Goal: Task Accomplishment & Management: Manage account settings

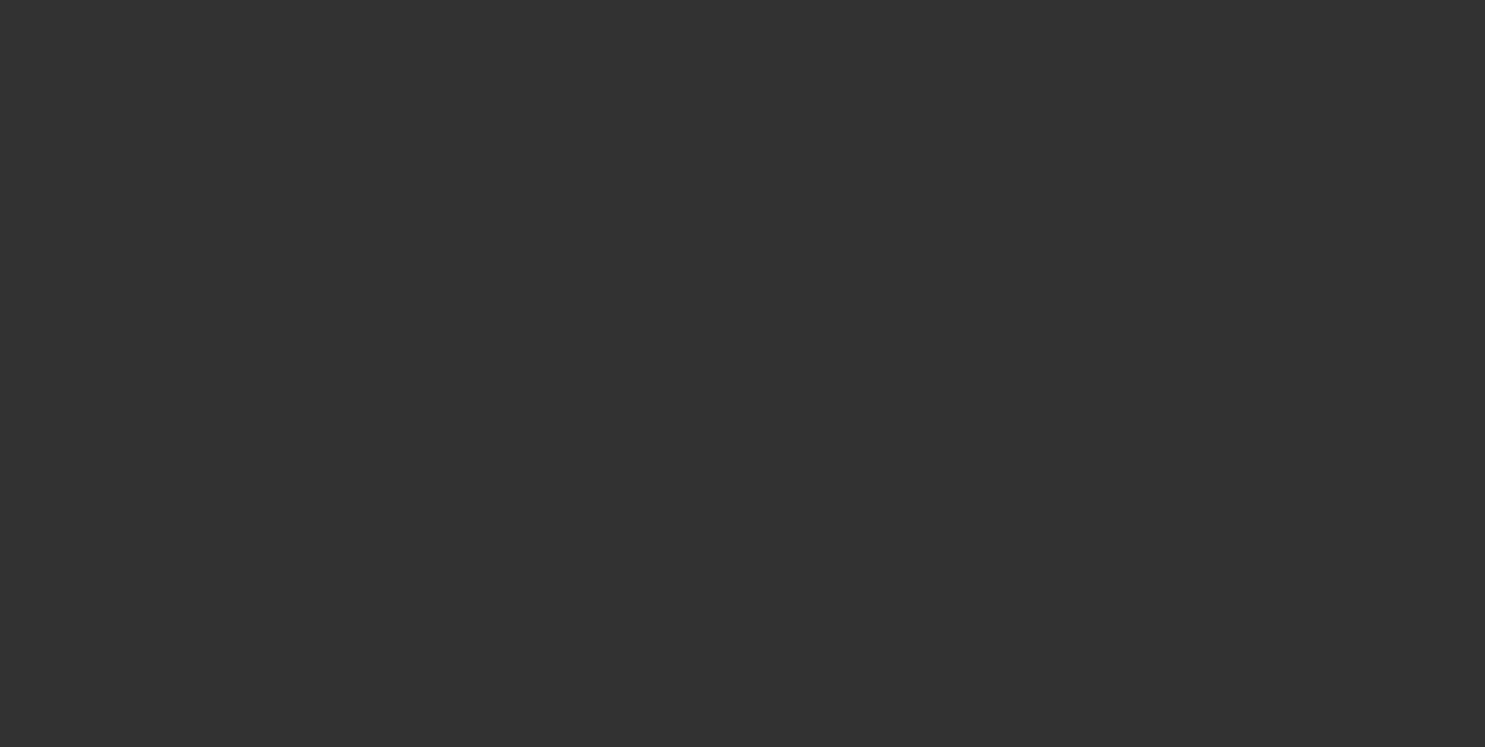
drag, startPoint x: 0, startPoint y: 0, endPoint x: 599, endPoint y: 126, distance: 611.8
click at [599, 126] on div at bounding box center [742, 373] width 1485 height 747
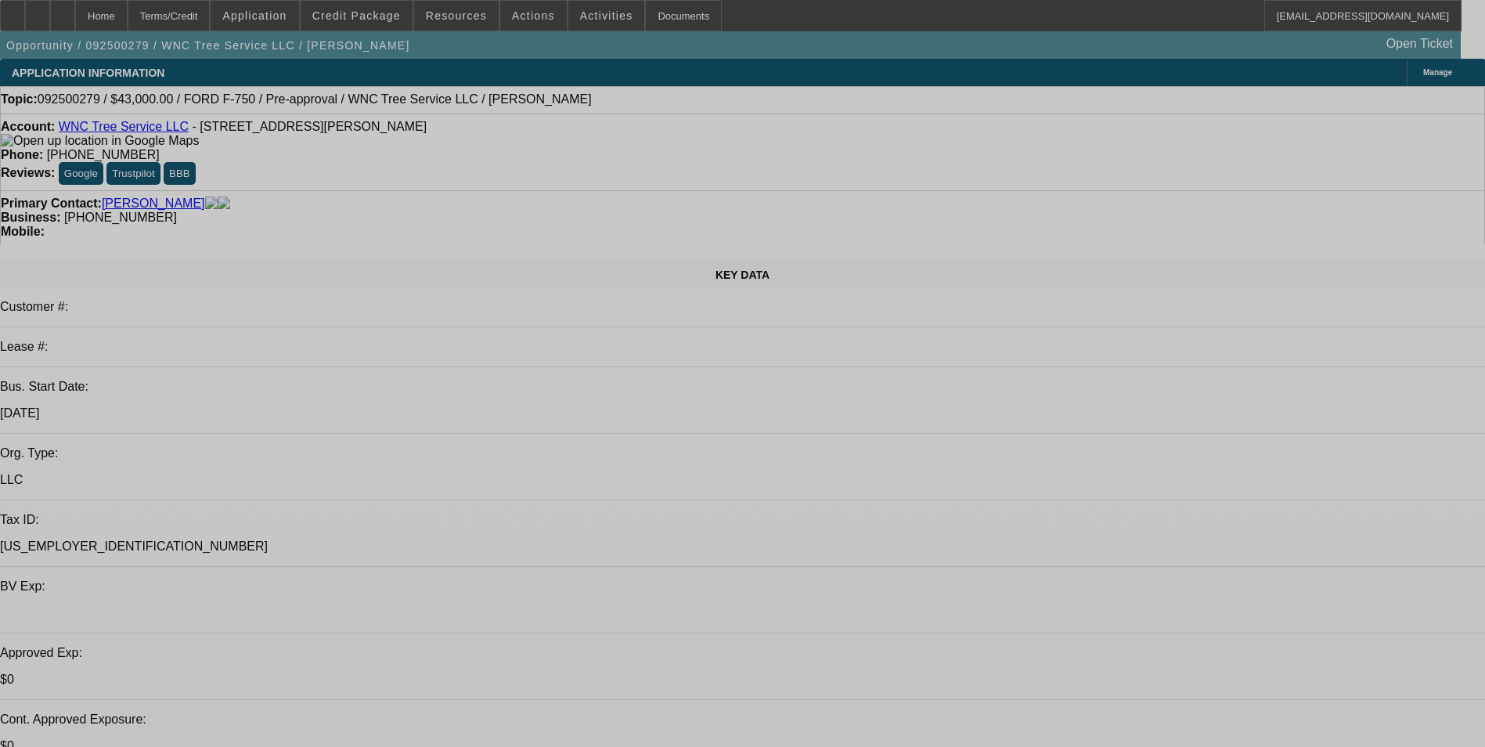
select select "0"
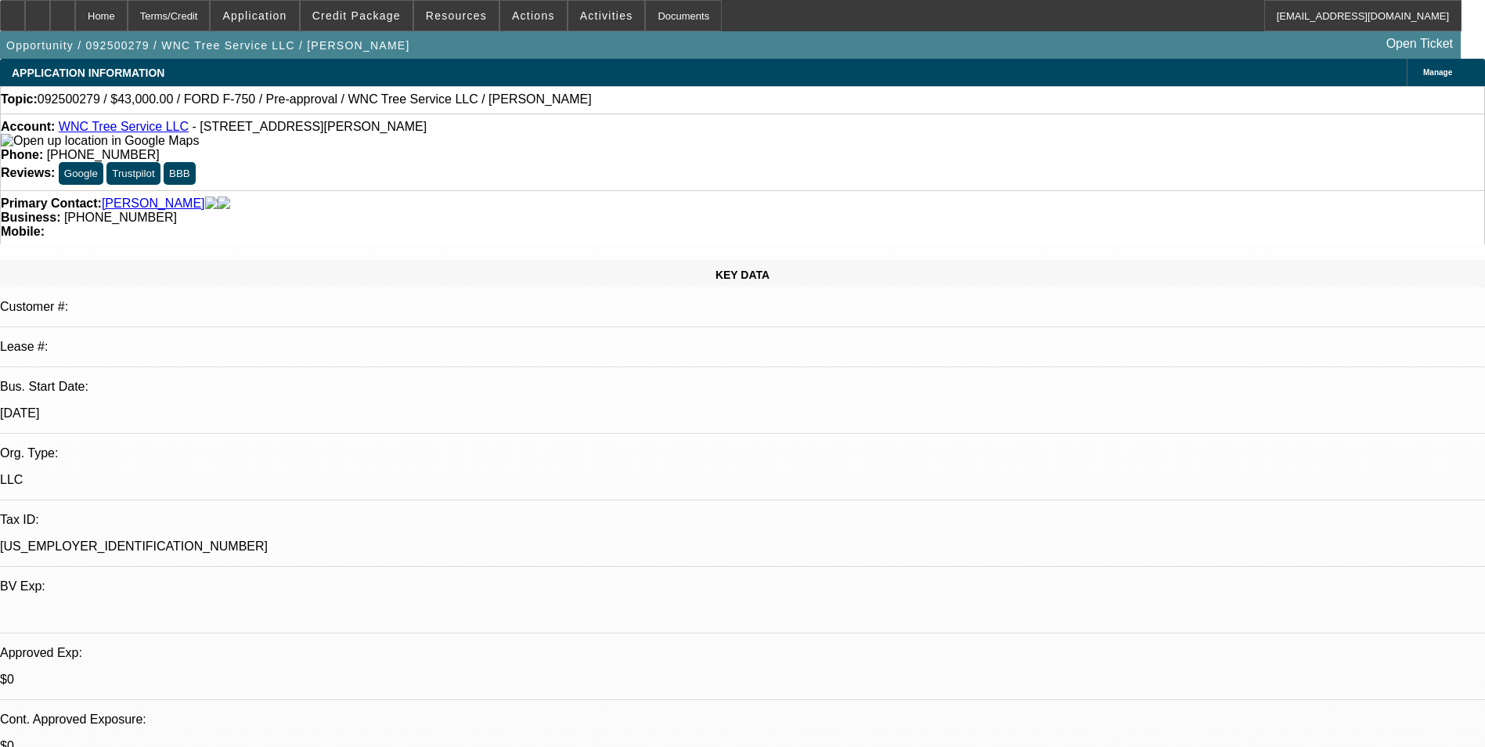
select select "2"
select select "0"
select select "6"
select select "0.1"
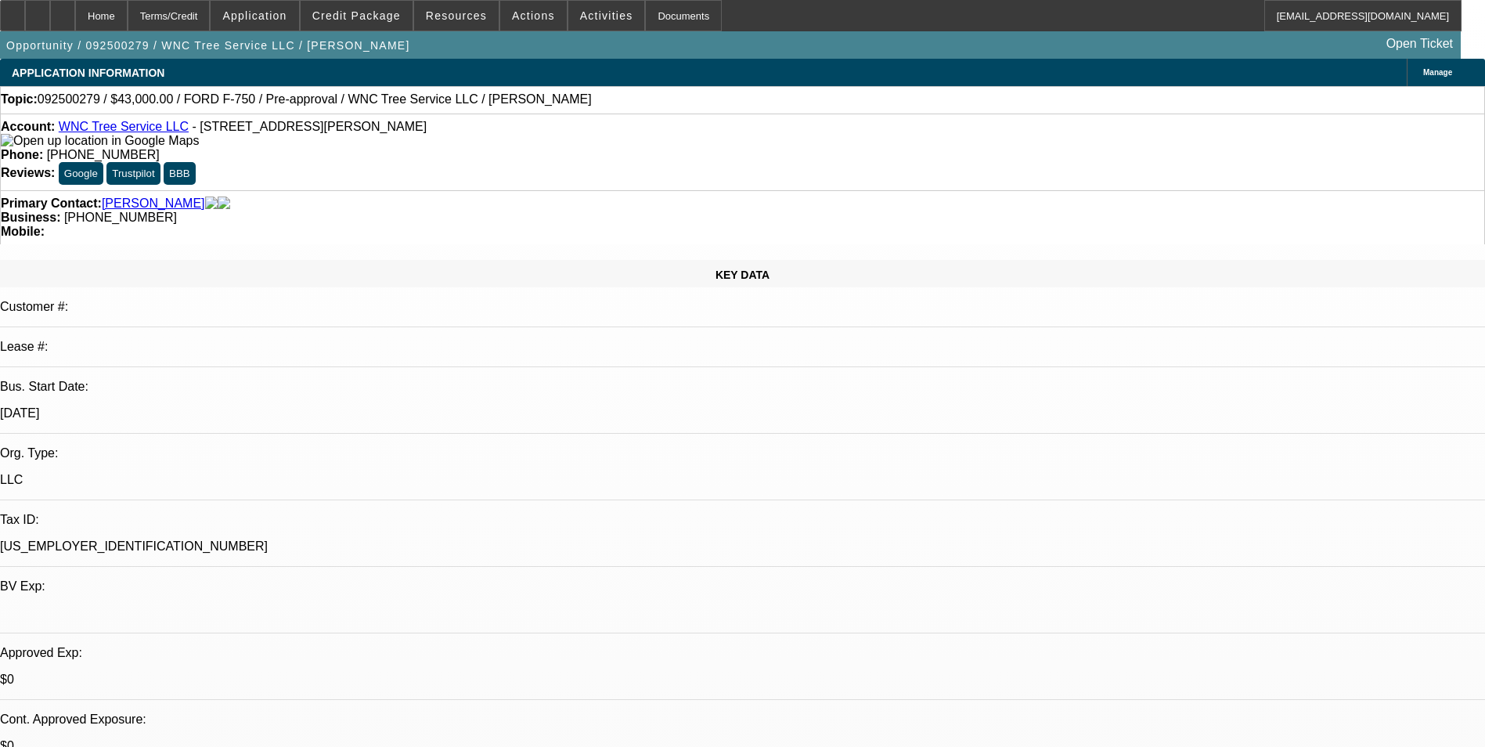
select select "2"
select select "0"
select select "6"
select select "0.1"
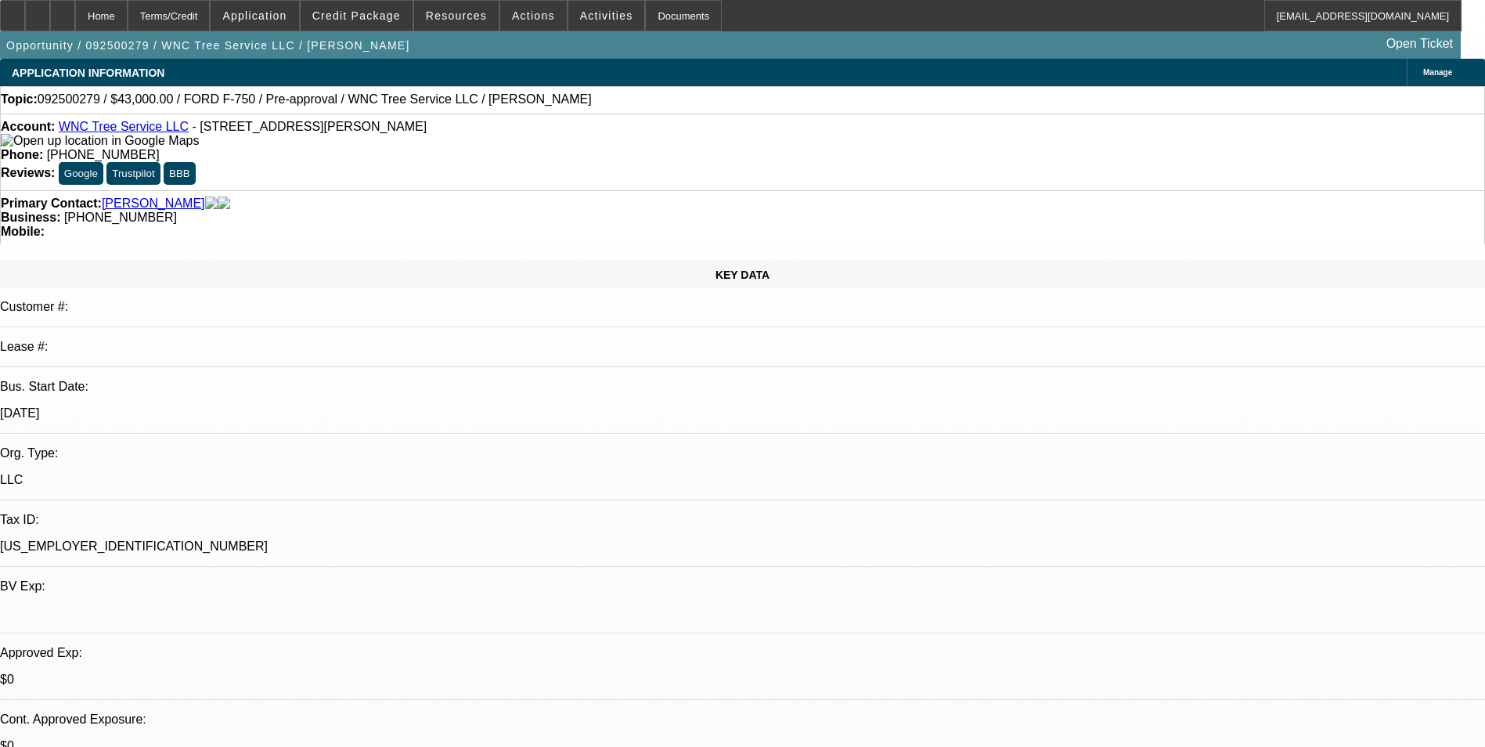
select select "2"
select select "0"
select select "6"
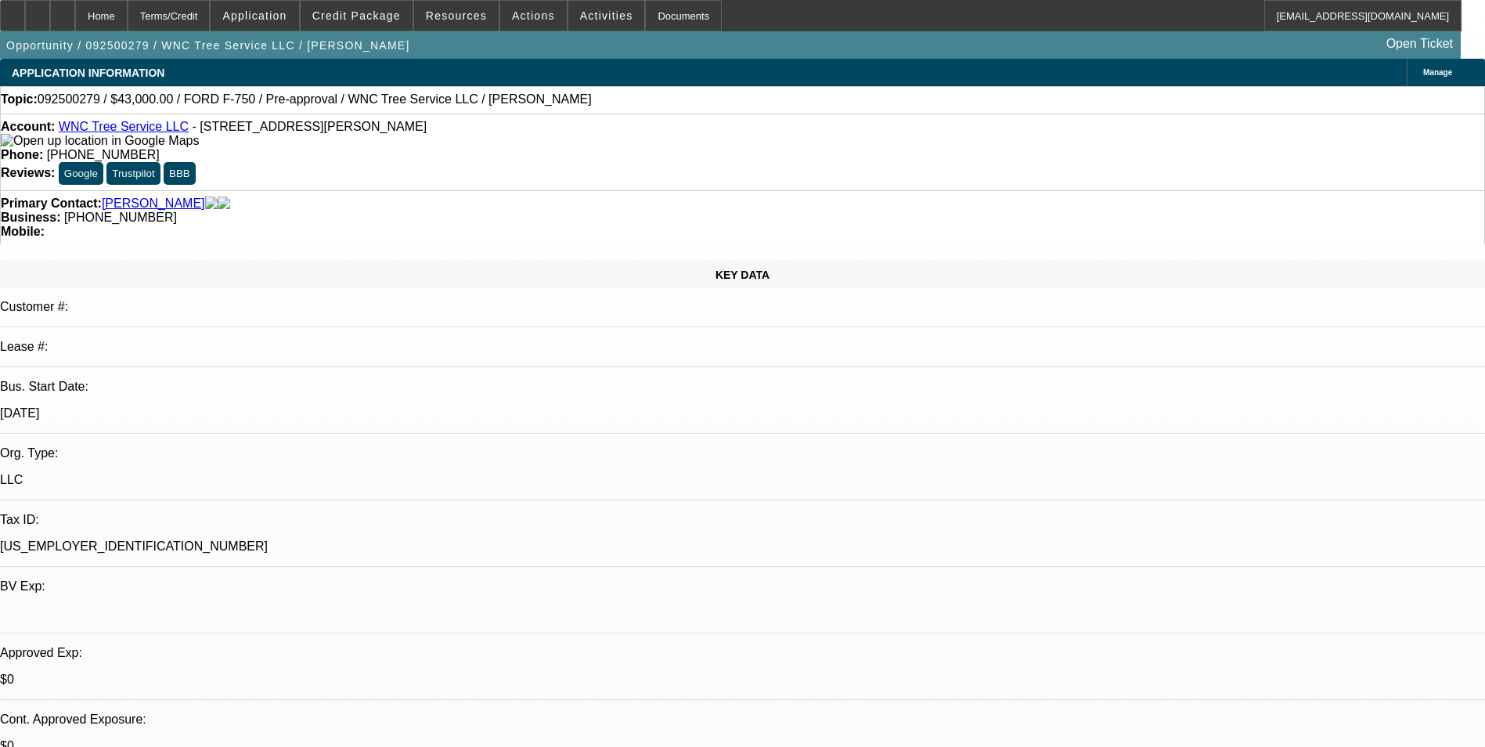
scroll to position [0, 377]
drag, startPoint x: 1005, startPoint y: 301, endPoint x: 1469, endPoint y: 318, distance: 464.4
drag, startPoint x: 1469, startPoint y: 318, endPoint x: 1407, endPoint y: 315, distance: 61.9
copy div "https://www.facebook.com/marketplace/item/1390105168989667/?mibextid=wwXIfr&rdi…"
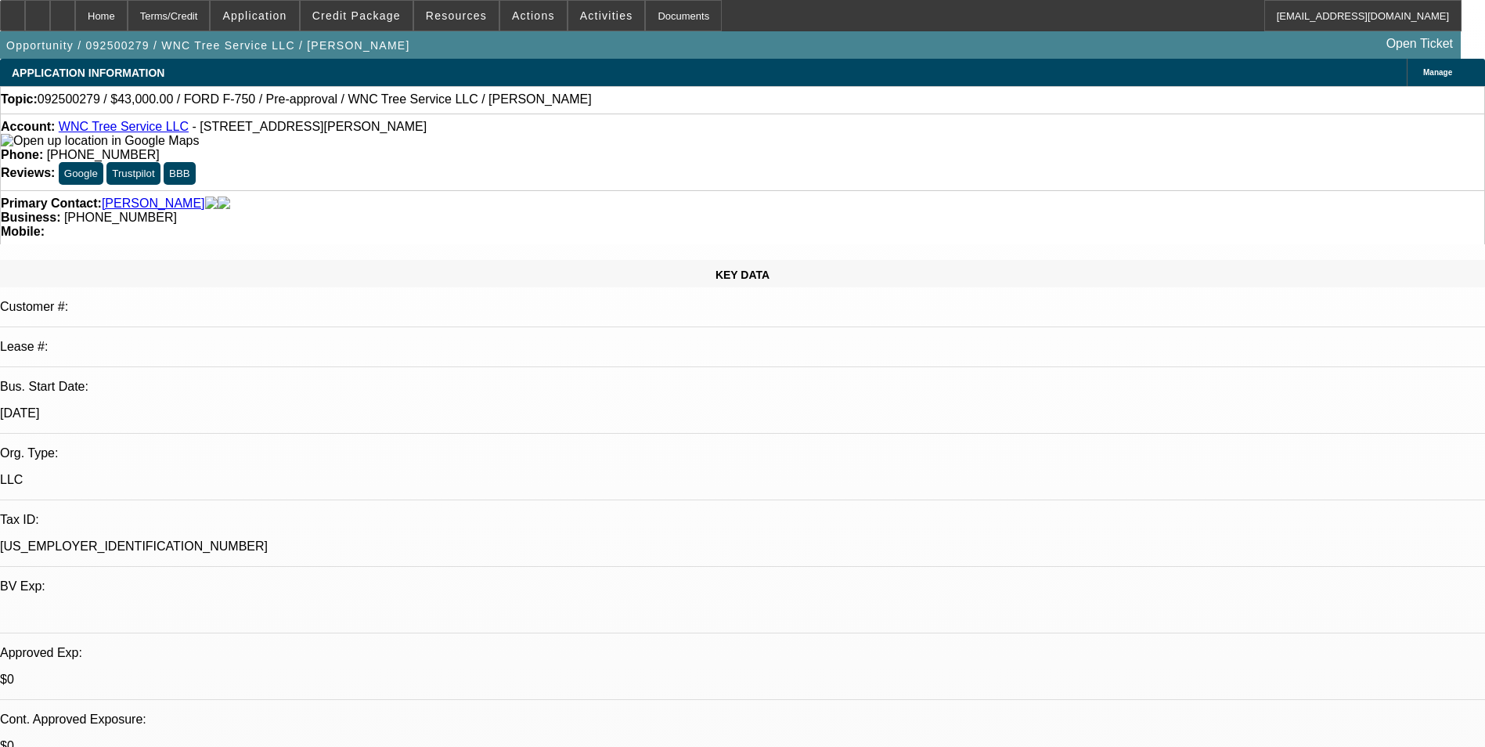
scroll to position [0, 0]
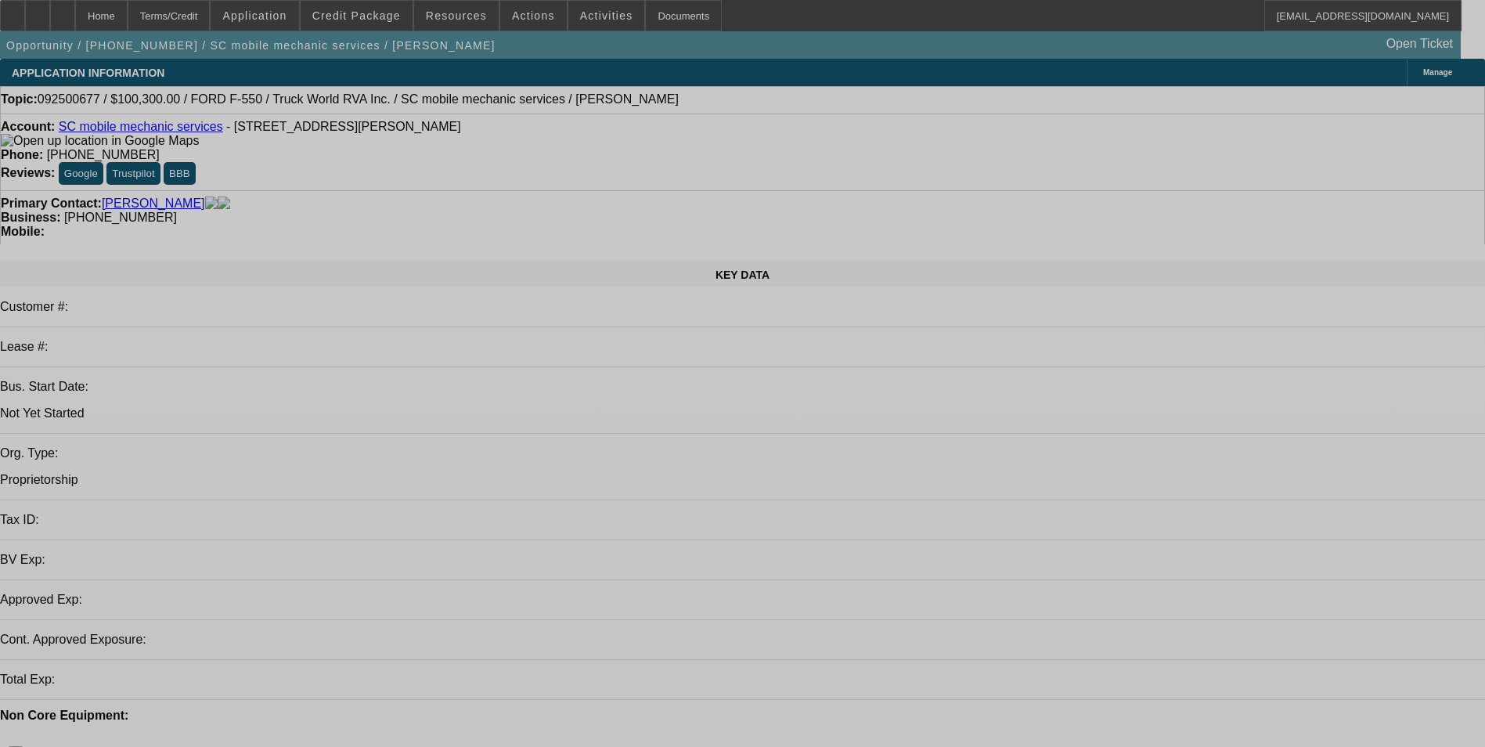
select select "0.15"
select select "2"
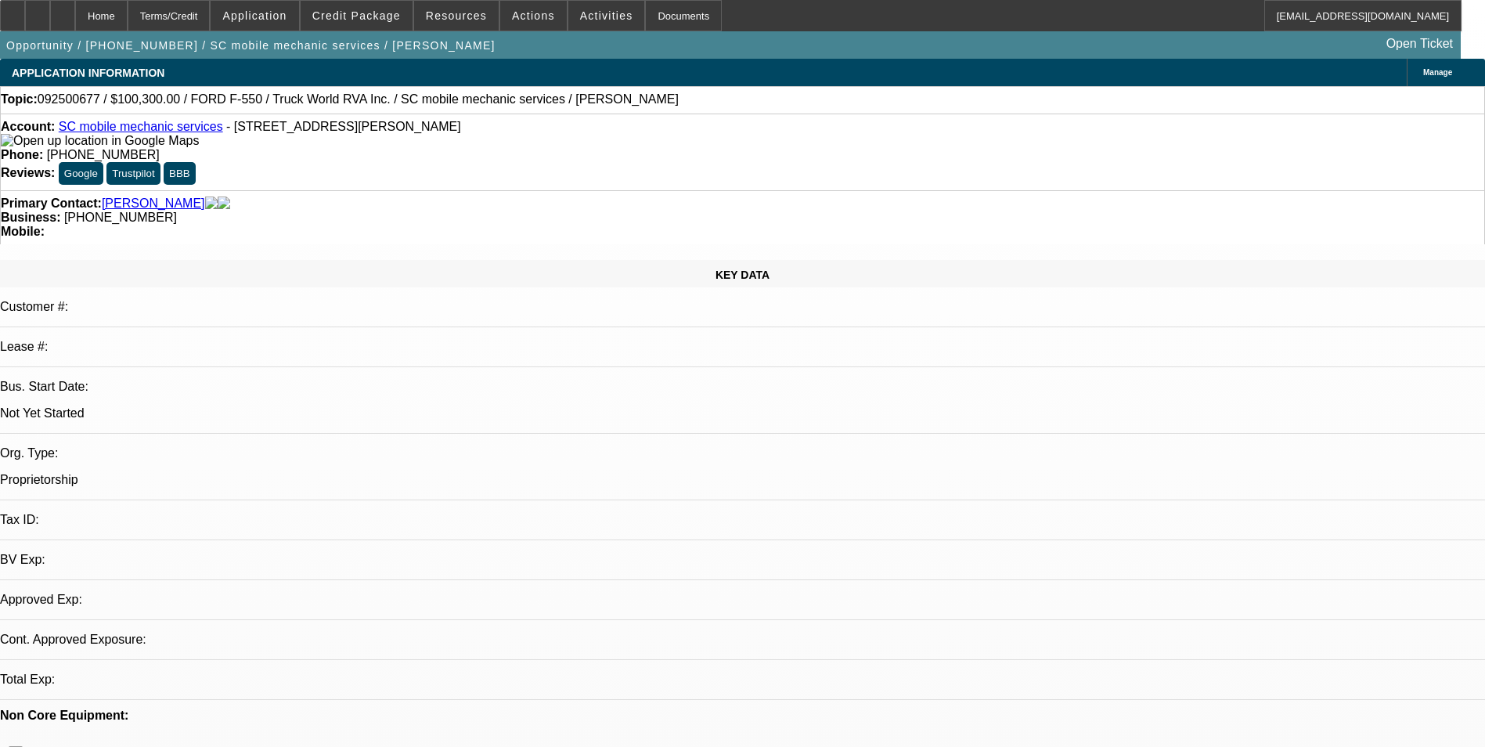
select select "2"
select select "0.1"
select select "4"
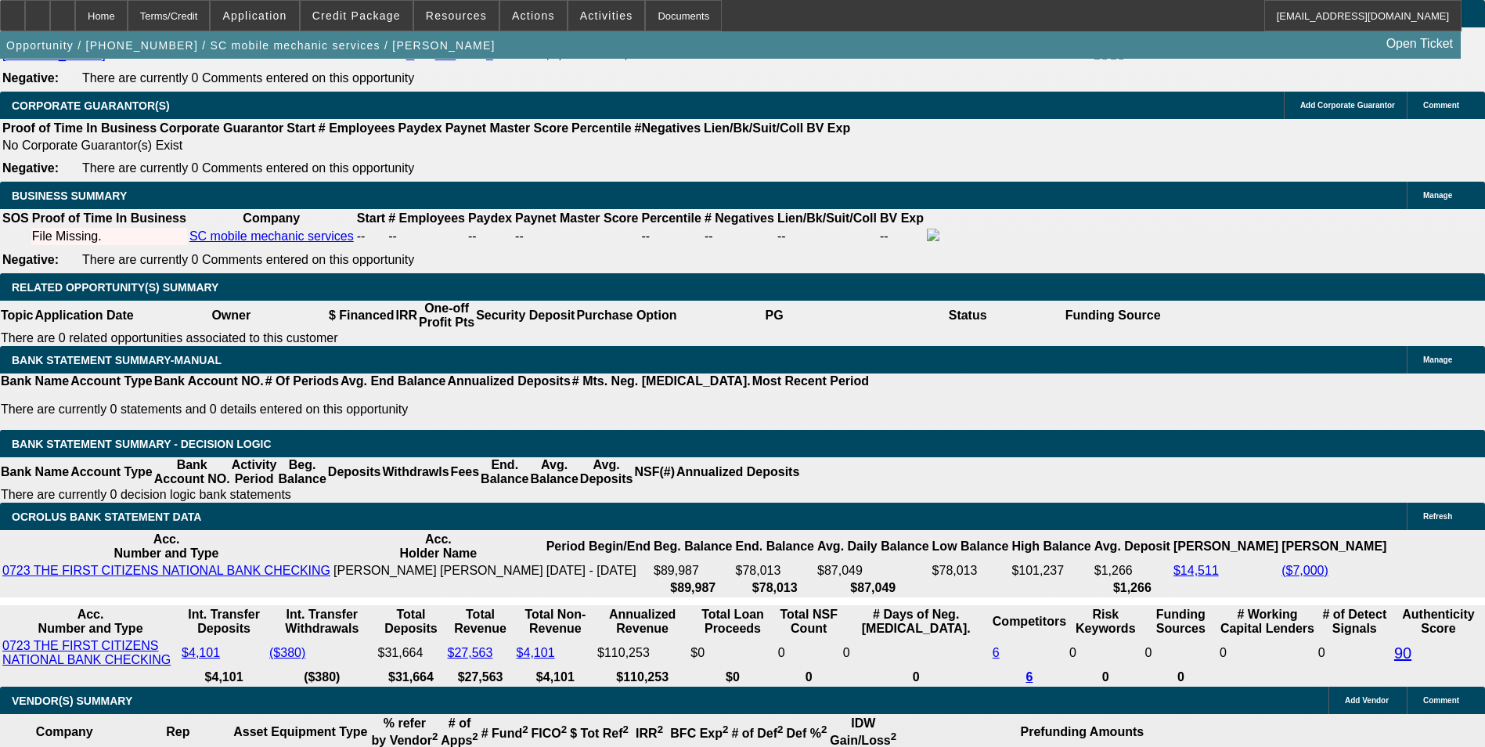
scroll to position [2348, 0]
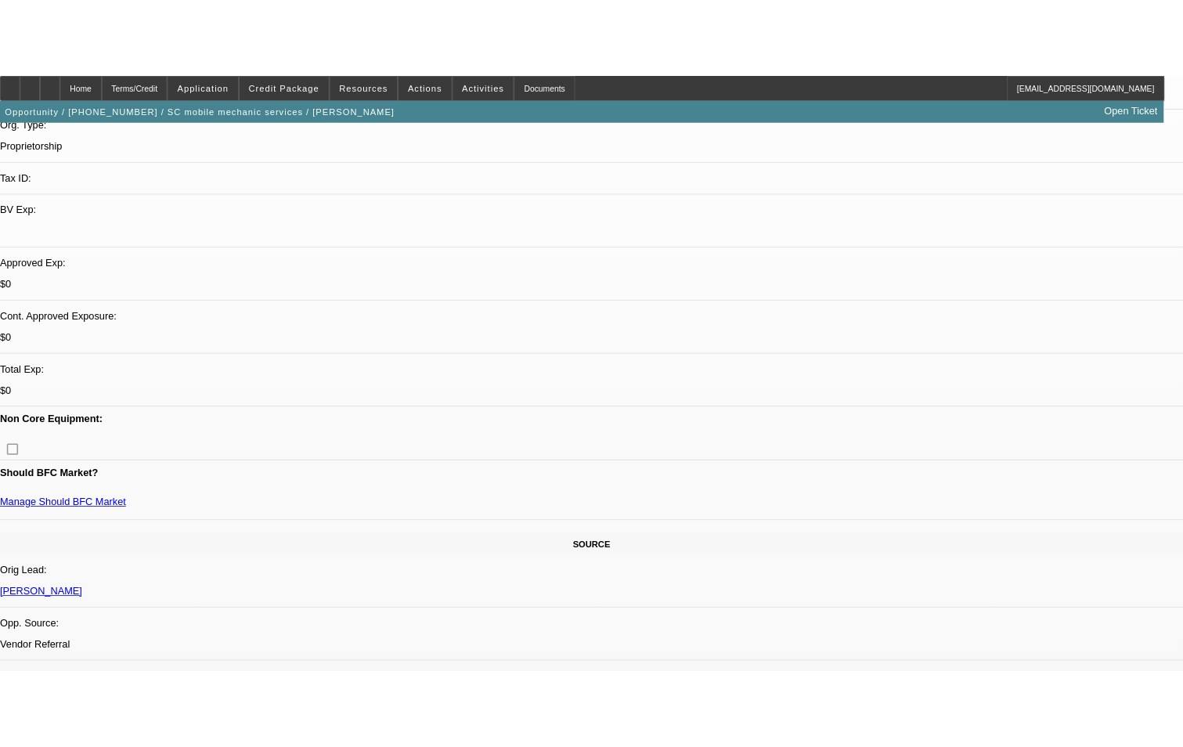
scroll to position [0, 0]
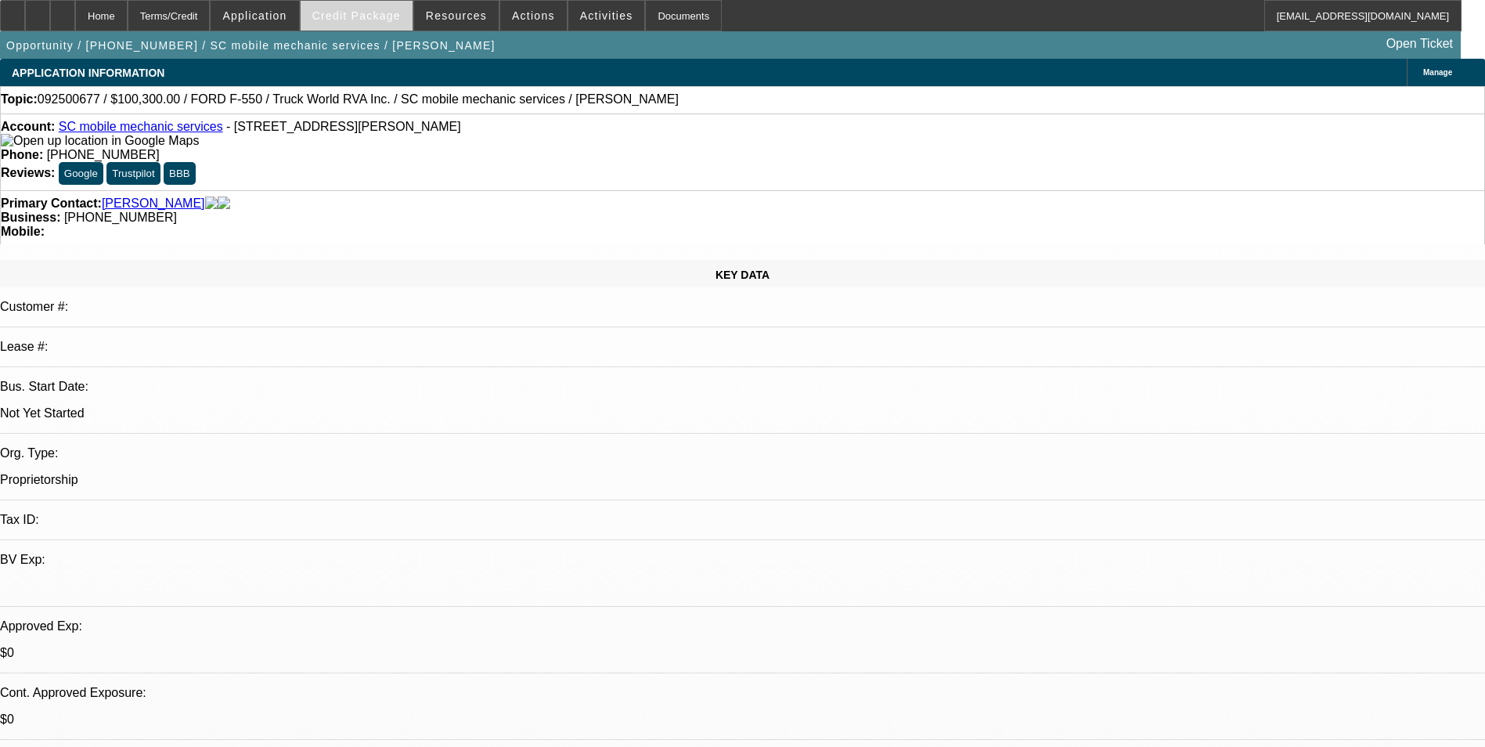
click at [373, 7] on span at bounding box center [357, 16] width 112 height 38
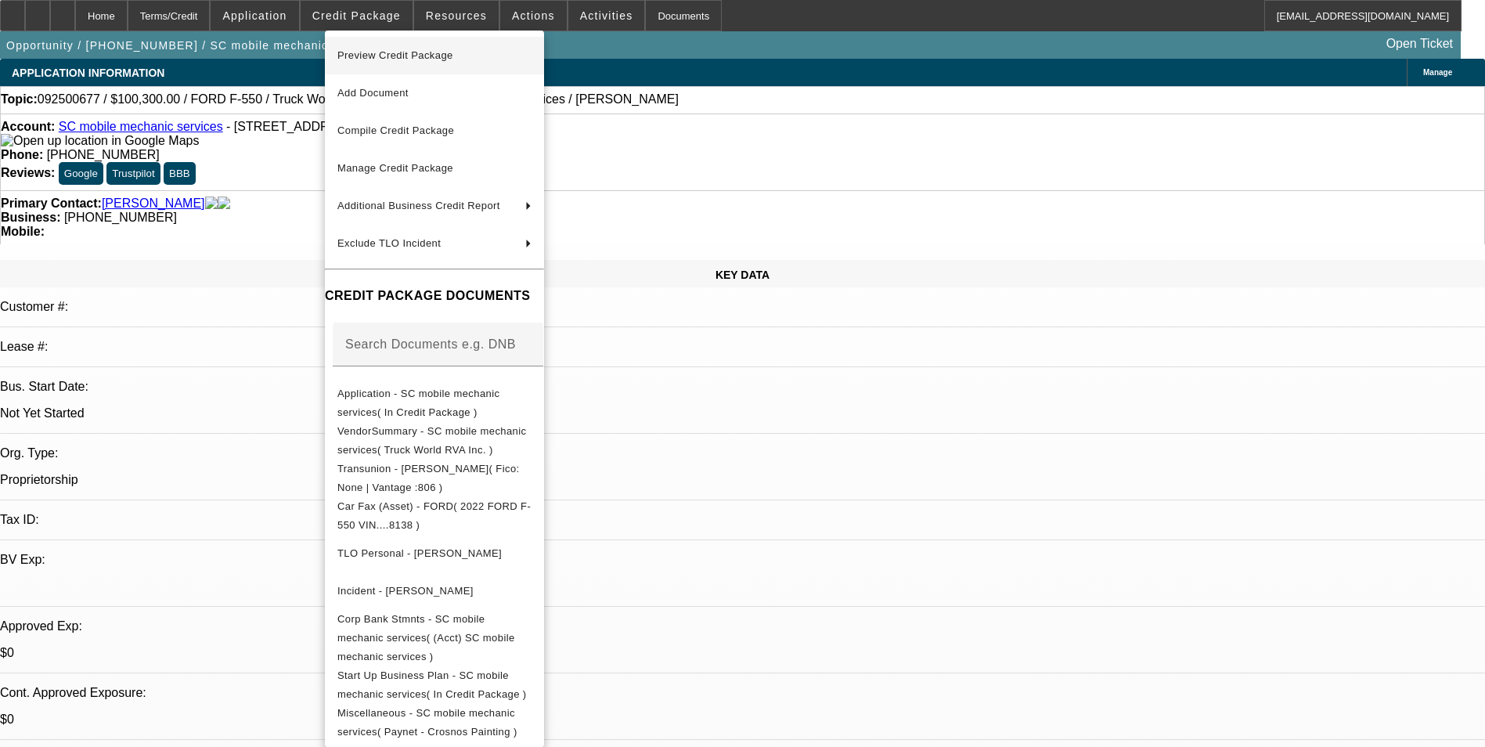
click at [427, 57] on span "Preview Credit Package" at bounding box center [395, 55] width 116 height 12
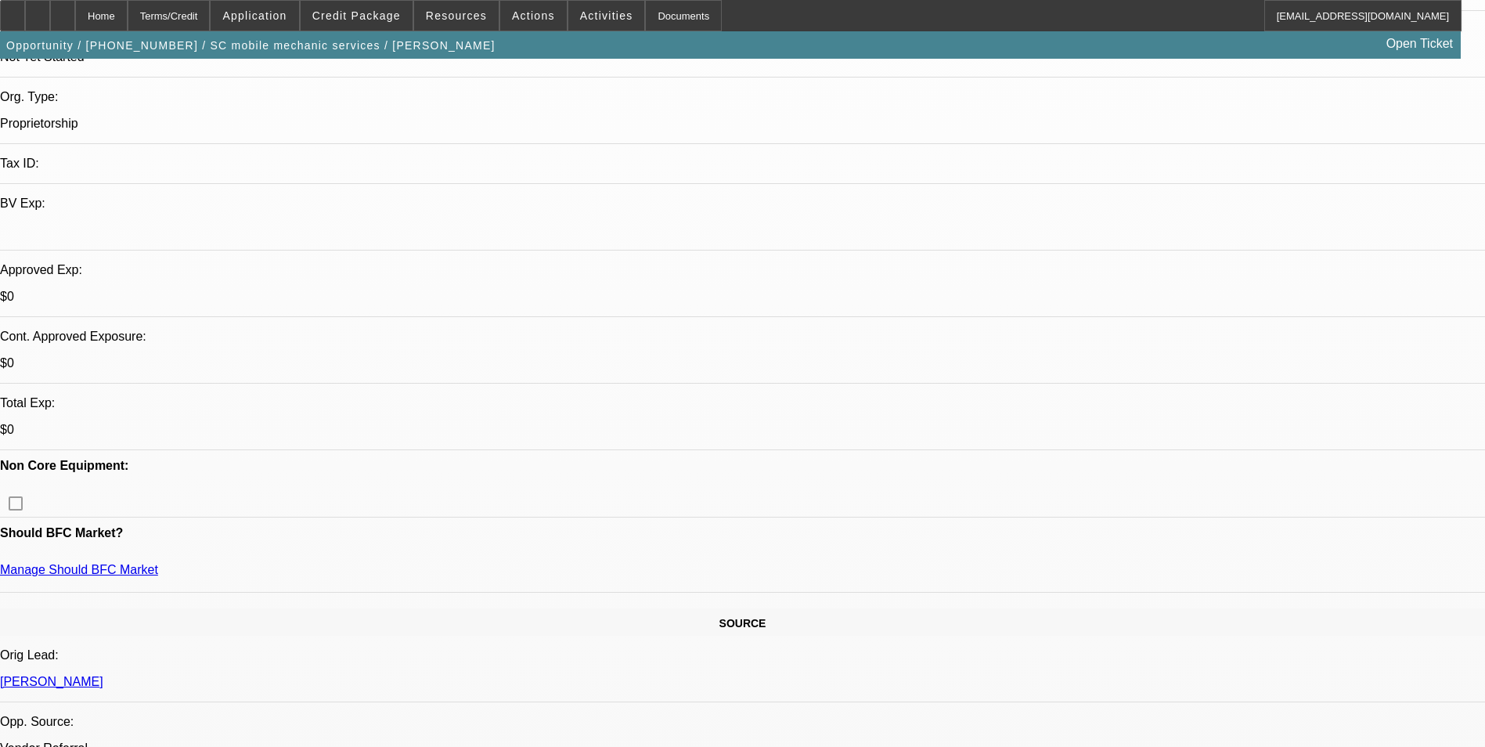
scroll to position [534, 0]
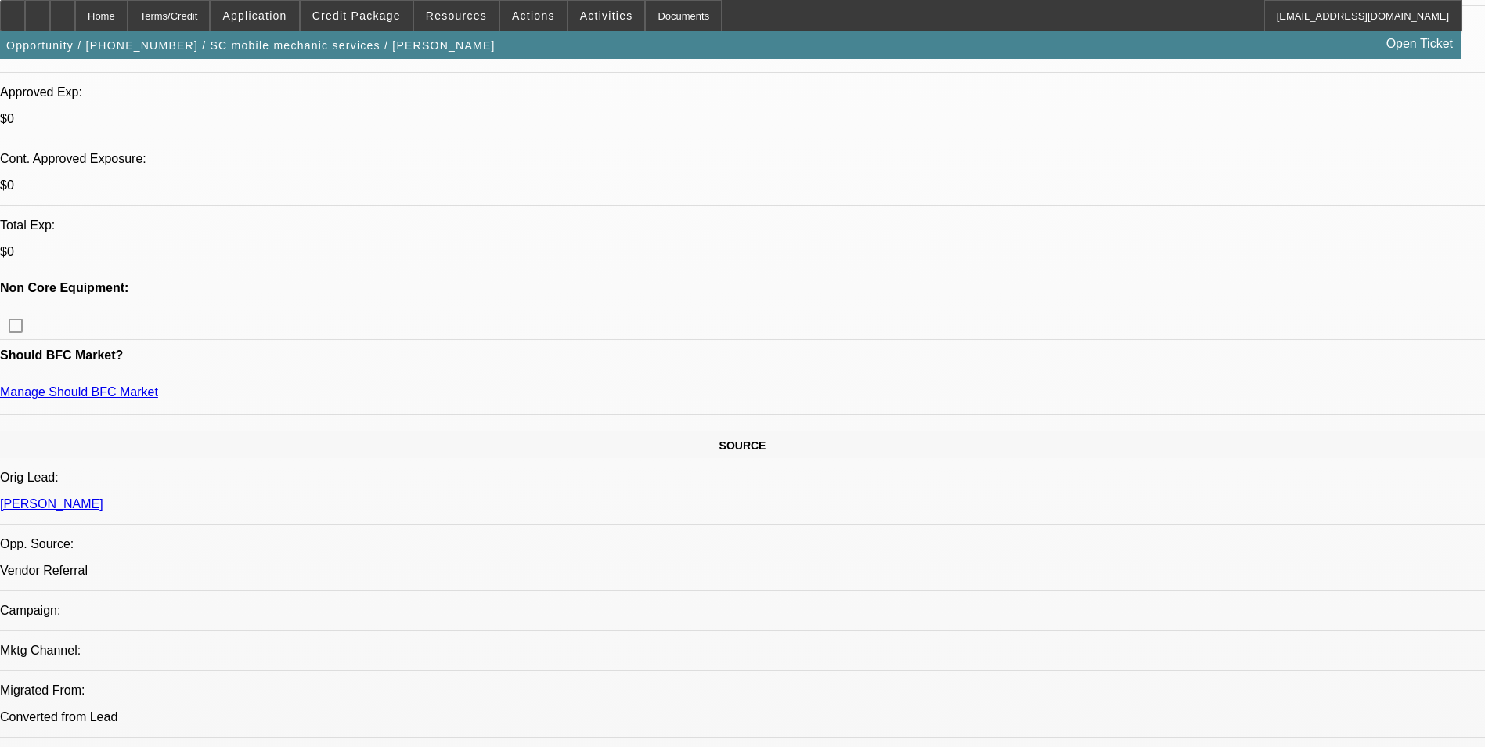
click at [387, 26] on span at bounding box center [357, 16] width 112 height 38
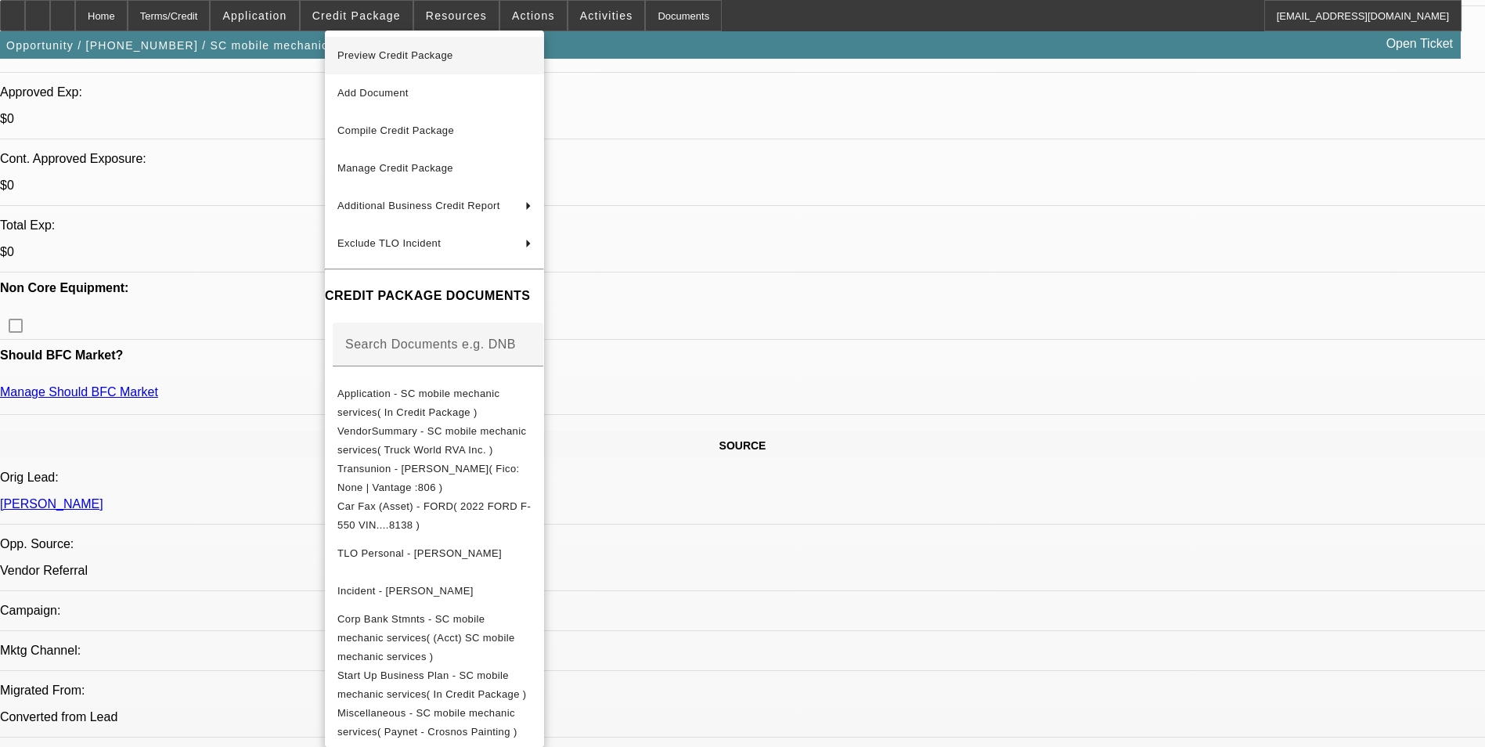
click at [419, 59] on span "Preview Credit Package" at bounding box center [395, 55] width 116 height 12
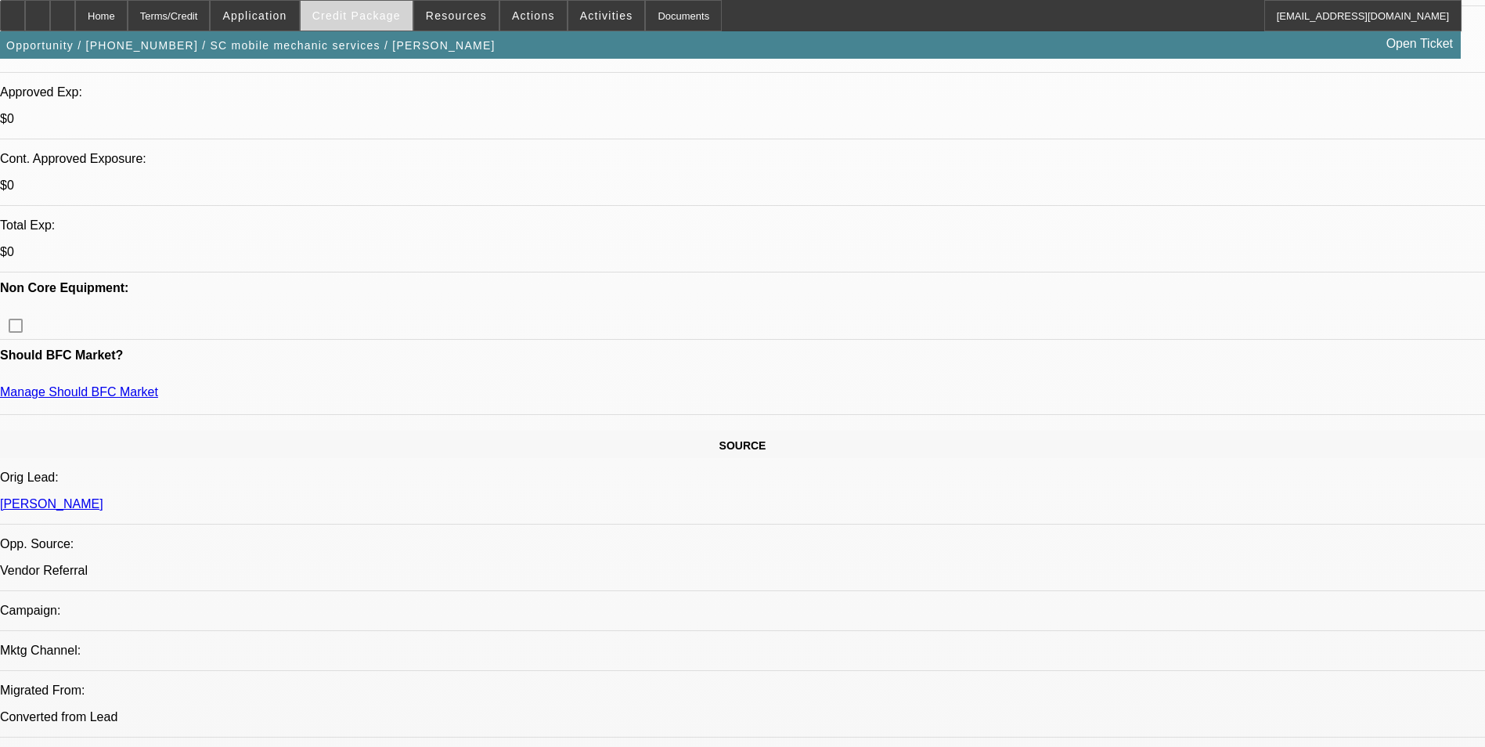
click at [375, 20] on span "Credit Package" at bounding box center [356, 15] width 88 height 13
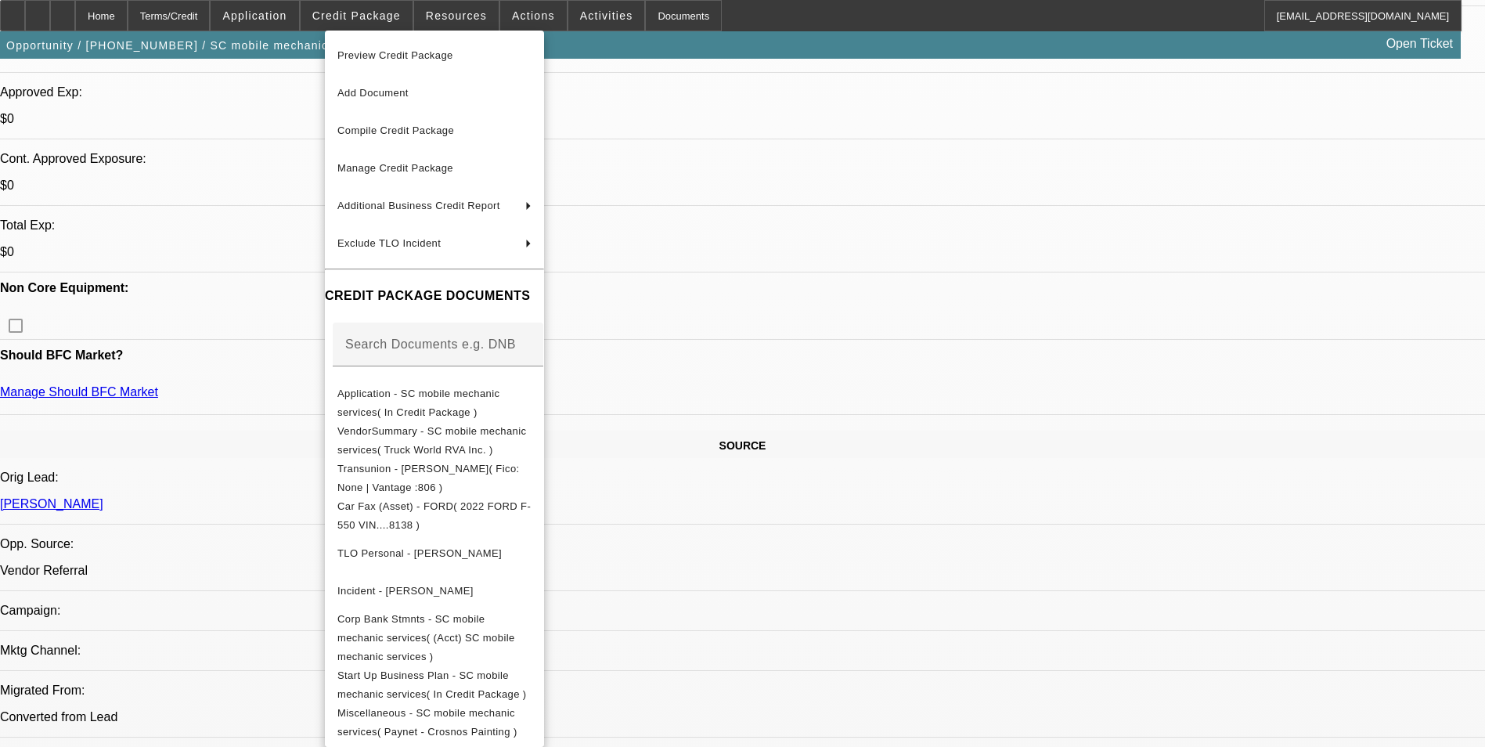
click at [920, 382] on div at bounding box center [742, 373] width 1485 height 747
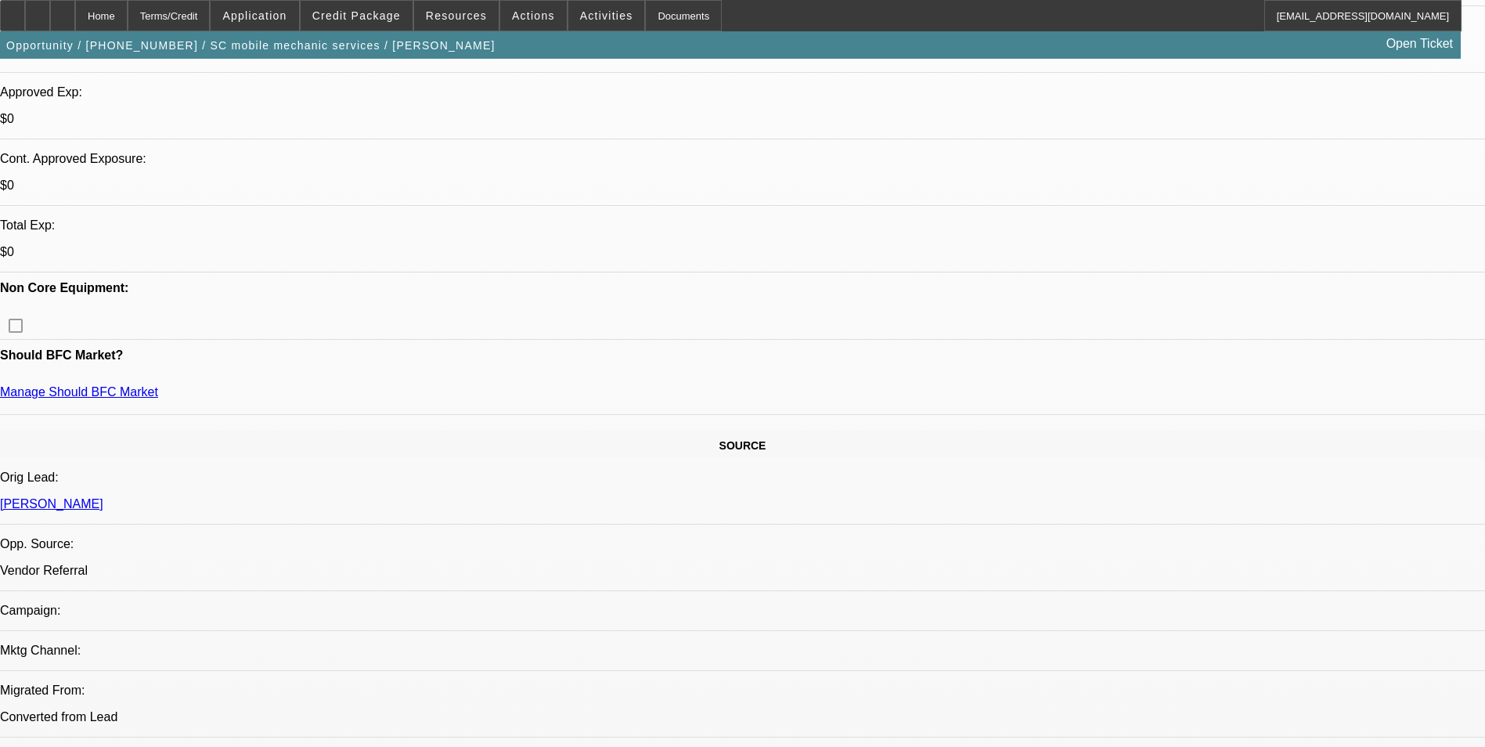
click at [50, 13] on div at bounding box center [37, 15] width 25 height 31
click at [63, 10] on icon at bounding box center [63, 10] width 0 height 0
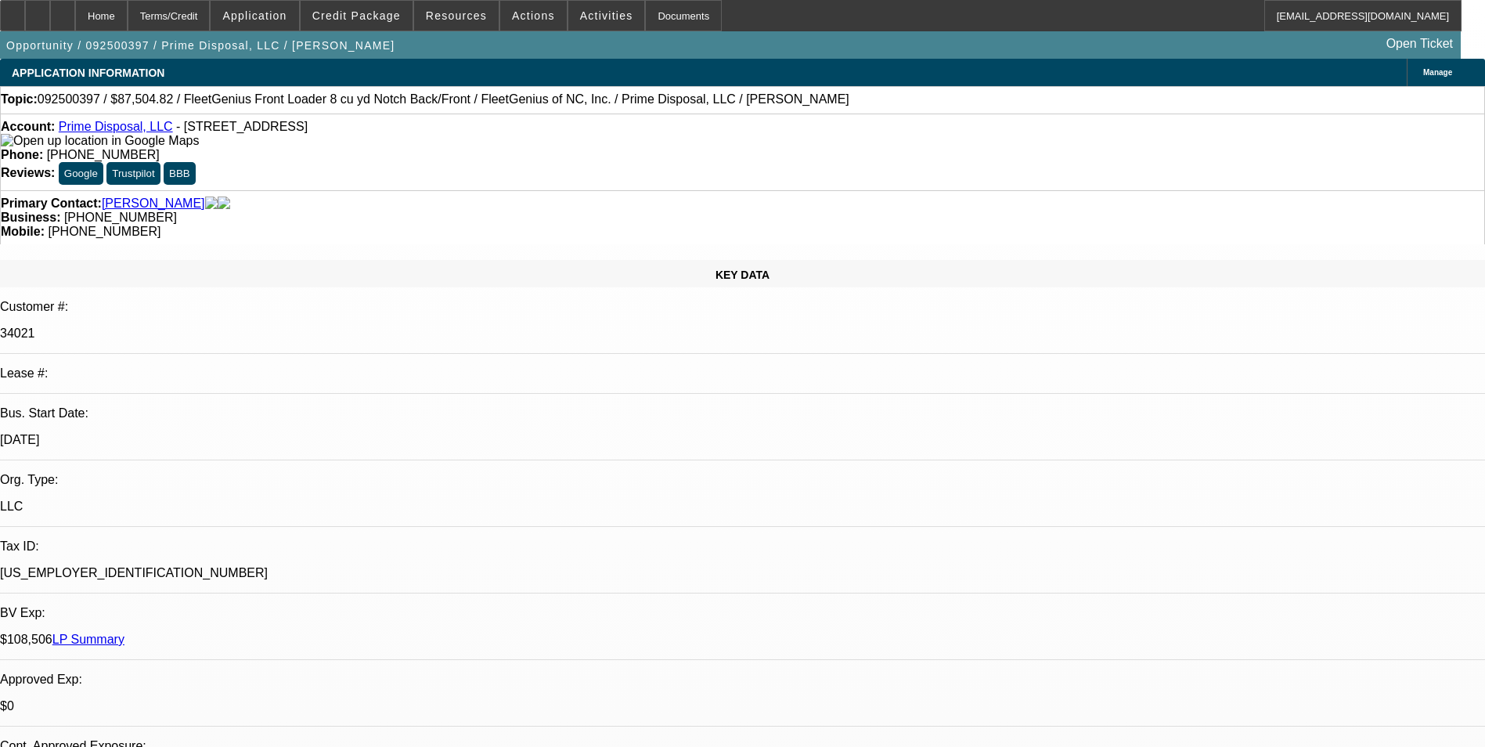
select select "0.2"
select select "0"
select select "0.2"
select select "0"
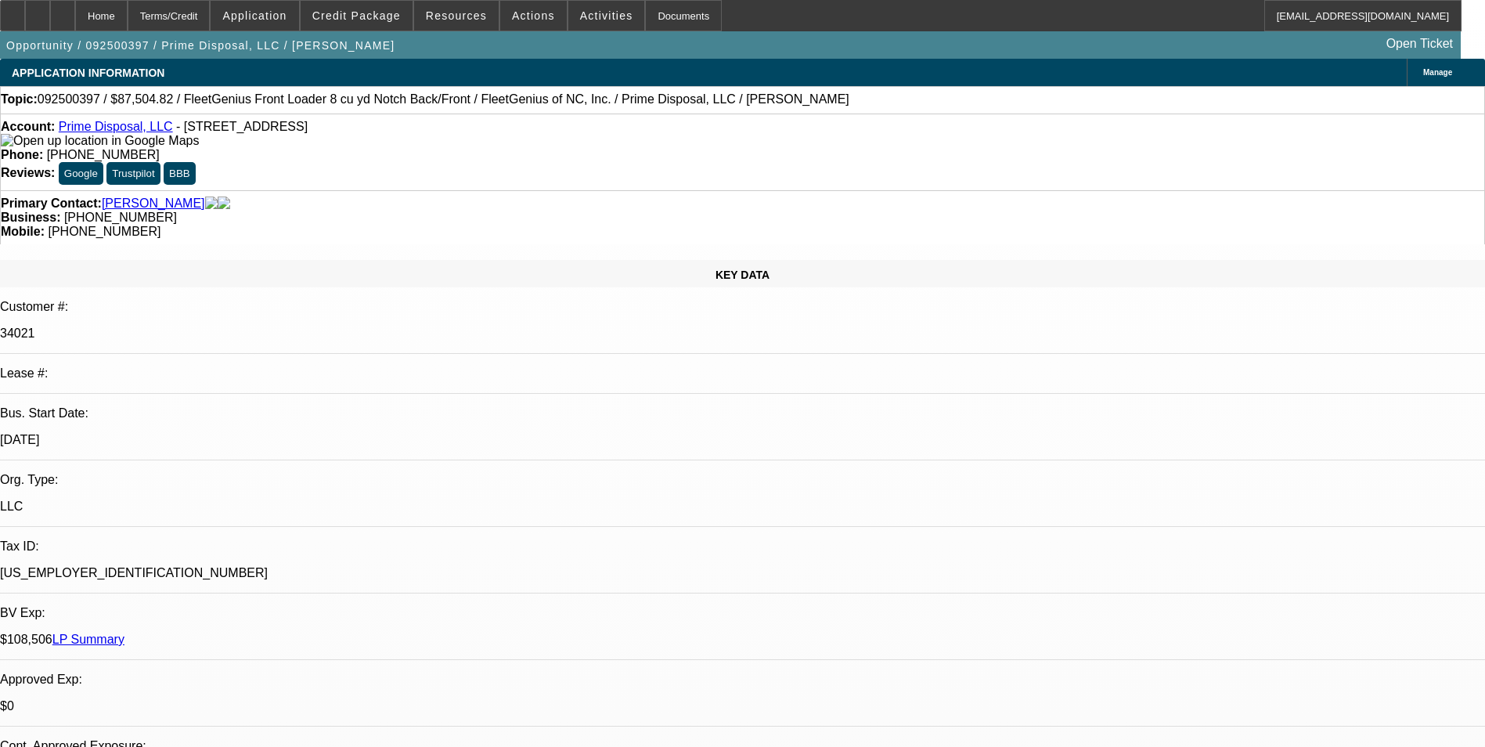
select select "0"
select select "0.2"
select select "0"
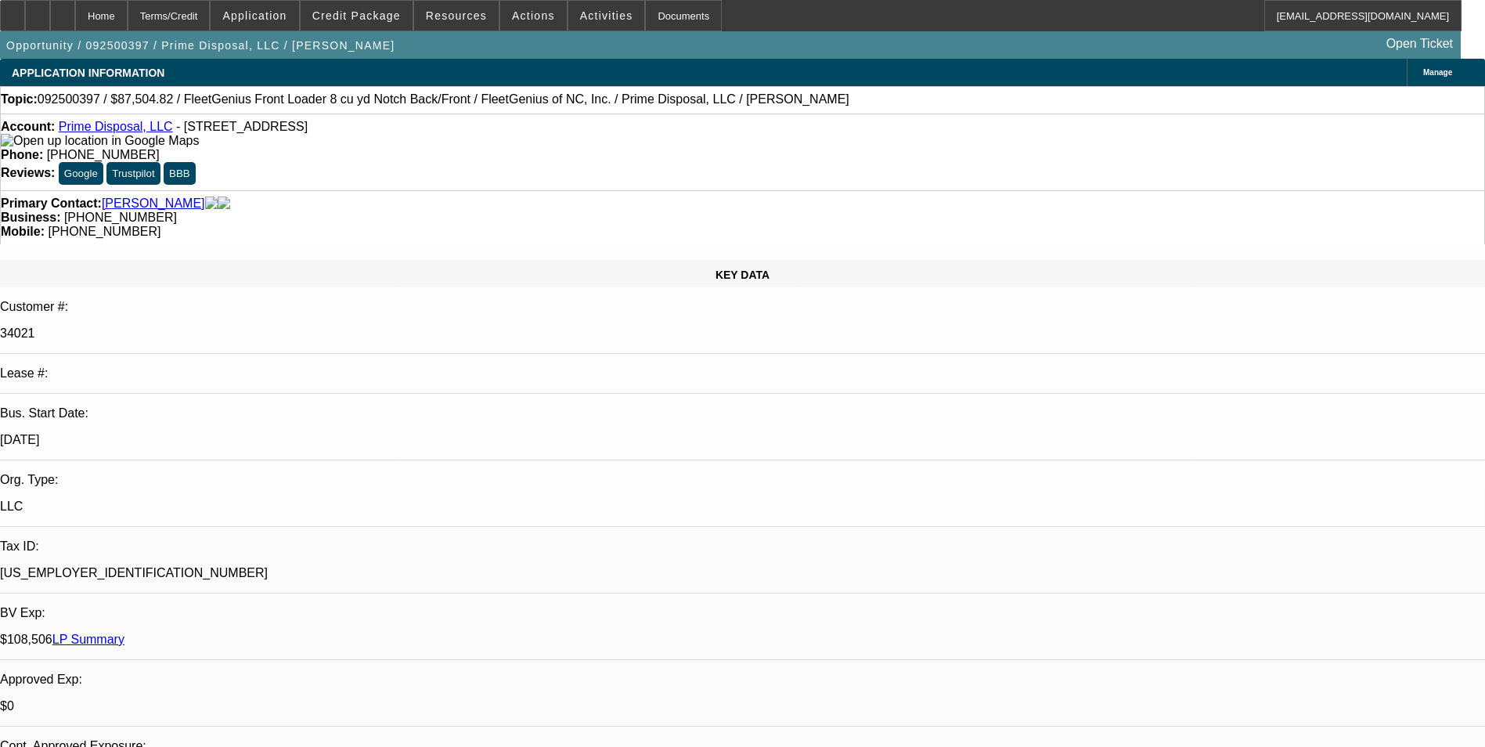
select select "0"
select select "1"
select select "6"
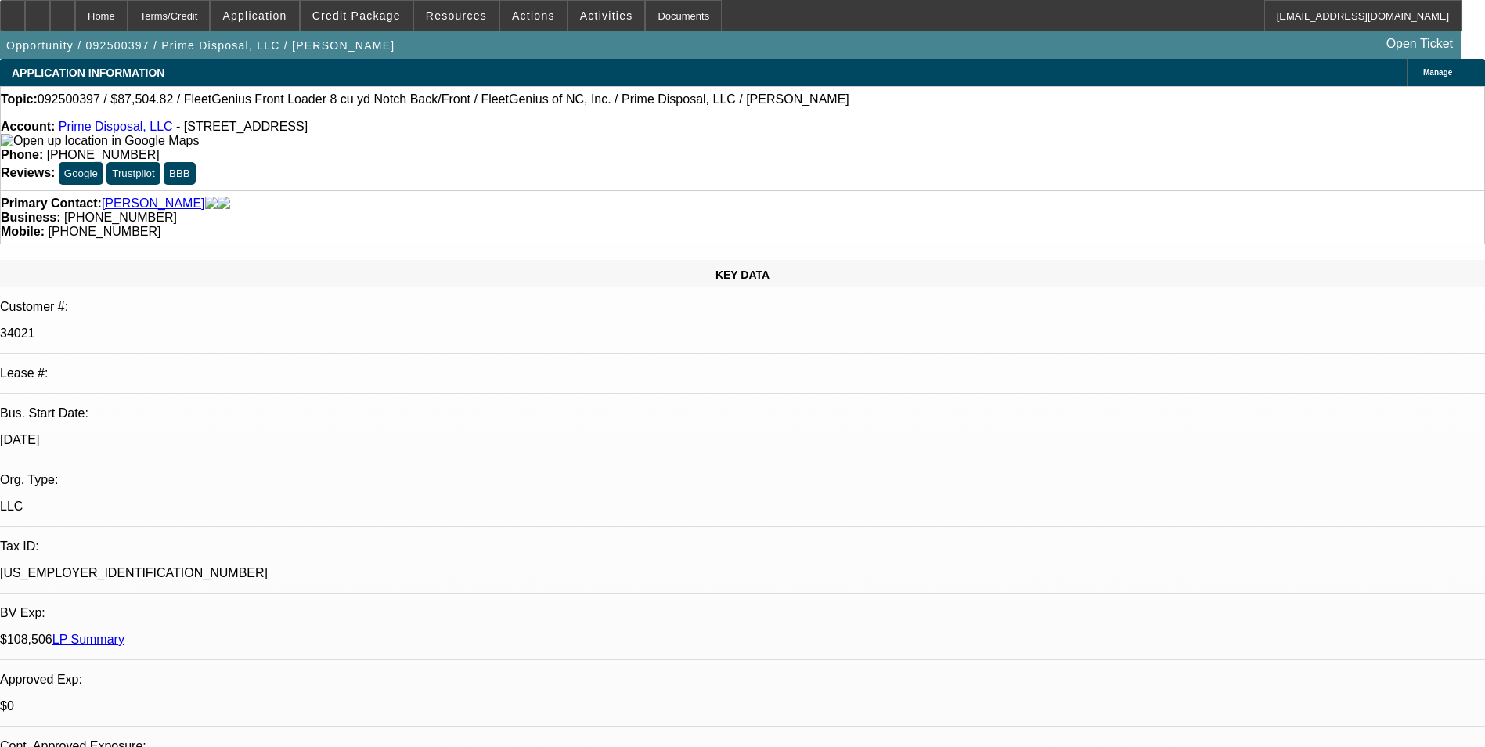
select select "1"
select select "6"
select select "1"
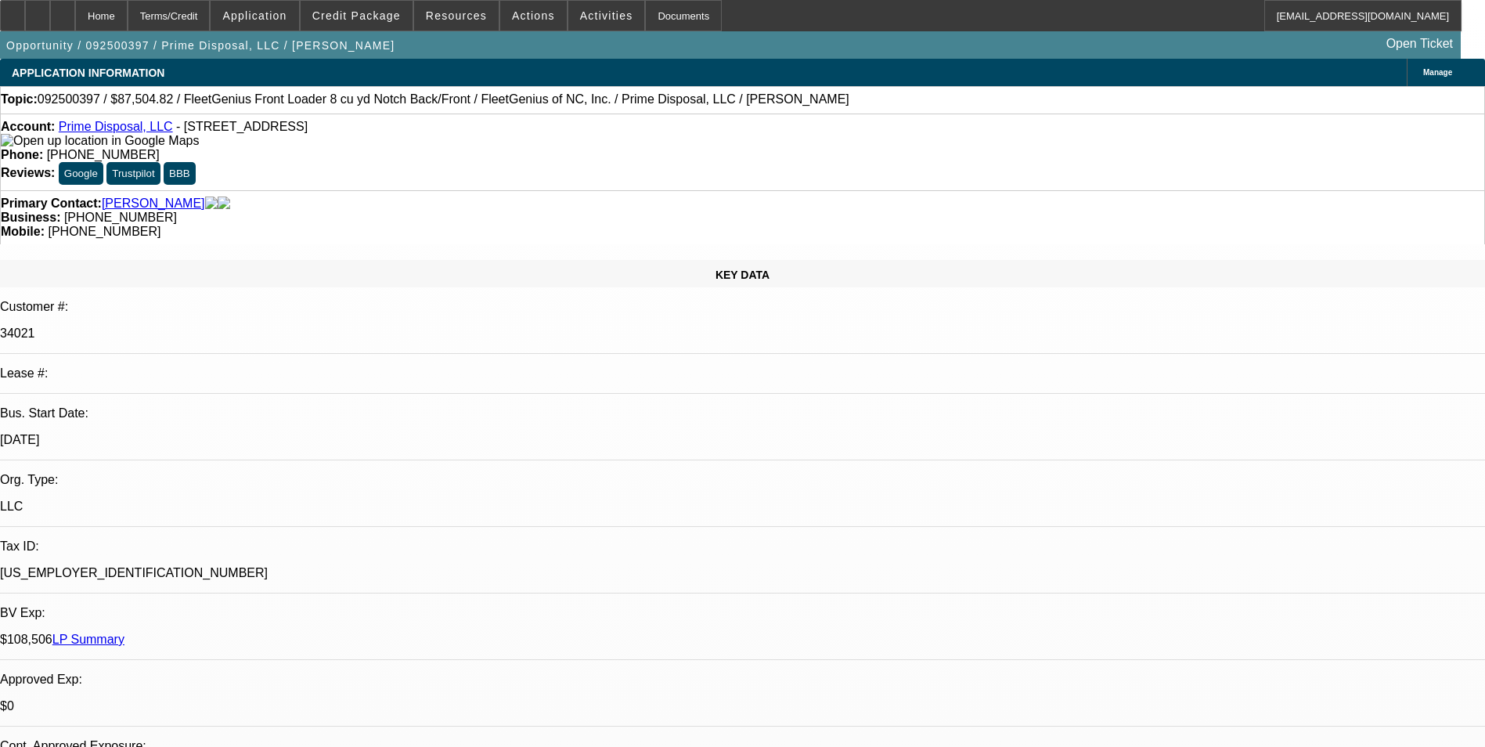
select select "6"
select select "1"
select select "6"
click at [211, 20] on div "Terms/Credit" at bounding box center [169, 15] width 83 height 31
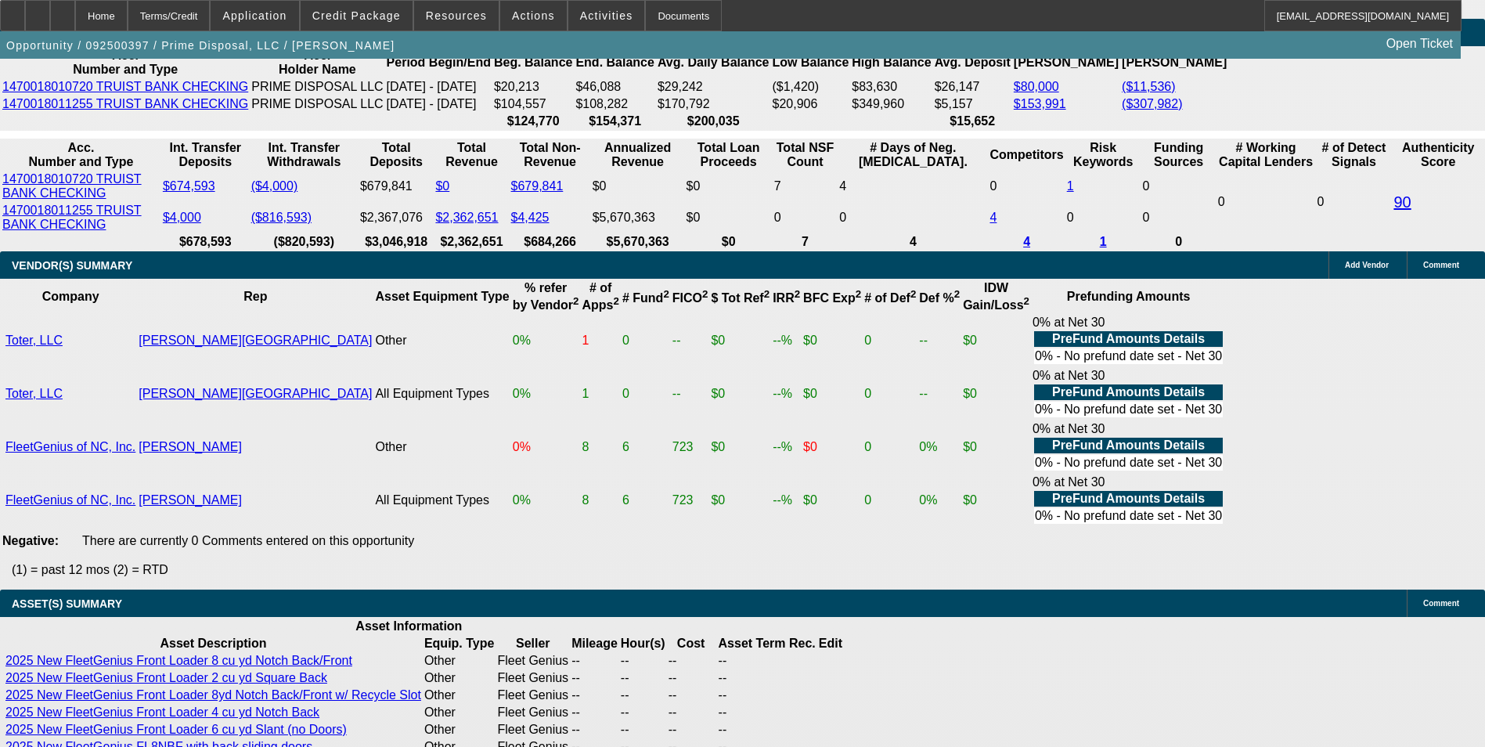
scroll to position [3150, 0]
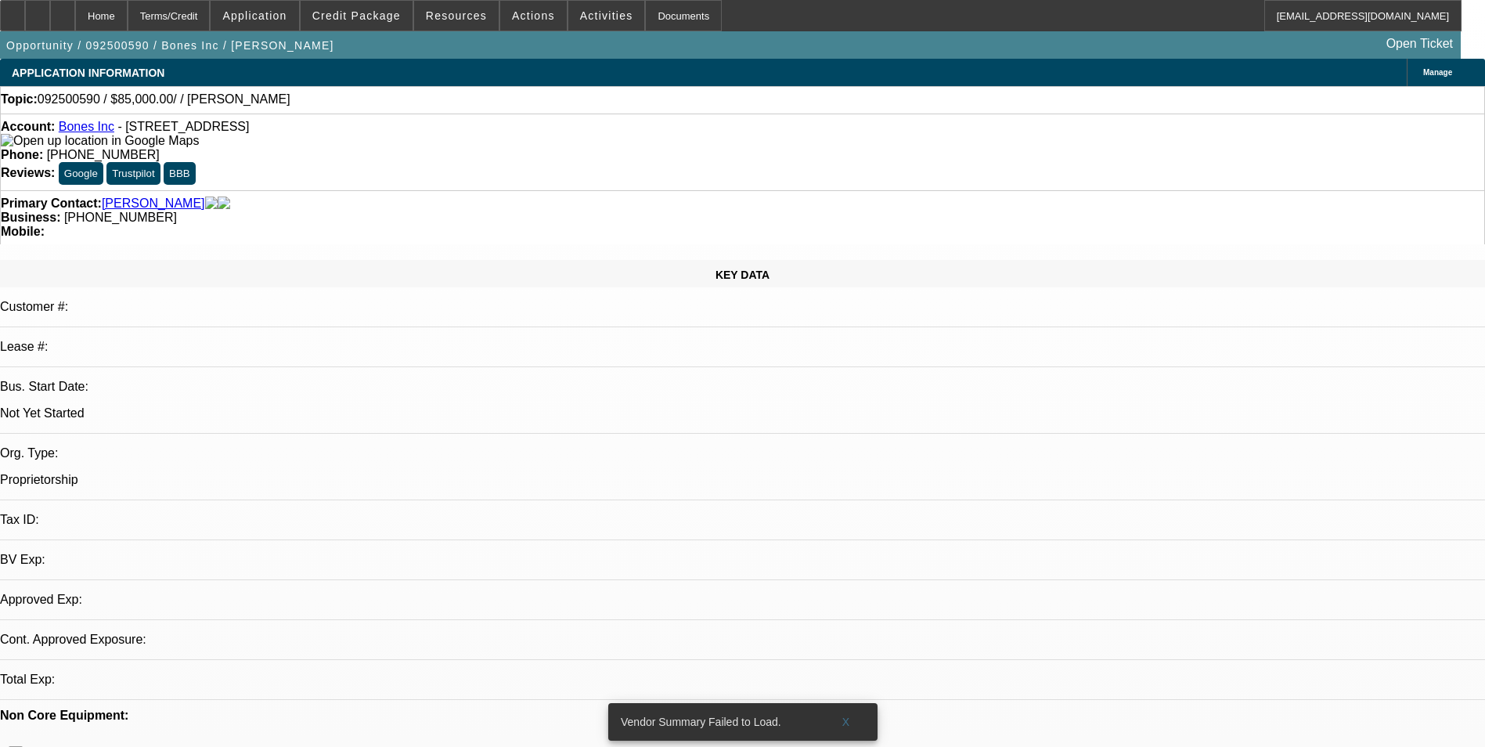
select select "0"
select select "2"
select select "0.1"
select select "4"
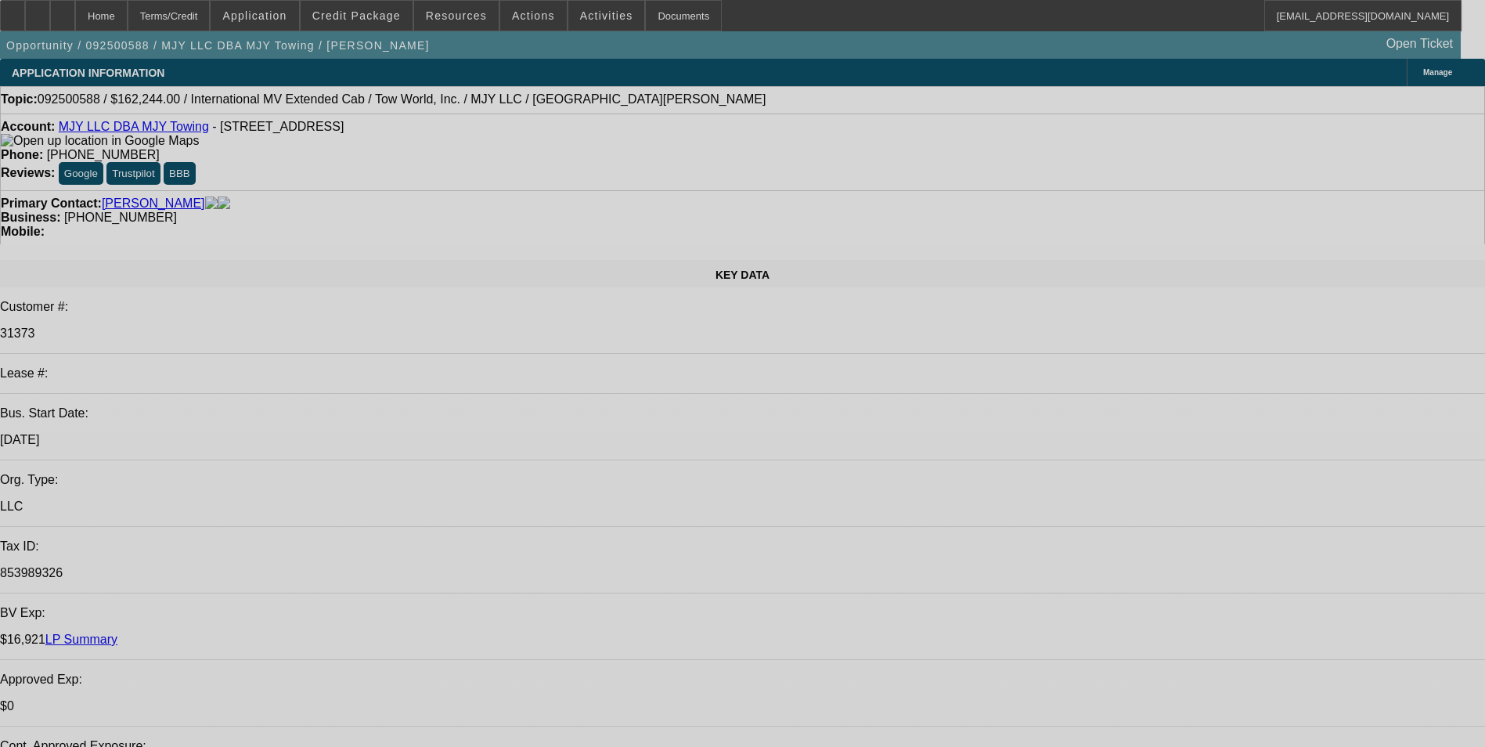
select select "0"
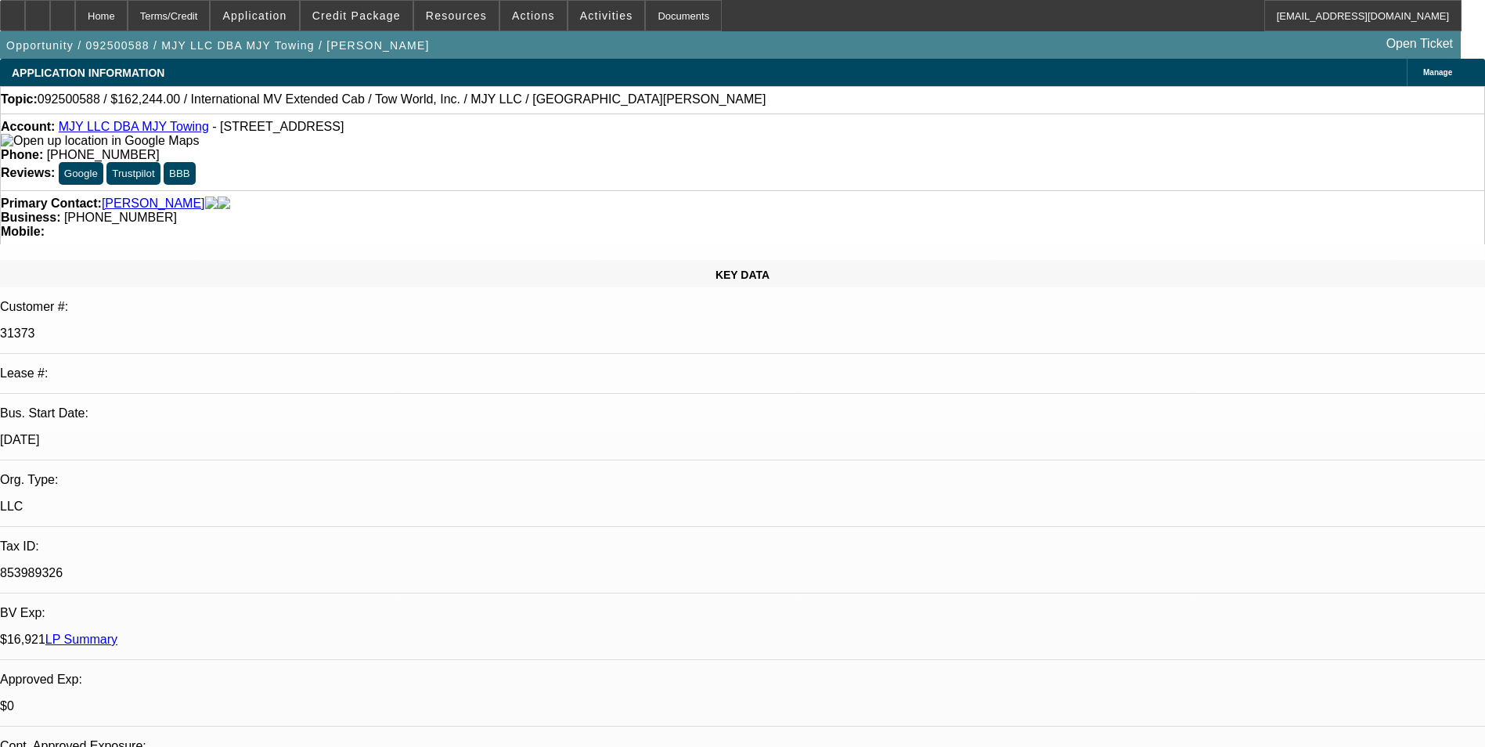
select select "2"
select select "0.1"
select select "4"
select select "0"
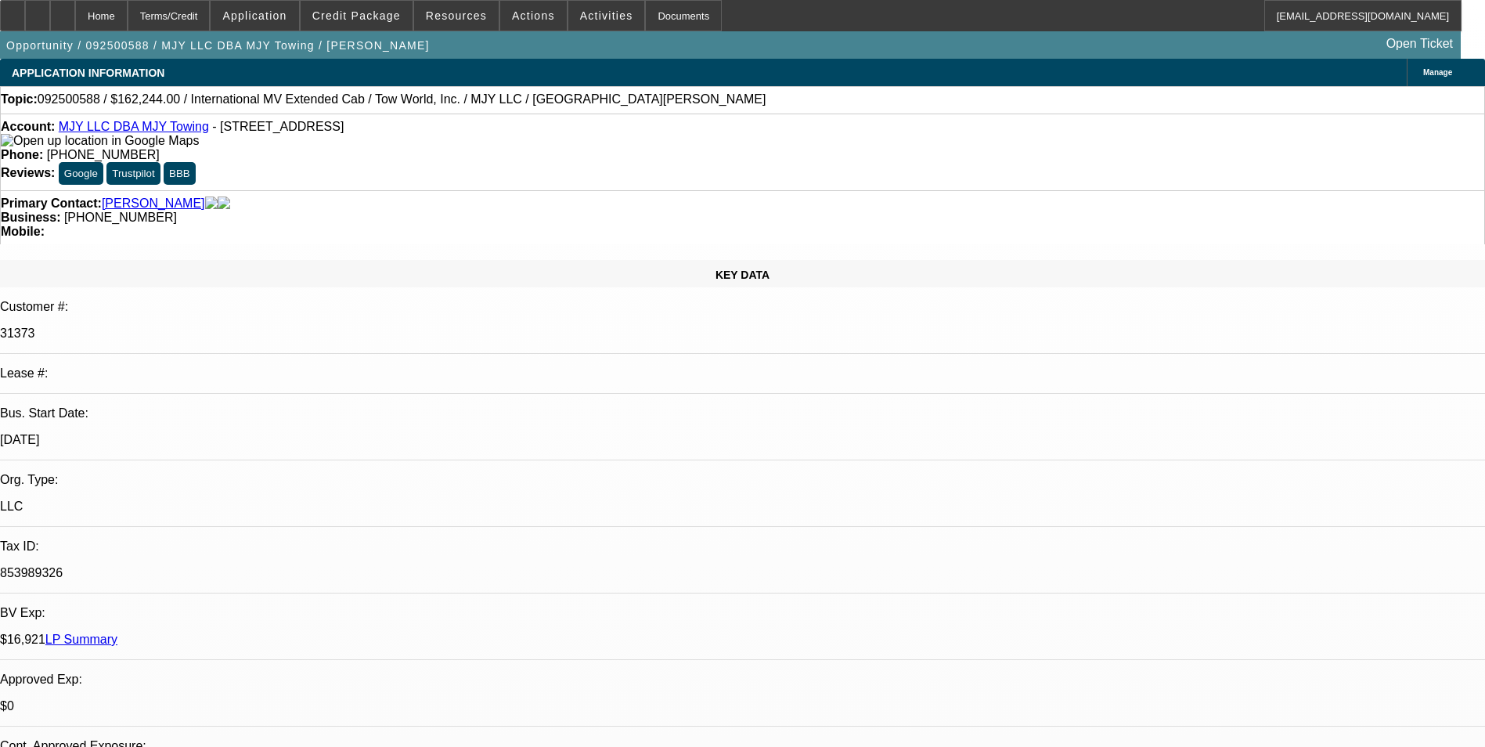
select select "2"
select select "0.1"
select select "4"
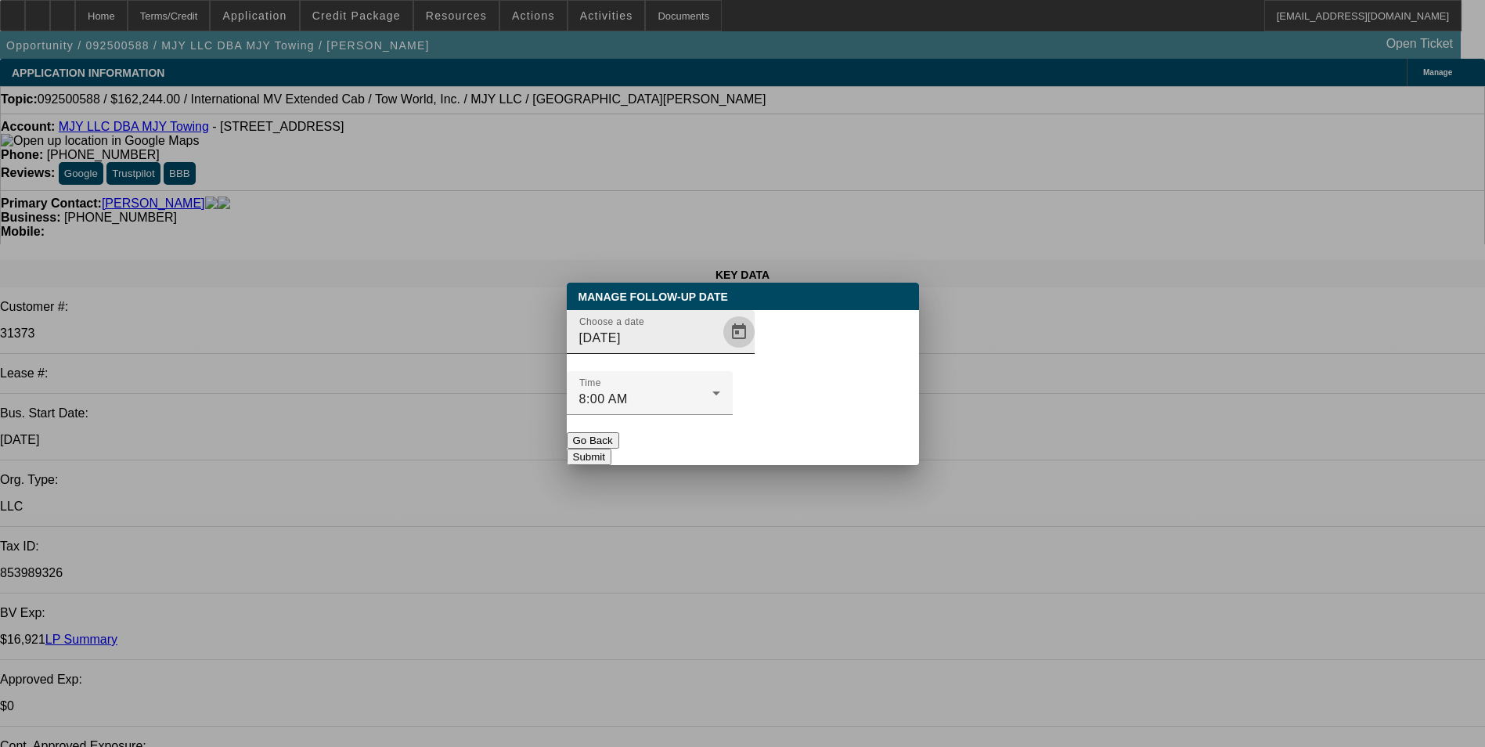
click at [720, 351] on span "Open calendar" at bounding box center [739, 332] width 38 height 38
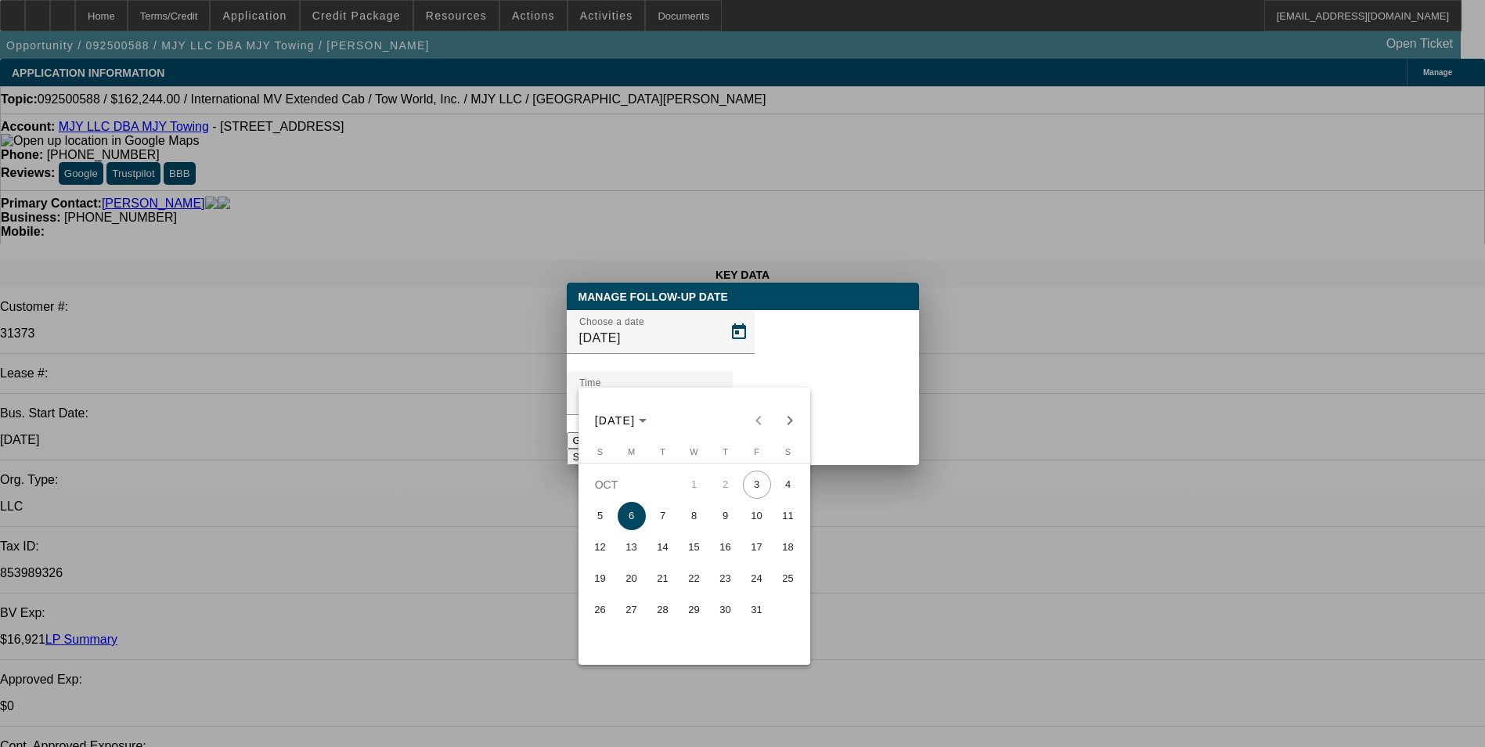
click at [753, 493] on span "3" at bounding box center [757, 484] width 28 height 28
type input "[DATE]"
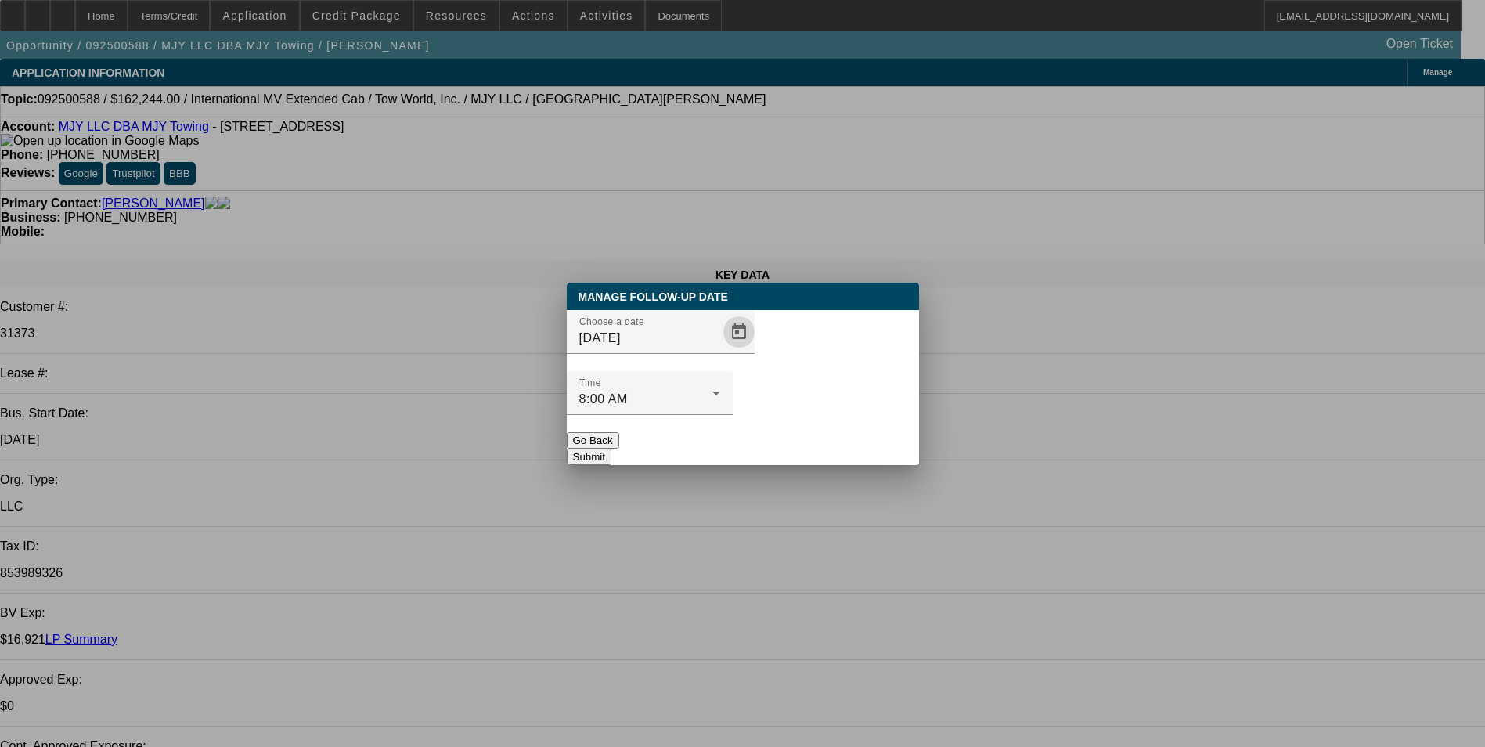
click at [611, 448] on button "Submit" at bounding box center [589, 456] width 45 height 16
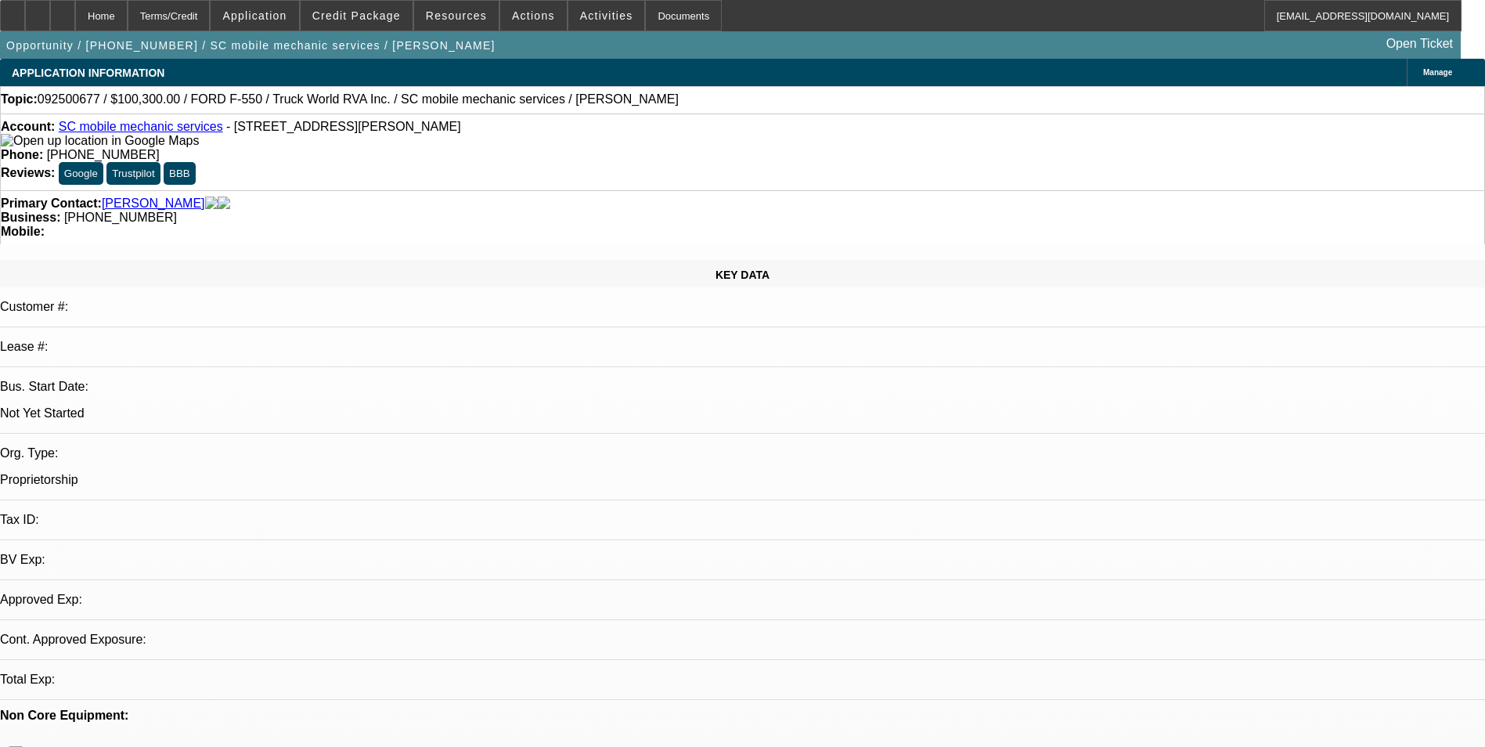
select select "0.15"
select select "2"
select select "0.1"
select select "1"
select select "2"
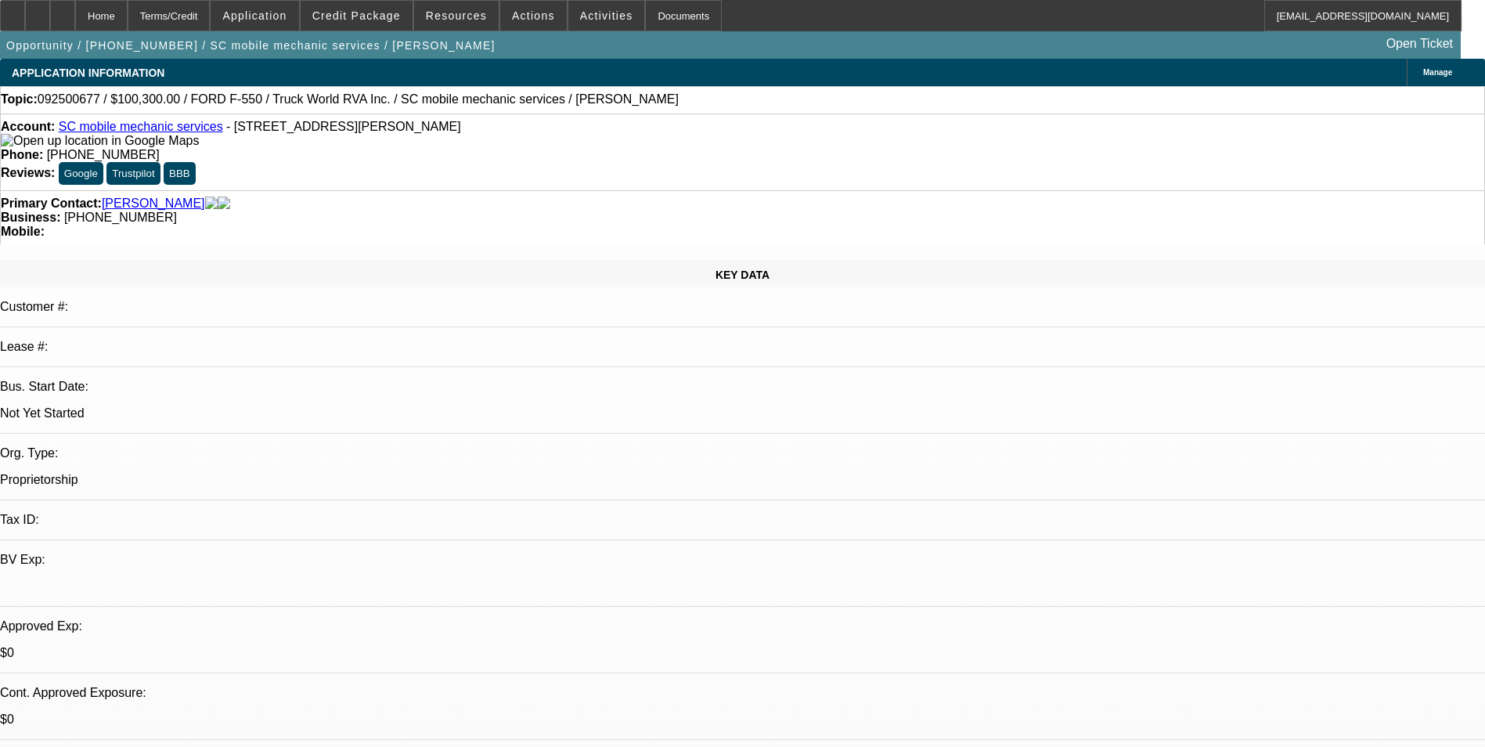
select select "4"
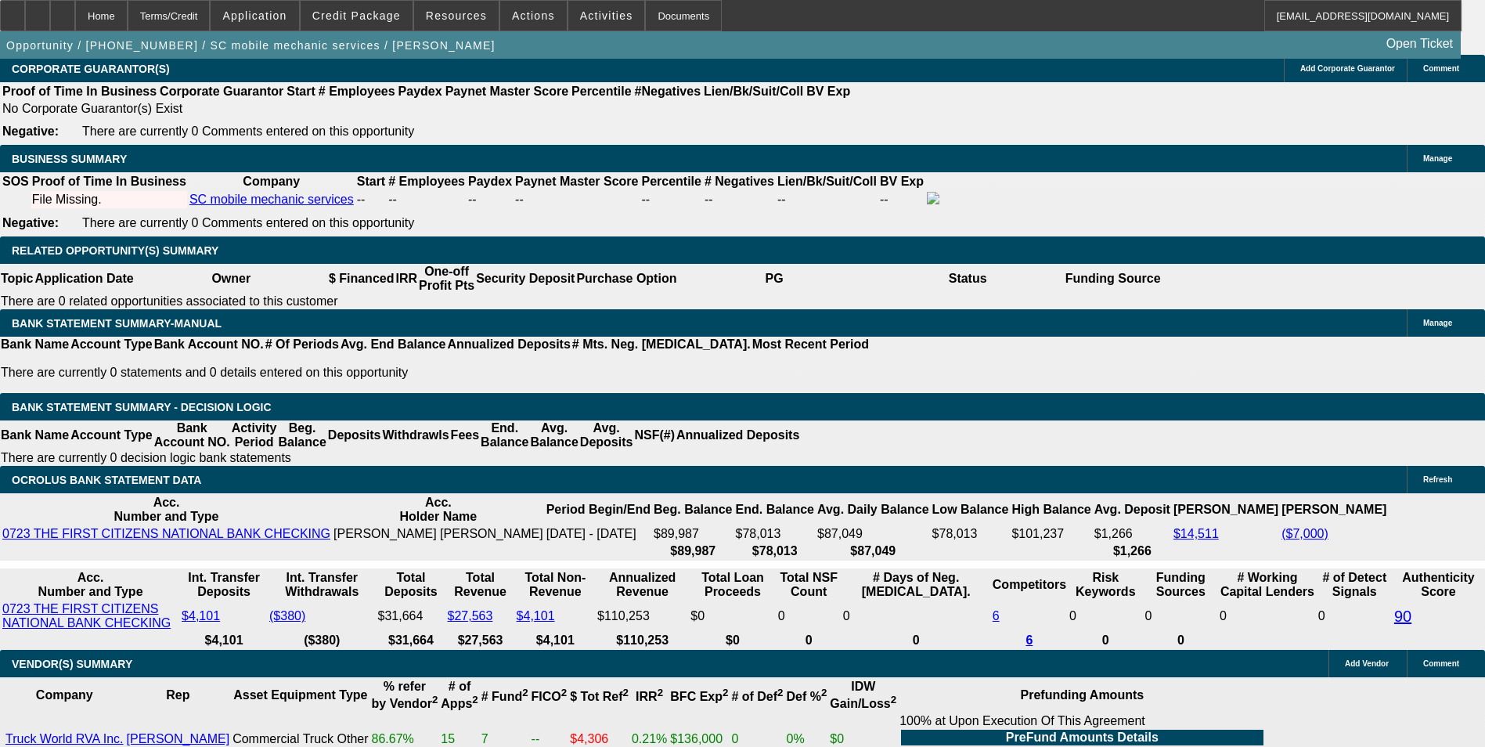
scroll to position [2270, 0]
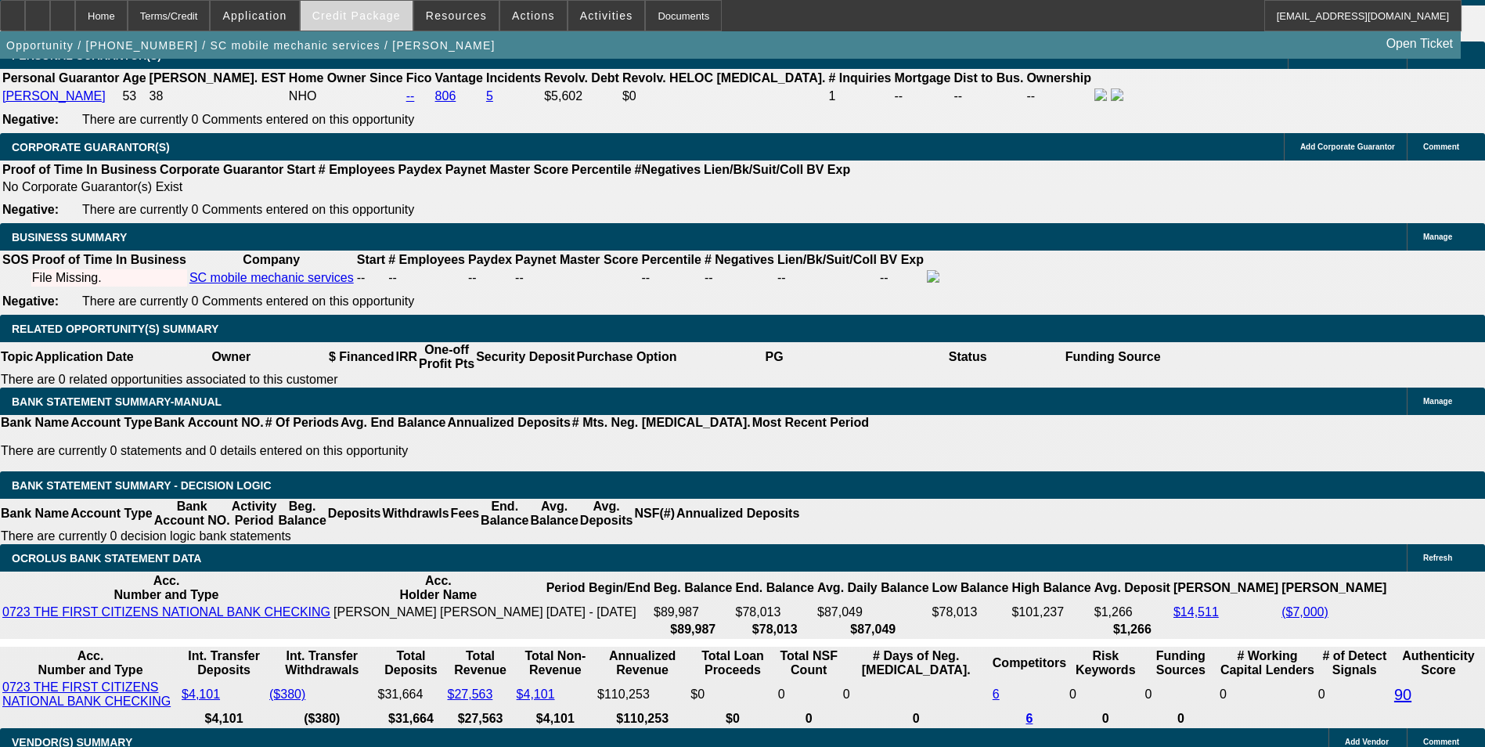
click at [369, 23] on span at bounding box center [357, 16] width 112 height 38
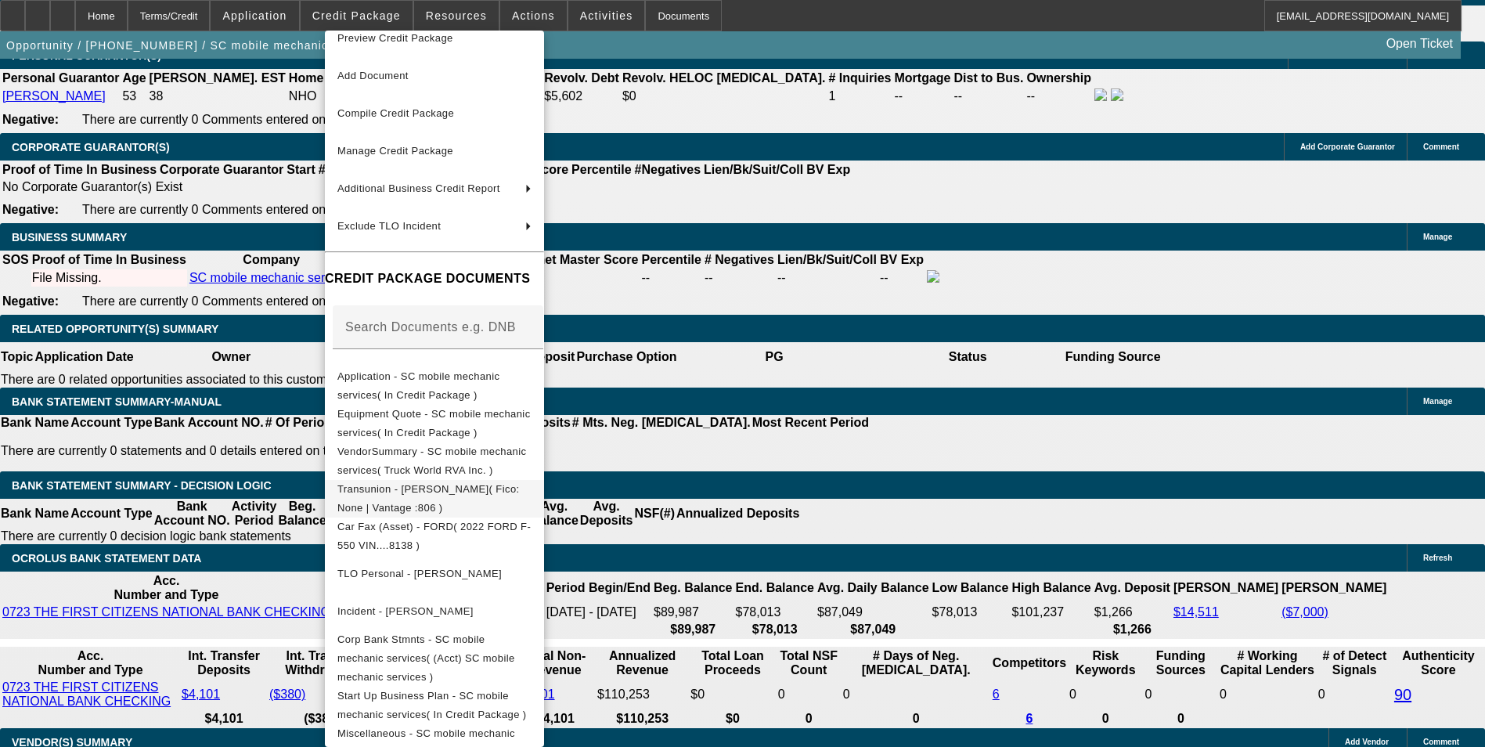
scroll to position [22, 0]
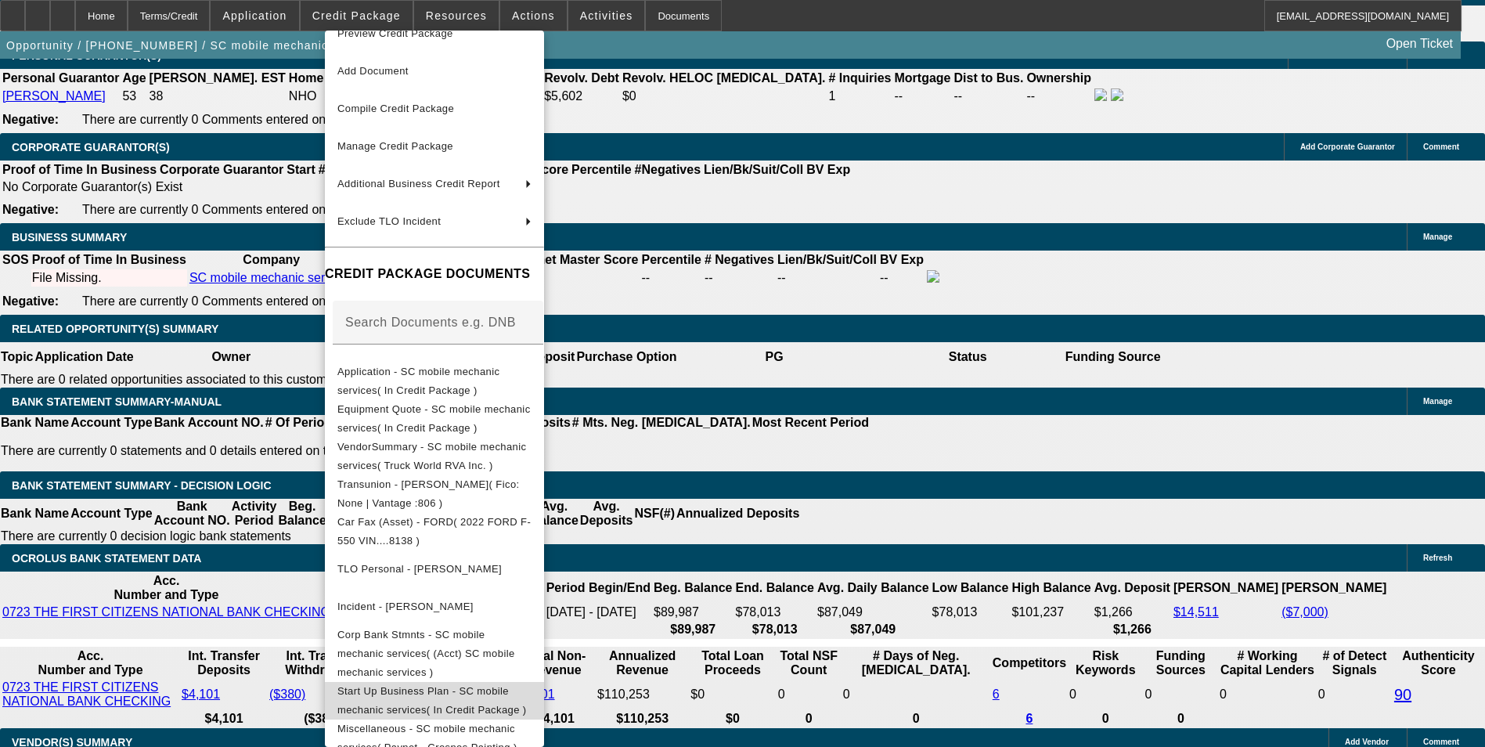
click at [531, 690] on span "Start Up Business Plan - SC mobile mechanic services( In Credit Package )" at bounding box center [434, 701] width 194 height 38
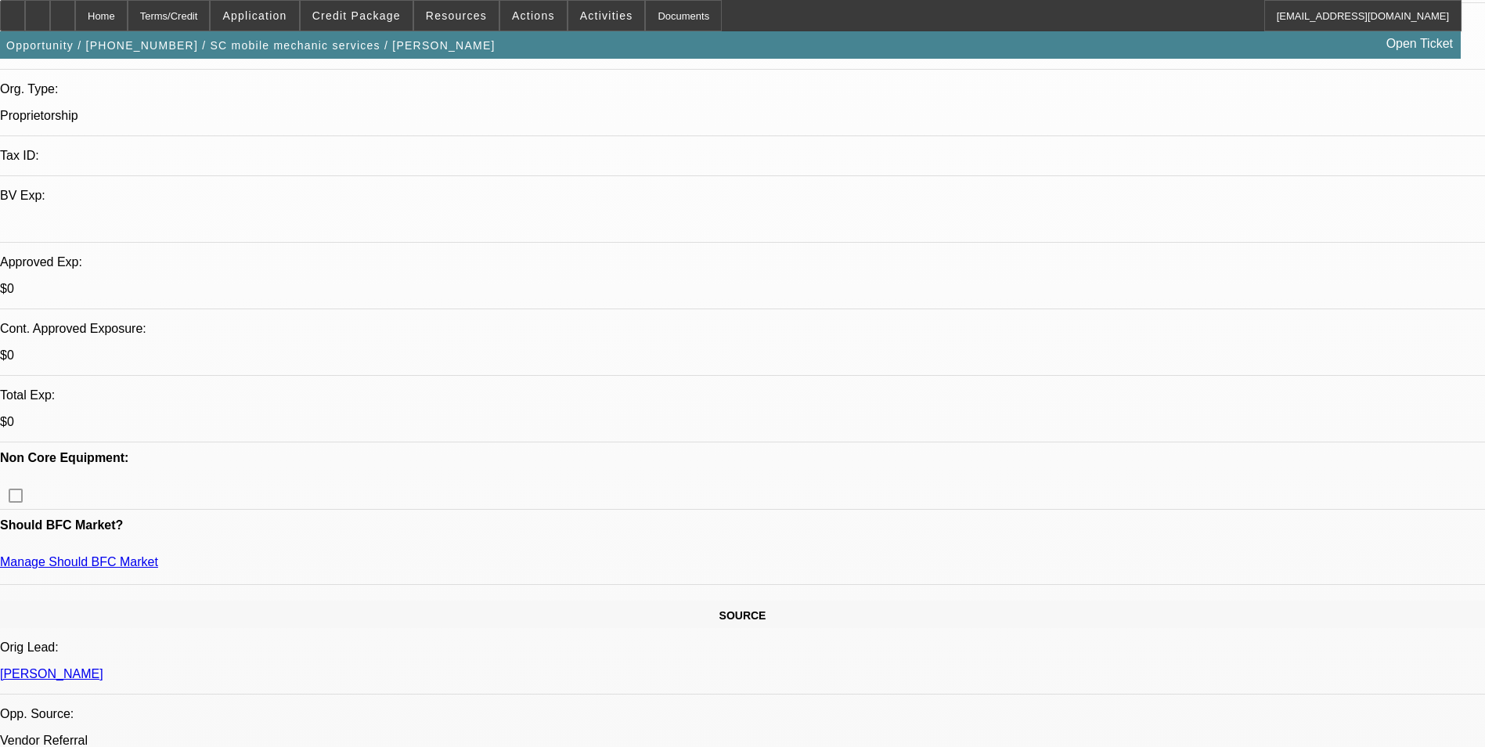
scroll to position [313, 0]
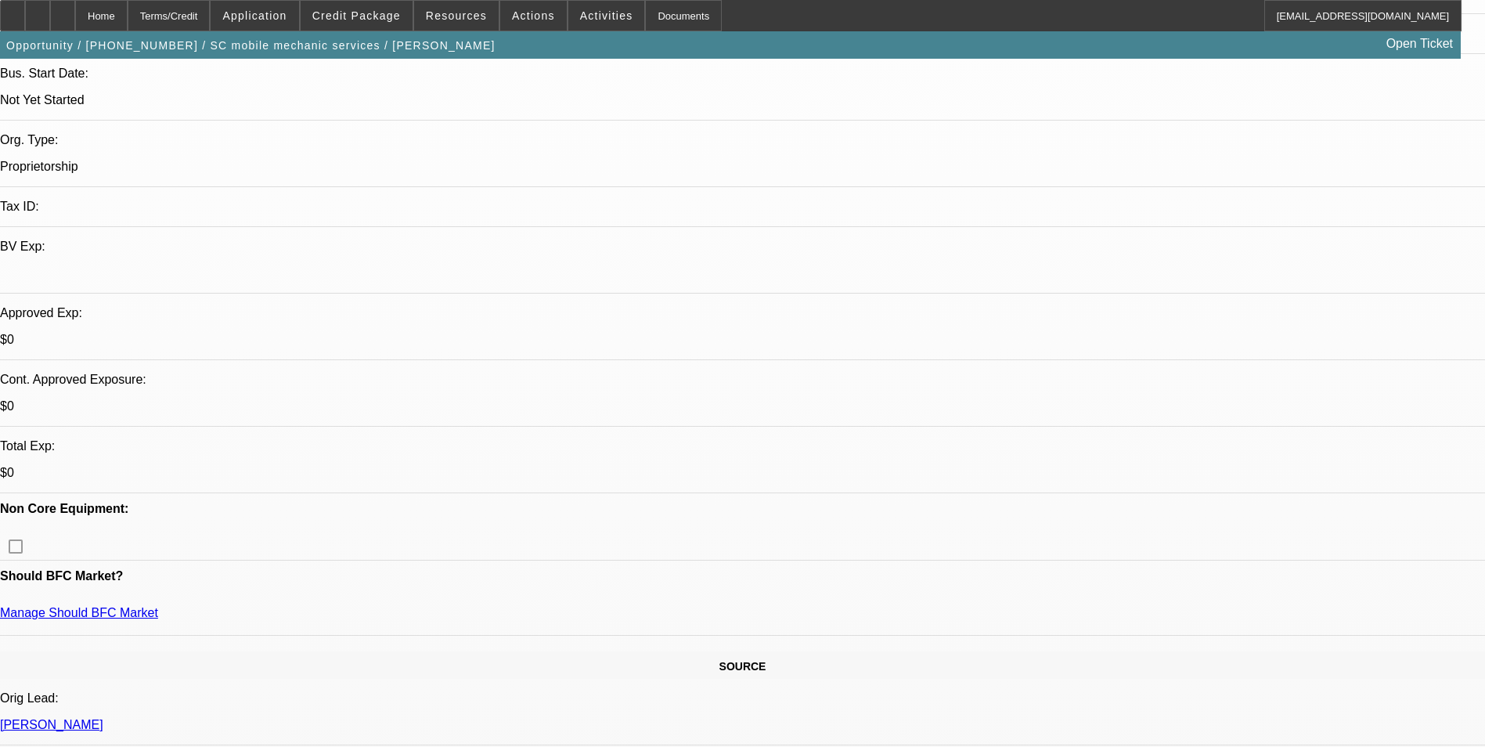
click at [372, 16] on span "Credit Package" at bounding box center [356, 15] width 88 height 13
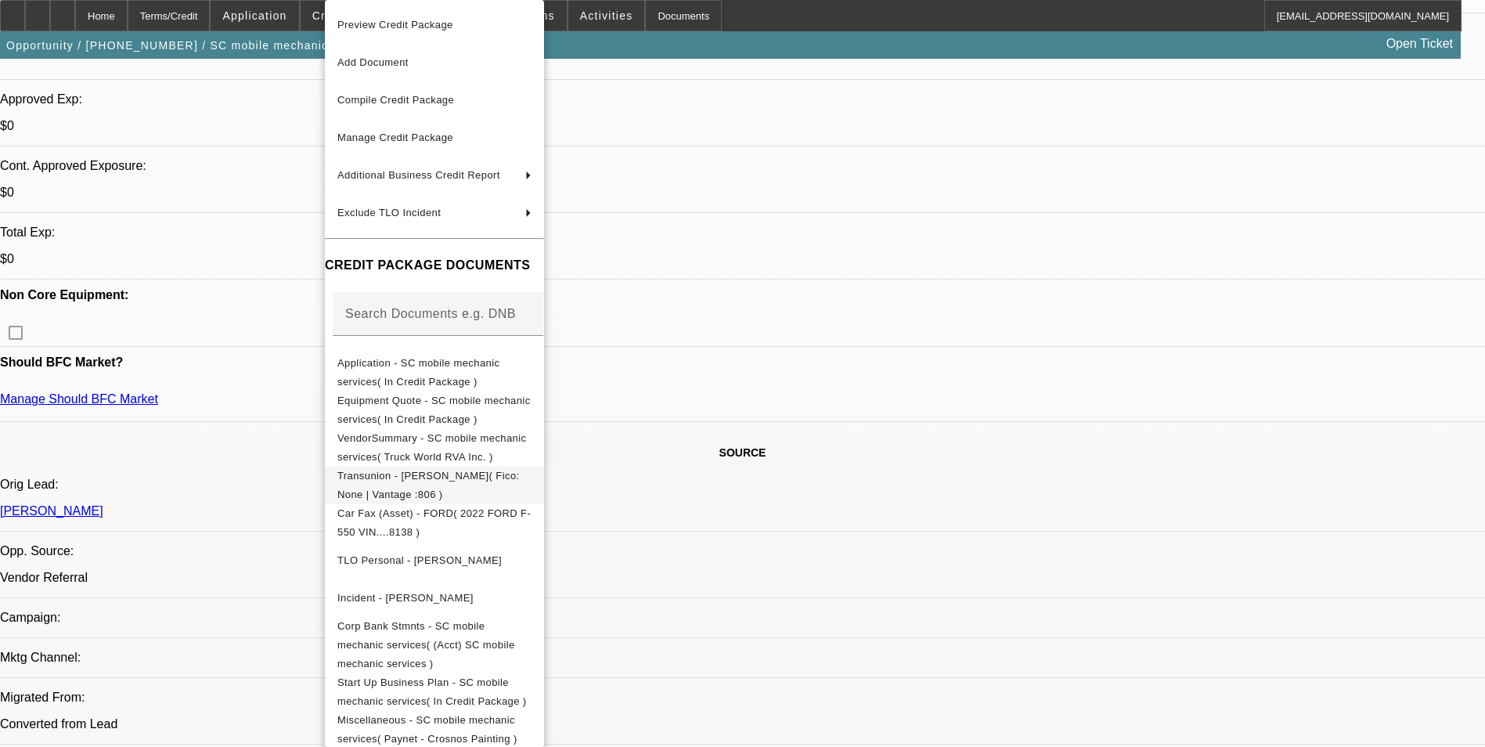
scroll to position [548, 0]
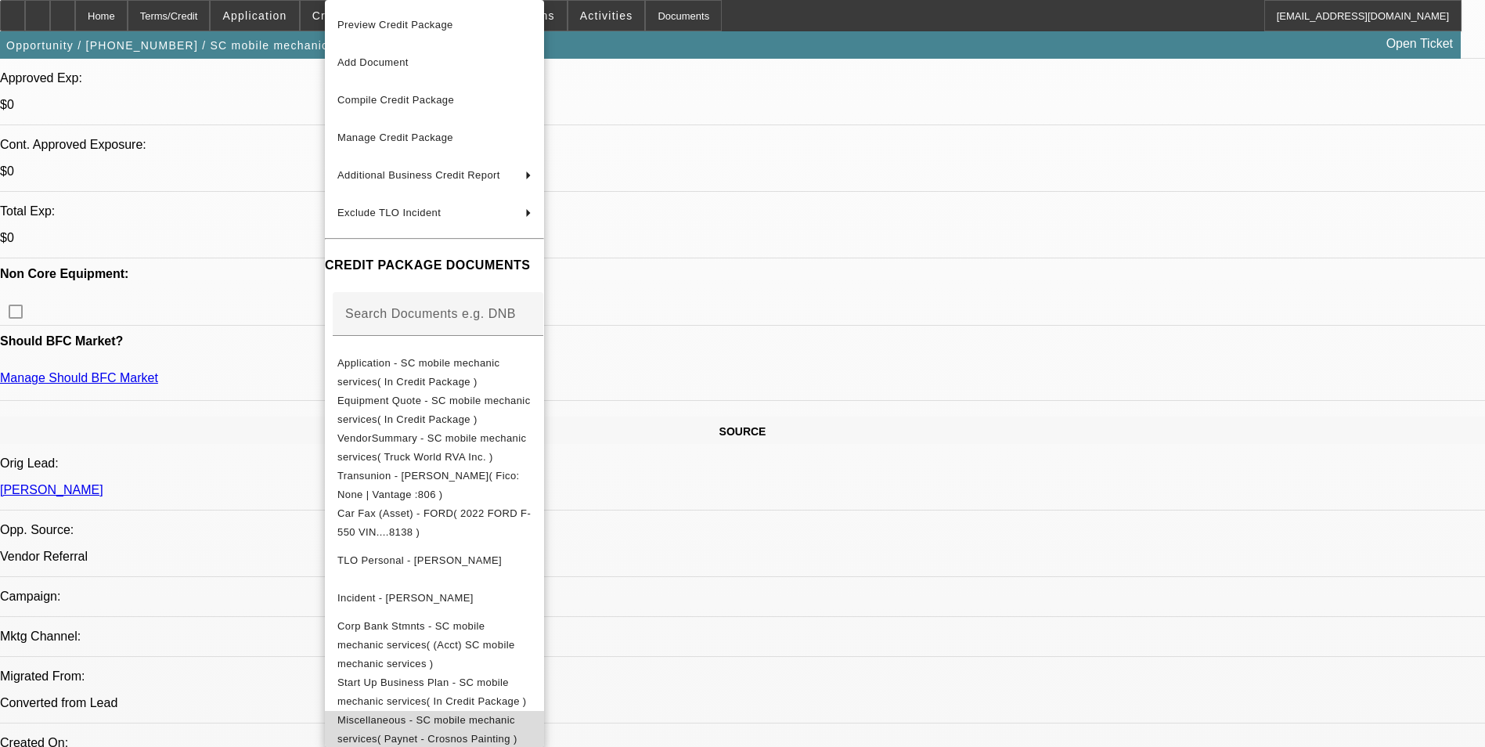
click at [531, 711] on span "Miscellaneous - SC mobile mechanic services( Paynet - Crosnos Painting )" at bounding box center [434, 730] width 194 height 38
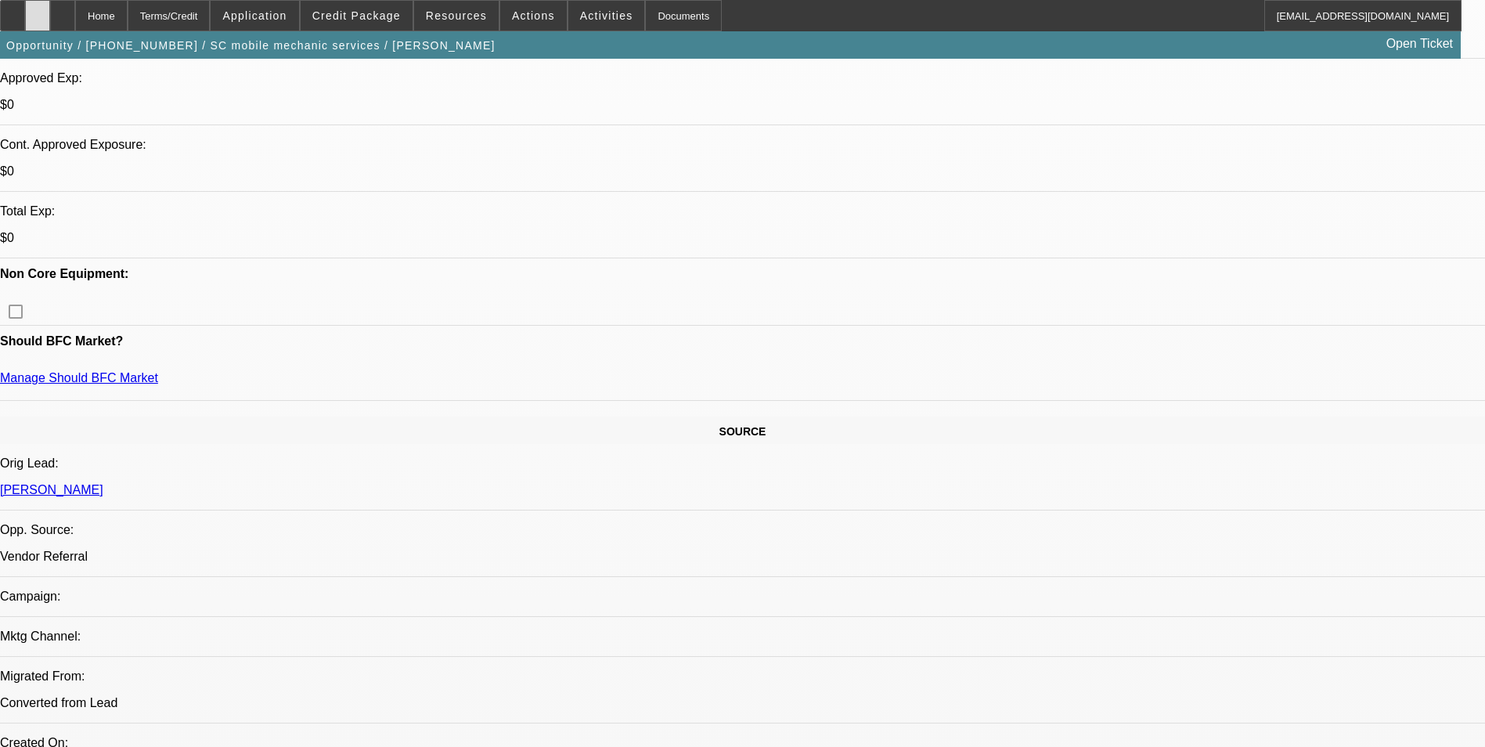
click at [38, 10] on icon at bounding box center [38, 10] width 0 height 0
click at [63, 10] on icon at bounding box center [63, 10] width 0 height 0
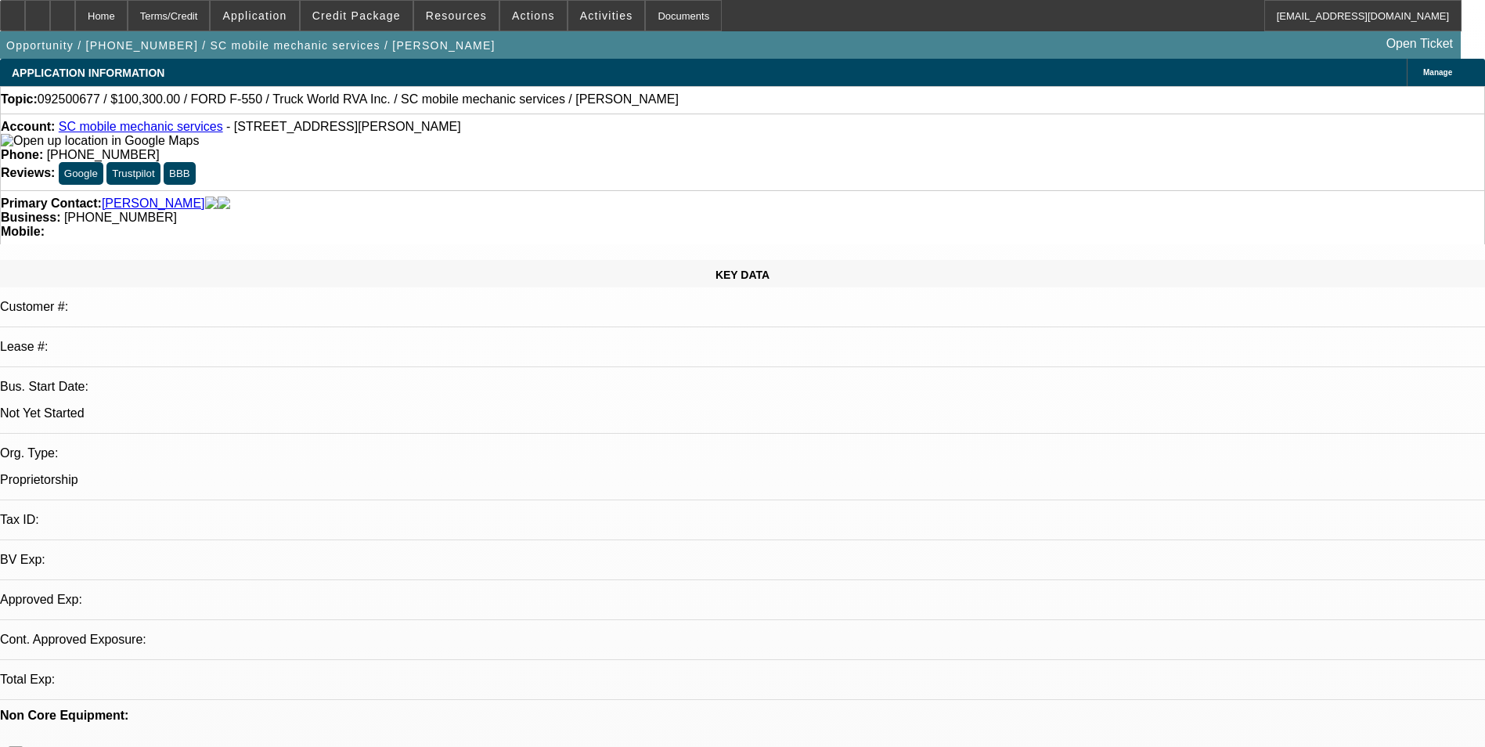
select select "0.15"
select select "2"
select select "0.1"
select select "4"
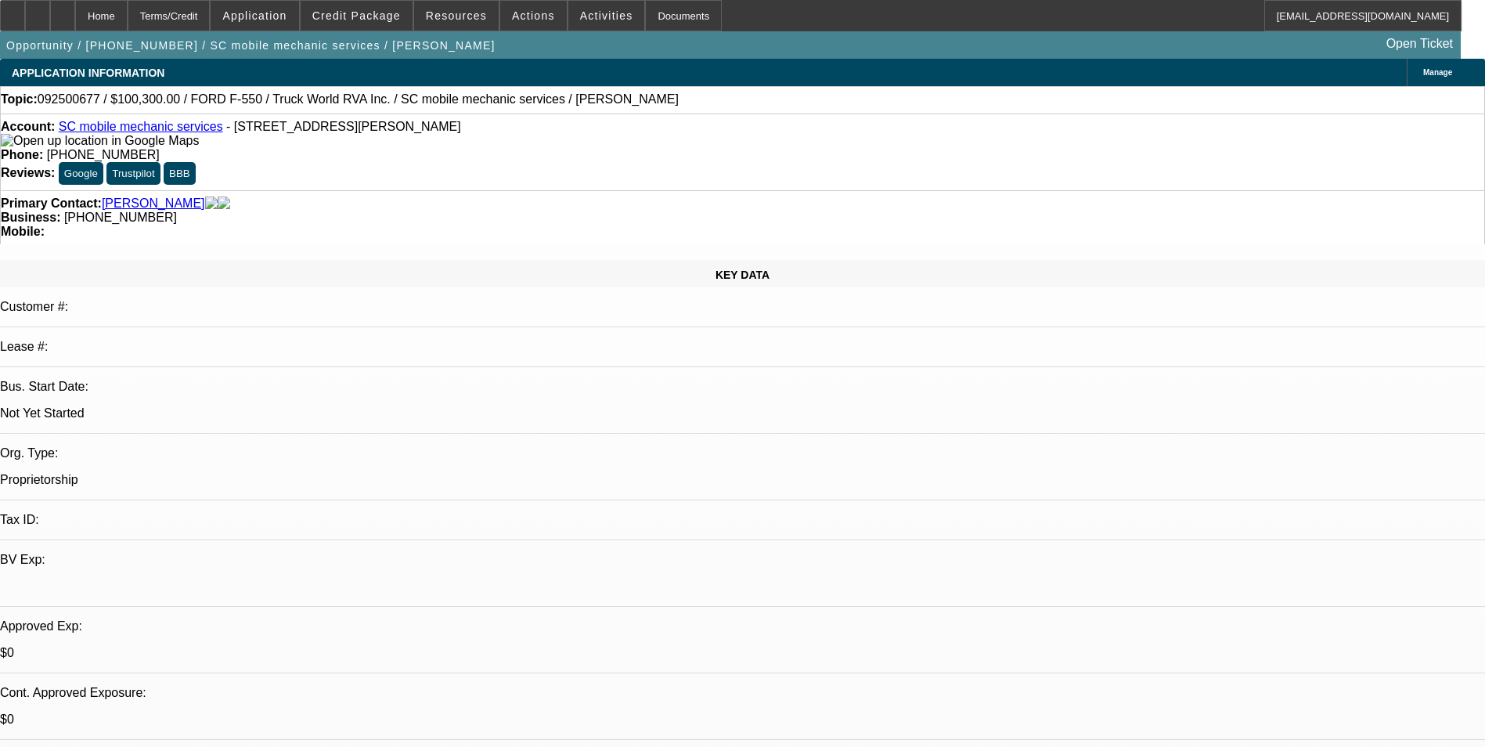
click at [977, 190] on div "Primary Contact: Crosno, Scotty Business: (901) 650-9527 Mobile:" at bounding box center [742, 217] width 1485 height 54
click at [380, 23] on span at bounding box center [357, 16] width 112 height 38
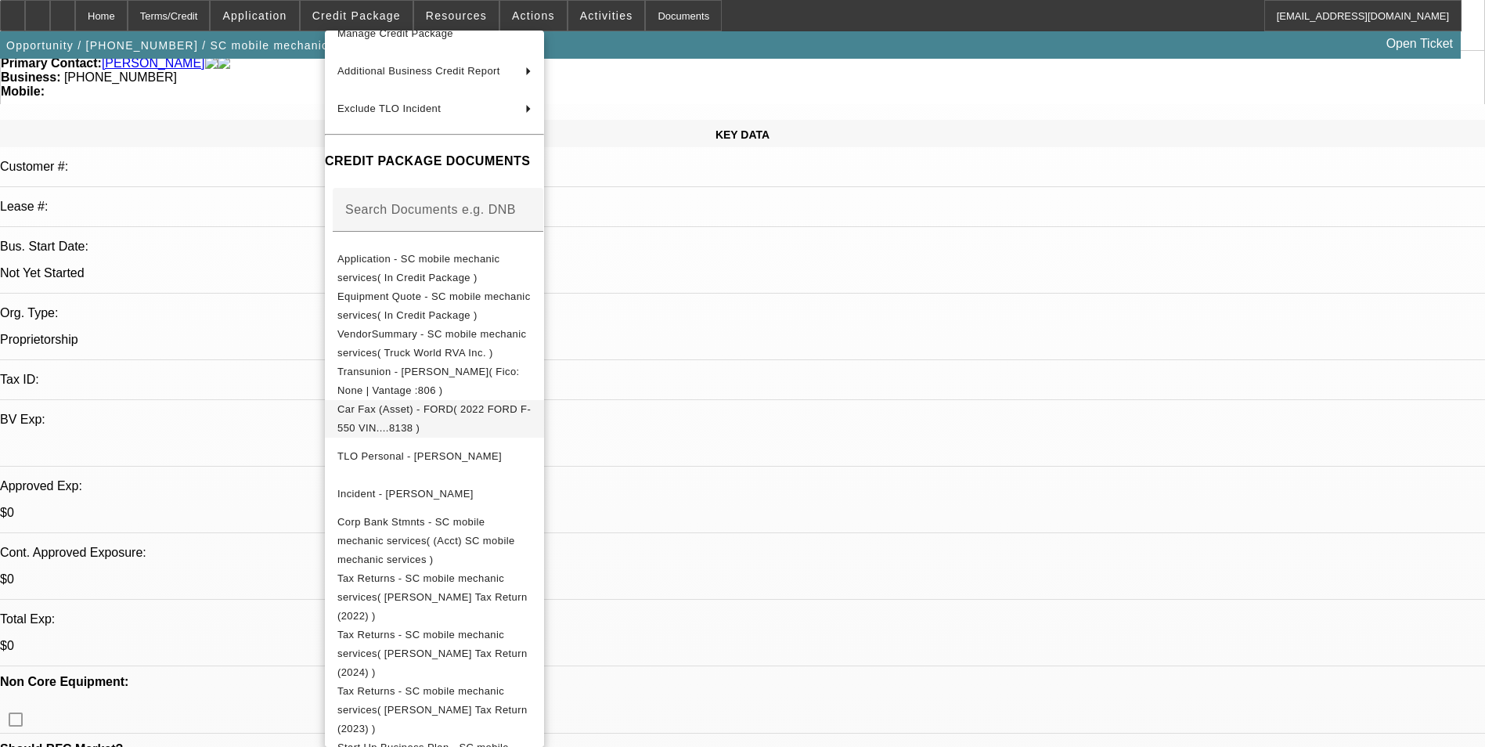
scroll to position [235, 0]
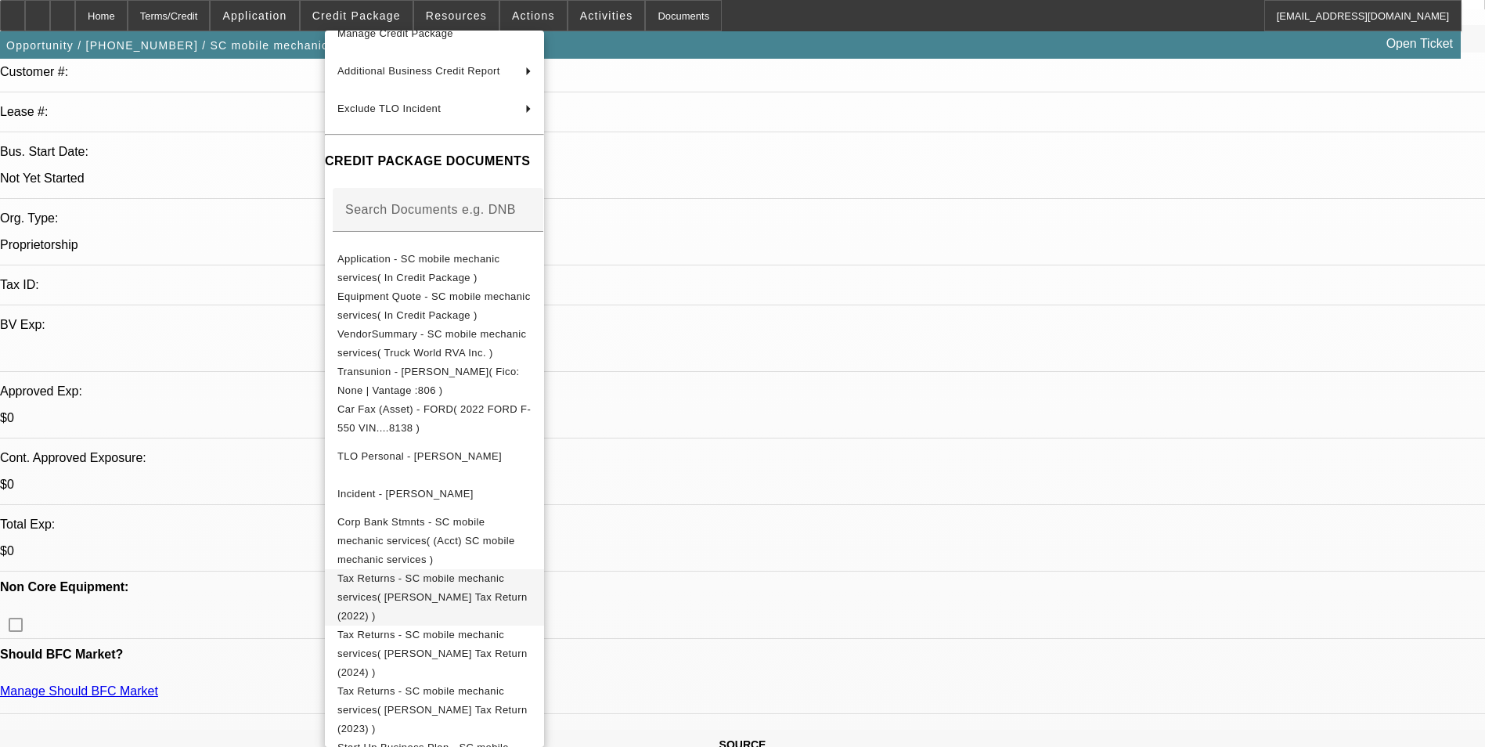
click at [527, 572] on span "Tax Returns - SC mobile mechanic services( Crosno Tax Return (2022) )" at bounding box center [432, 596] width 190 height 49
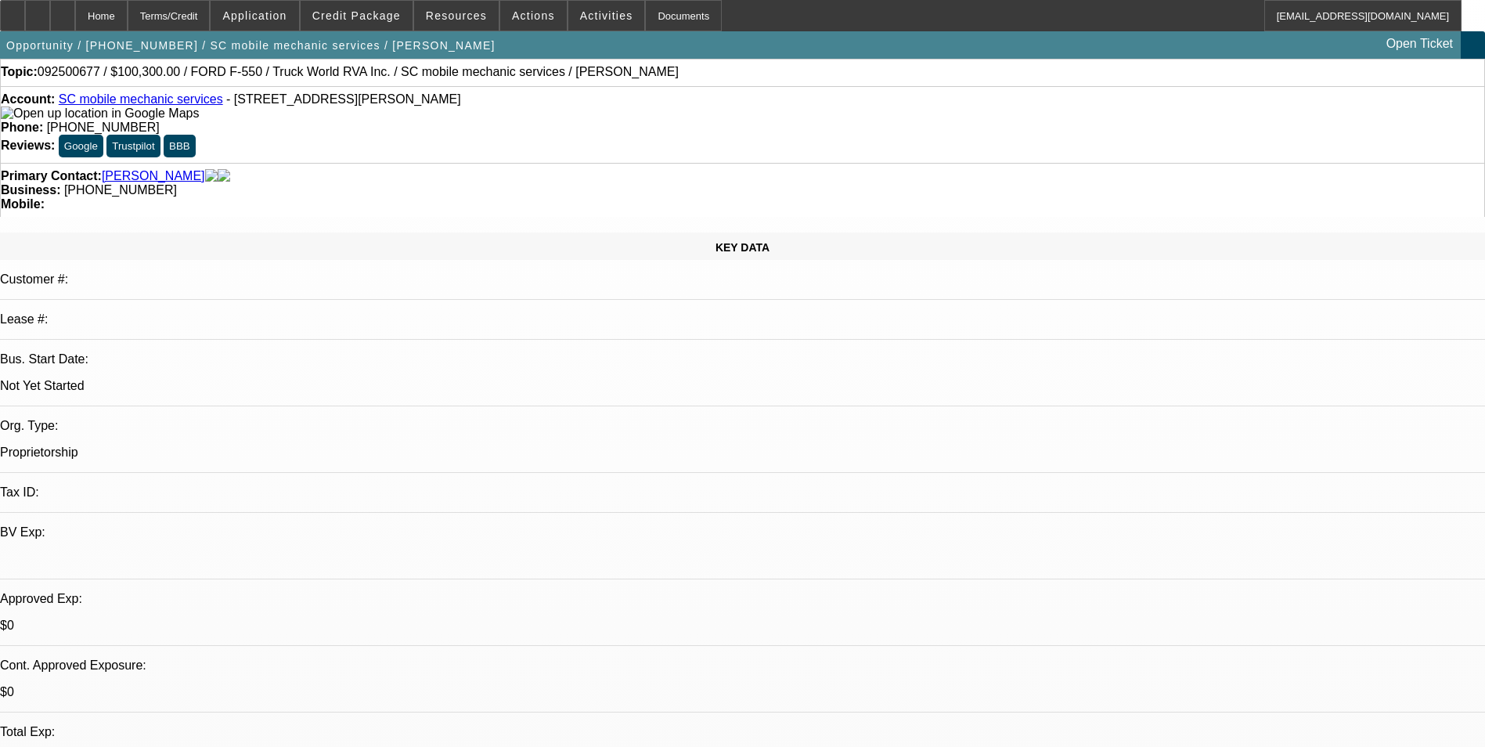
scroll to position [0, 0]
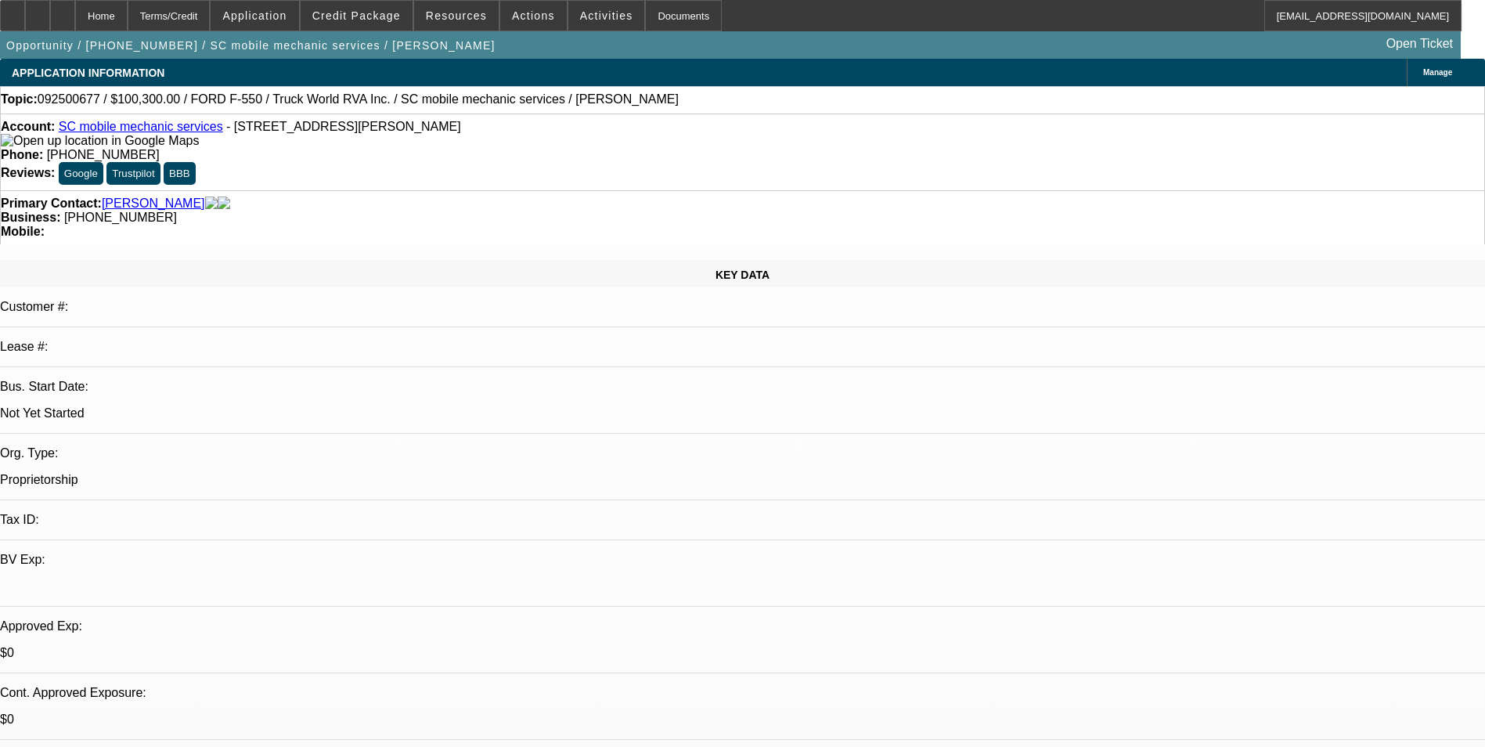
click at [372, 11] on span "Credit Package" at bounding box center [356, 15] width 88 height 13
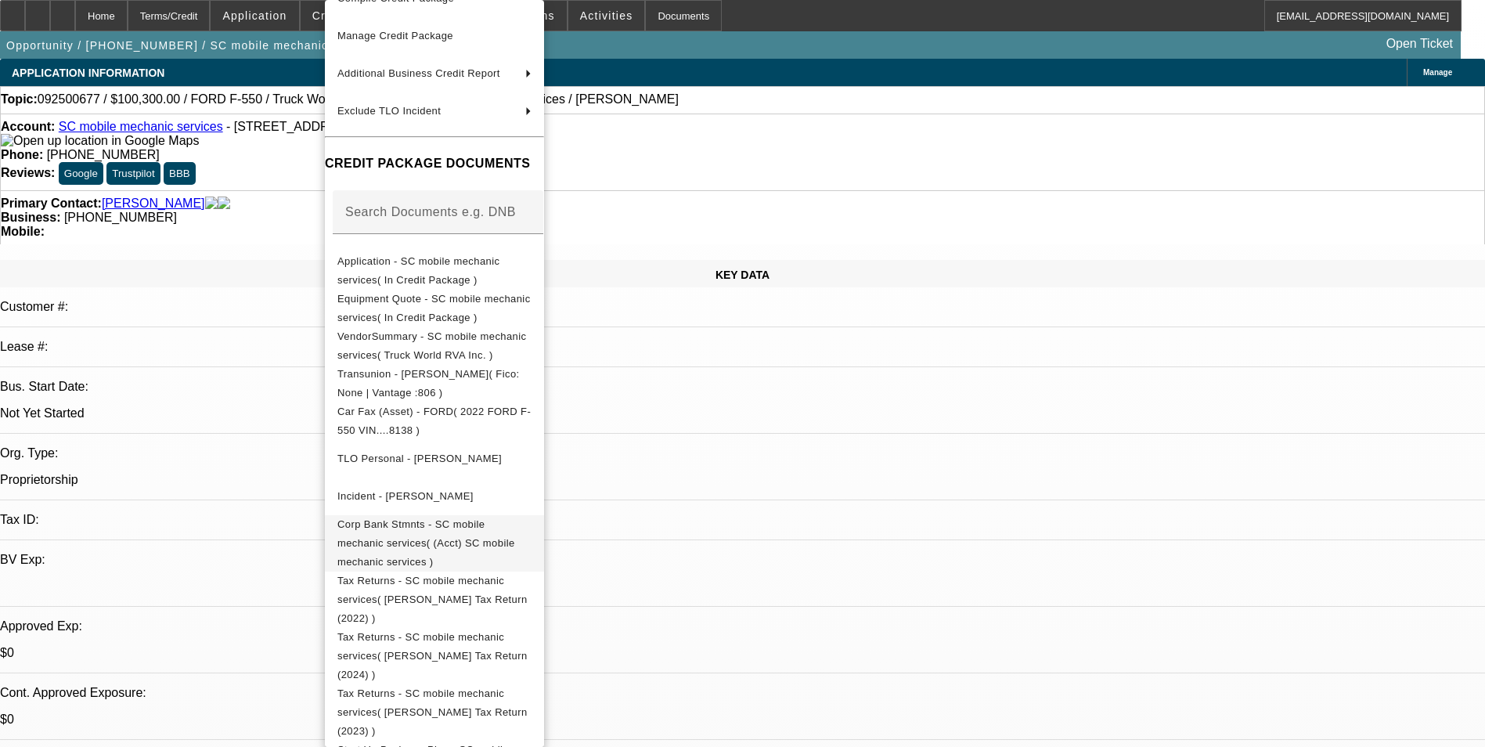
scroll to position [104, 0]
click at [524, 741] on span "Start Up Business Plan - SC mobile mechanic services( In Credit Package )" at bounding box center [431, 756] width 189 height 31
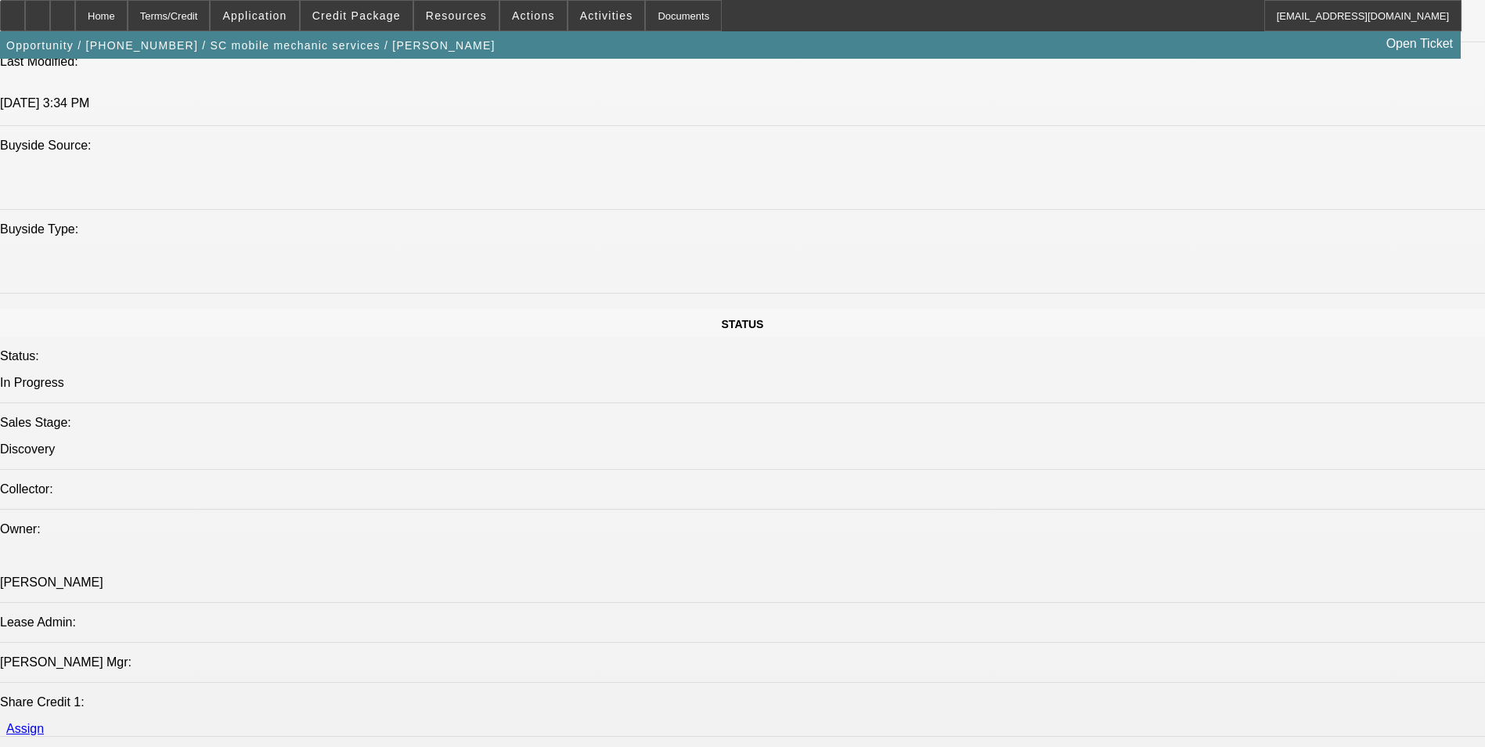
scroll to position [1722, 0]
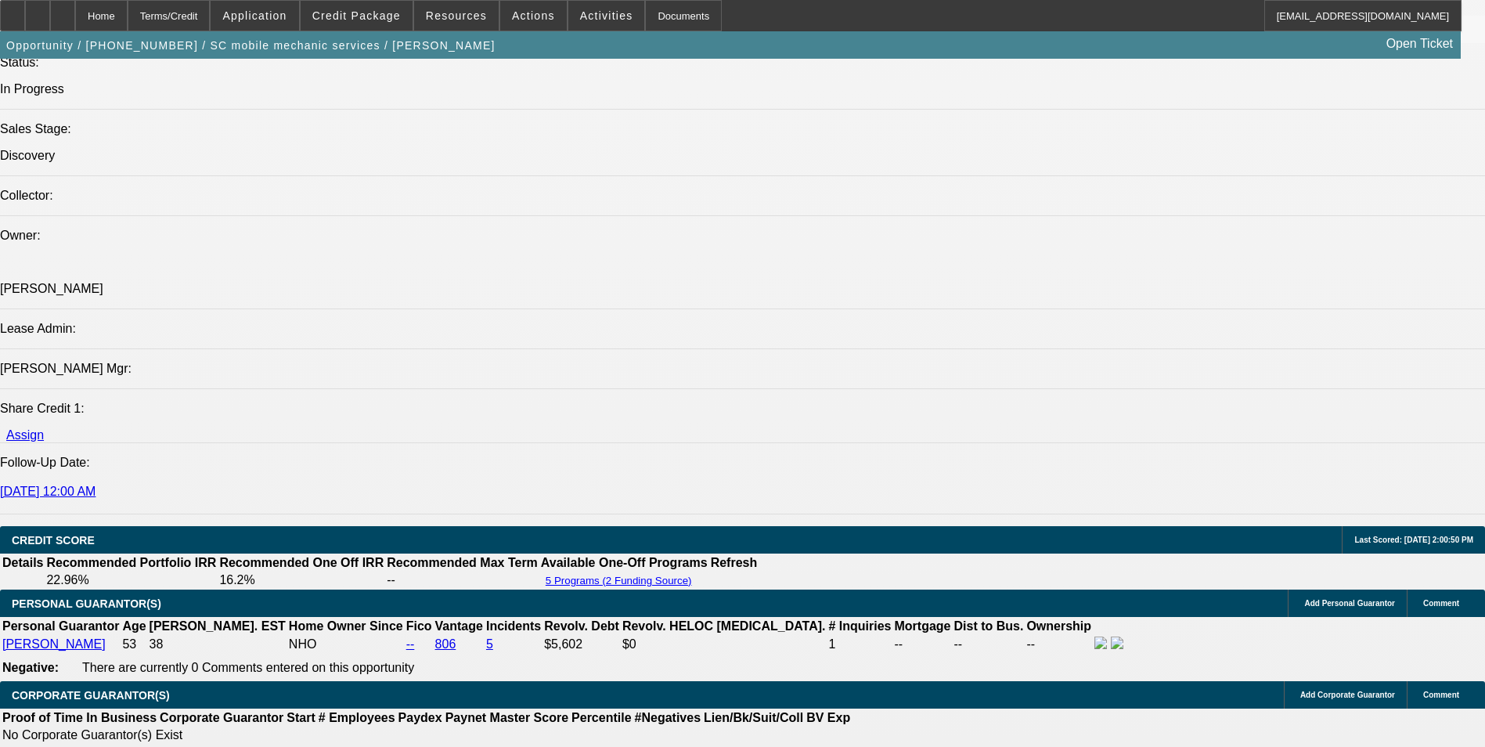
click at [63, 10] on icon at bounding box center [63, 10] width 0 height 0
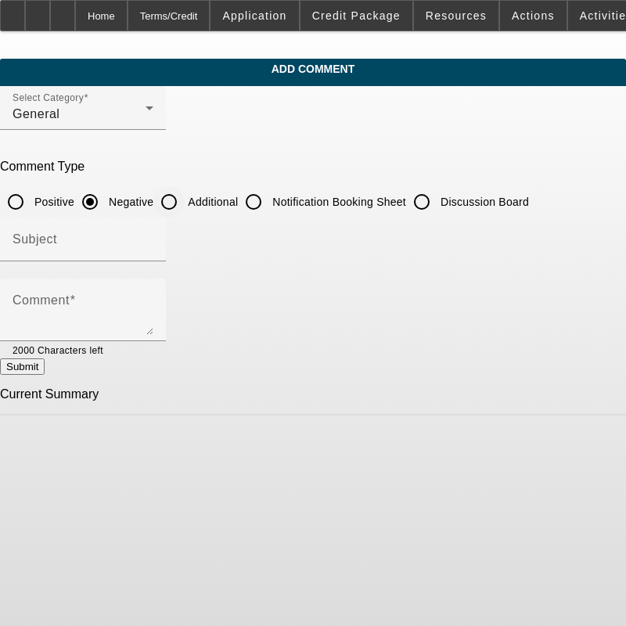
click at [185, 198] on input "Additional" at bounding box center [168, 201] width 31 height 31
radio input "true"
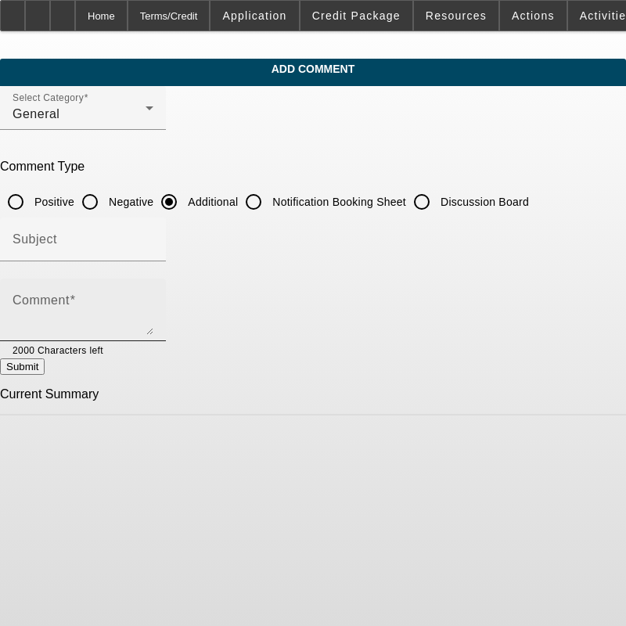
drag, startPoint x: 130, startPoint y: 300, endPoint x: 96, endPoint y: 304, distance: 33.9
click at [129, 300] on textarea "Comment" at bounding box center [83, 316] width 141 height 38
paste textarea "[PERSON_NAME], an entrepreneur with over 25 years of experience in painting, fo…"
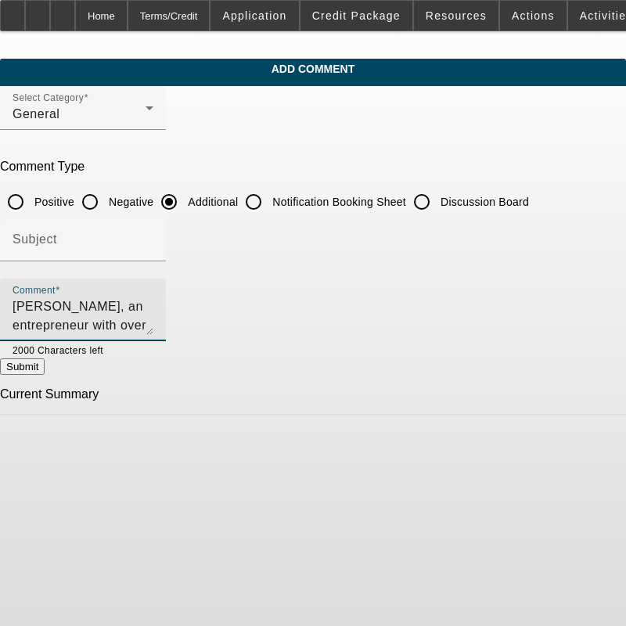
scroll to position [90, 0]
type textarea "[PERSON_NAME], an entrepreneur with over 25 years of experience in painting, fo…"
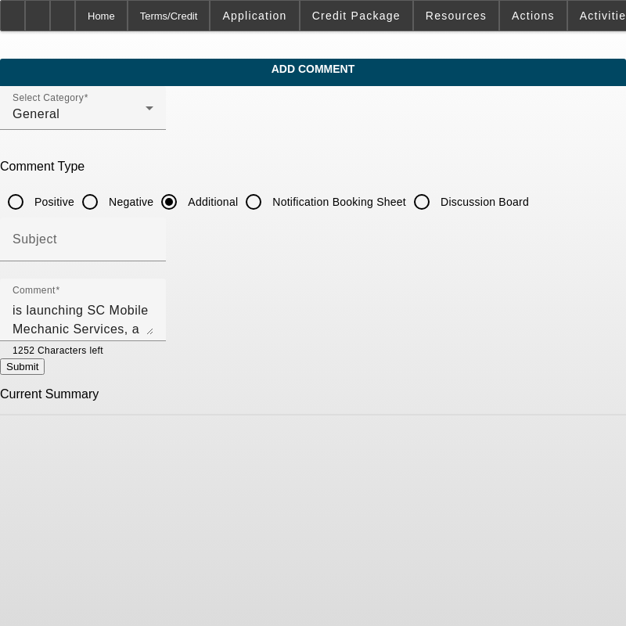
click at [45, 369] on button "Submit" at bounding box center [22, 366] width 45 height 16
radio input "true"
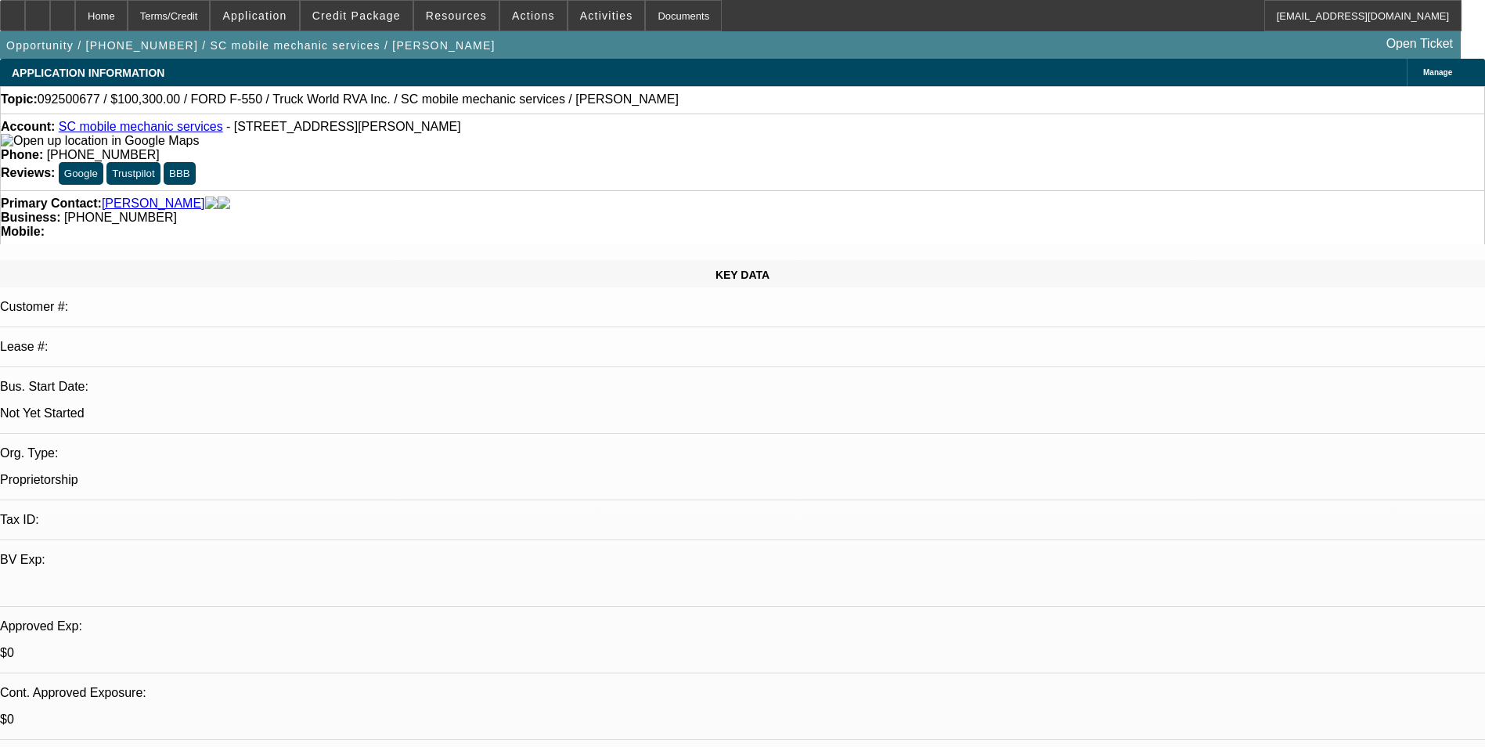
select select "0.15"
select select "2"
select select "0.1"
select select "4"
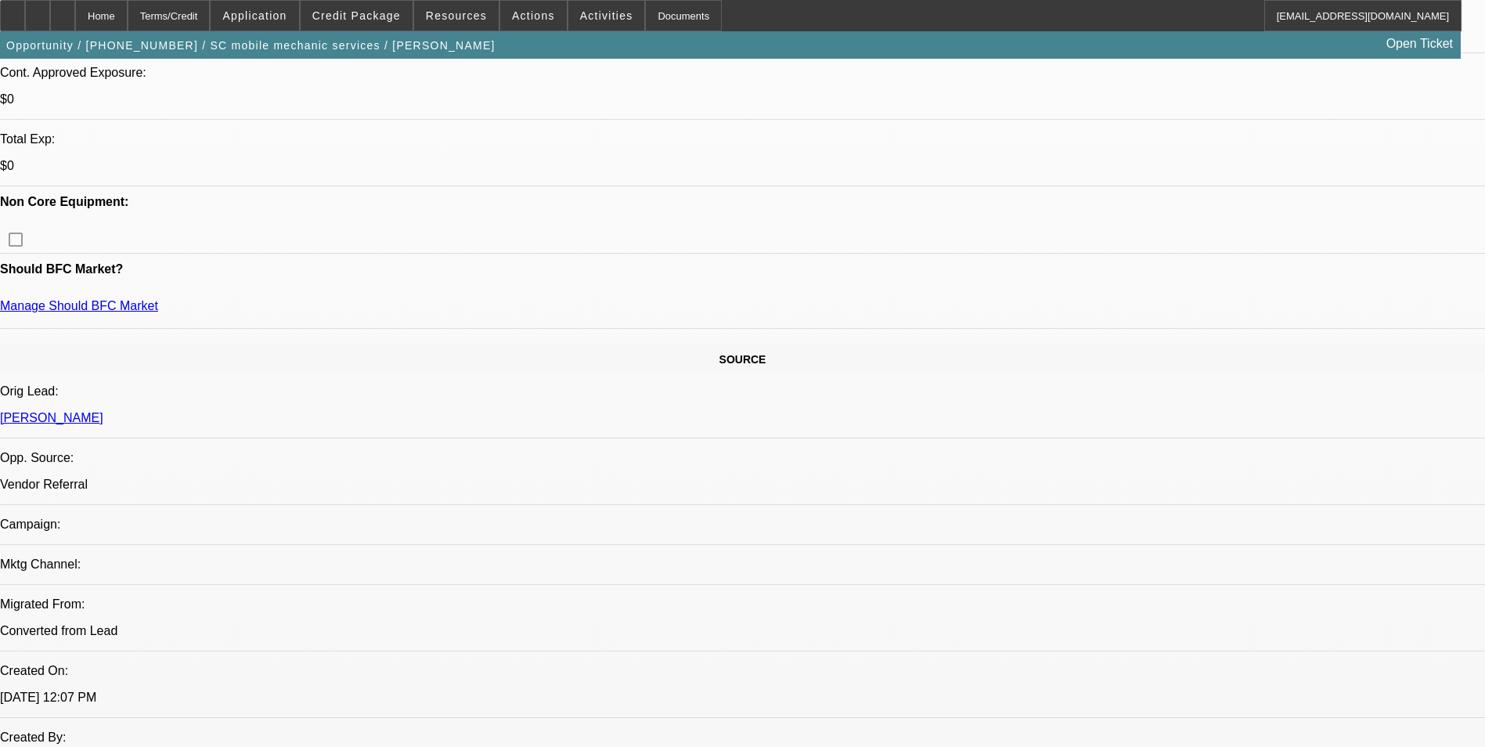
scroll to position [247, 0]
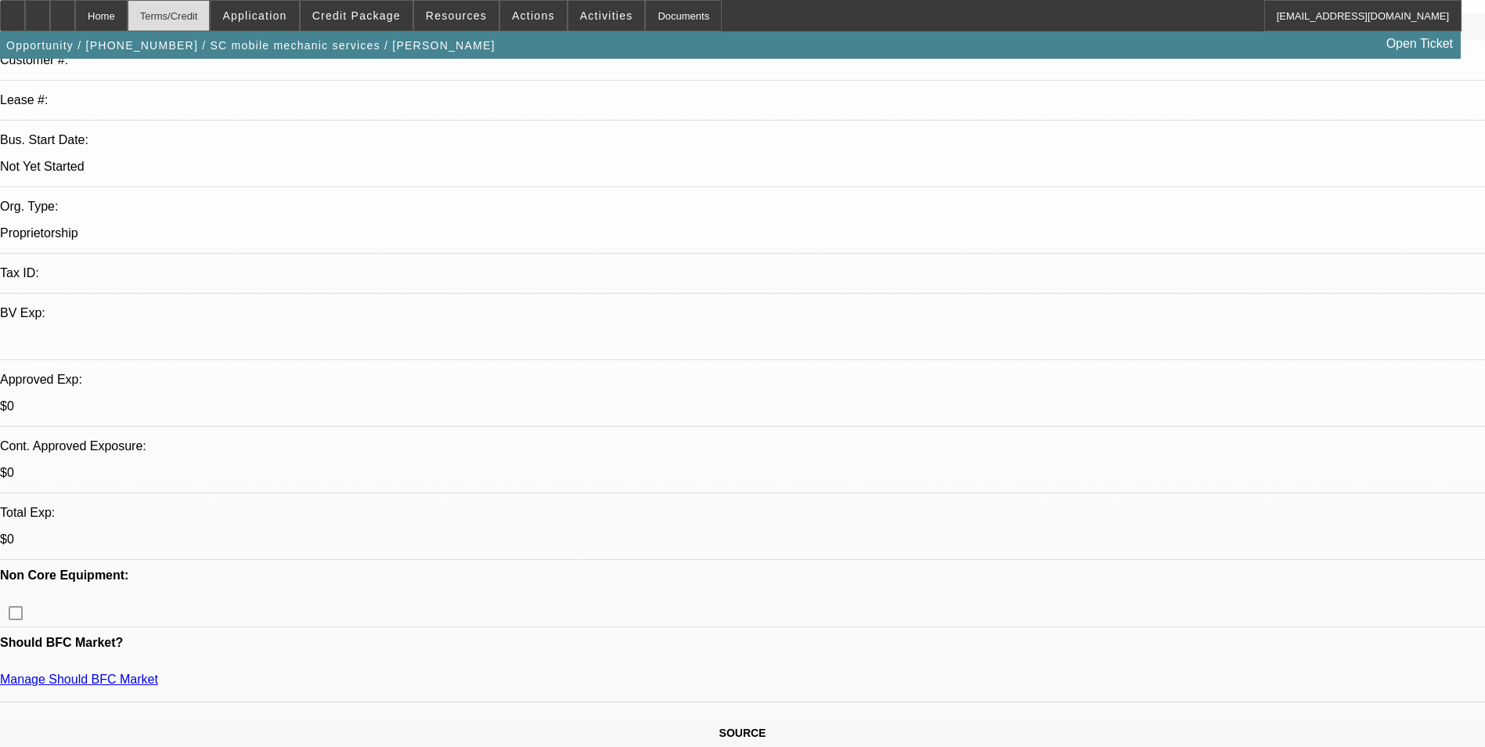
click at [196, 21] on div "Terms/Credit" at bounding box center [169, 15] width 83 height 31
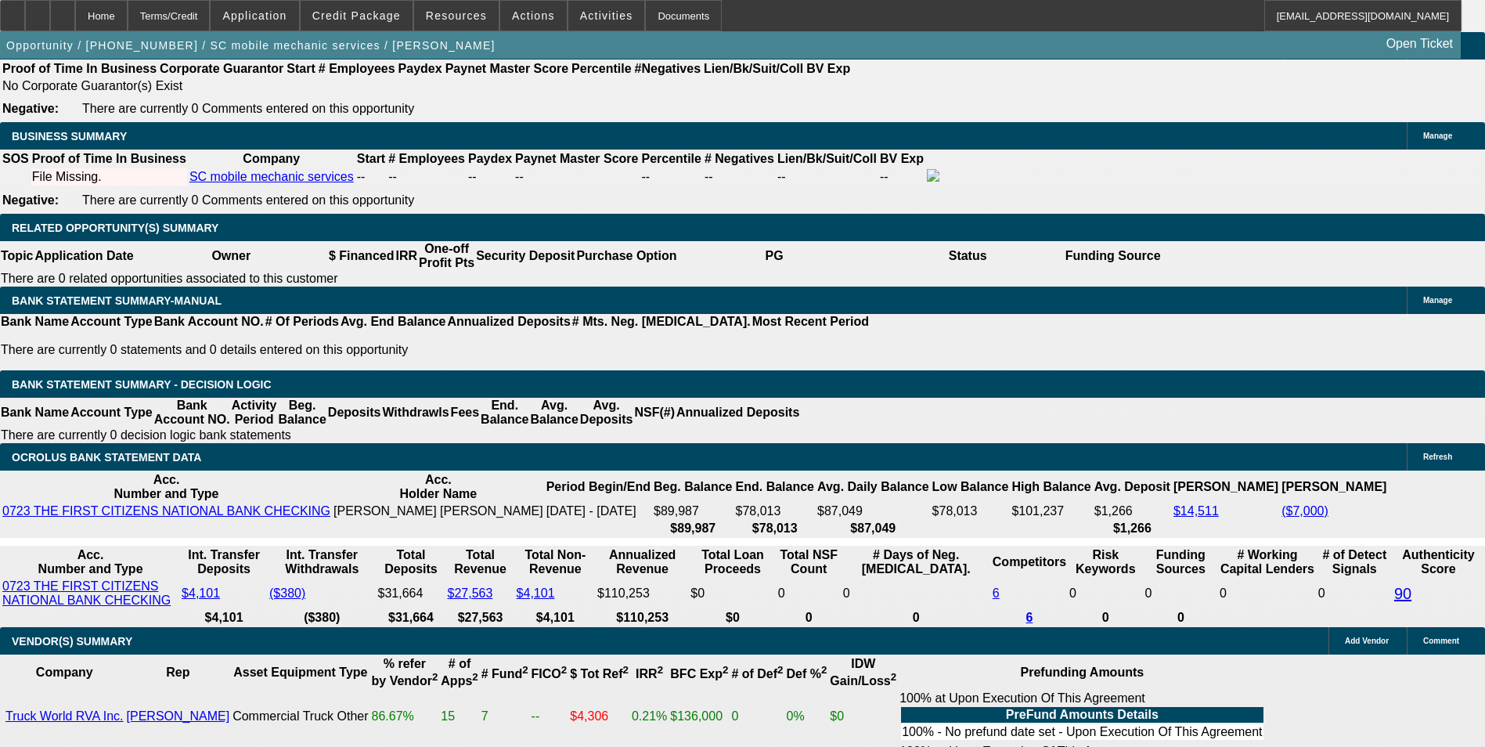
scroll to position [2371, 0]
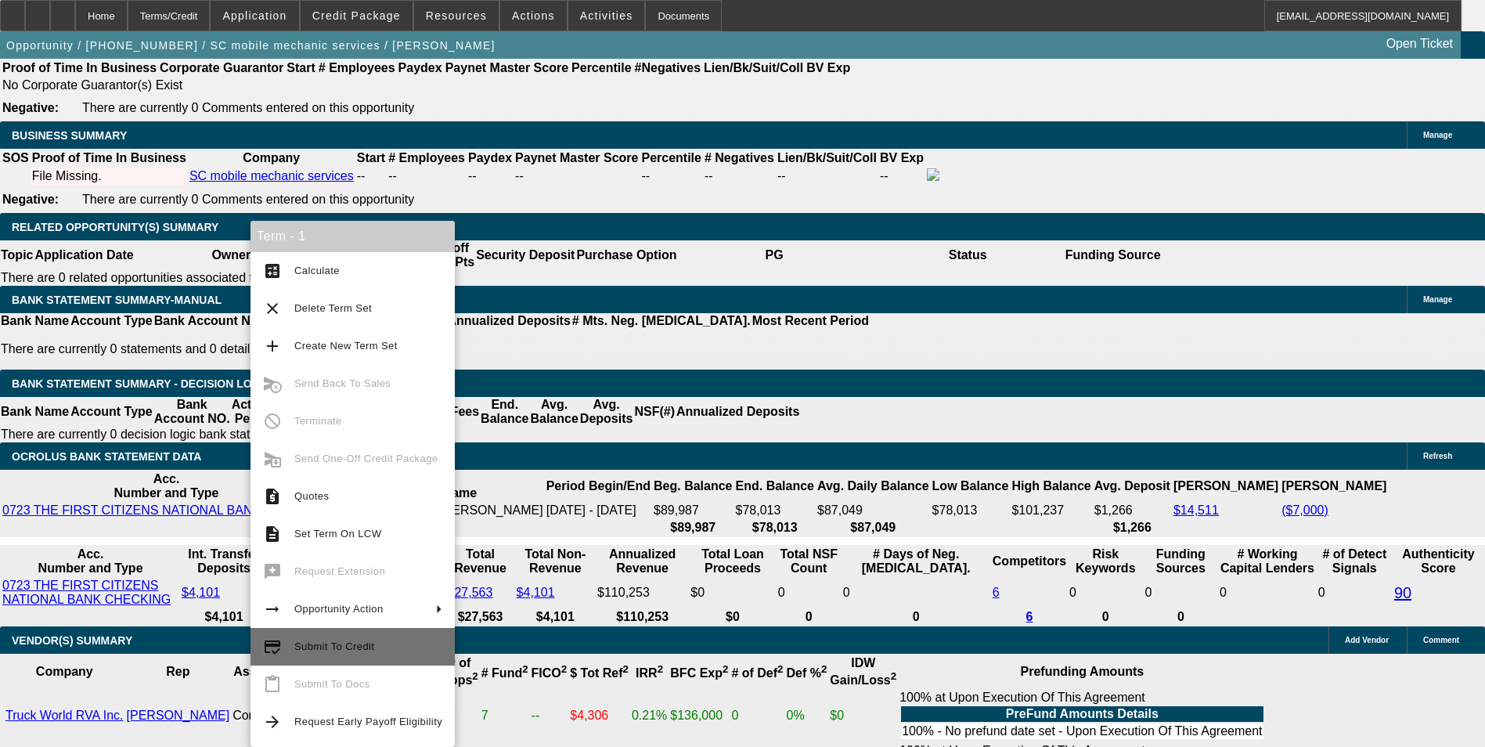
click at [367, 638] on span "Submit To Credit" at bounding box center [368, 646] width 148 height 19
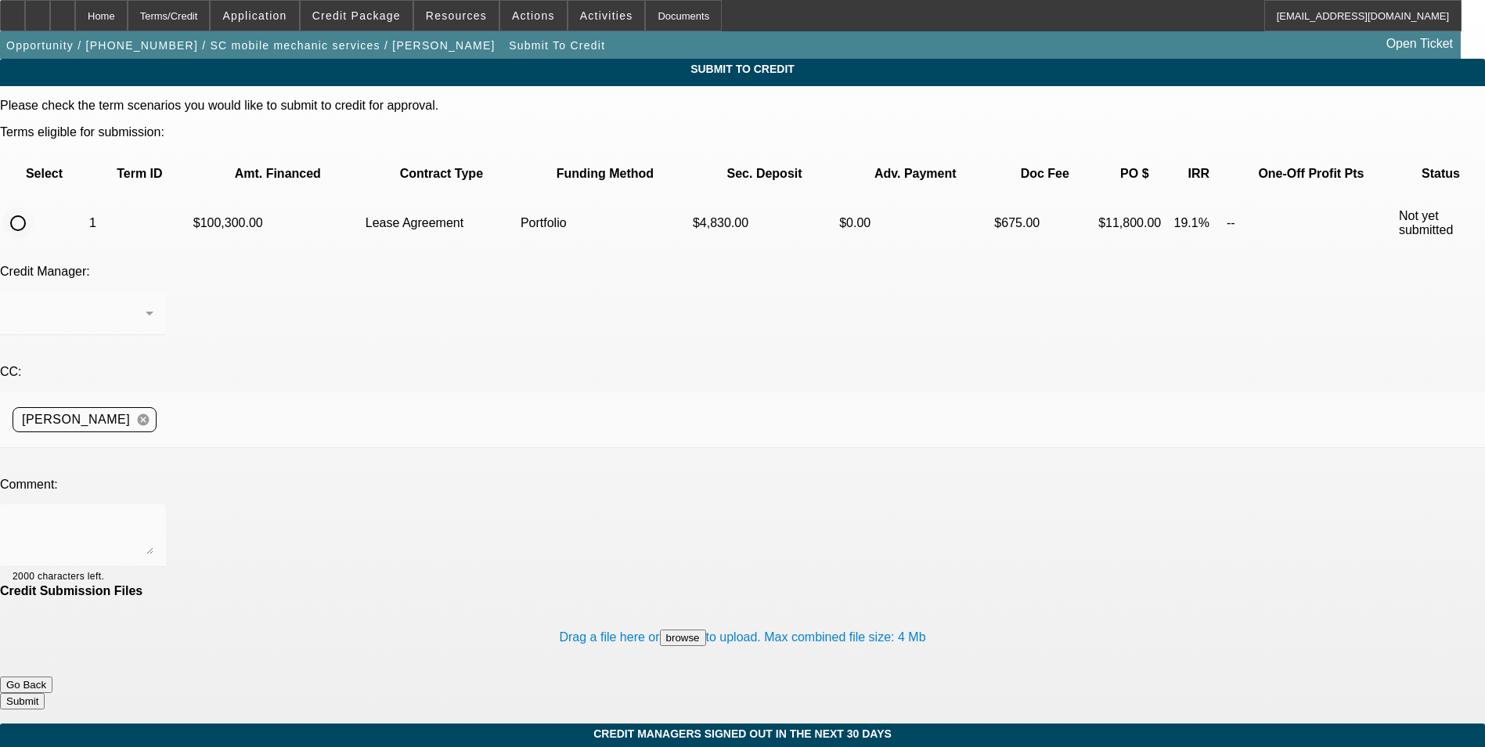
click at [34, 207] on input "radio" at bounding box center [17, 222] width 31 height 31
radio input "true"
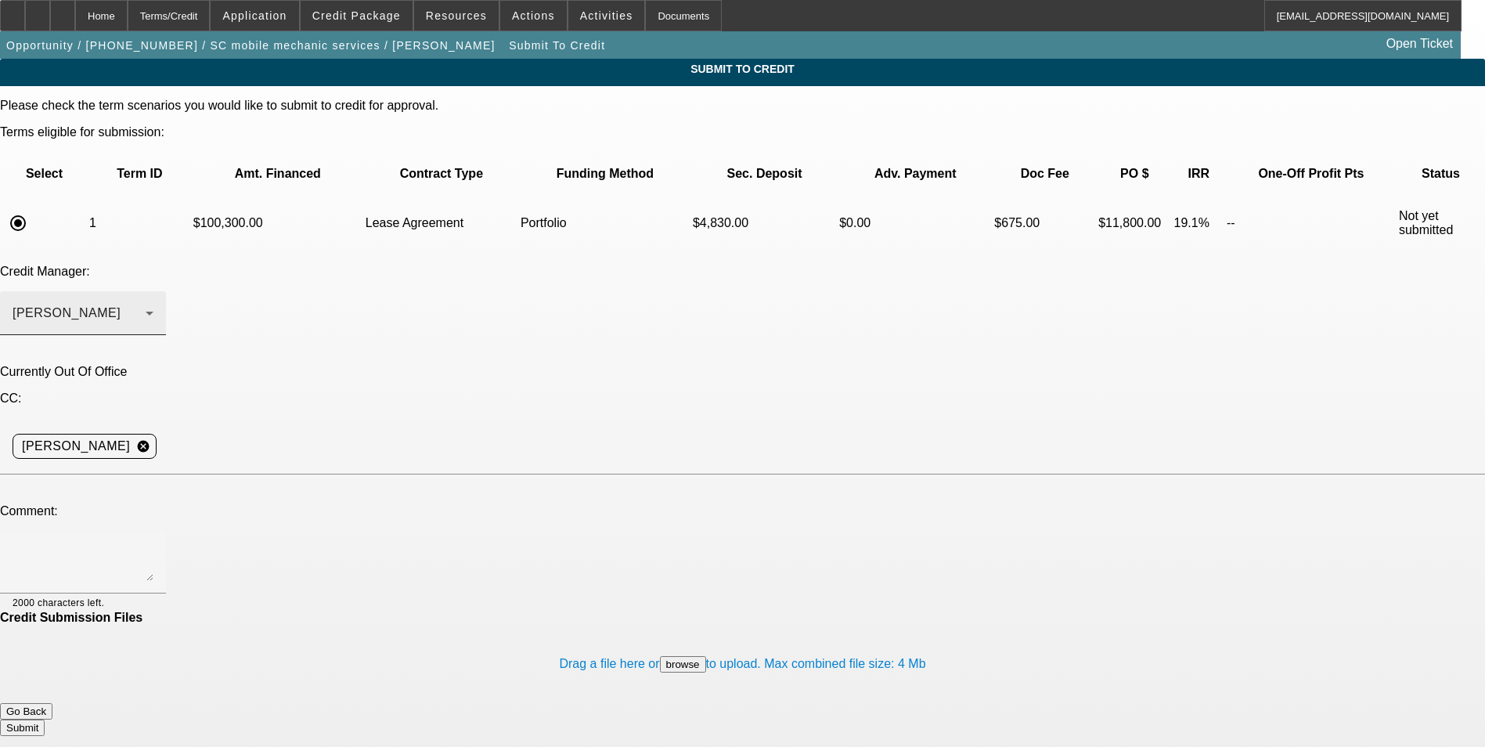
click at [153, 291] on div "[PERSON_NAME]" at bounding box center [83, 313] width 141 height 44
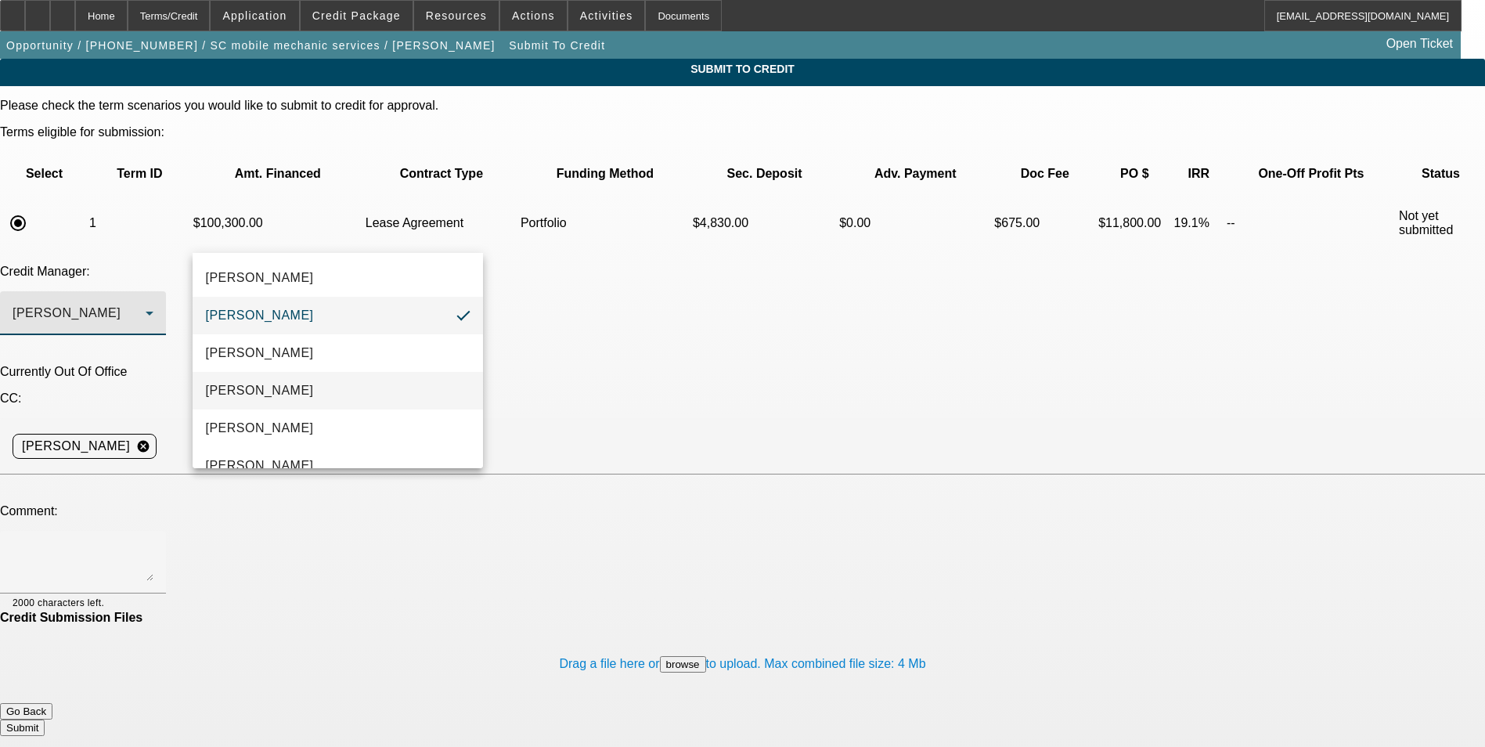
click at [337, 384] on mat-option "[PERSON_NAME]" at bounding box center [338, 391] width 290 height 38
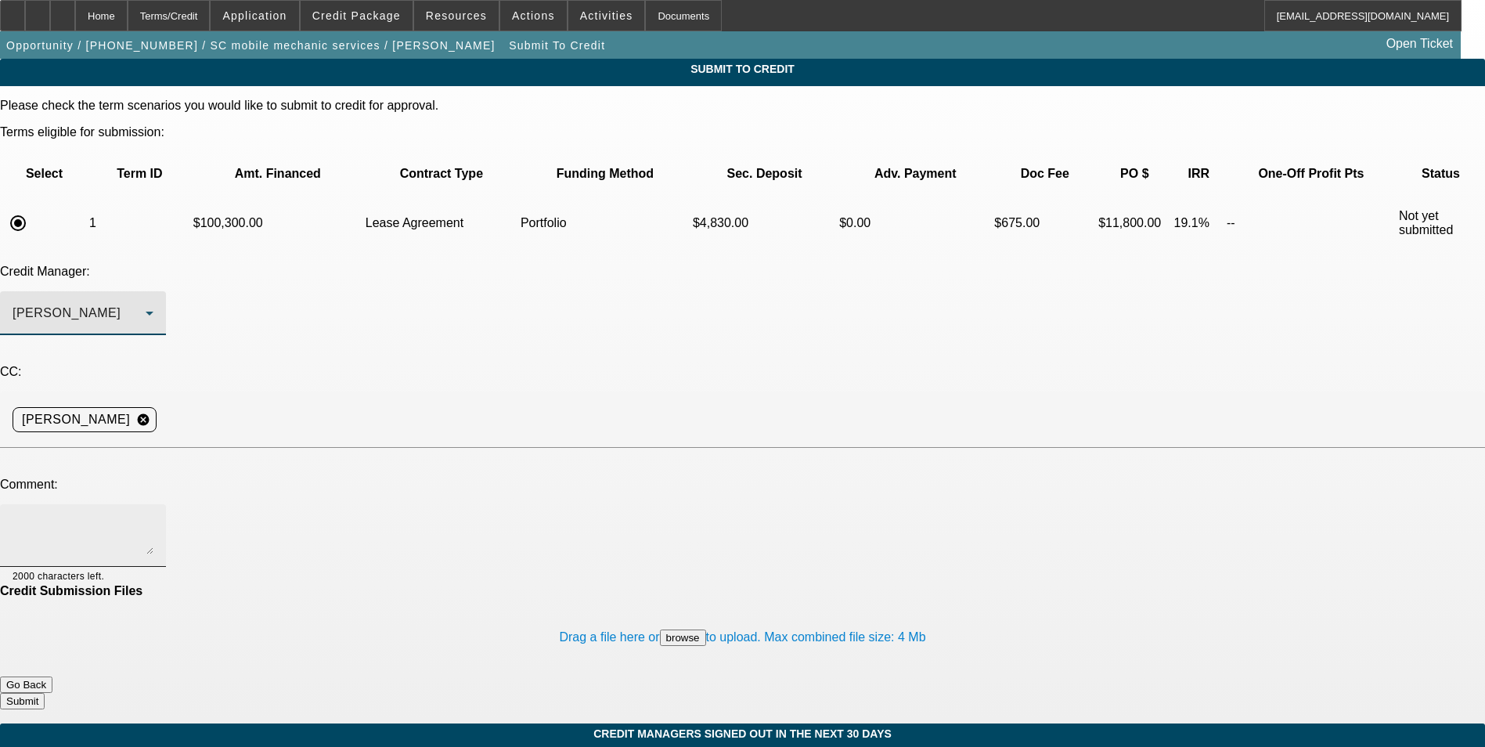
click at [153, 517] on textarea at bounding box center [83, 536] width 141 height 38
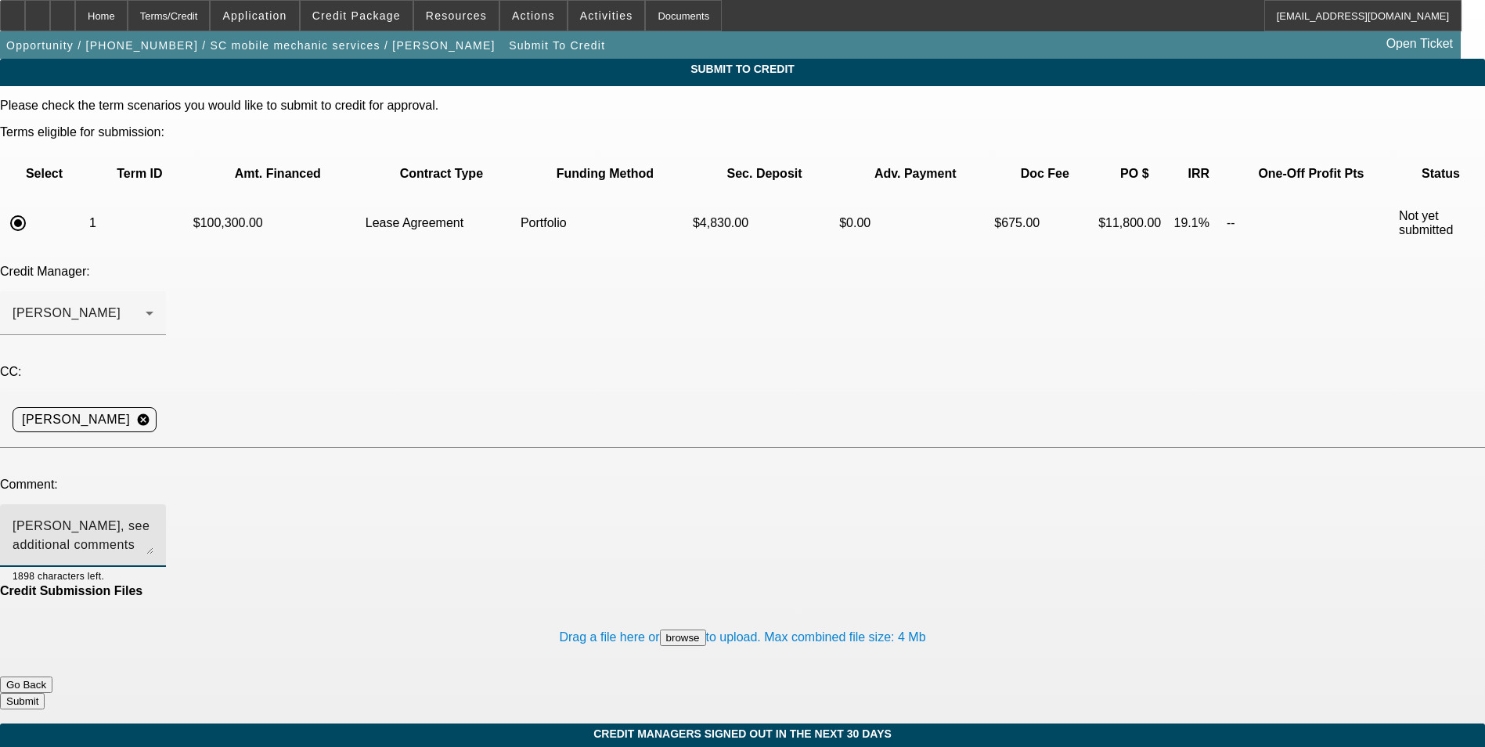
type textarea "[PERSON_NAME], see additional comments and start up plan for write up and consi…"
click at [45, 693] on button "Submit" at bounding box center [22, 701] width 45 height 16
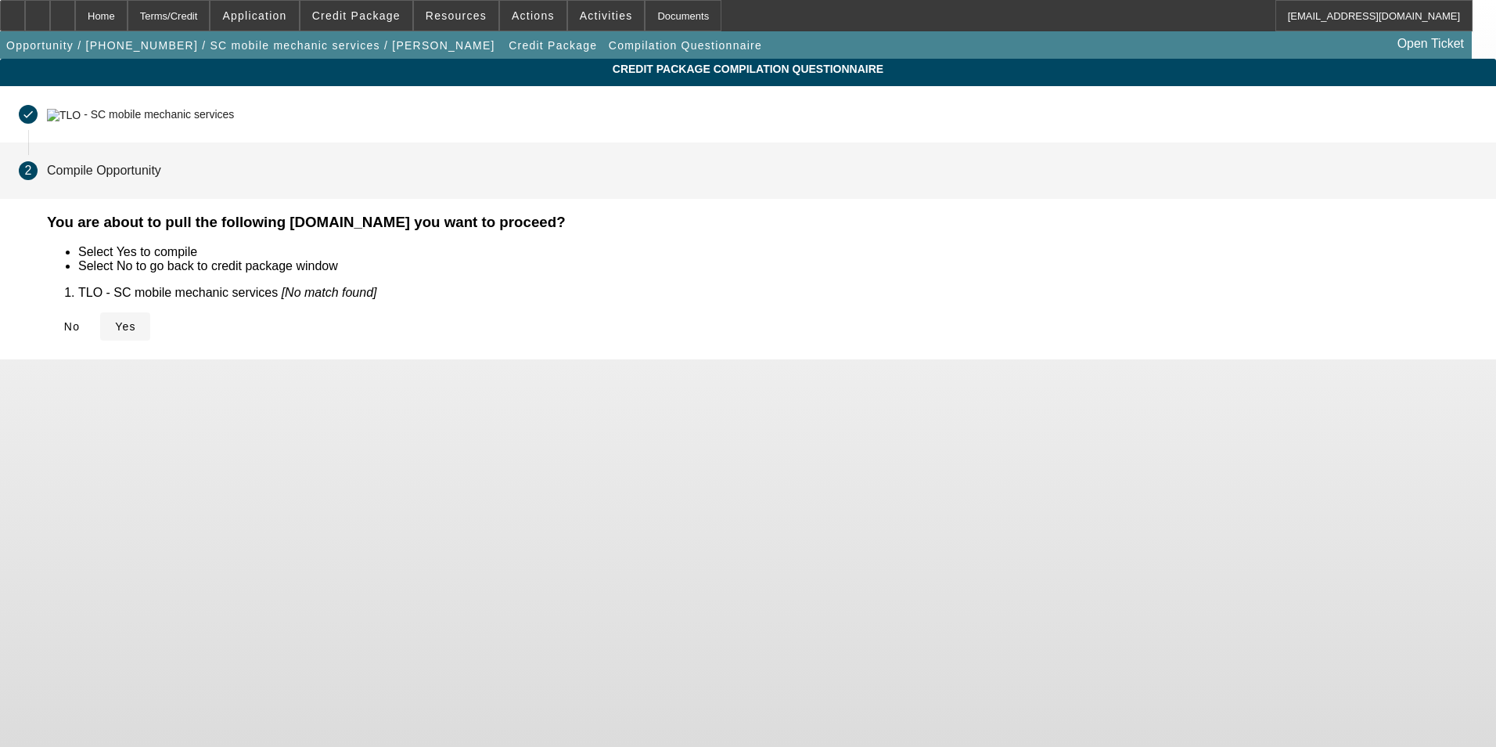
click at [136, 325] on span "Yes" at bounding box center [125, 326] width 21 height 13
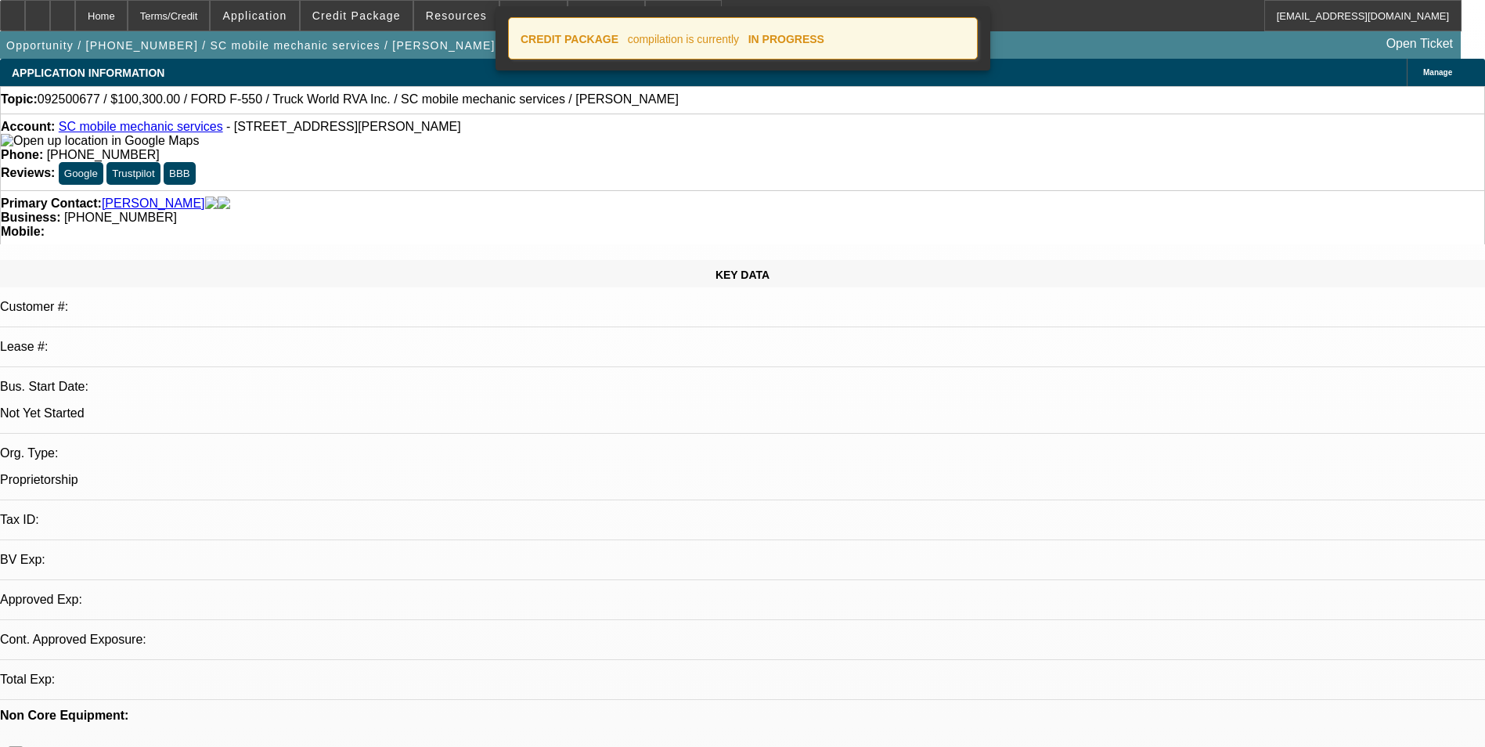
select select "0.15"
select select "2"
select select "0.1"
select select "4"
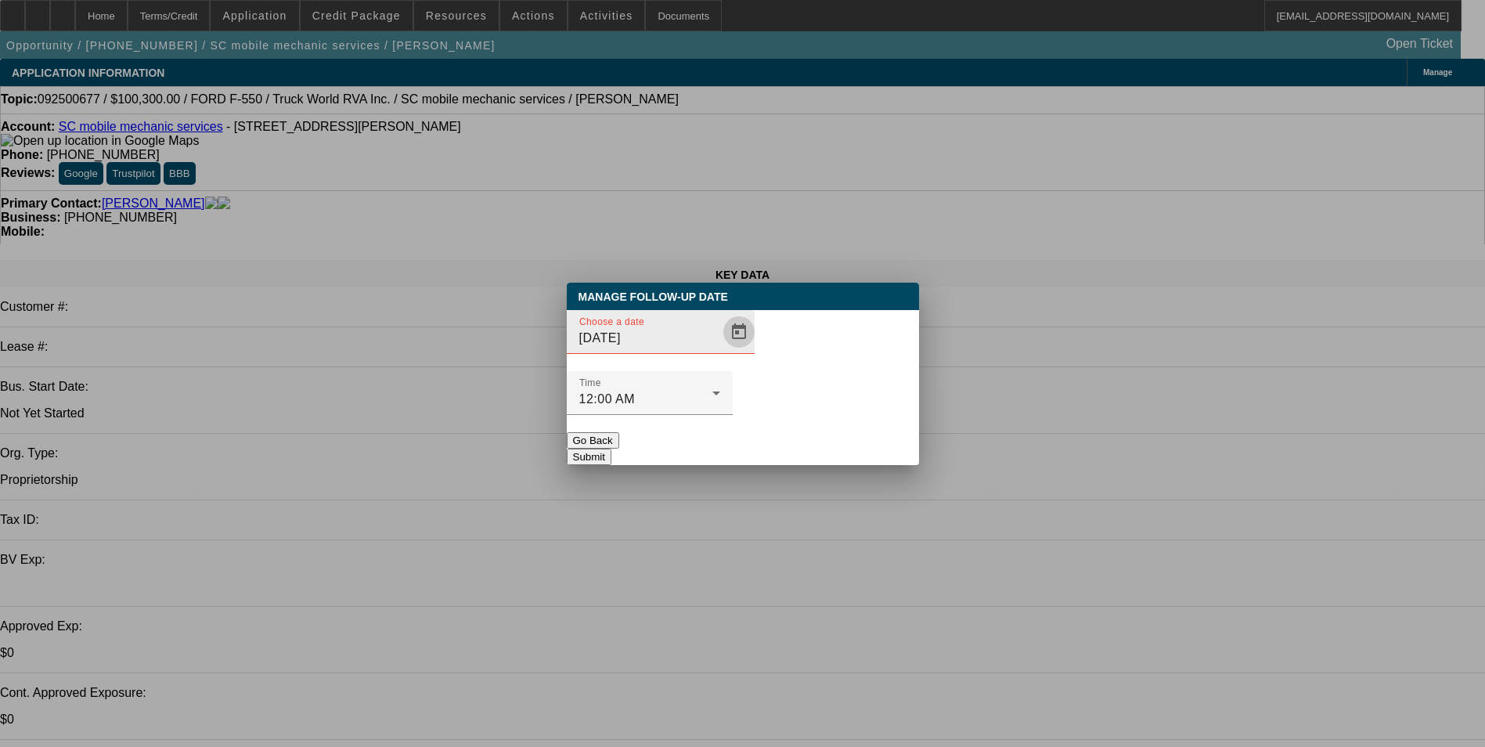
click at [720, 351] on span "Open calendar" at bounding box center [739, 332] width 38 height 38
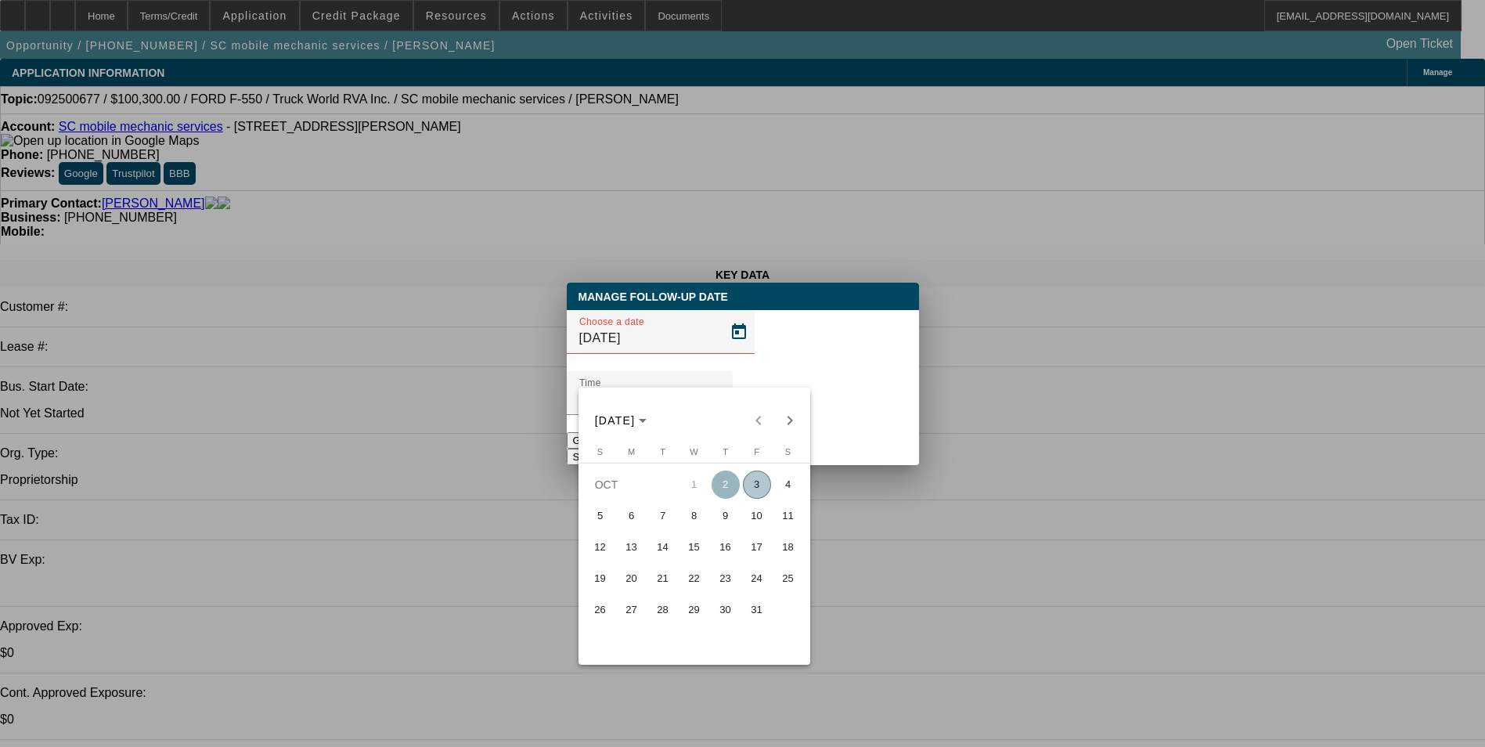
click at [757, 491] on span "3" at bounding box center [757, 484] width 28 height 28
type input "[DATE]"
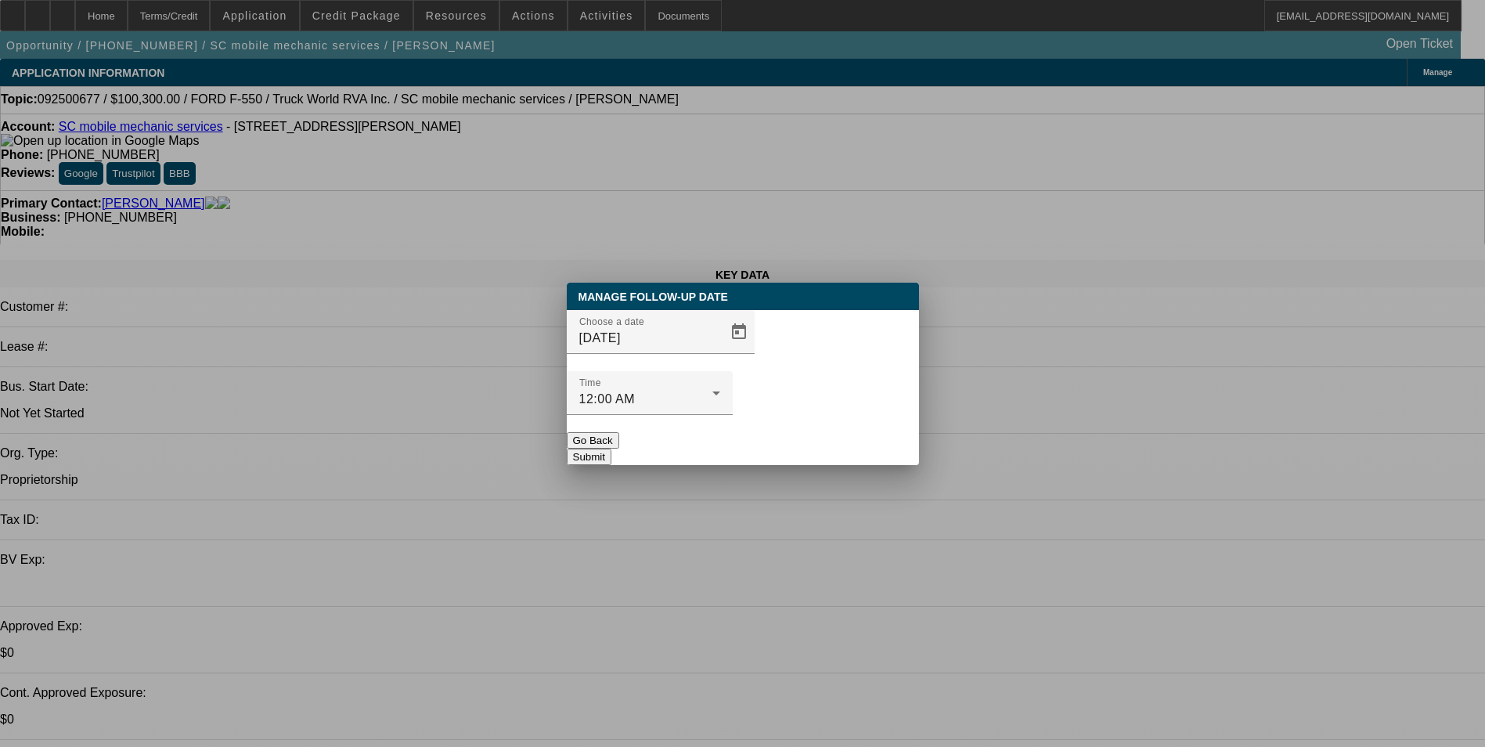
click at [611, 448] on button "Submit" at bounding box center [589, 456] width 45 height 16
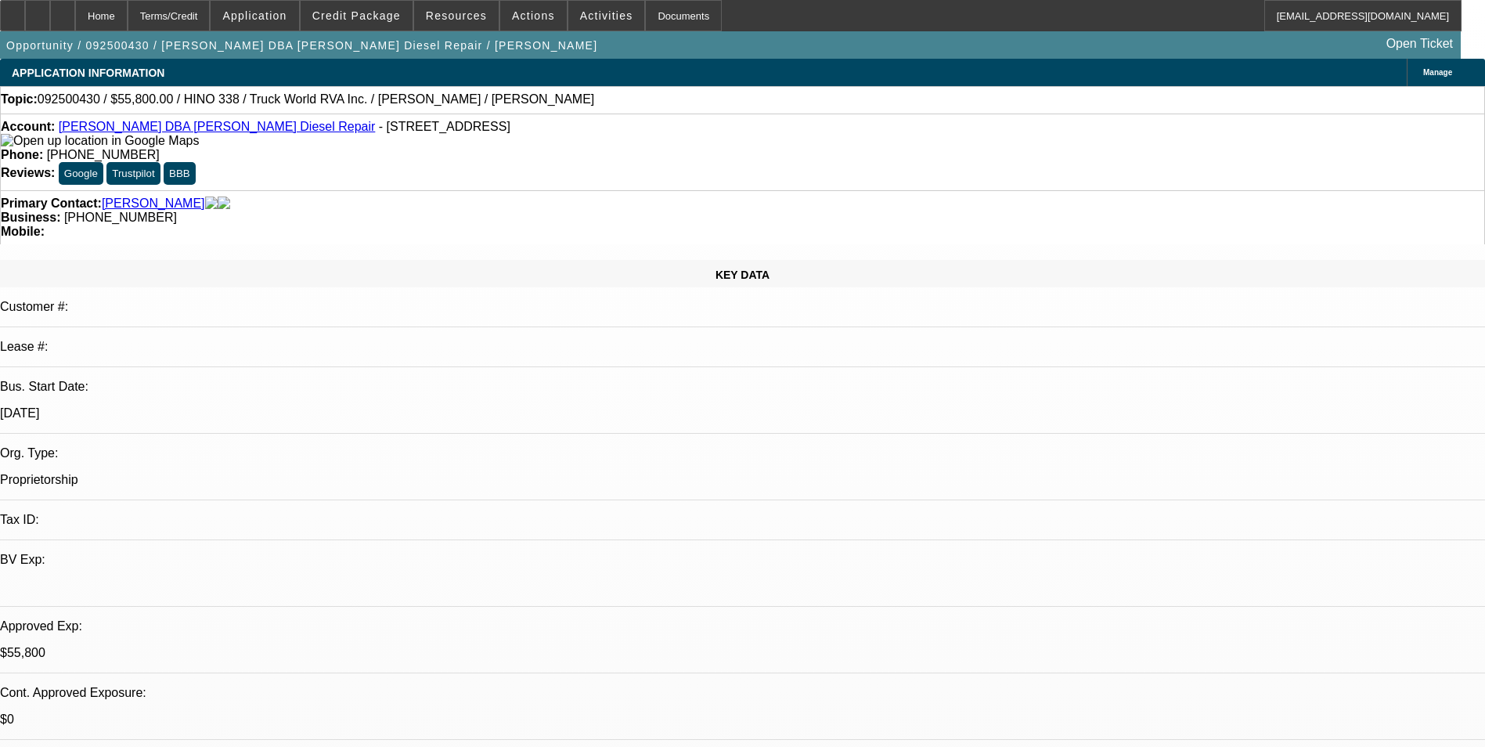
select select "0.1"
select select "0"
select select "0.1"
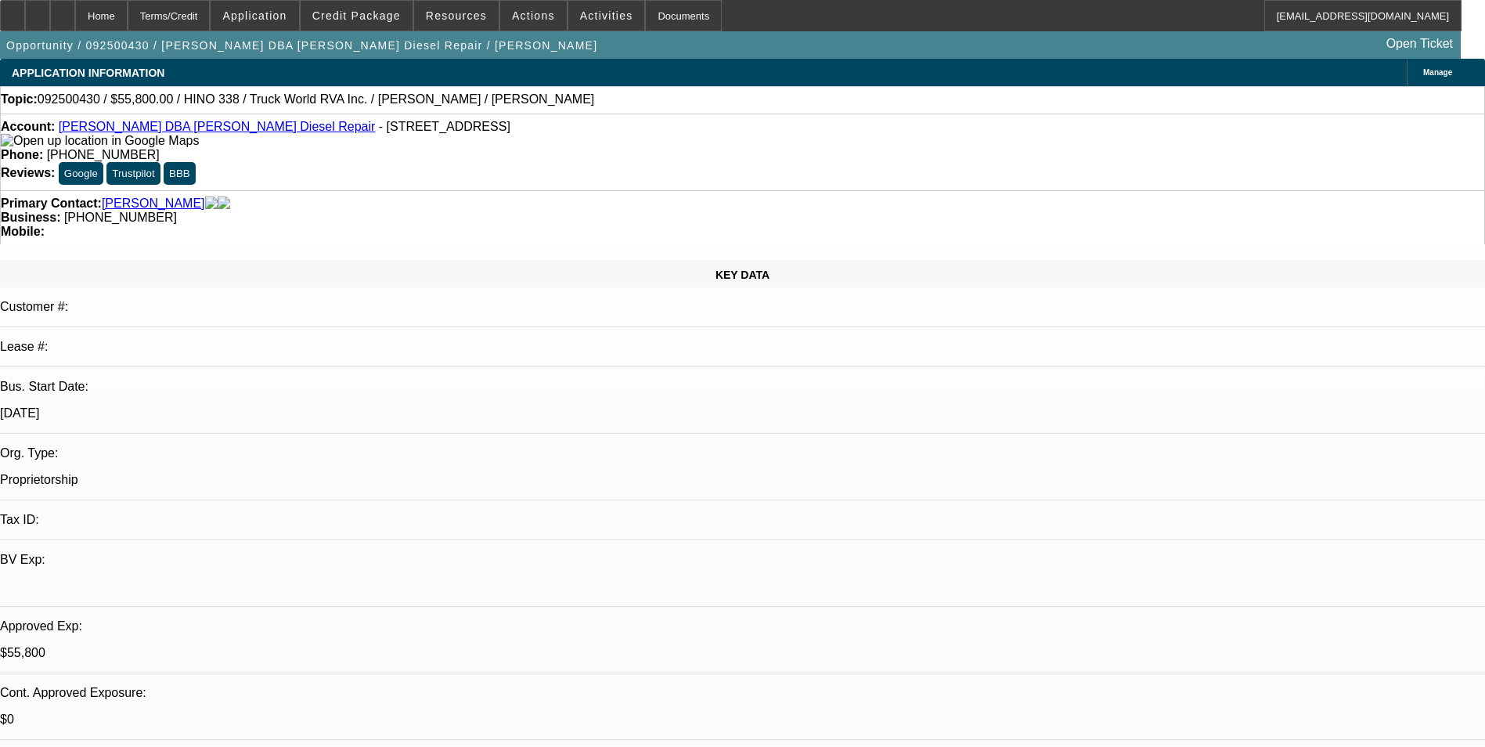
select select "0"
select select "0.1"
select select "0"
select select "1"
select select "2"
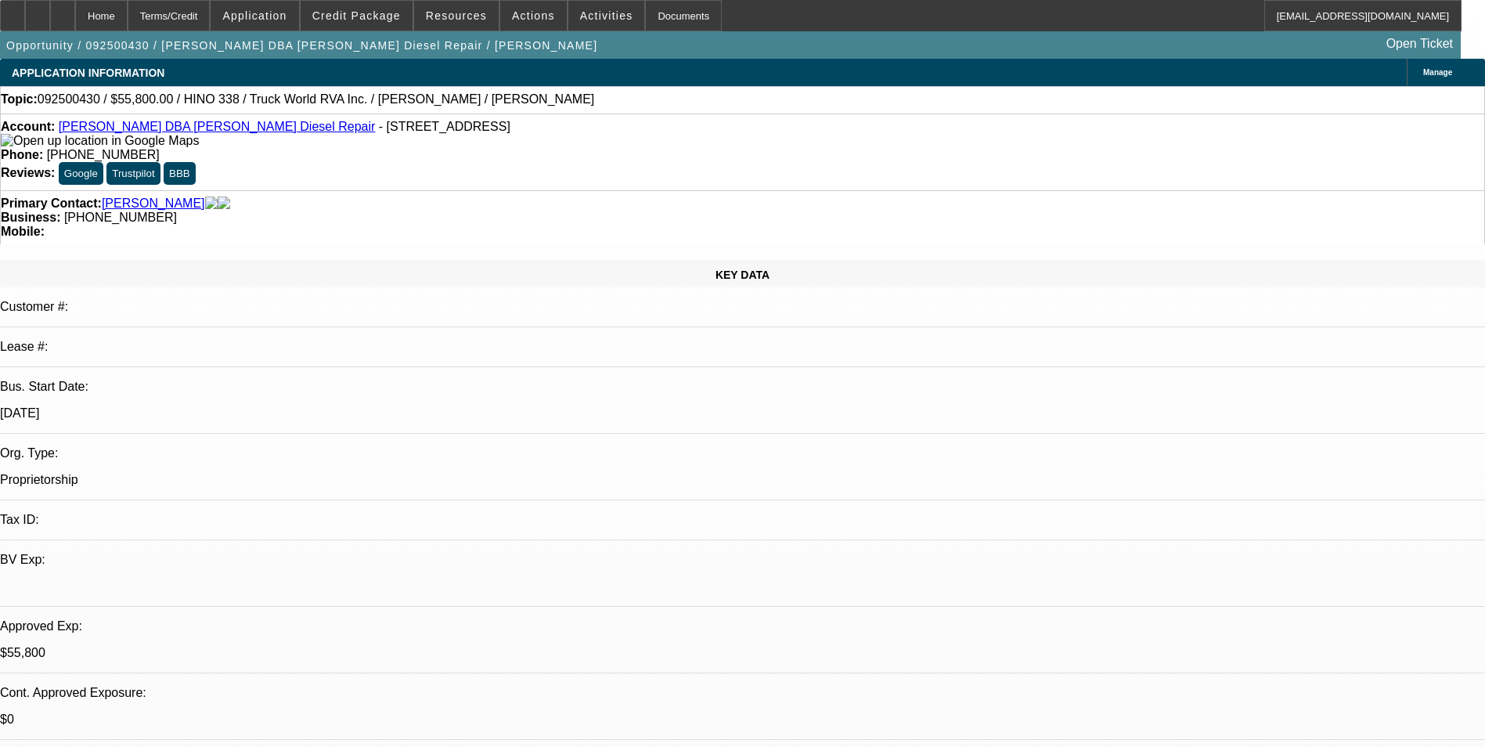
select select "4"
select select "1"
select select "2"
select select "6"
select select "1"
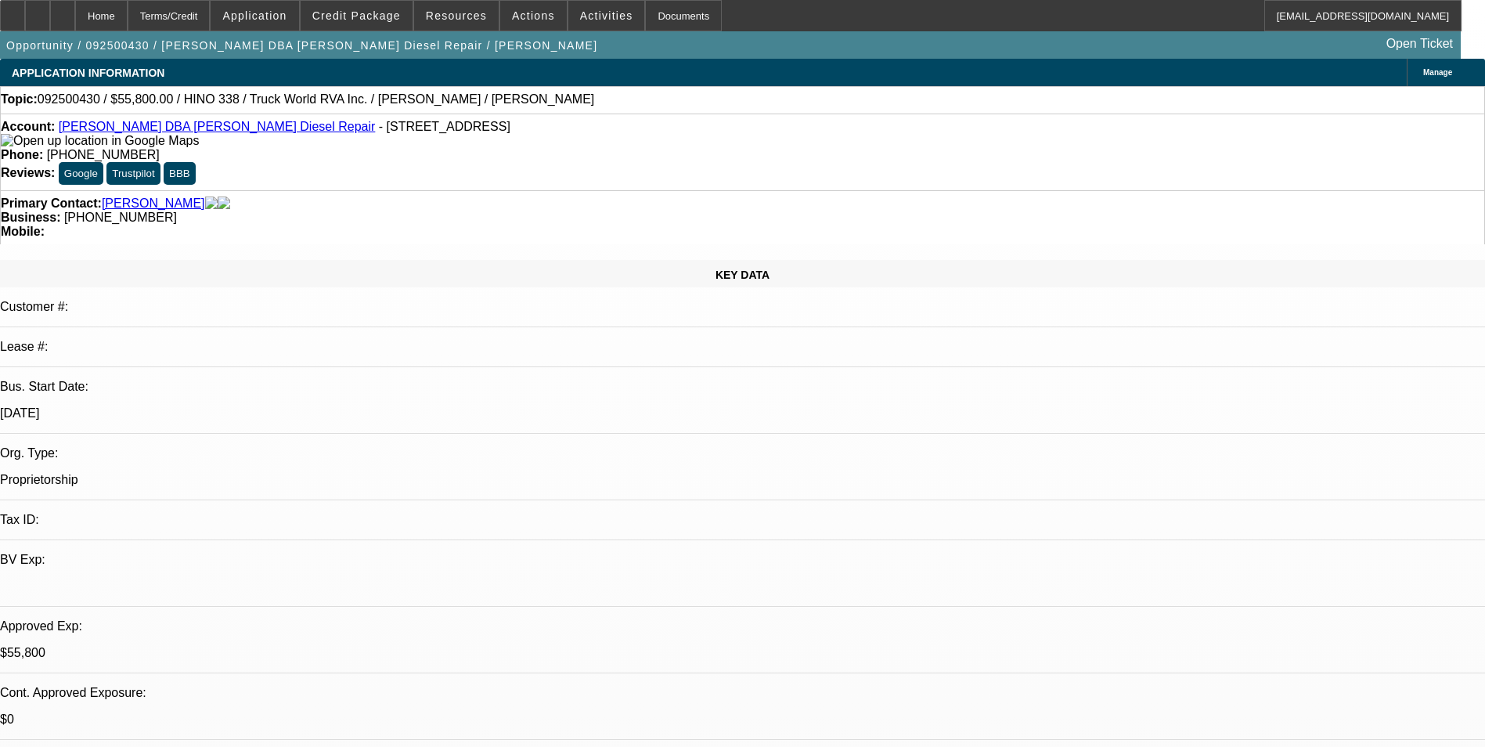
select select "2"
select select "6"
select select "1"
select select "2"
select select "6"
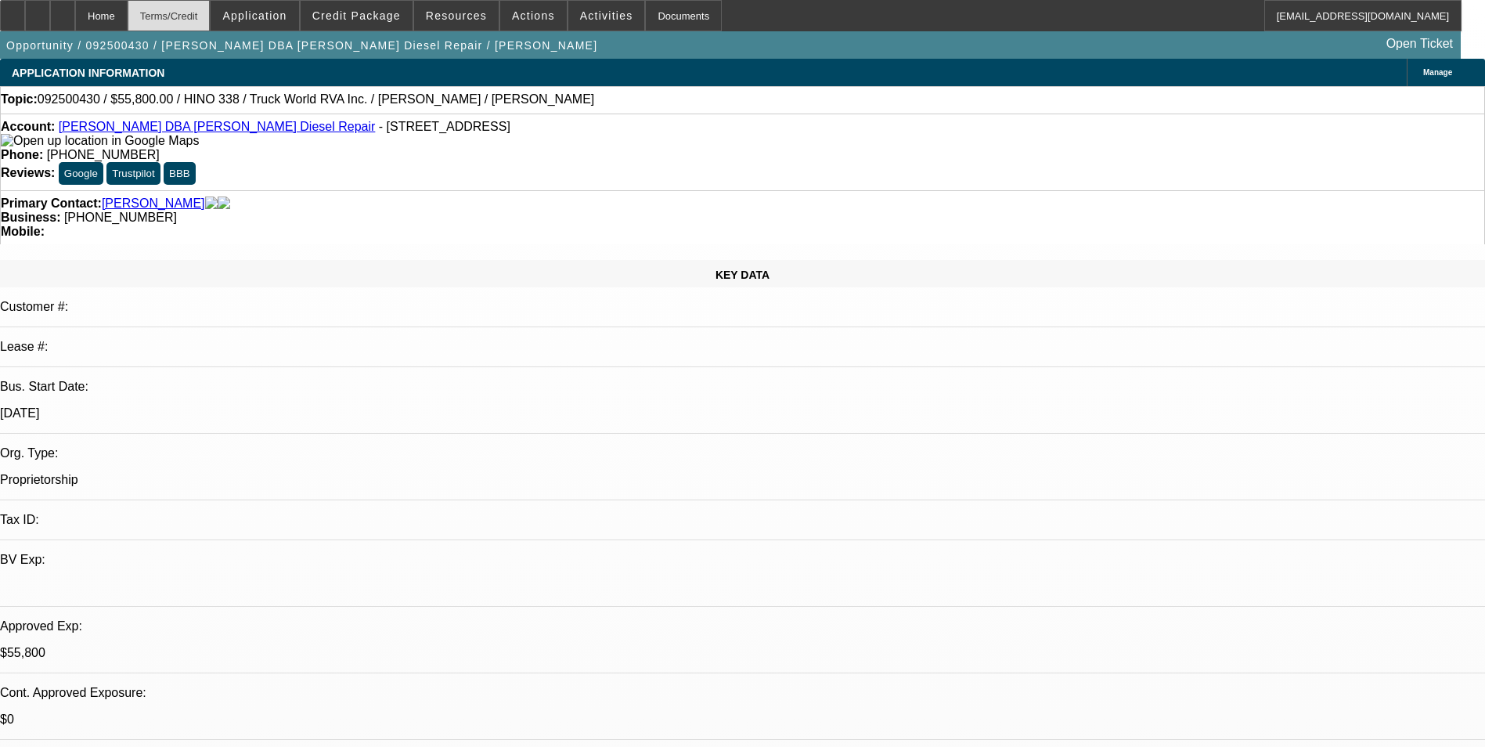
click at [211, 12] on div "Terms/Credit" at bounding box center [169, 15] width 83 height 31
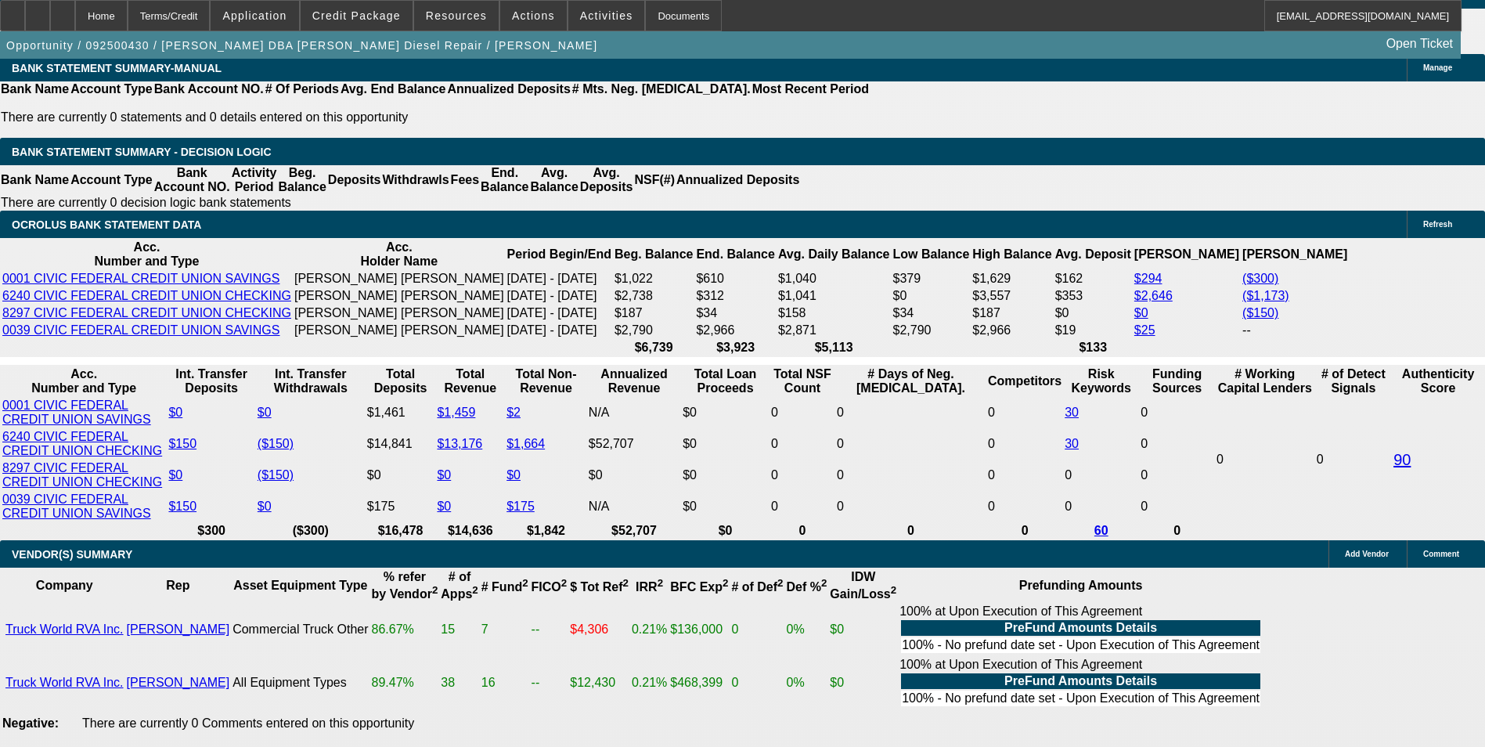
scroll to position [2536, 0]
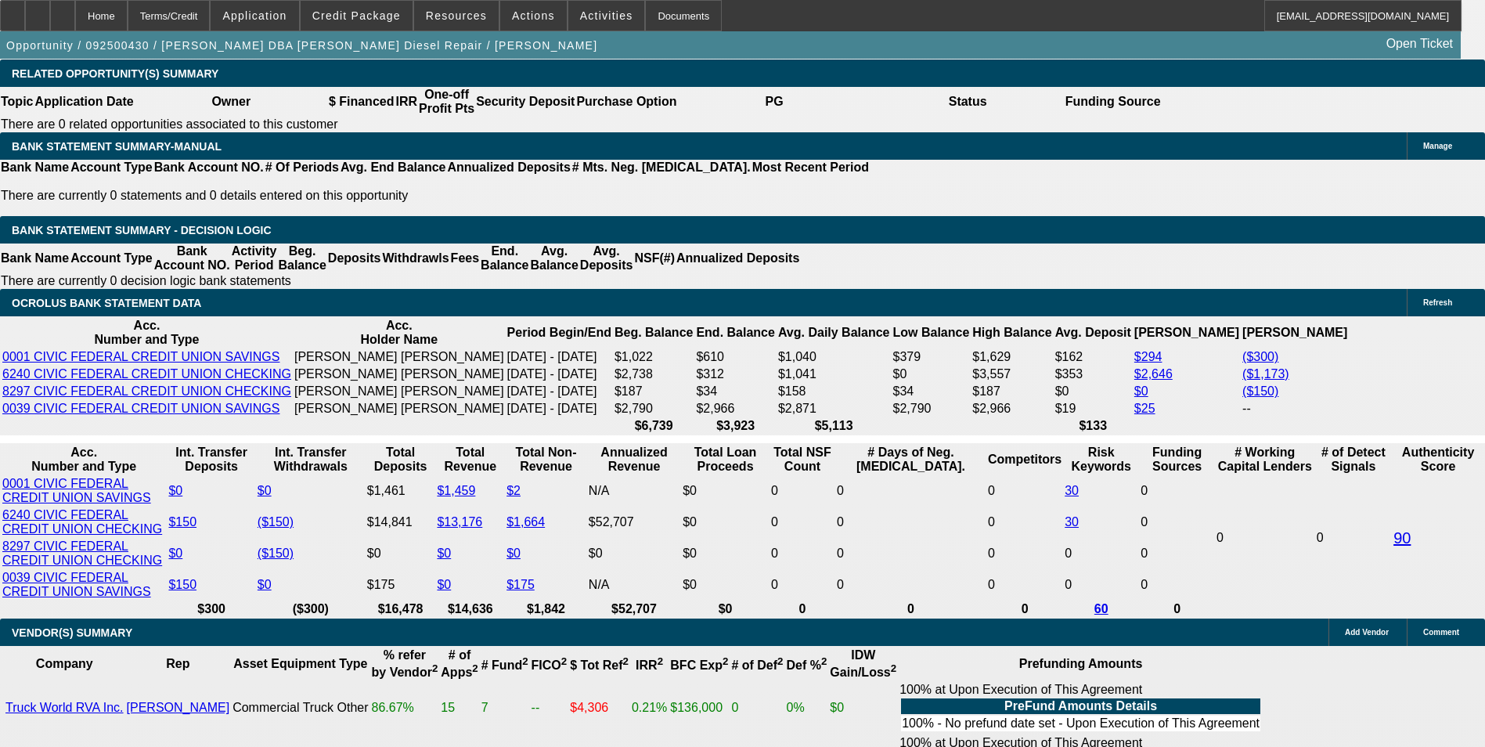
select select "0.1"
select select "2"
select select "0"
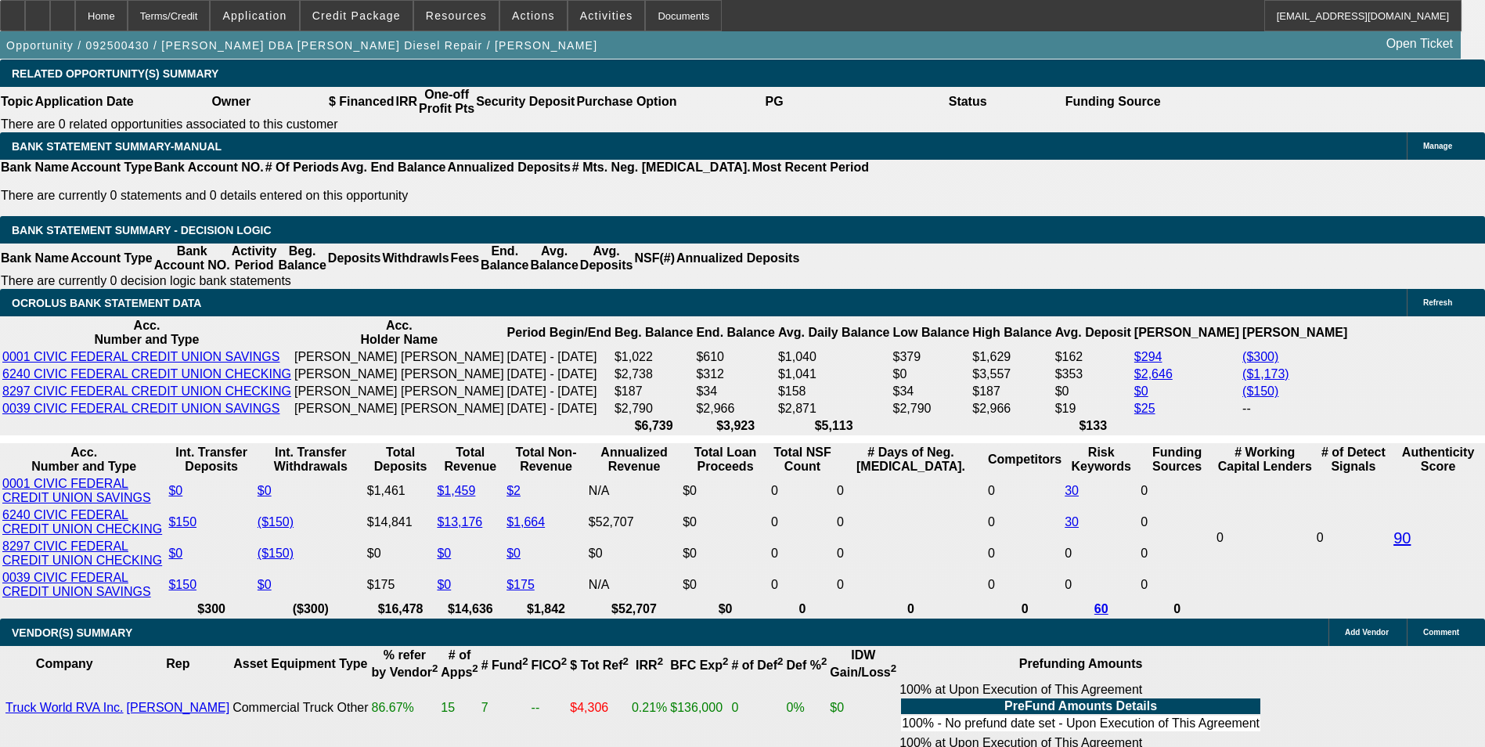
select select "6"
select select "0.1"
select select "2"
select select "0"
select select "6"
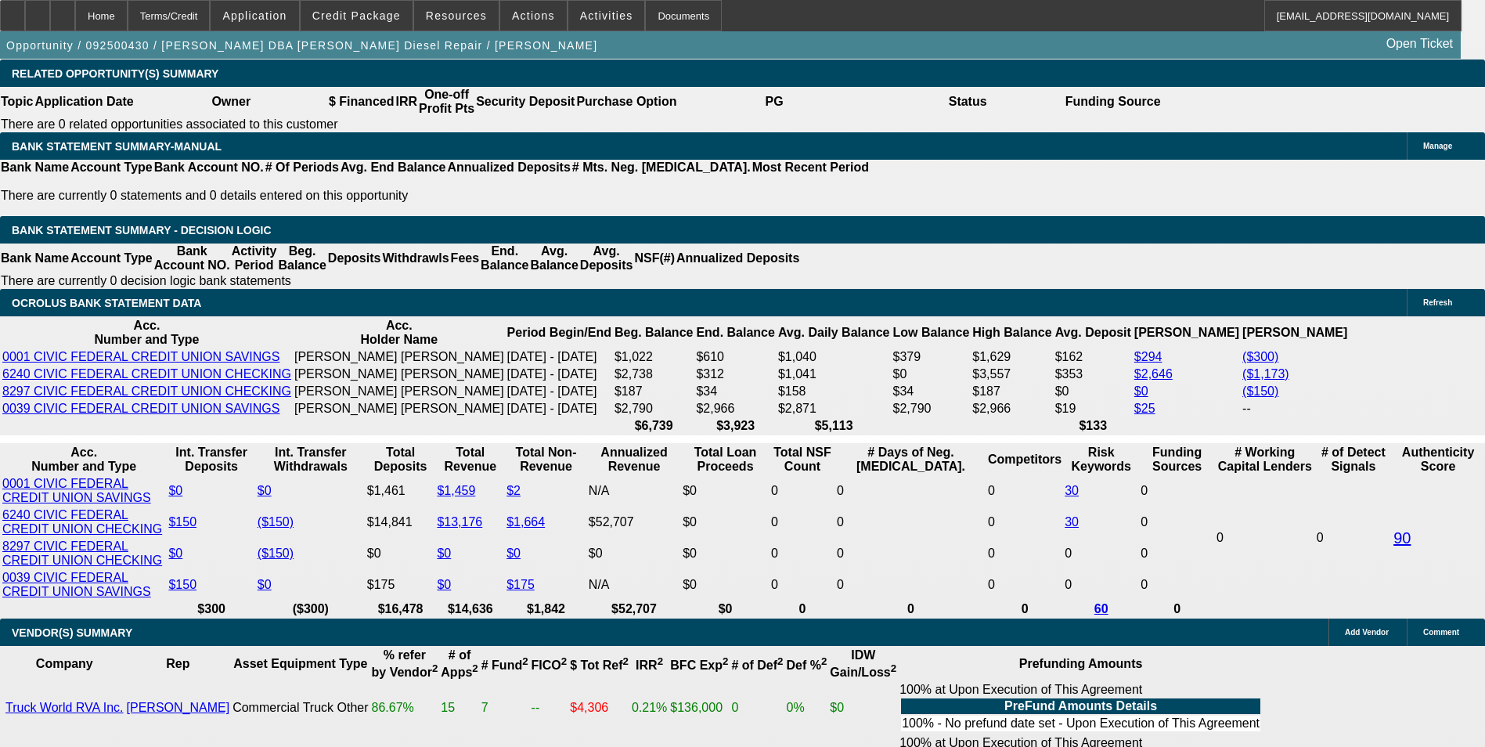
select select "0.1"
select select "0"
select select "2"
select select "0"
select select "6"
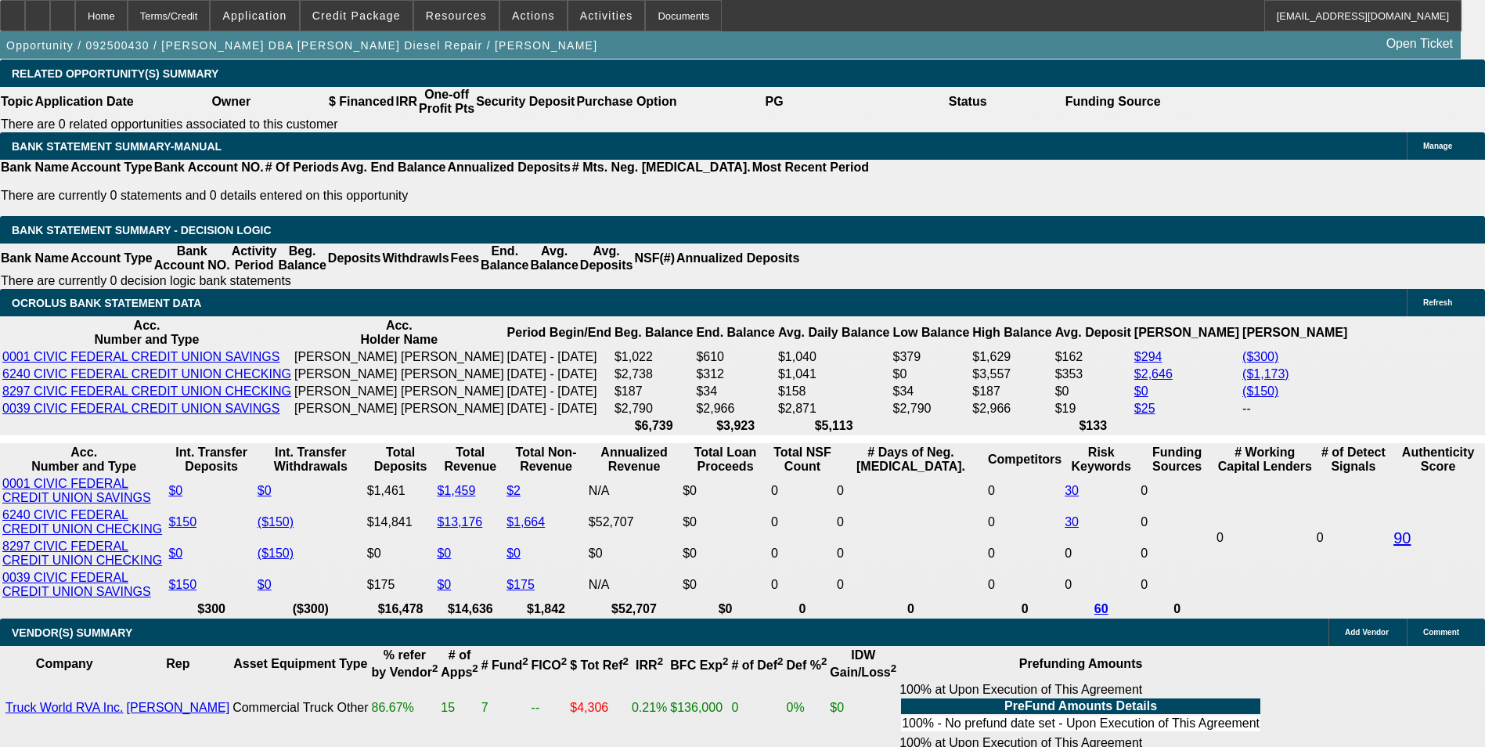
select select "0.15"
select select "0"
select select "2"
select select "0"
select select "6"
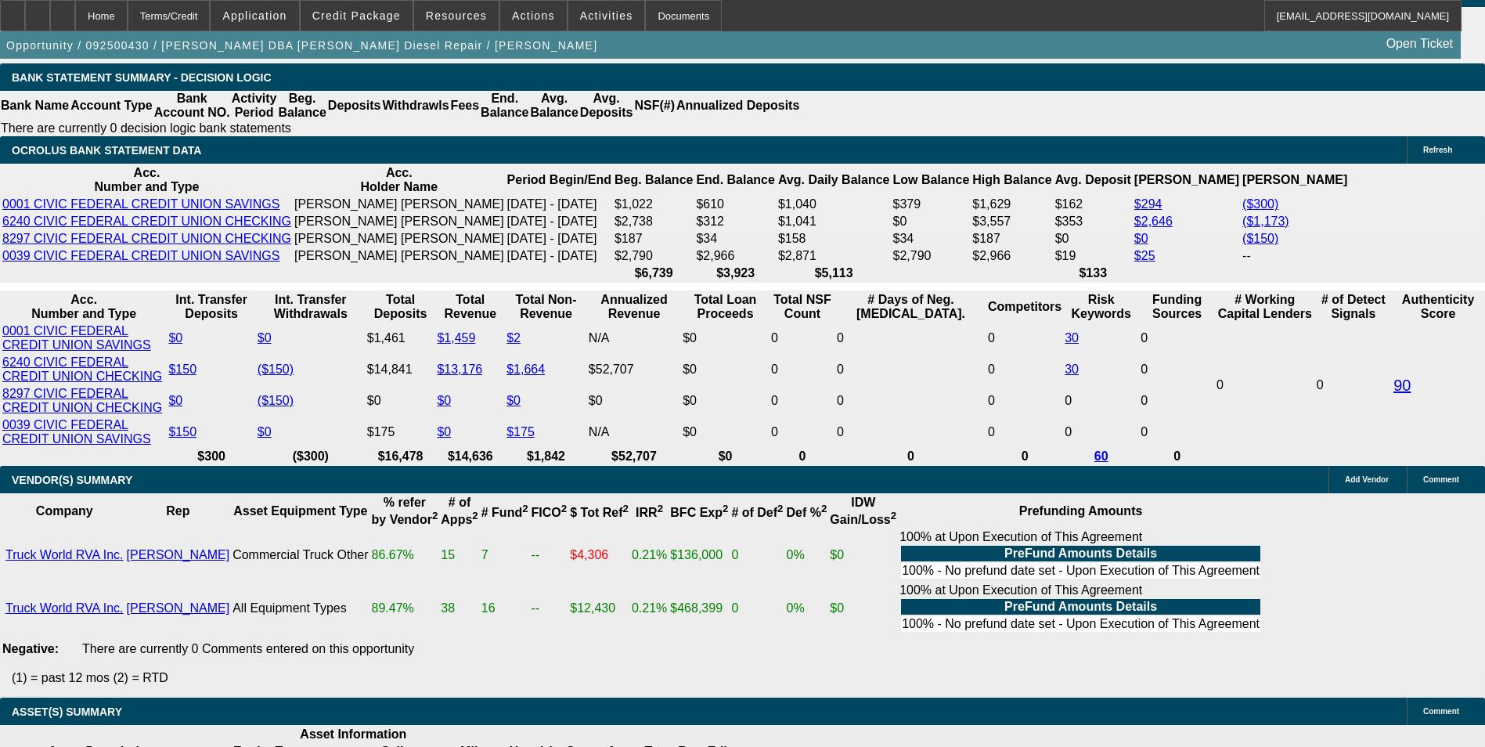
scroll to position [2693, 0]
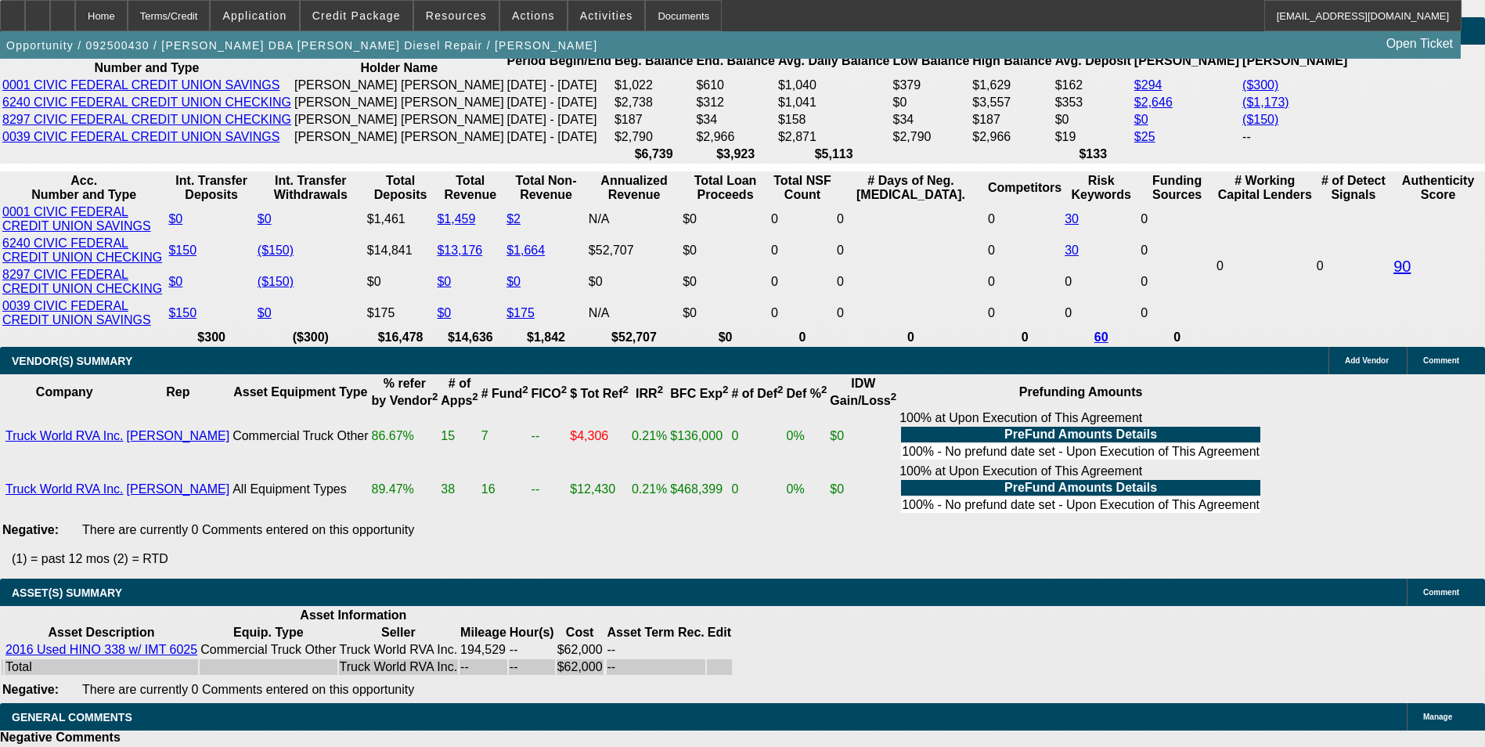
scroll to position [2771, 0]
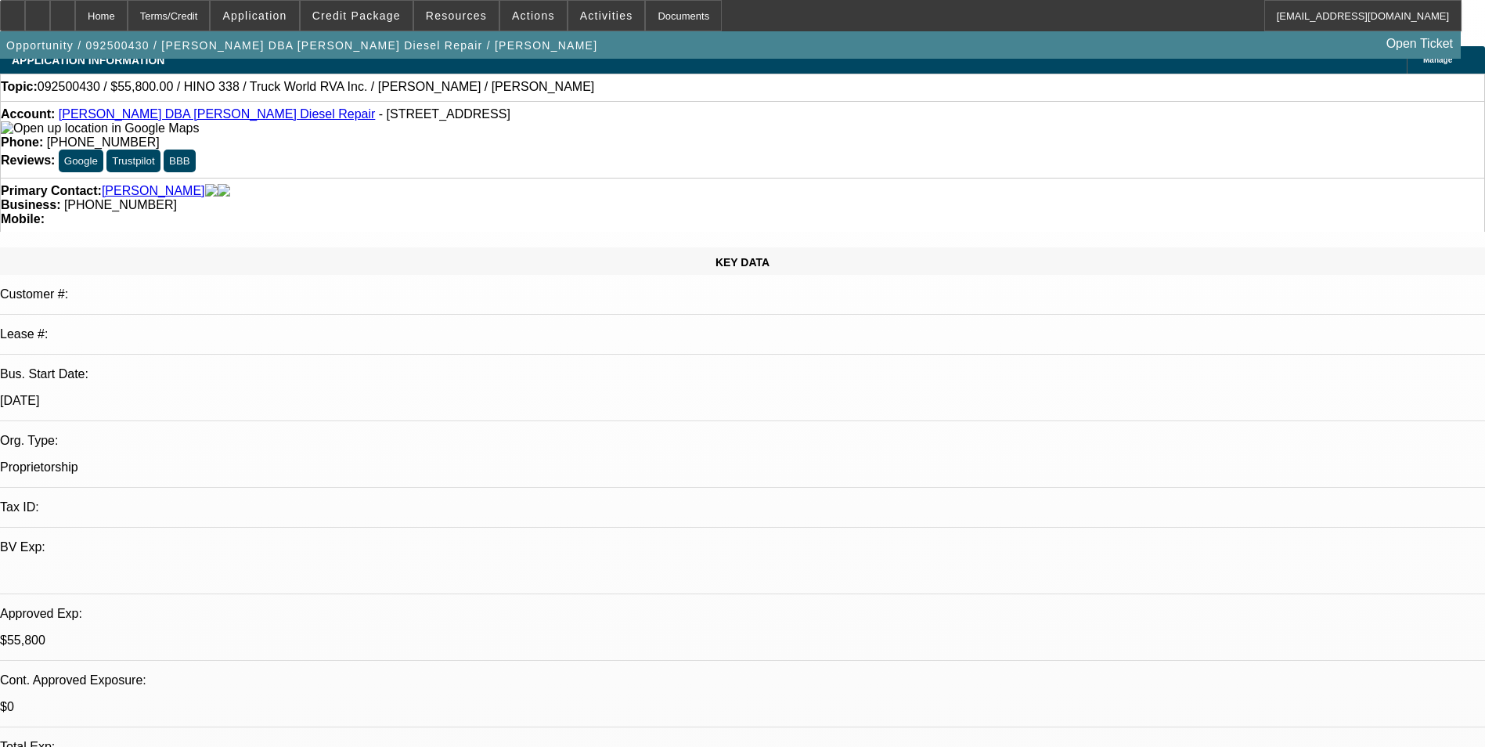
scroll to position [0, 0]
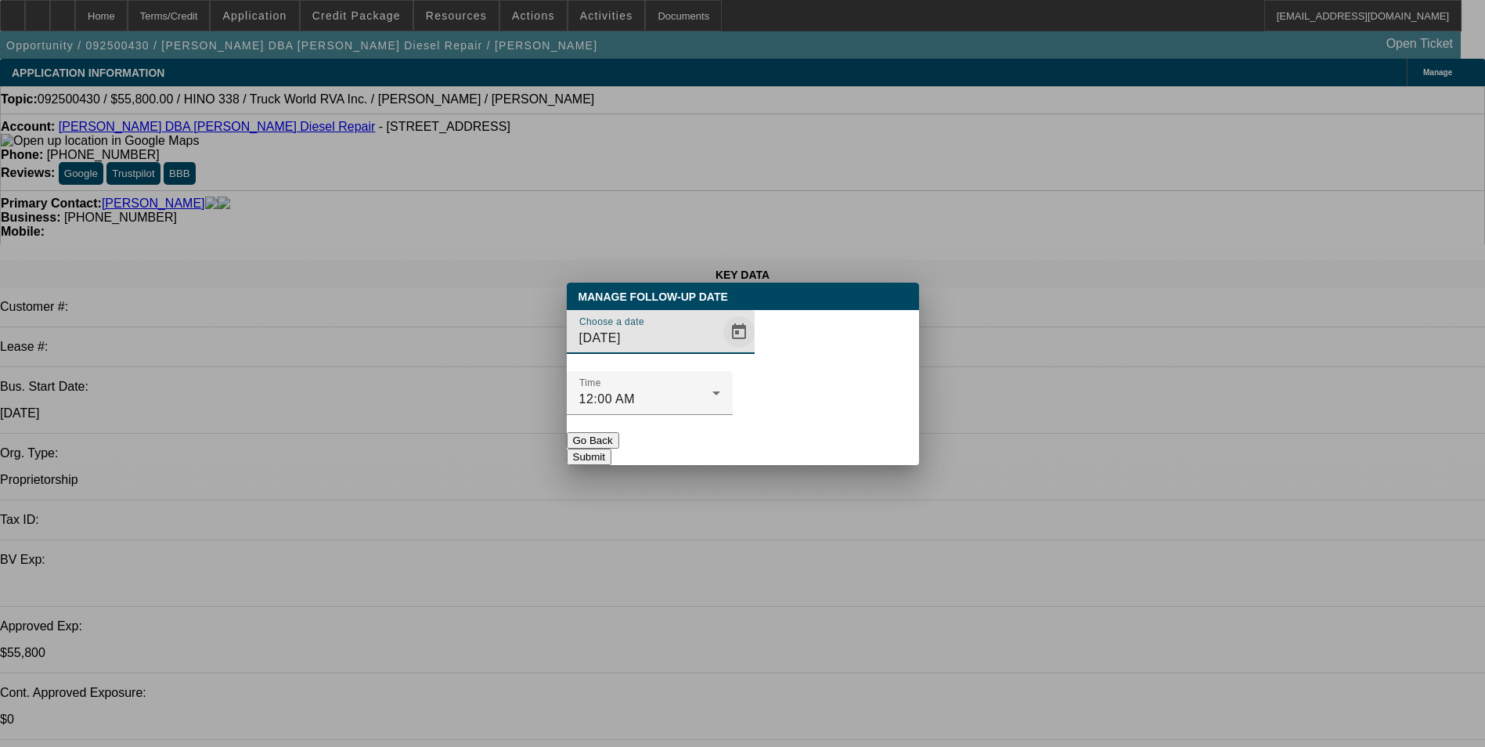
click at [720, 351] on span "Open calendar" at bounding box center [739, 332] width 38 height 38
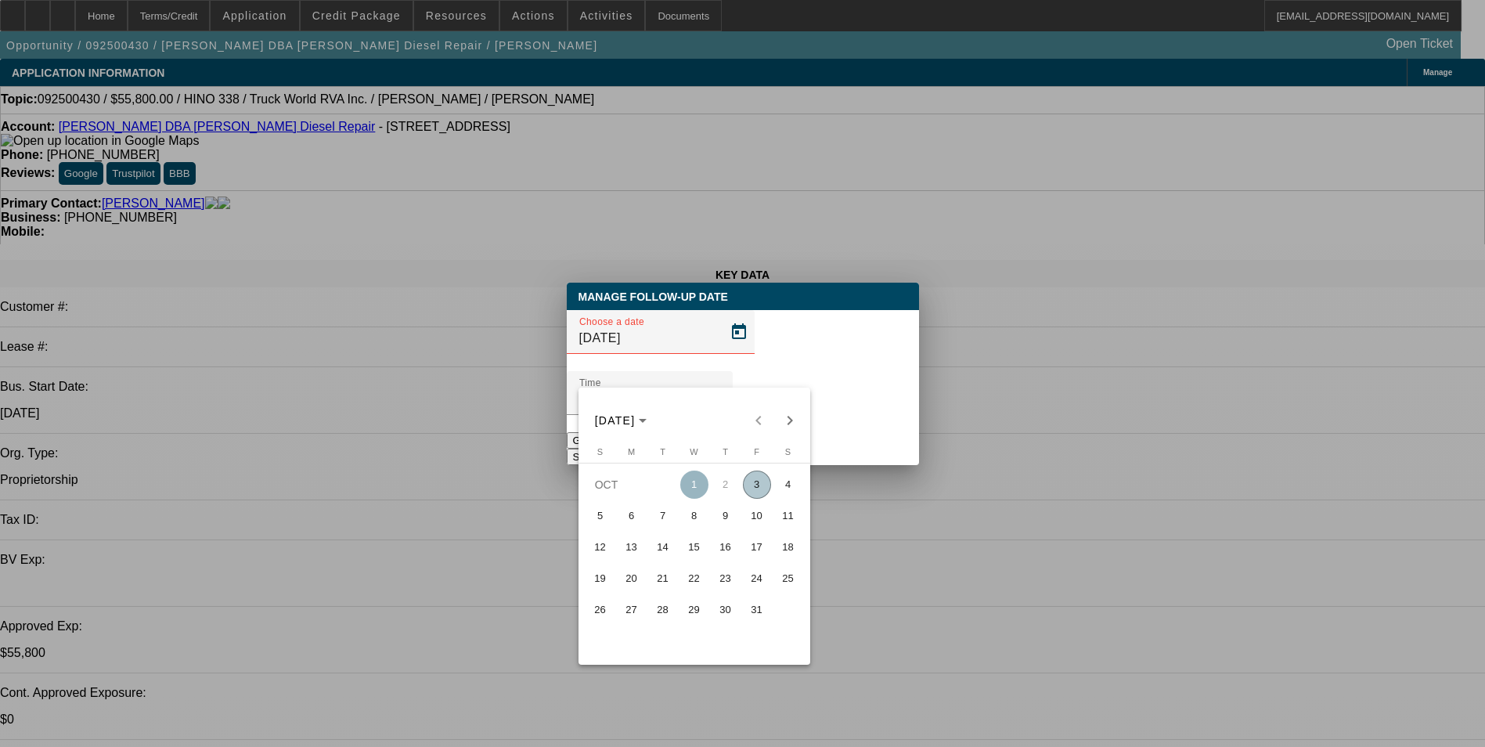
click at [633, 526] on span "6" at bounding box center [631, 516] width 28 height 28
type input "[DATE]"
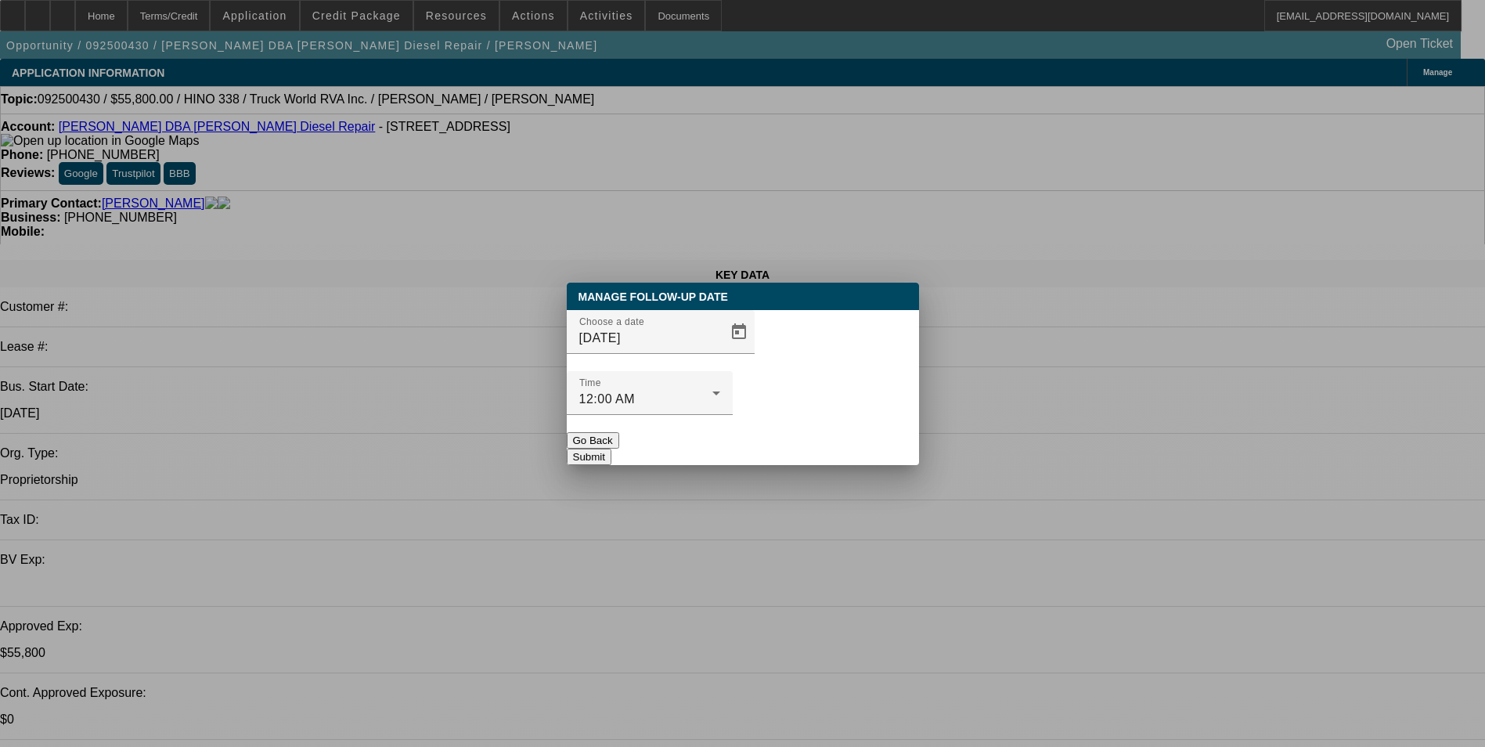
click at [611, 448] on button "Submit" at bounding box center [589, 456] width 45 height 16
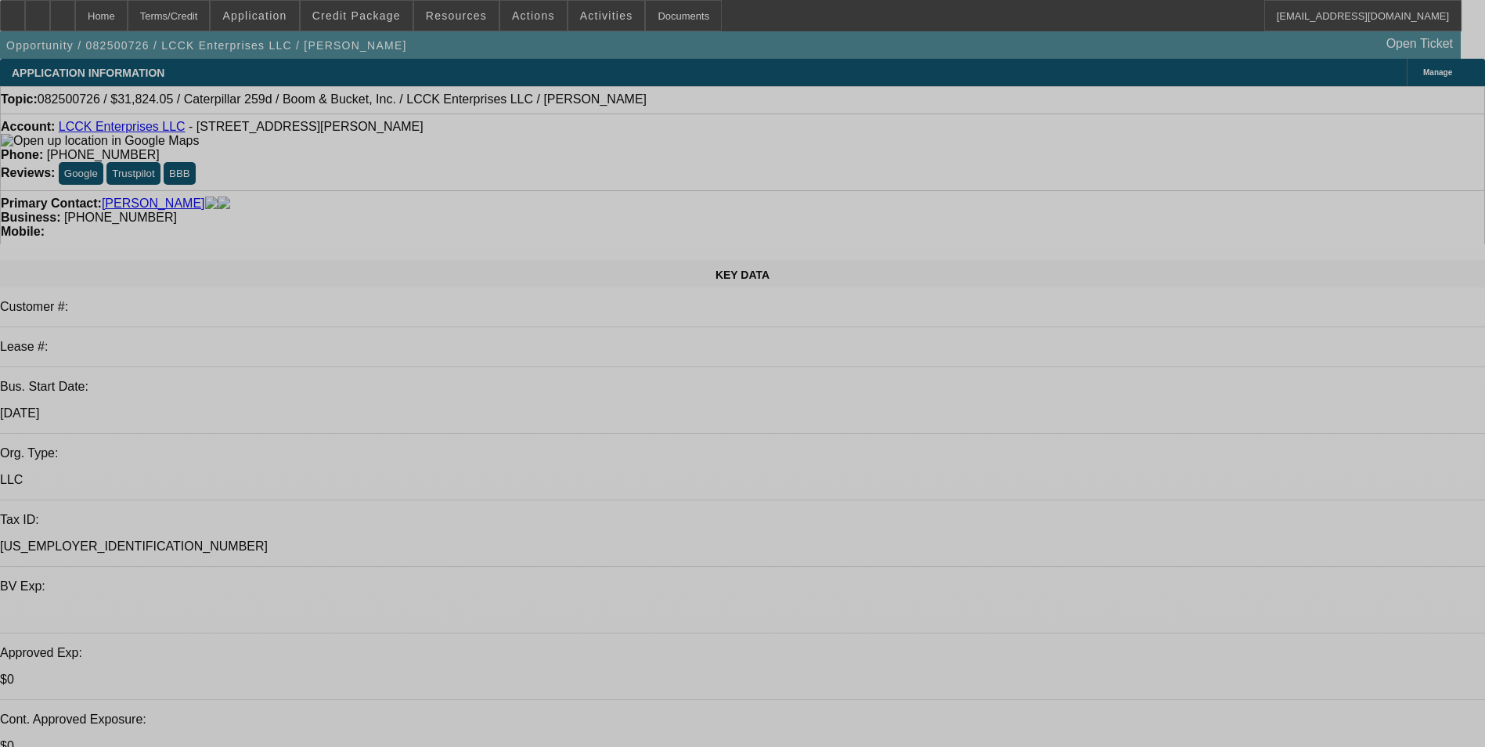
select select "0"
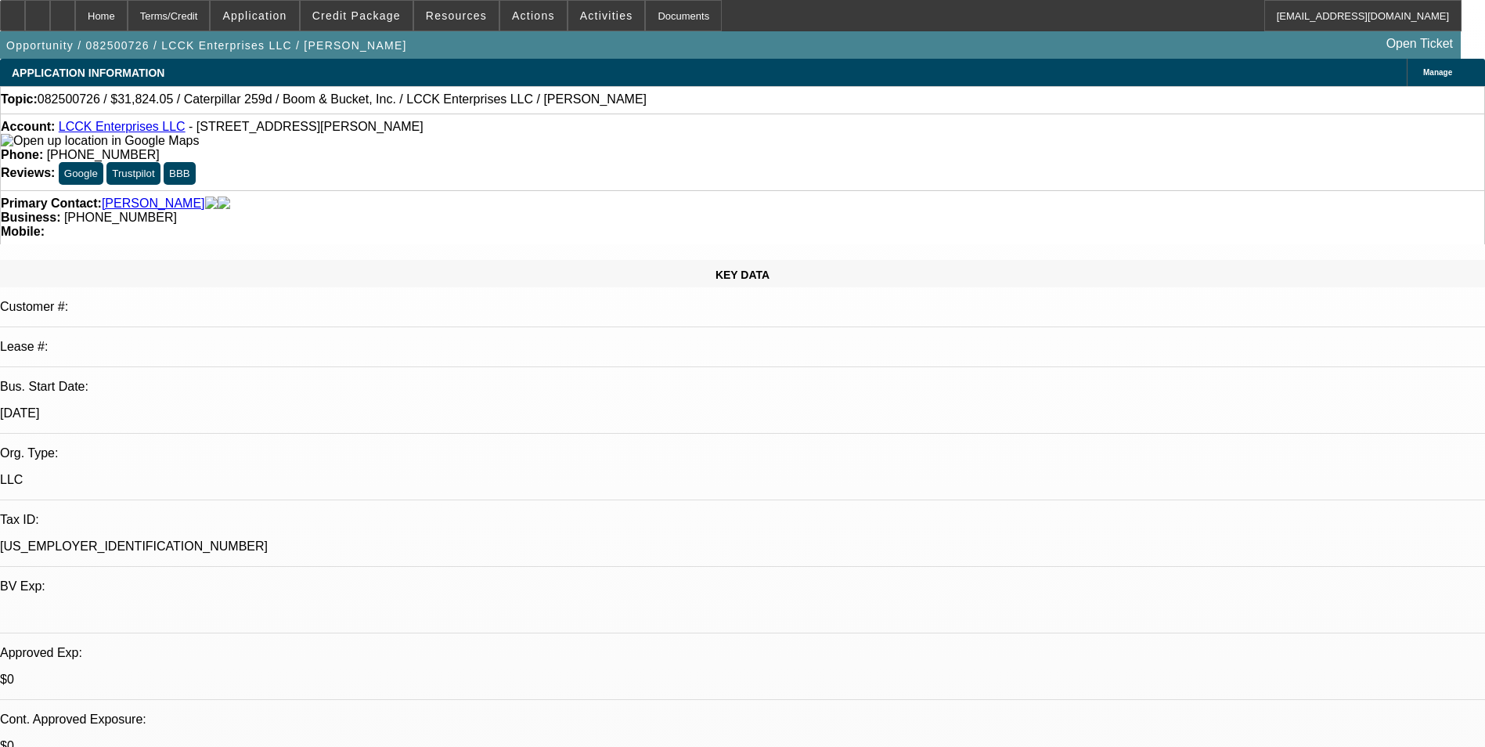
select select "0"
select select "0.1"
select select "0"
select select "0.1"
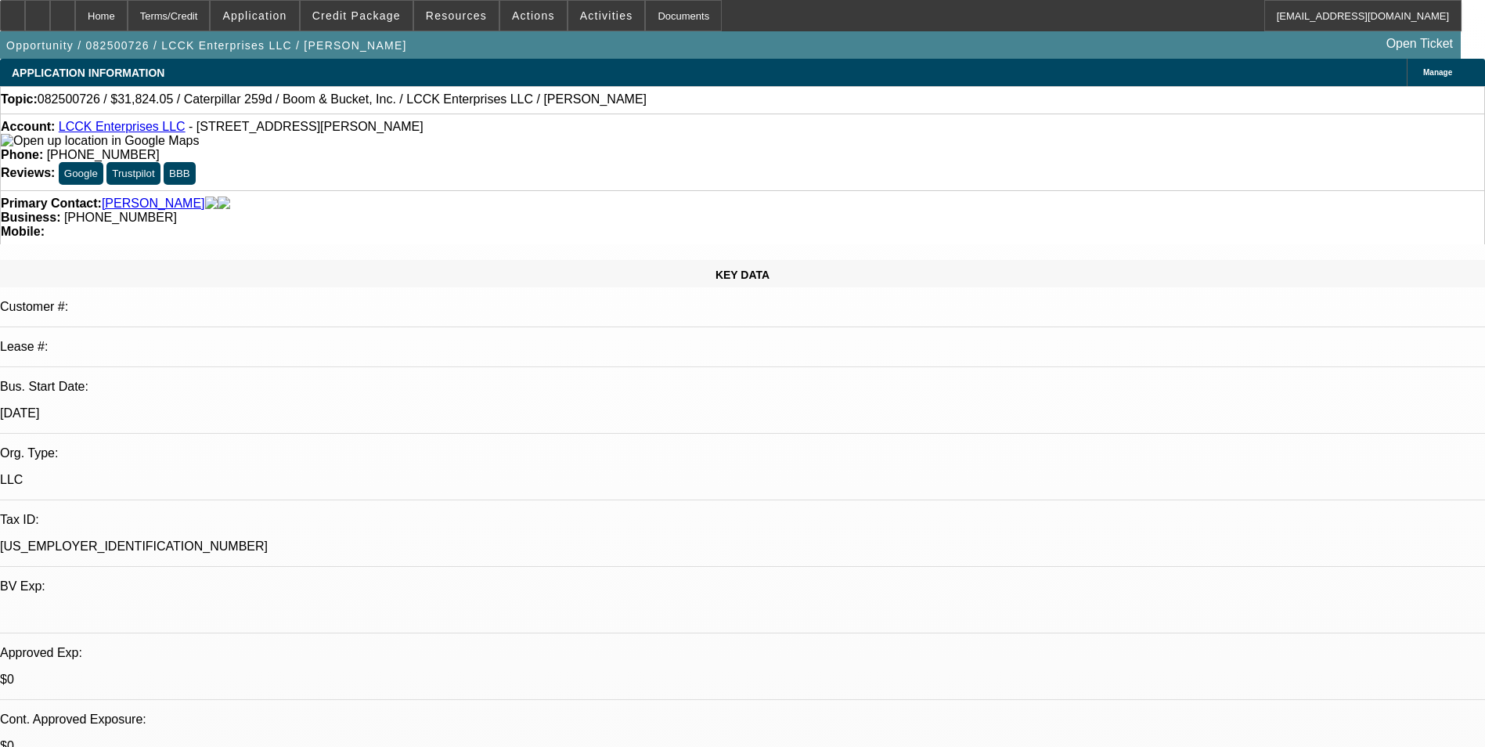
select select "0"
select select "0.1"
select select "0"
select select "0.1"
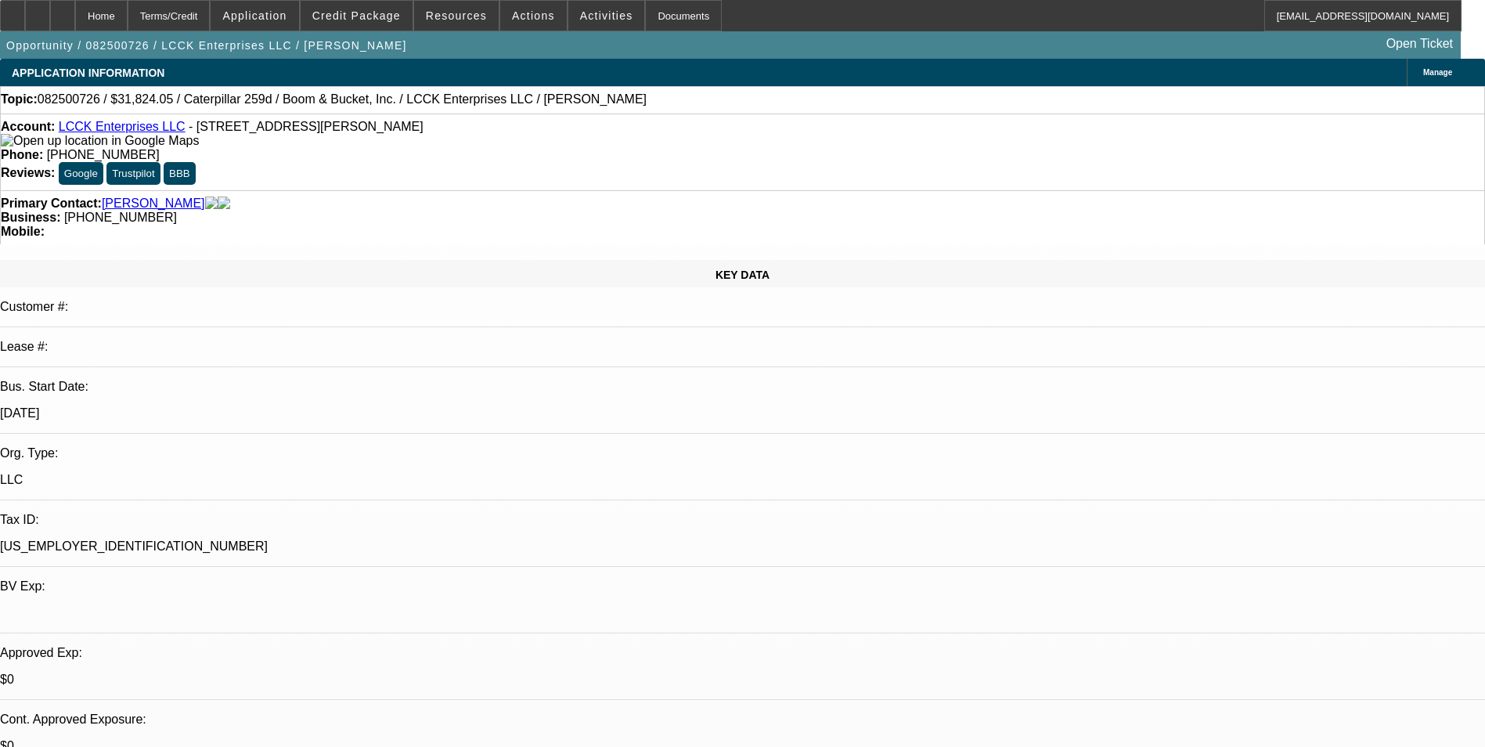
select select "1"
select select "4"
select select "1"
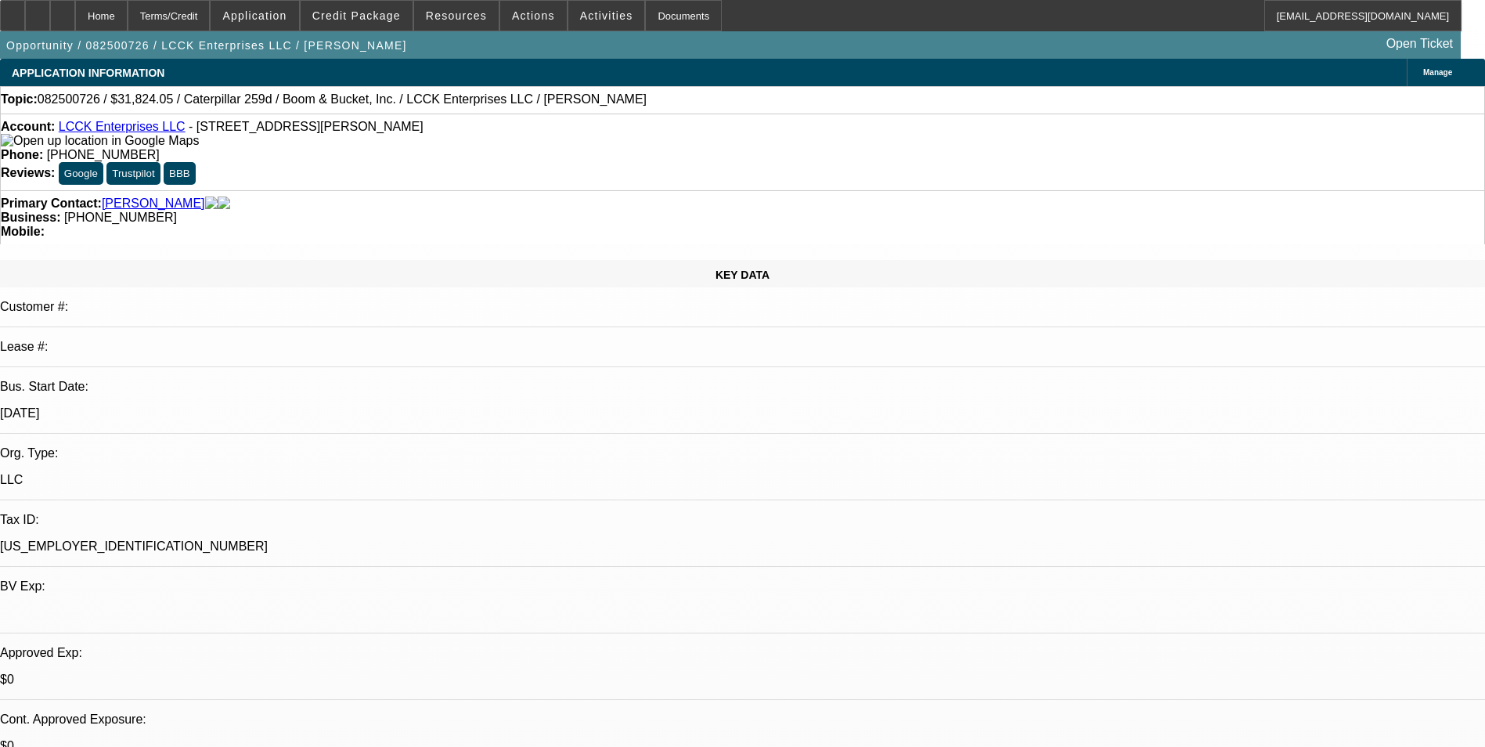
select select "4"
select select "1"
select select "4"
select select "1"
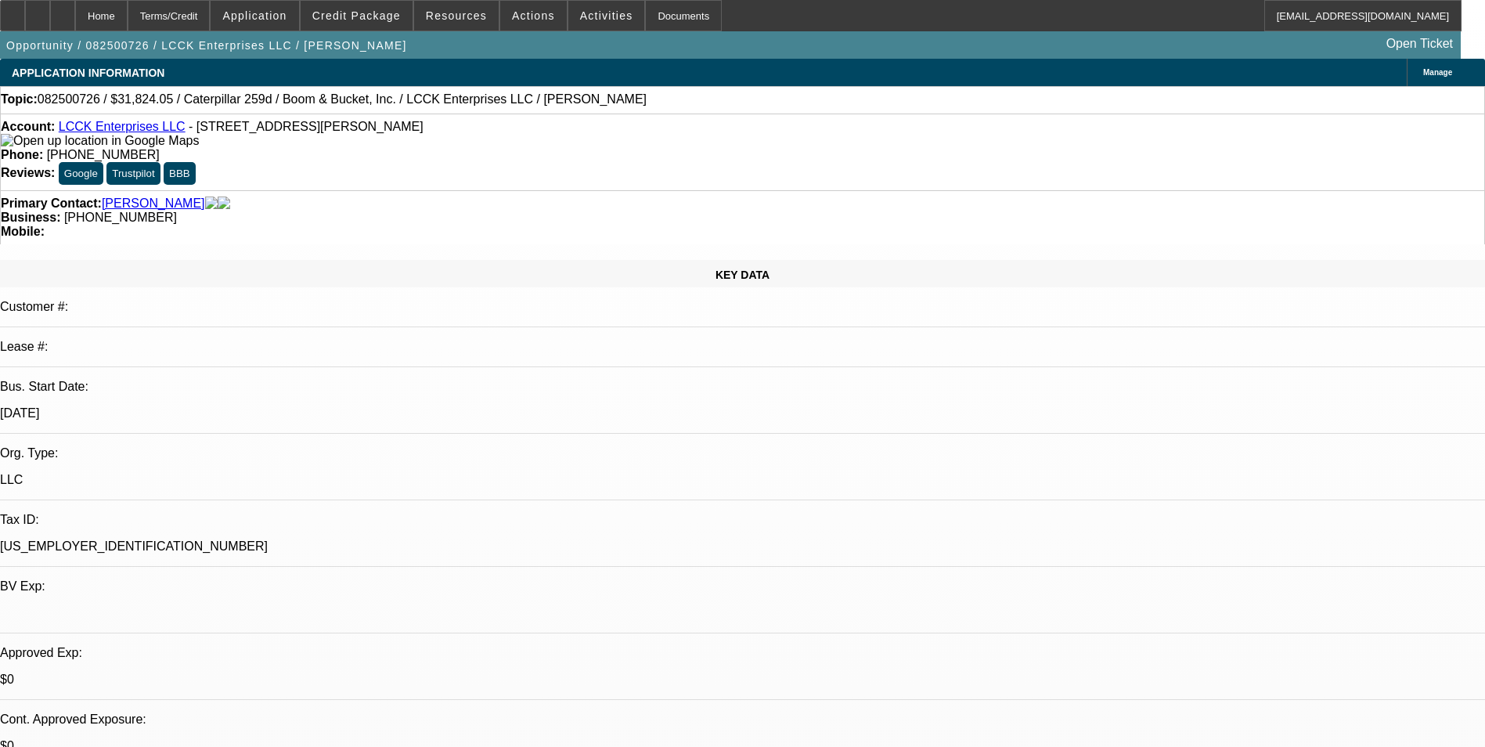
select select "3"
select select "4"
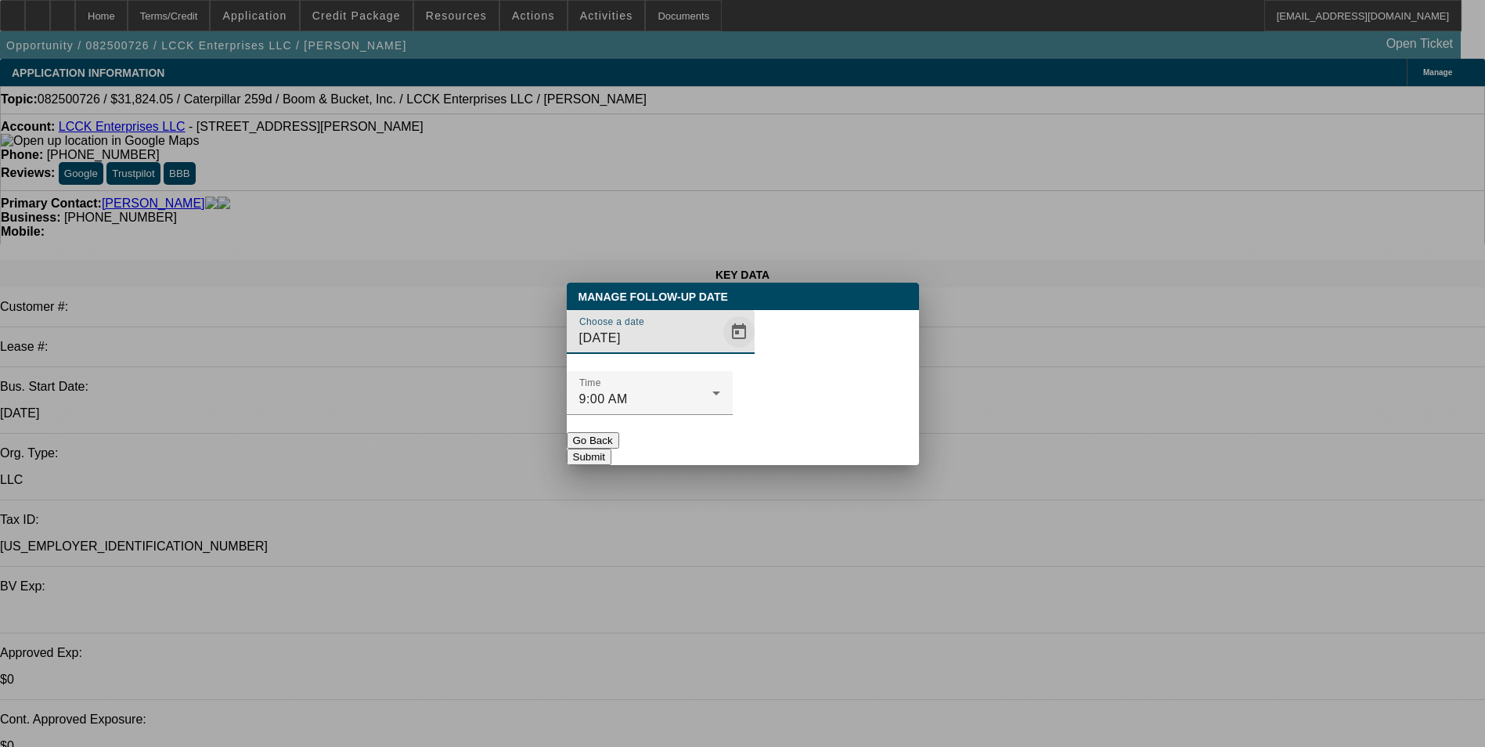
click at [720, 351] on span "Open calendar" at bounding box center [739, 332] width 38 height 38
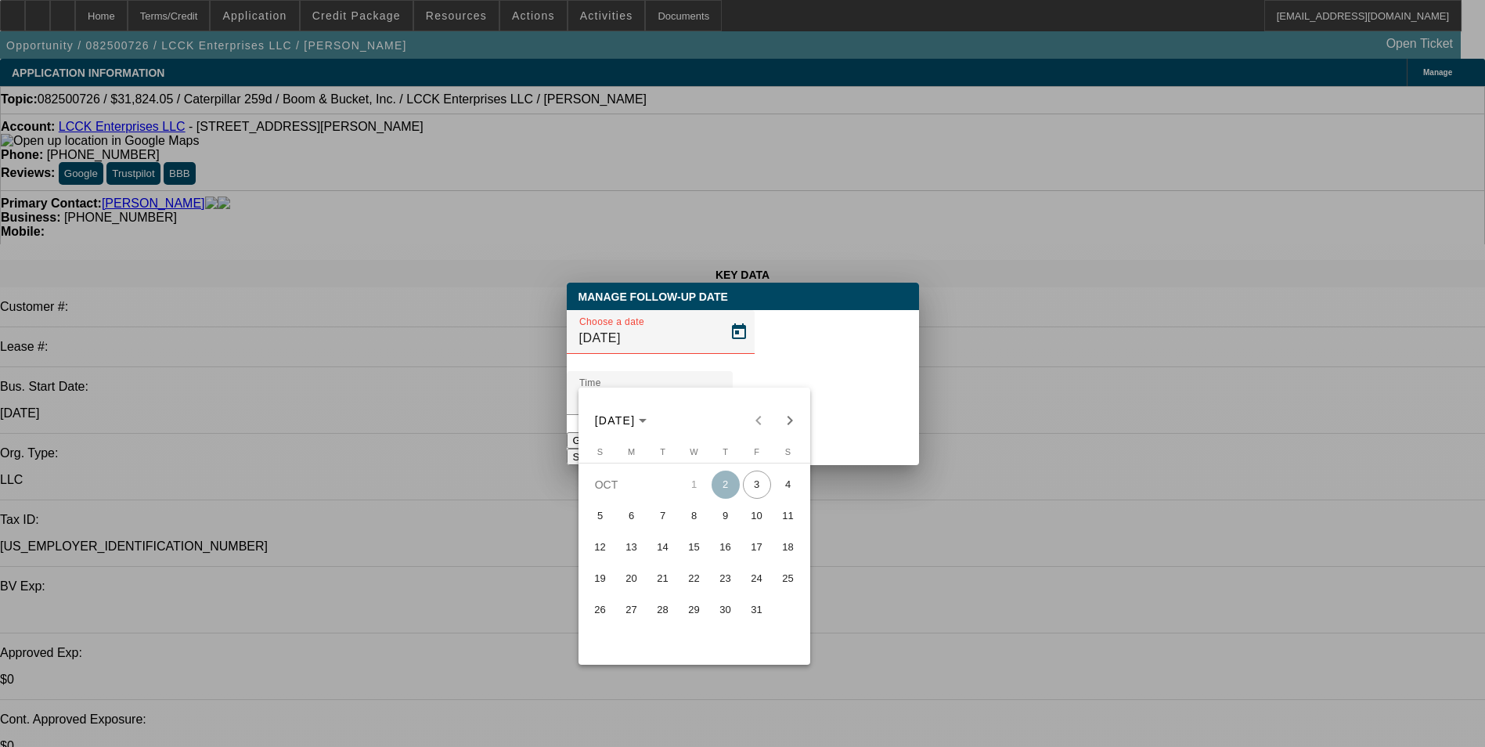
click at [636, 524] on span "6" at bounding box center [631, 516] width 28 height 28
type input "10/6/2025"
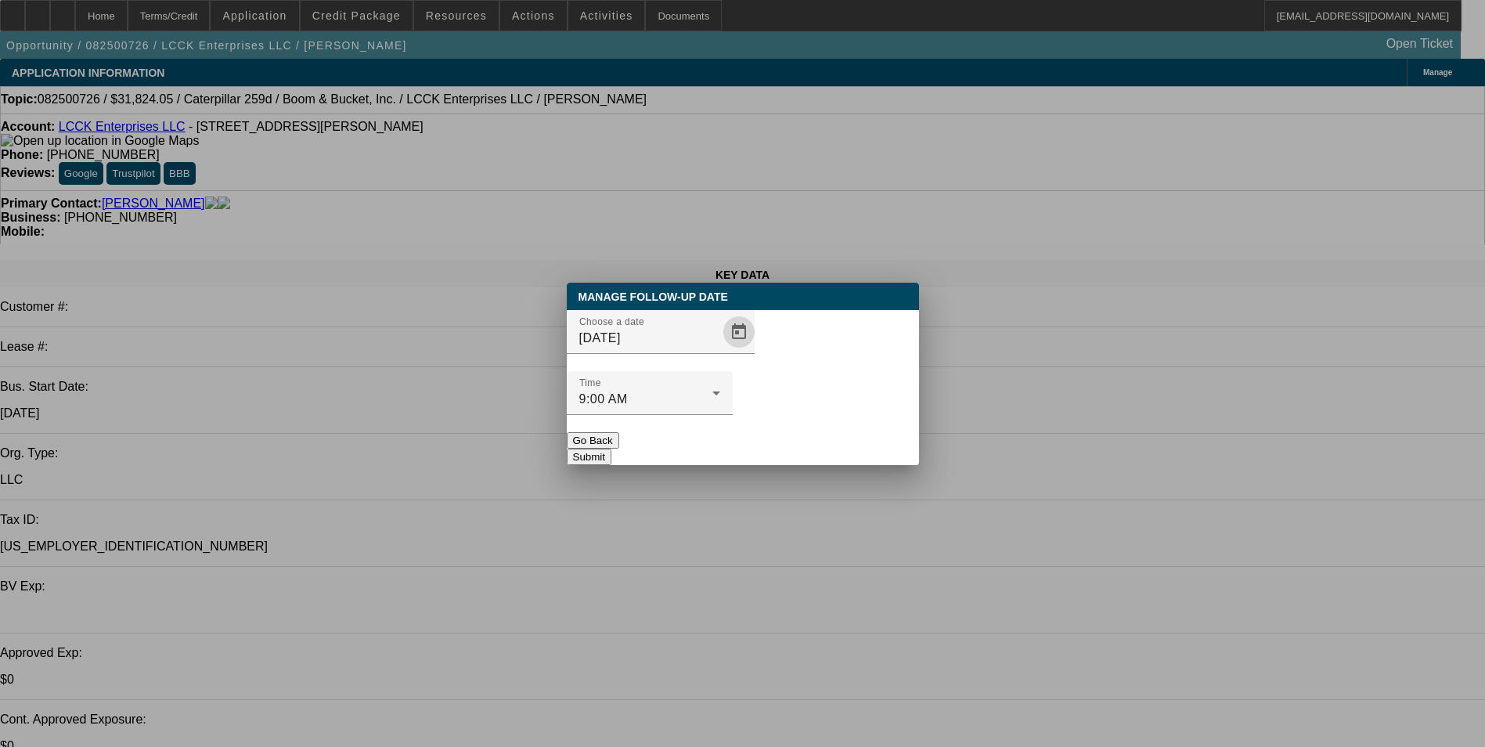
click at [611, 448] on button "Submit" at bounding box center [589, 456] width 45 height 16
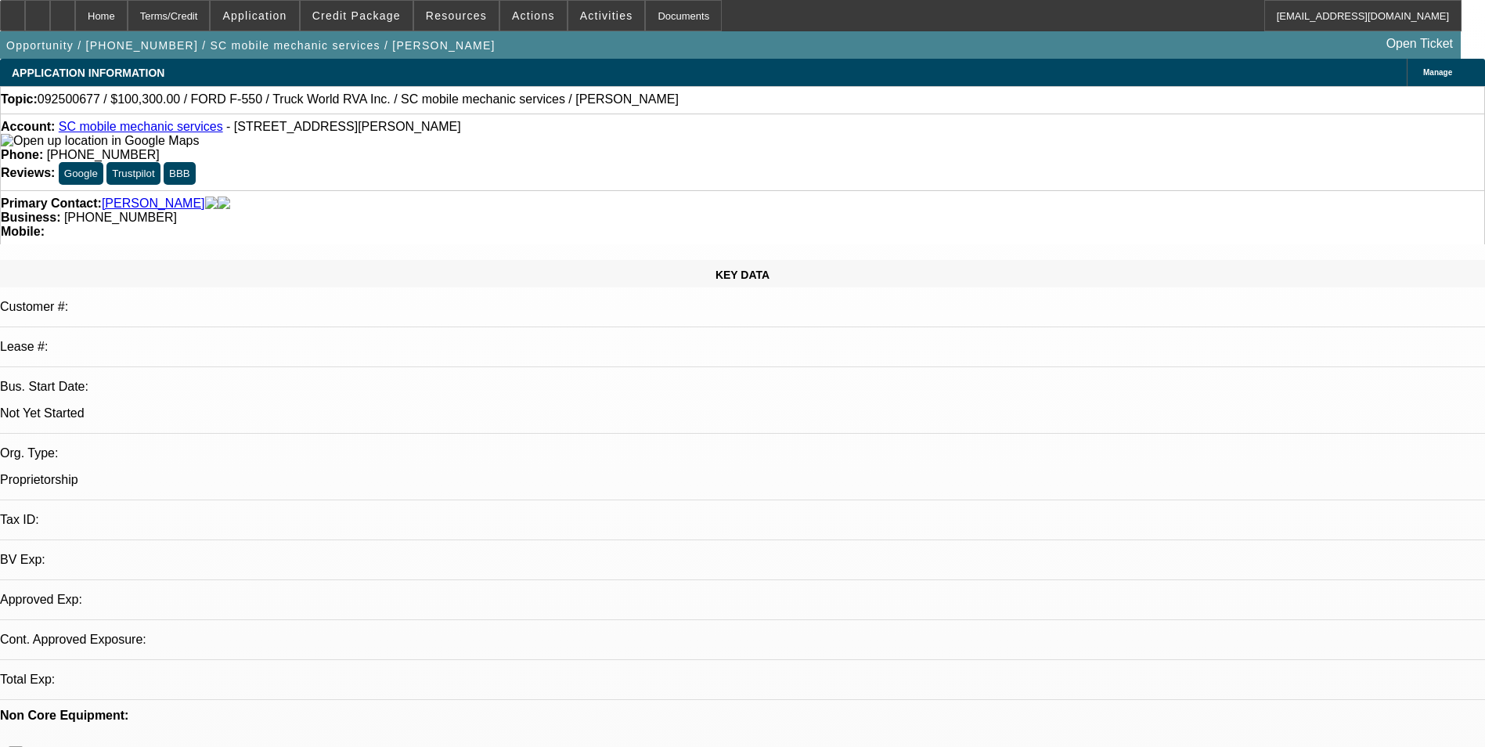
select select "0.15"
select select "2"
select select "0.1"
select select "4"
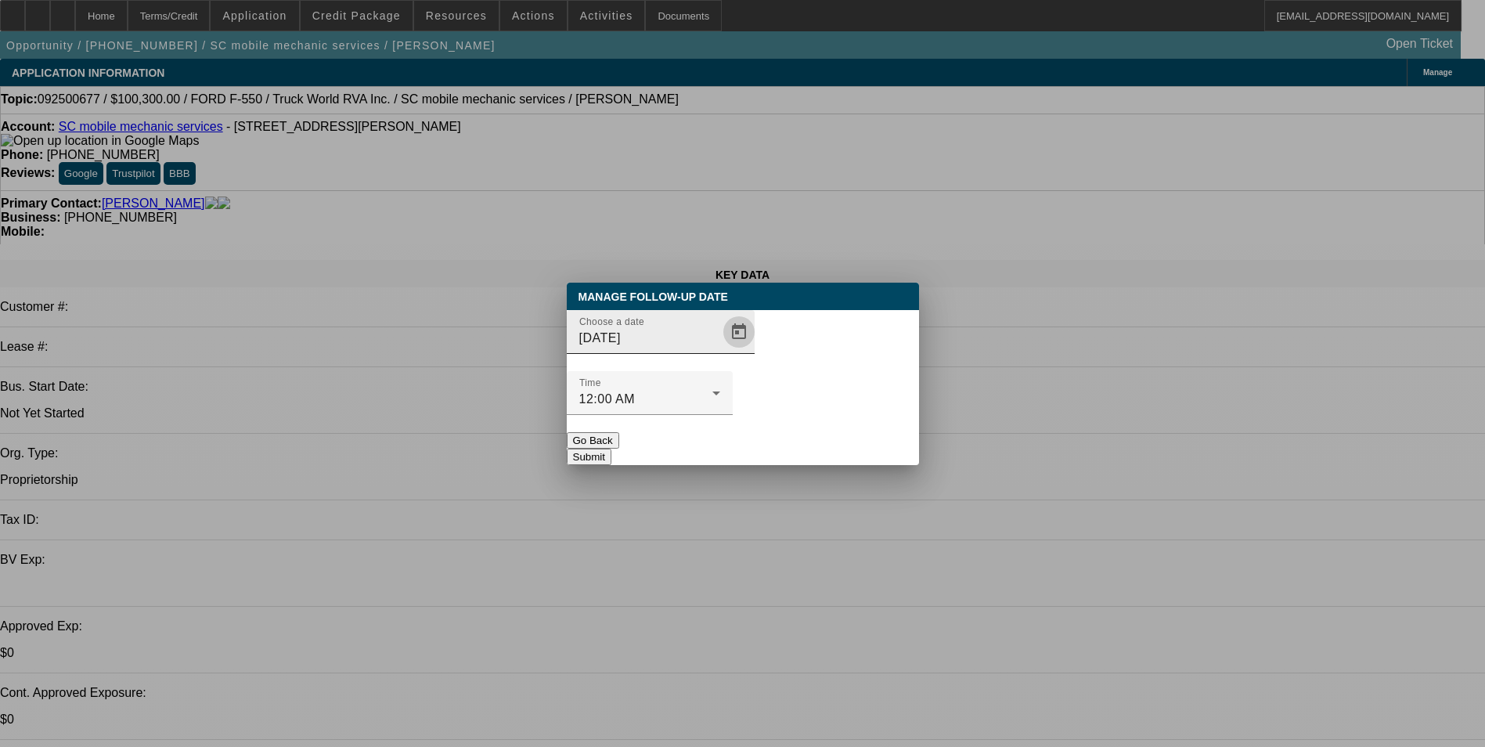
click at [720, 351] on span "Open calendar" at bounding box center [739, 332] width 38 height 38
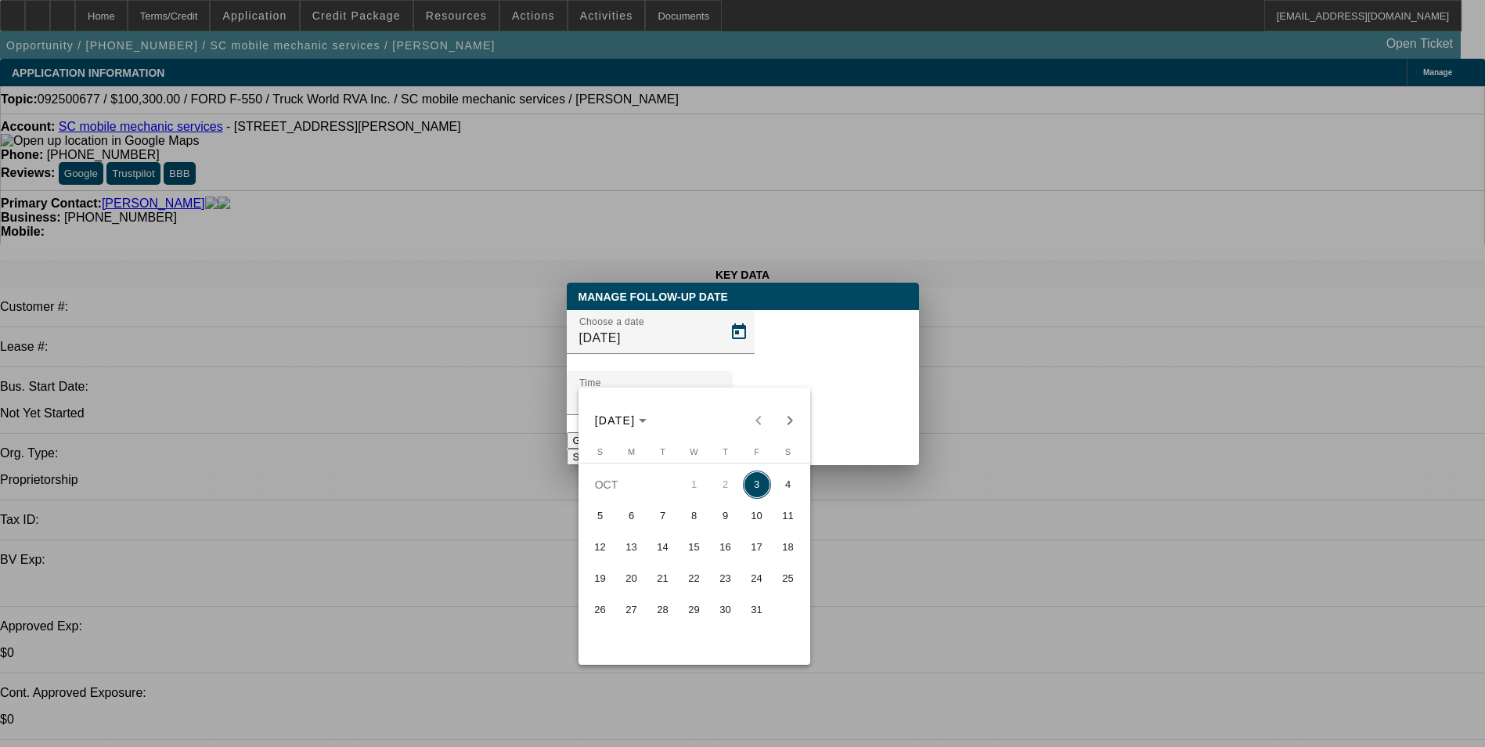
click at [633, 527] on span "6" at bounding box center [631, 516] width 28 height 28
type input "[DATE]"
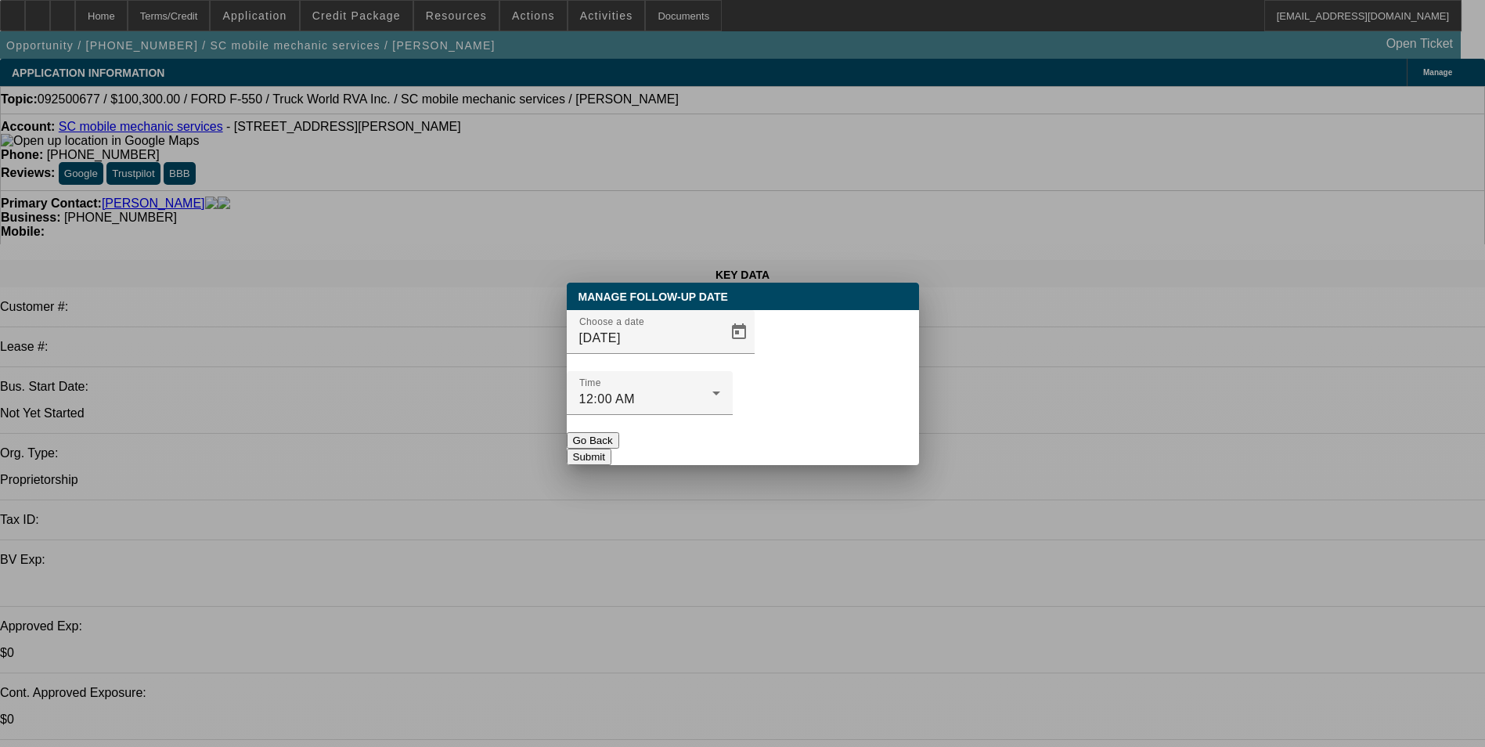
click at [611, 448] on button "Submit" at bounding box center [589, 456] width 45 height 16
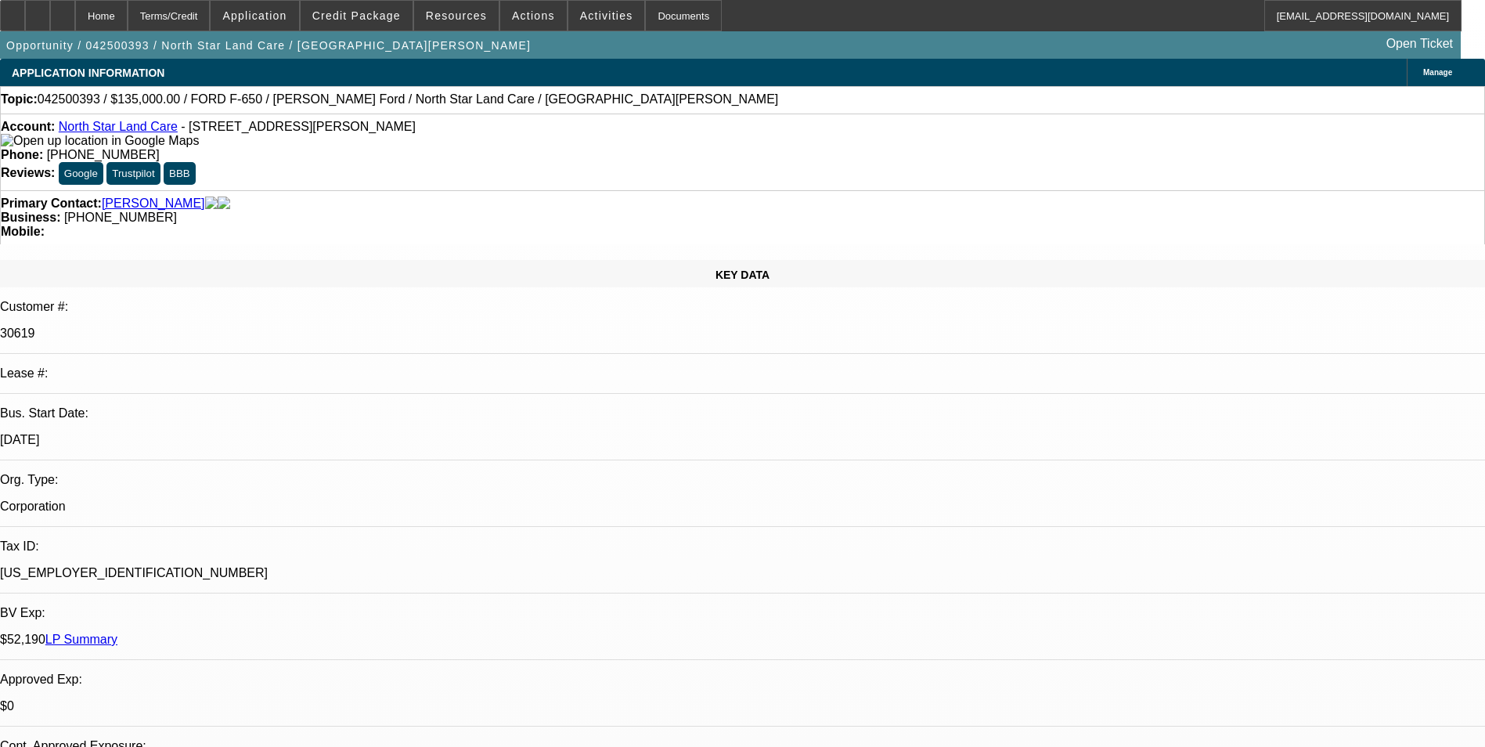
select select "0"
select select "0.1"
select select "0"
select select "0.1"
select select "0"
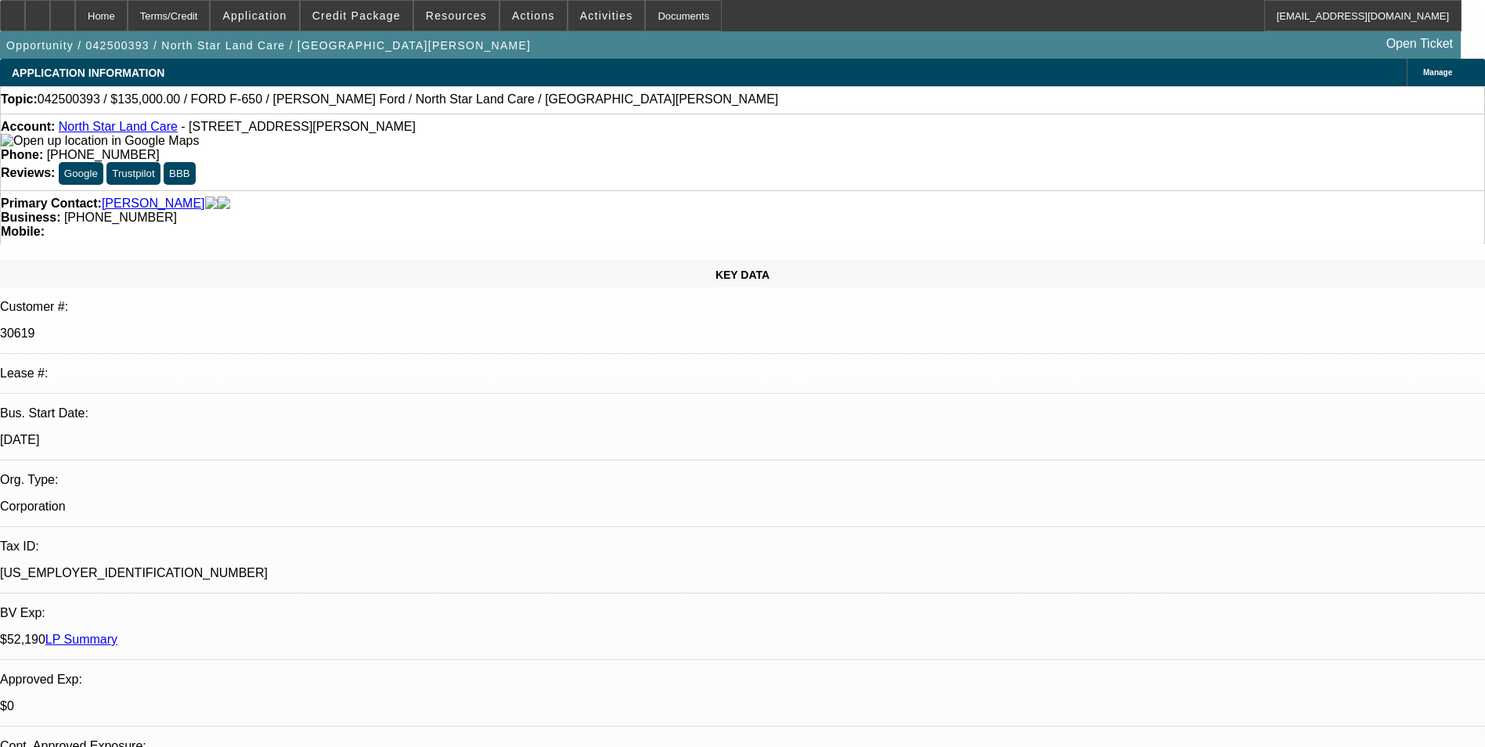
select select "0.1"
select select "1"
select select "2"
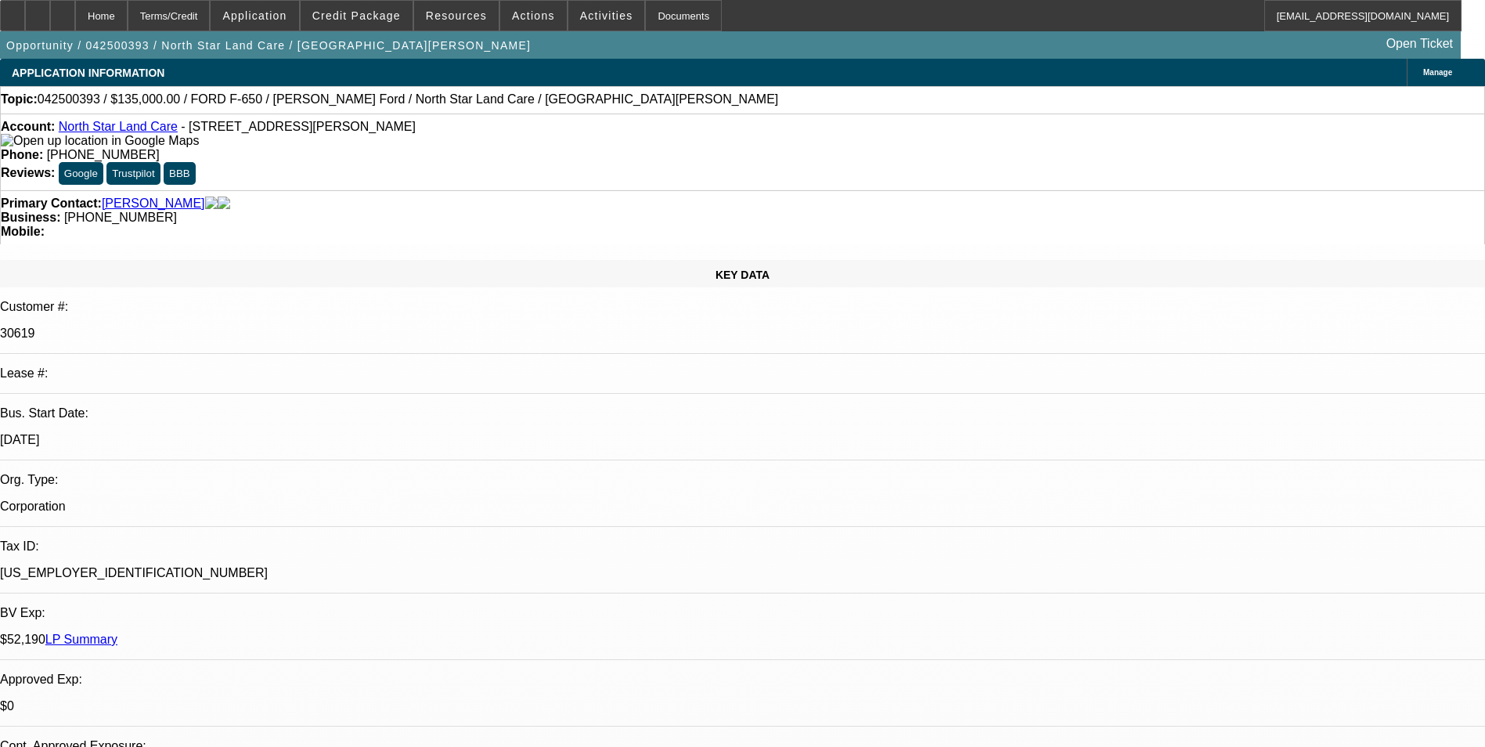
select select "4"
select select "1"
select select "2"
select select "4"
select select "1"
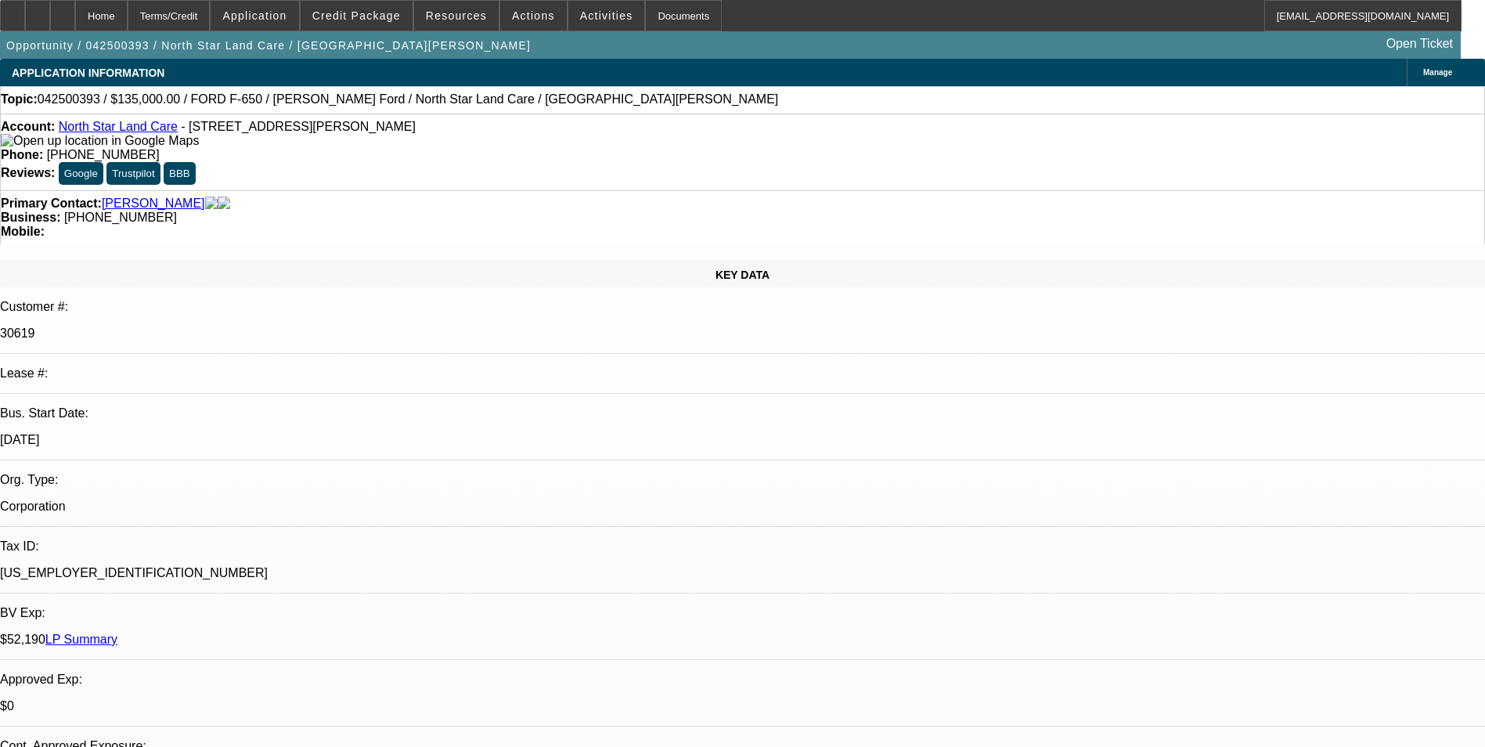
select select "2"
select select "4"
select select "1"
select select "2"
select select "4"
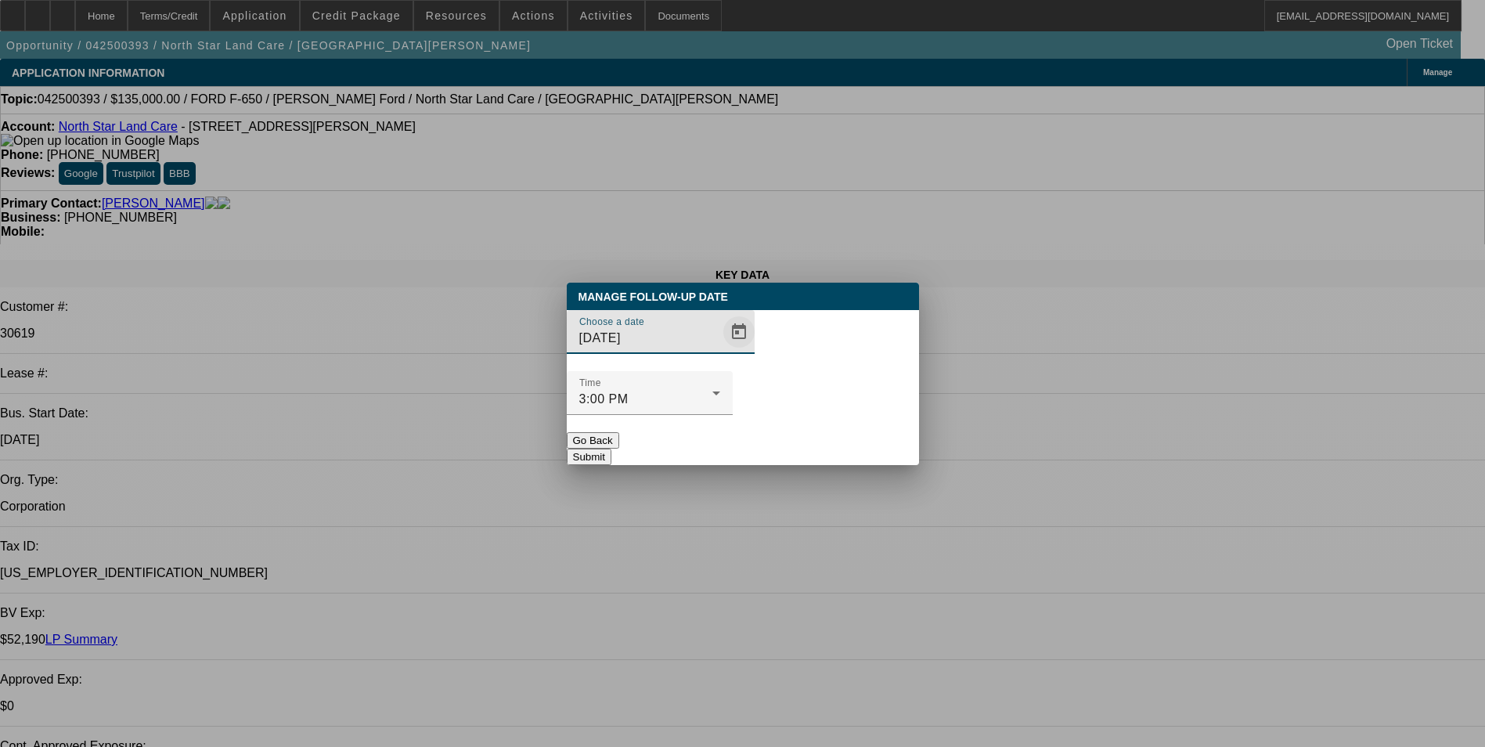
click at [720, 351] on span "Open calendar" at bounding box center [739, 332] width 38 height 38
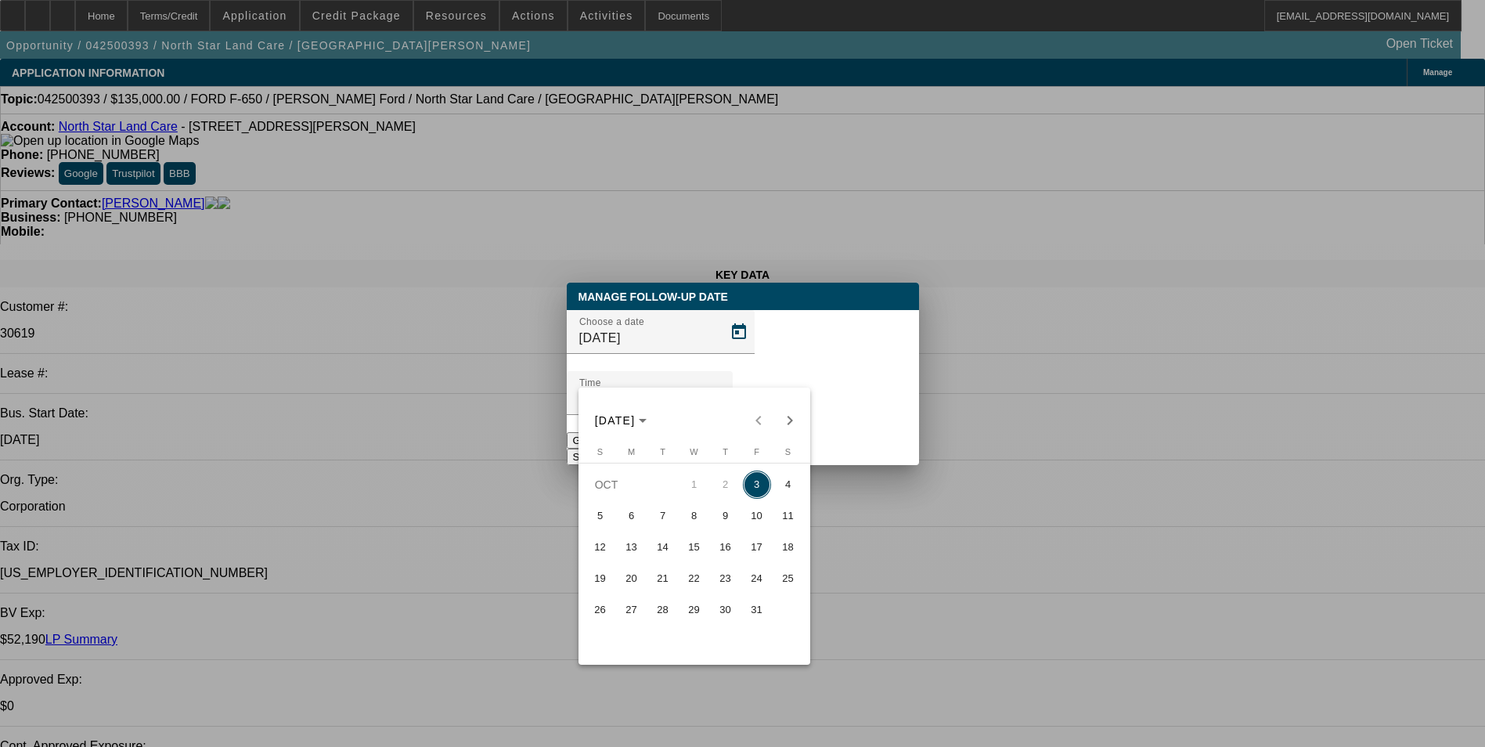
click at [758, 524] on span "10" at bounding box center [757, 516] width 28 height 28
type input "10/10/2025"
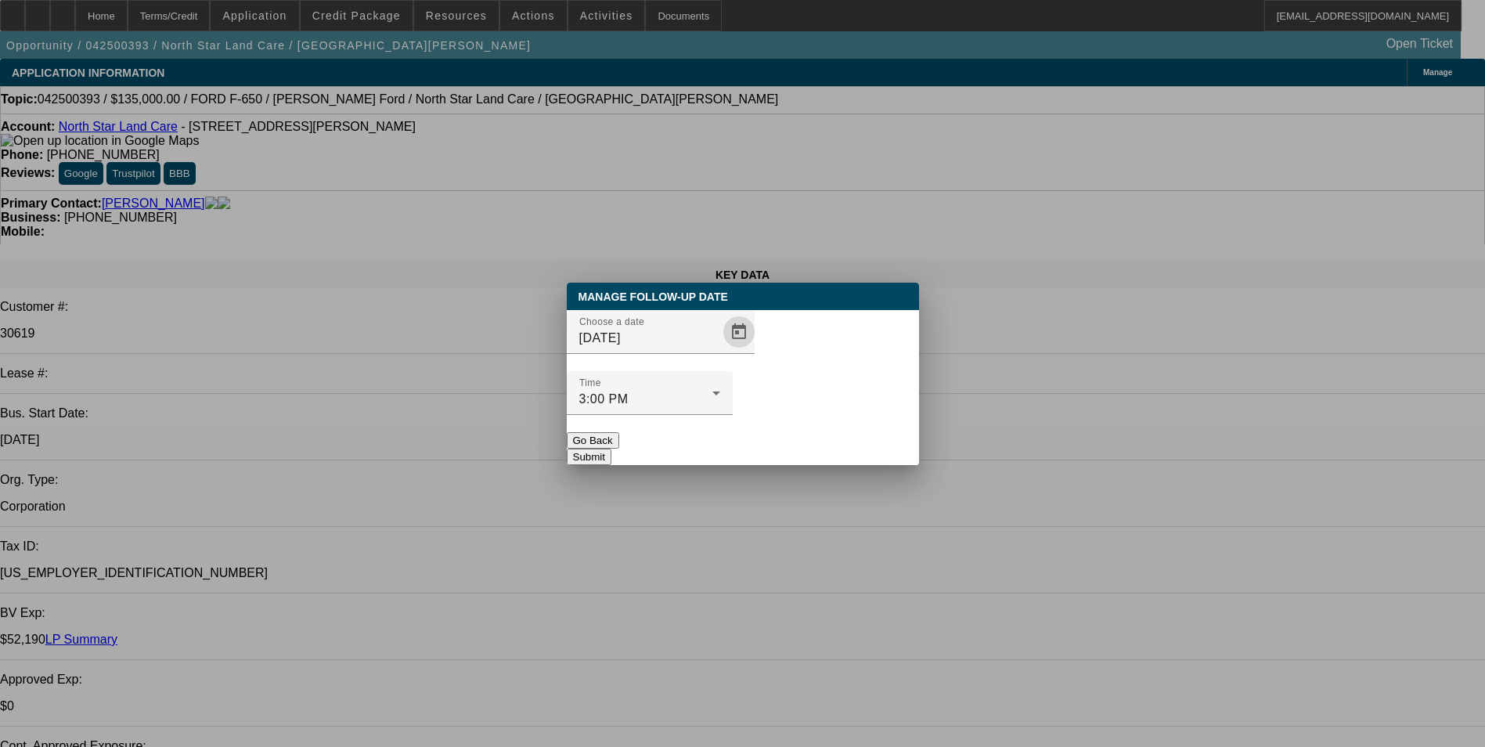
click at [611, 448] on button "Submit" at bounding box center [589, 456] width 45 height 16
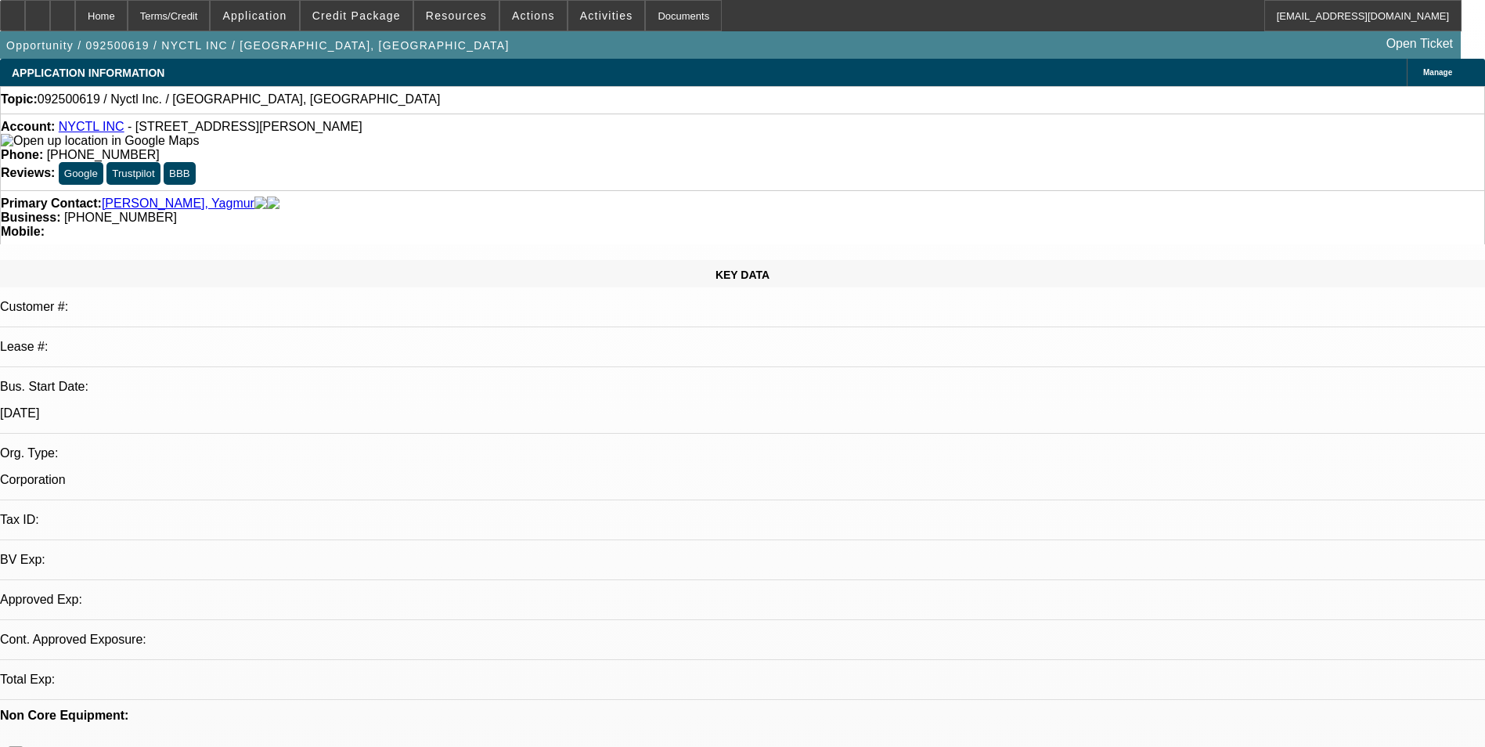
select select "0"
select select "2"
select select "0.1"
select select "4"
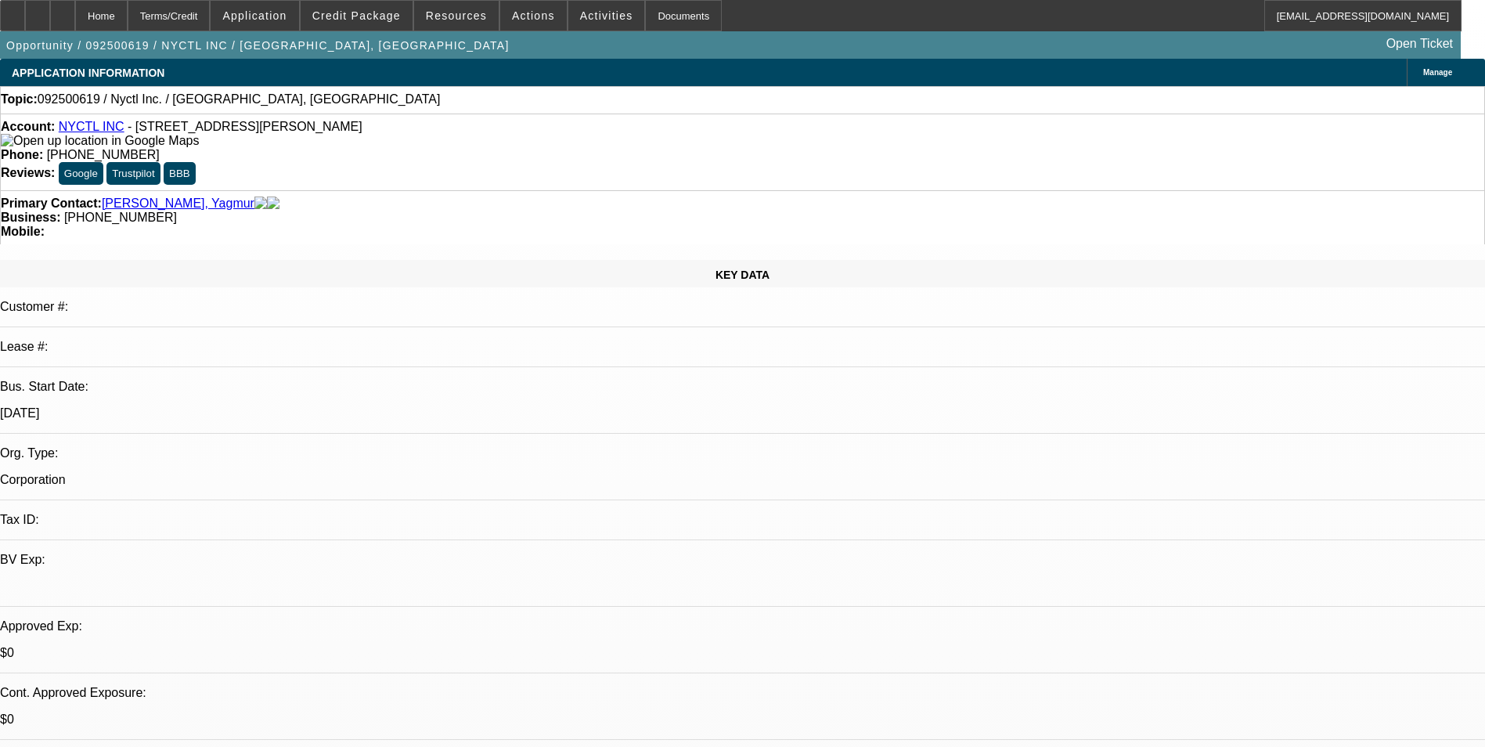
click at [380, 13] on span "Credit Package" at bounding box center [356, 15] width 88 height 13
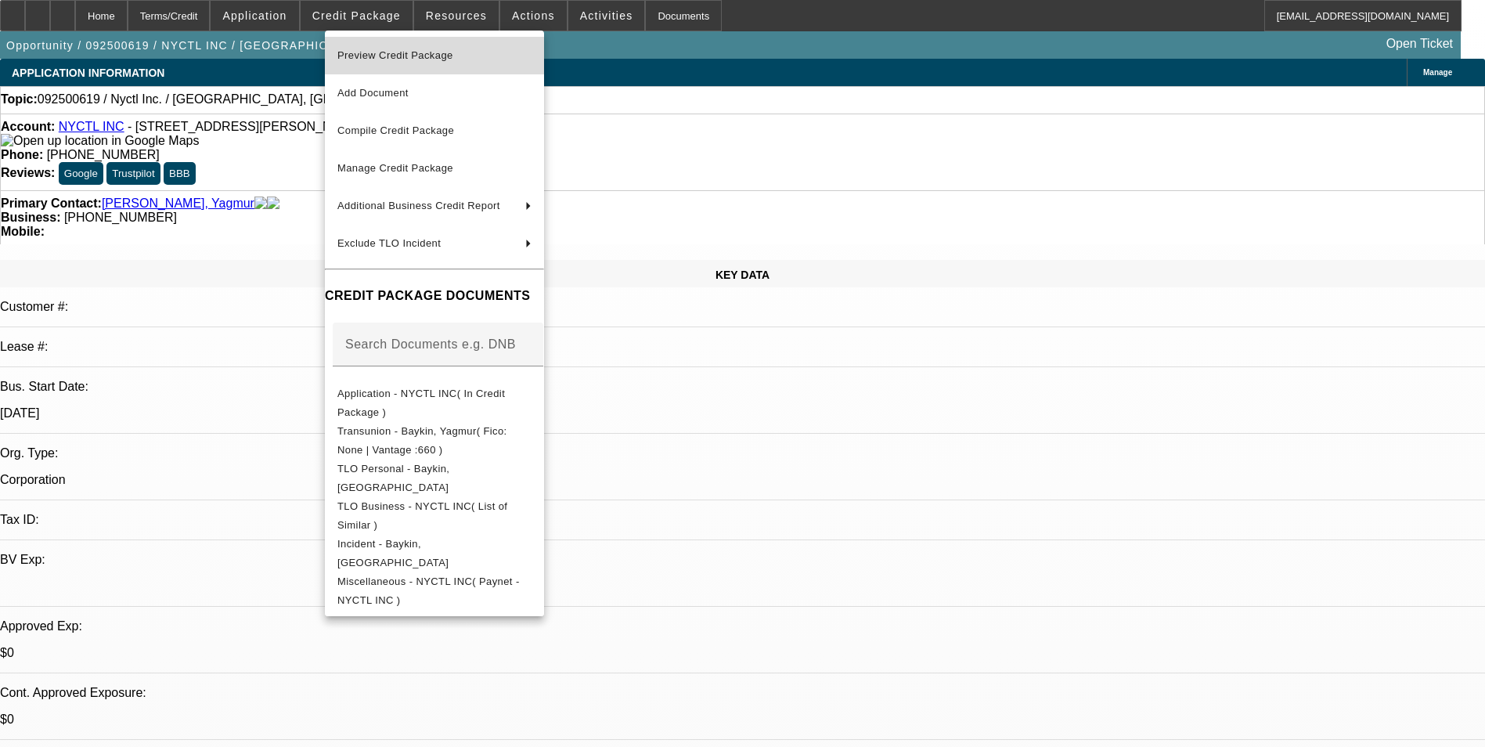
click at [465, 56] on span "Preview Credit Package" at bounding box center [434, 55] width 194 height 19
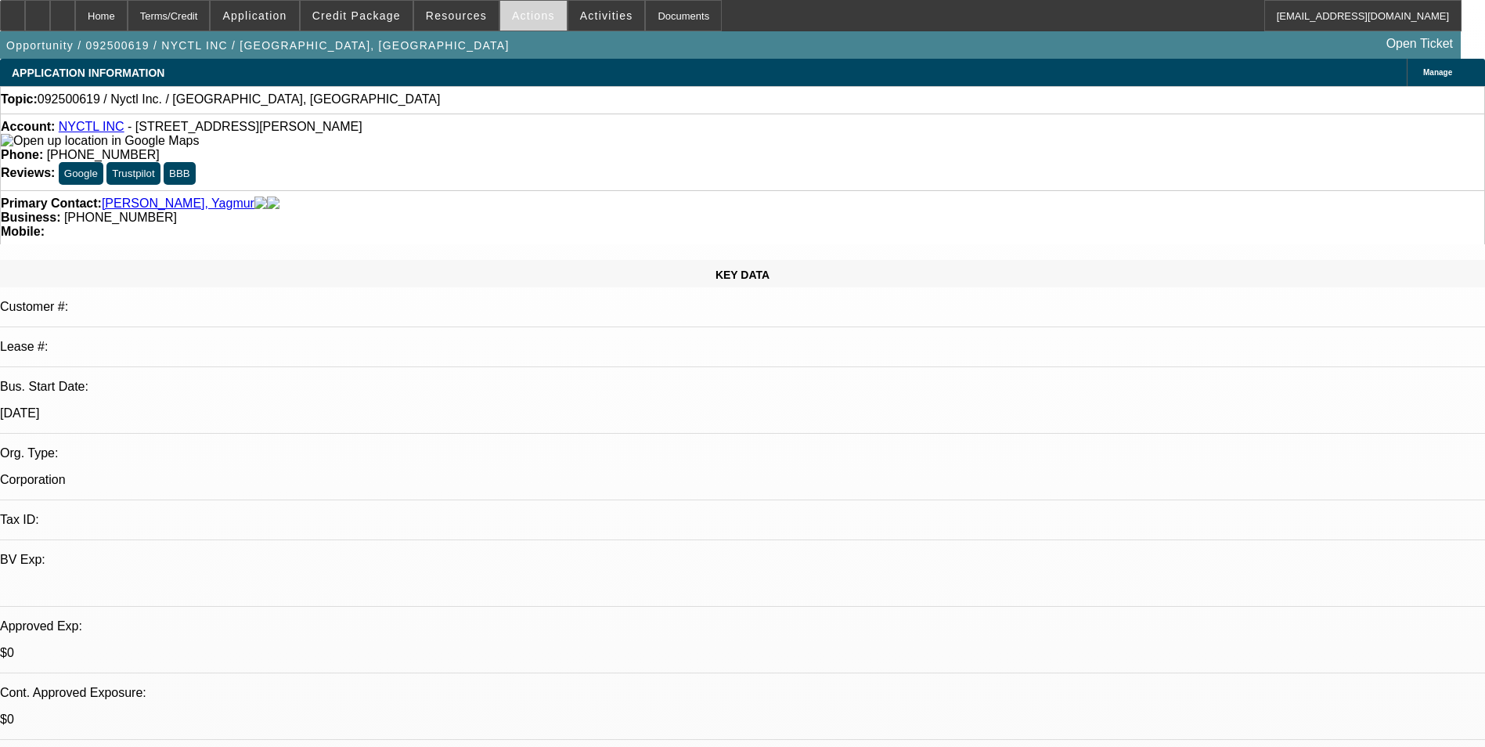
click at [524, 22] on span at bounding box center [533, 16] width 67 height 38
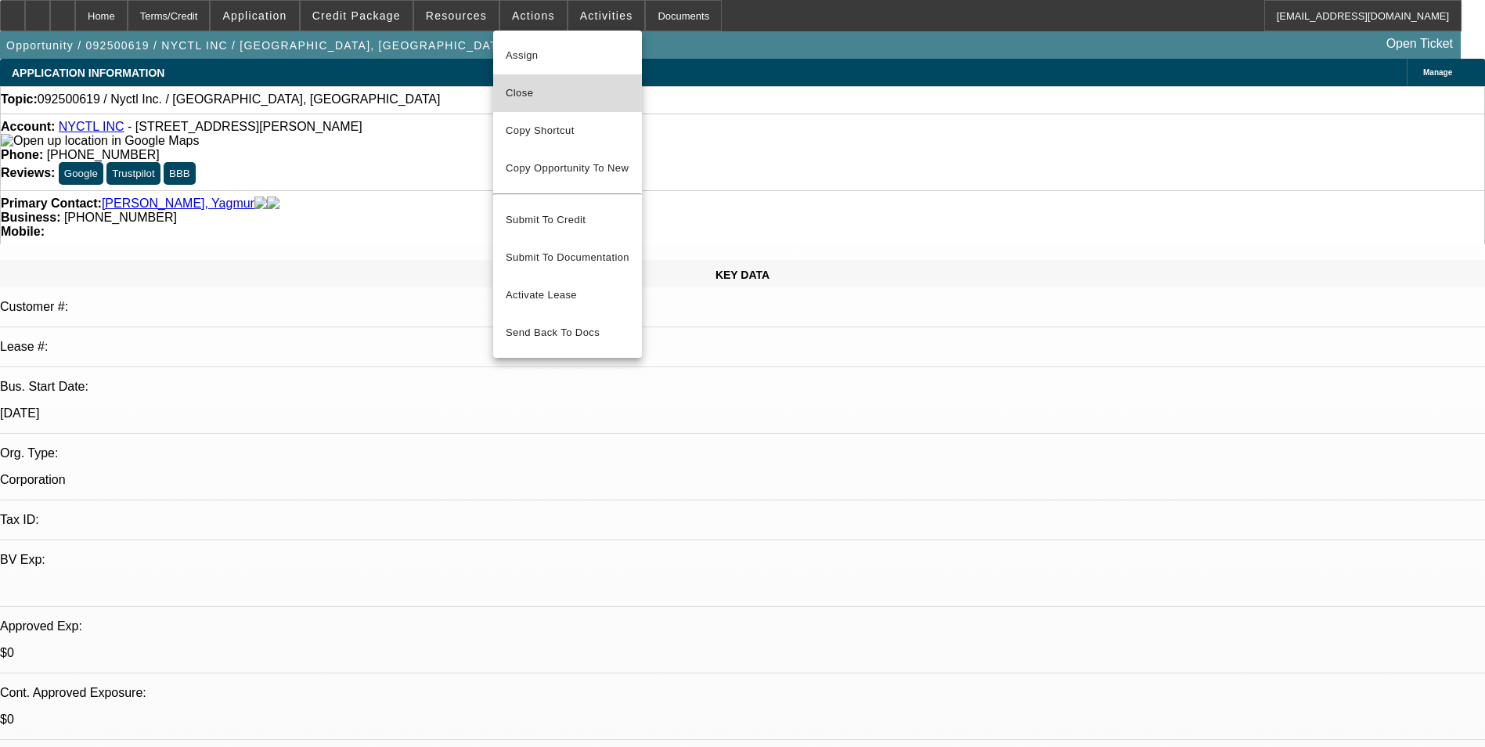
click at [560, 96] on span "Close" at bounding box center [568, 93] width 124 height 19
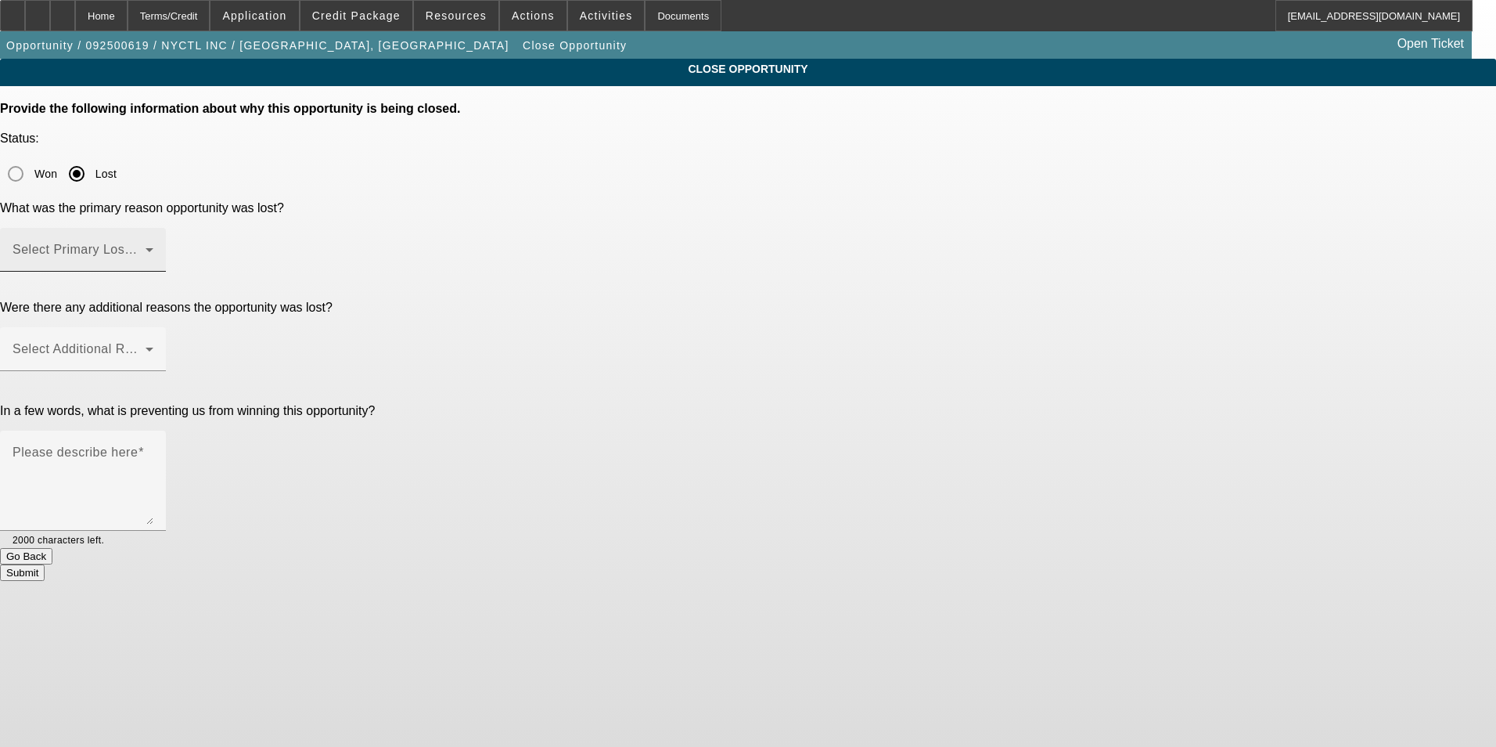
click at [146, 247] on span at bounding box center [79, 256] width 133 height 19
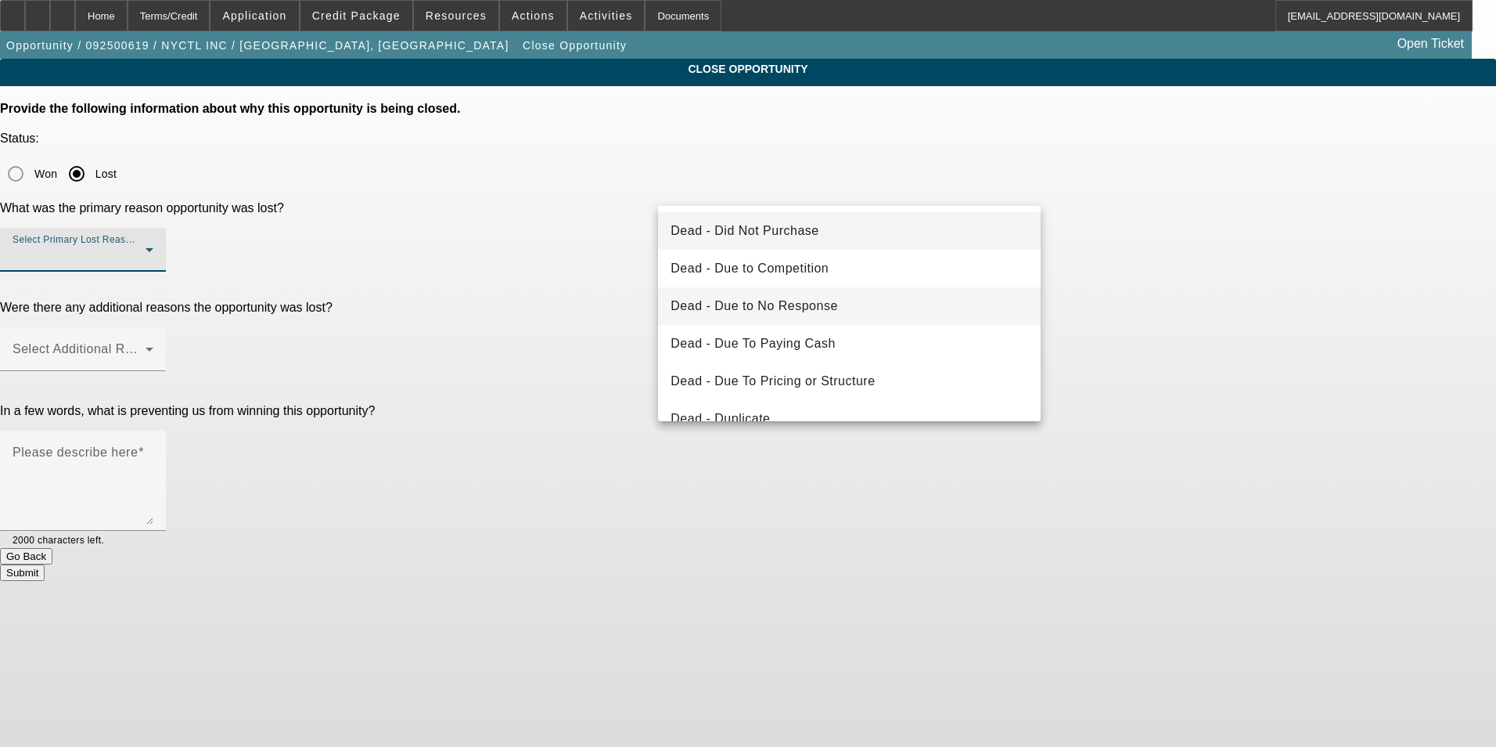
click at [840, 305] on mat-option "Dead - Due to No Response" at bounding box center [849, 306] width 383 height 38
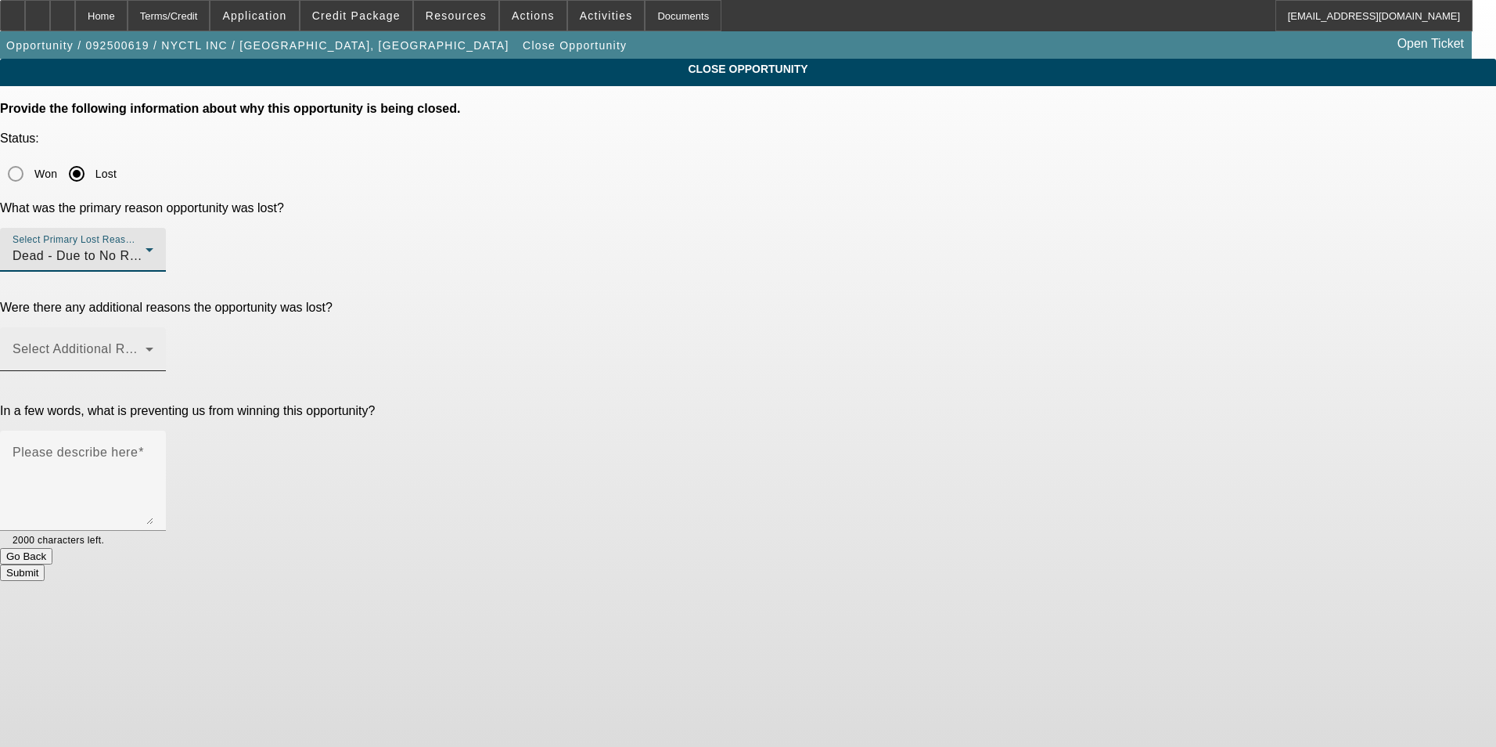
click at [153, 327] on div "Select Additional Reasons" at bounding box center [83, 349] width 141 height 44
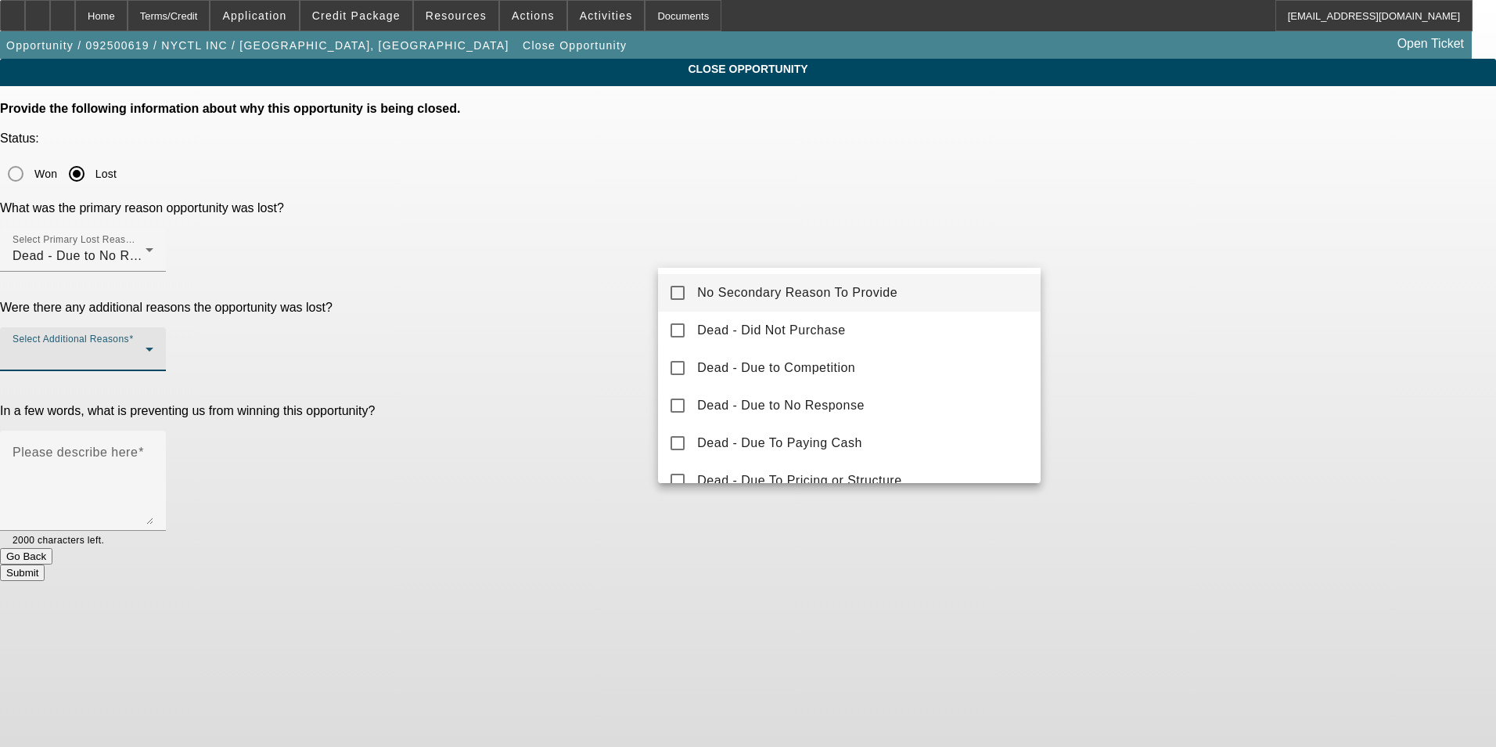
click at [603, 425] on div at bounding box center [748, 373] width 1496 height 747
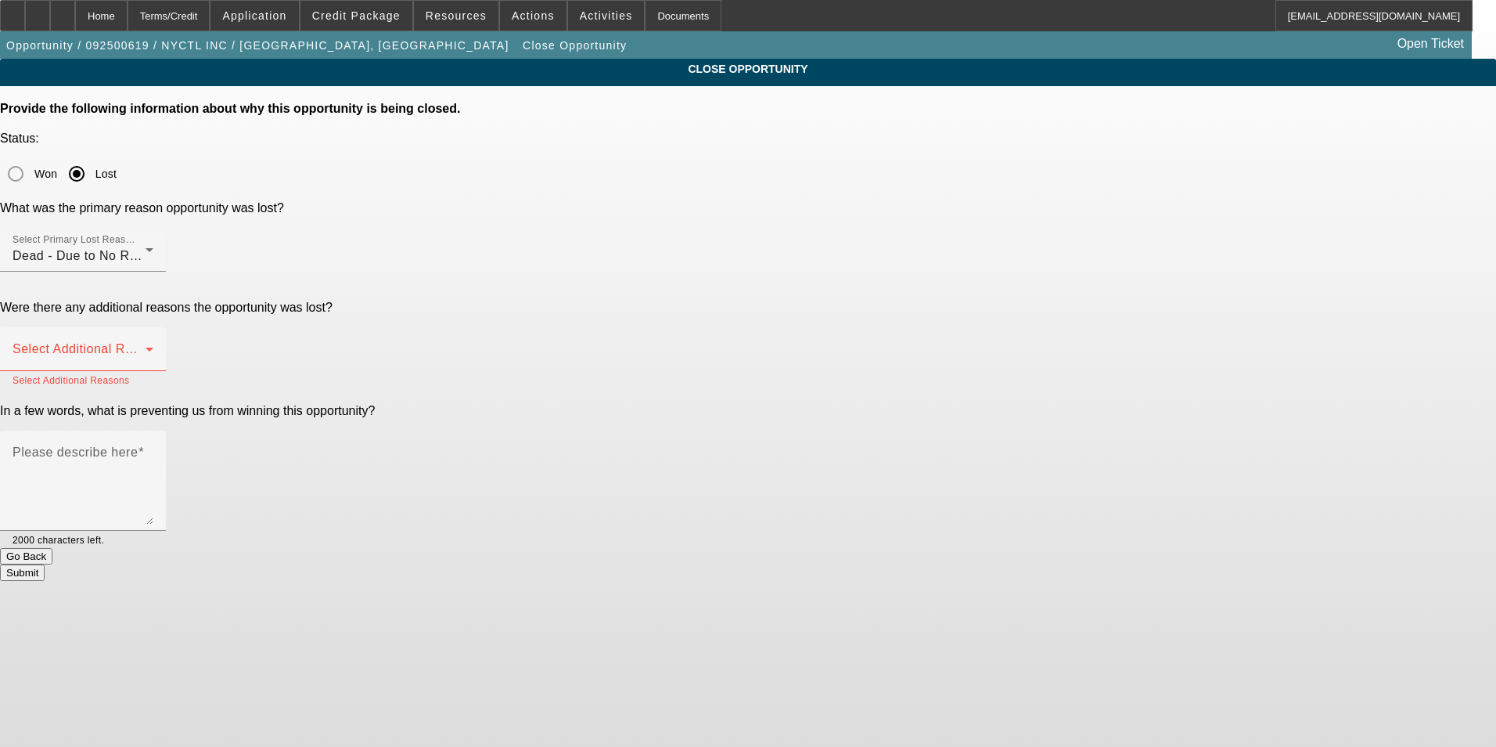
click at [52, 548] on button "Go Back" at bounding box center [26, 556] width 52 height 16
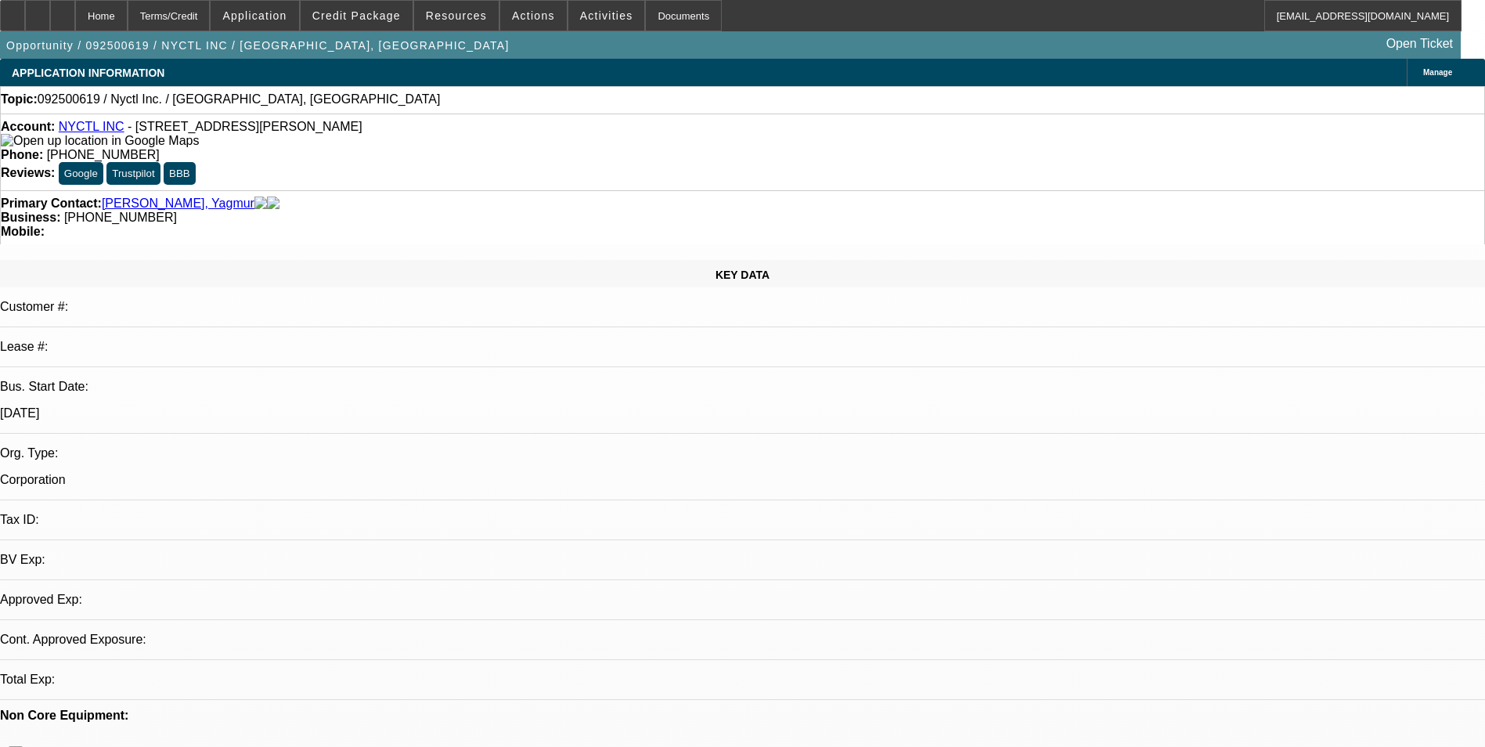
select select "0"
select select "2"
select select "0.1"
select select "4"
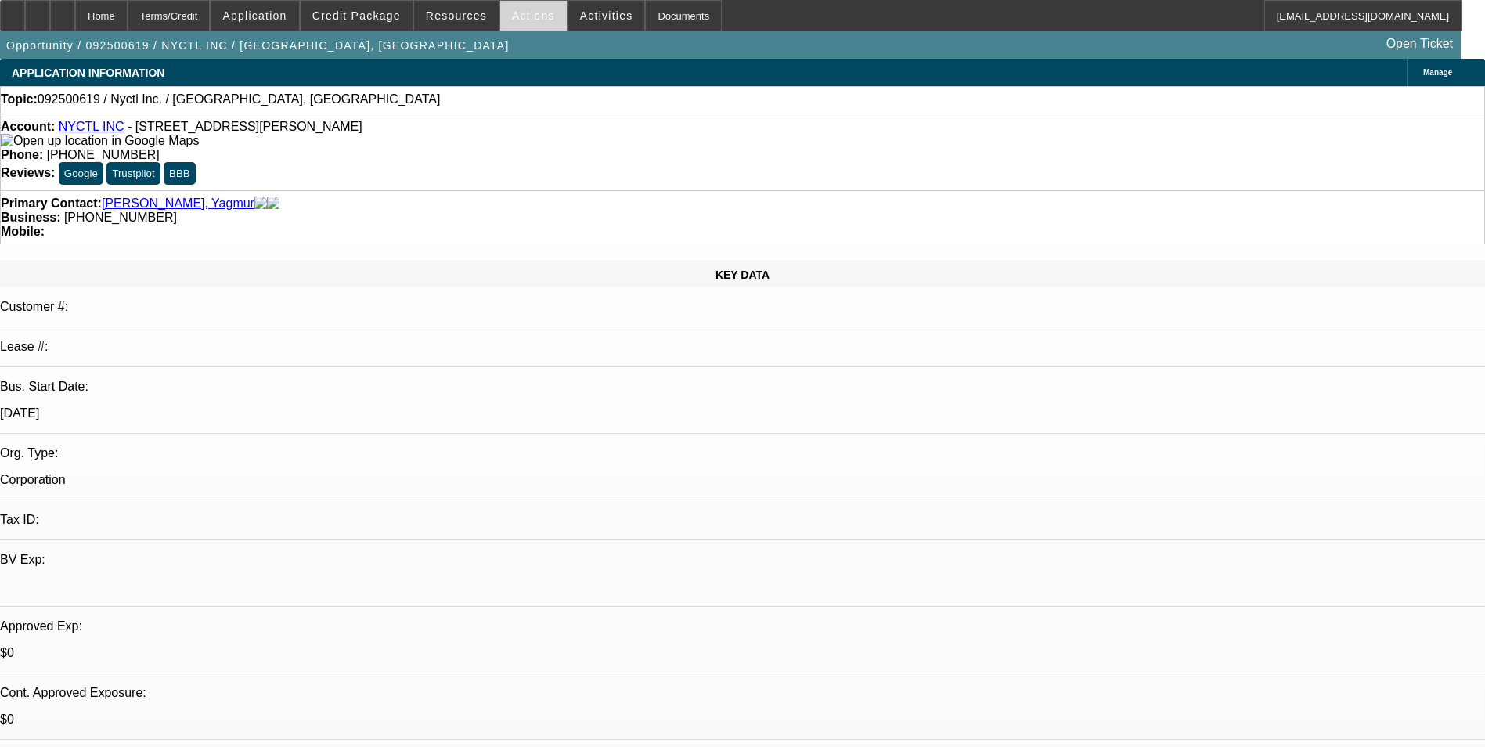
click at [519, 16] on span "Actions" at bounding box center [533, 15] width 43 height 13
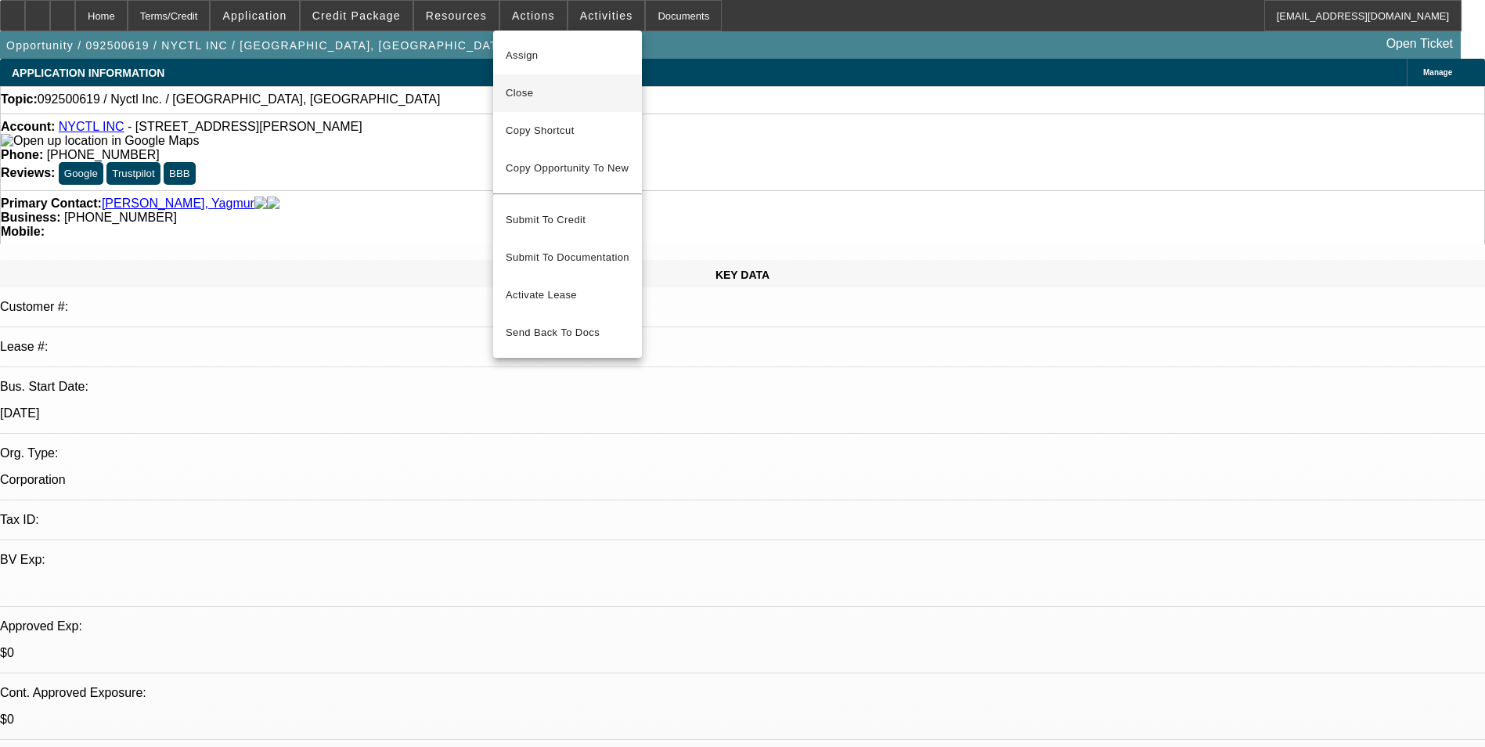
click at [567, 93] on span "Close" at bounding box center [568, 93] width 124 height 19
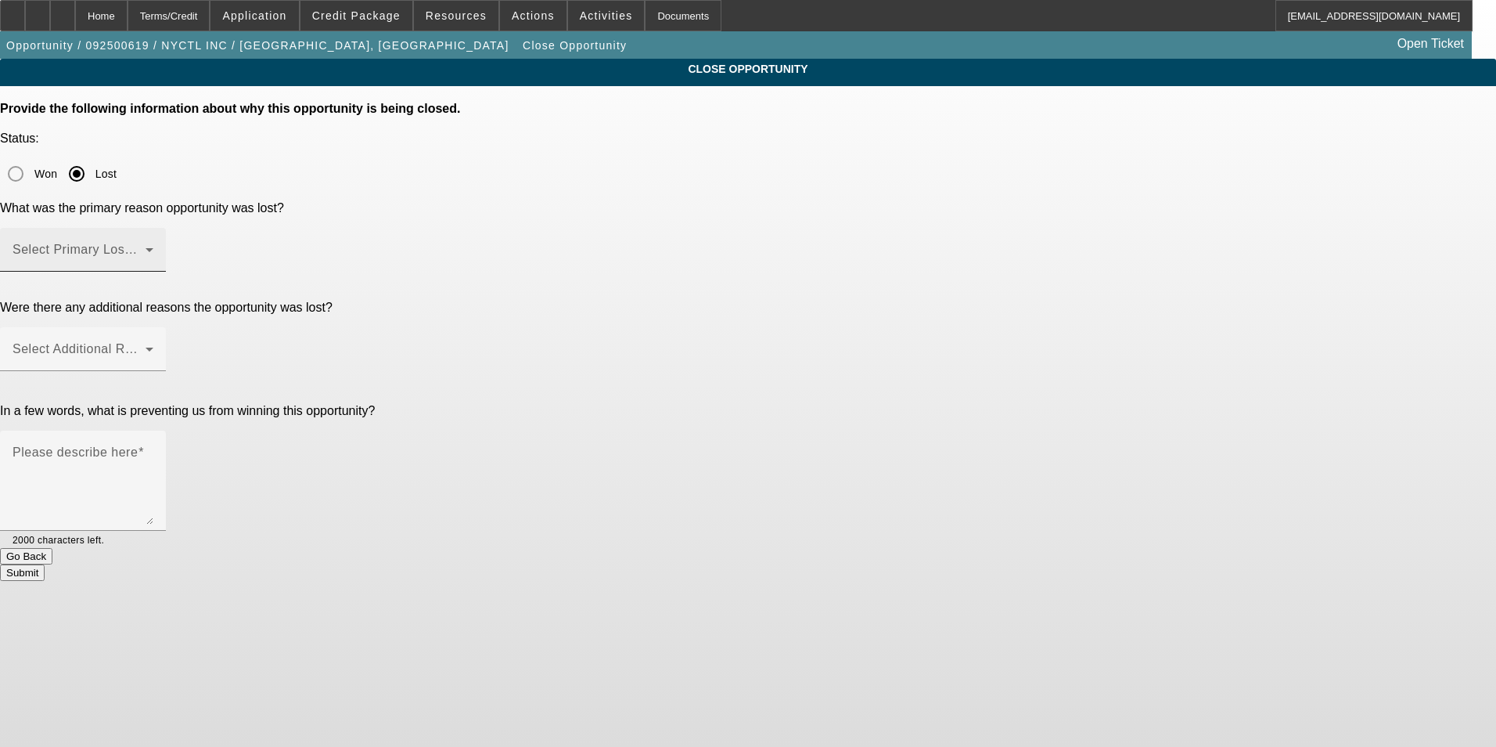
click at [146, 247] on span at bounding box center [79, 256] width 133 height 19
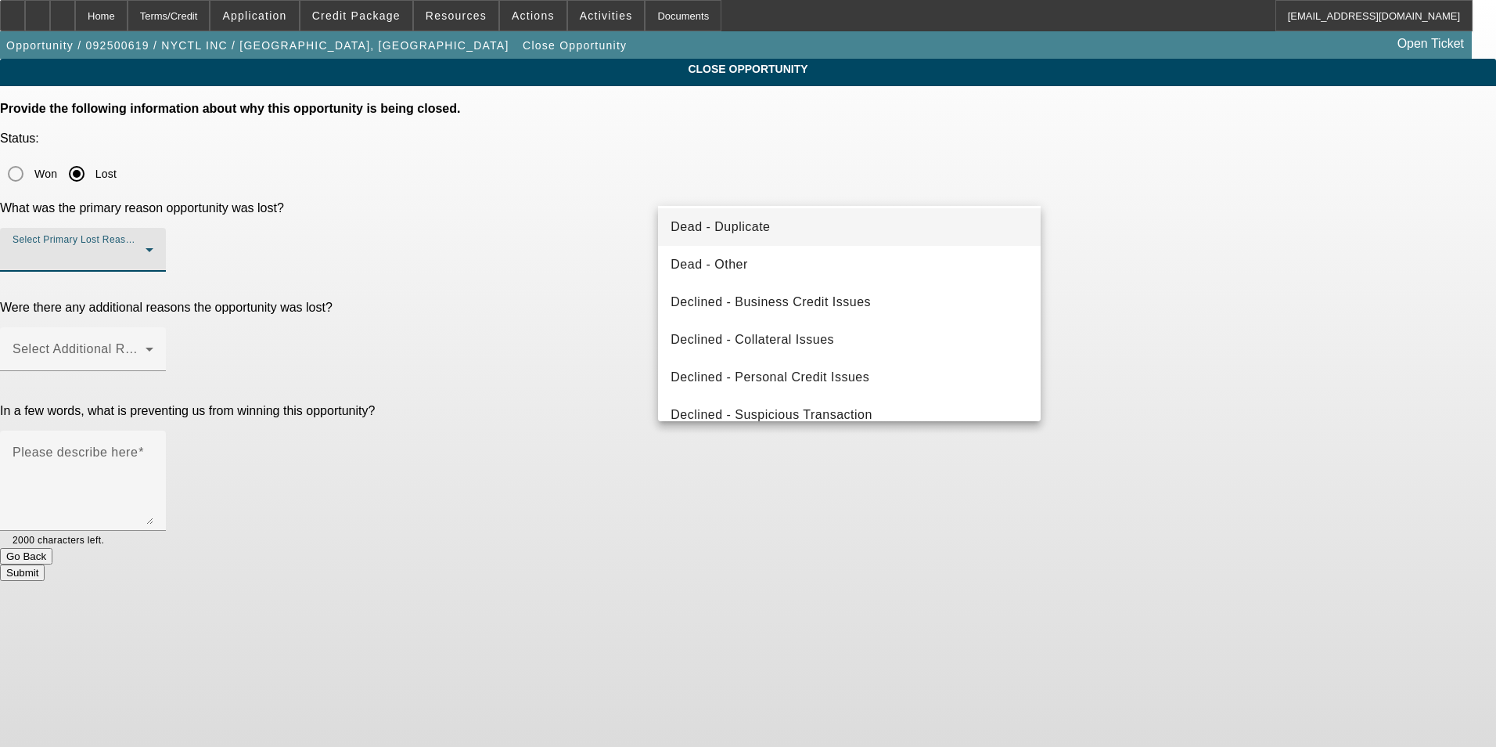
scroll to position [211, 0]
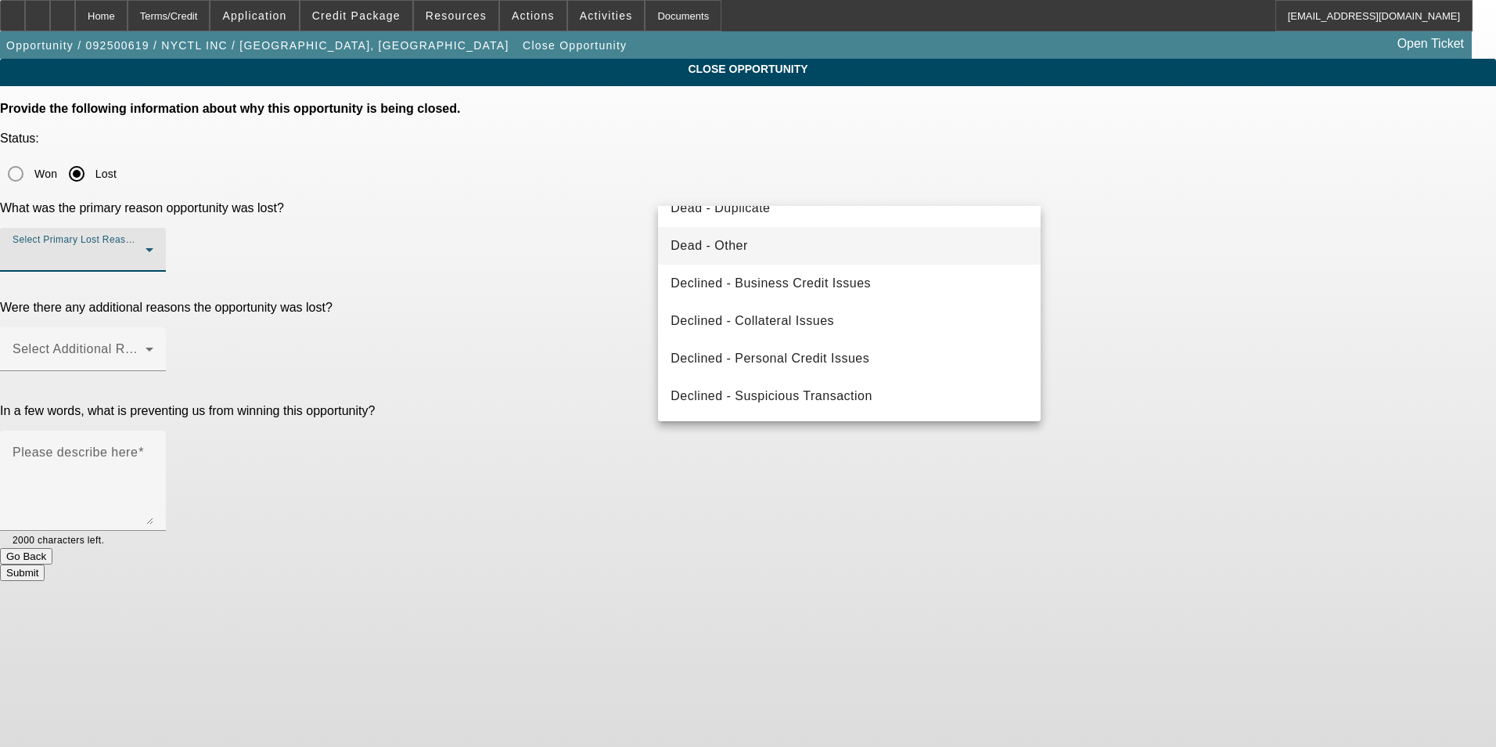
click at [826, 256] on mat-option "Dead - Other" at bounding box center [849, 246] width 383 height 38
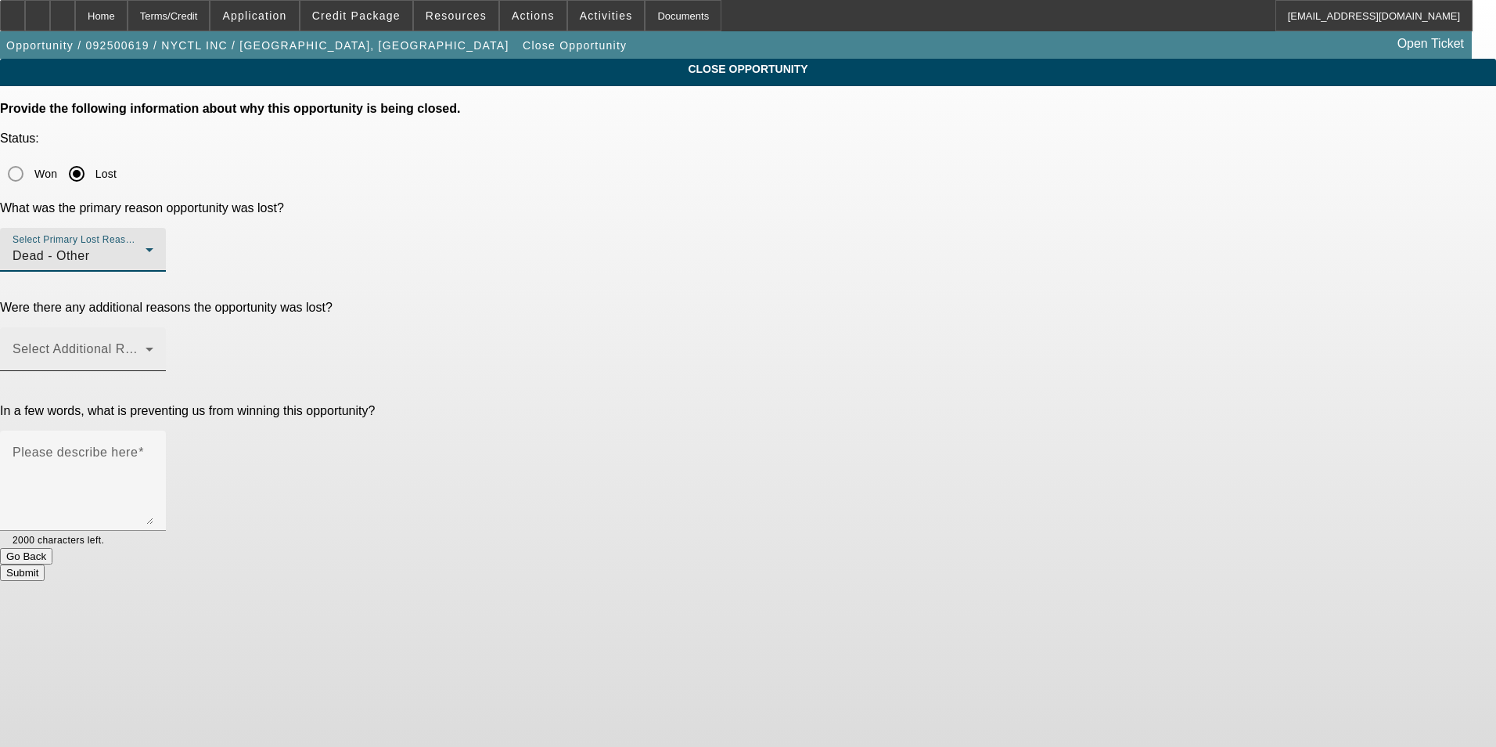
click at [146, 346] on span at bounding box center [79, 355] width 133 height 19
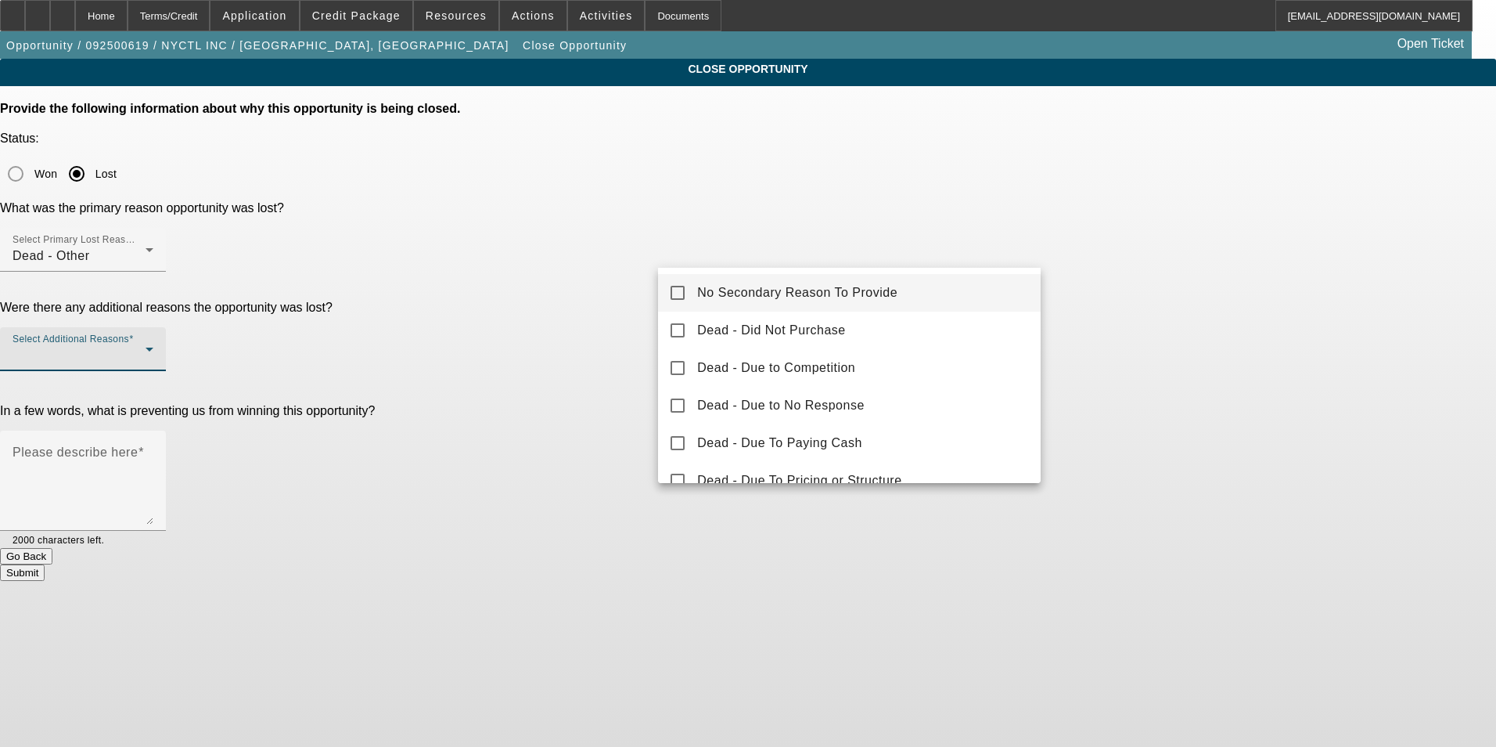
click at [819, 189] on div at bounding box center [748, 373] width 1496 height 747
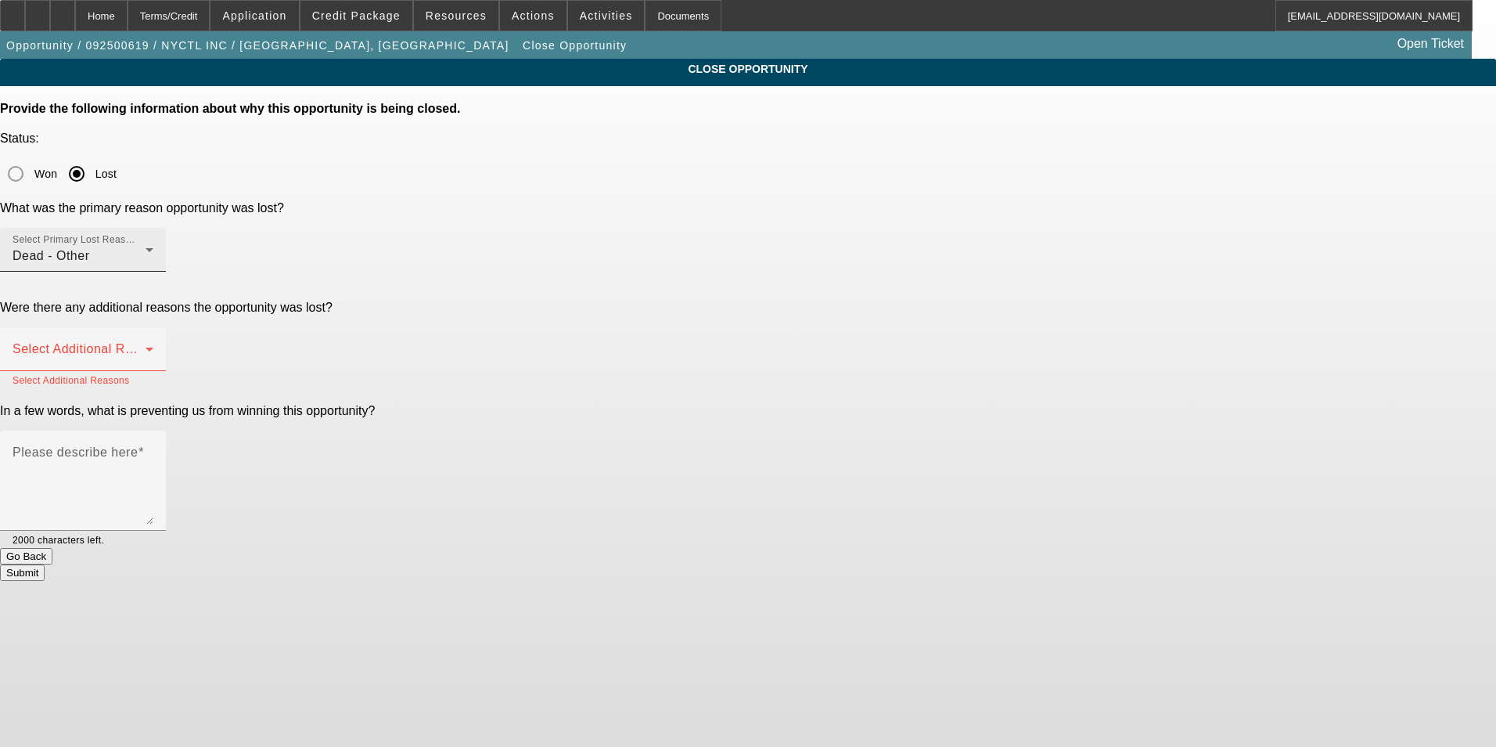
click at [146, 247] on div "Dead - Other" at bounding box center [79, 256] width 133 height 19
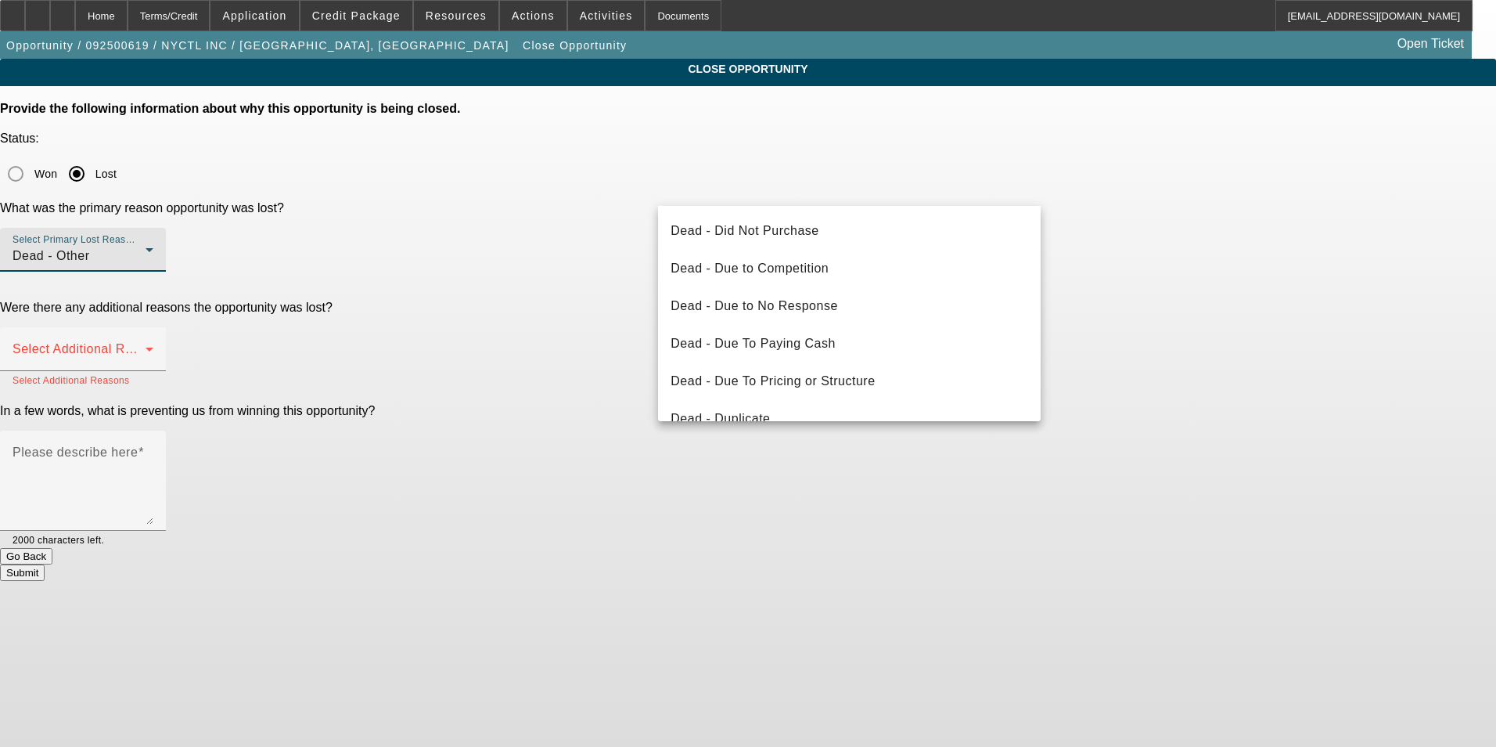
scroll to position [54, 0]
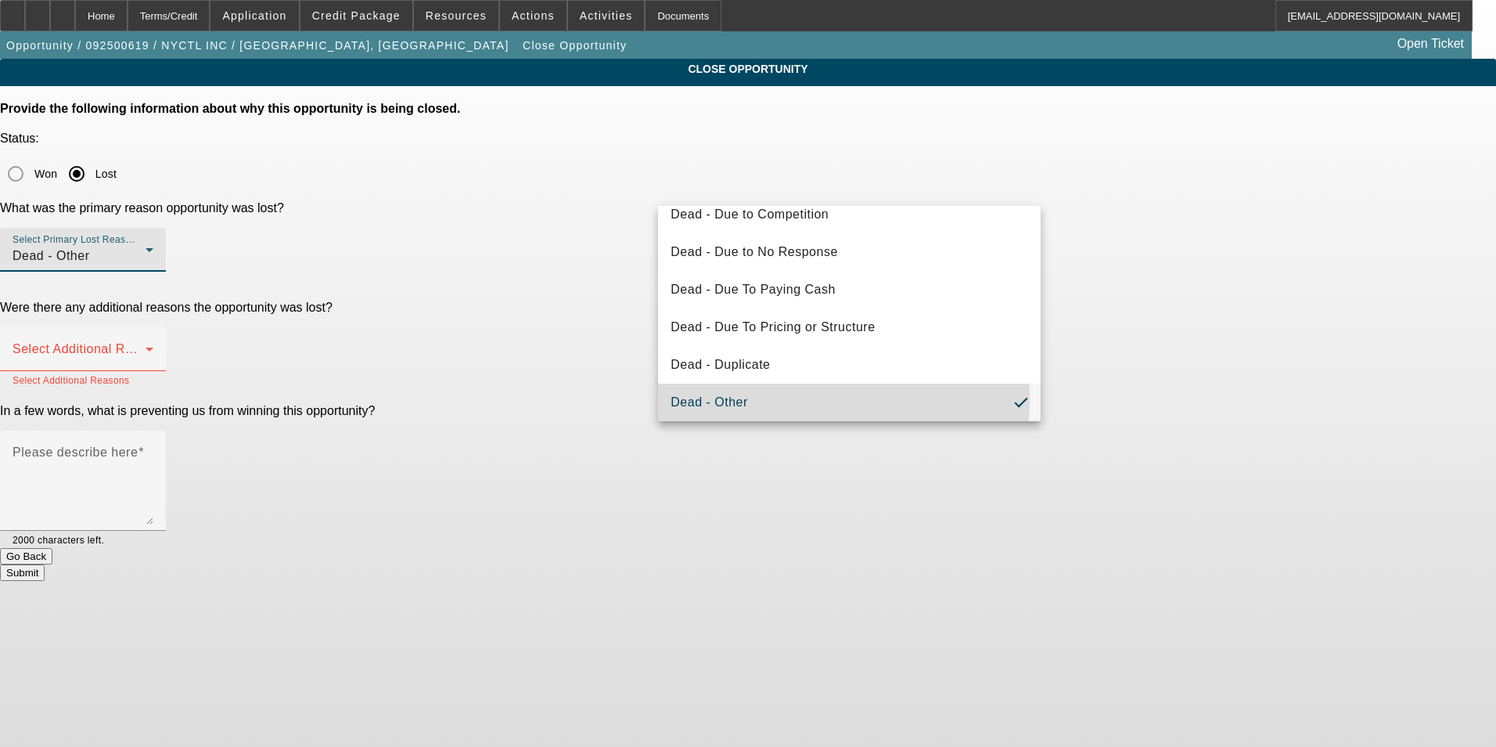
click at [773, 399] on mat-option "Dead - Other" at bounding box center [849, 402] width 383 height 38
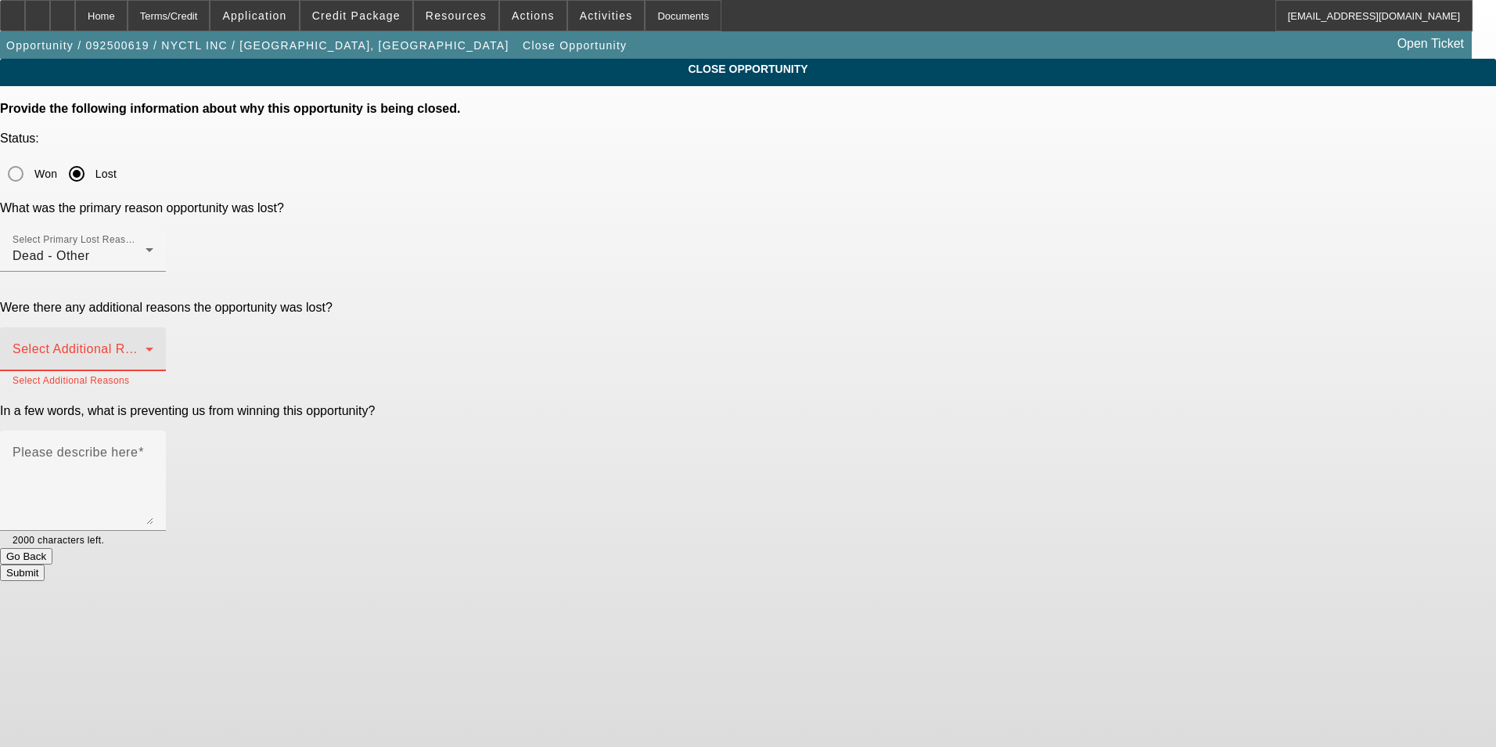
click at [146, 346] on span at bounding box center [79, 355] width 133 height 19
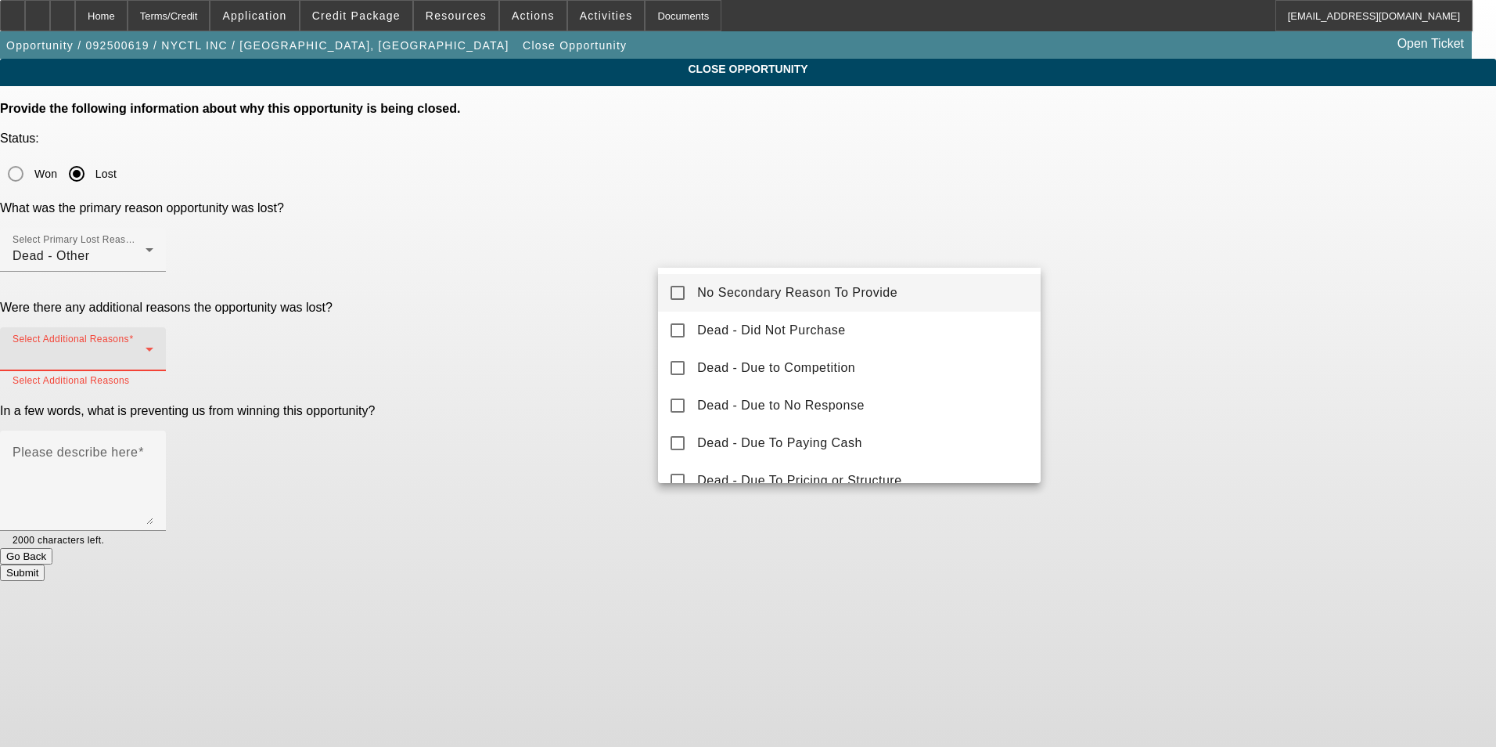
click at [774, 294] on span "No Secondary Reason To Provide" at bounding box center [797, 292] width 200 height 19
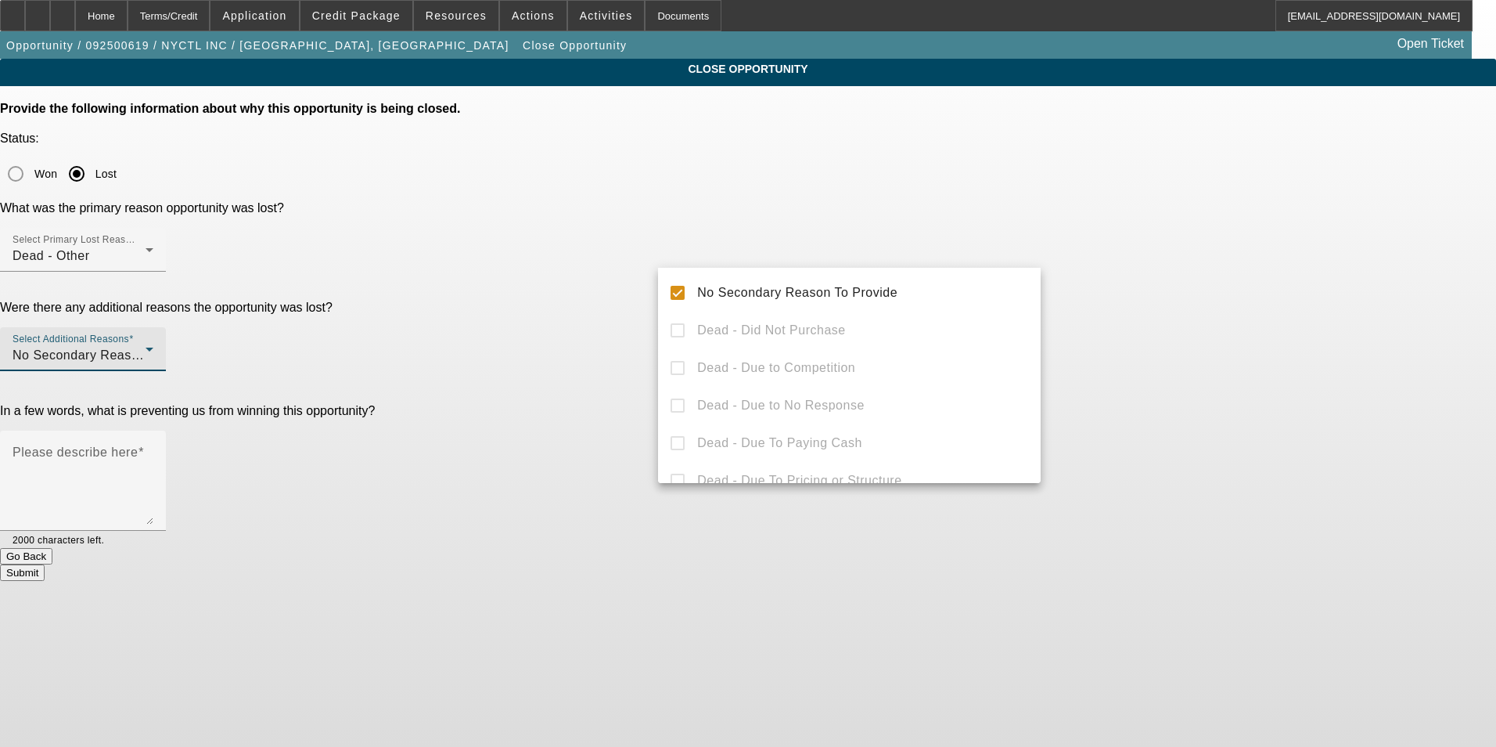
click at [1185, 301] on div at bounding box center [748, 373] width 1496 height 747
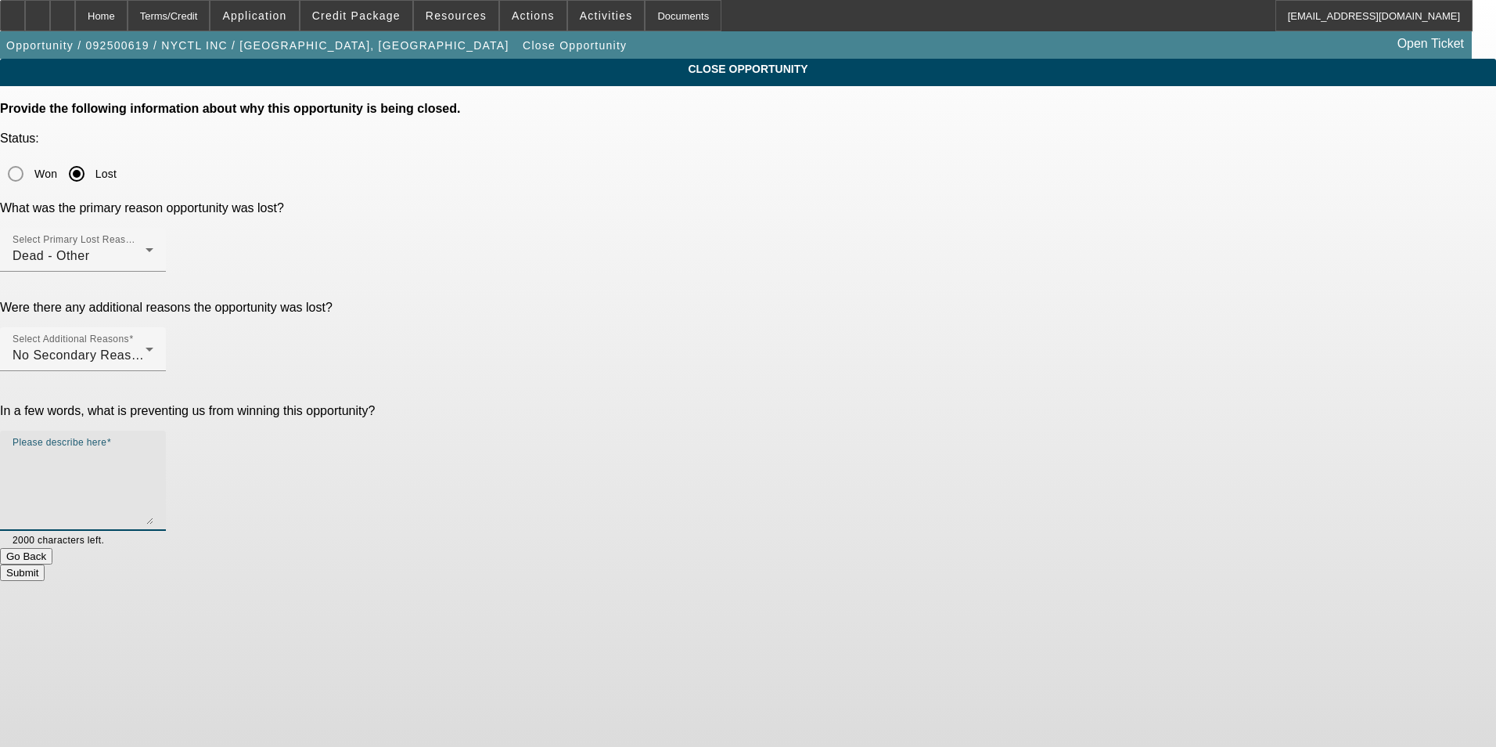
click at [153, 449] on textarea "Please describe here" at bounding box center [83, 486] width 141 height 75
type textarea "Something seems off."
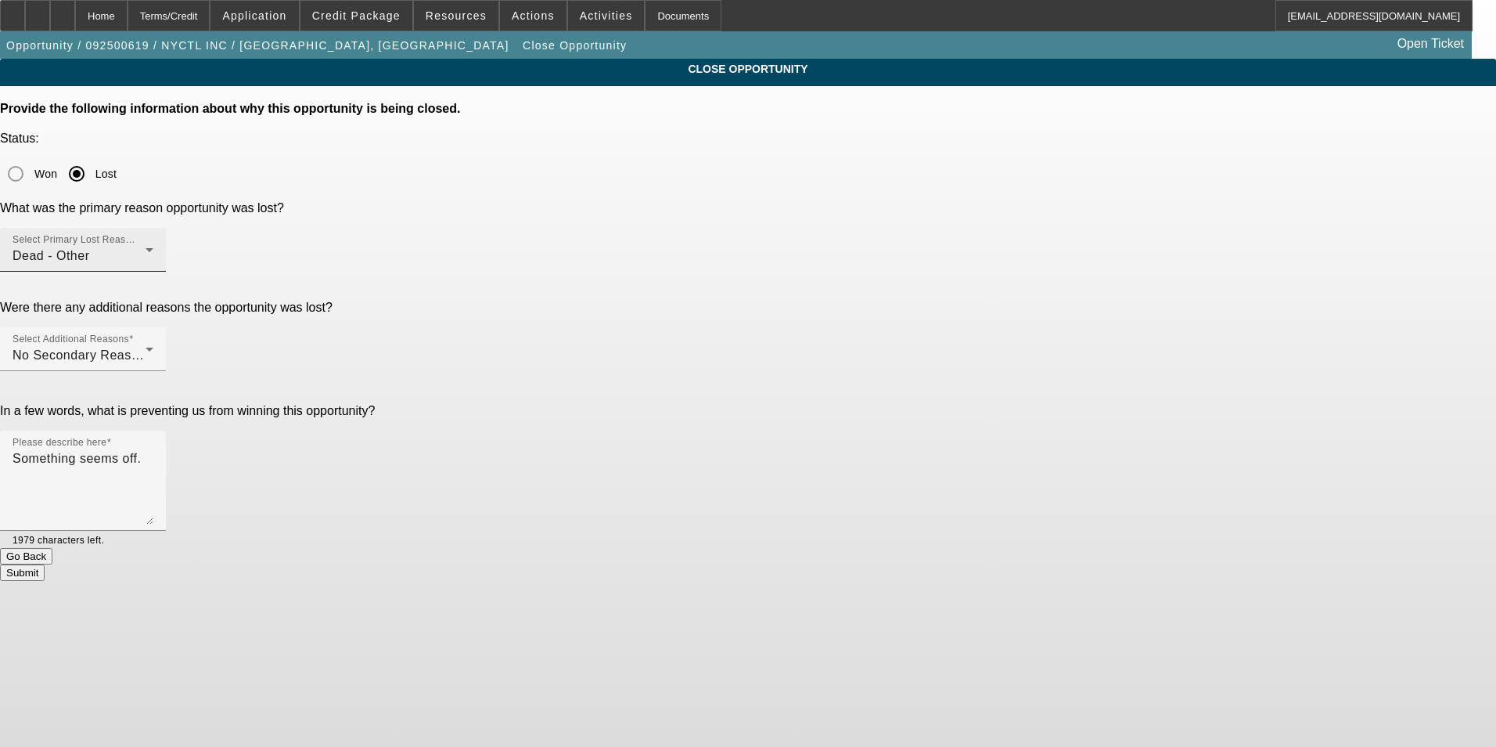
click at [153, 228] on div "Select Primary Lost Reason Dead - Other" at bounding box center [83, 250] width 141 height 44
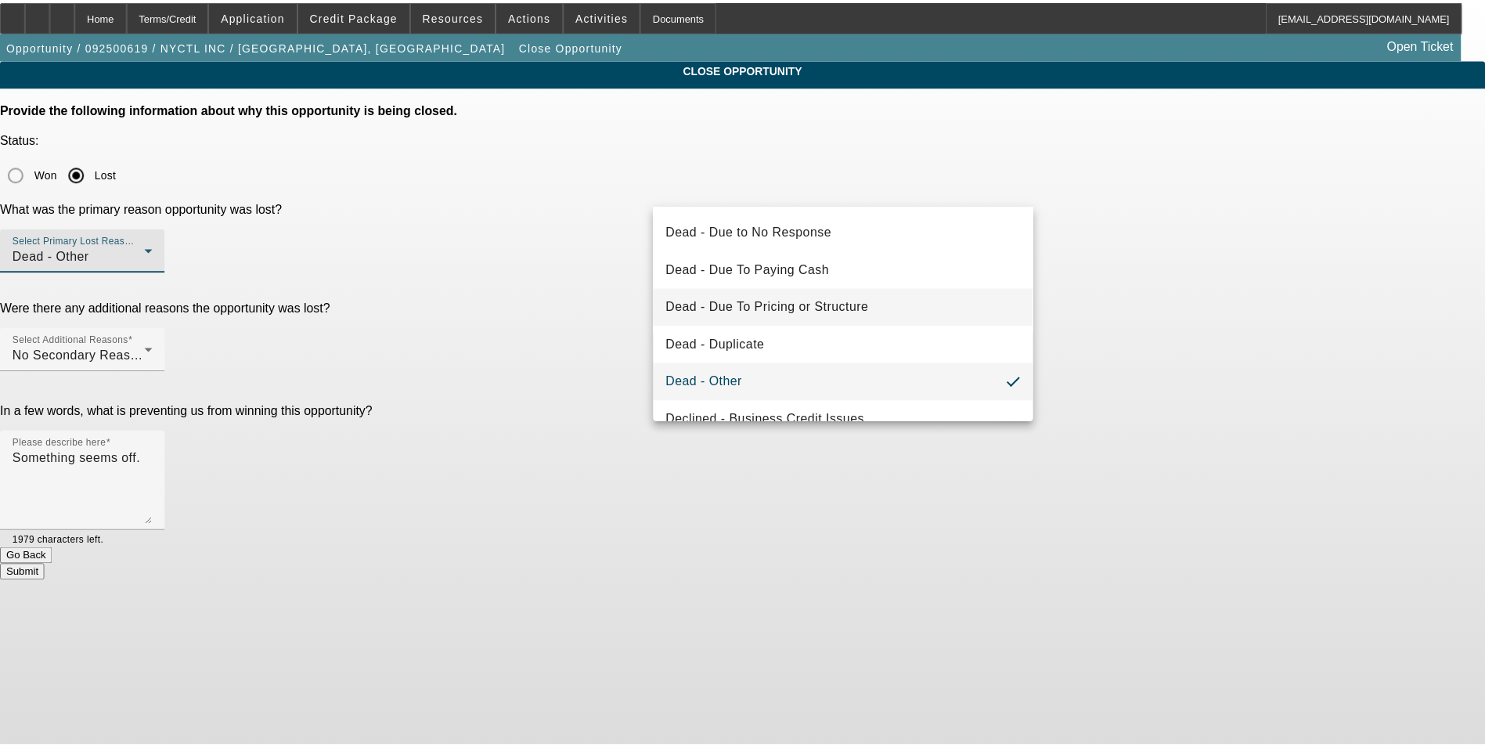
scroll to position [211, 0]
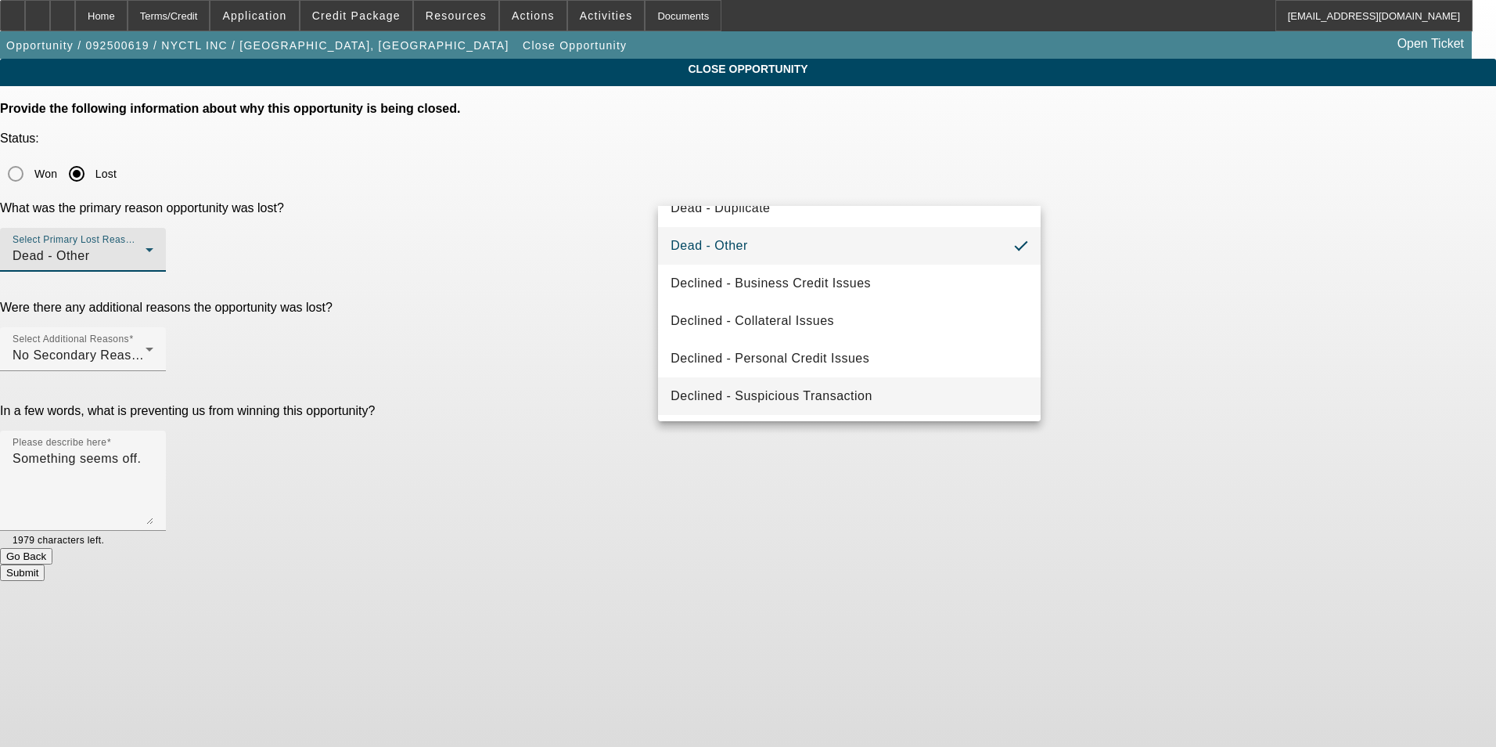
click at [832, 384] on mat-option "Declined - Suspicious Transaction" at bounding box center [849, 396] width 383 height 38
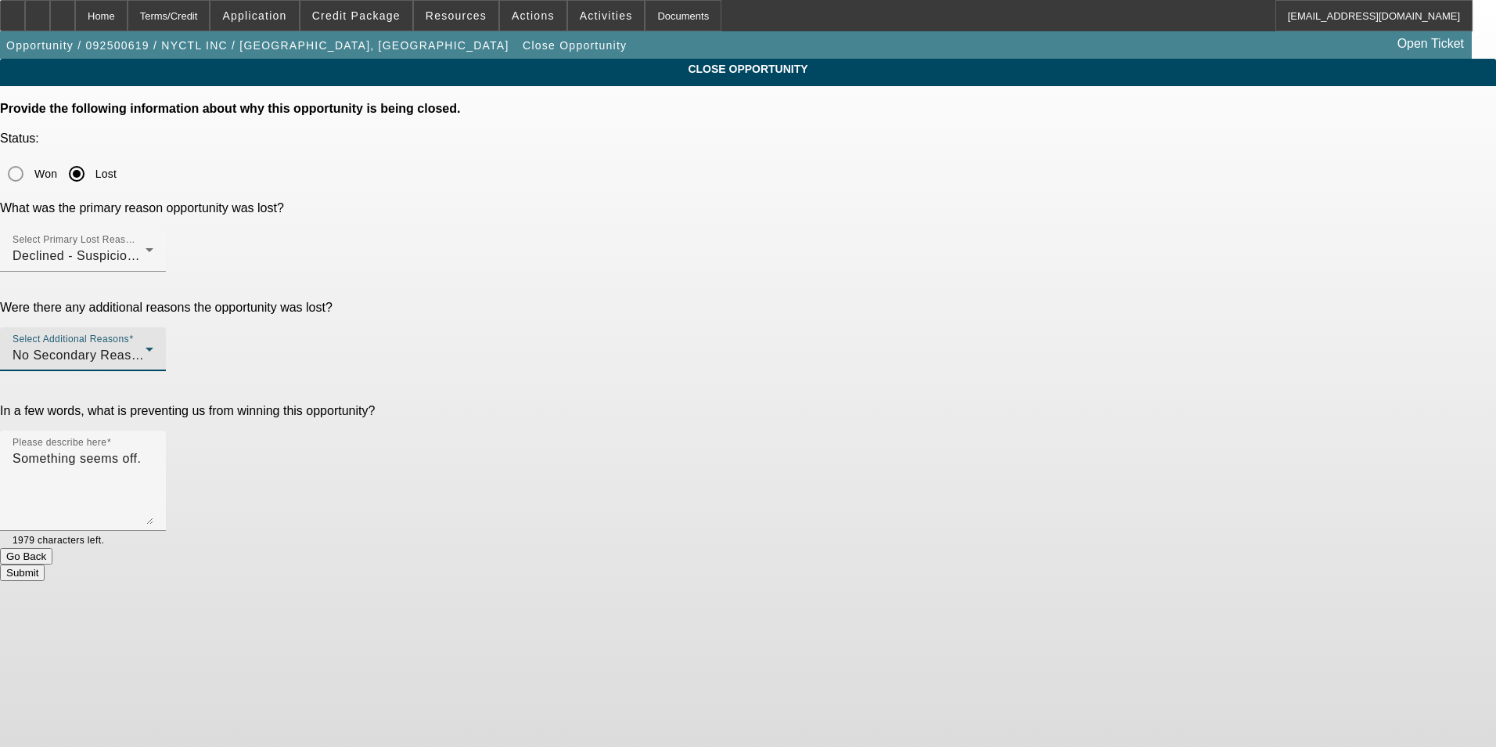
click at [146, 346] on div "No Secondary Reason To Provide" at bounding box center [79, 355] width 133 height 19
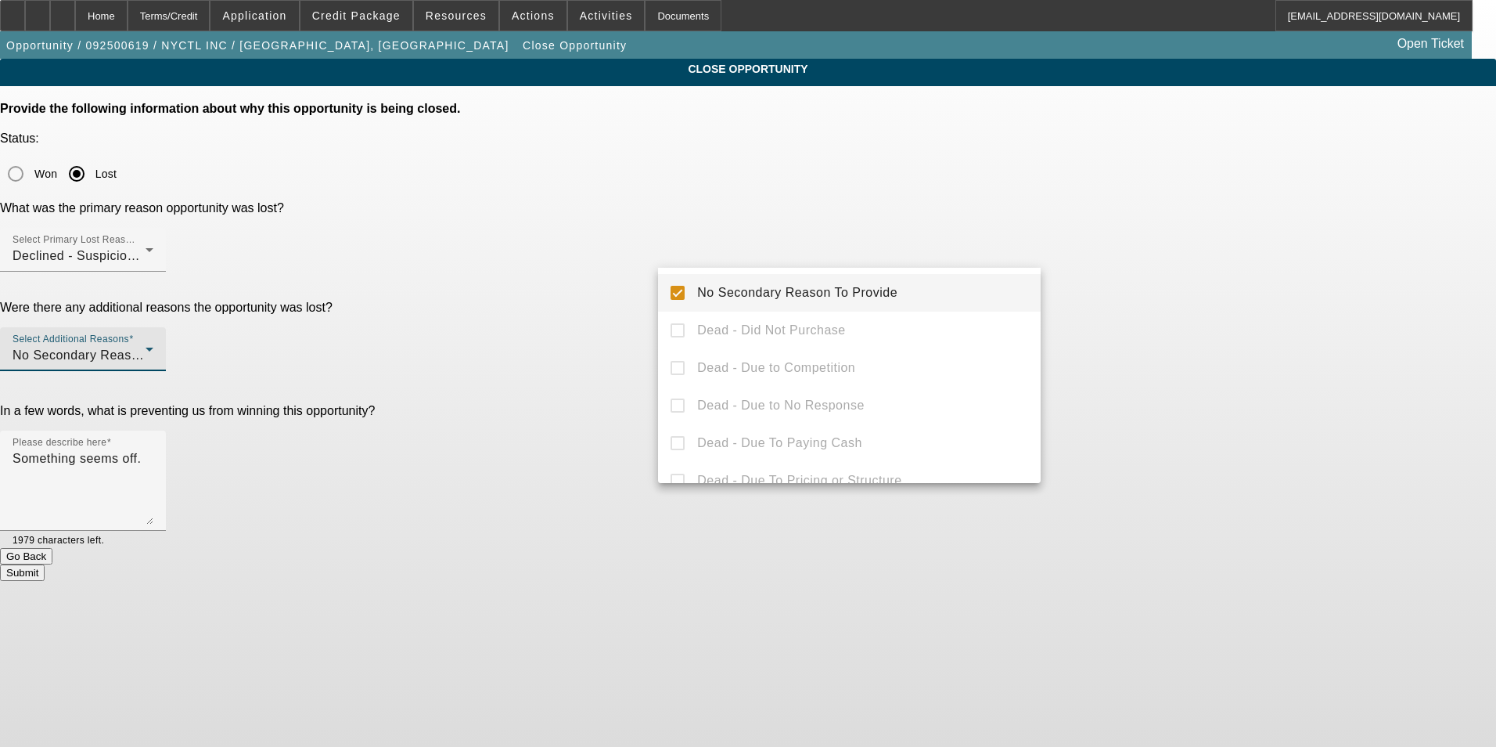
click at [1233, 322] on div at bounding box center [748, 373] width 1496 height 747
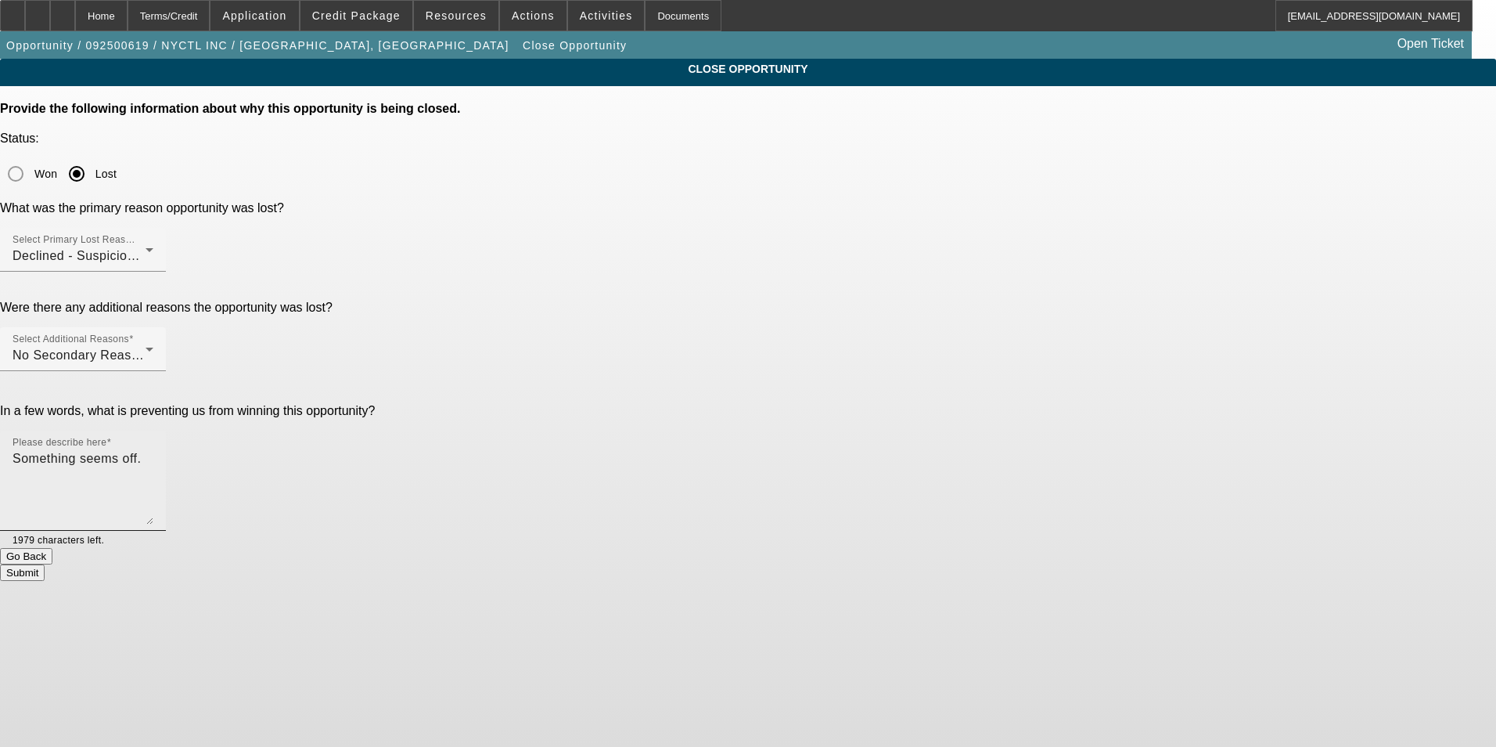
click at [153, 449] on textarea "Something seems off." at bounding box center [83, 486] width 141 height 75
type textarea "Something seems off. Online application for an Equip-Used DTU unit that sold in…"
click at [45, 564] on button "Submit" at bounding box center [22, 572] width 45 height 16
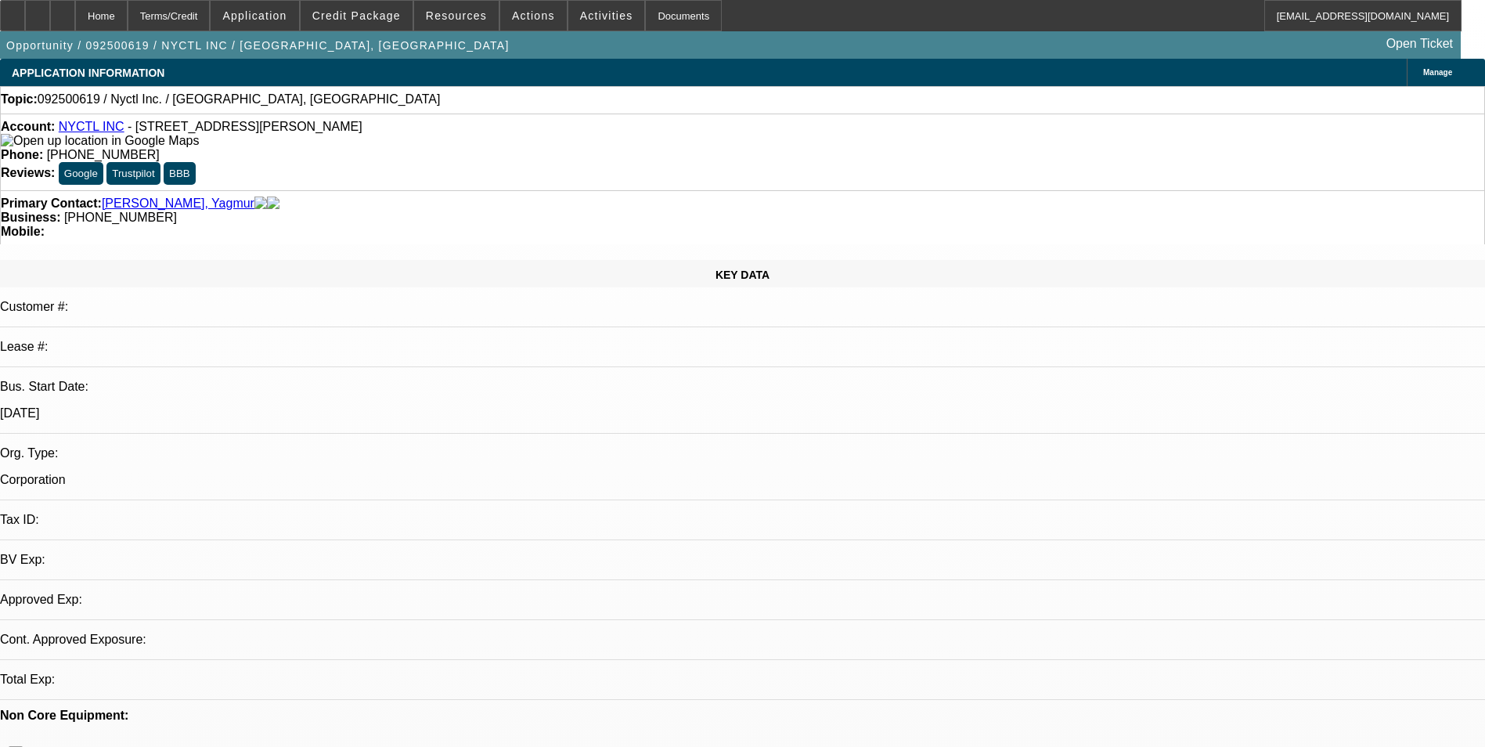
select select "0"
select select "2"
select select "0.1"
select select "4"
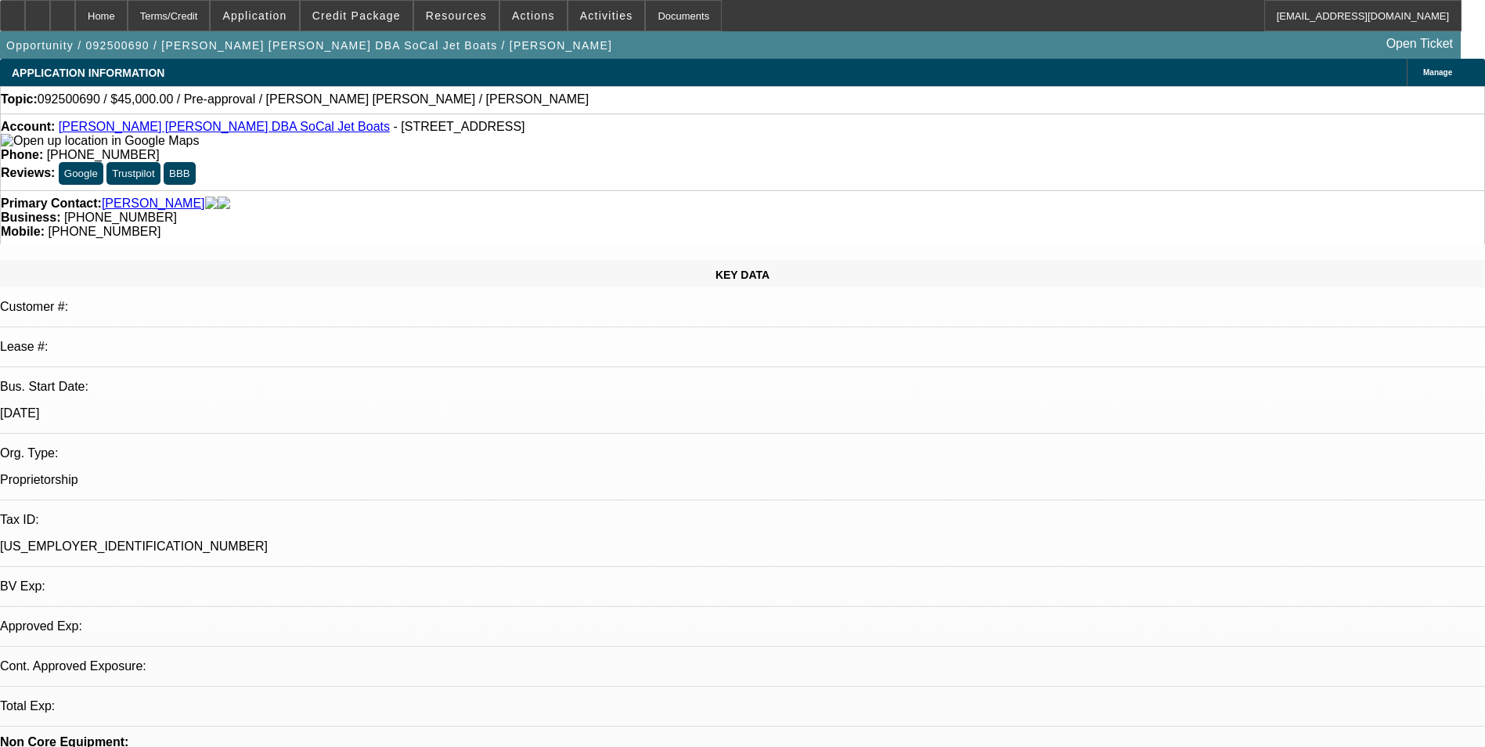
select select "0"
select select "2"
select select "0.1"
select select "1"
select select "2"
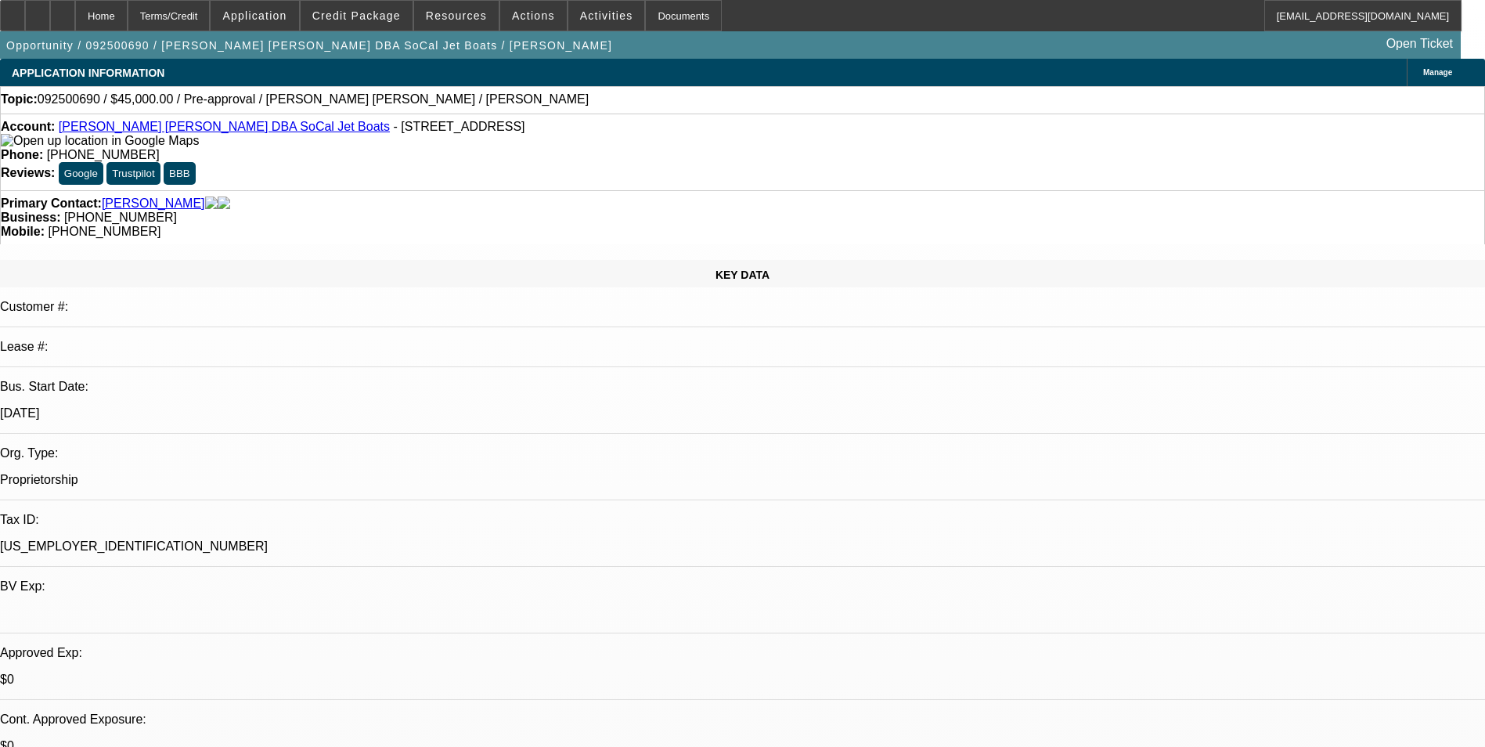
select select "4"
drag, startPoint x: 1172, startPoint y: 363, endPoint x: 1167, endPoint y: 347, distance: 16.6
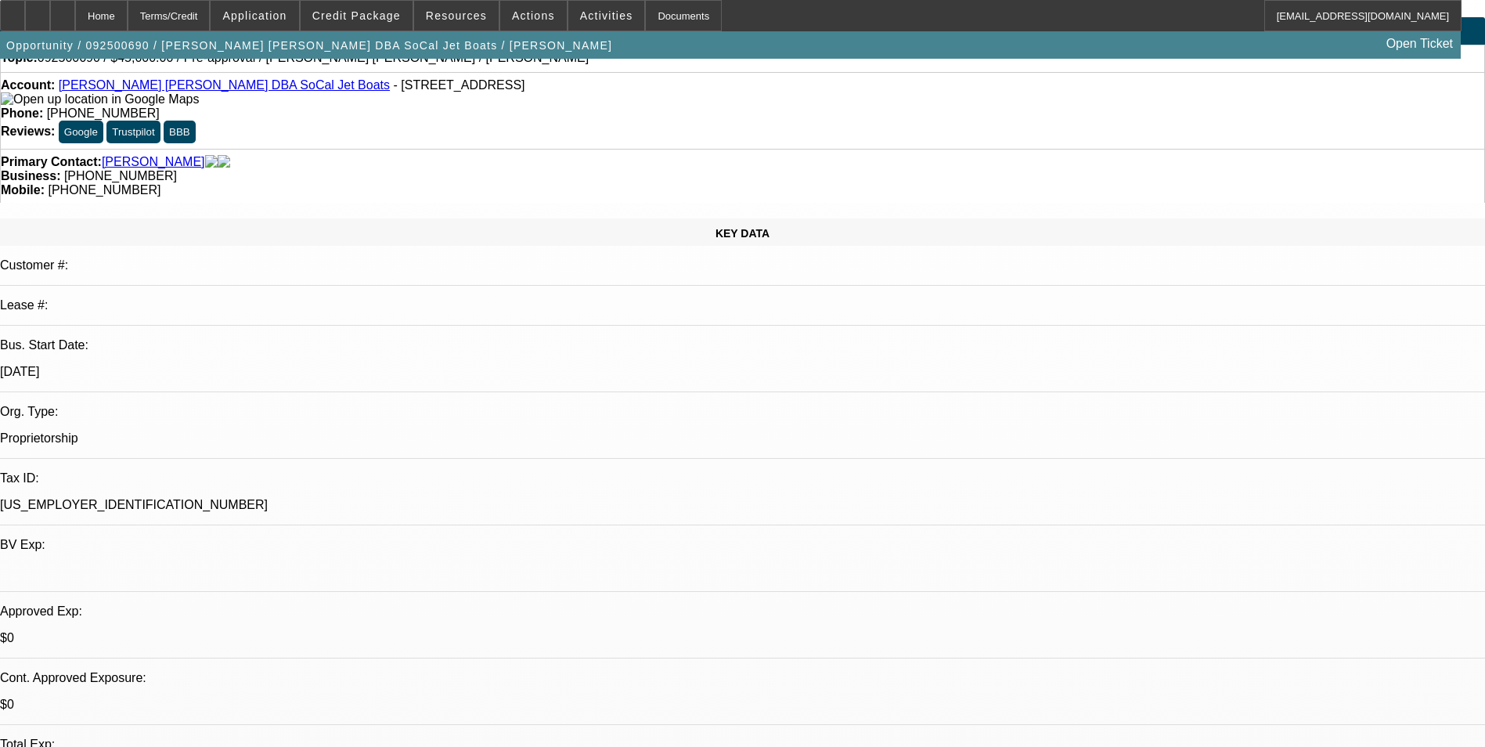
scroll to position [78, 0]
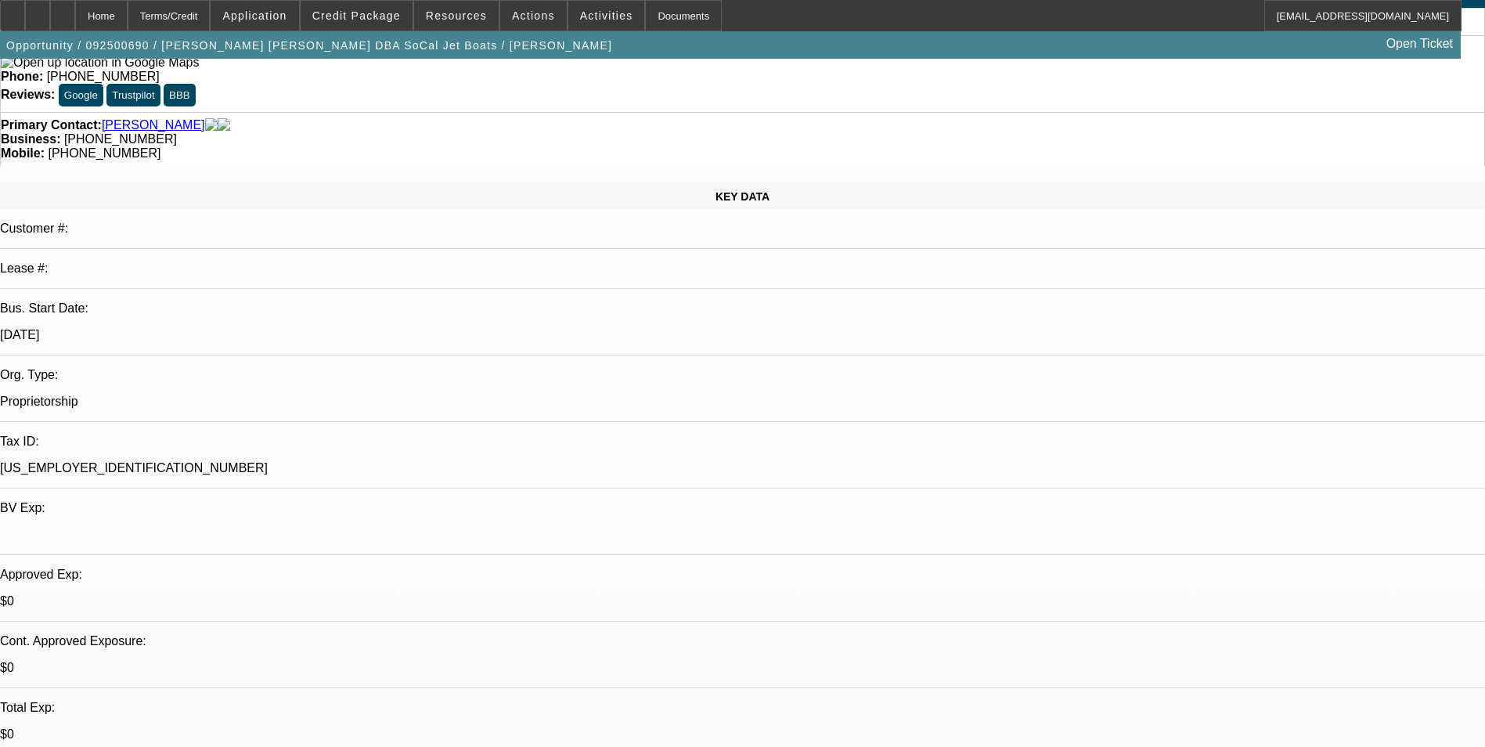
click at [383, 20] on span "Credit Package" at bounding box center [356, 15] width 88 height 13
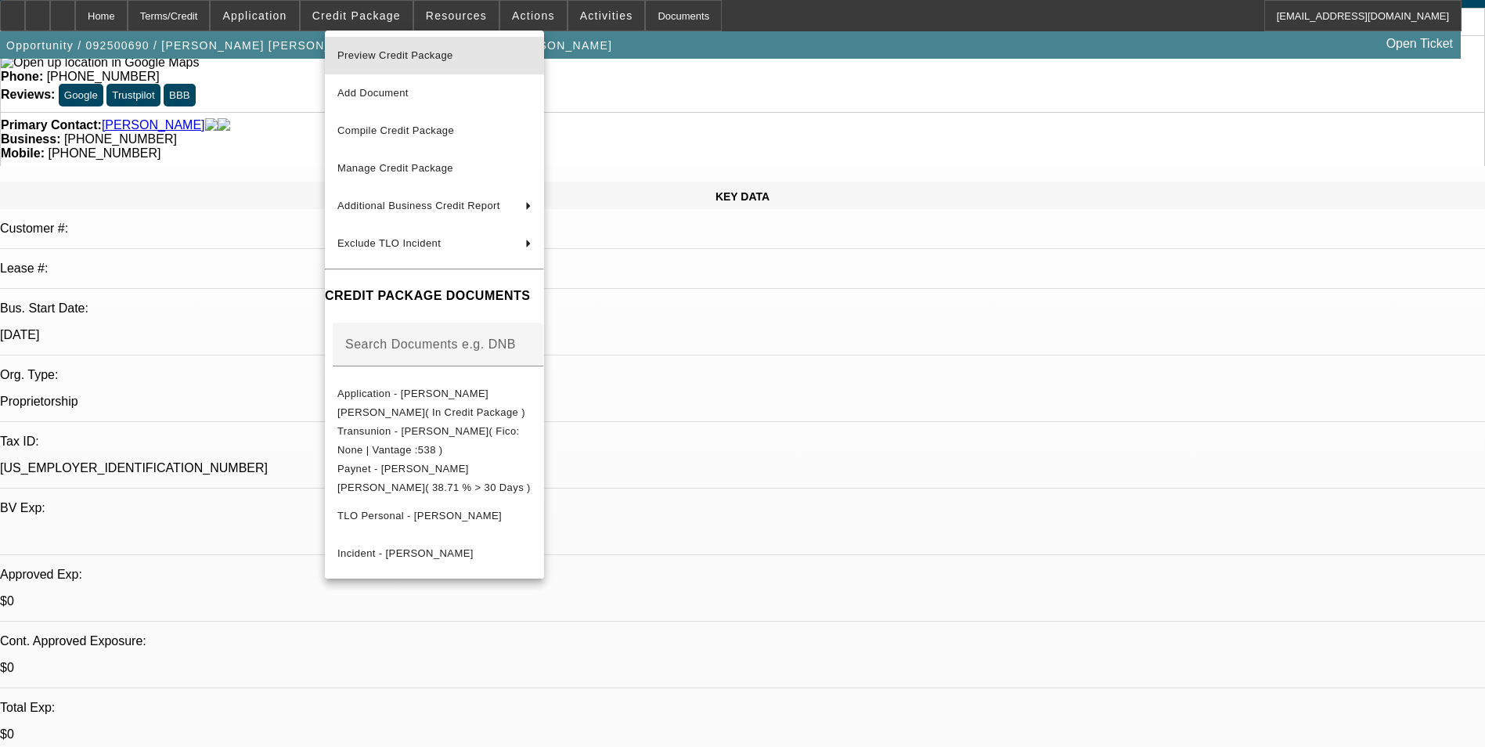
click at [426, 56] on span "Preview Credit Package" at bounding box center [395, 55] width 116 height 12
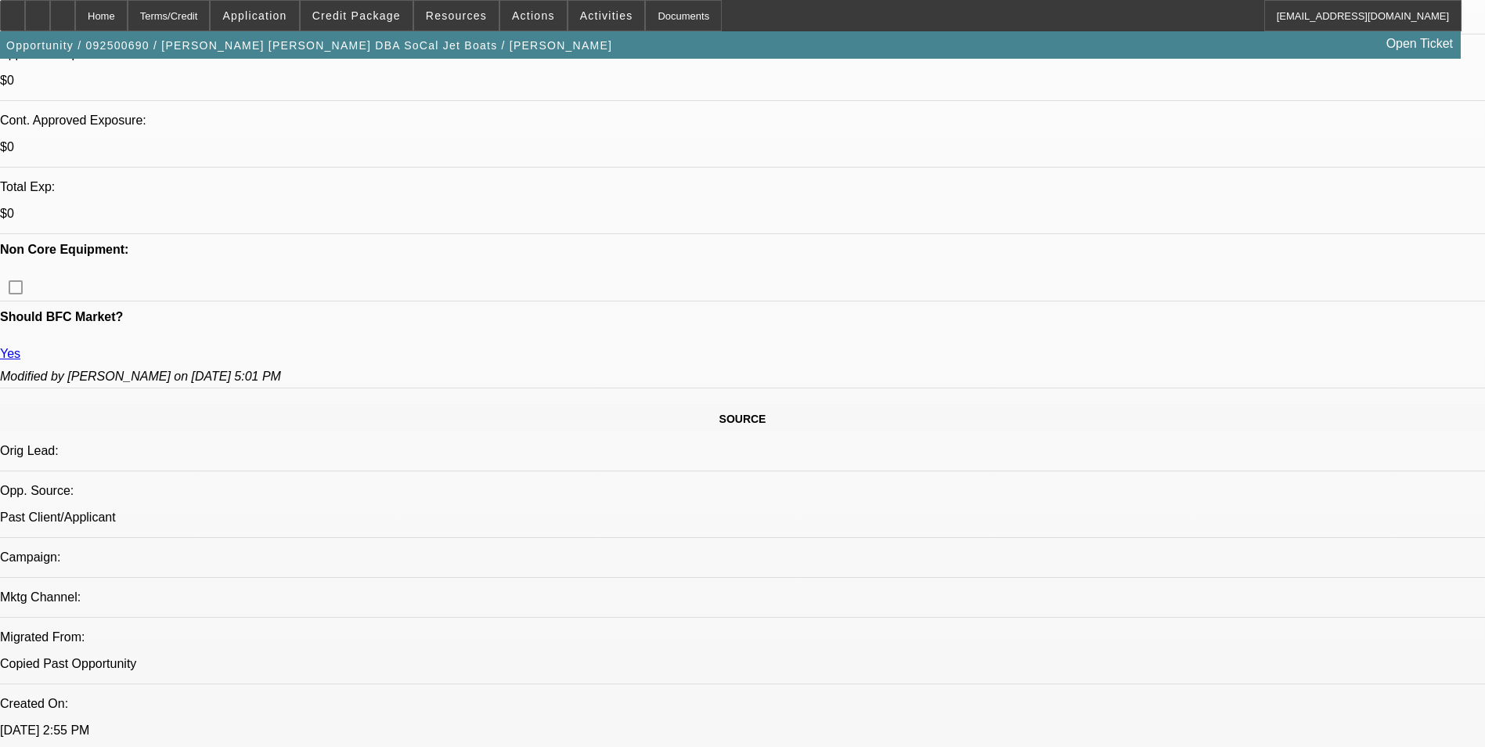
scroll to position [626, 0]
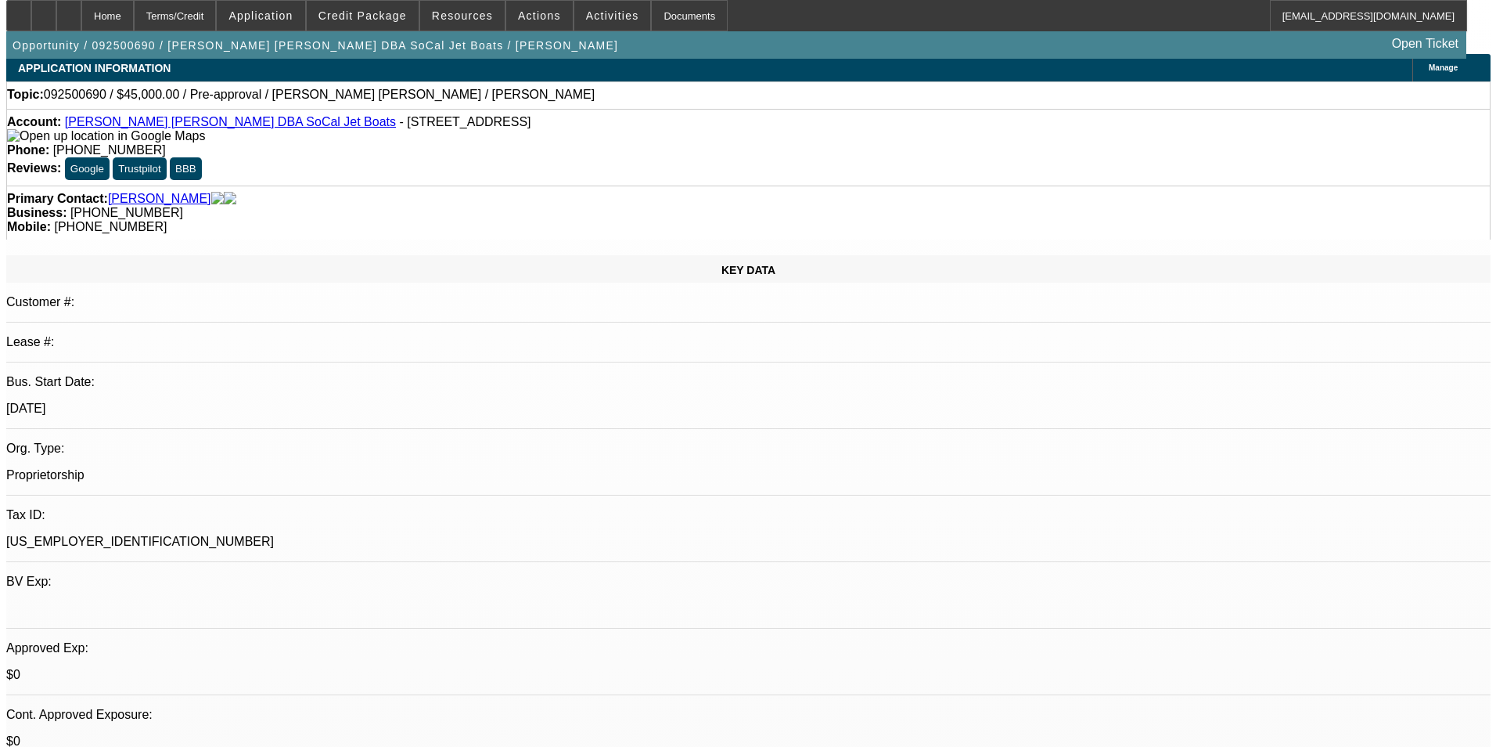
scroll to position [0, 0]
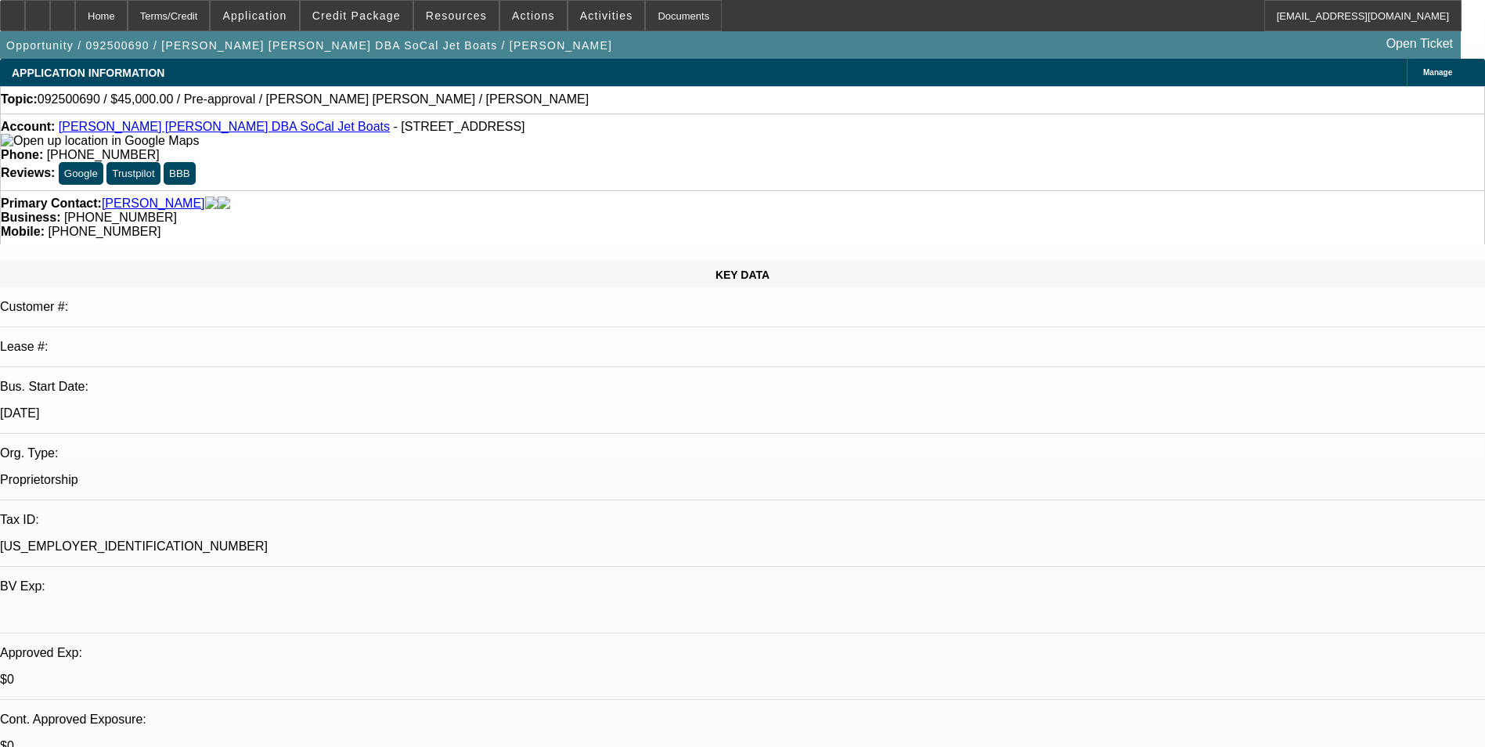
click at [524, 17] on span "Actions" at bounding box center [533, 15] width 43 height 13
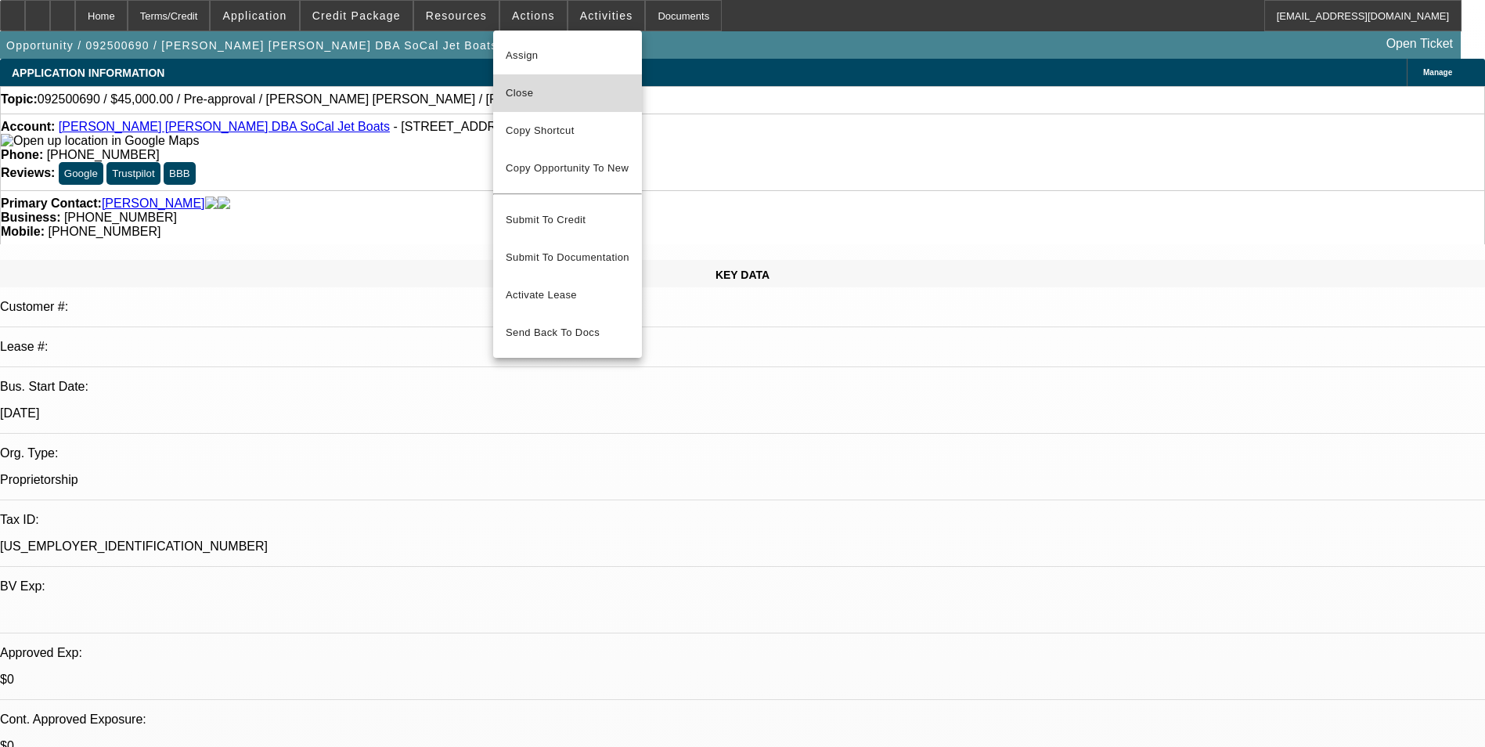
click at [567, 97] on span "Close" at bounding box center [568, 93] width 124 height 19
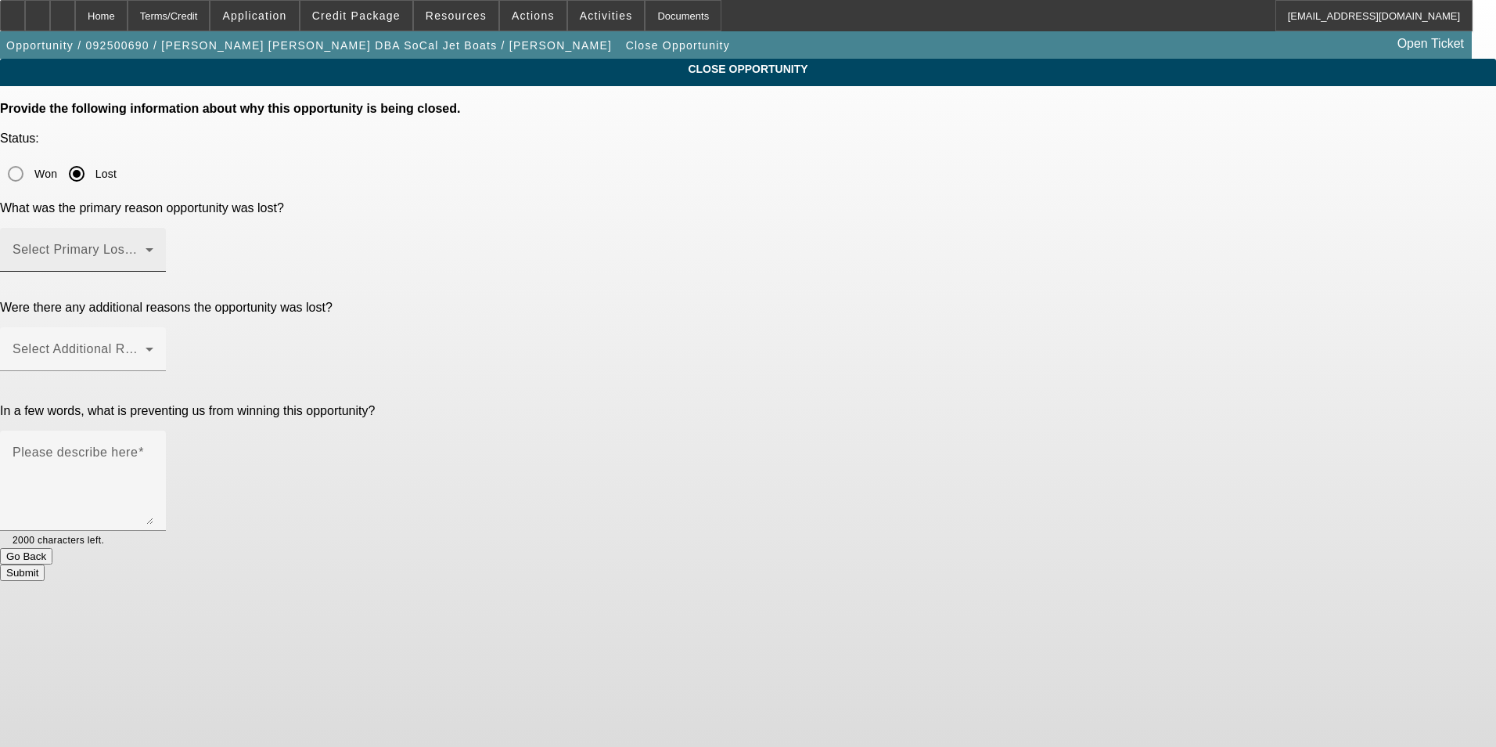
click at [146, 247] on span at bounding box center [79, 256] width 133 height 19
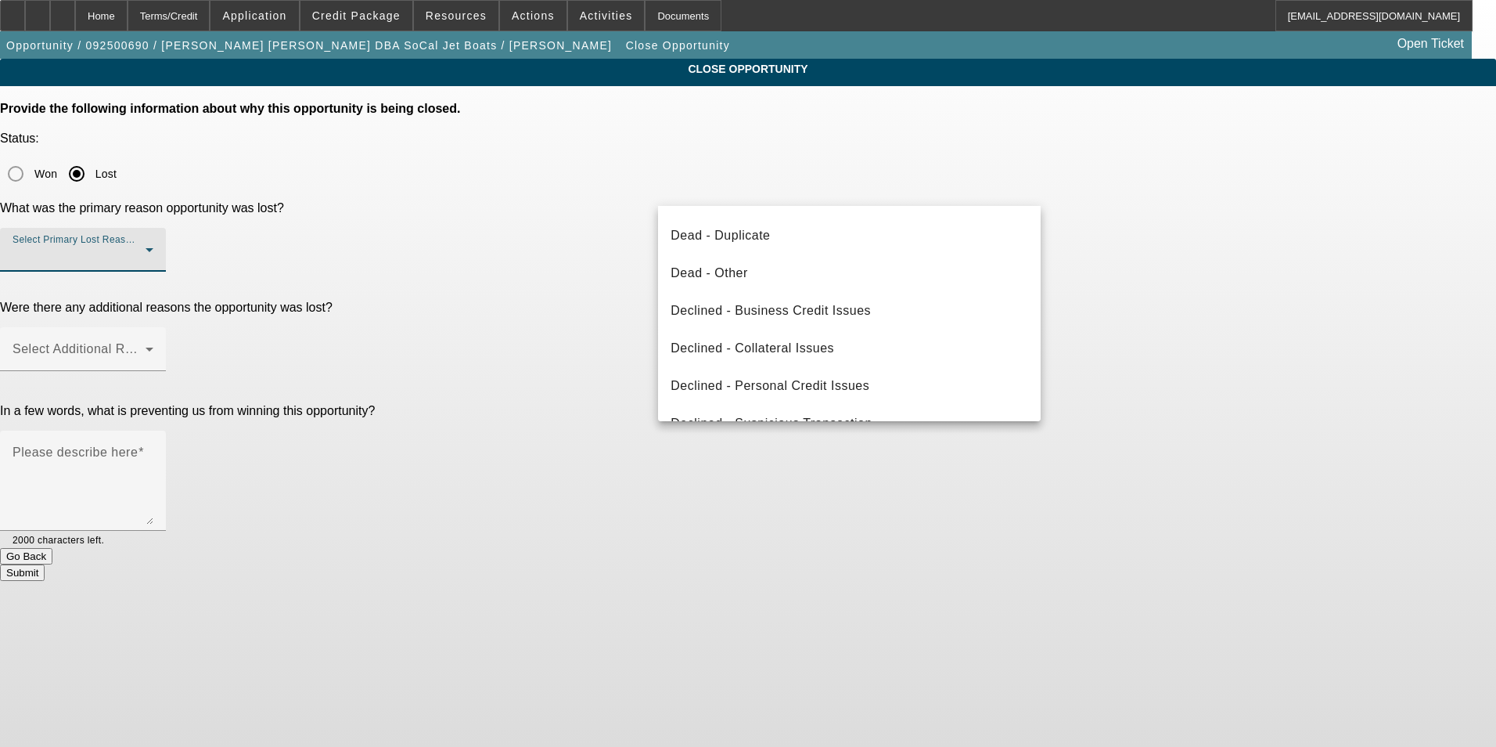
scroll to position [211, 0]
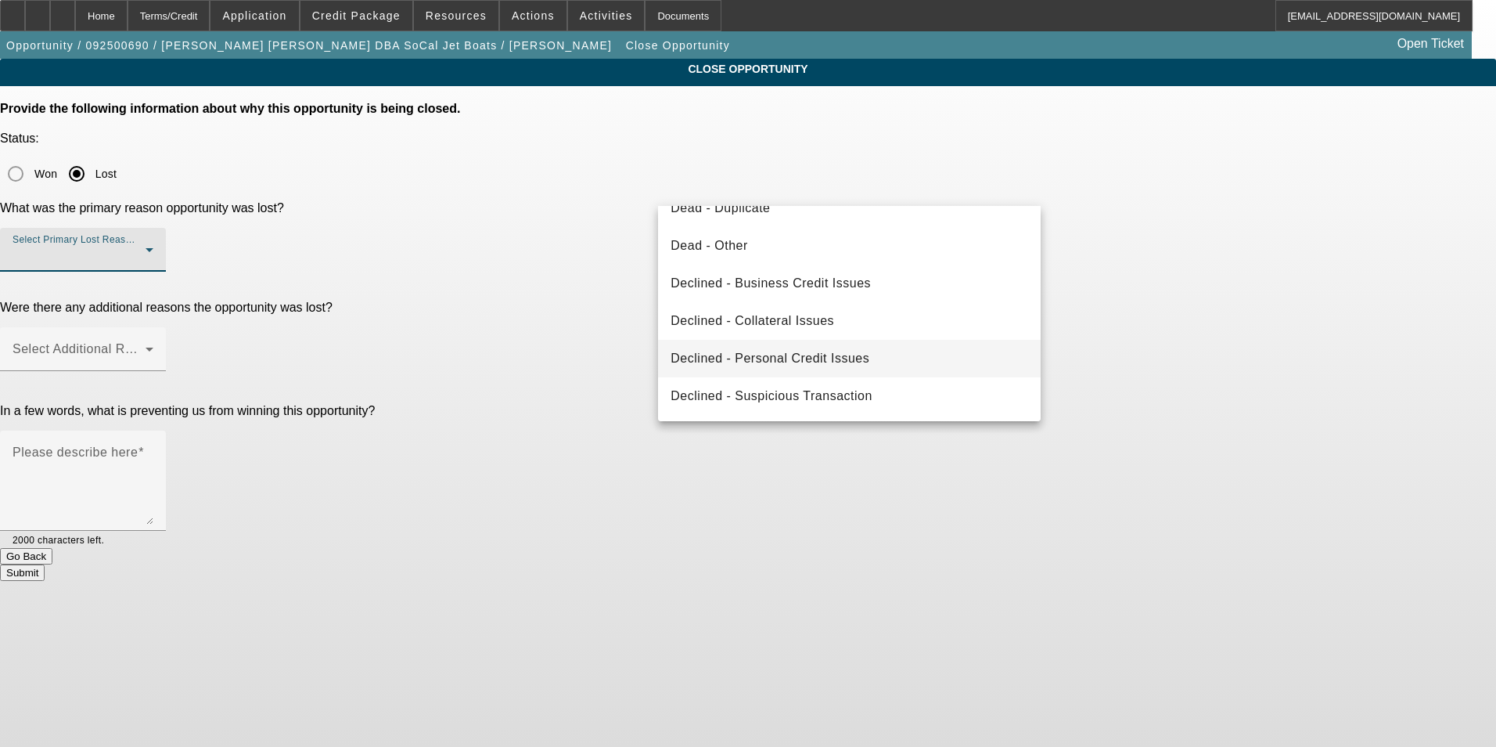
click at [827, 357] on span "Declined - Personal Credit Issues" at bounding box center [770, 358] width 199 height 19
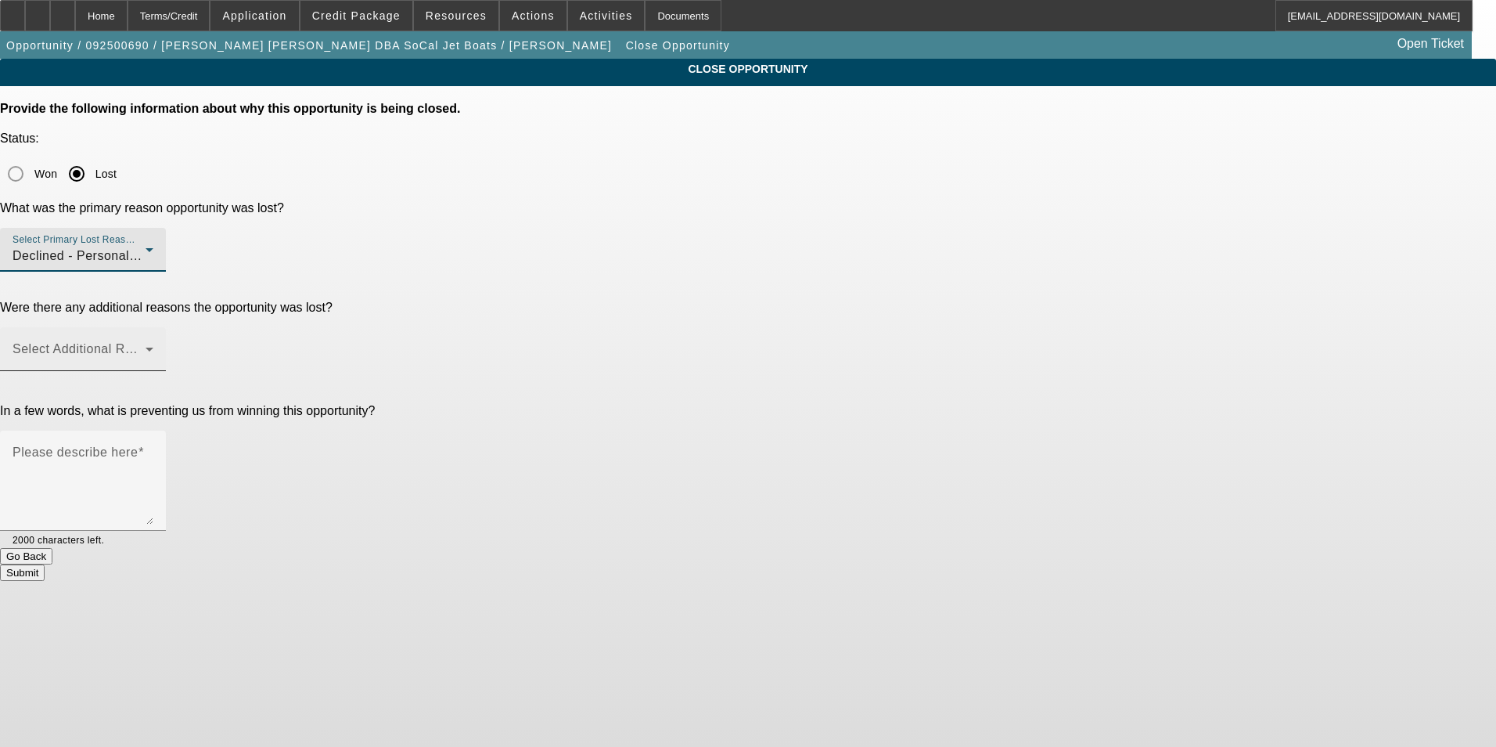
click at [146, 346] on span at bounding box center [79, 355] width 133 height 19
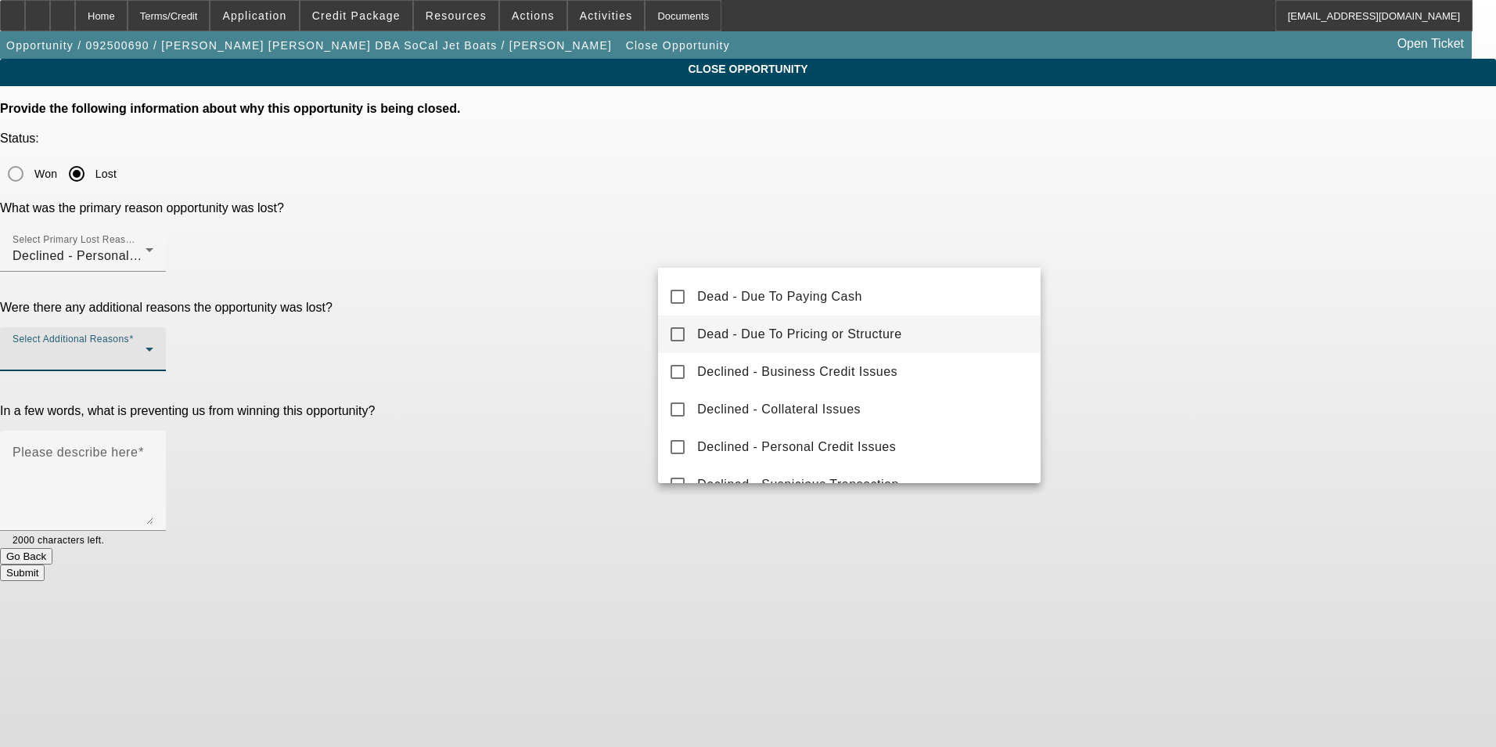
scroll to position [173, 0]
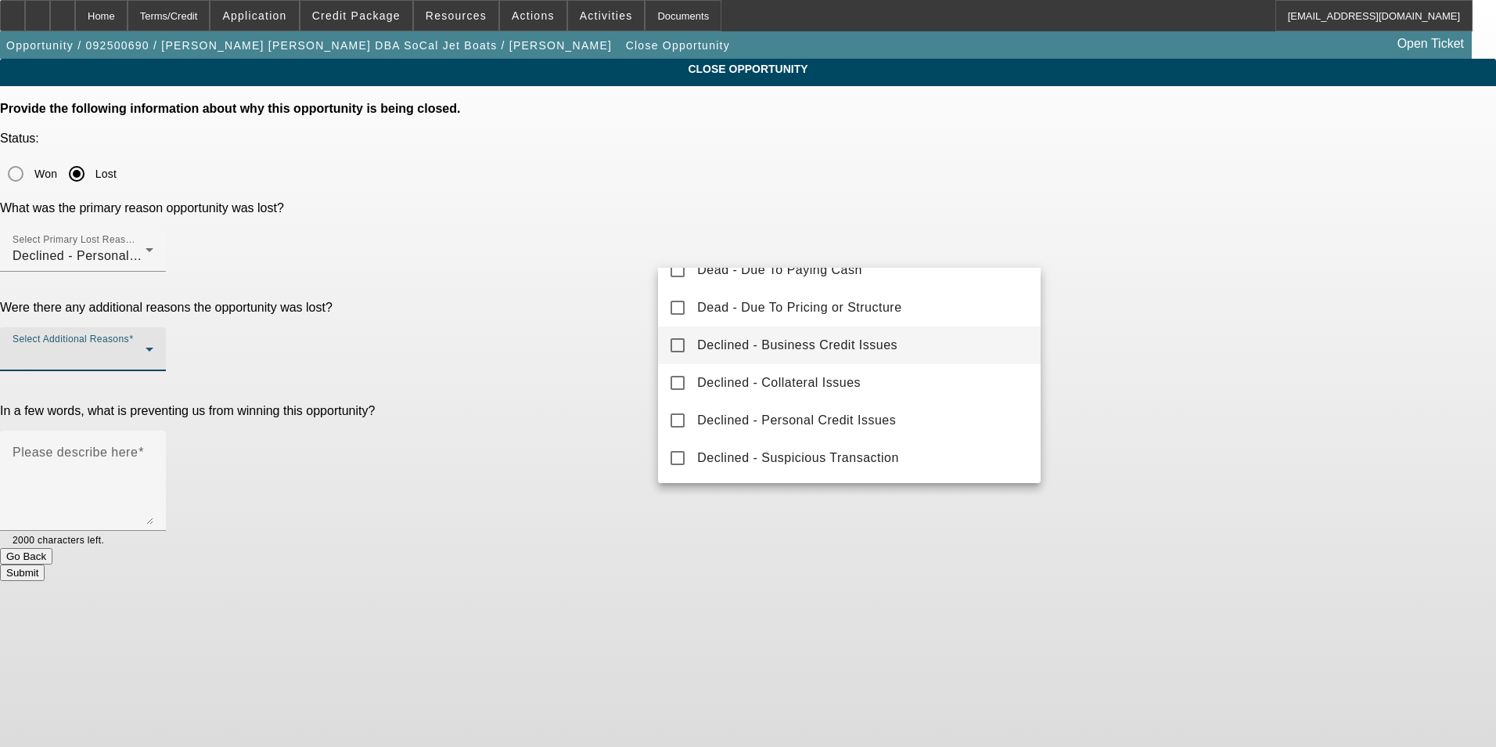
click at [835, 346] on span "Declined - Business Credit Issues" at bounding box center [797, 345] width 200 height 19
drag, startPoint x: 1229, startPoint y: 339, endPoint x: 1207, endPoint y: 340, distance: 21.9
click at [1228, 339] on div at bounding box center [748, 373] width 1496 height 747
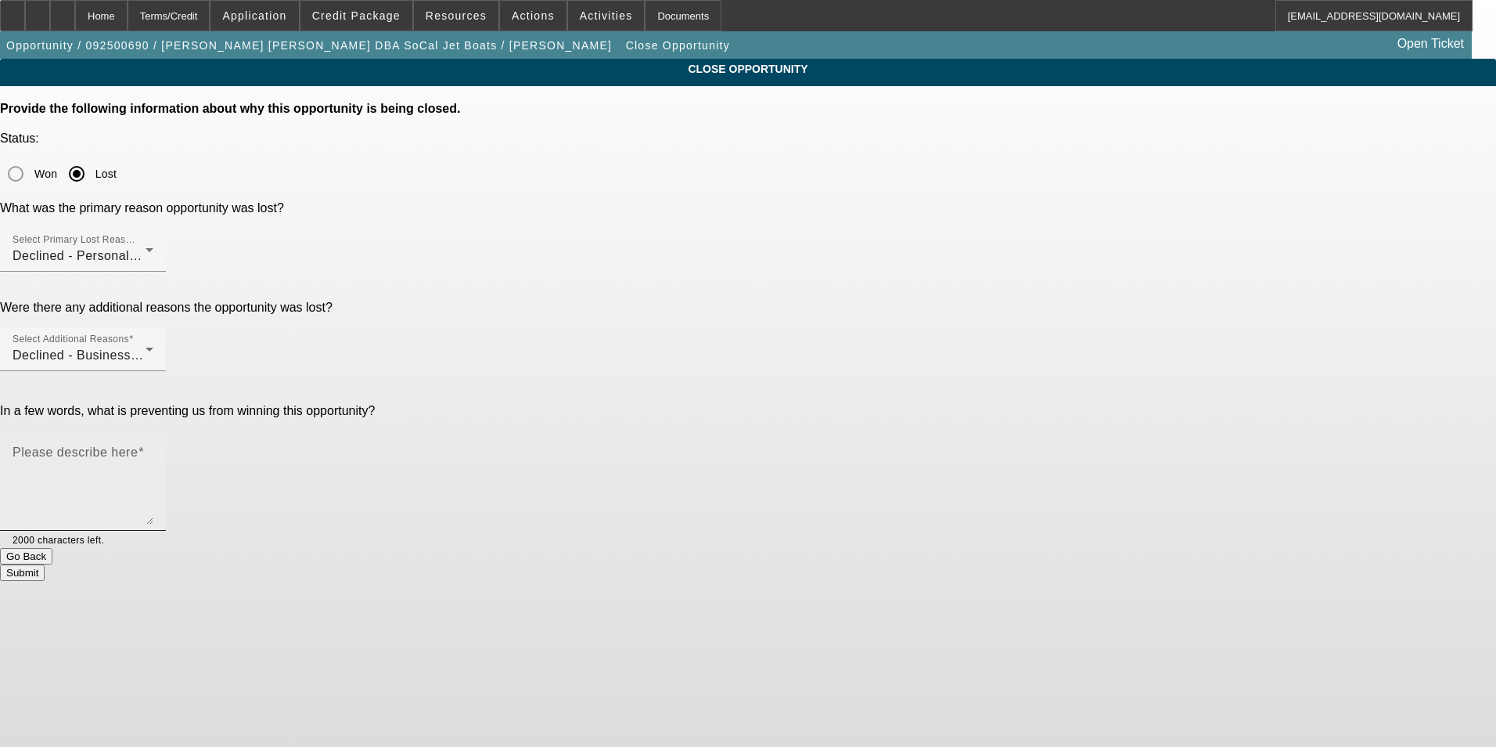
click at [153, 449] on textarea "Please describe here" at bounding box center [83, 486] width 141 height 75
type textarea "Collections on personal, and default on Paynet."
click at [45, 564] on button "Submit" at bounding box center [22, 572] width 45 height 16
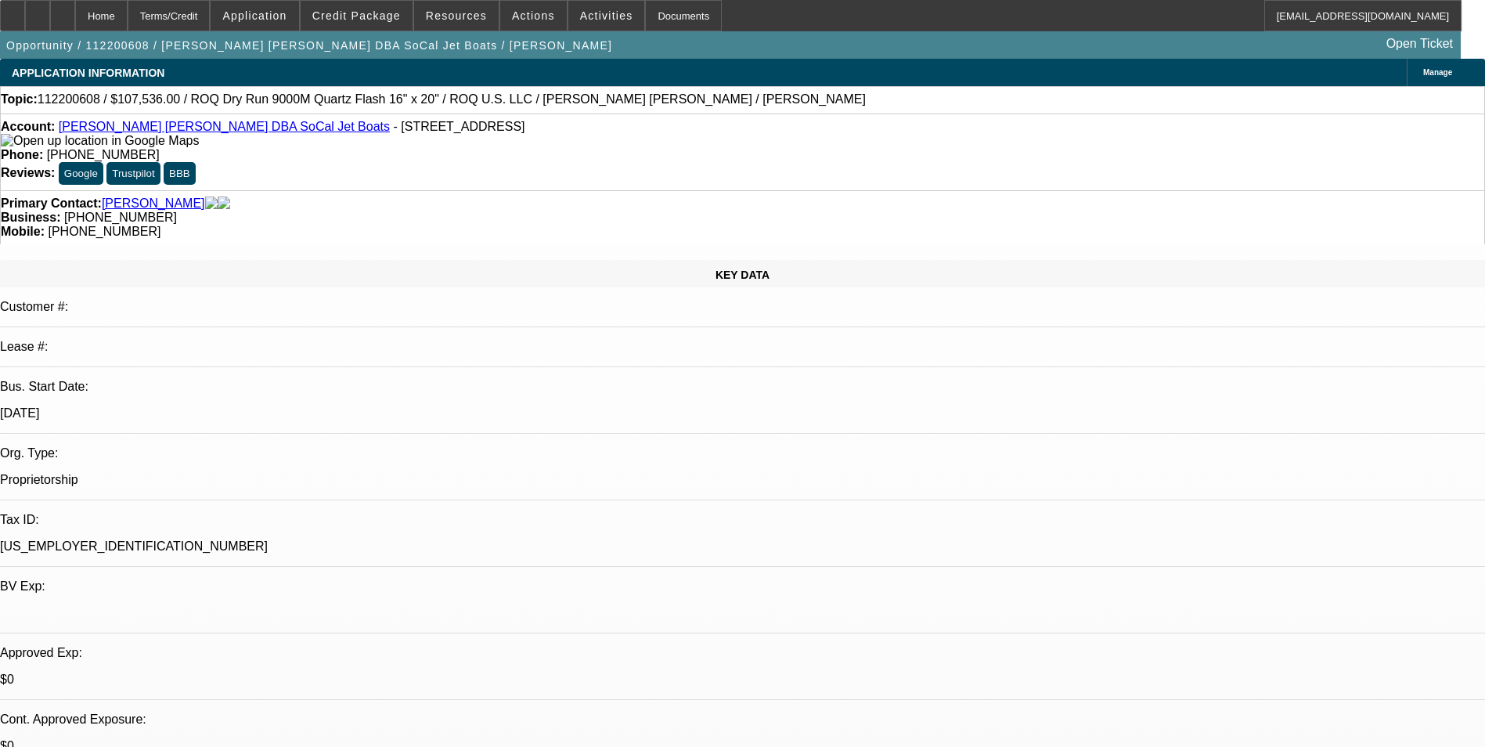
select select "0.2"
select select "2"
select select "0.1"
select select "0.2"
select select "2"
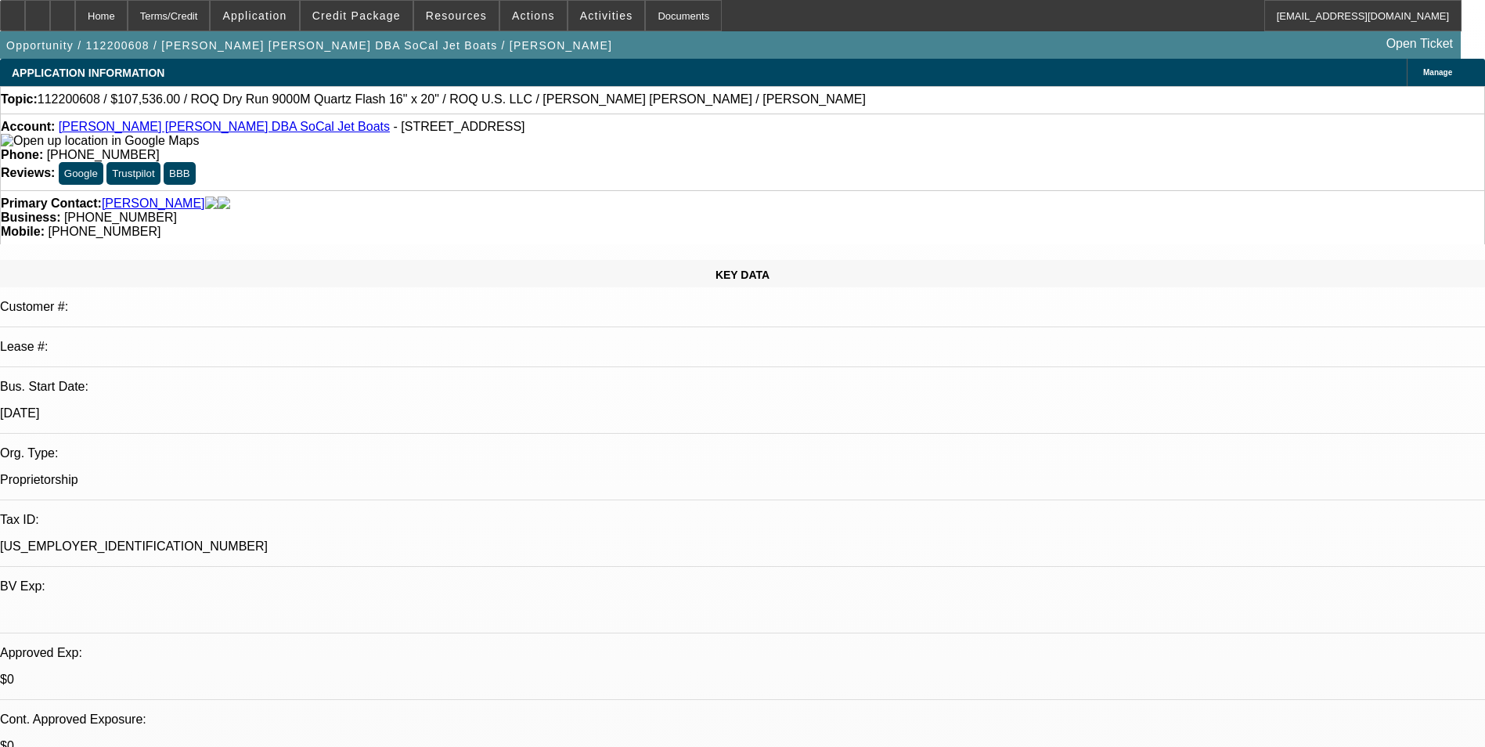
select select "0.1"
select select "0.2"
select select "2"
select select "0.1"
select select "0.2"
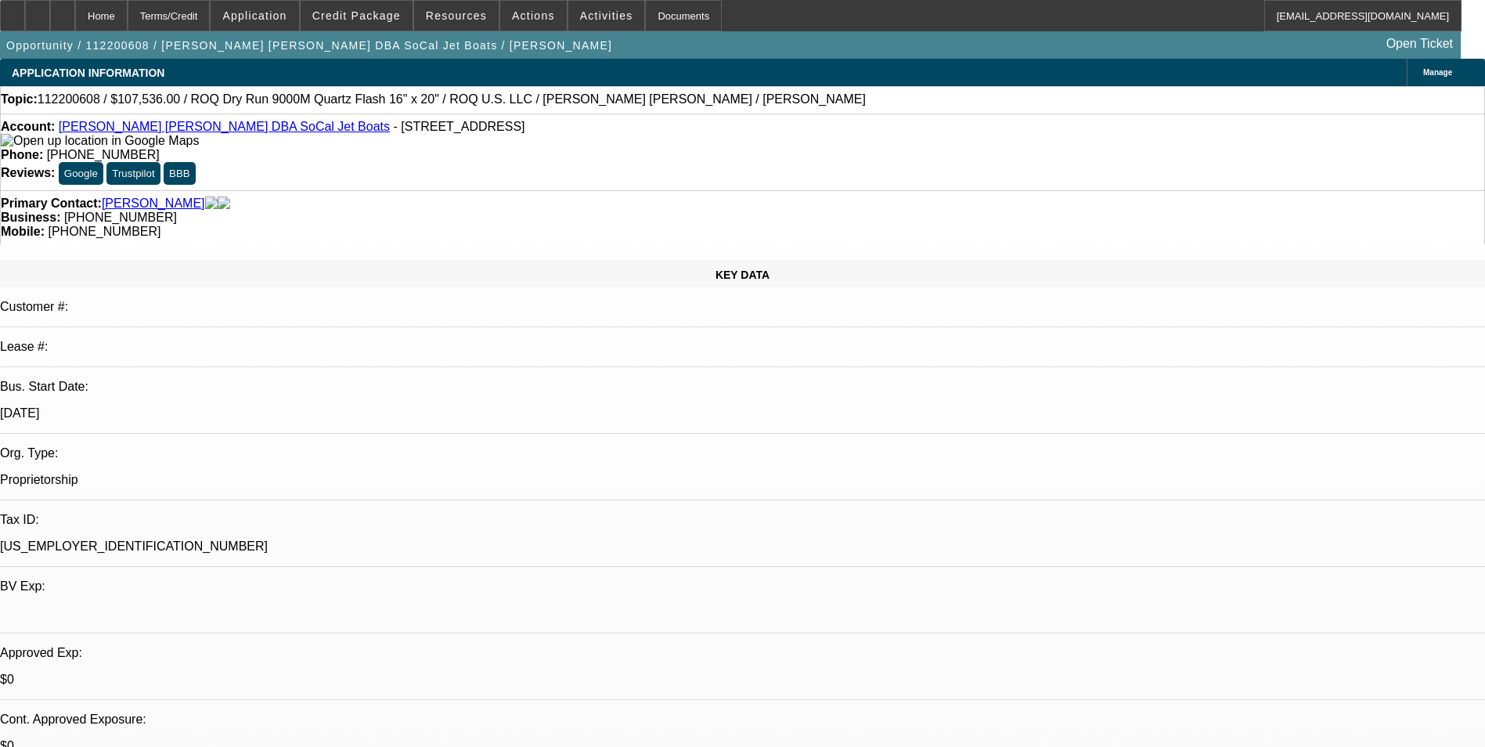
select select "2"
select select "0.1"
select select "1"
select select "2"
select select "4"
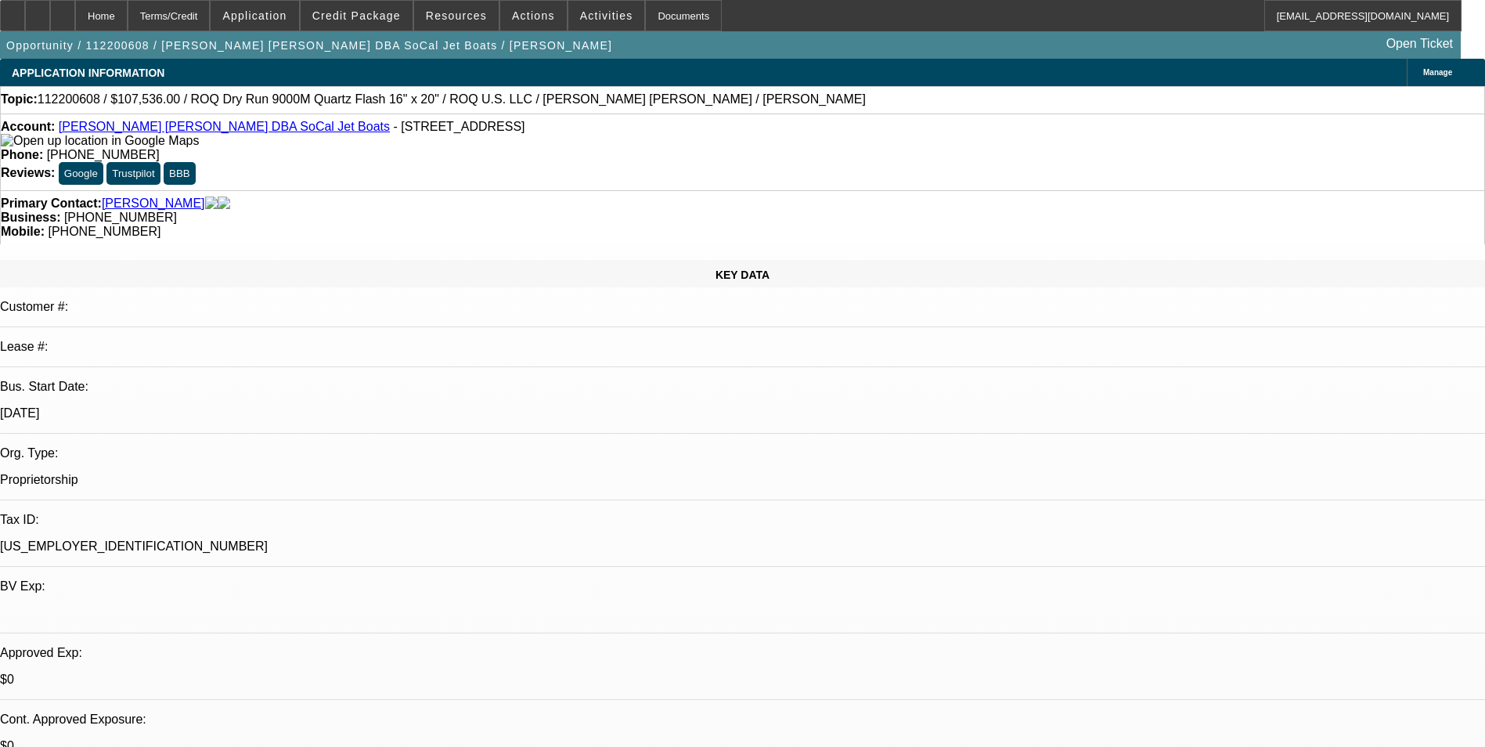
select select "1"
select select "2"
select select "4"
select select "1"
select select "2"
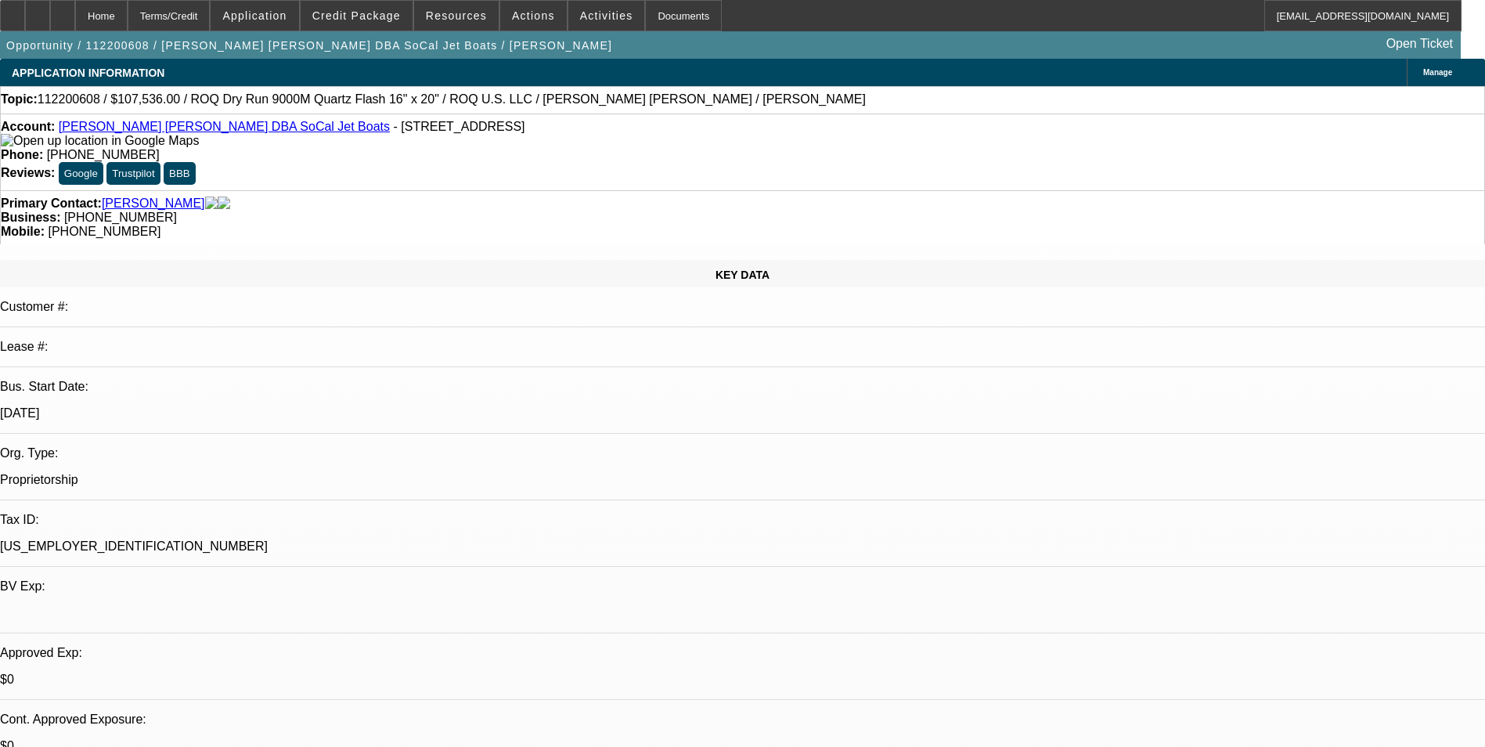
select select "4"
select select "1"
select select "2"
select select "4"
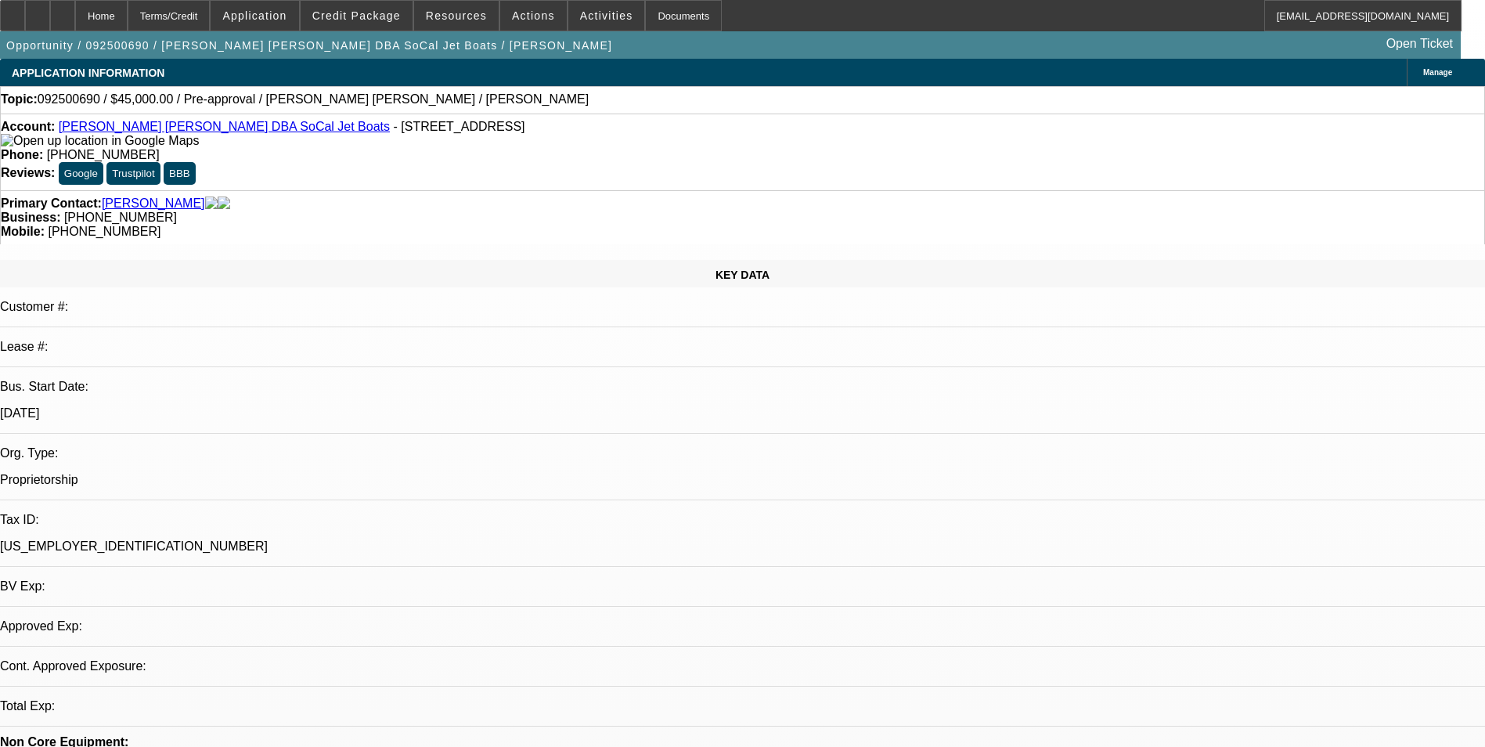
select select "0"
select select "2"
select select "0.1"
select select "4"
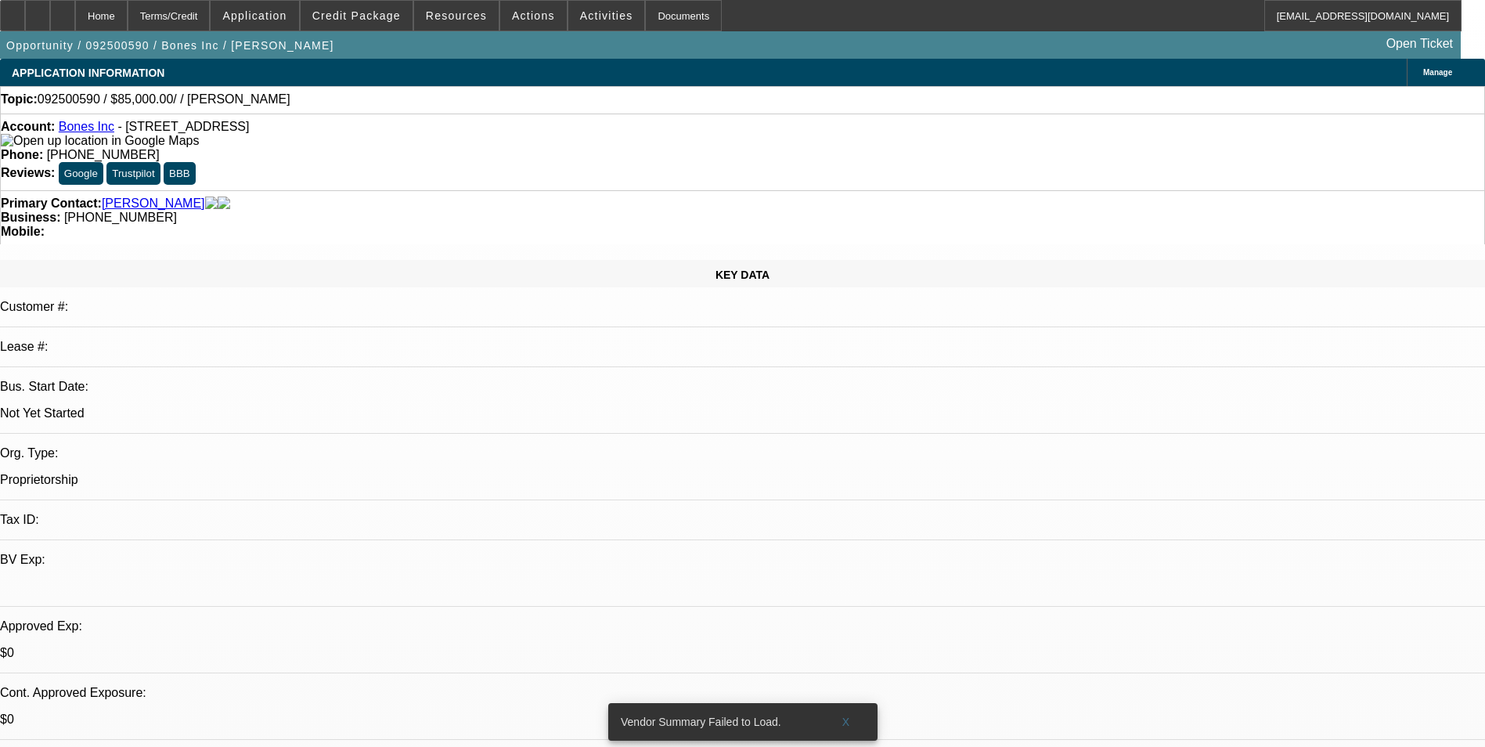
select select "0"
select select "2"
select select "0.1"
select select "4"
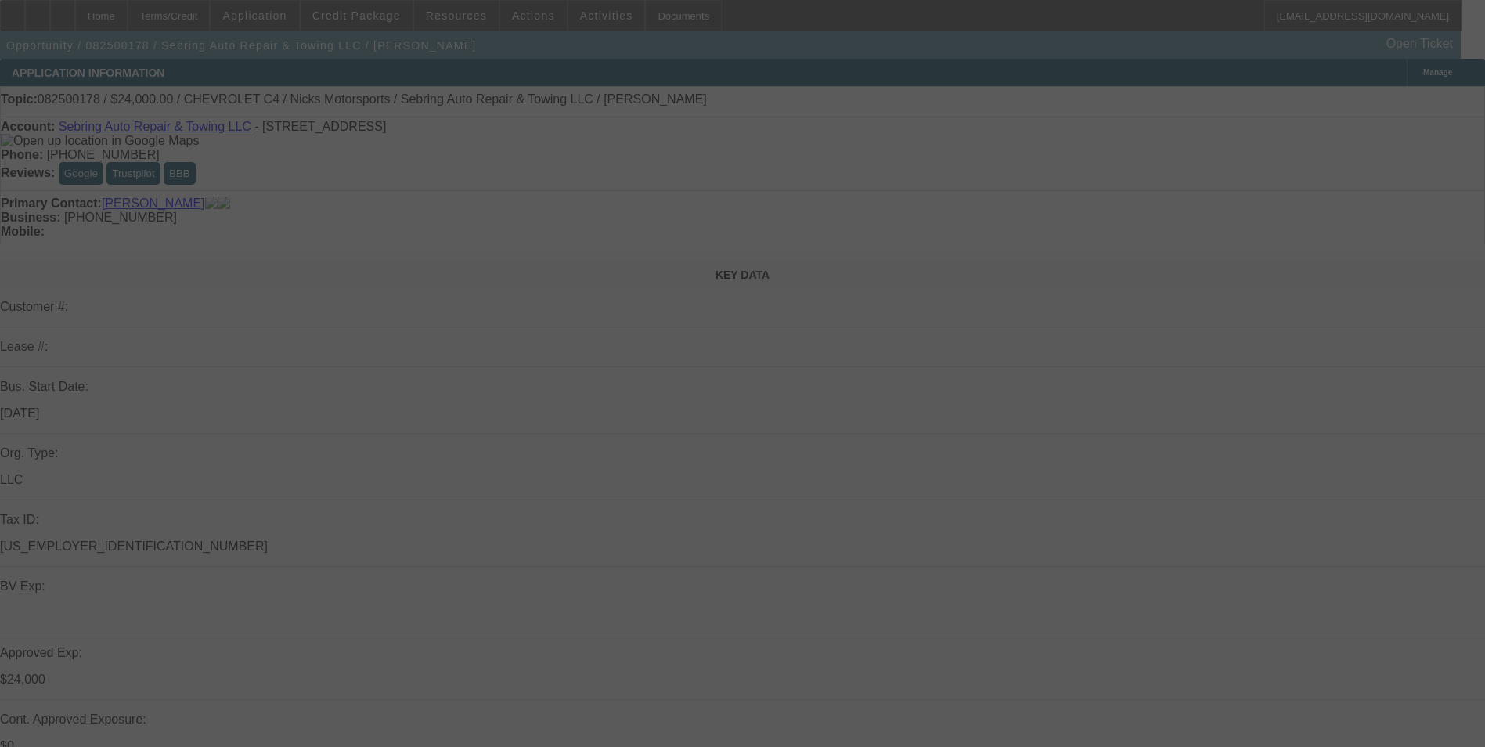
select select "0"
select select "2"
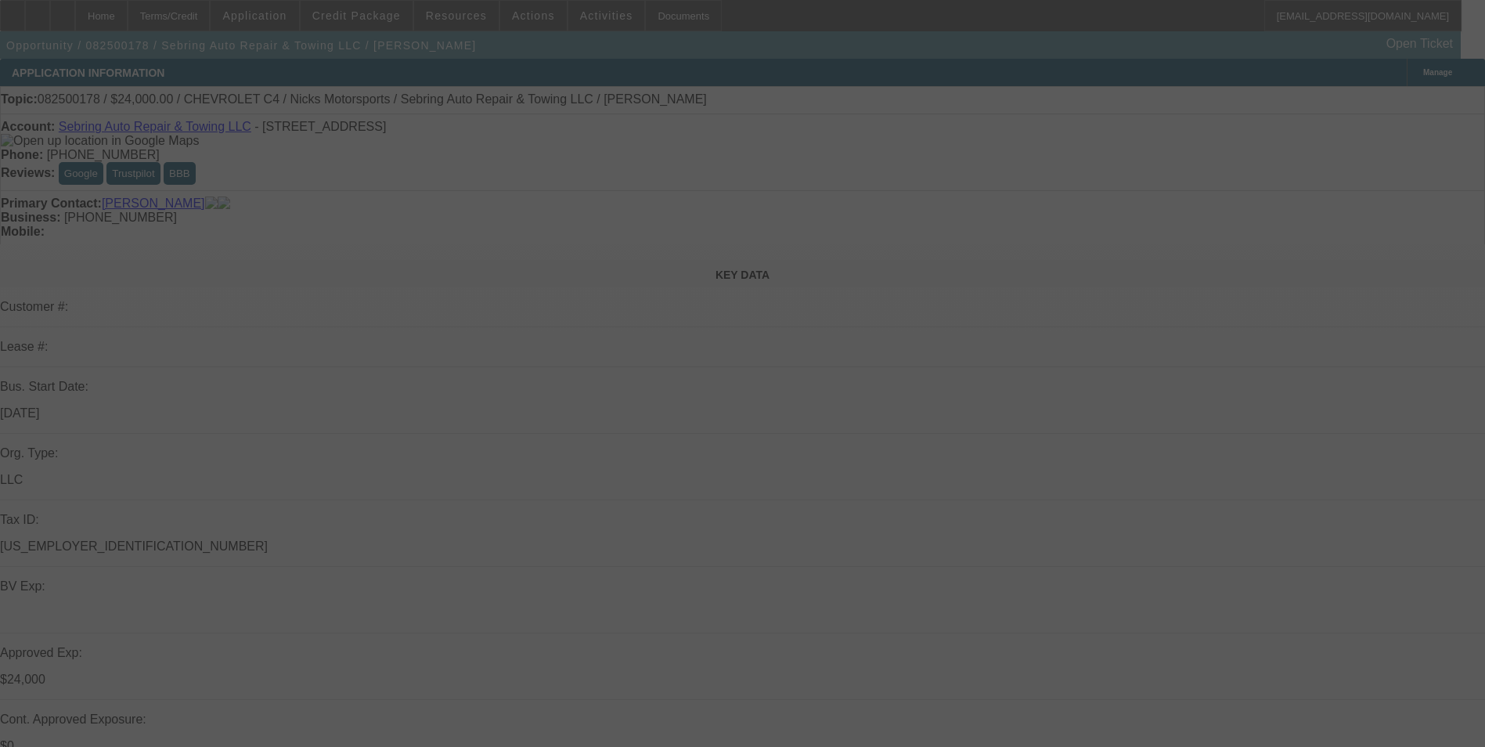
select select "0"
select select "2"
select select "0"
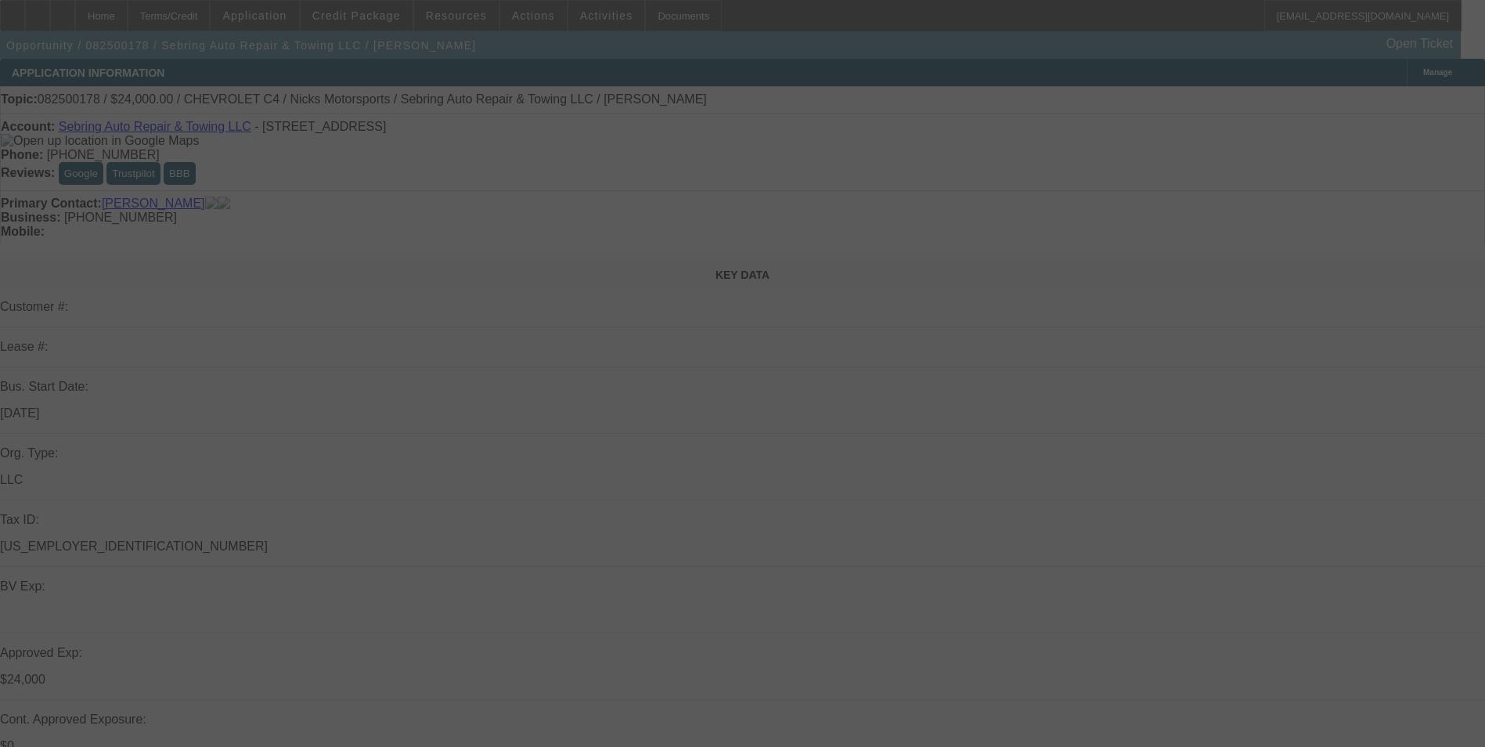
select select "2"
select select "0"
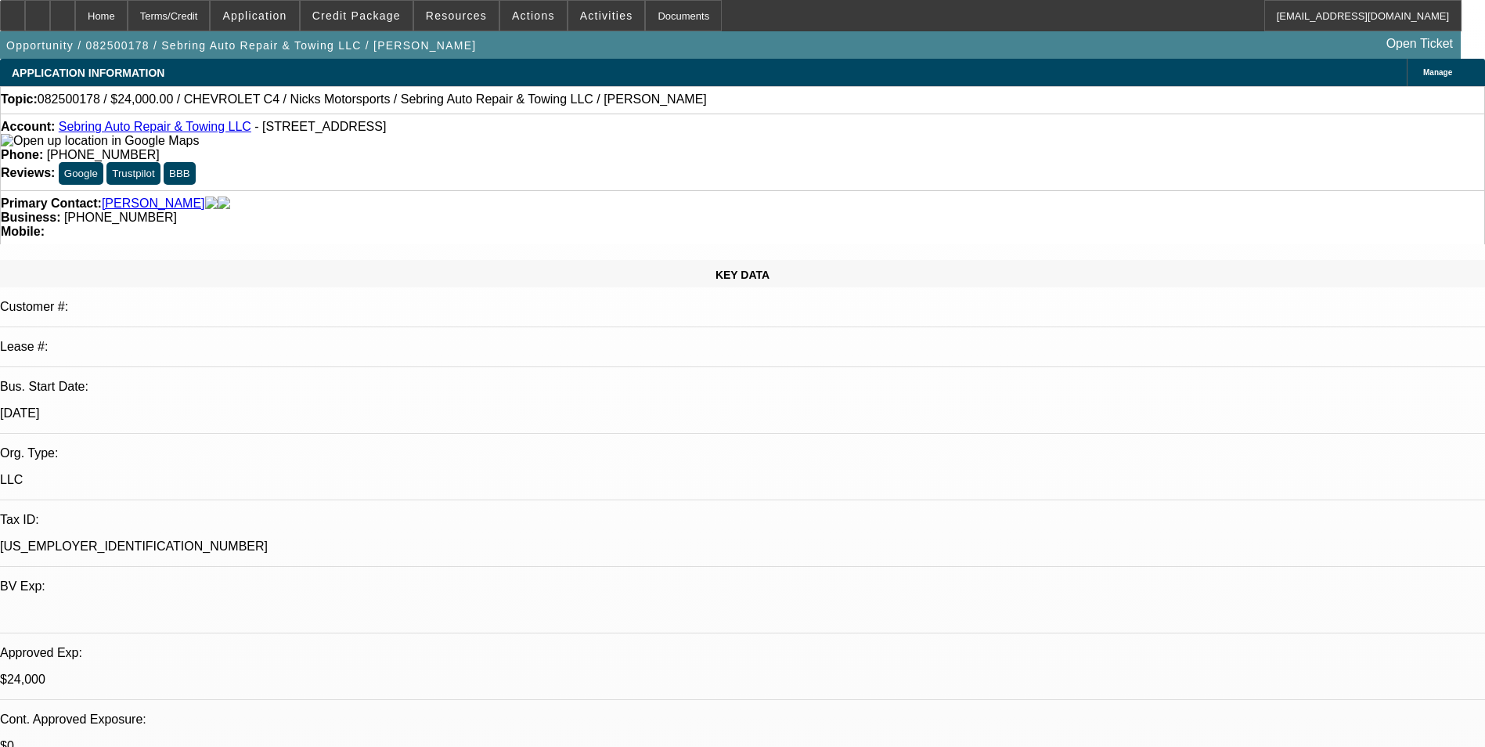
select select "1"
select select "3"
select select "6"
select select "1"
select select "2"
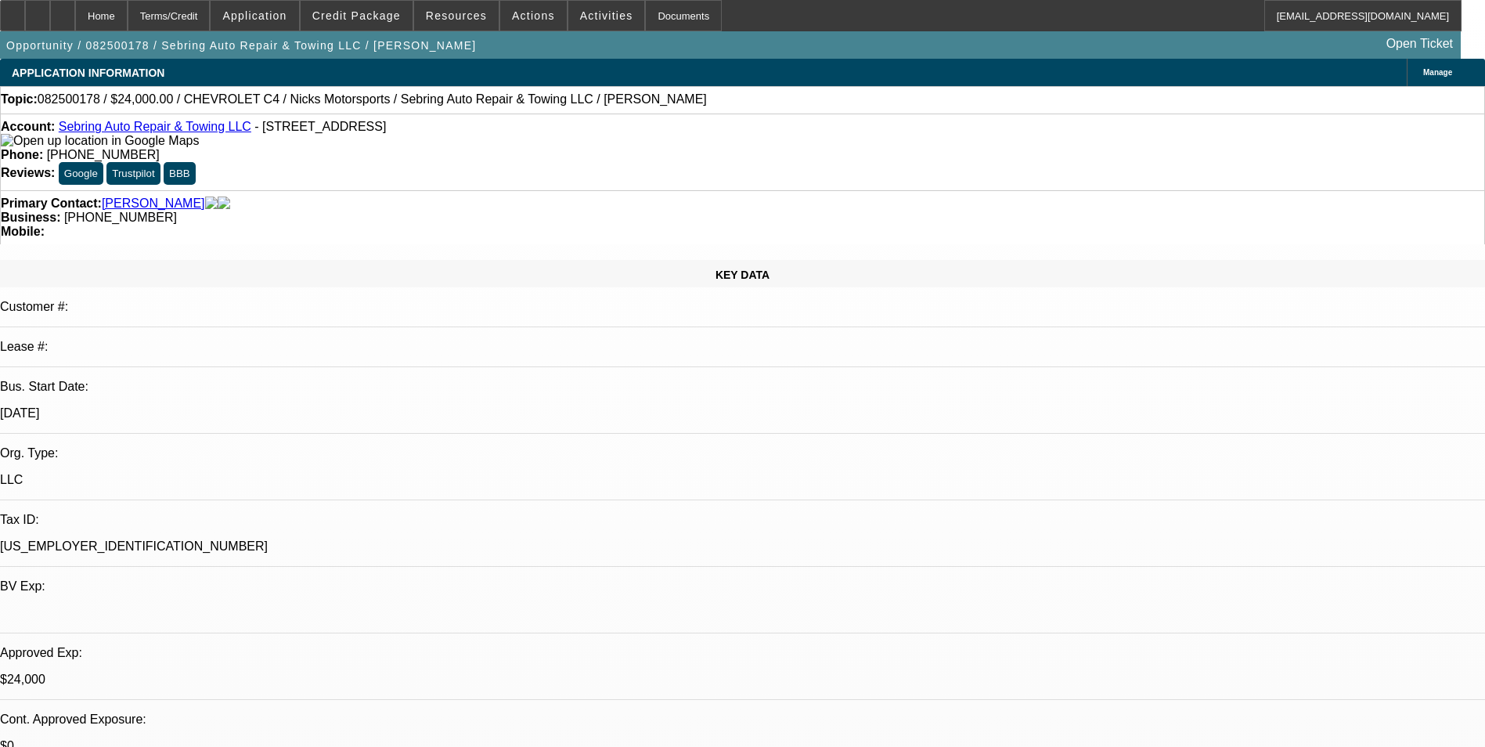
select select "6"
select select "1"
select select "2"
select select "6"
select select "1"
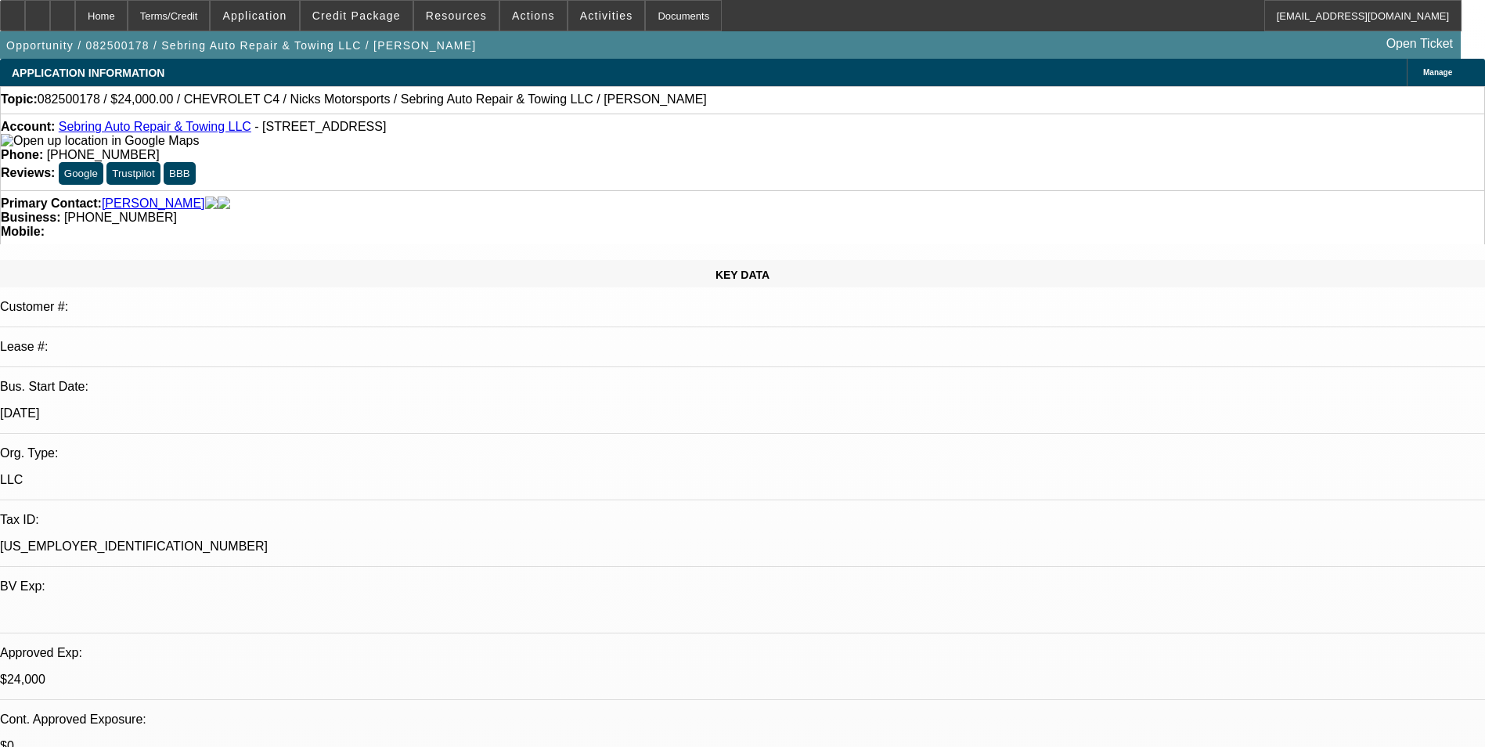
select select "2"
select select "6"
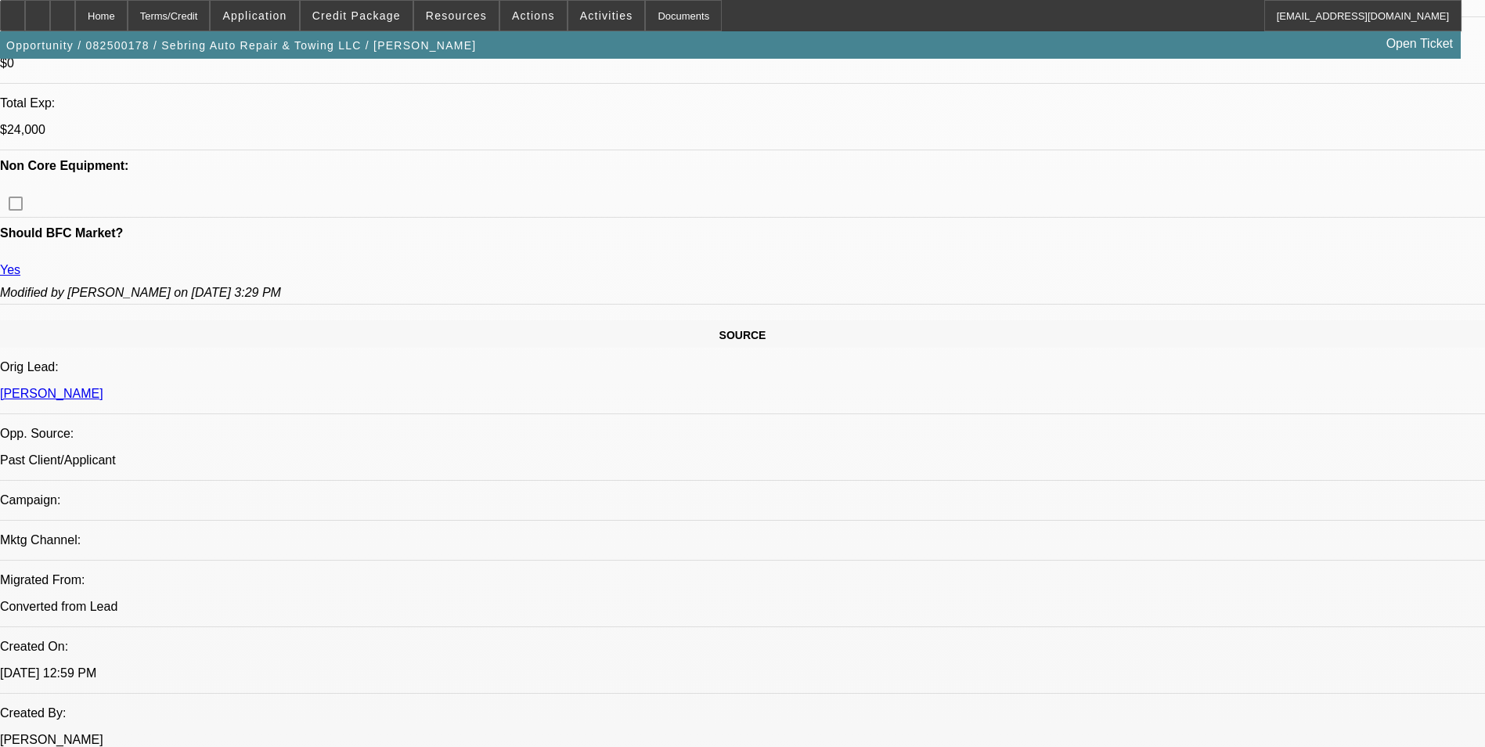
scroll to position [704, 0]
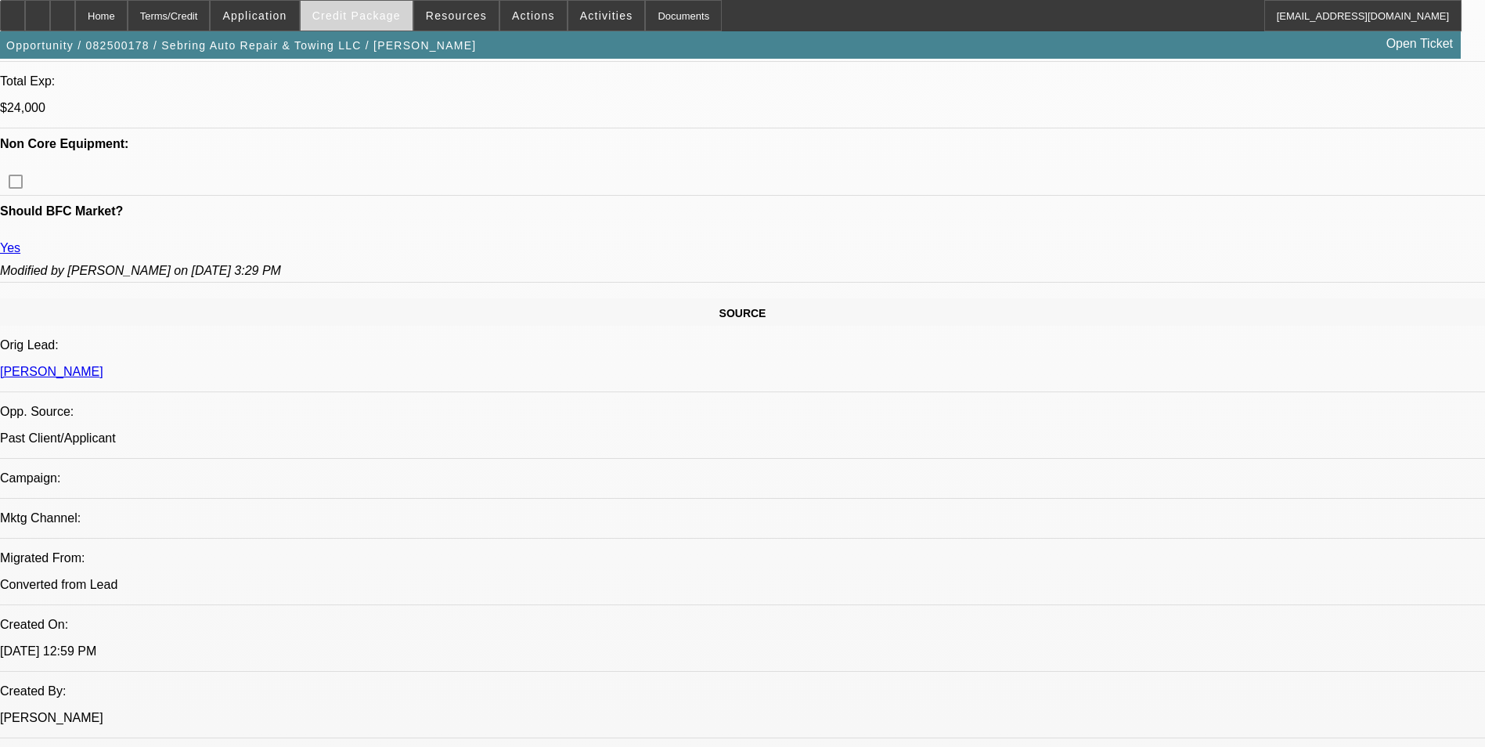
click at [365, 21] on span "Credit Package" at bounding box center [356, 15] width 88 height 13
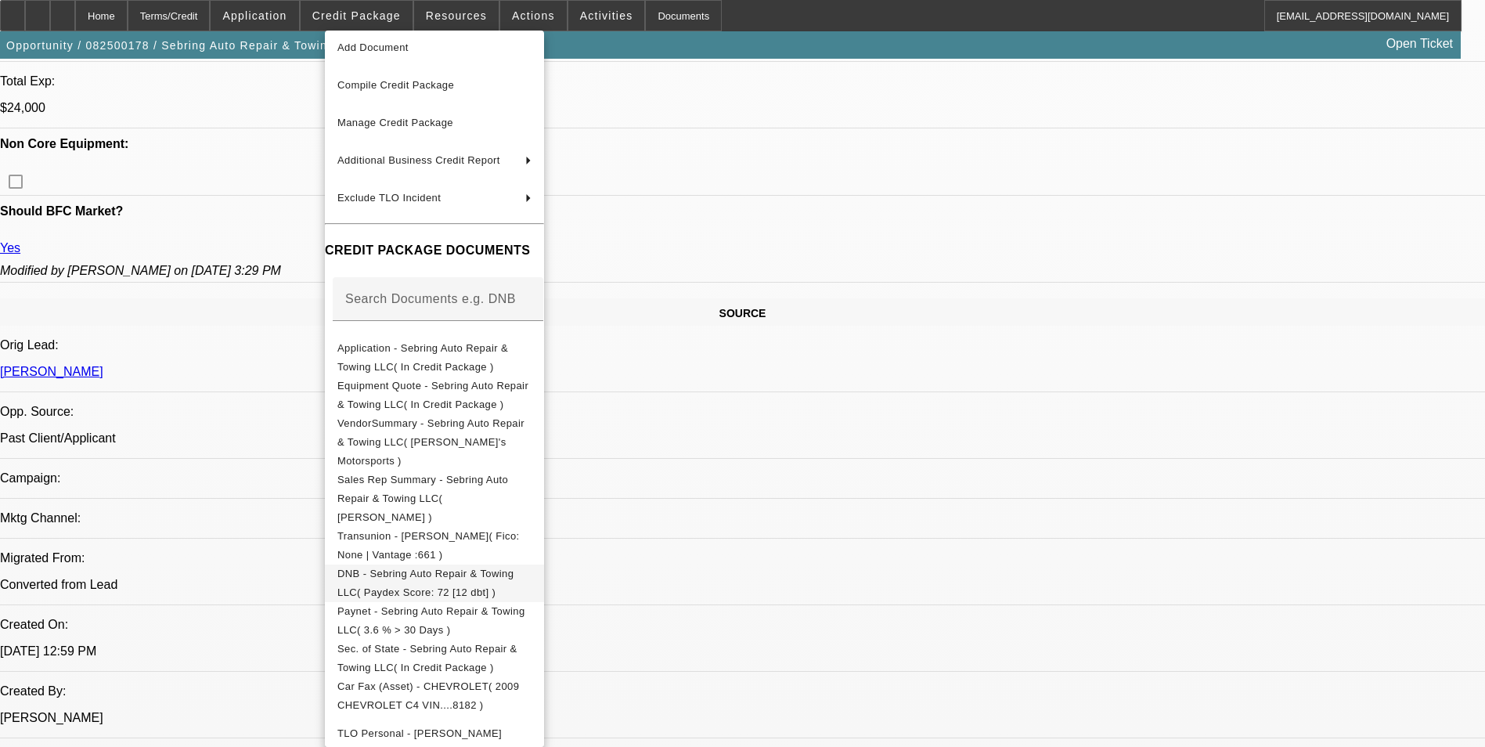
scroll to position [78, 0]
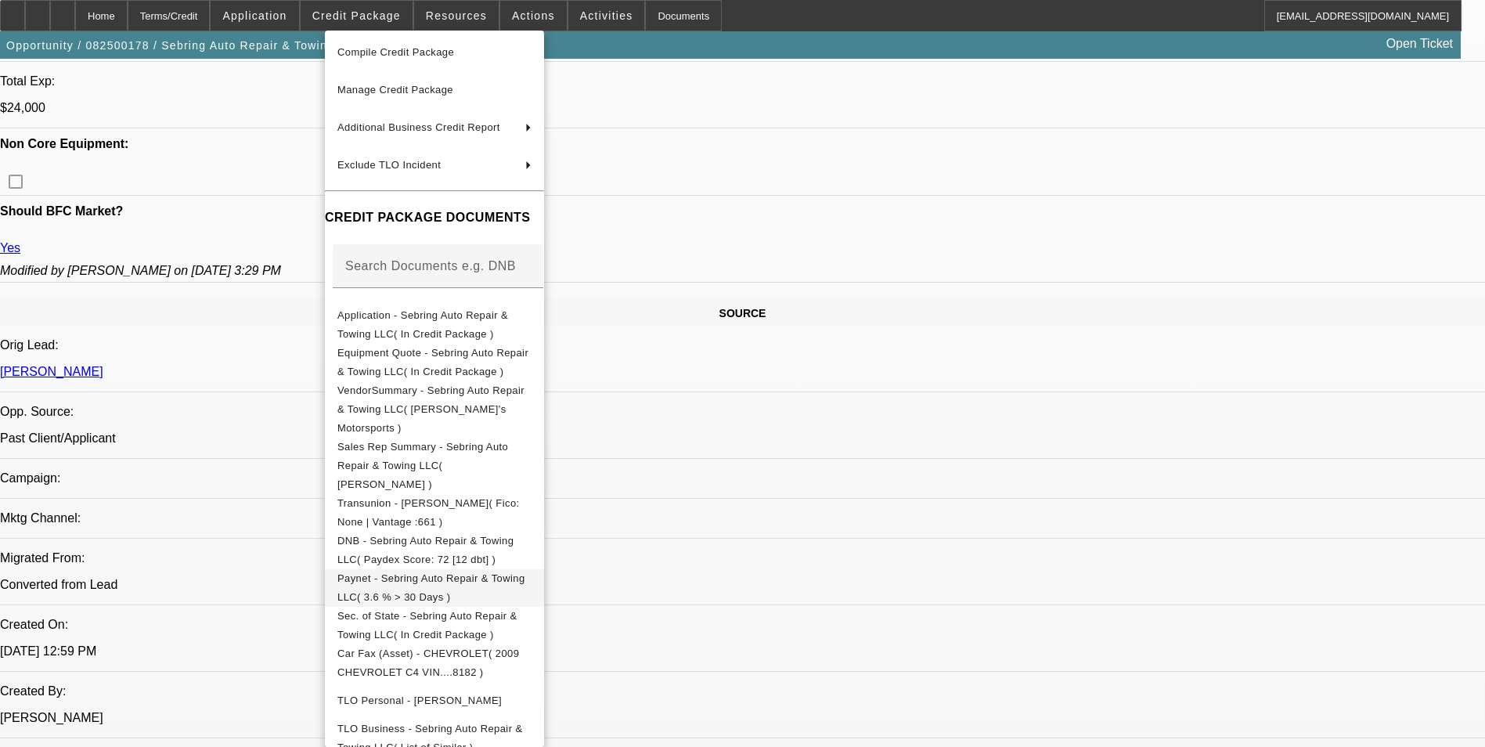
click at [482, 572] on span "Paynet - Sebring Auto Repair & Towing LLC( 3.6 % > 30 Days )" at bounding box center [431, 587] width 188 height 31
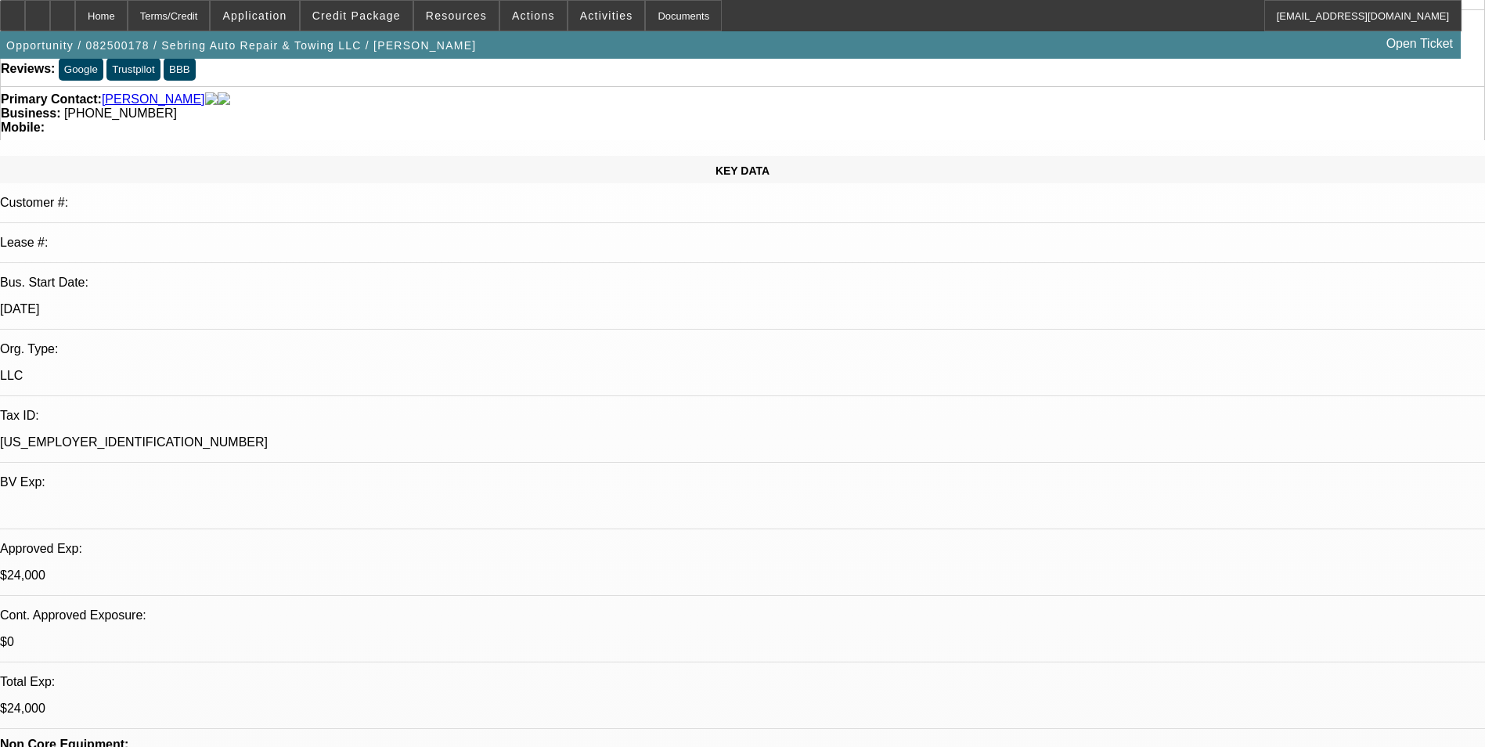
scroll to position [0, 0]
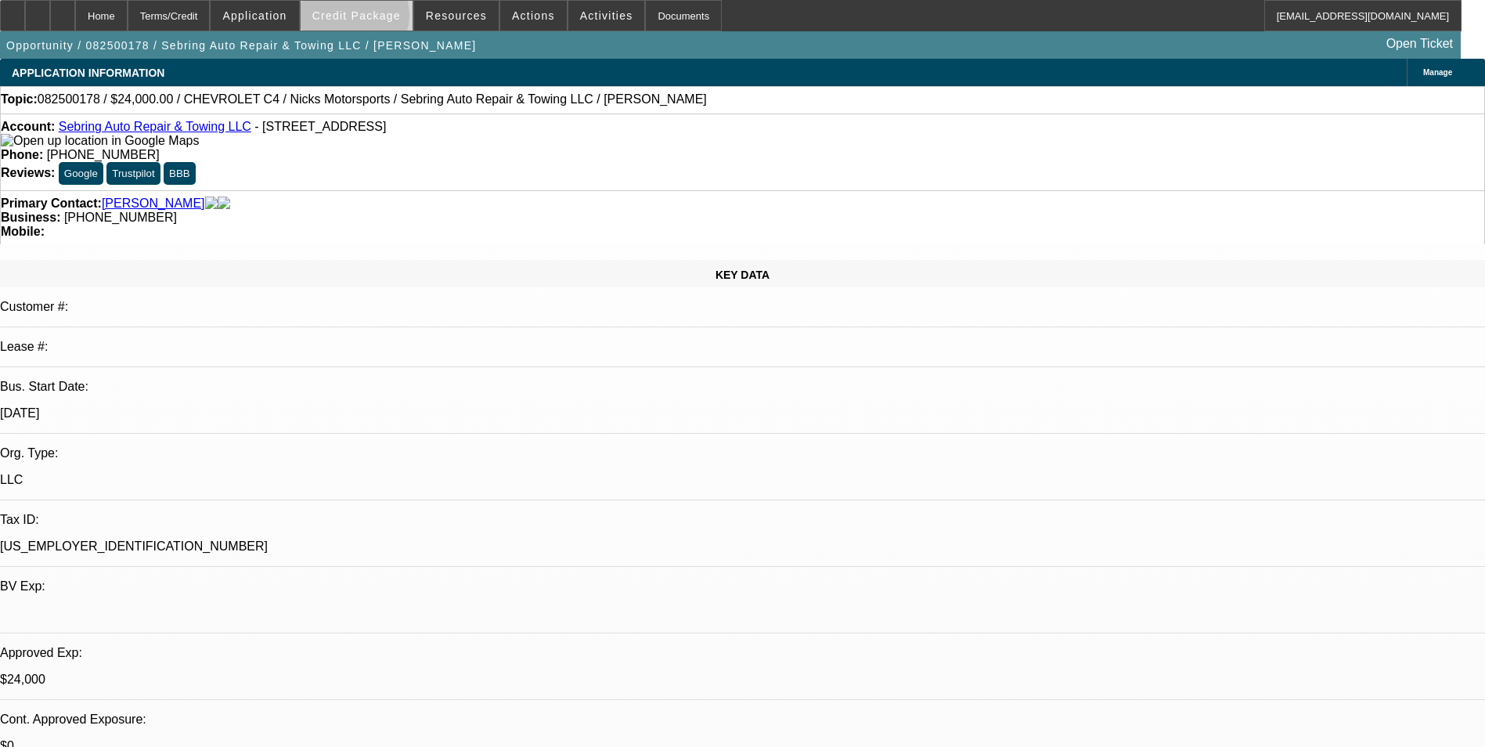
click at [379, 19] on span "Credit Package" at bounding box center [356, 15] width 88 height 13
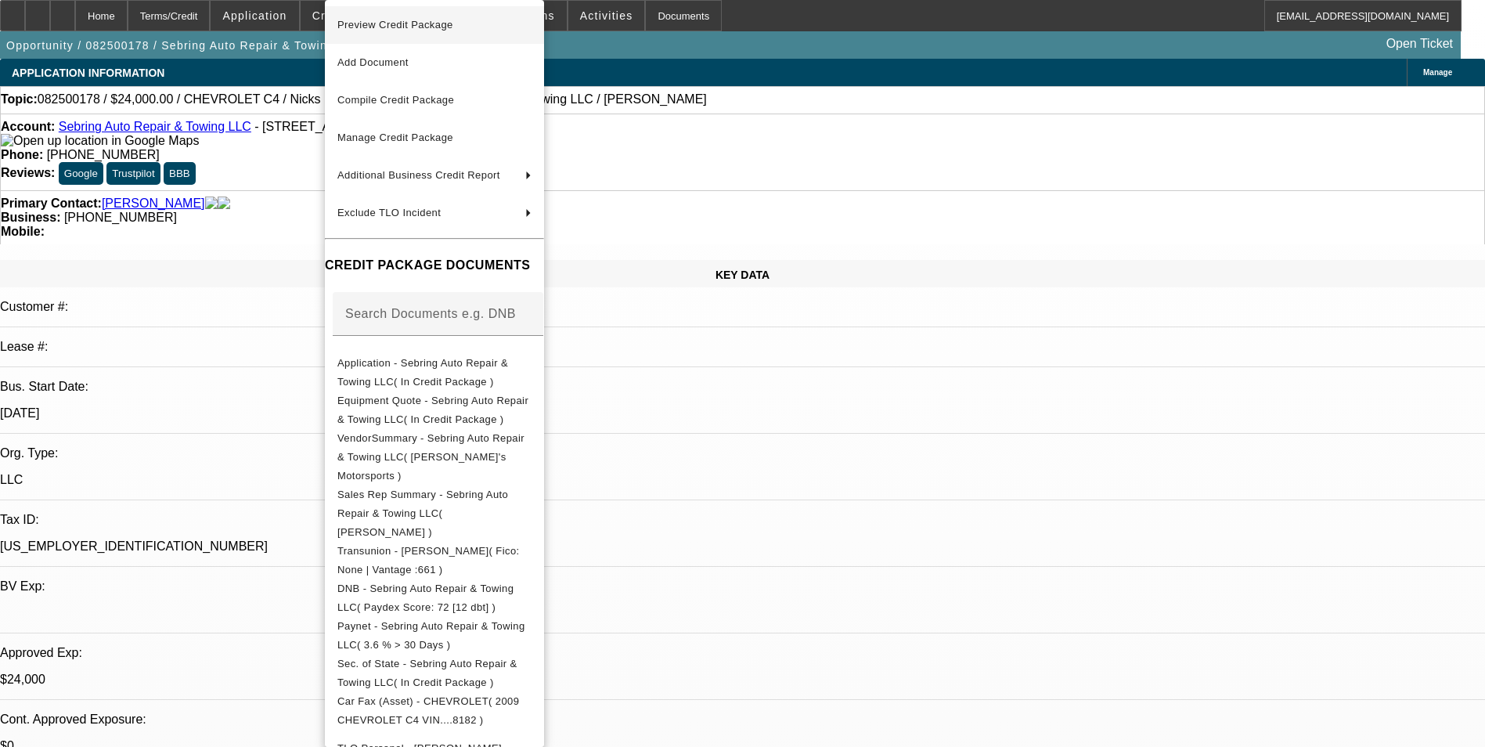
click at [434, 28] on span "Preview Credit Package" at bounding box center [395, 25] width 116 height 12
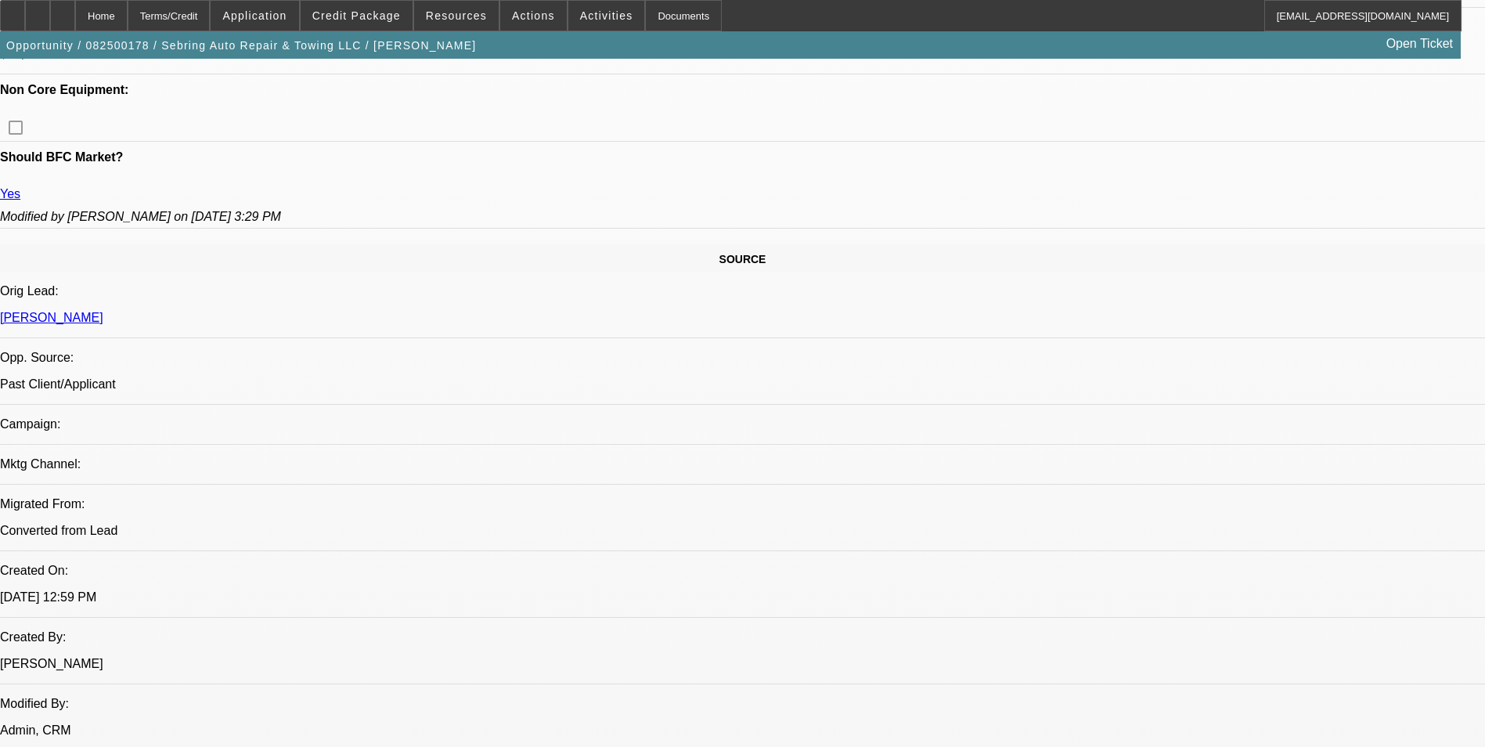
scroll to position [783, 0]
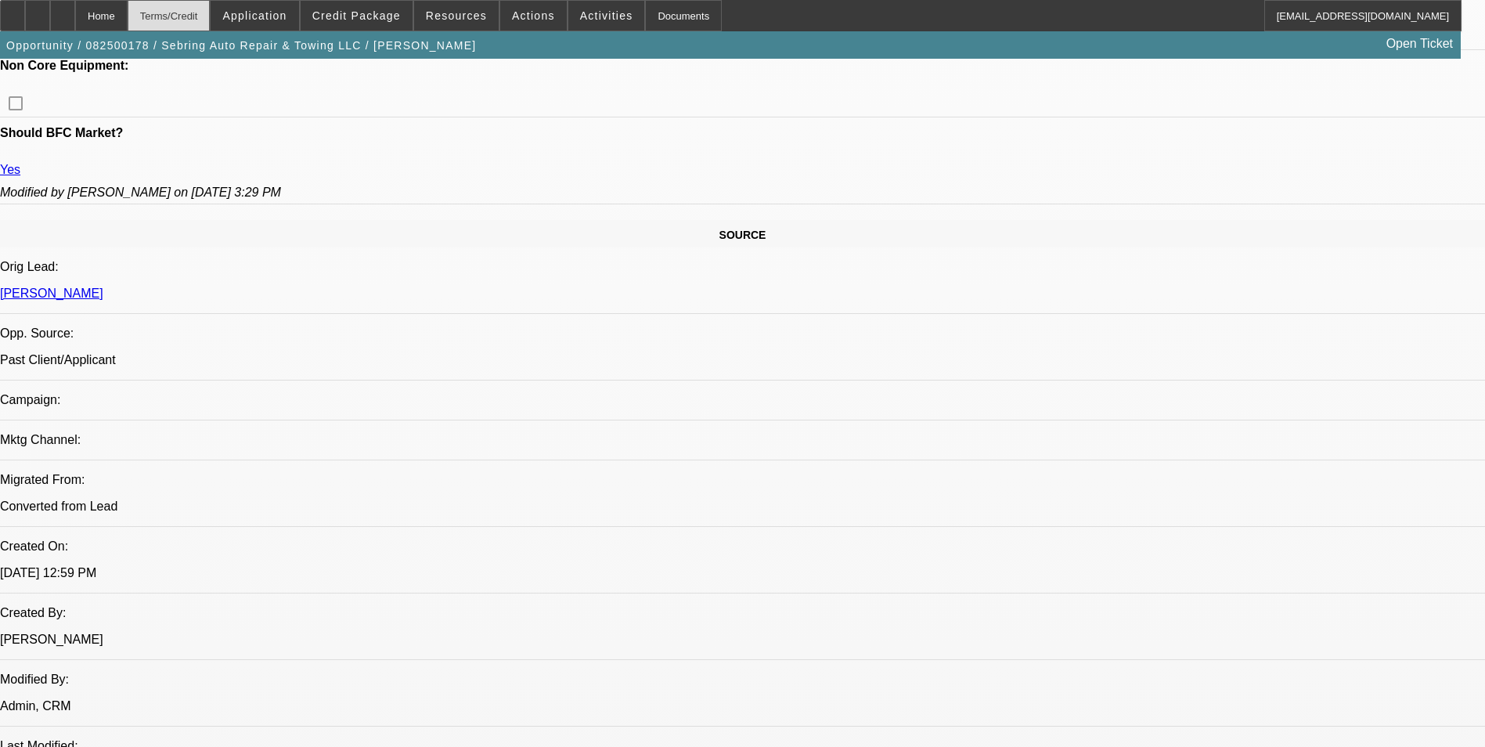
click at [207, 20] on div "Terms/Credit" at bounding box center [169, 15] width 83 height 31
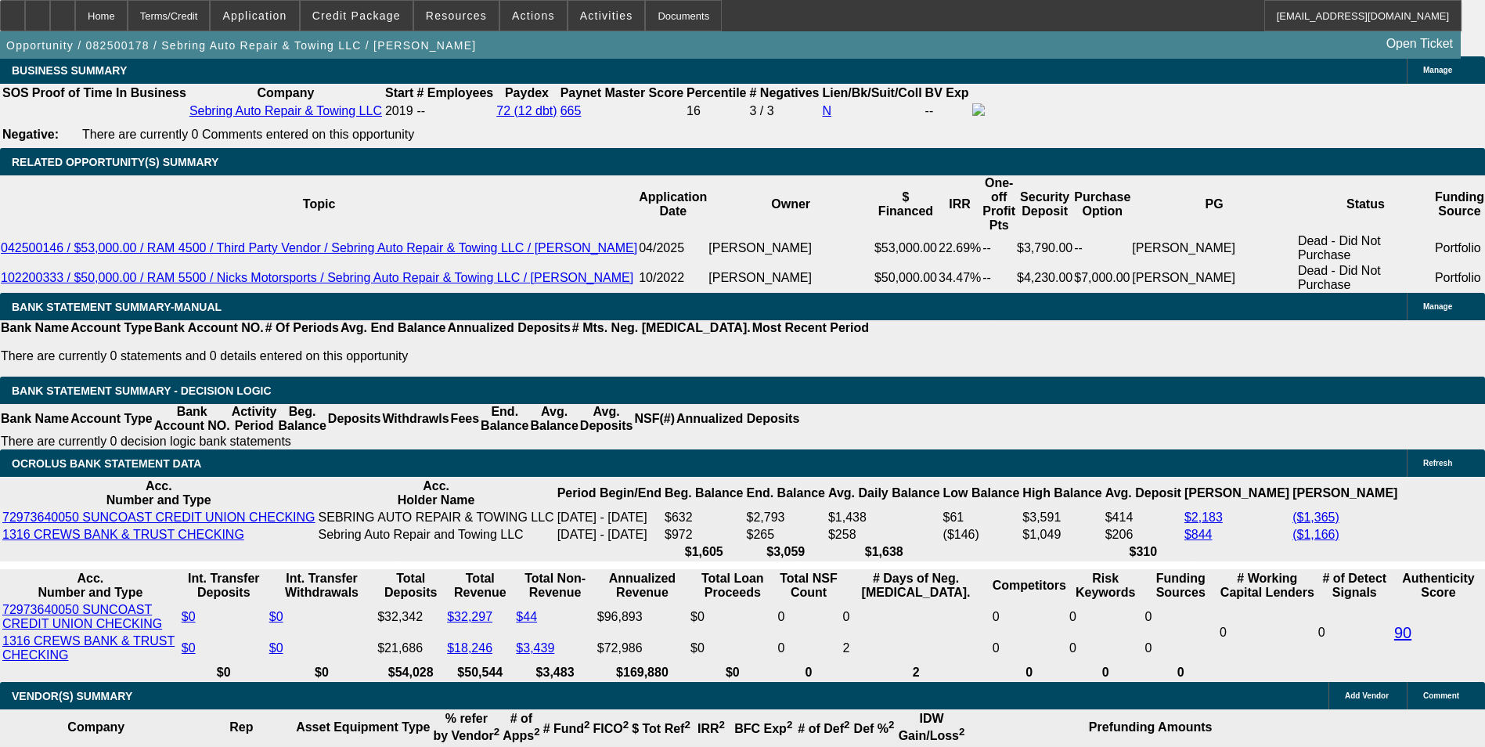
scroll to position [2652, 0]
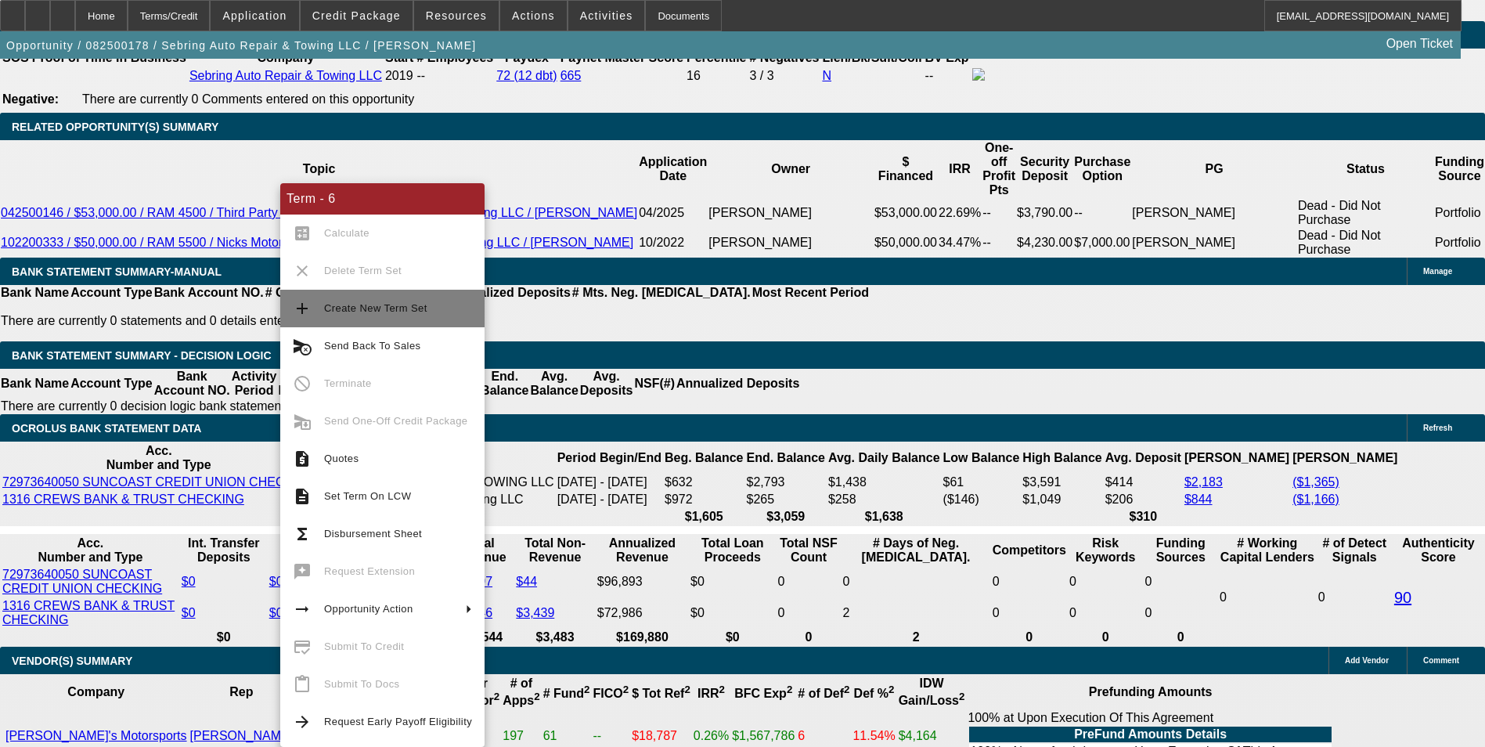
click at [413, 319] on button "add Create New Term Set" at bounding box center [382, 309] width 204 height 38
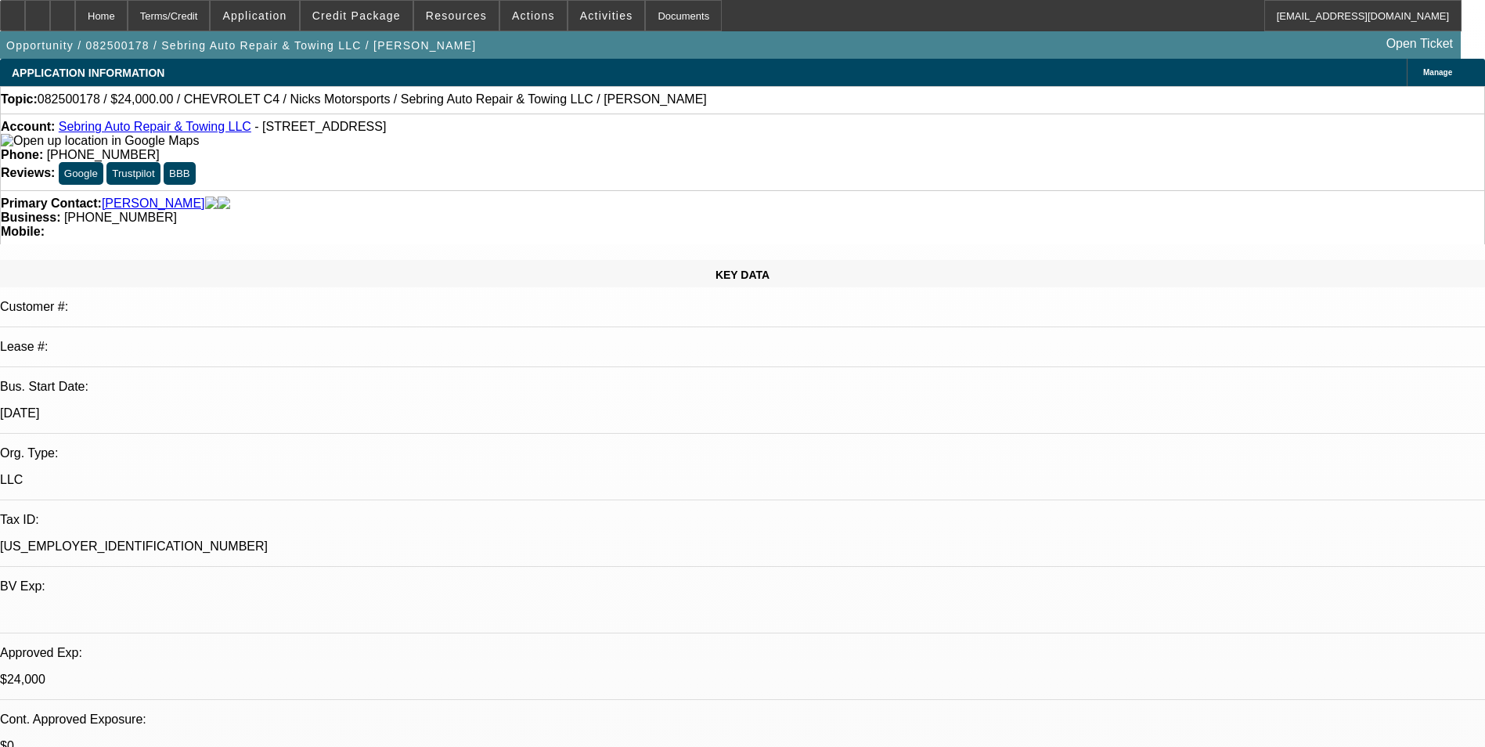
select select "0"
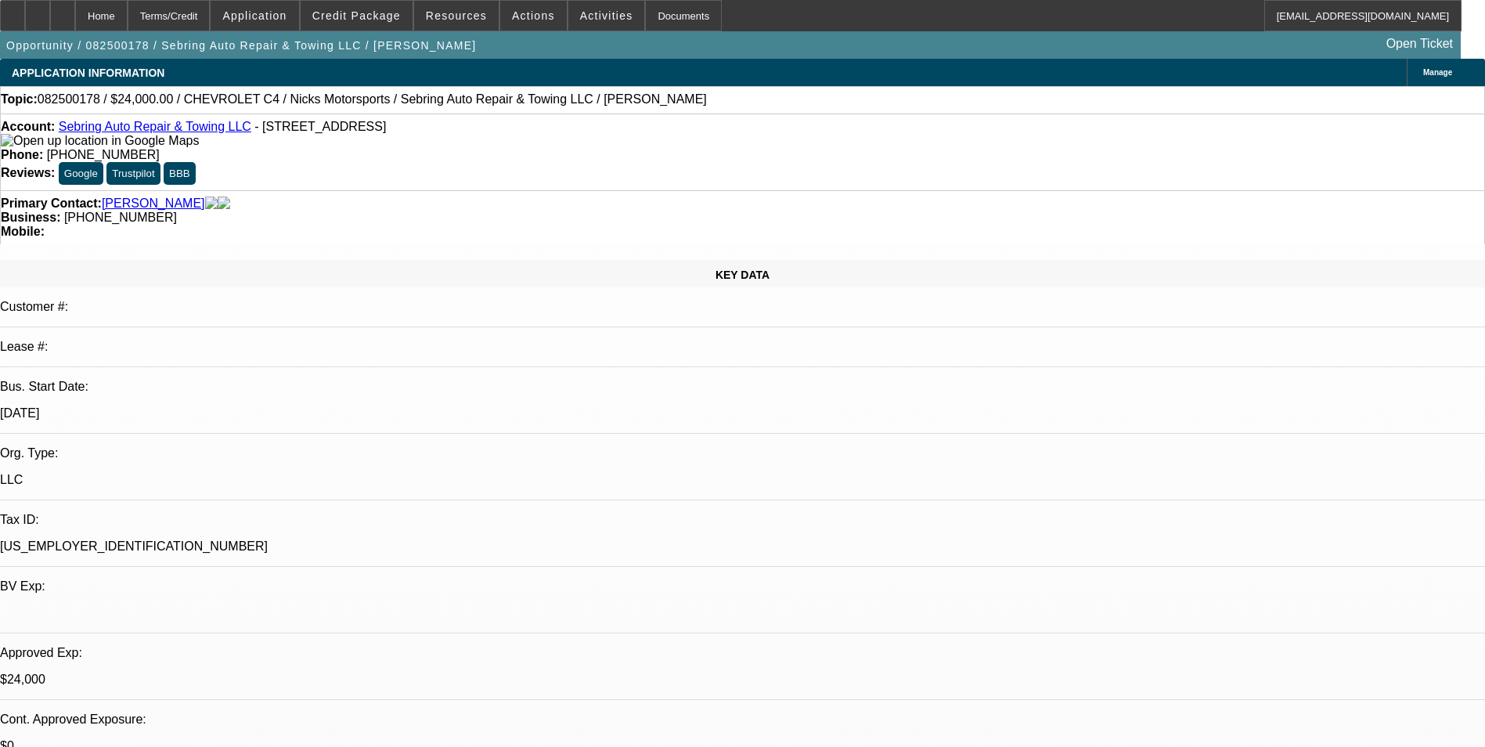
select select "0"
select select "2"
select select "0"
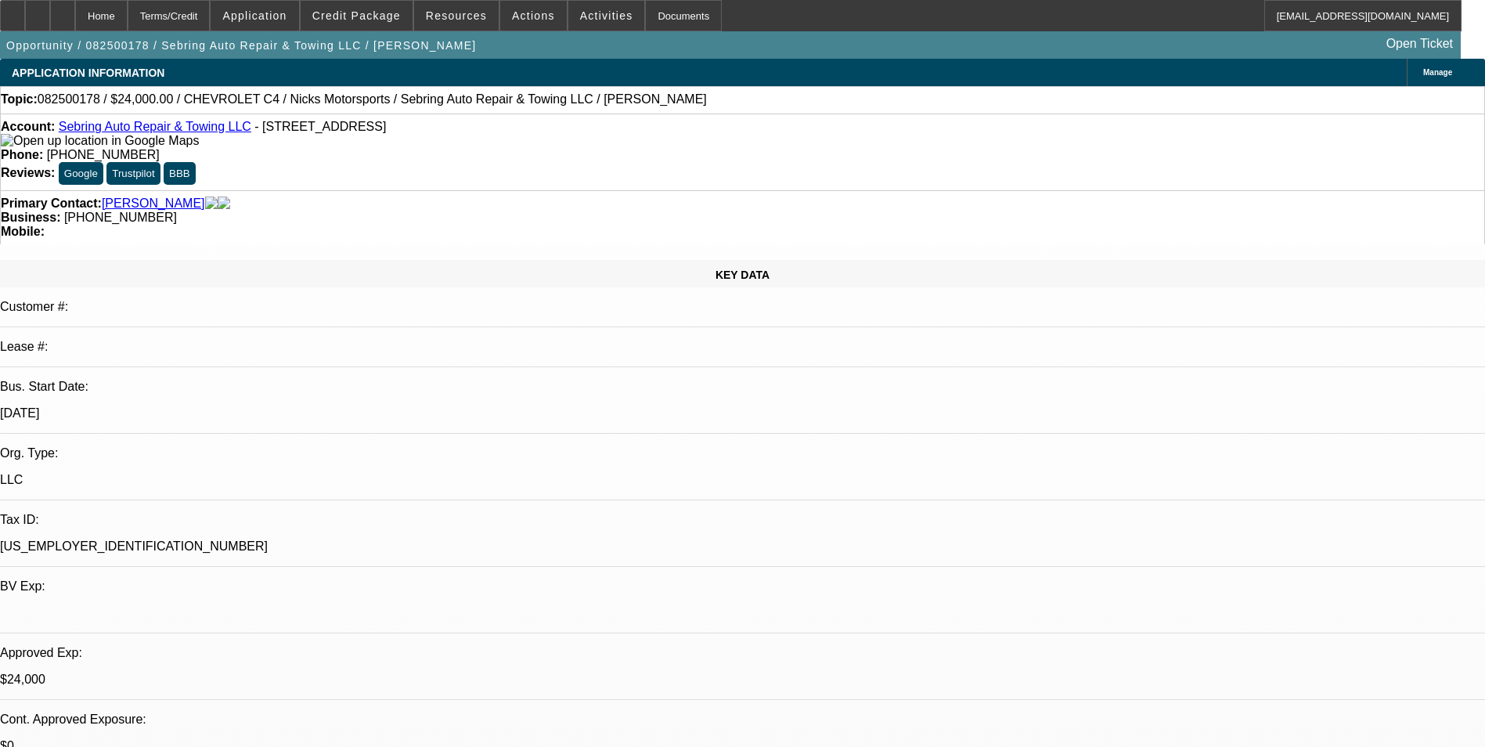
select select "2"
select select "0"
select select "1"
select select "3"
select select "6"
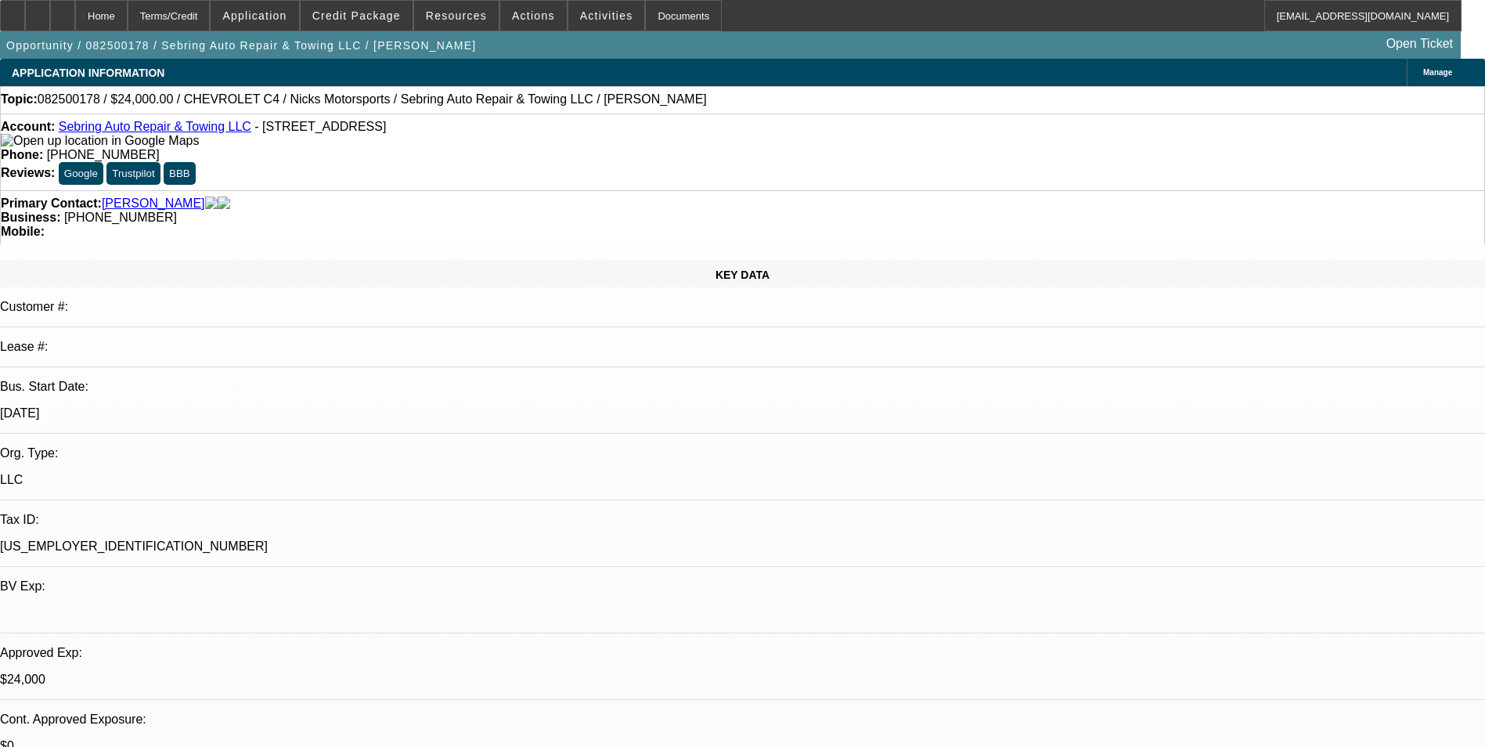
select select "1"
select select "3"
select select "6"
select select "1"
select select "2"
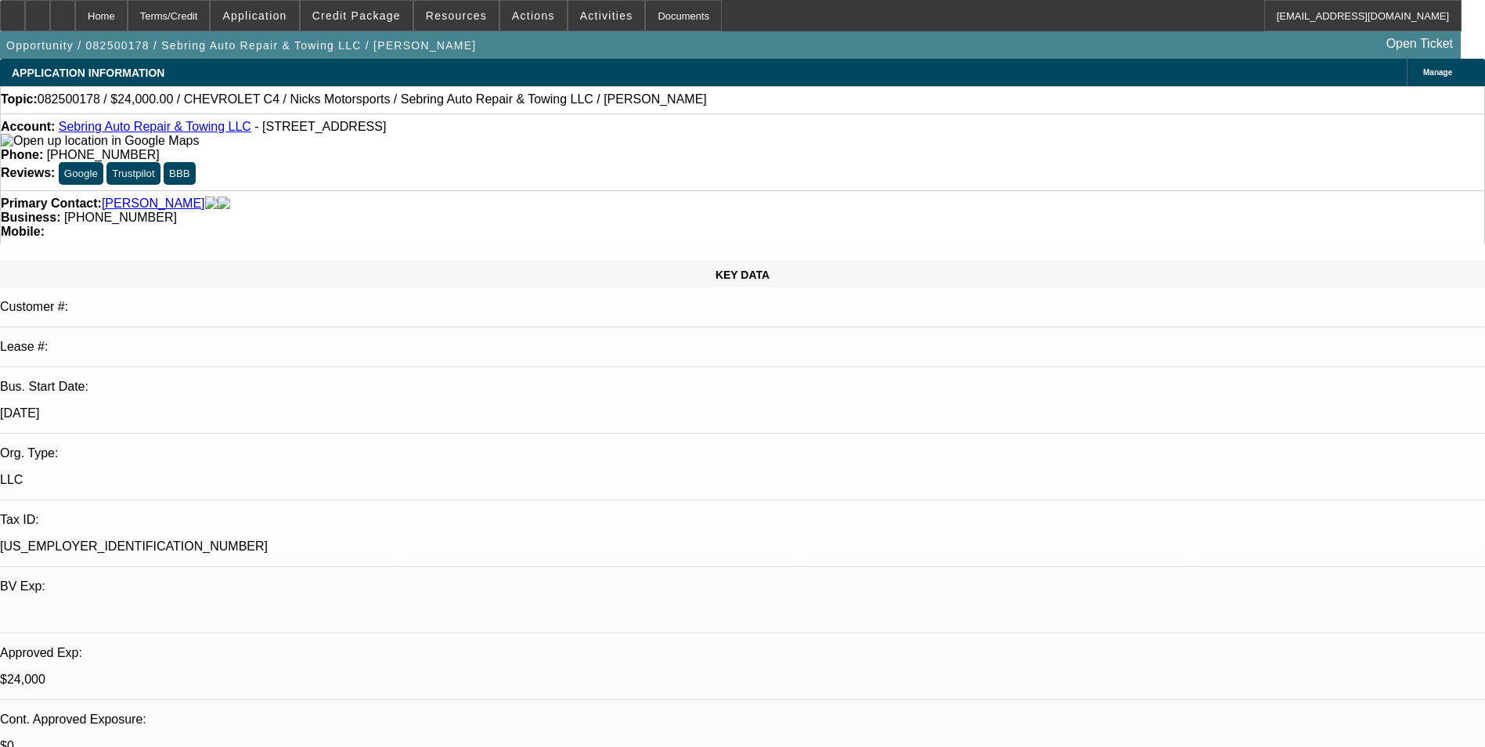
select select "6"
select select "1"
select select "2"
select select "6"
click at [211, 23] on div "Terms/Credit" at bounding box center [169, 15] width 83 height 31
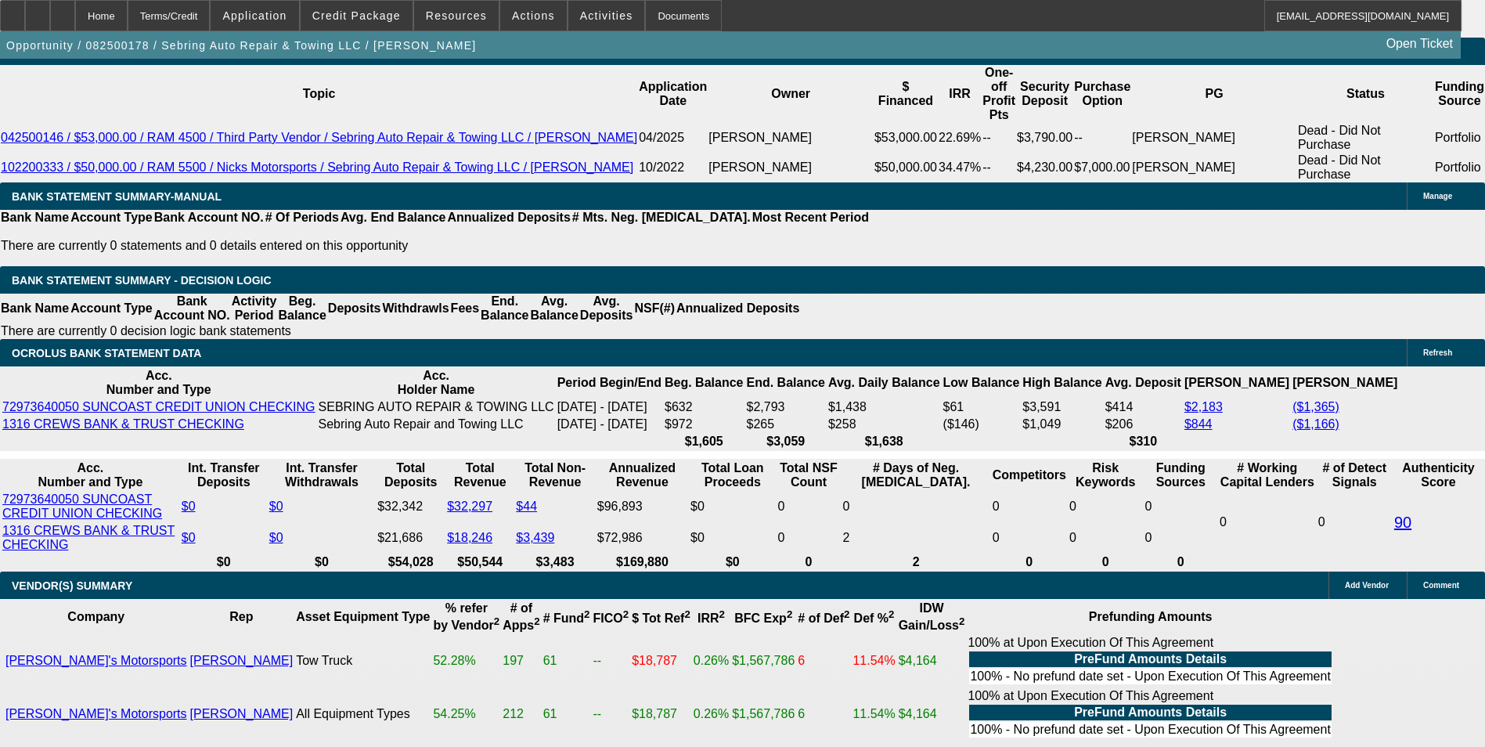
scroll to position [2731, 0]
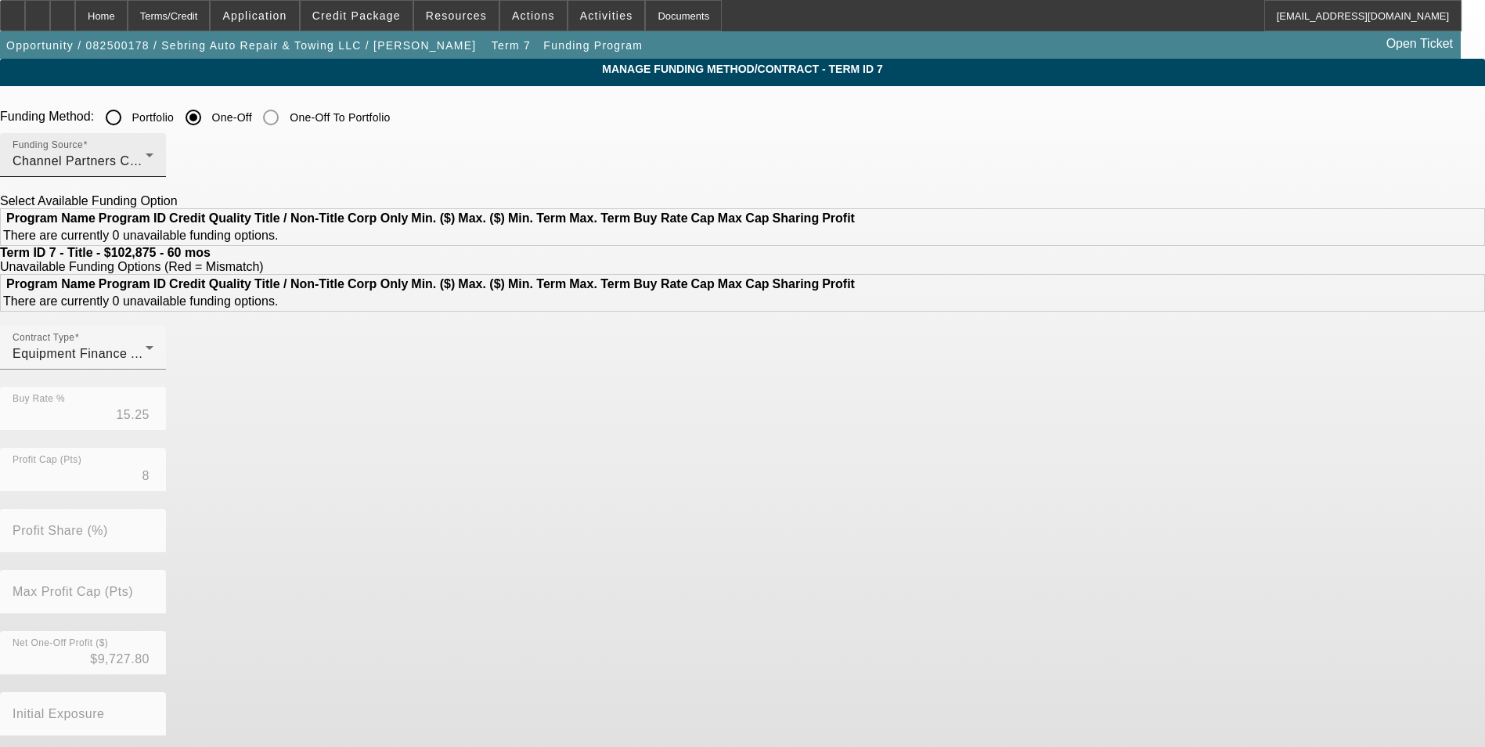
click at [153, 152] on div "Funding Source Channel Partners Capital LLC (EF)" at bounding box center [83, 155] width 141 height 44
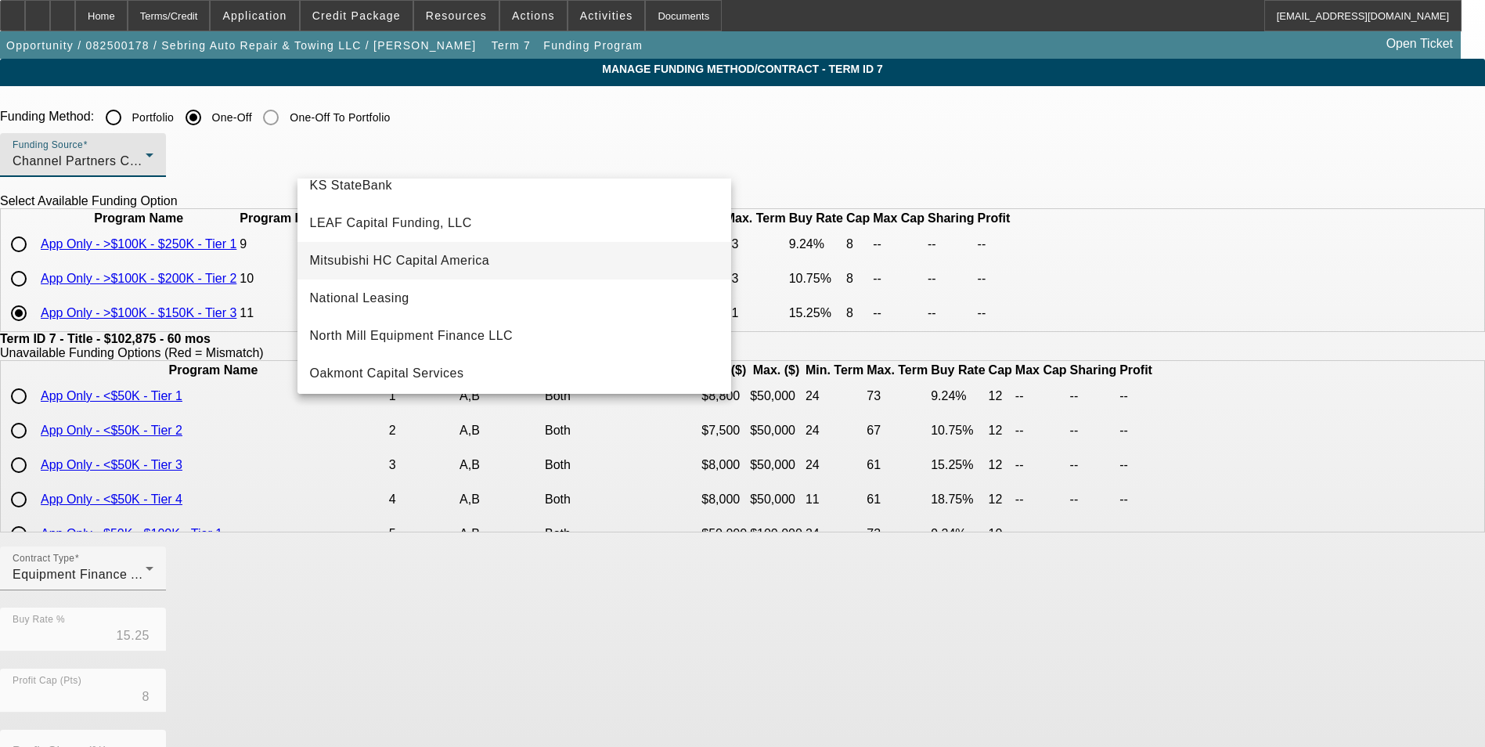
scroll to position [391, 0]
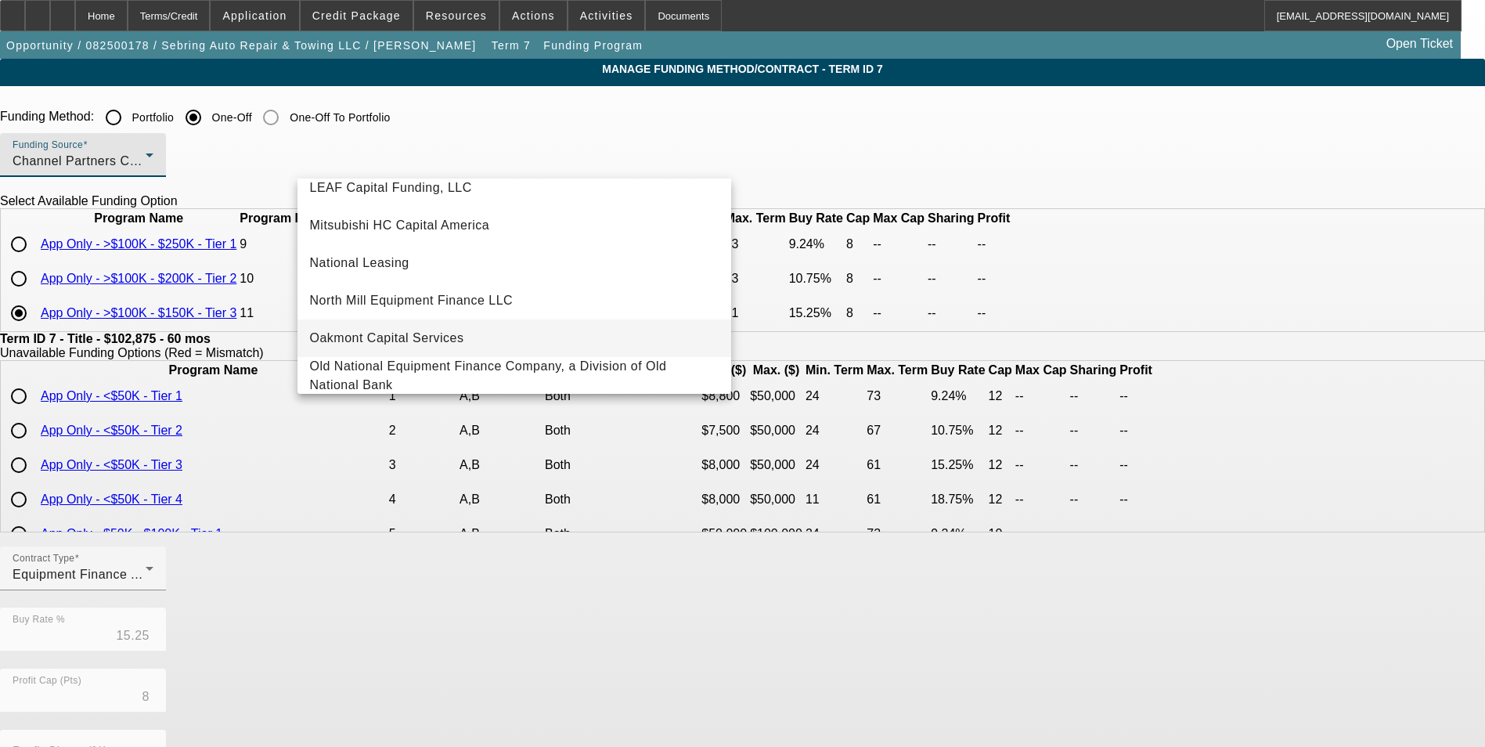
click at [450, 333] on span "Oakmont Capital Services" at bounding box center [387, 338] width 154 height 19
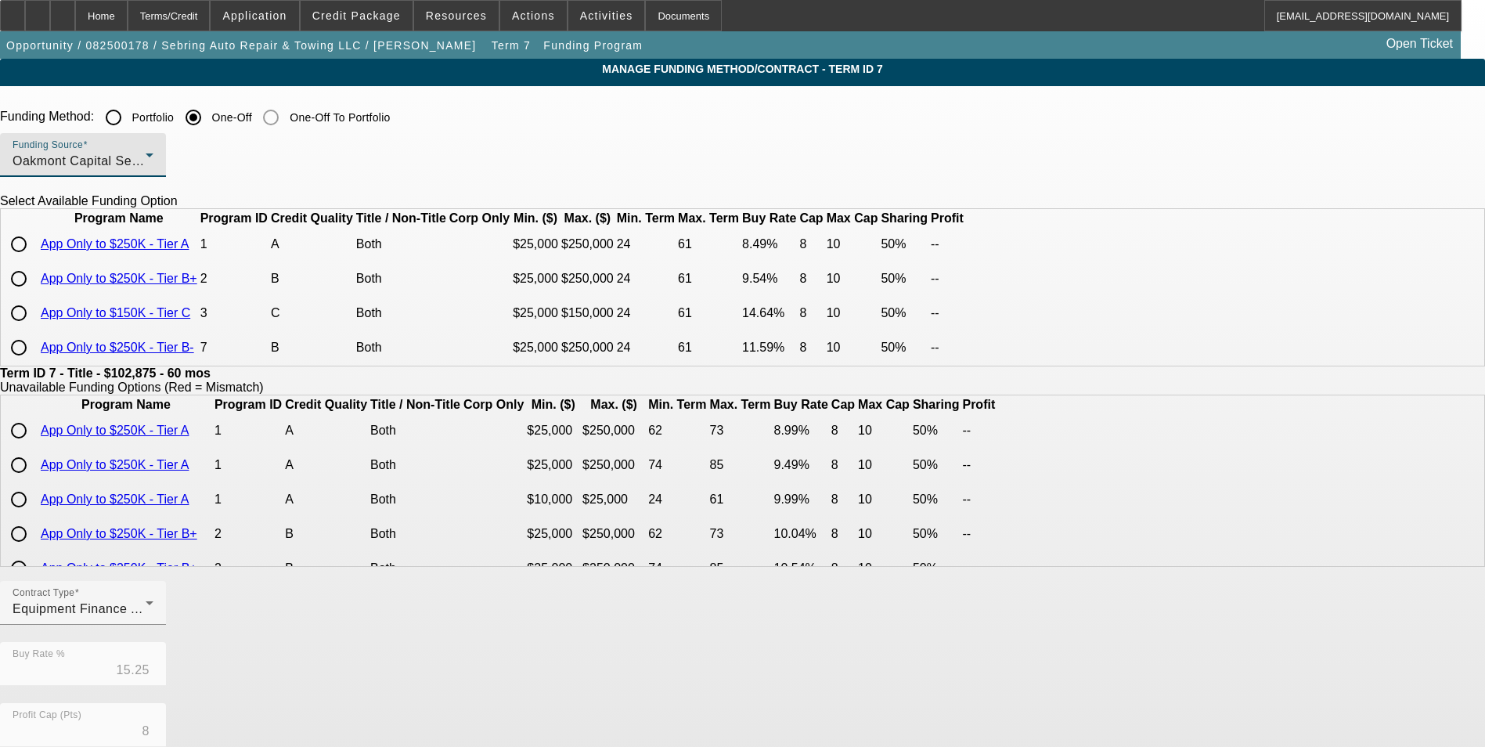
scroll to position [28, 0]
click at [34, 327] on input "radio" at bounding box center [18, 312] width 31 height 31
radio input "true"
type input "14.64"
type input "50.00"
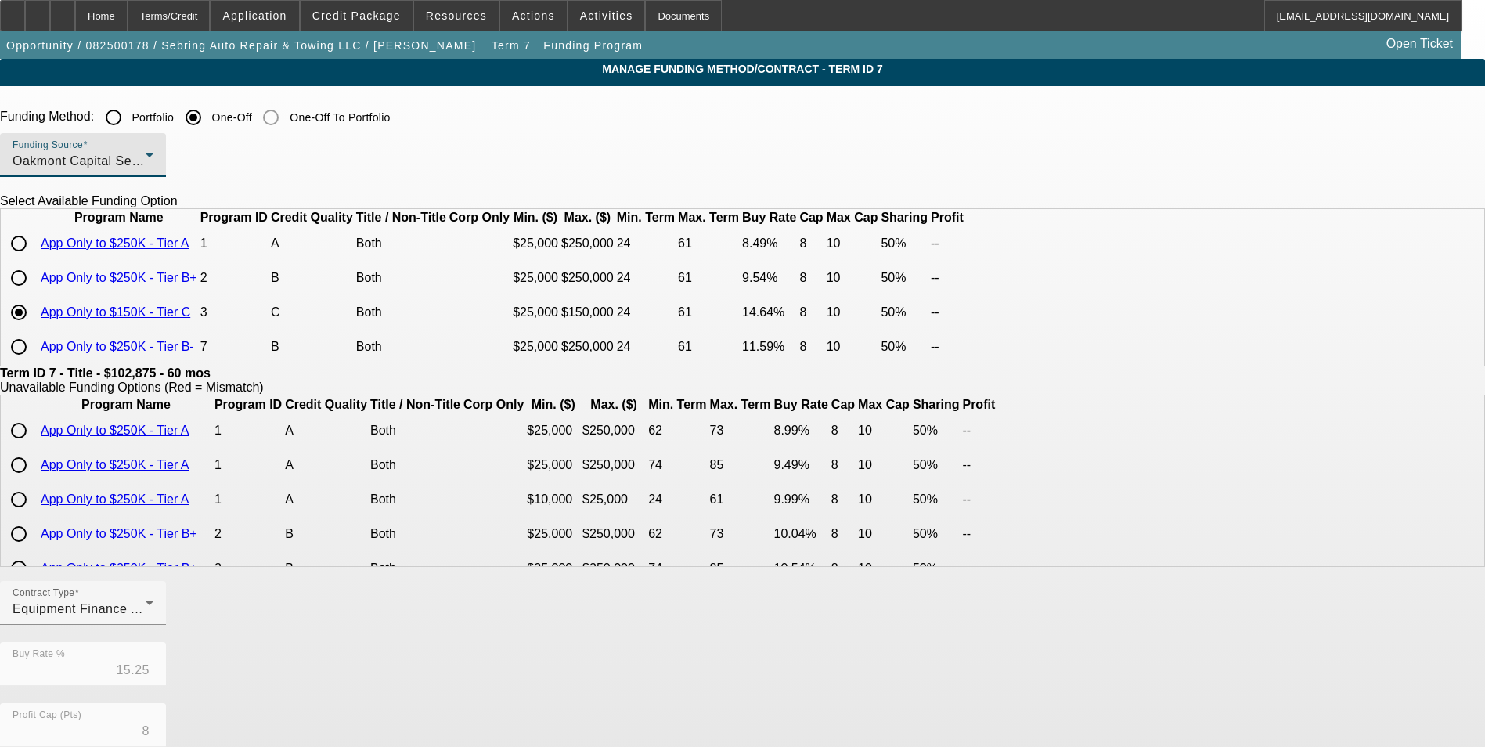
type input "10"
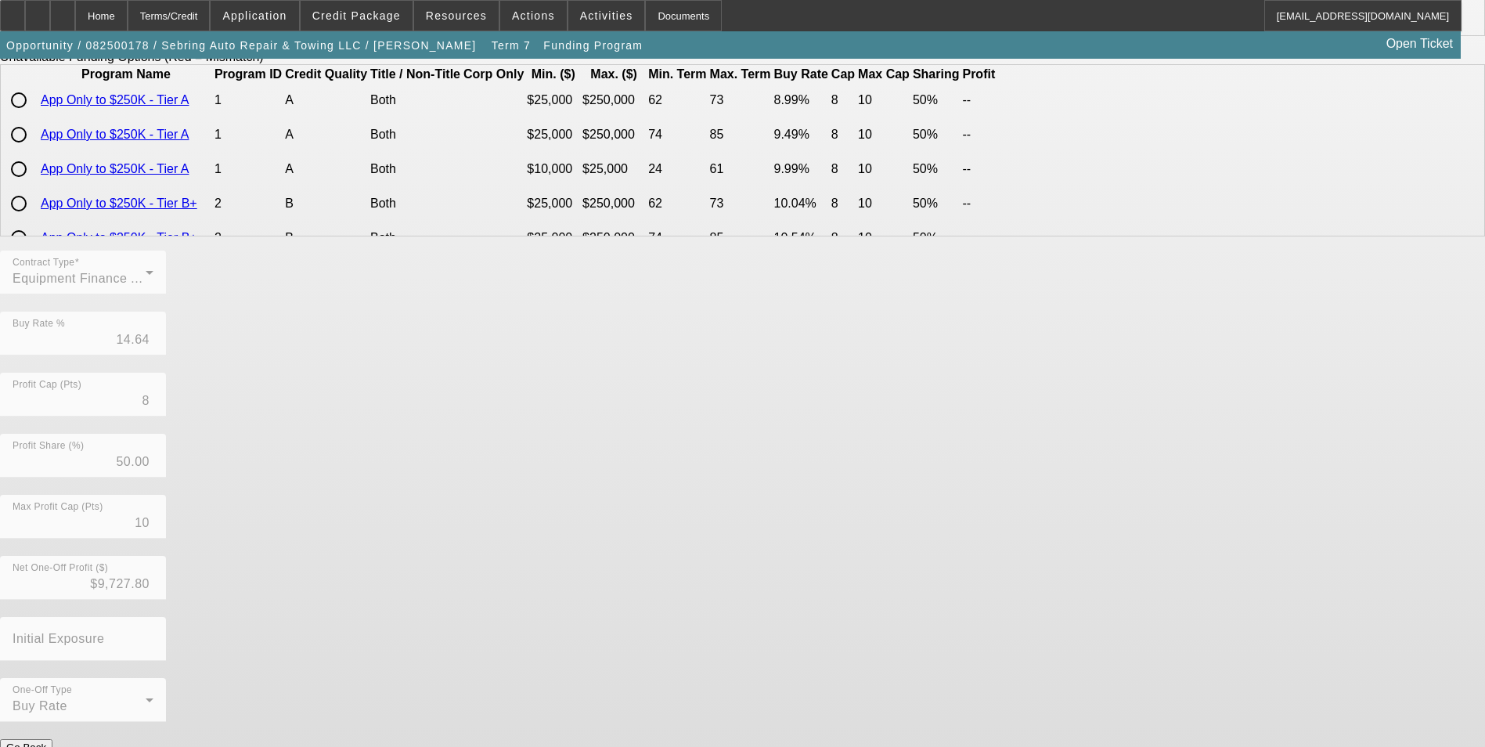
scroll to position [336, 0]
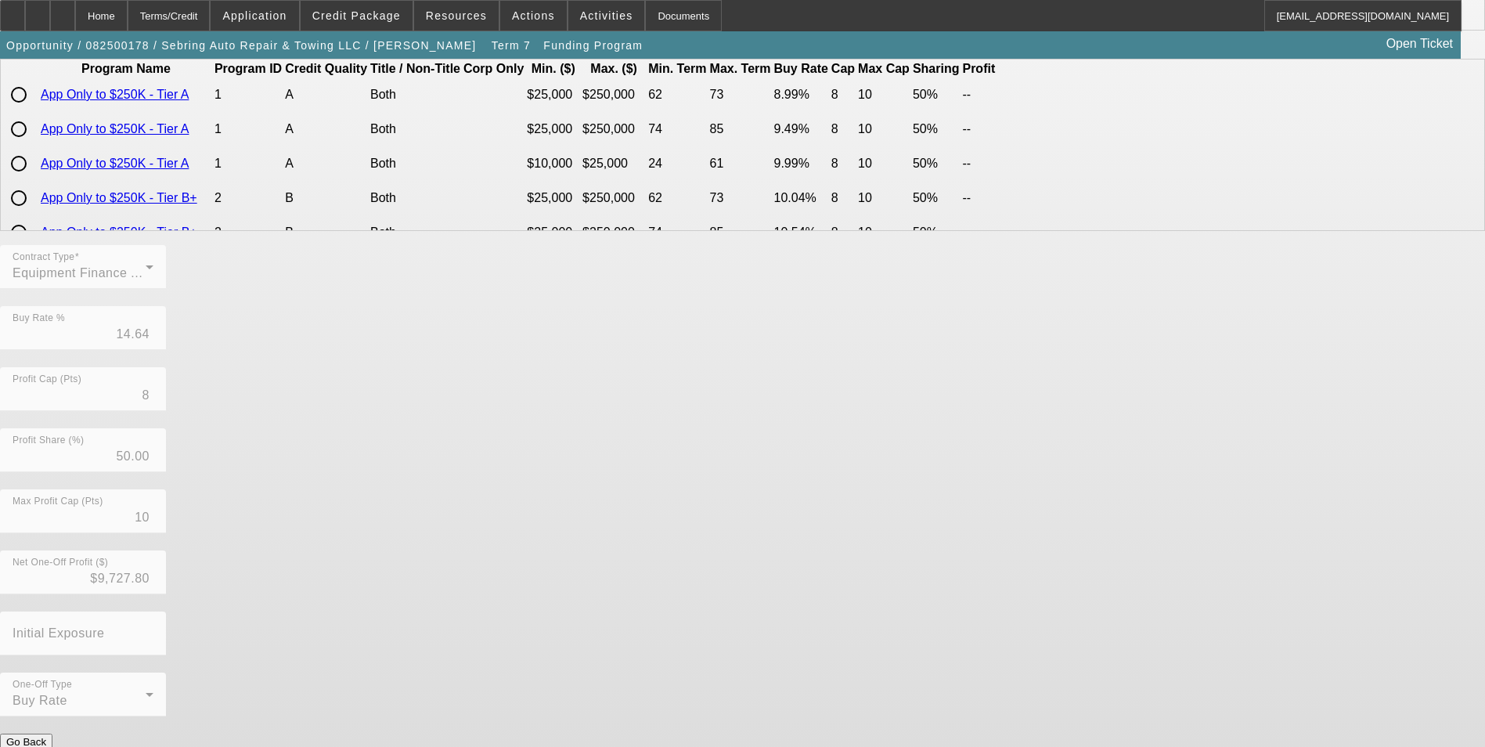
click at [45, 746] on button "Submit" at bounding box center [22, 758] width 45 height 16
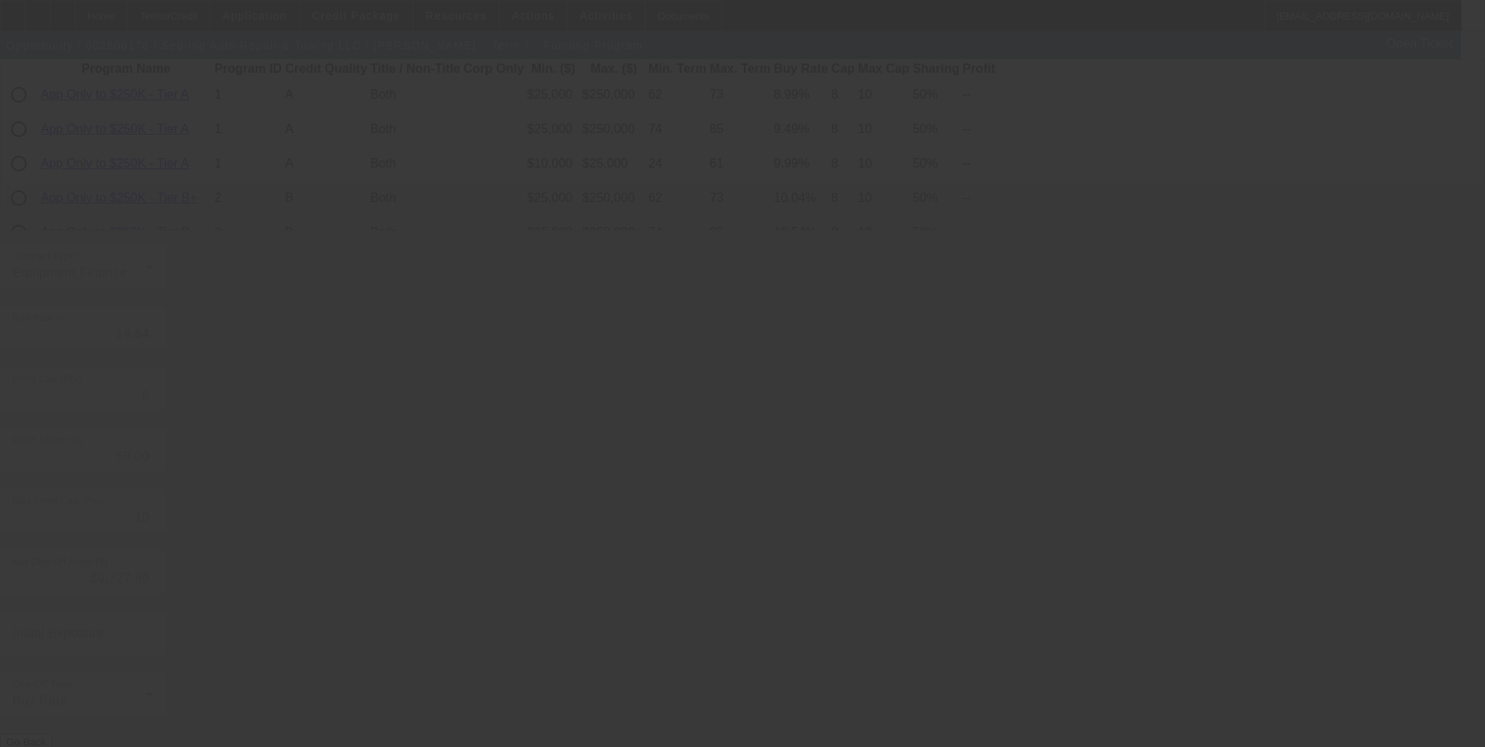
type input "15.25"
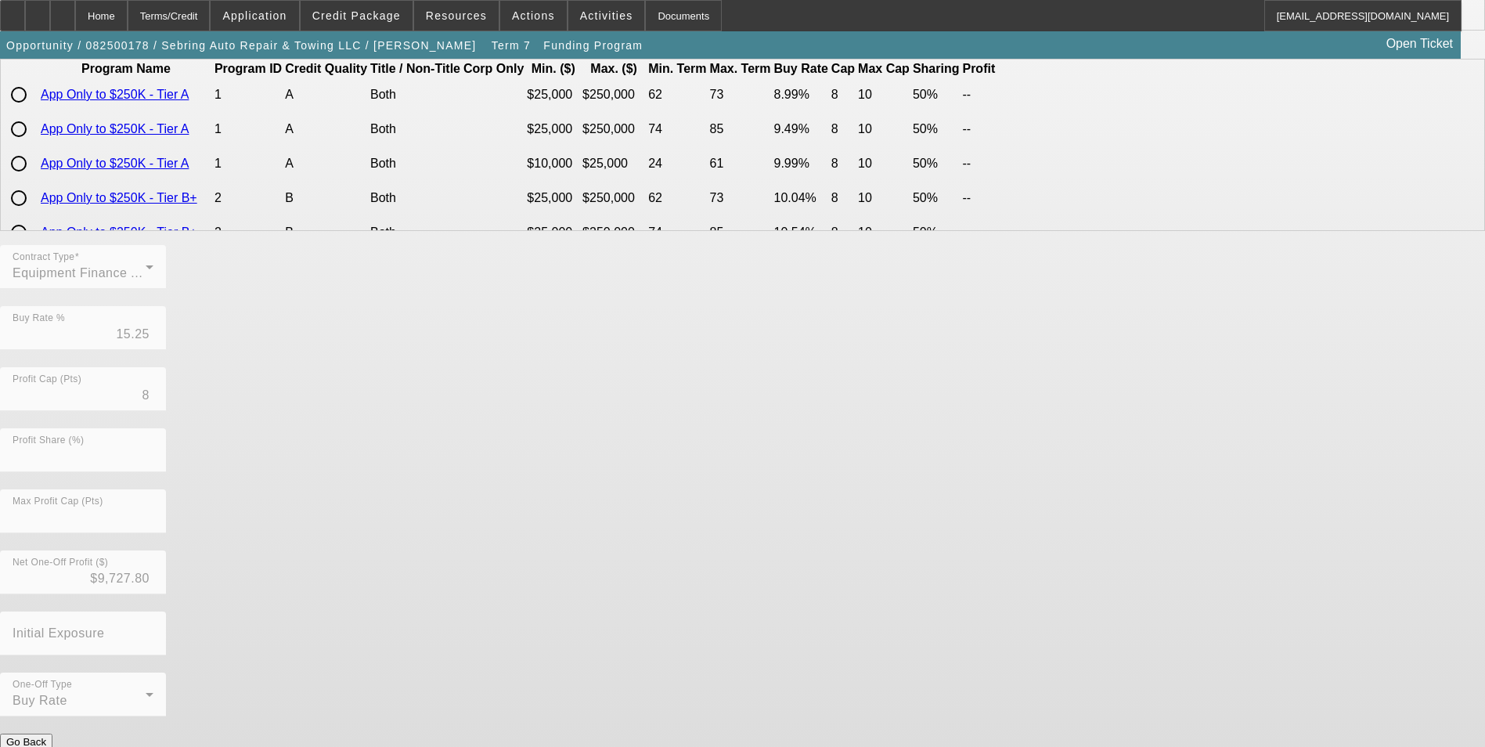
scroll to position [0, 0]
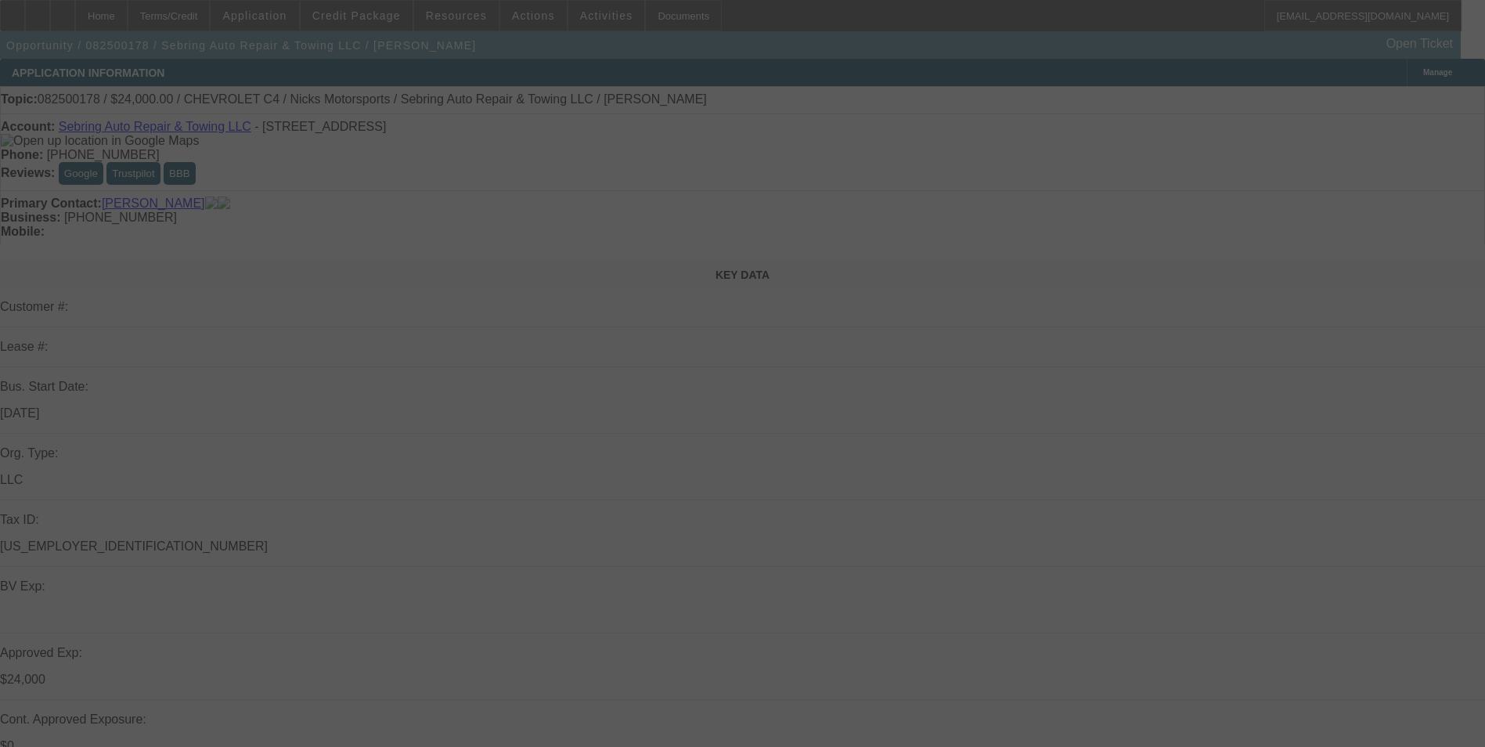
select select "0"
select select "3"
select select "0"
select select "6"
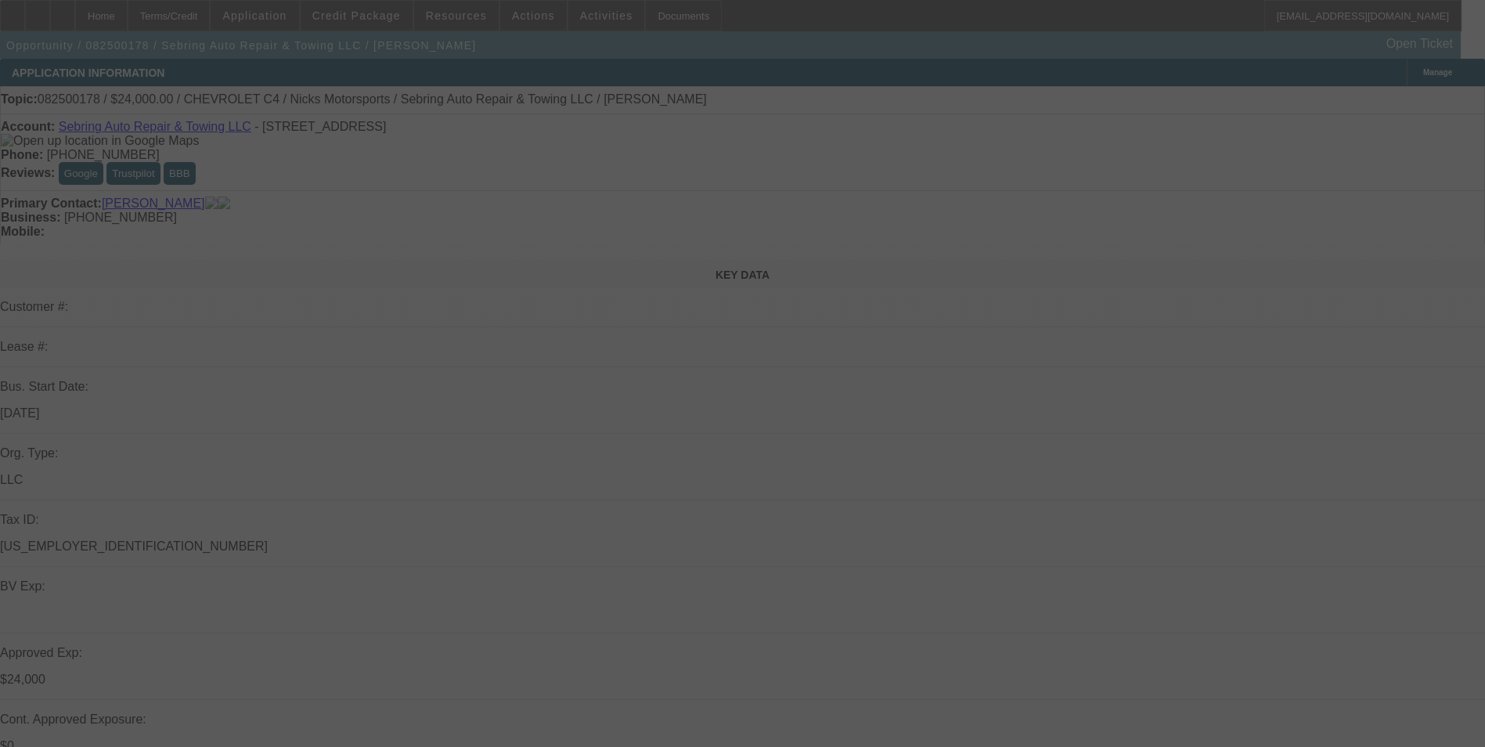
select select "0"
select select "3"
select select "0"
select select "6"
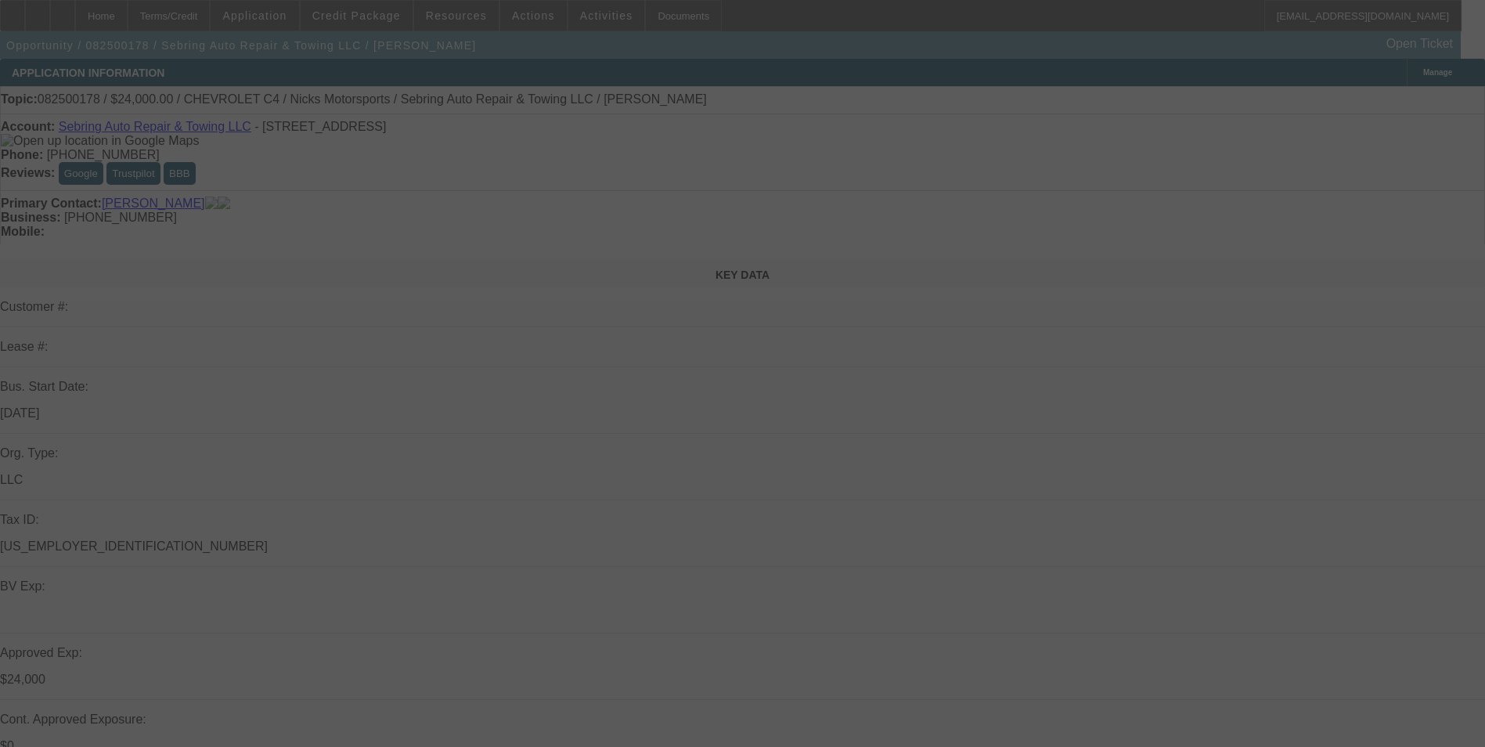
select select "0"
select select "2"
select select "0"
select select "6"
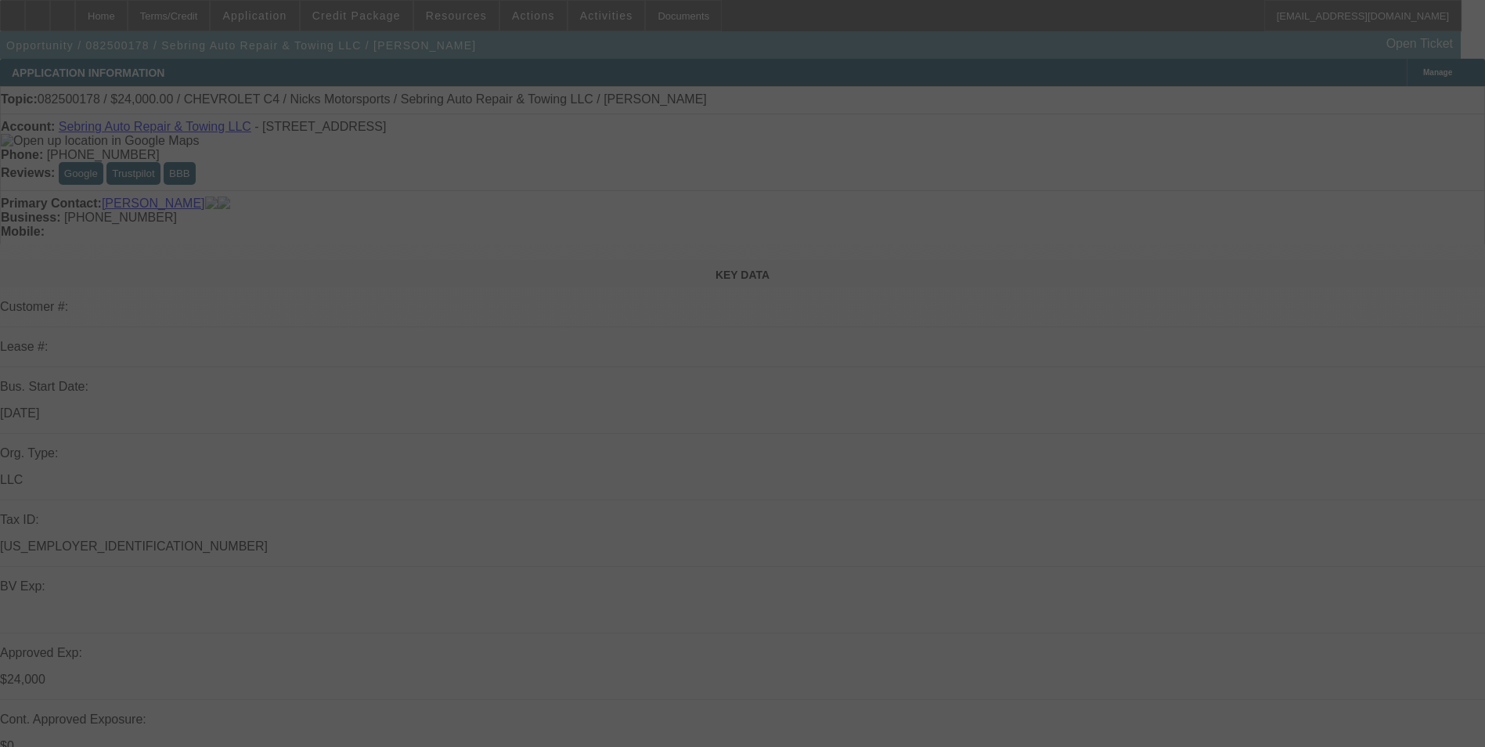
select select "0"
select select "2"
select select "0"
select select "6"
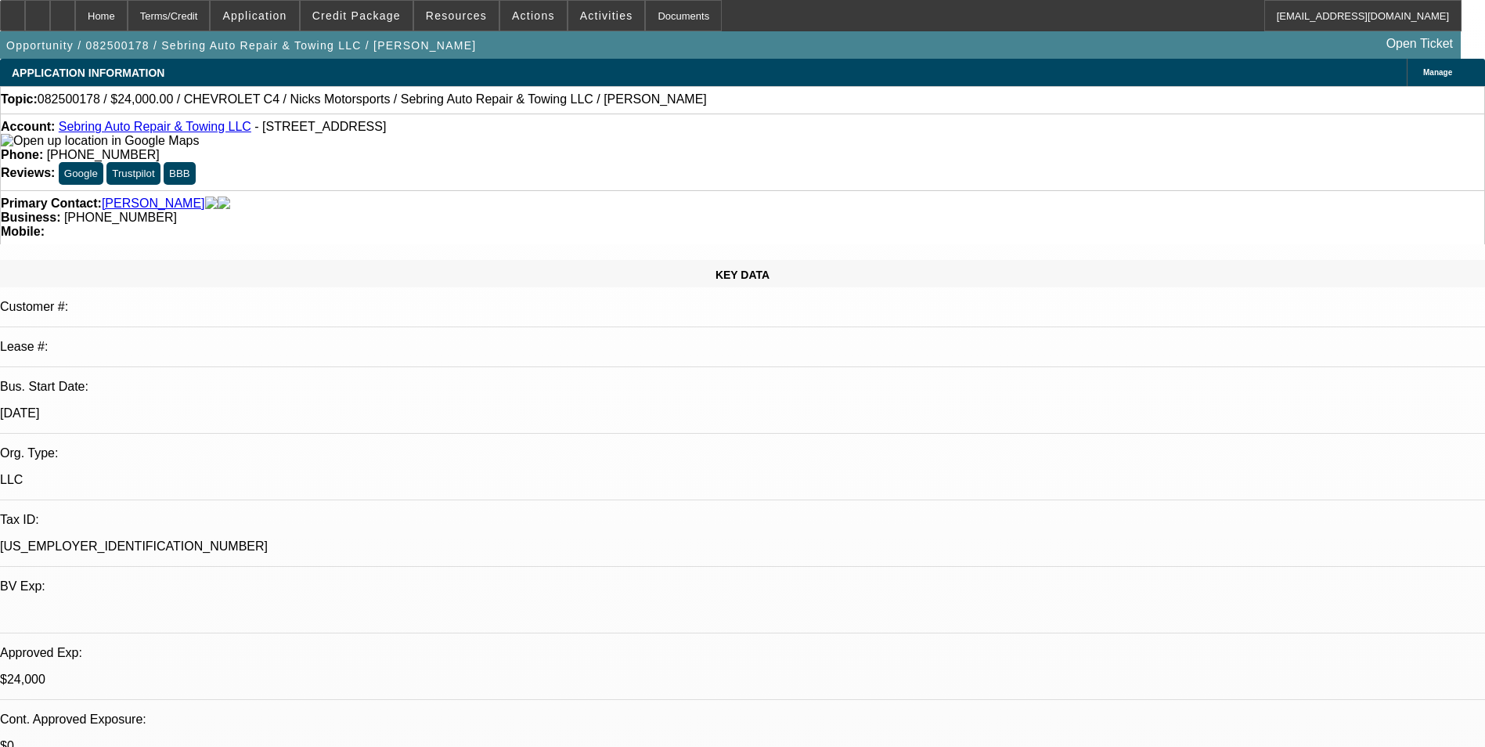
click at [204, 16] on div "Terms/Credit" at bounding box center [169, 15] width 83 height 31
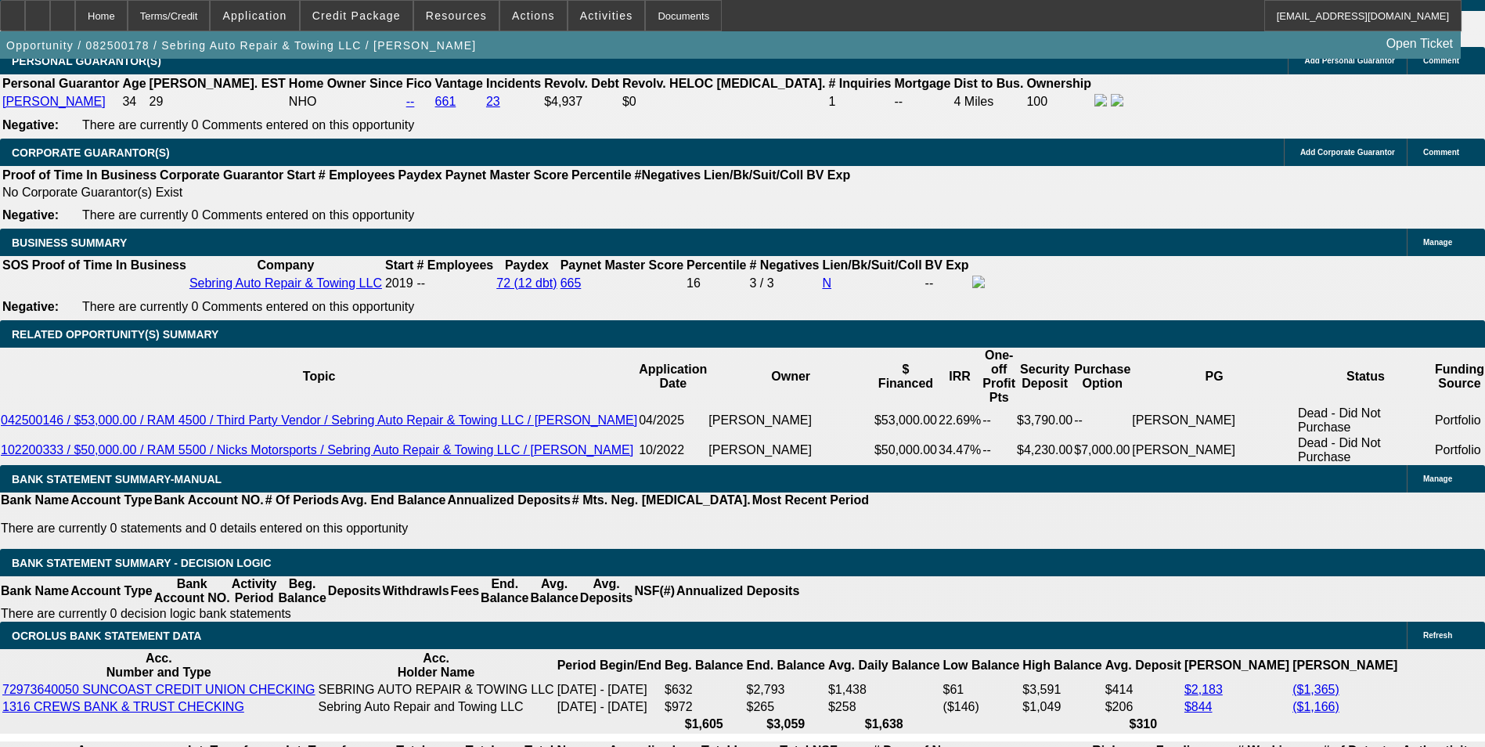
scroll to position [2484, 0]
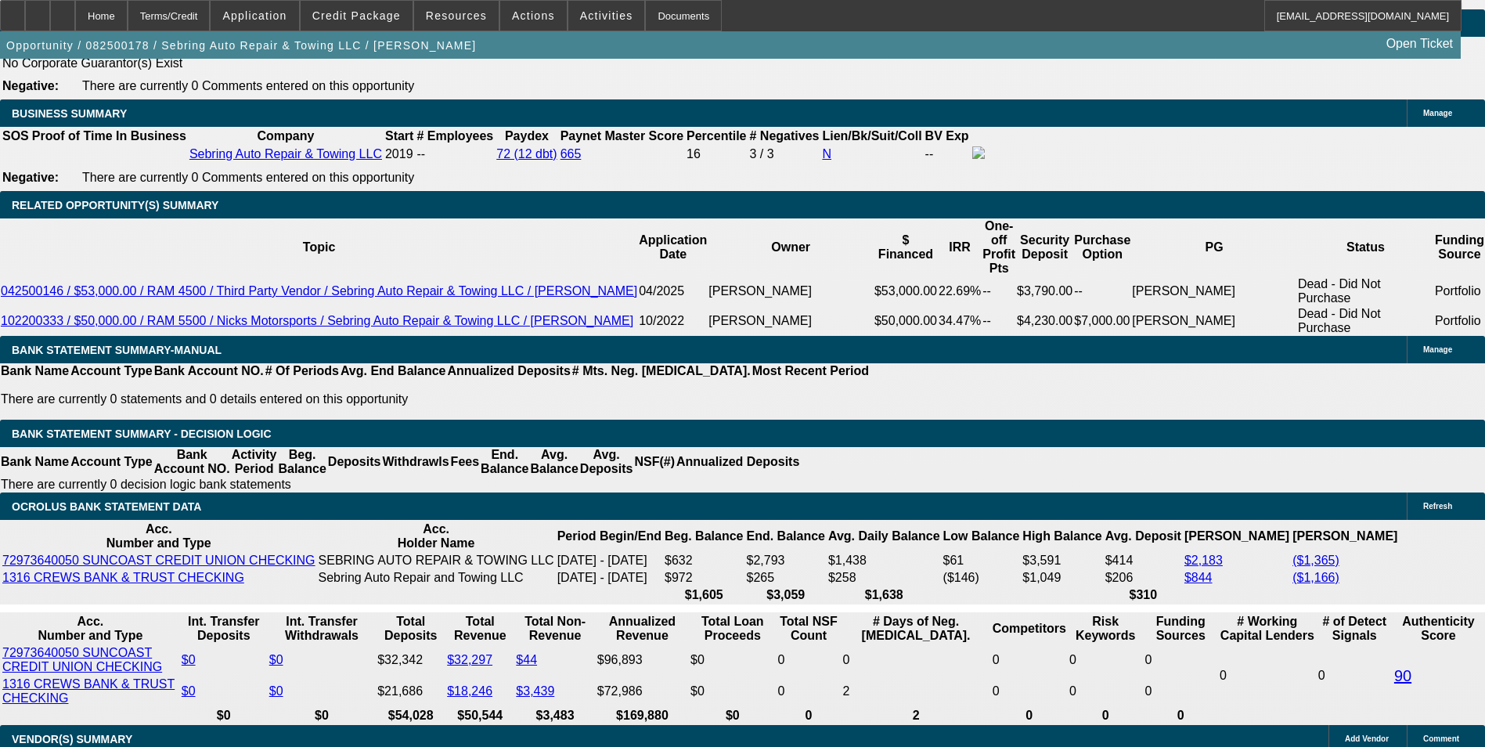
type input "UNKNOWN"
type input "1.5"
type input "$1,780.75"
type input "17.5"
type input "$2,584.45"
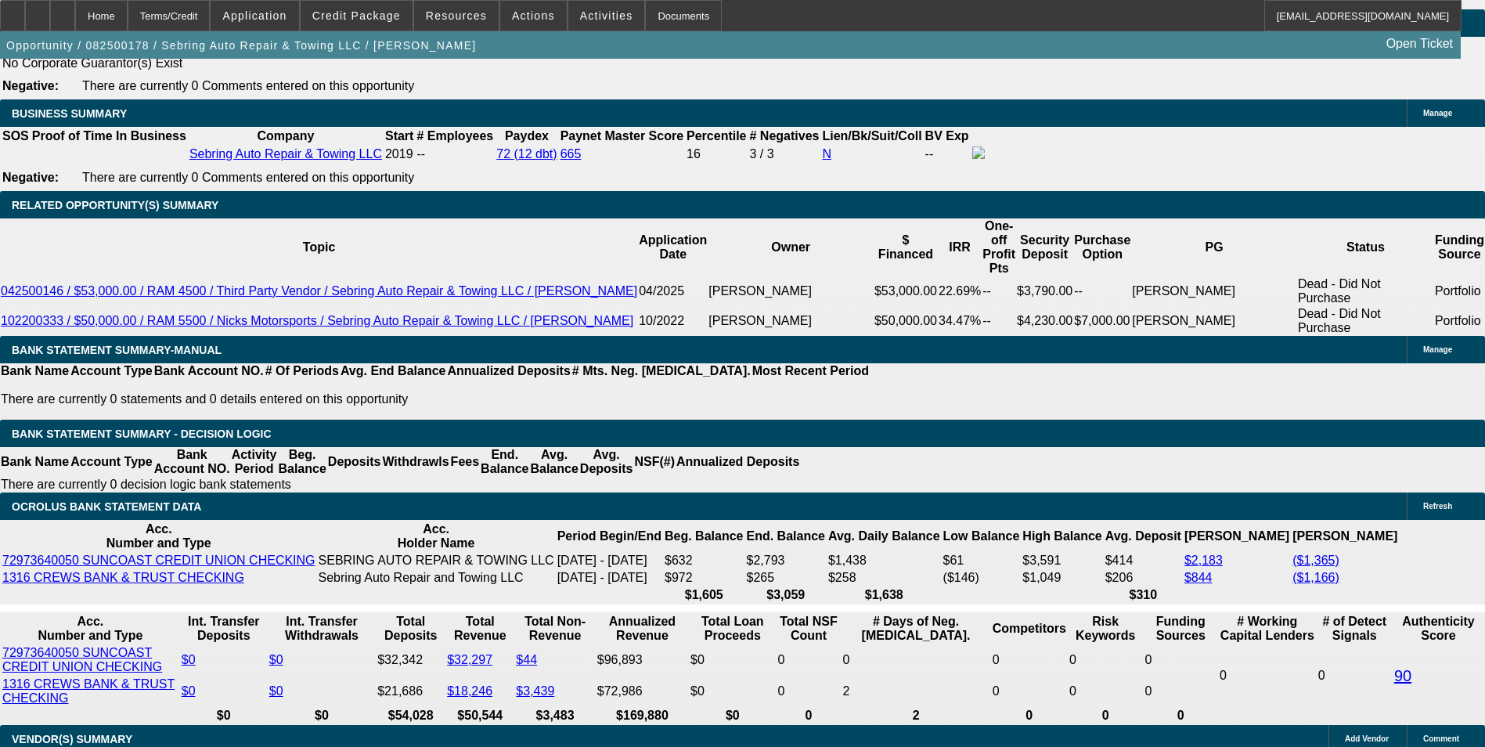
type input "17.5"
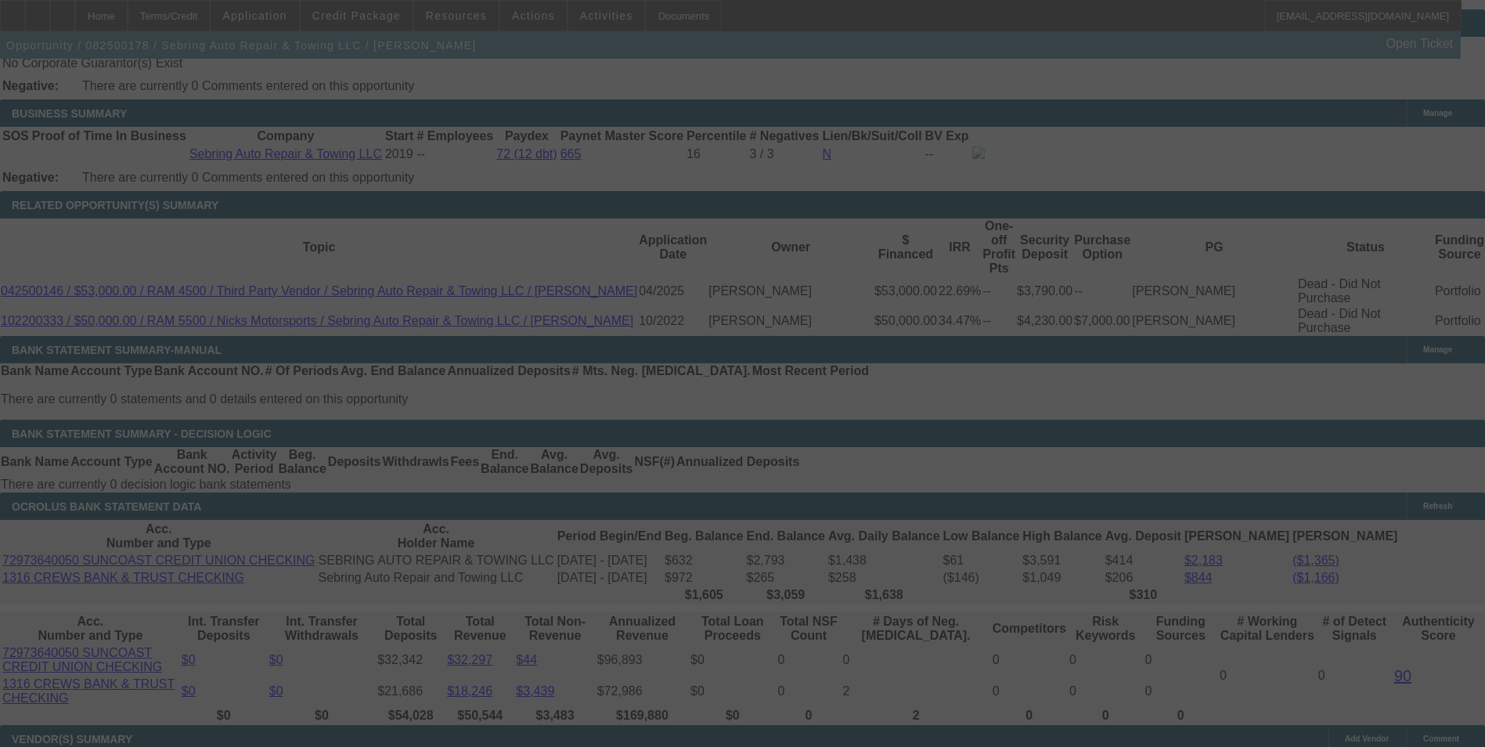
scroll to position [2652, 0]
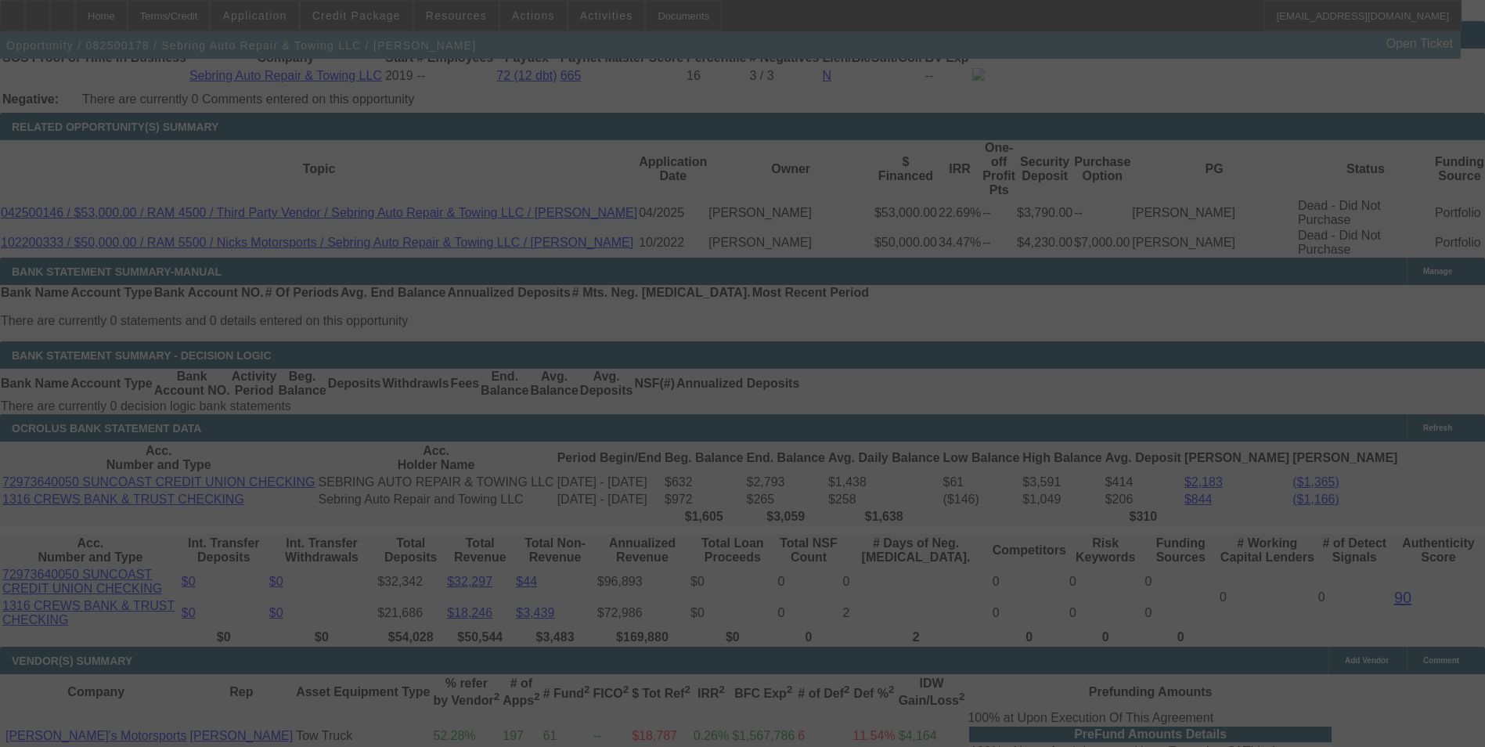
select select "0"
select select "3"
select select "0"
select select "6"
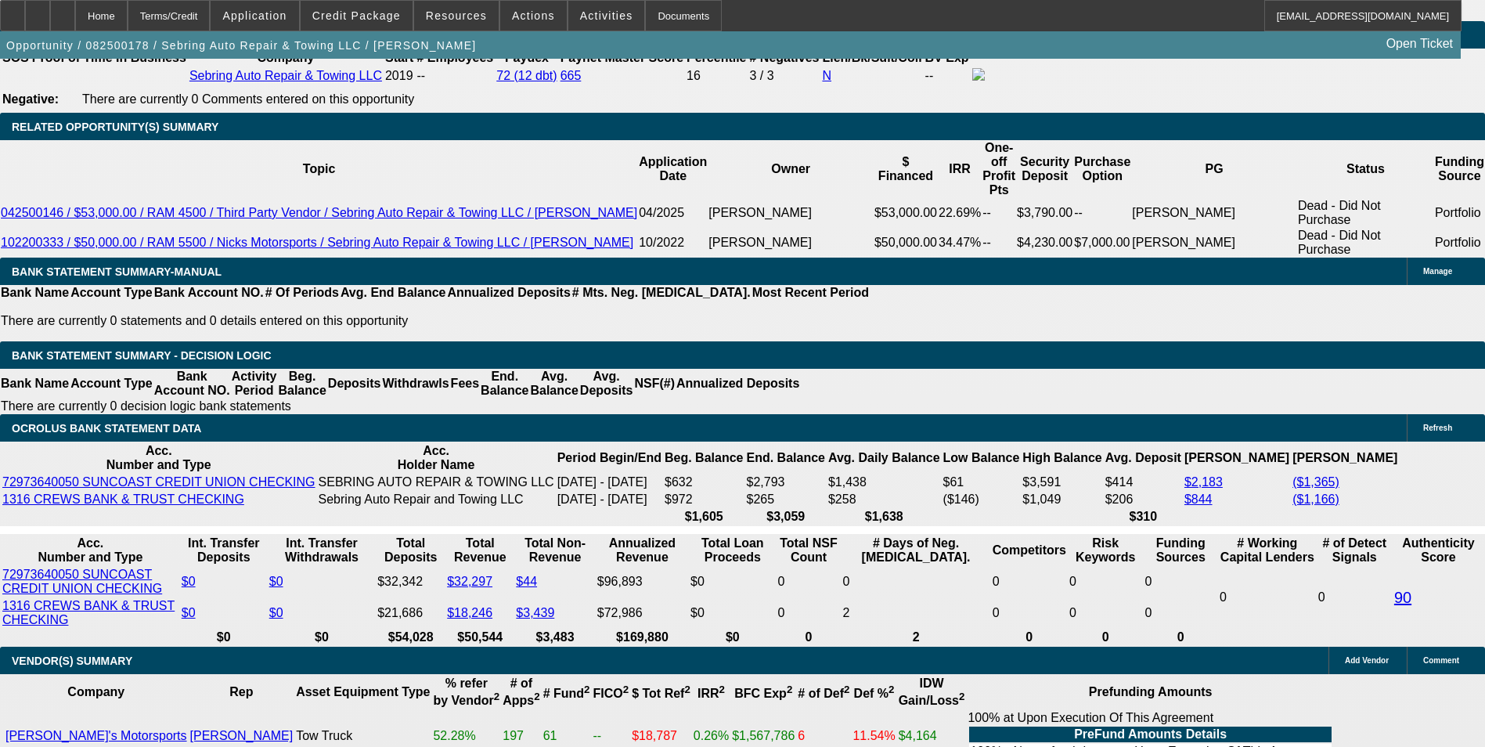
select select "2"
type input "UNKNOWN"
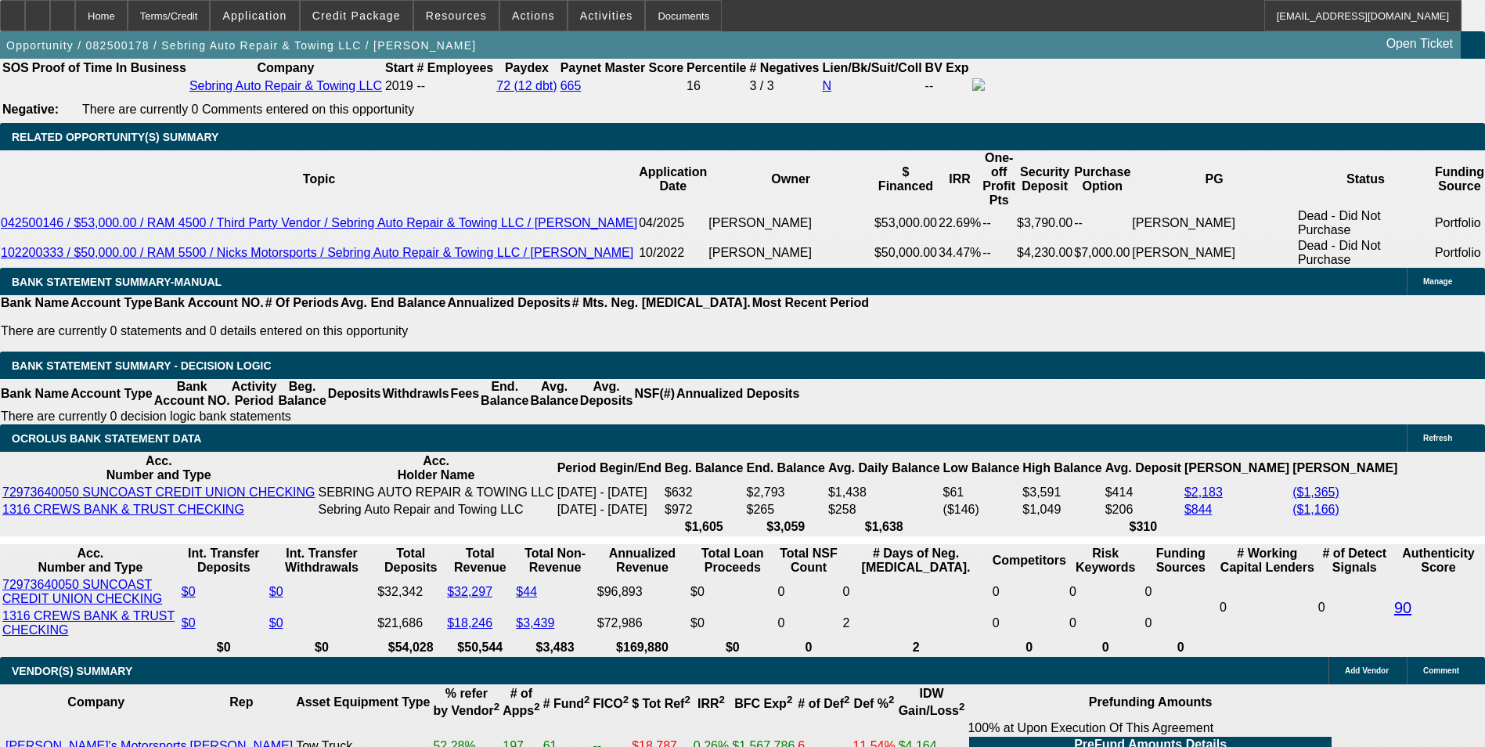
scroll to position [2496, 0]
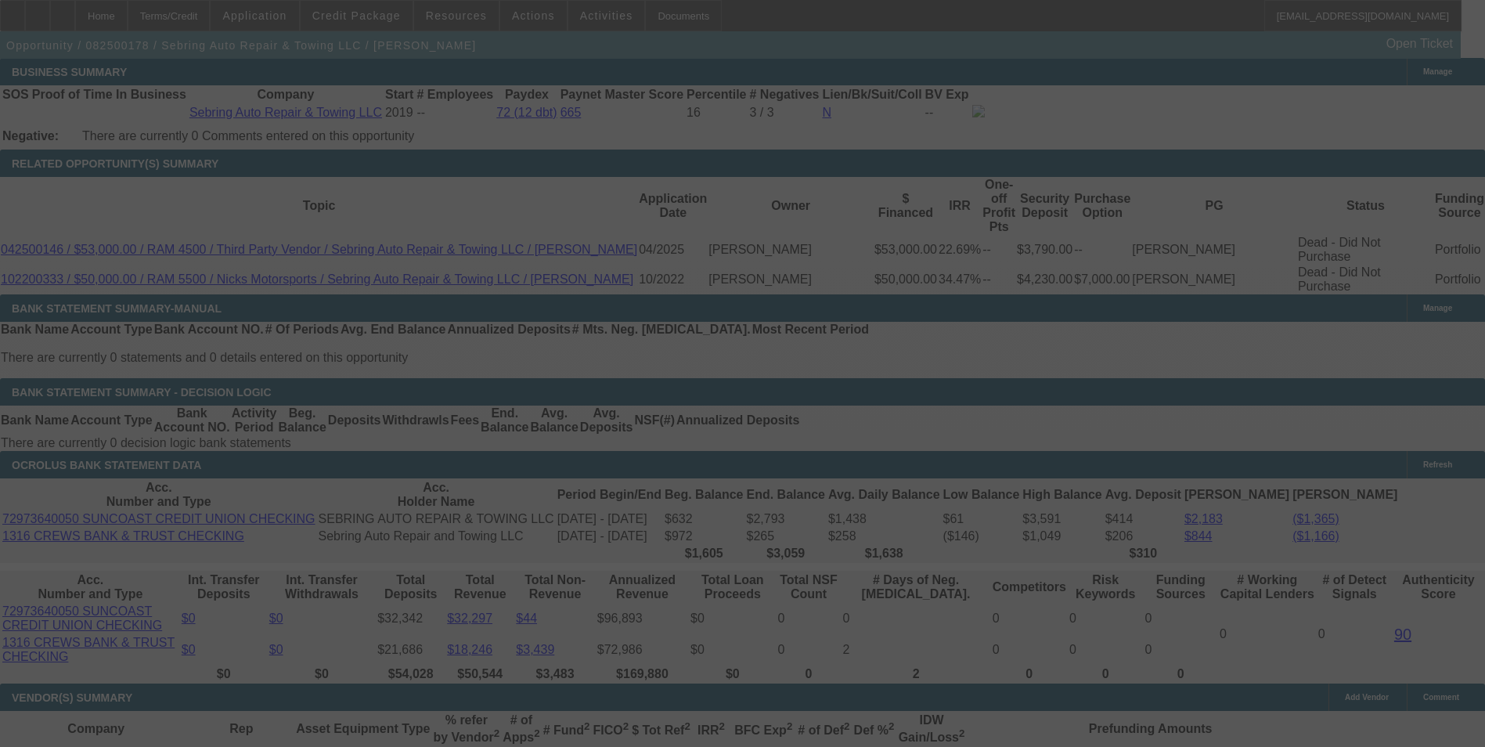
scroll to position [2652, 0]
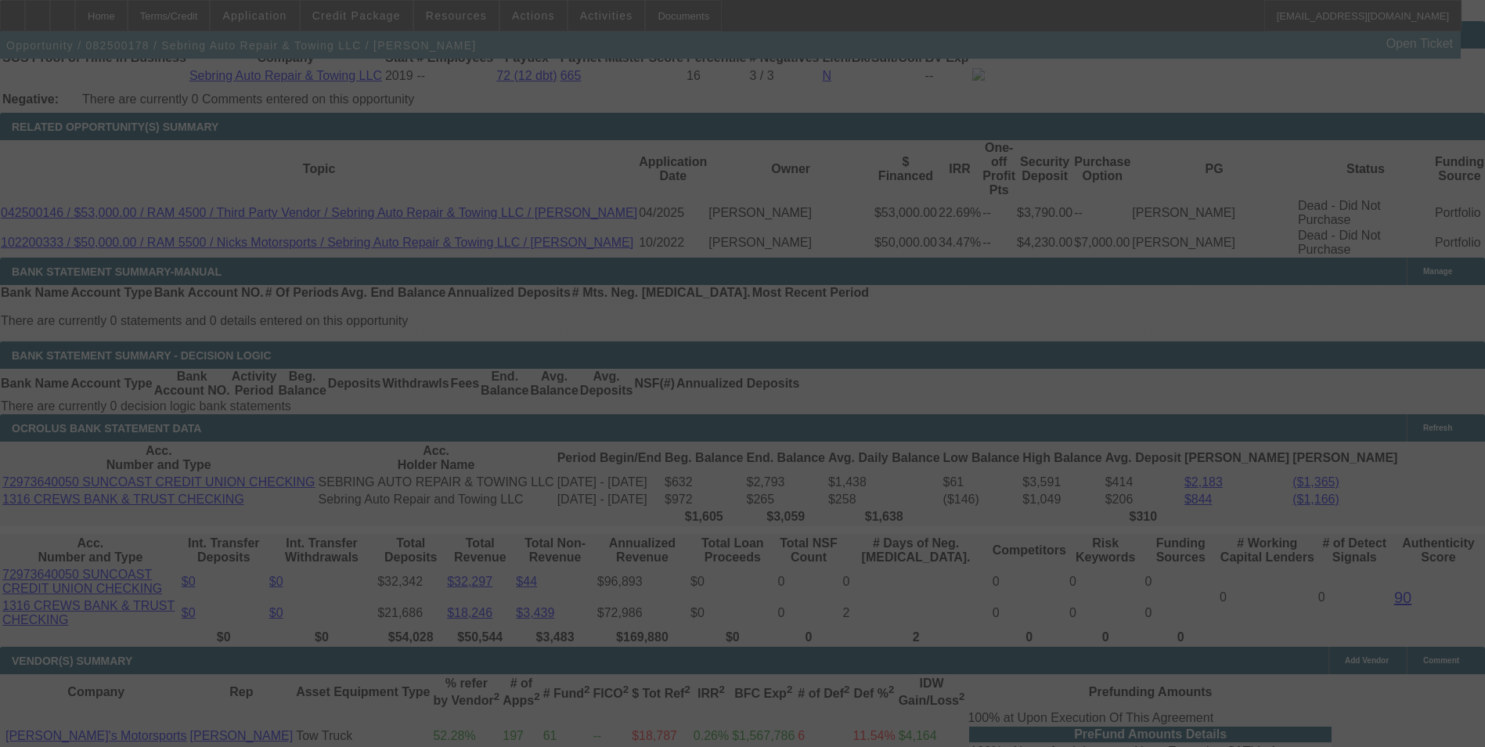
select select "0"
select select "2"
select select "0"
select select "6"
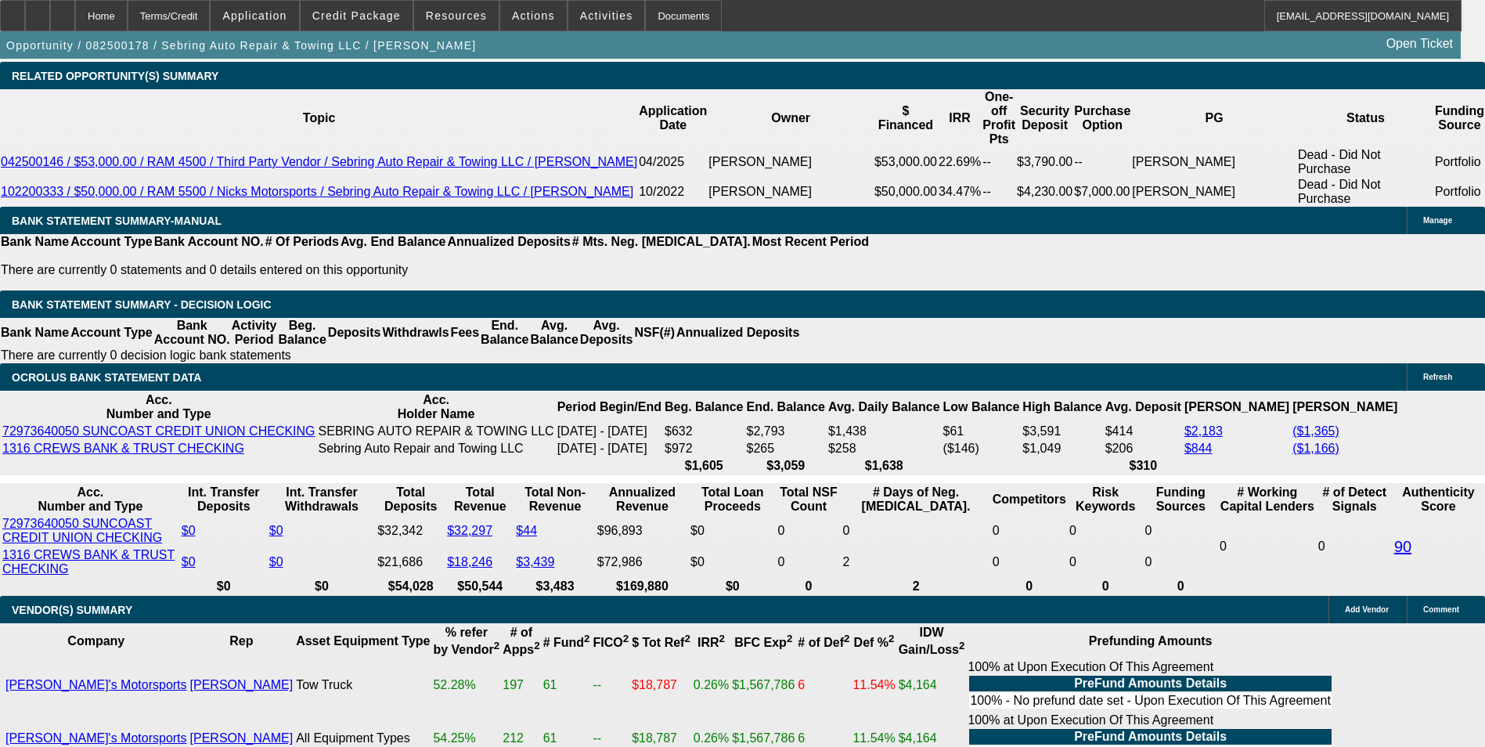
scroll to position [2731, 0]
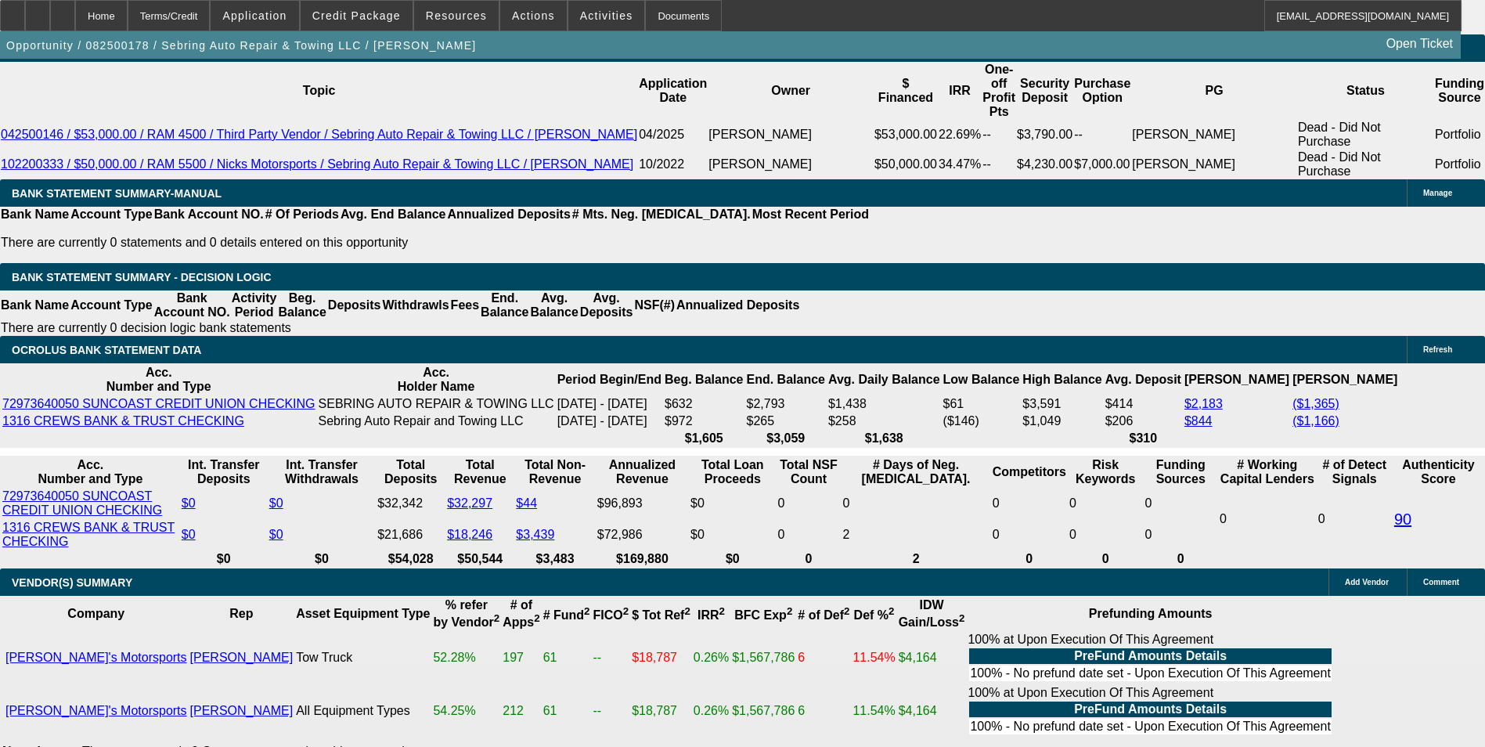
type input "1.5"
type input "UNKNOWN"
type input "$1,780.75"
type input "18.5"
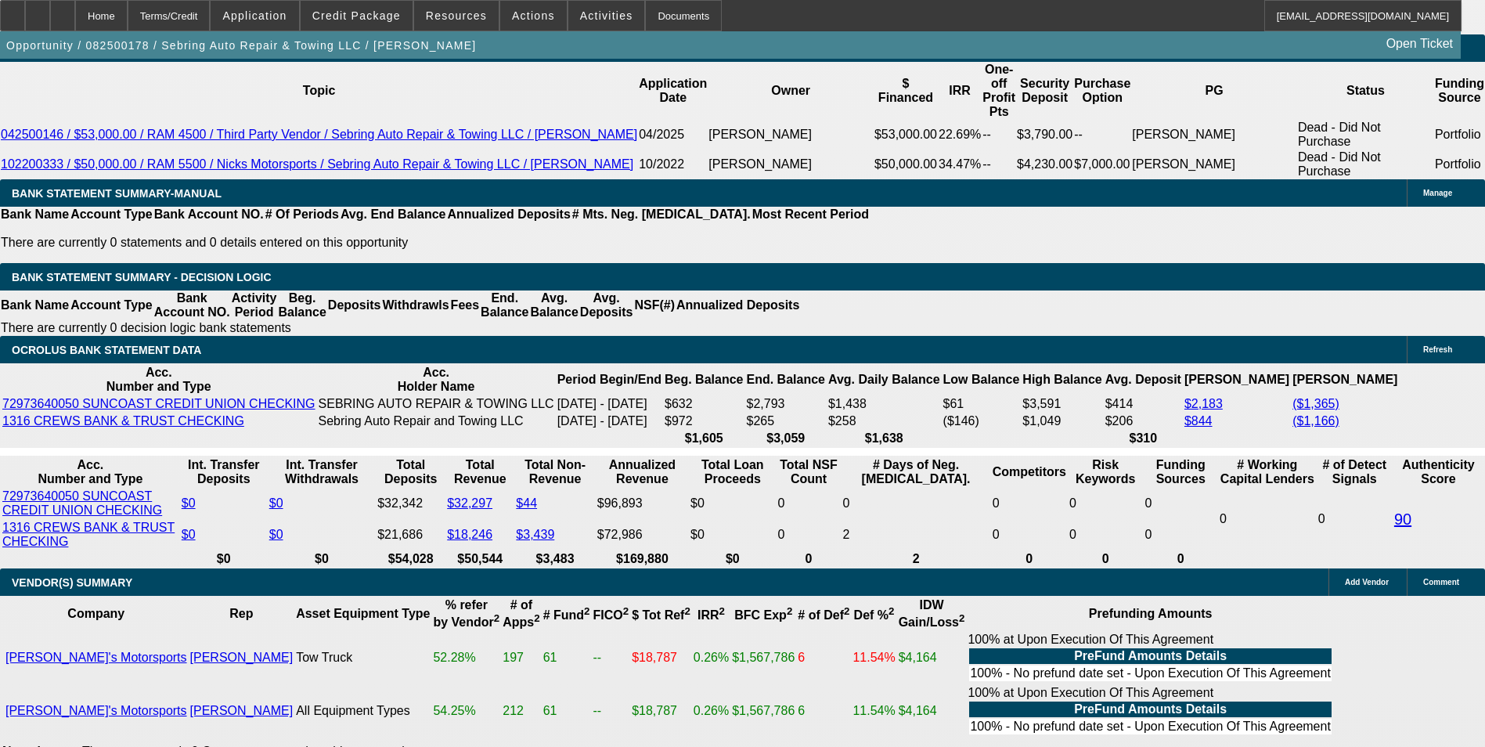
type input "$2,640.41"
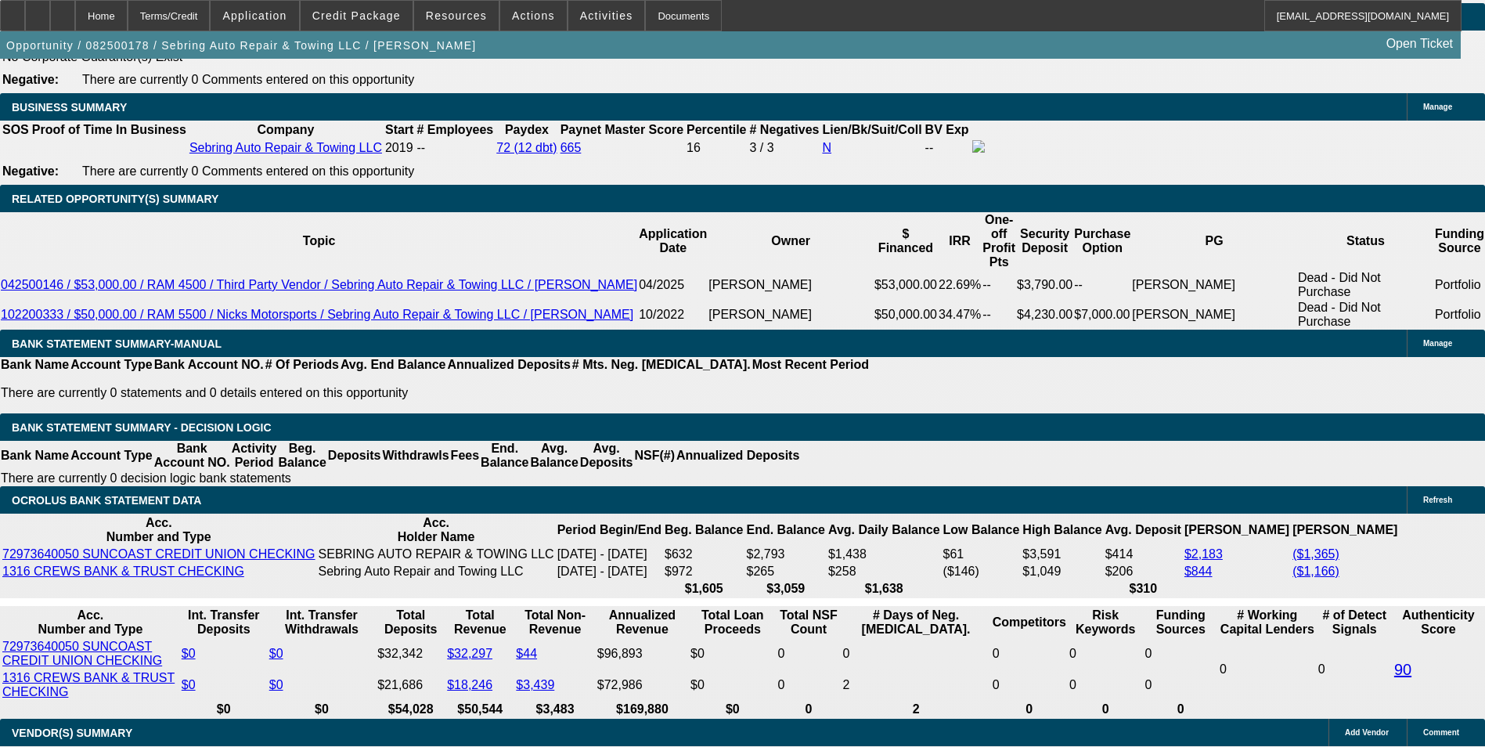
scroll to position [2496, 0]
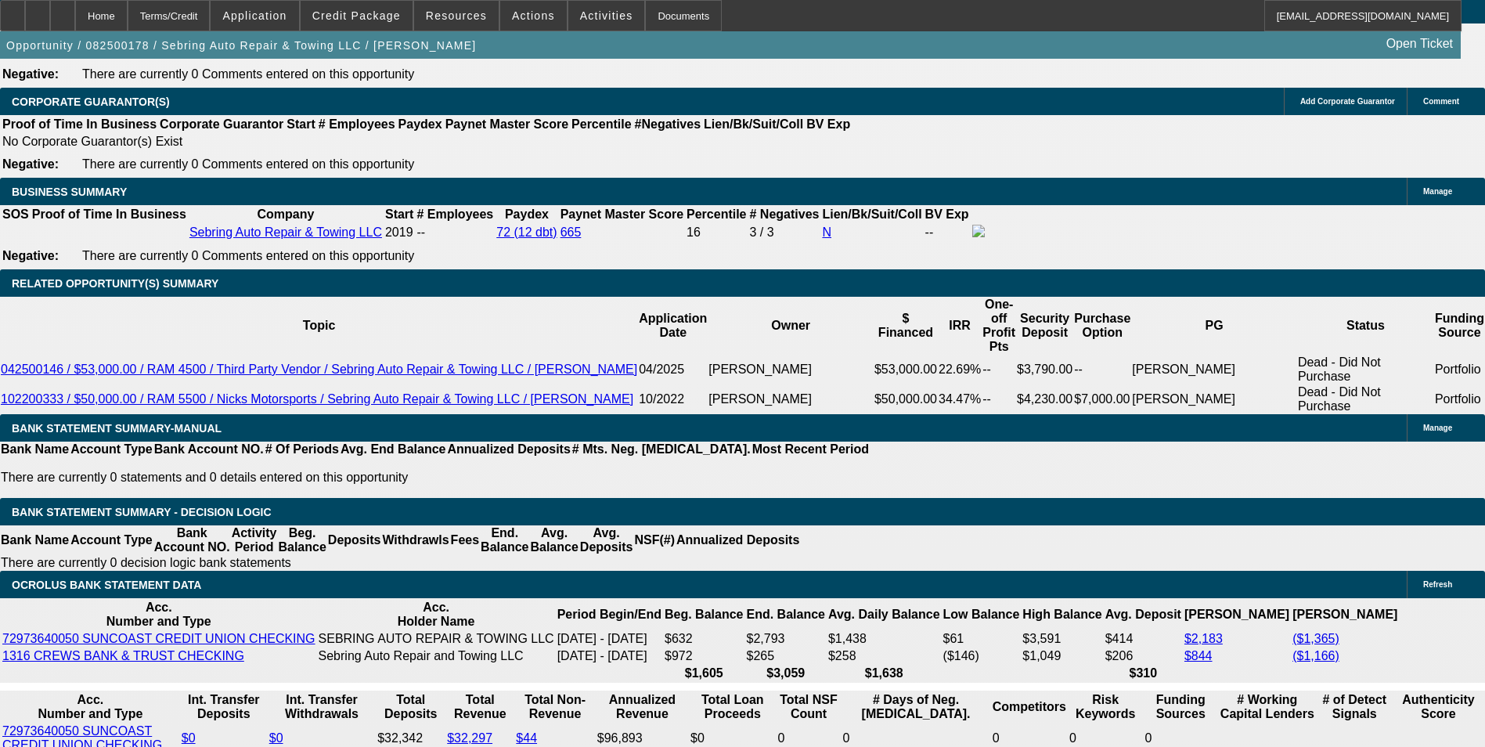
type input "18.5"
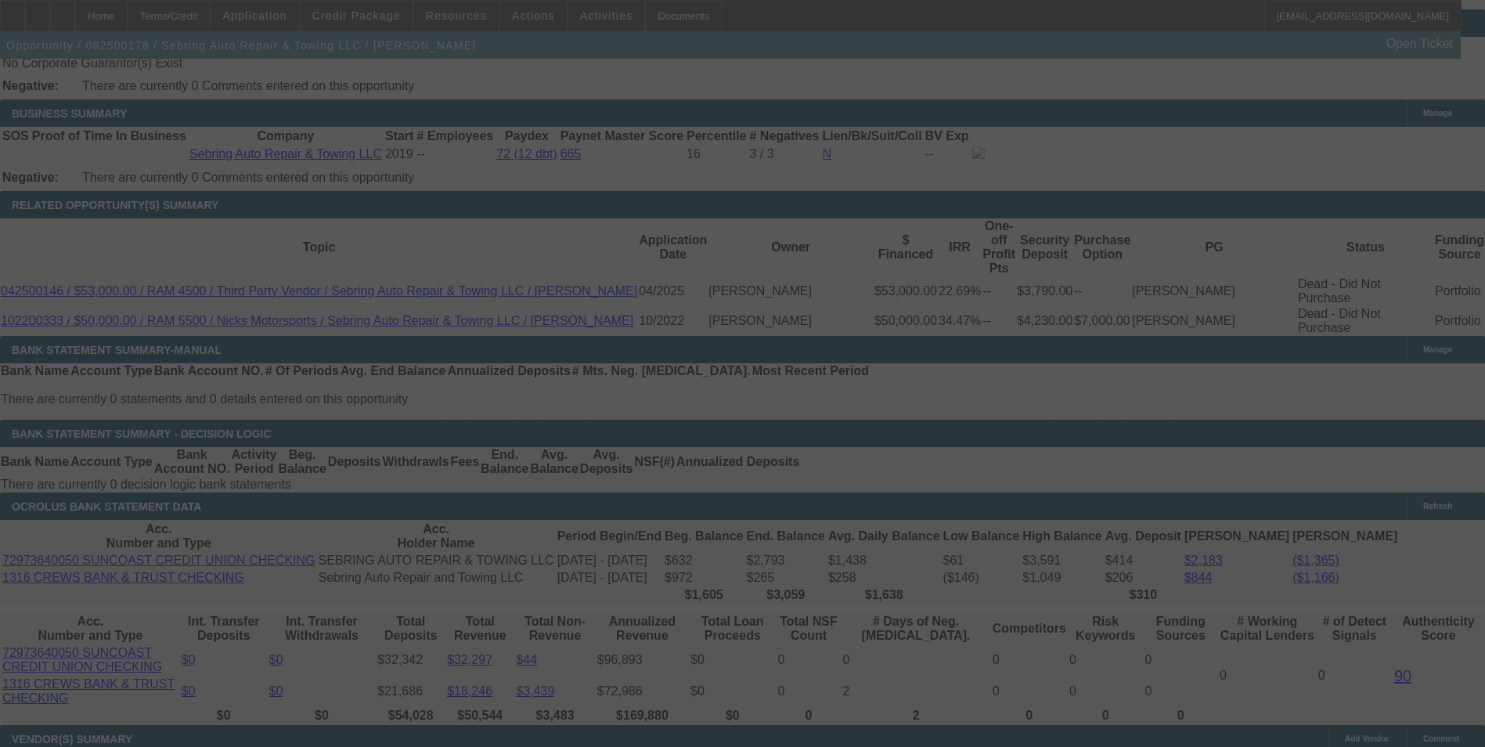
scroll to position [2652, 0]
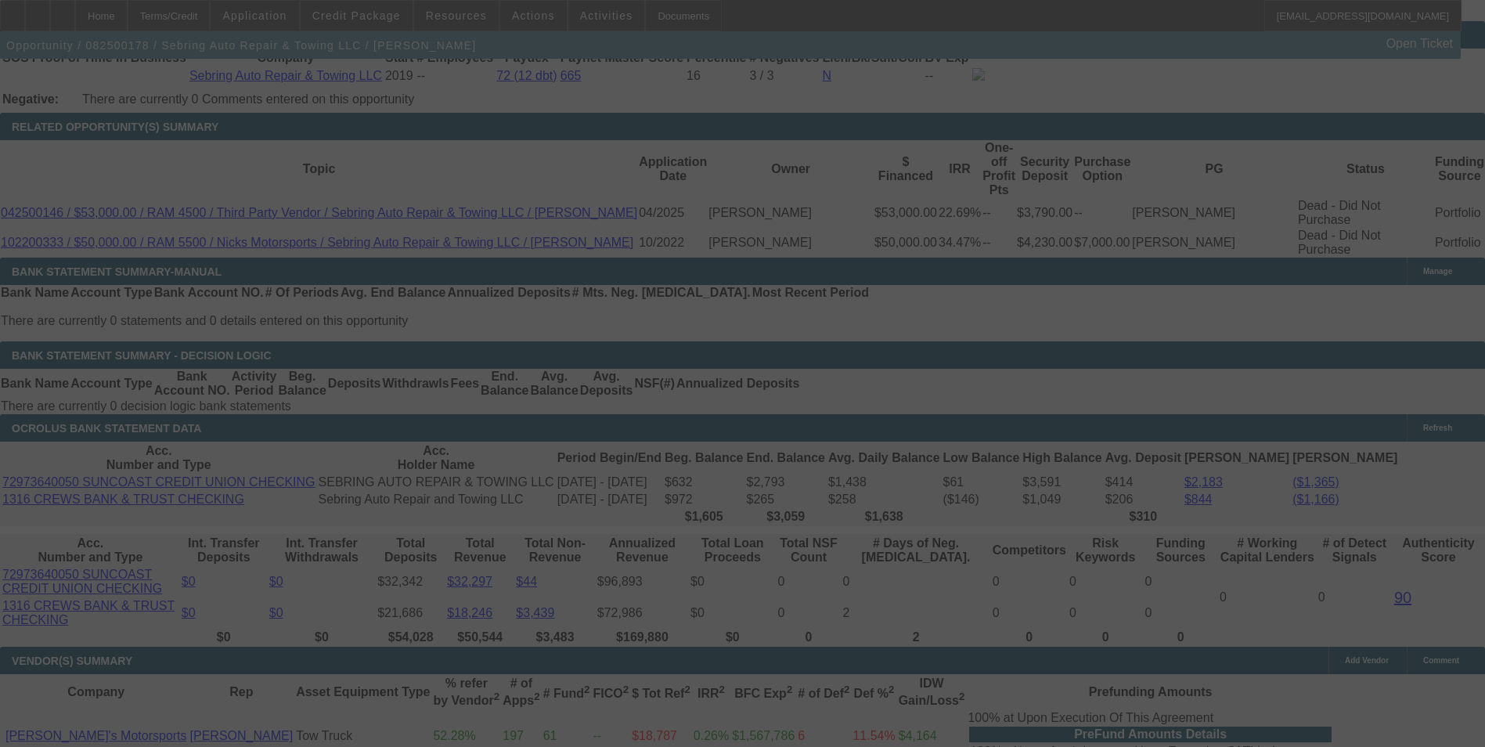
select select "0"
select select "2"
select select "0"
select select "6"
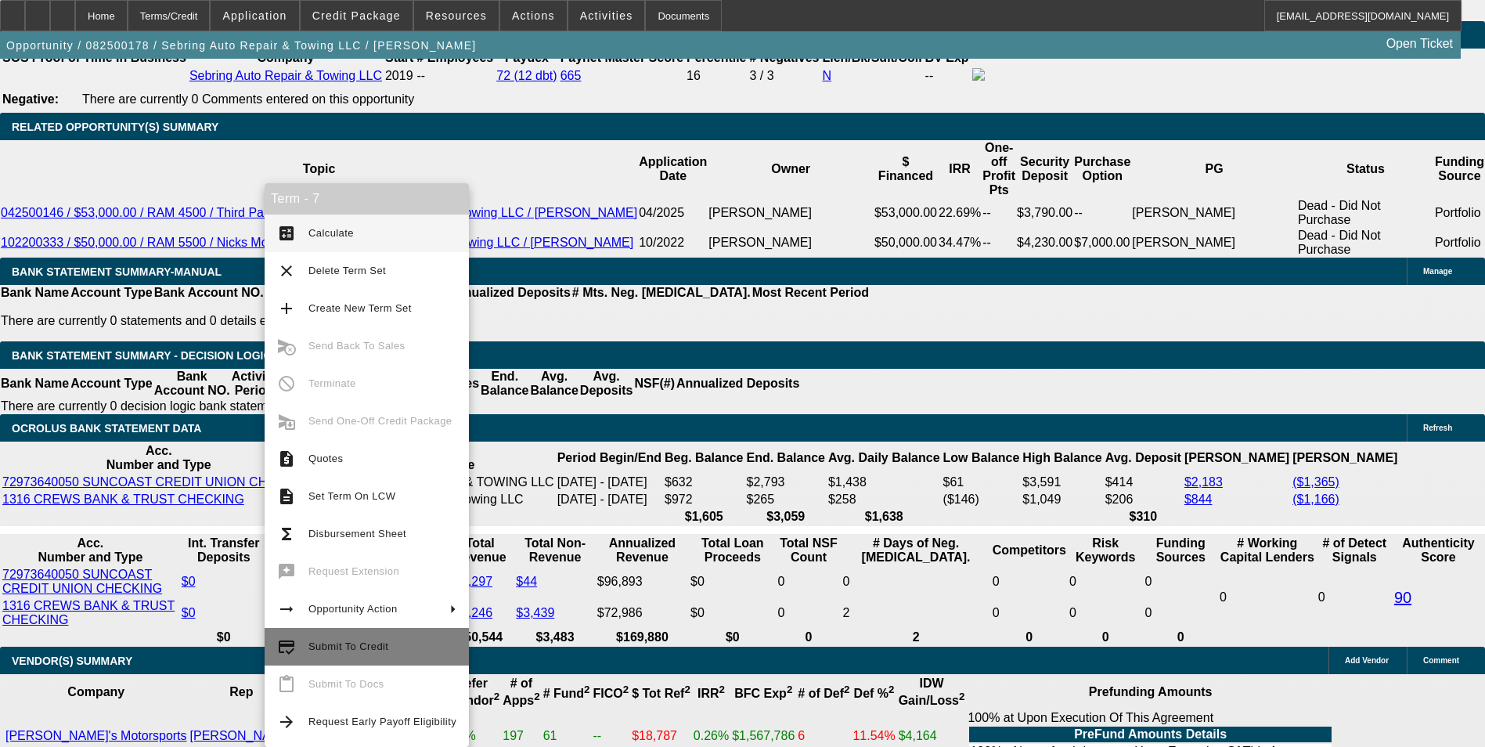
click at [326, 645] on span "Submit To Credit" at bounding box center [348, 646] width 80 height 12
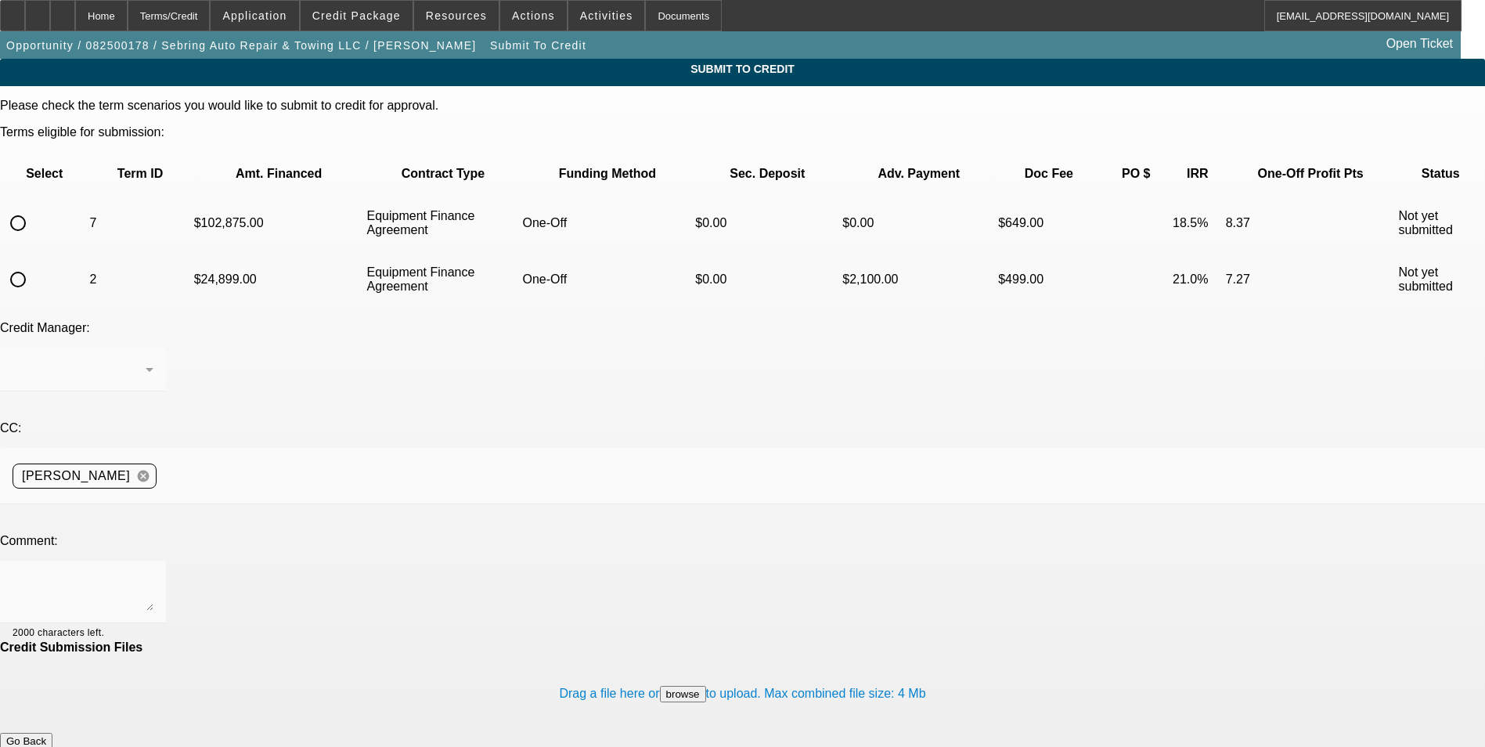
click at [34, 207] on input "radio" at bounding box center [17, 222] width 31 height 31
radio input "true"
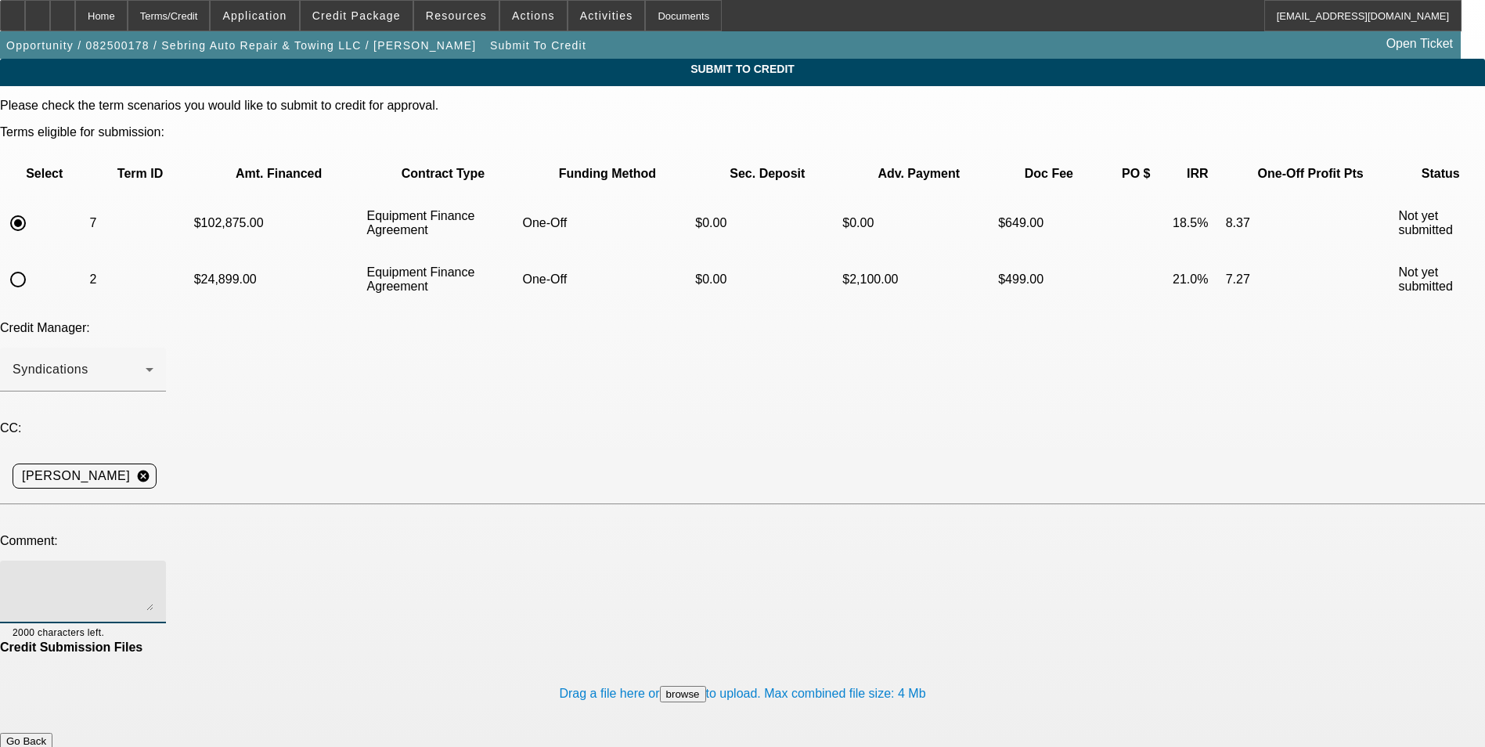
click at [153, 573] on textarea at bounding box center [83, 592] width 141 height 38
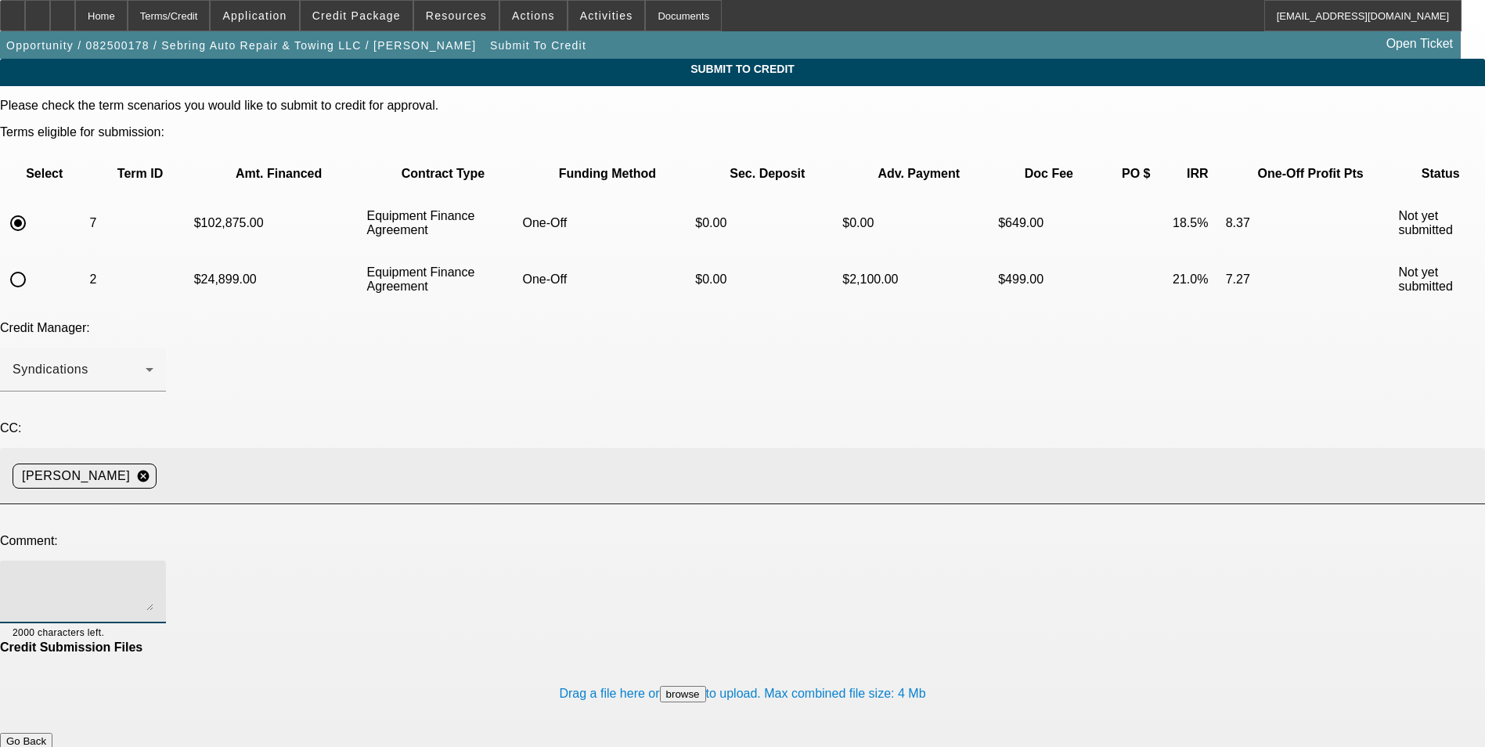
click at [324, 460] on input at bounding box center [814, 475] width 1303 height 31
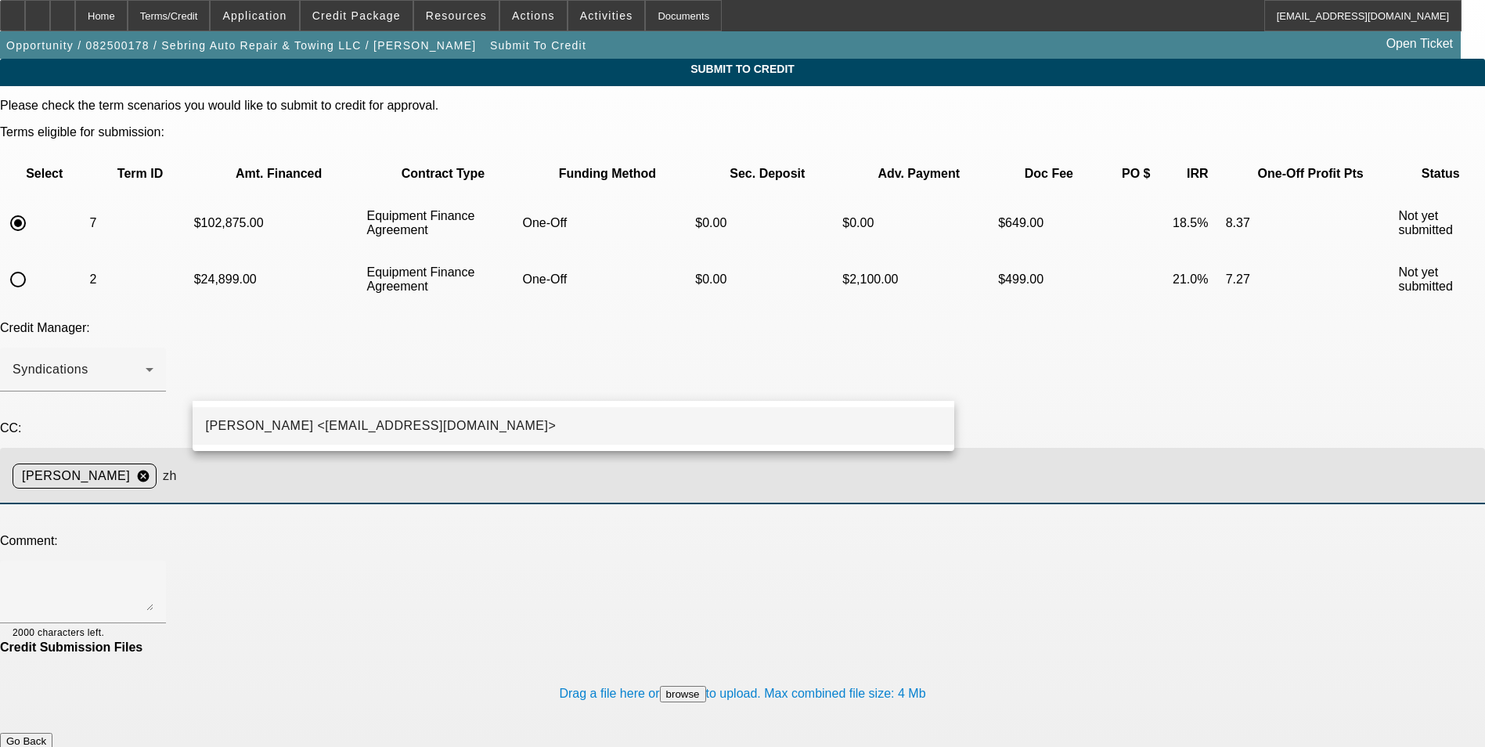
type input "zh"
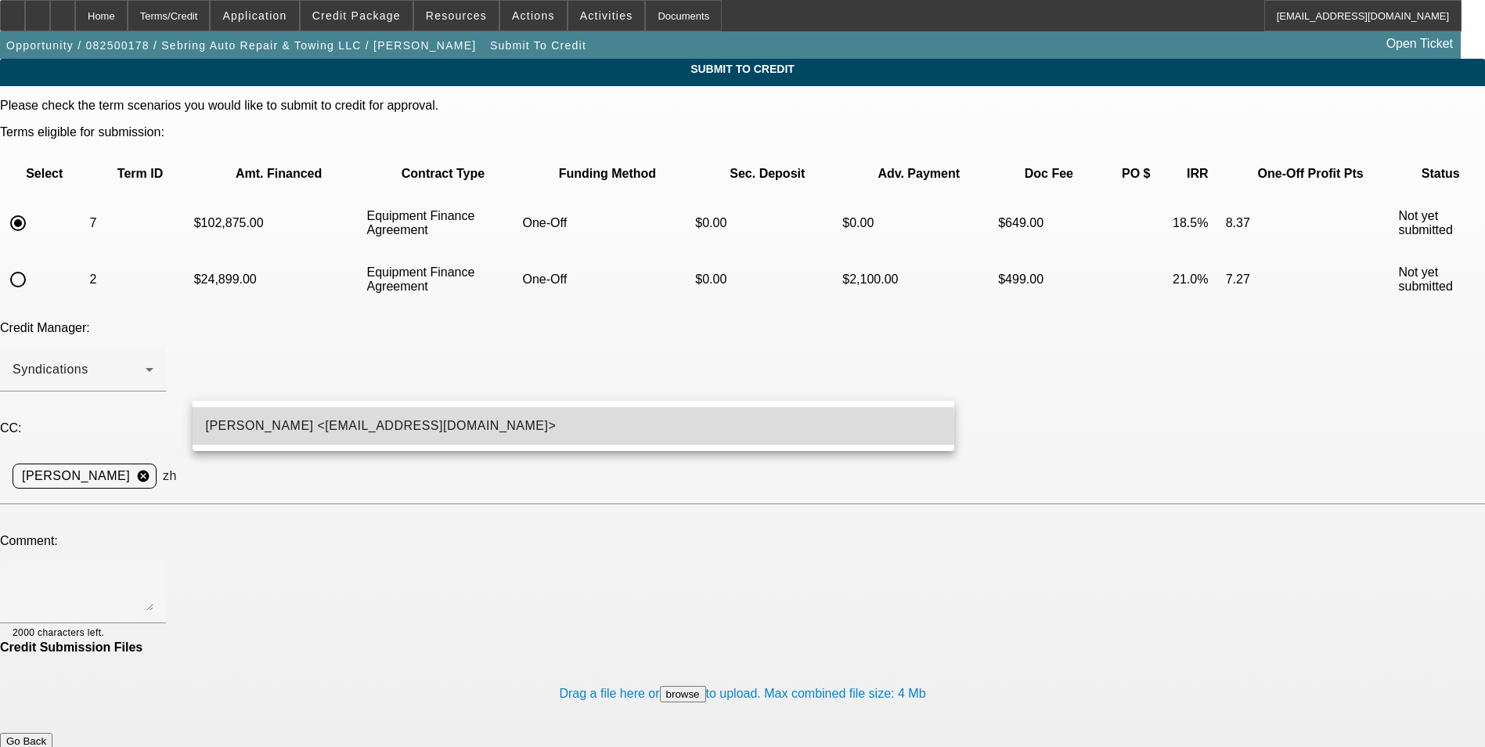
click at [337, 430] on span "Zachary Heyd <ZHeyd@beaconfunding.com>" at bounding box center [380, 425] width 351 height 19
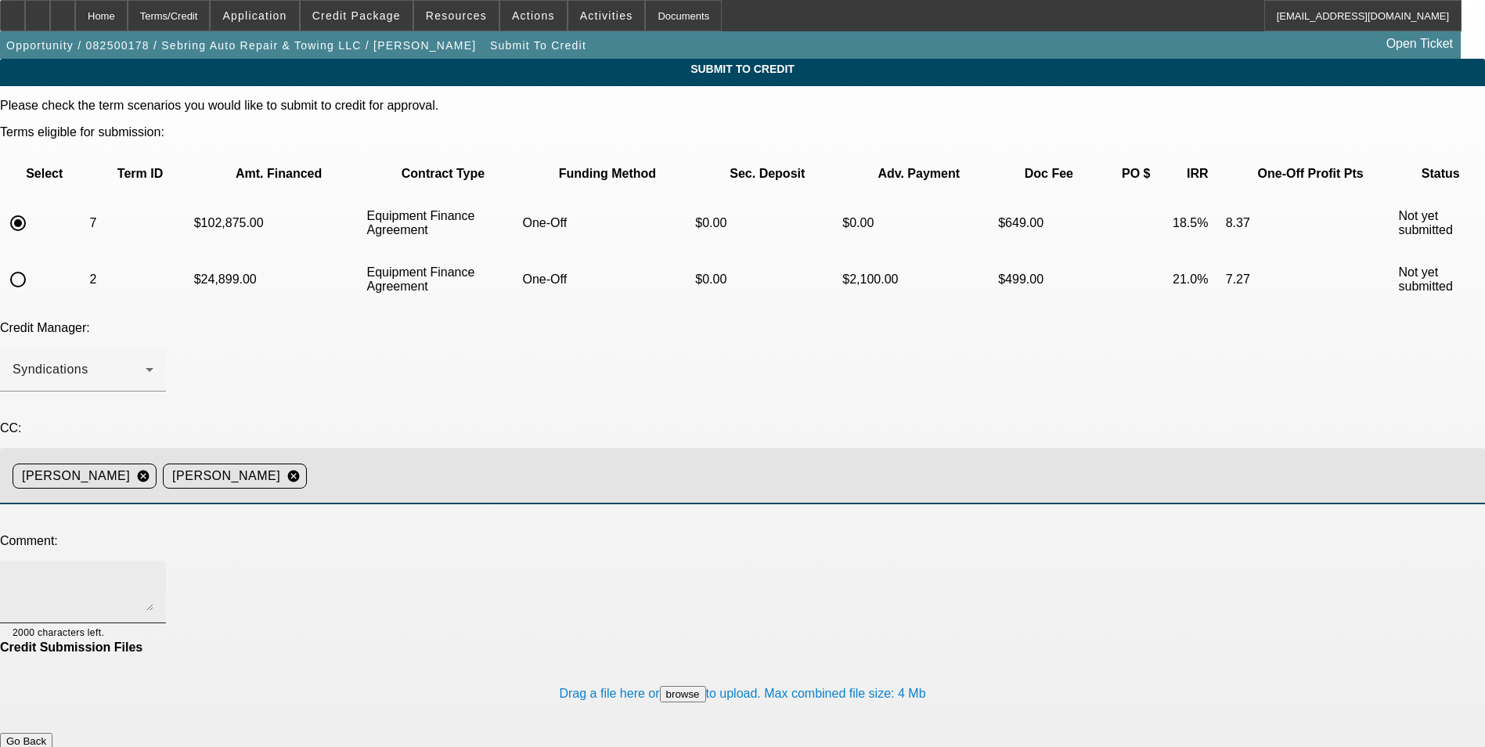
click at [153, 573] on textarea at bounding box center [83, 592] width 141 height 38
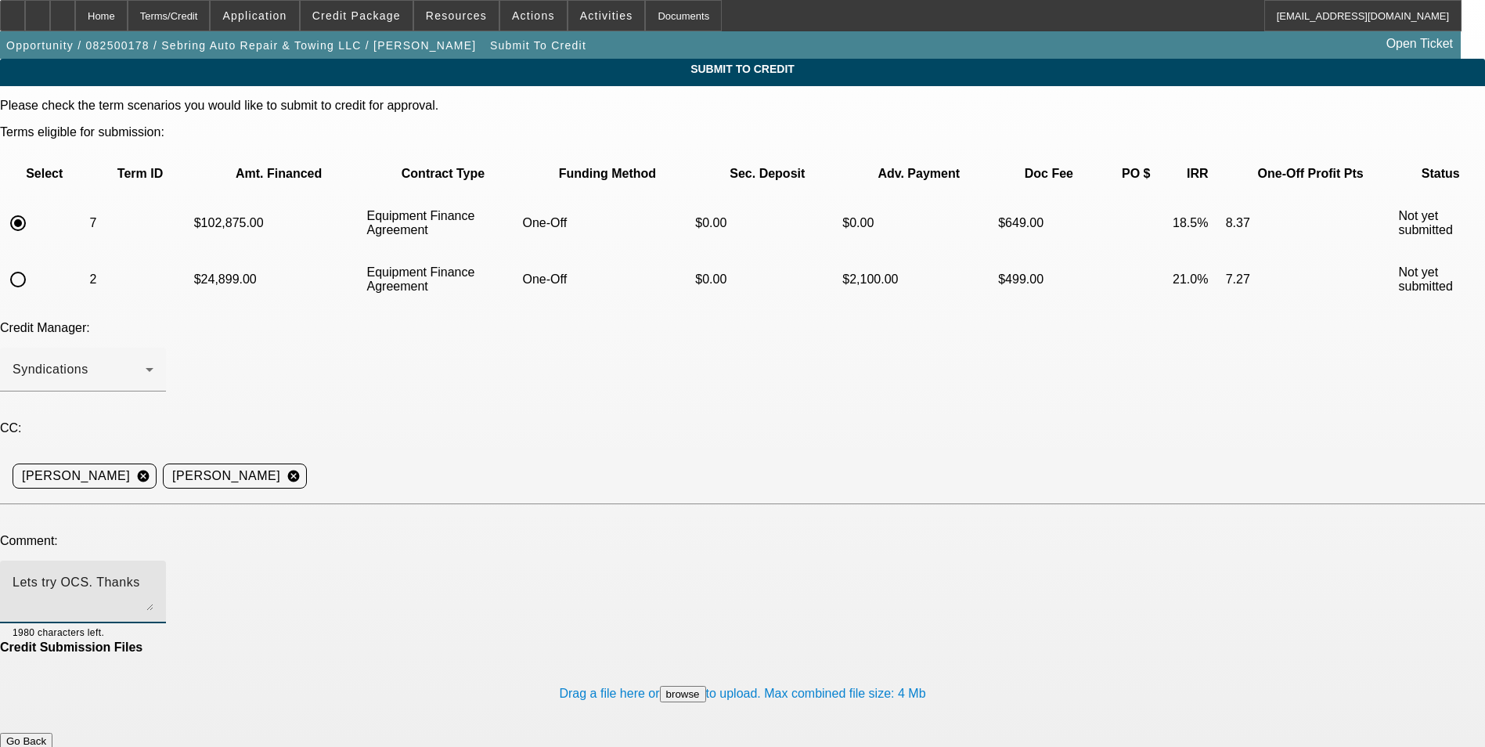
type textarea "Lets try OCS. Thanks"
click at [45, 746] on button "Submit" at bounding box center [22, 757] width 45 height 16
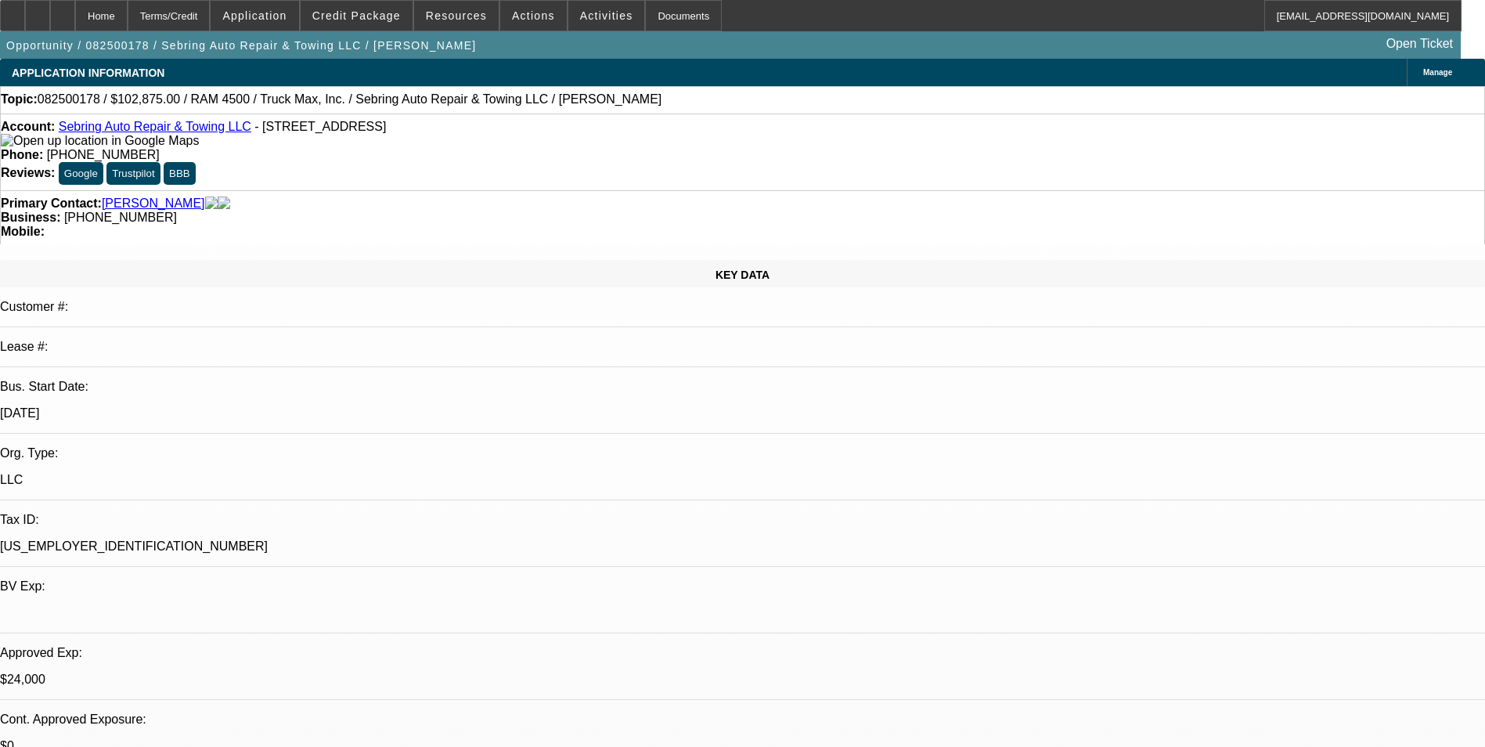
select select "0"
select select "2"
select select "0"
select select "6"
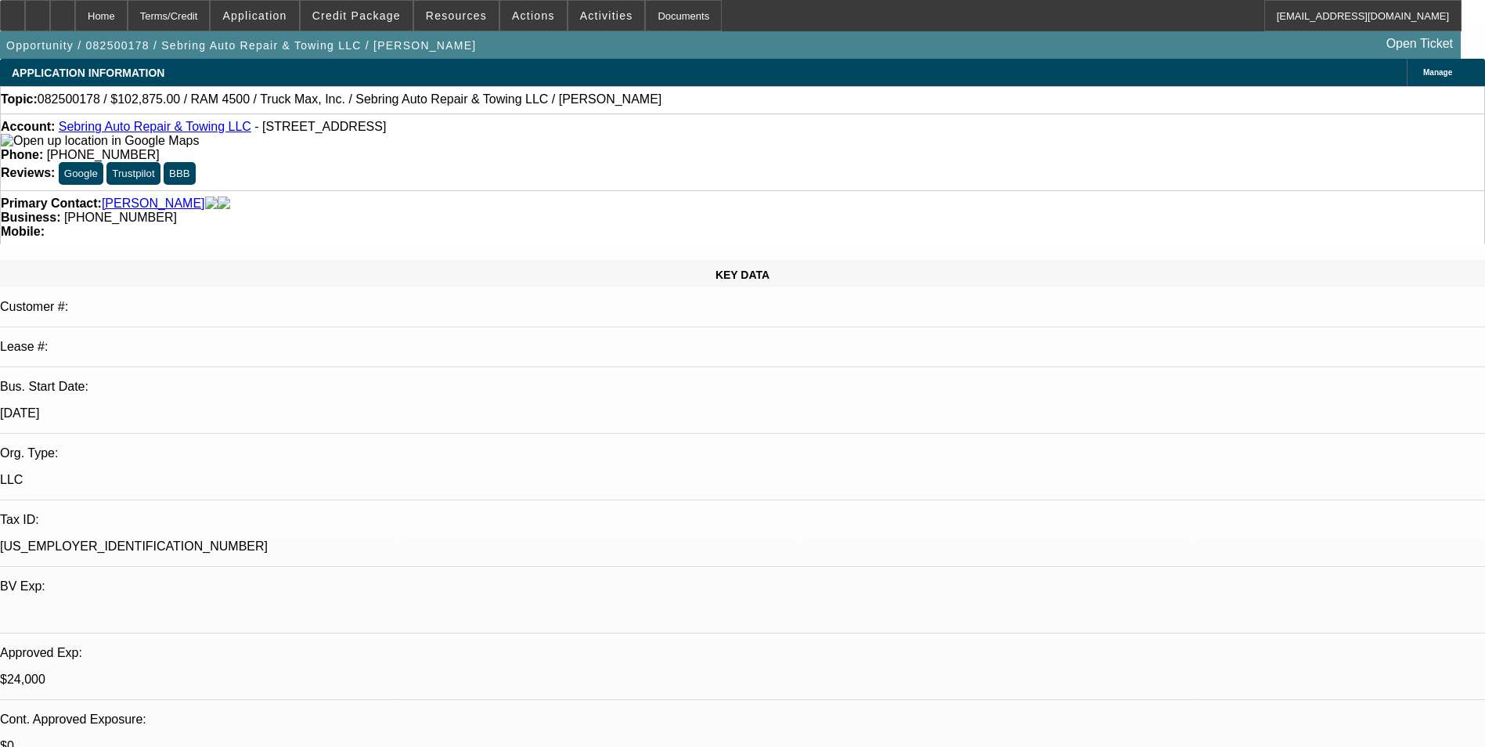
select select "0"
select select "3"
select select "0"
select select "6"
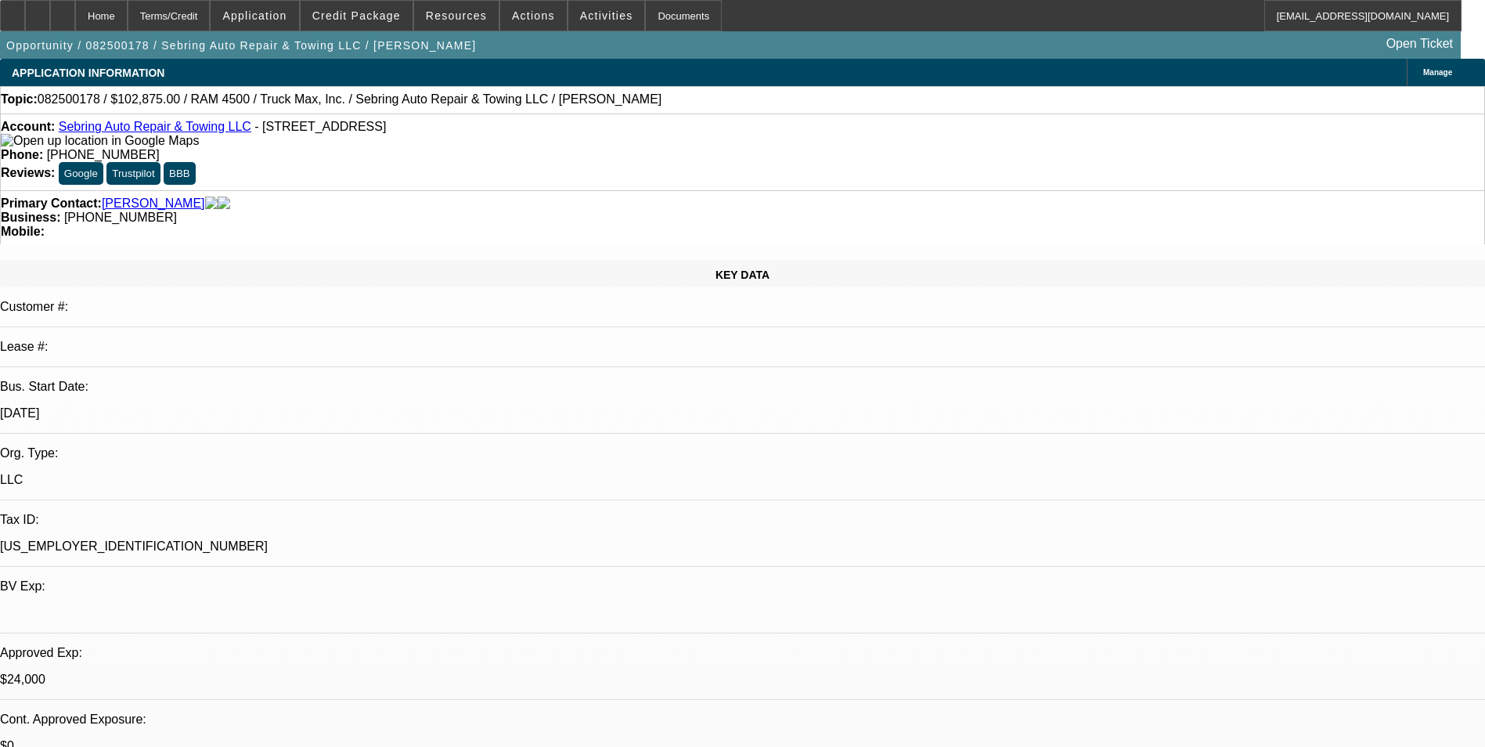
select select "0"
select select "2"
select select "0"
select select "6"
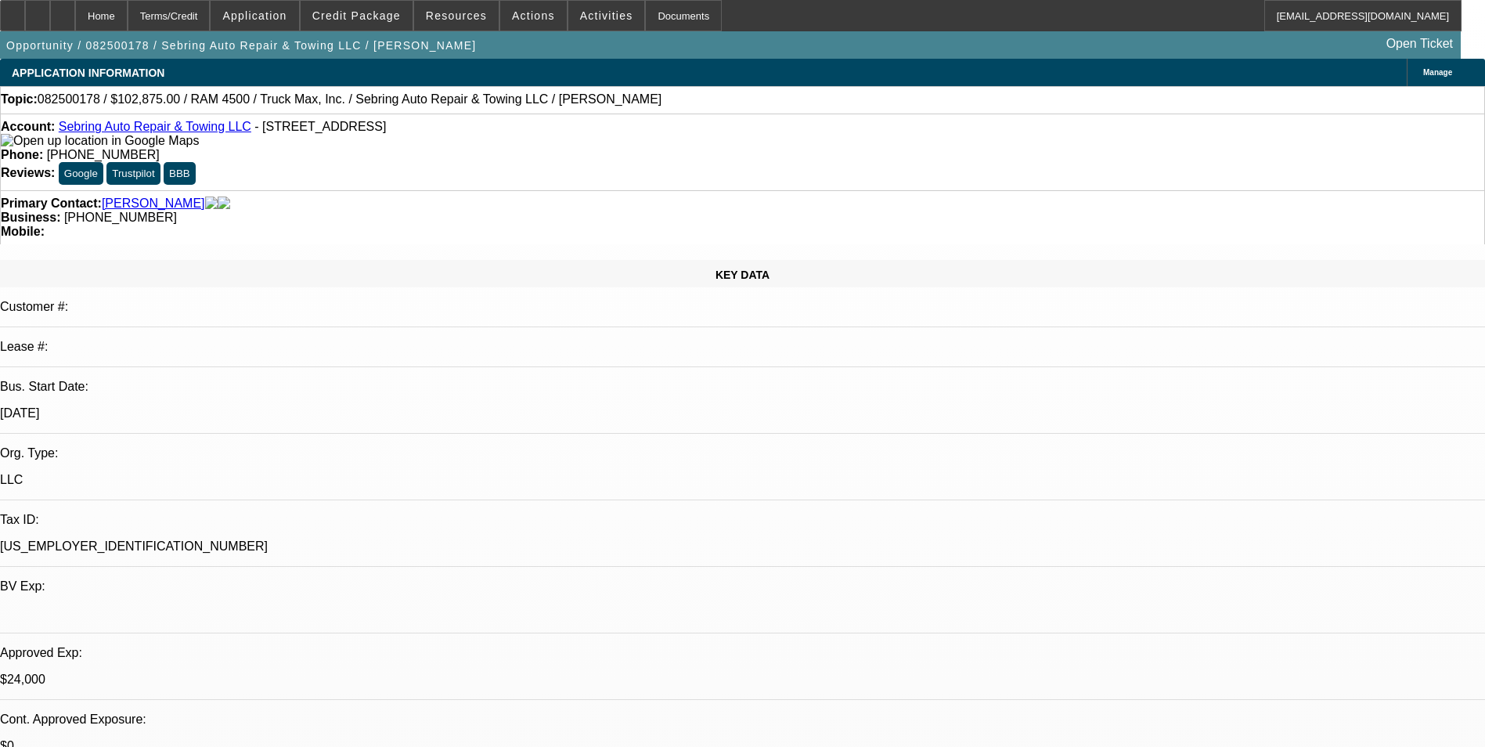
select select "0"
select select "2"
select select "0"
select select "6"
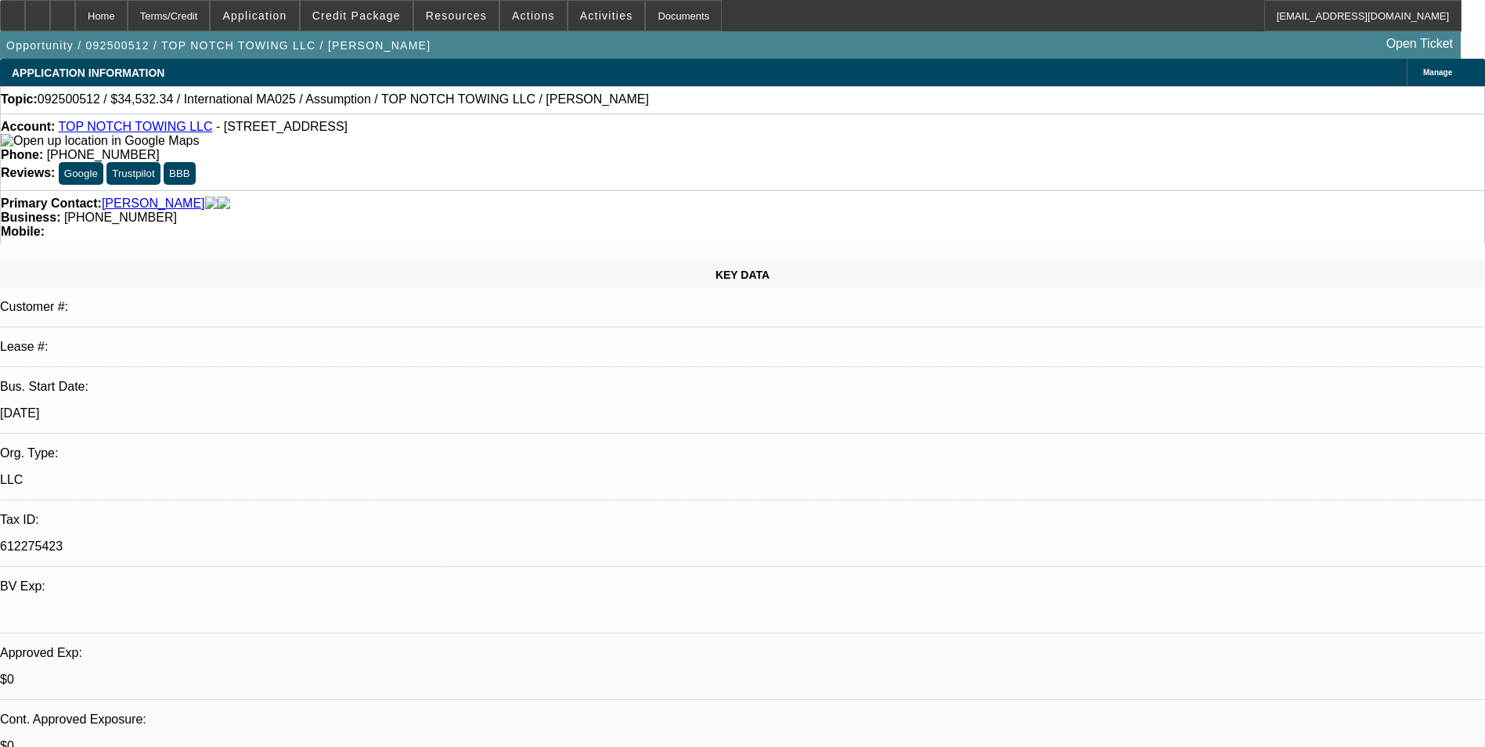
select select "0"
select select "2"
select select "0"
select select "6"
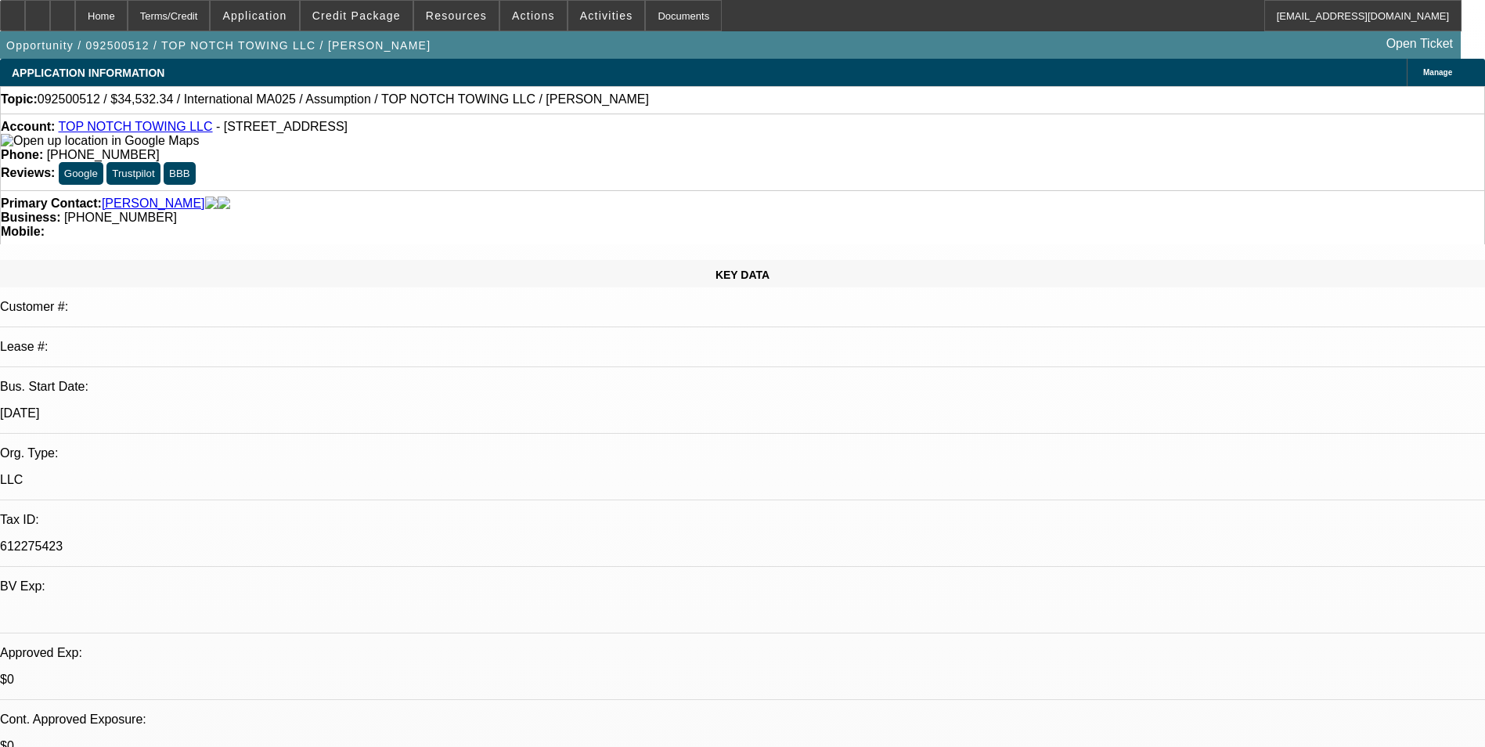
select select "0"
select select "2"
select select "0"
select select "6"
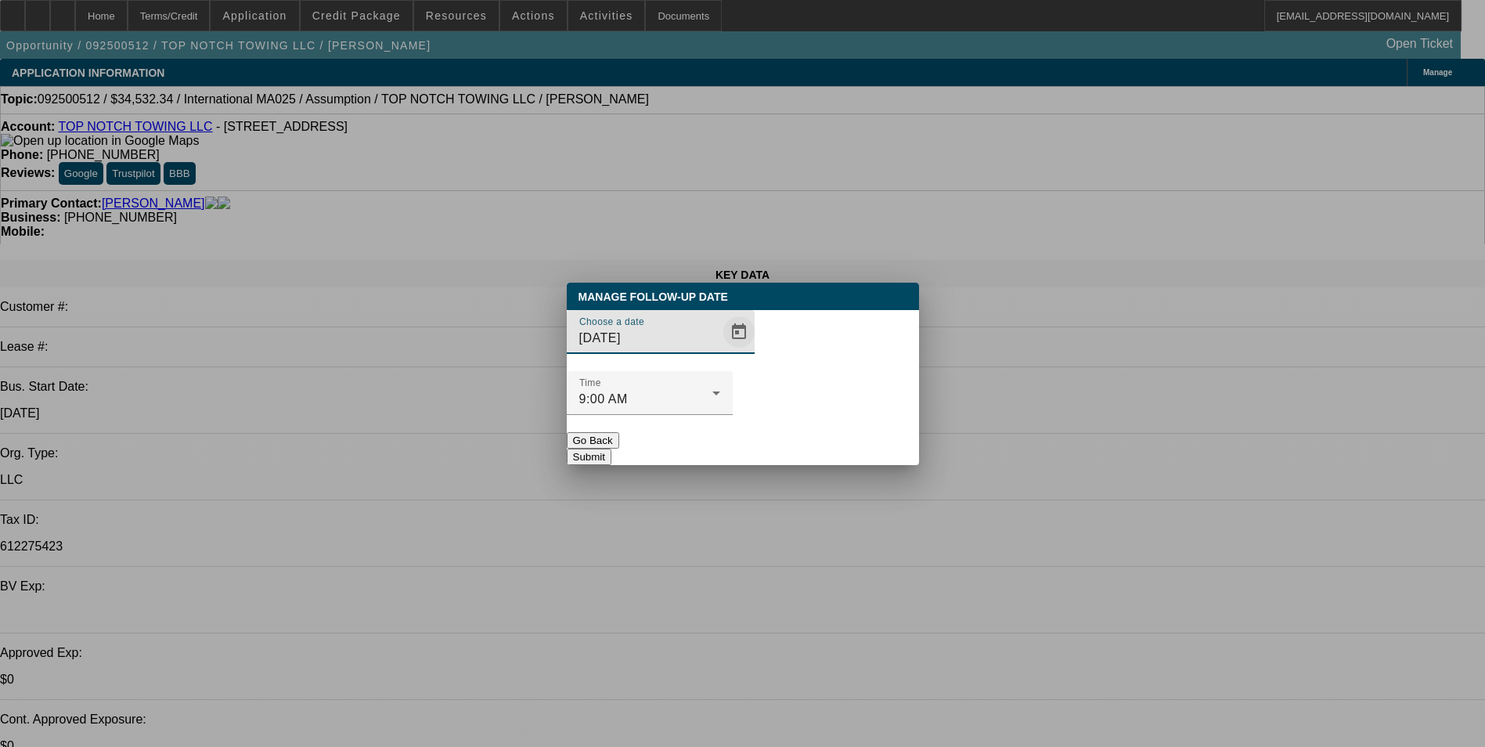
click at [720, 351] on span "Open calendar" at bounding box center [739, 332] width 38 height 38
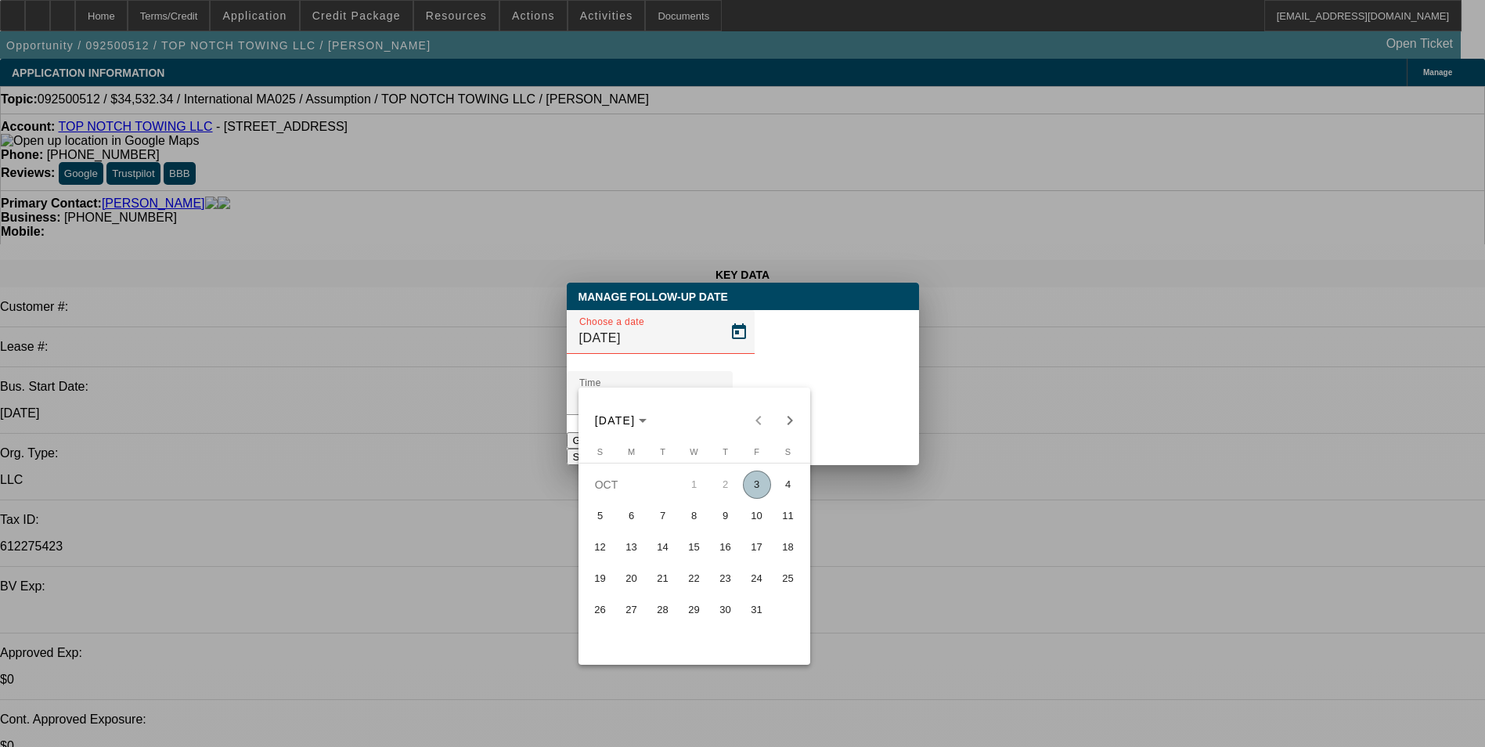
click at [667, 522] on span "7" at bounding box center [663, 516] width 28 height 28
type input "[DATE]"
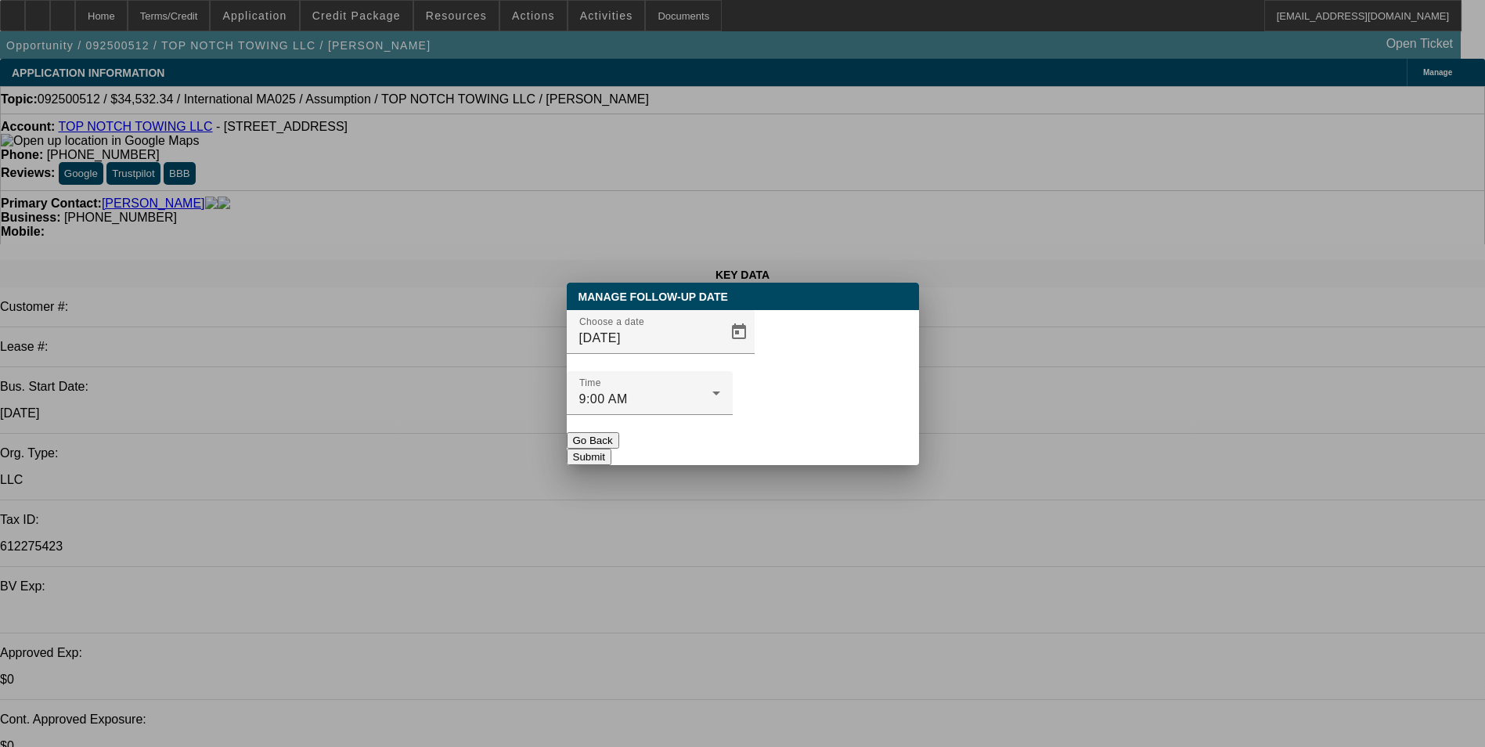
click at [611, 448] on button "Submit" at bounding box center [589, 456] width 45 height 16
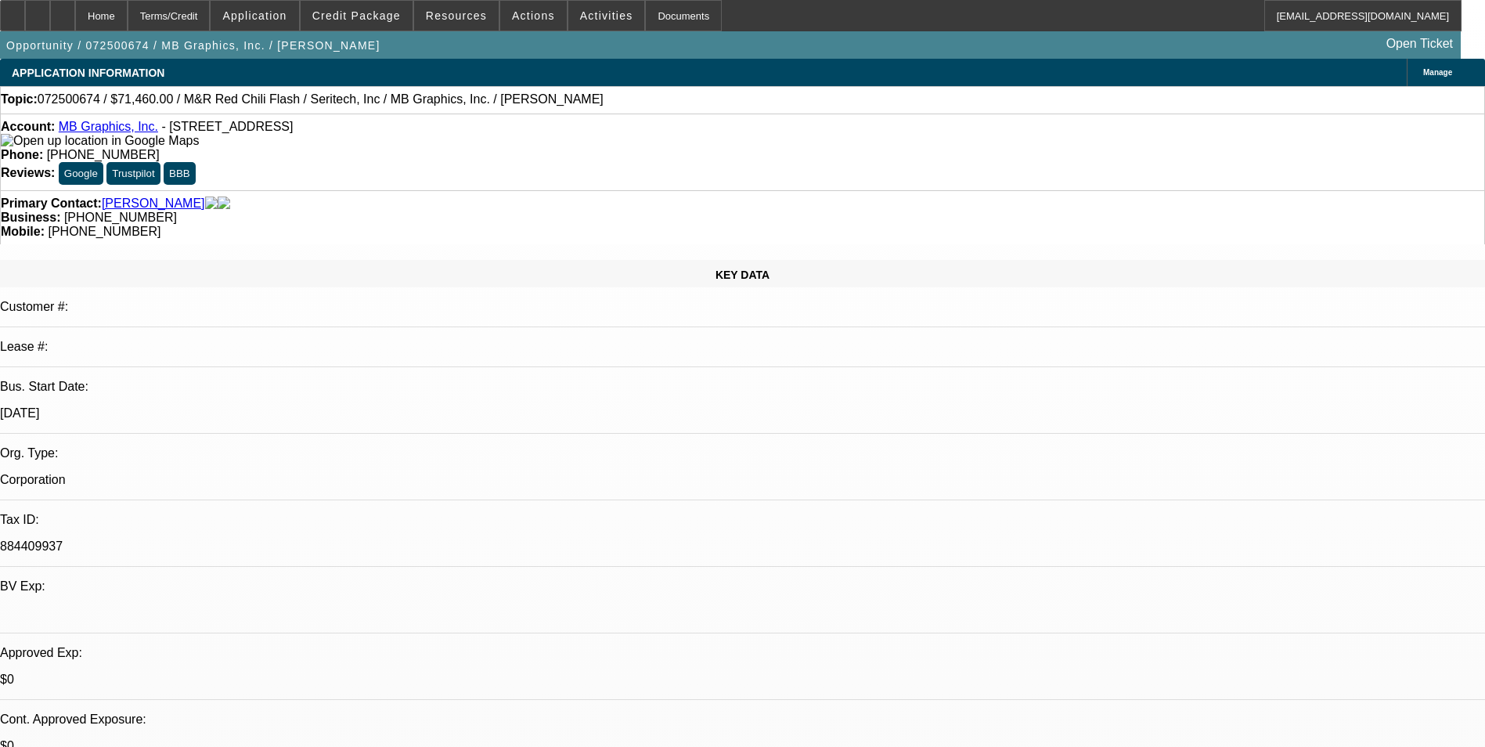
select select "0.1"
select select "0"
select select "0.1"
select select "0"
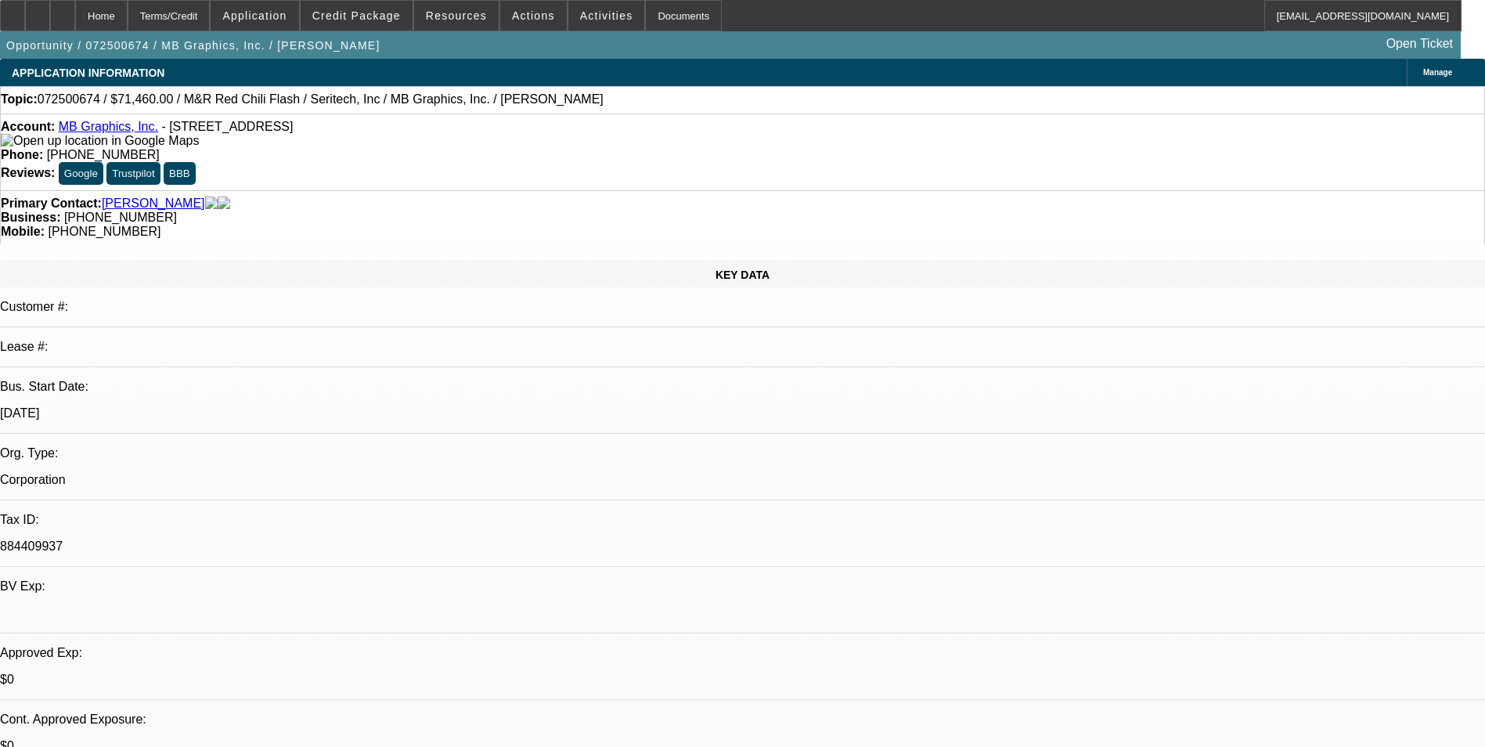
select select "0.1"
select select "0"
select select "0.1"
select select "0"
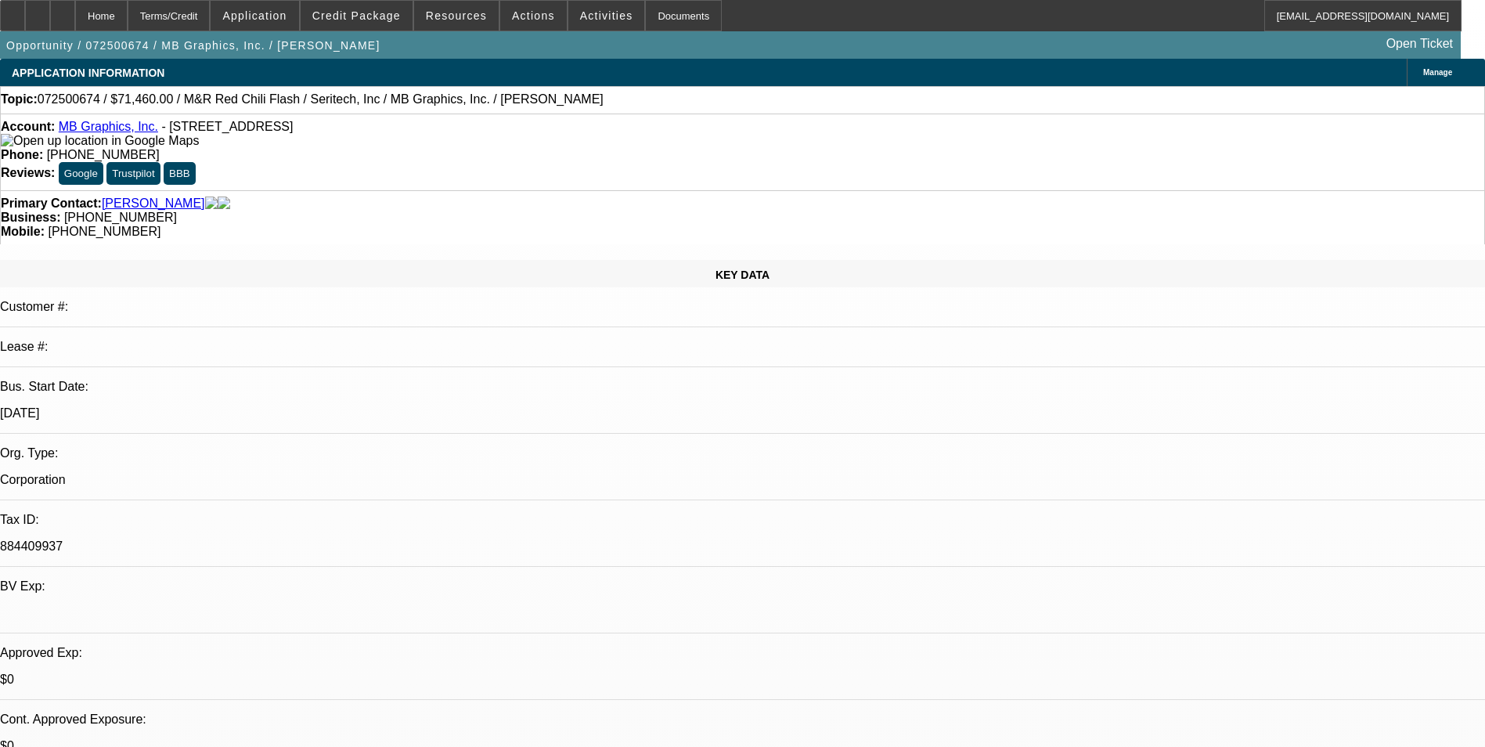
select select "0"
select select "0.1"
select select "1"
select select "5"
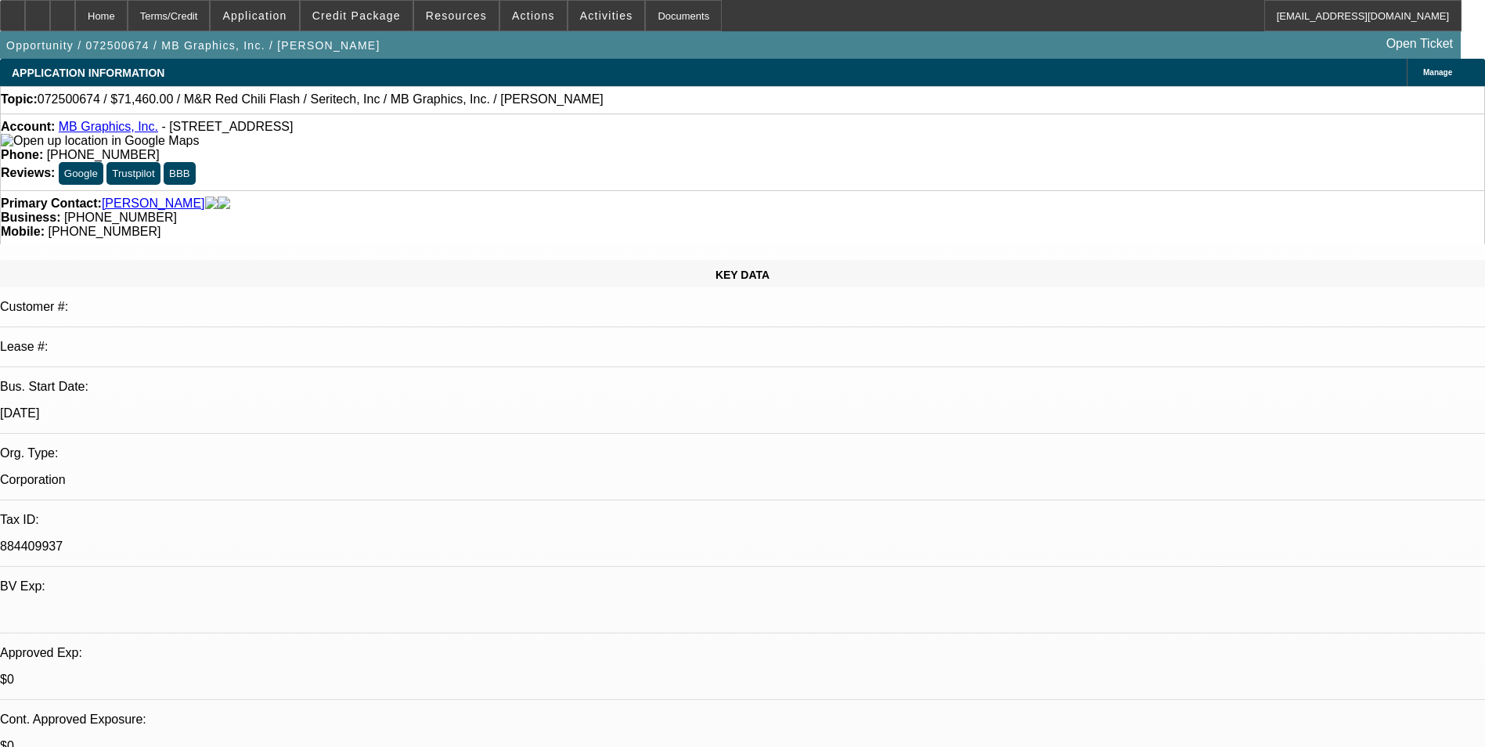
select select "1"
select select "5"
select select "1"
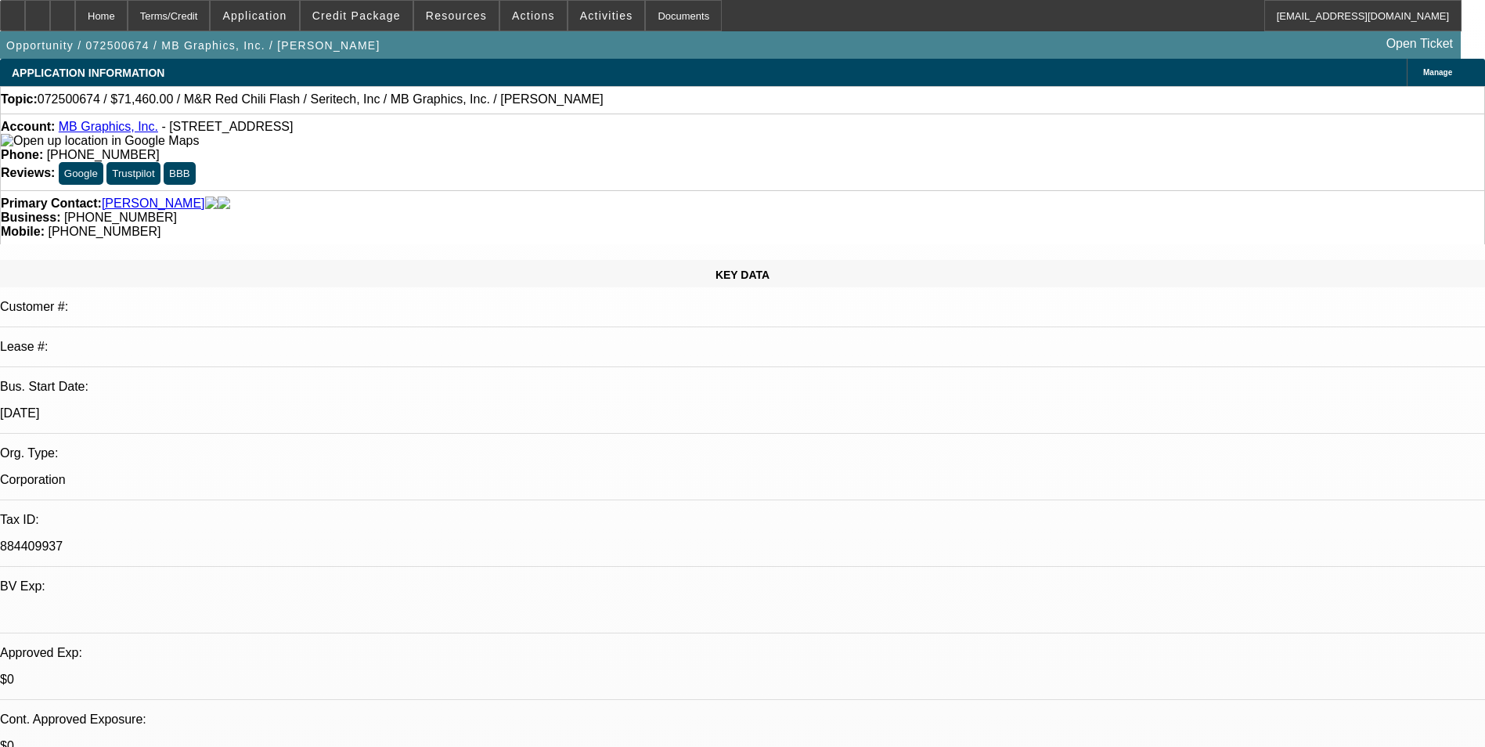
select select "5"
select select "1"
select select "5"
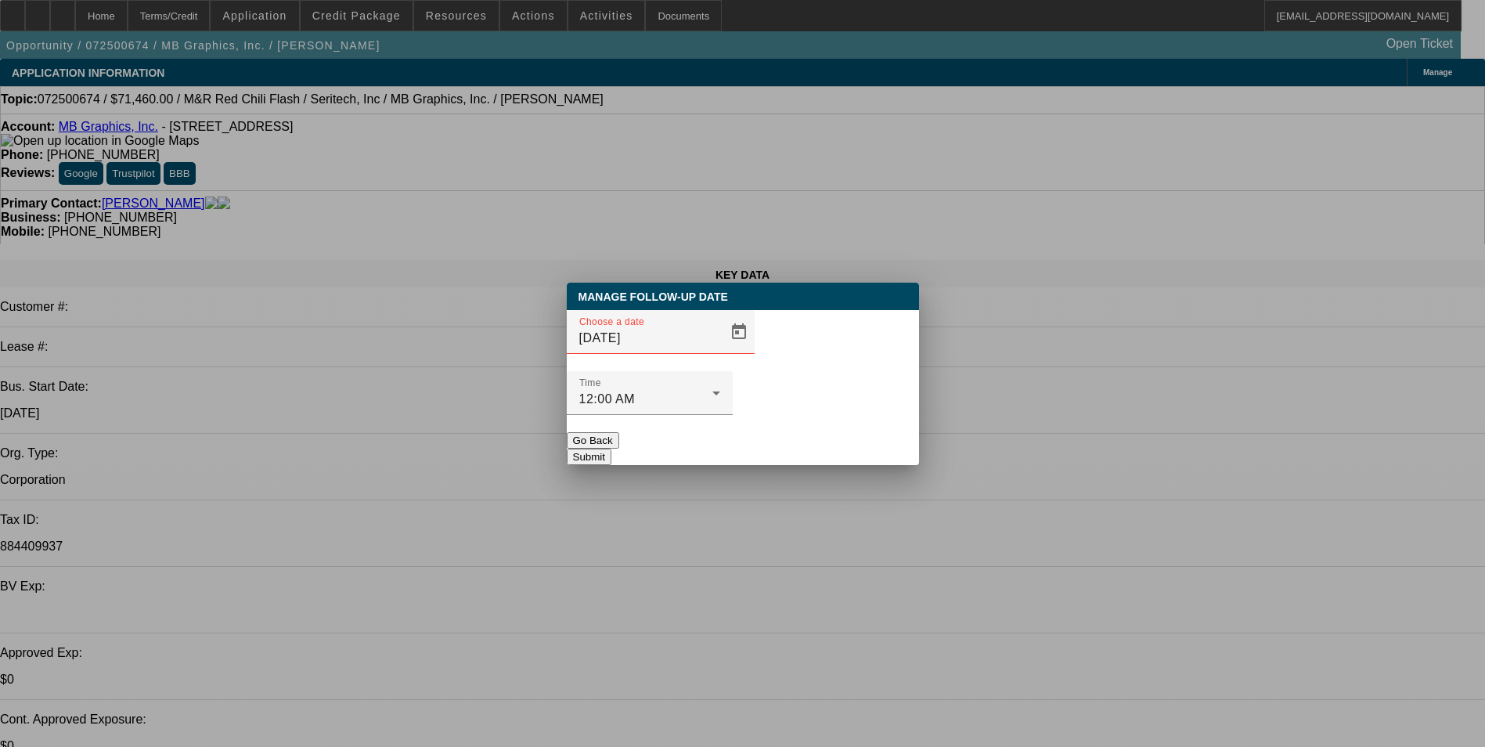
click at [619, 432] on button "Go Back" at bounding box center [593, 440] width 52 height 16
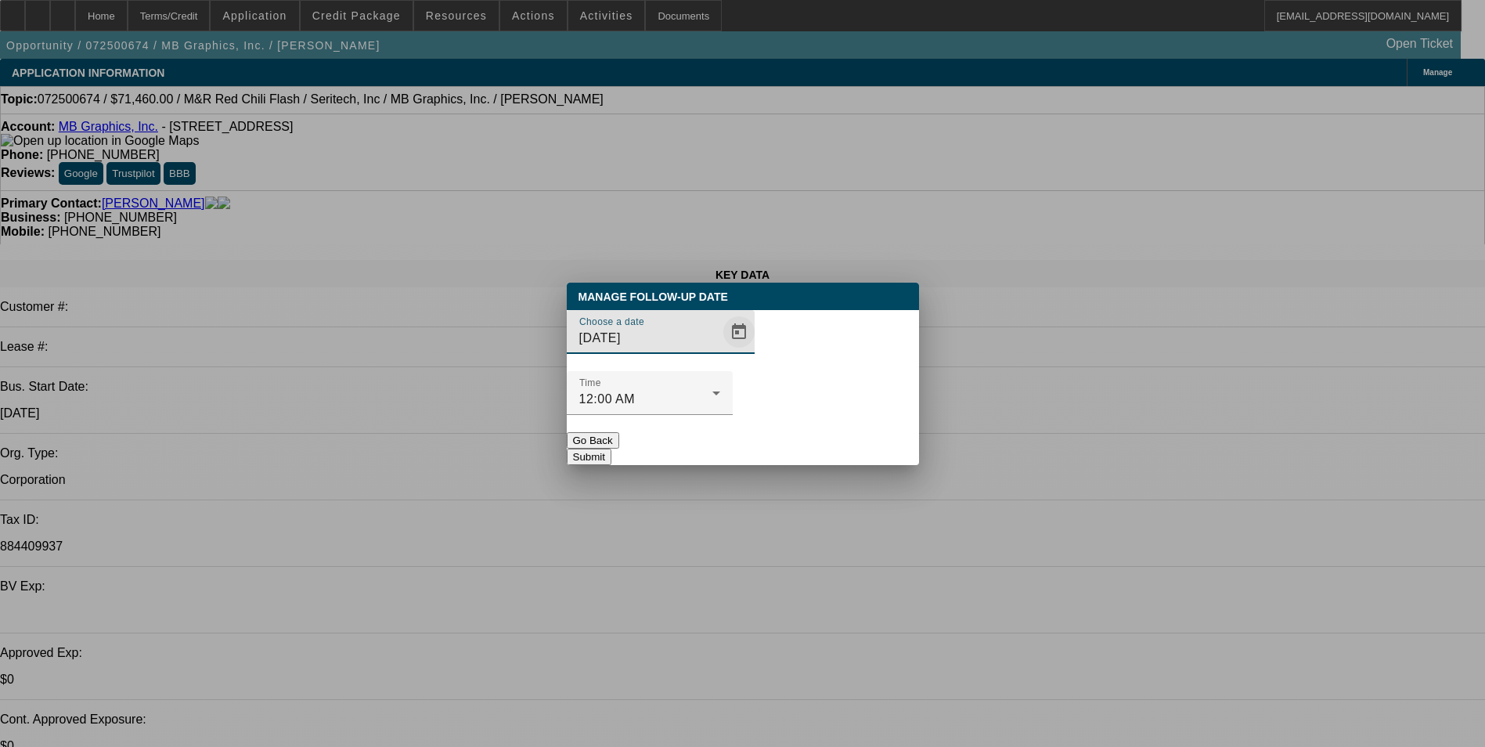
click at [720, 351] on span "Open calendar" at bounding box center [739, 332] width 38 height 38
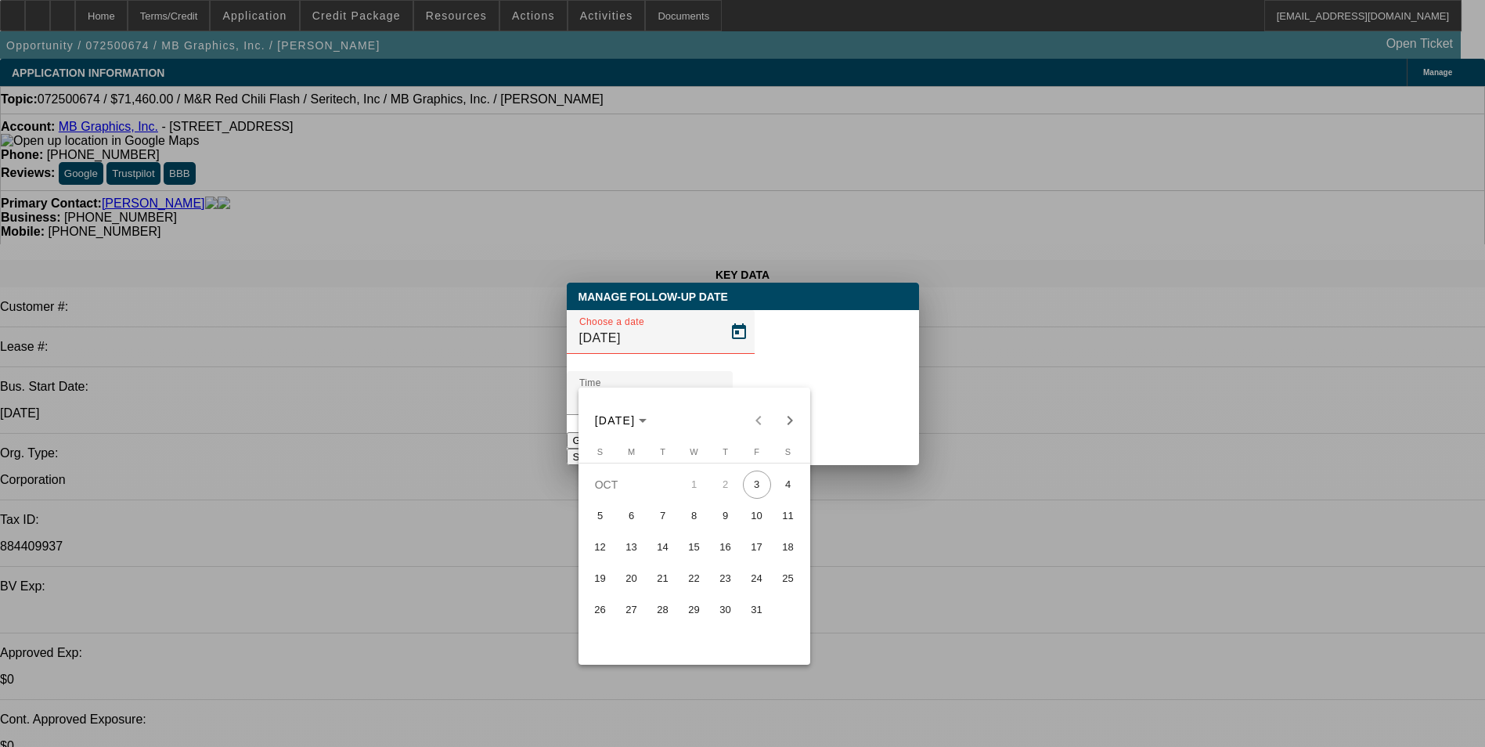
click at [626, 521] on span "6" at bounding box center [631, 516] width 28 height 28
type input "[DATE]"
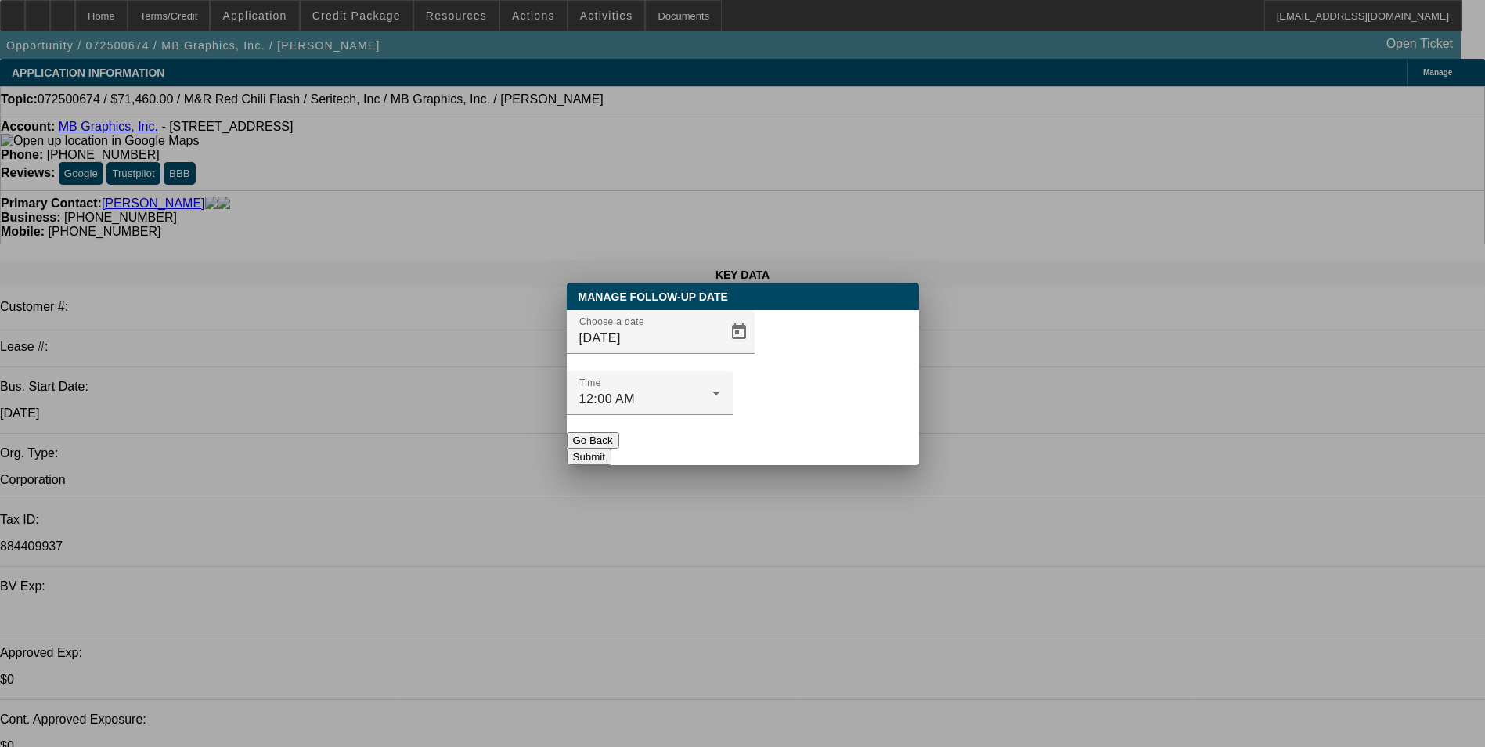
click at [611, 448] on button "Submit" at bounding box center [589, 456] width 45 height 16
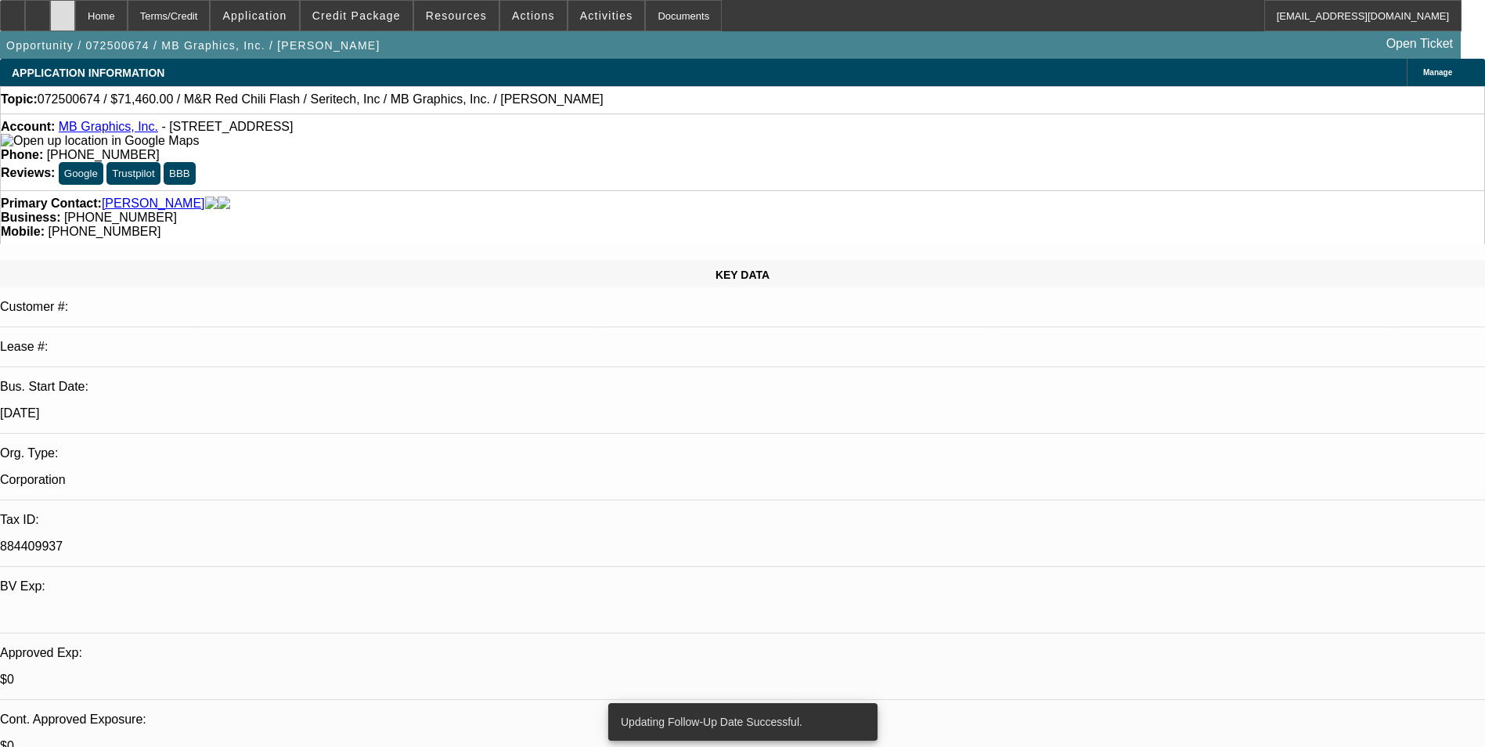
click at [63, 10] on icon at bounding box center [63, 10] width 0 height 0
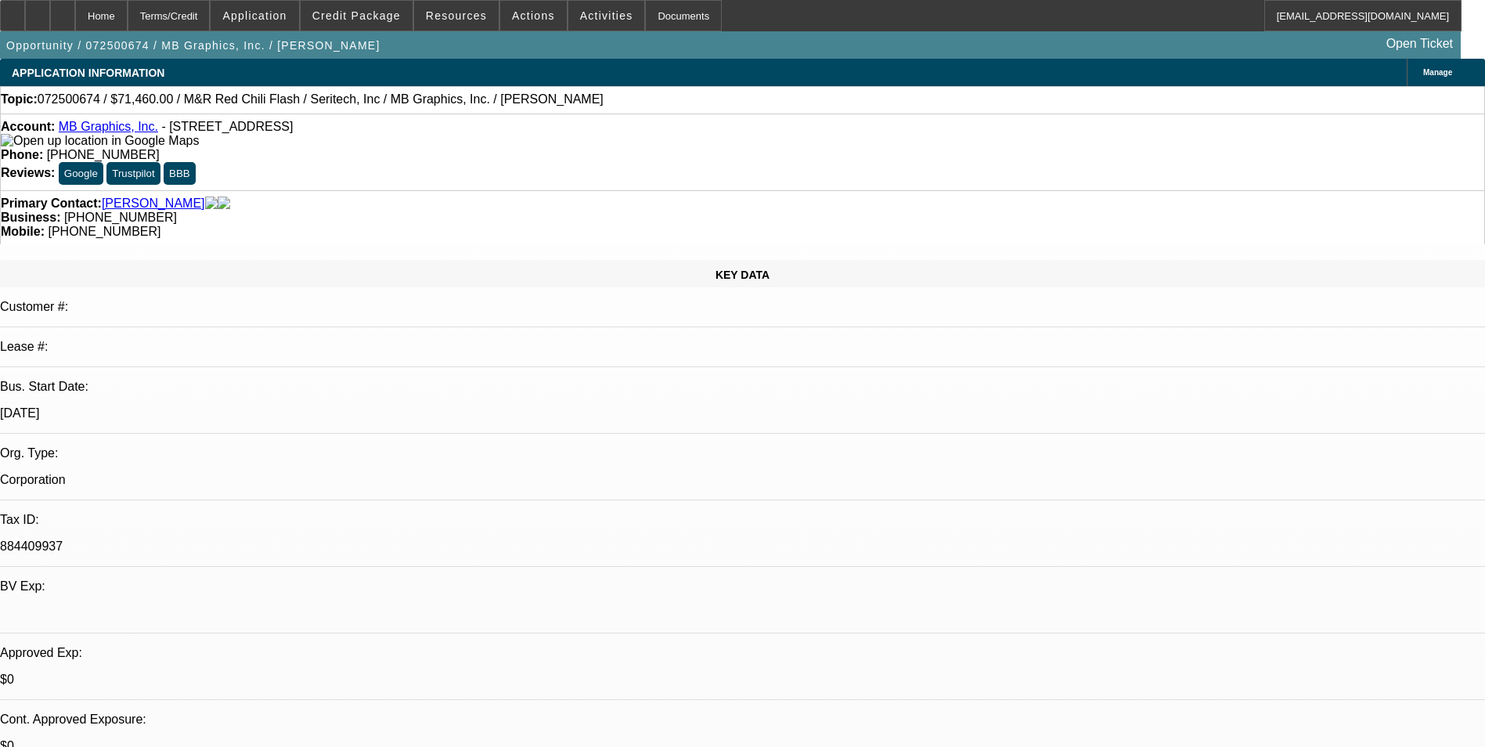
select select "0.1"
select select "0"
select select "0.1"
select select "5"
select select "0.1"
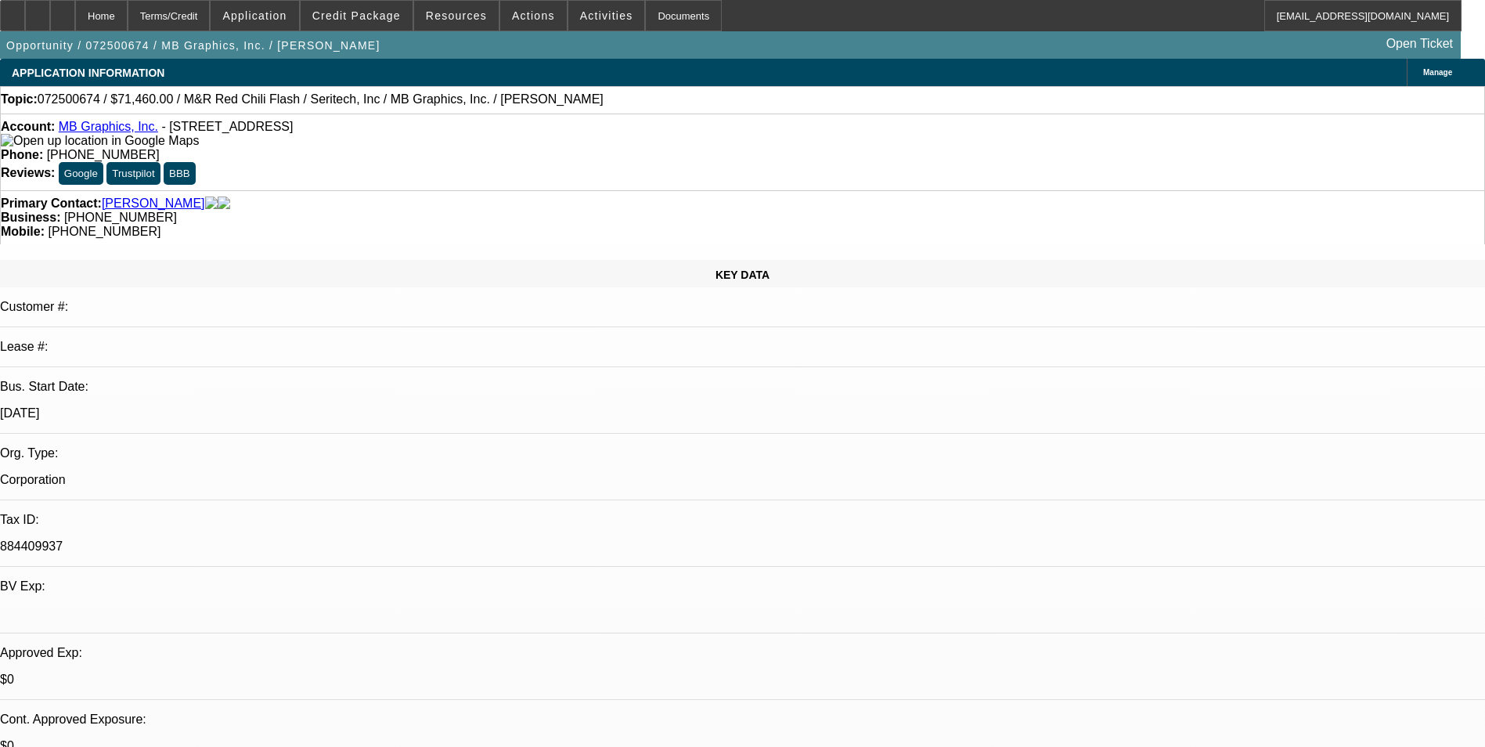
select select "0"
select select "0.1"
select select "5"
select select "0"
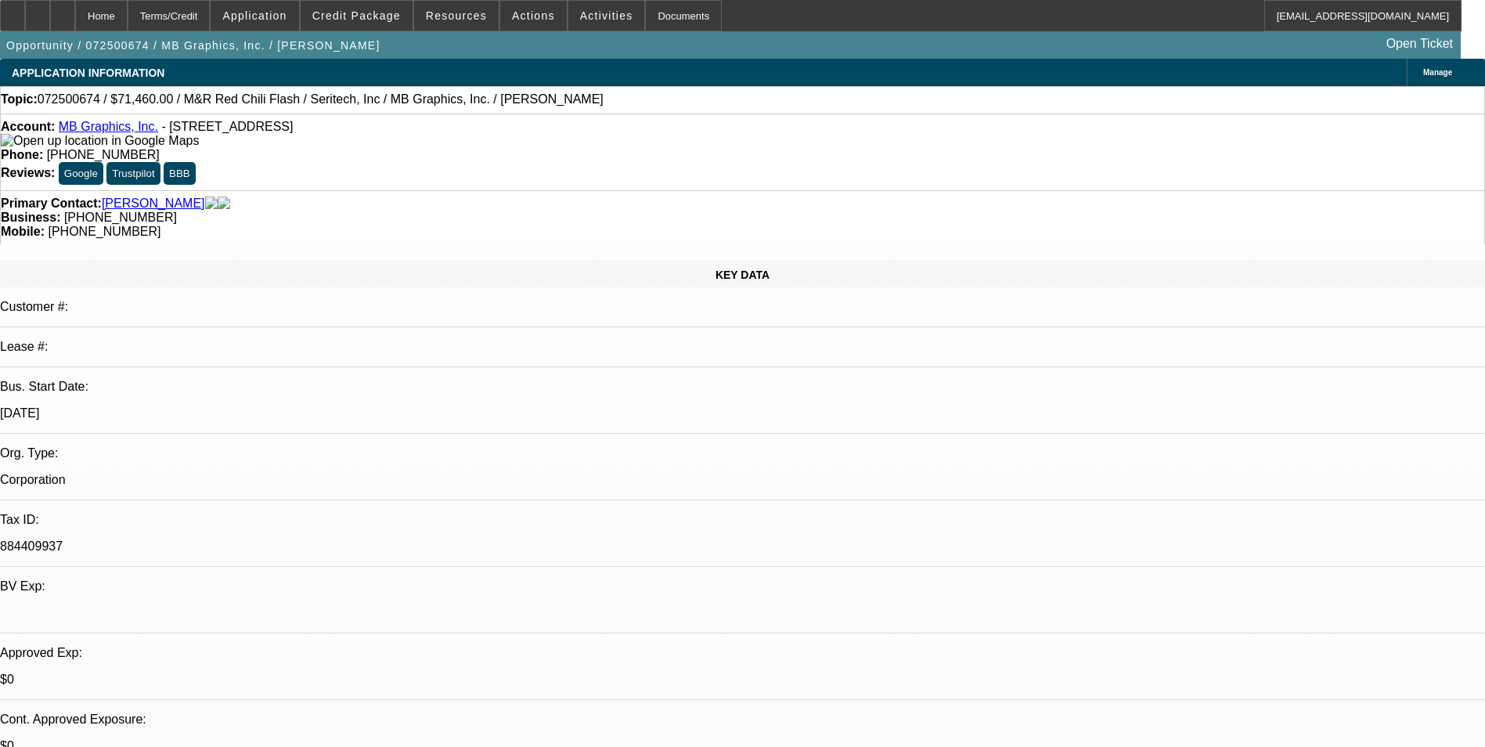
select select "0.1"
select select "5"
select select "0"
select select "0.1"
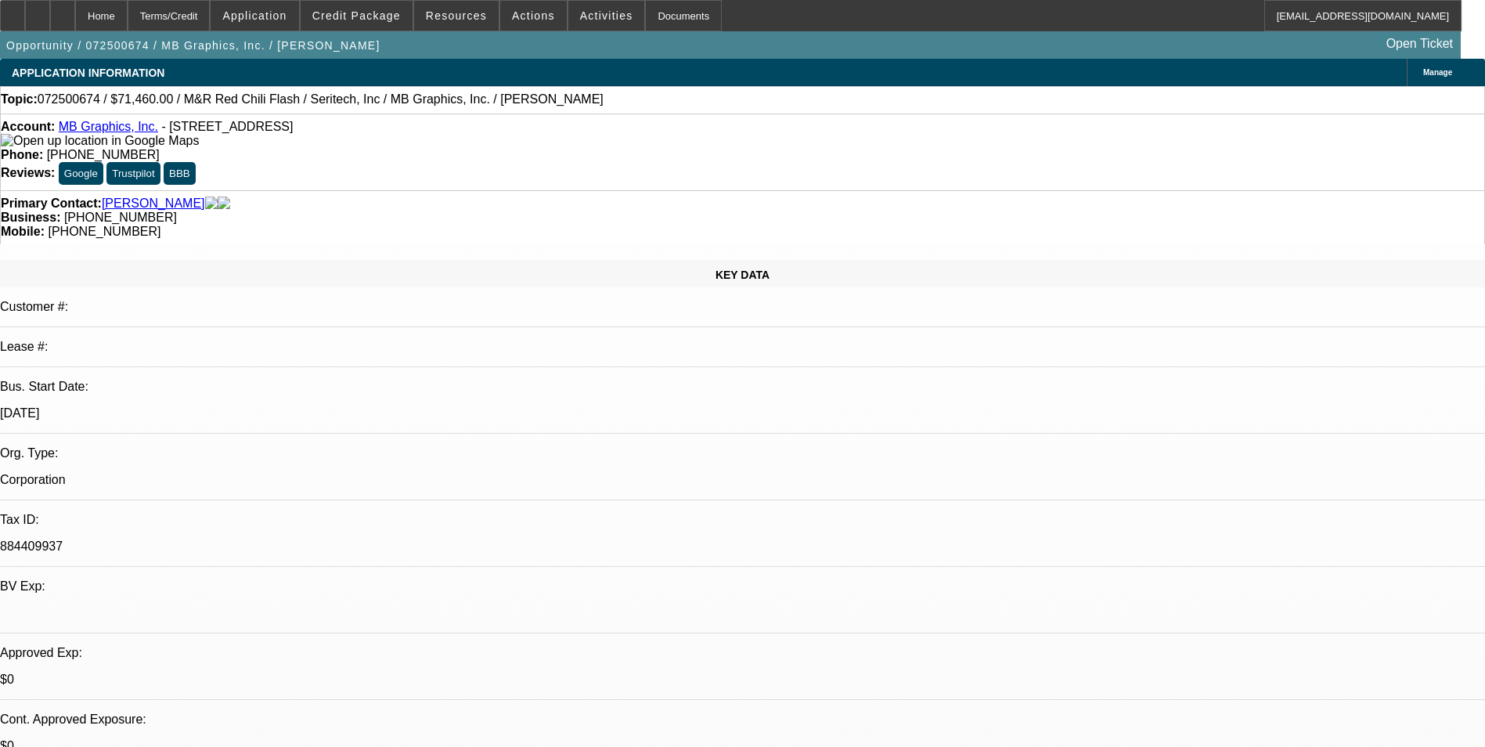
select select "5"
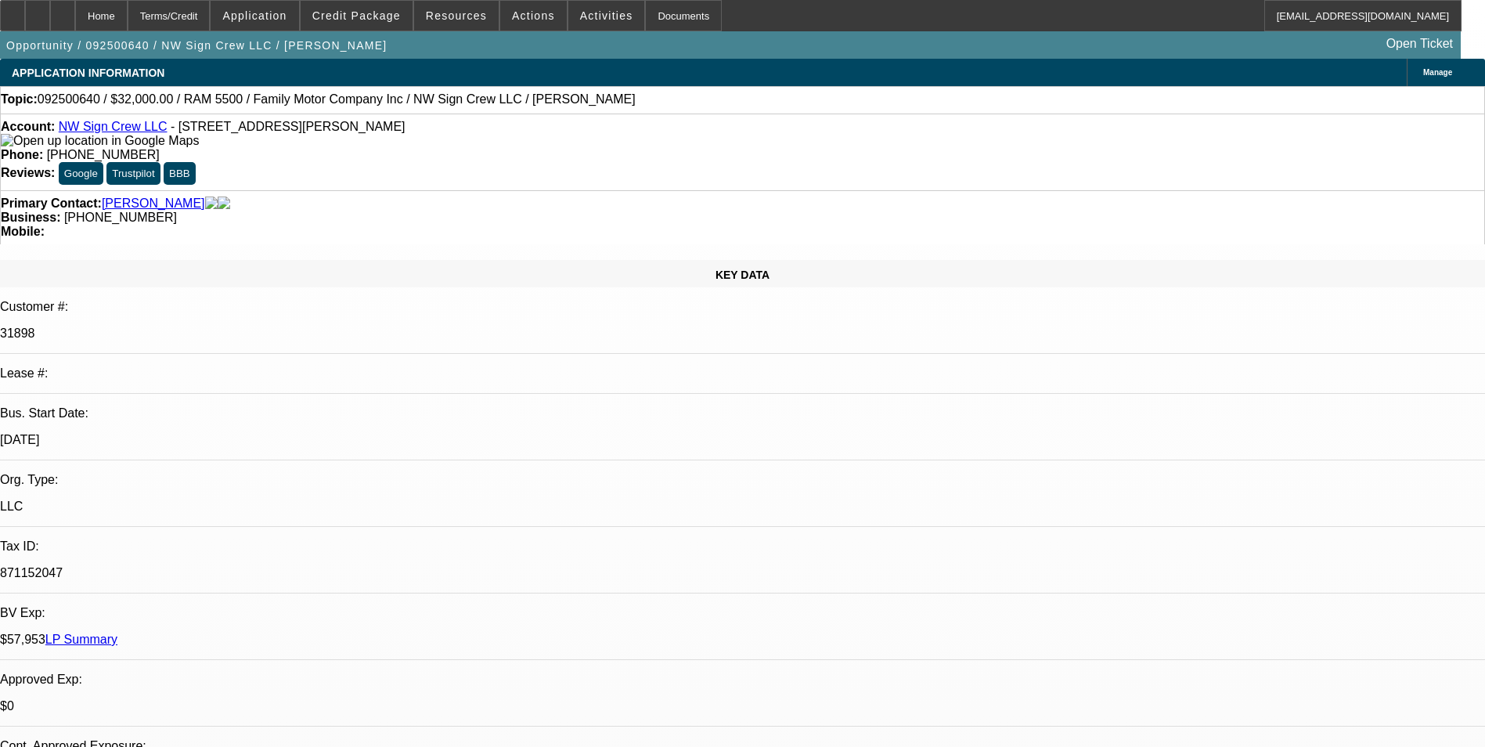
select select "0"
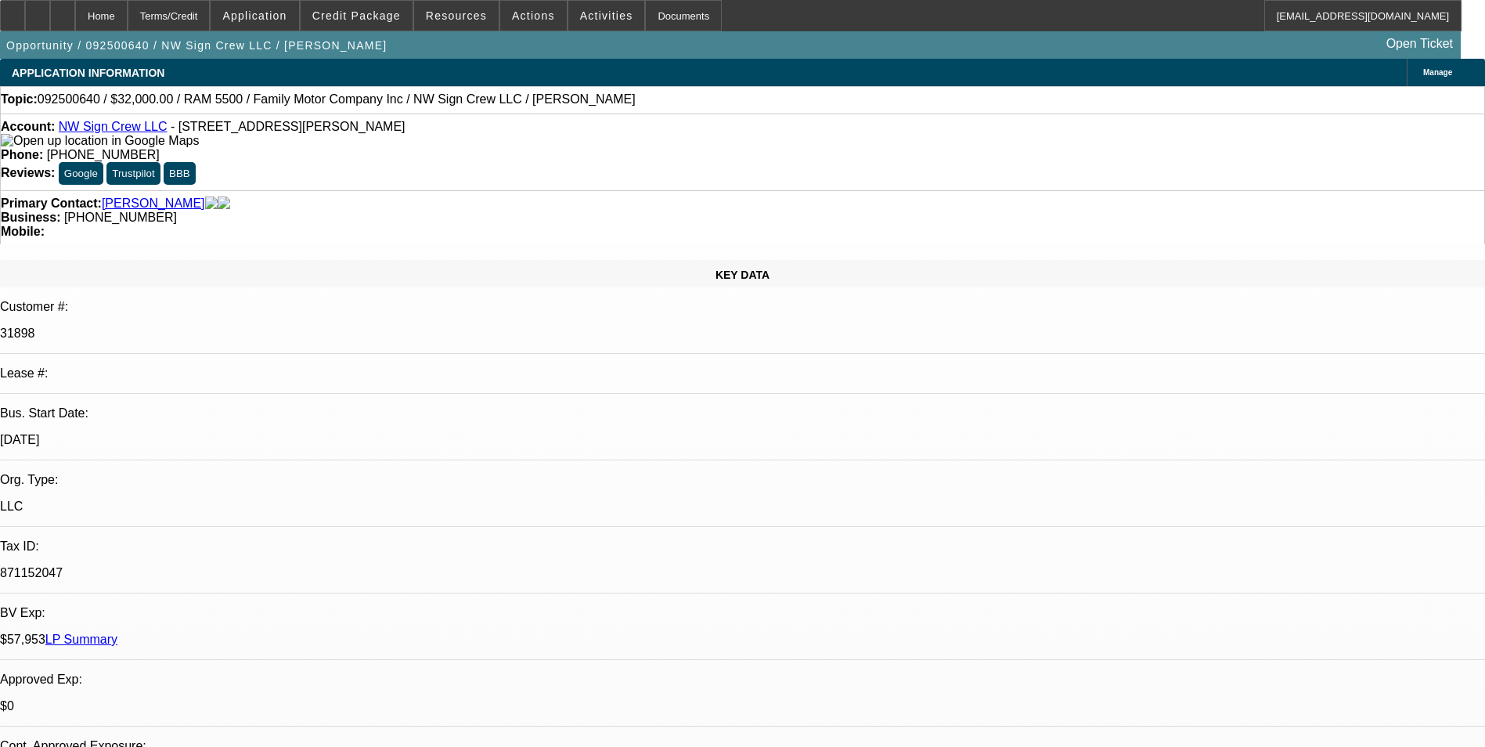
select select "2"
select select "0"
select select "2"
select select "0"
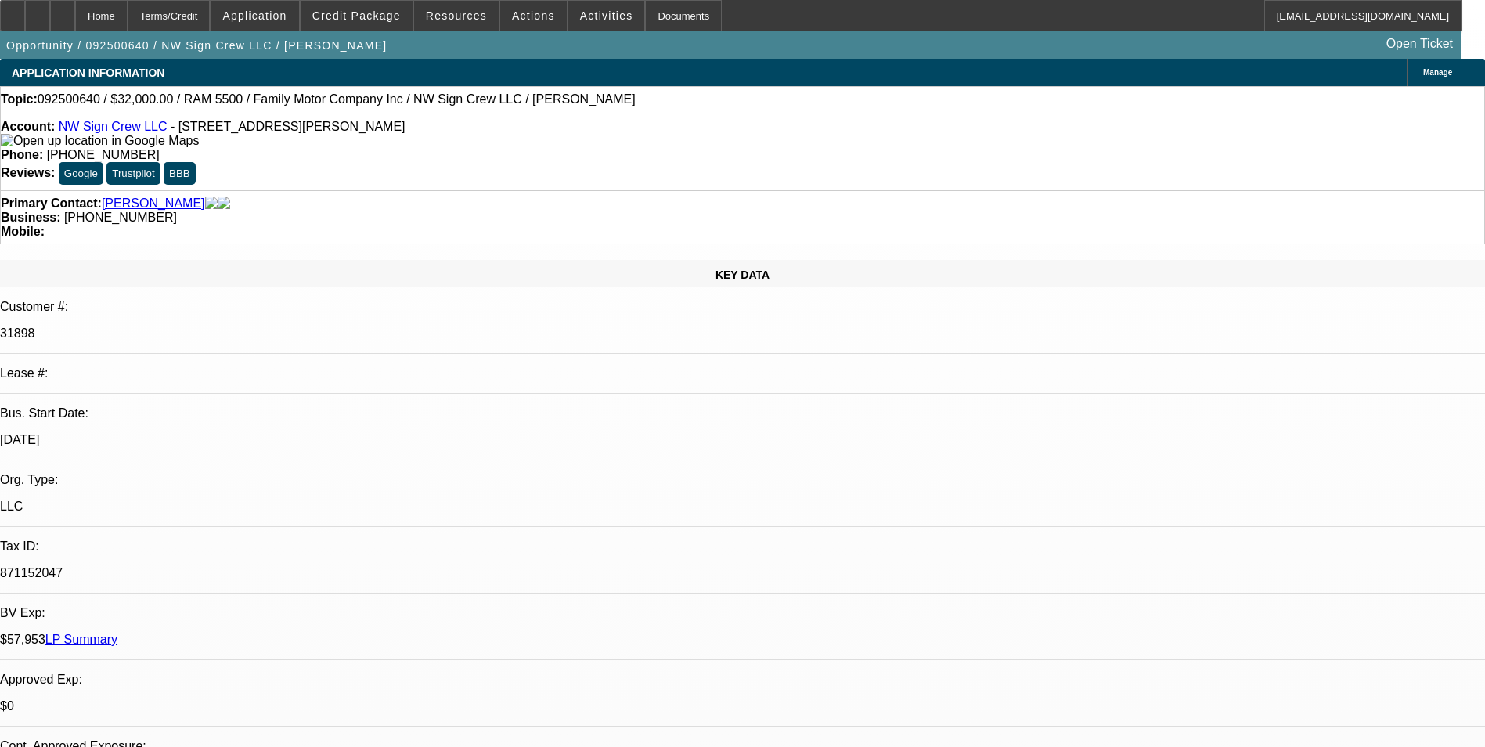
select select "1"
select select "3"
select select "6"
select select "1"
select select "3"
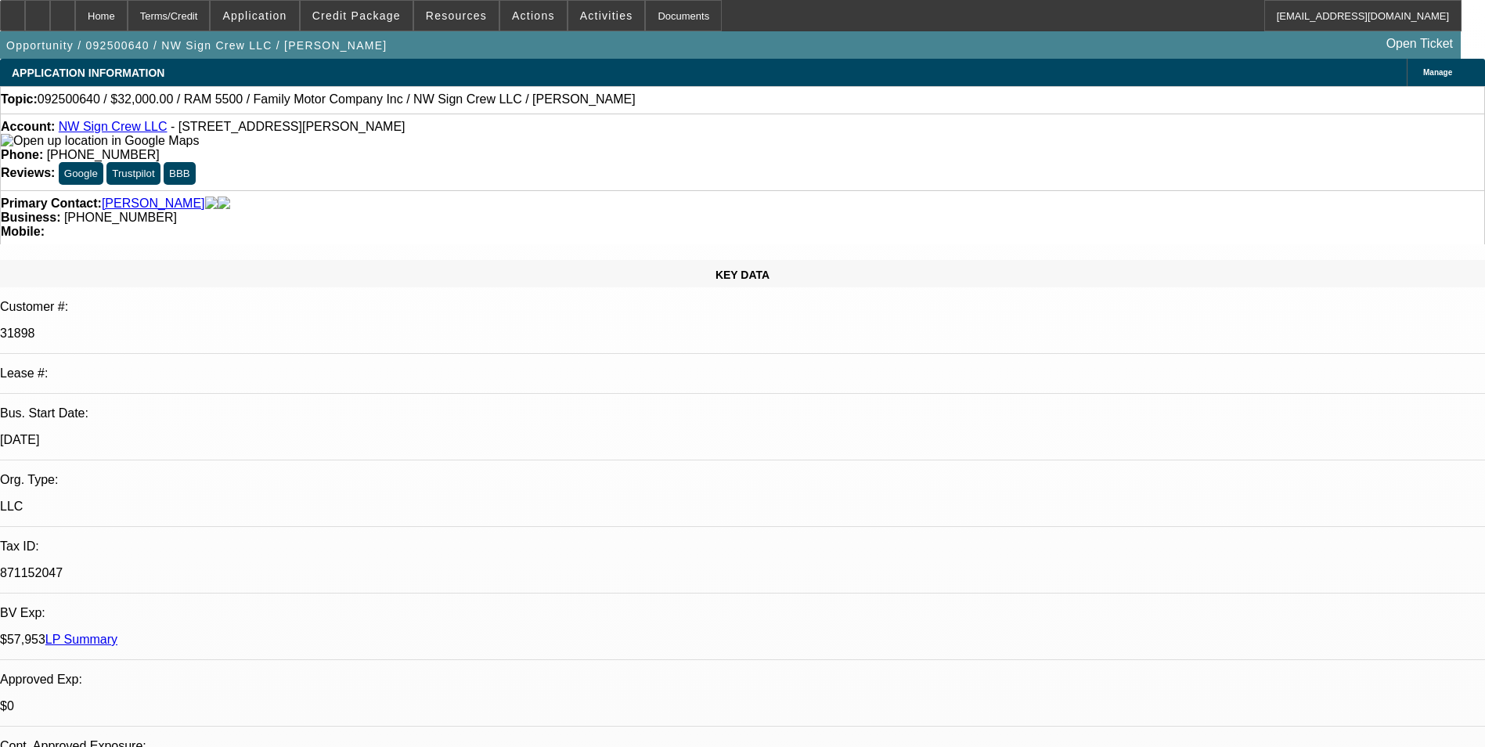
select select "6"
select select "1"
select select "2"
select select "6"
select select "1"
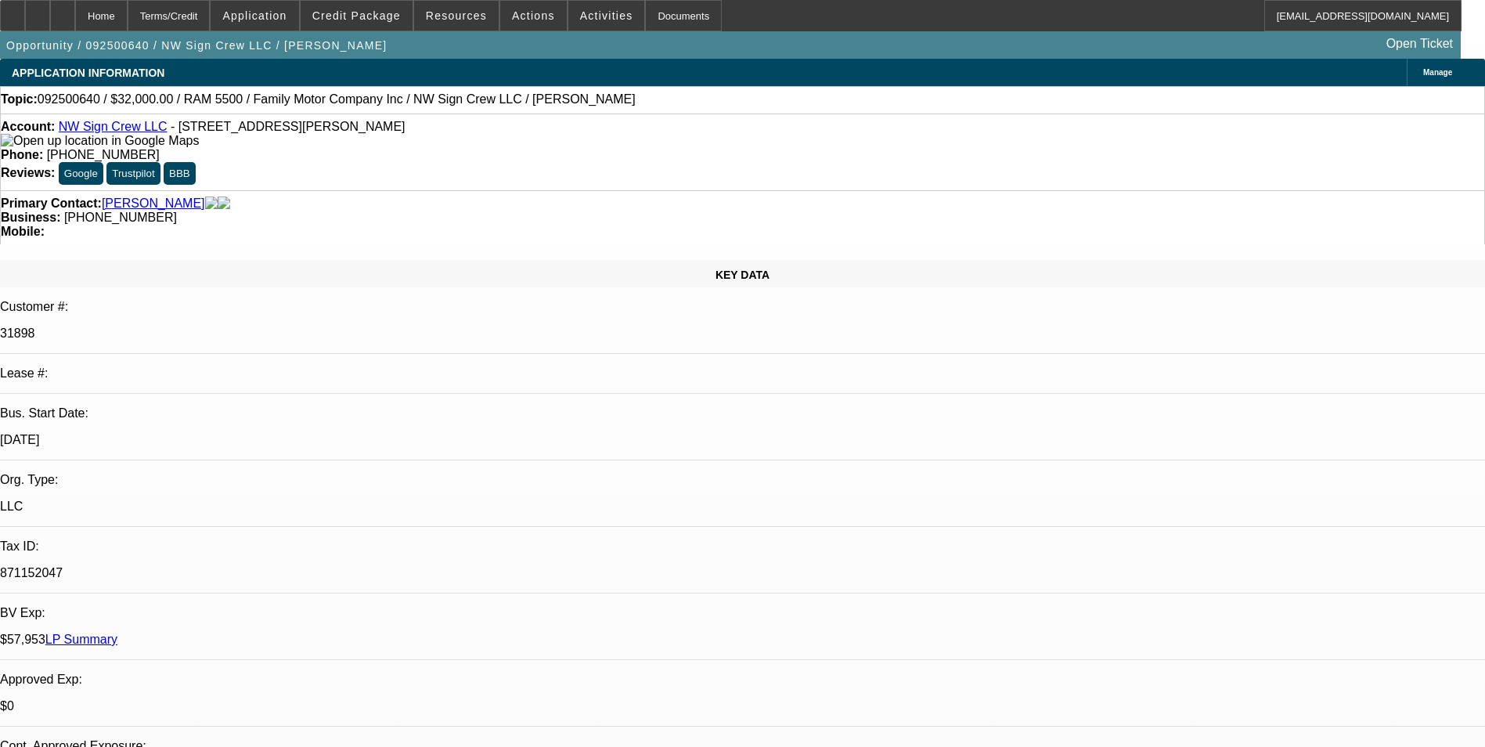
select select "2"
select select "6"
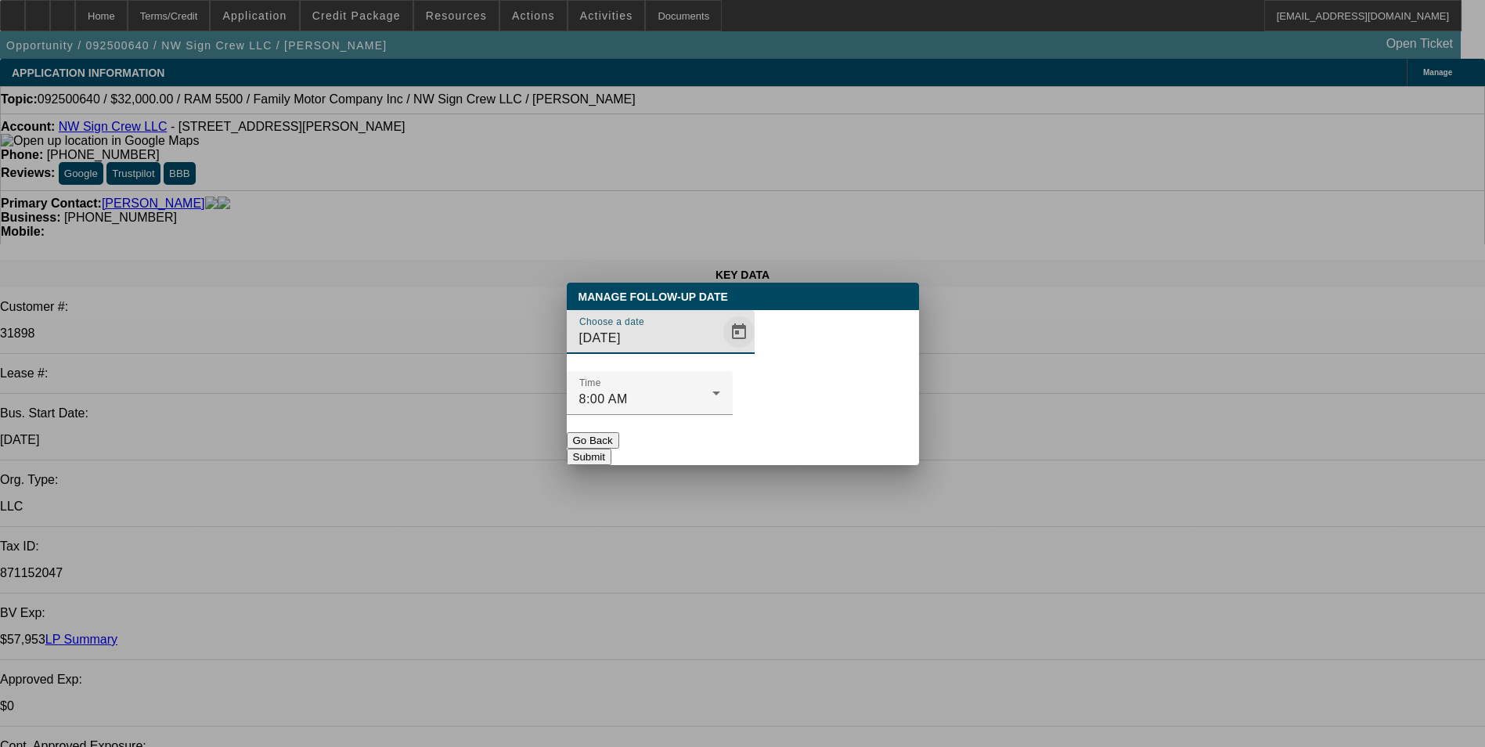
click at [720, 351] on span "Open calendar" at bounding box center [739, 332] width 38 height 38
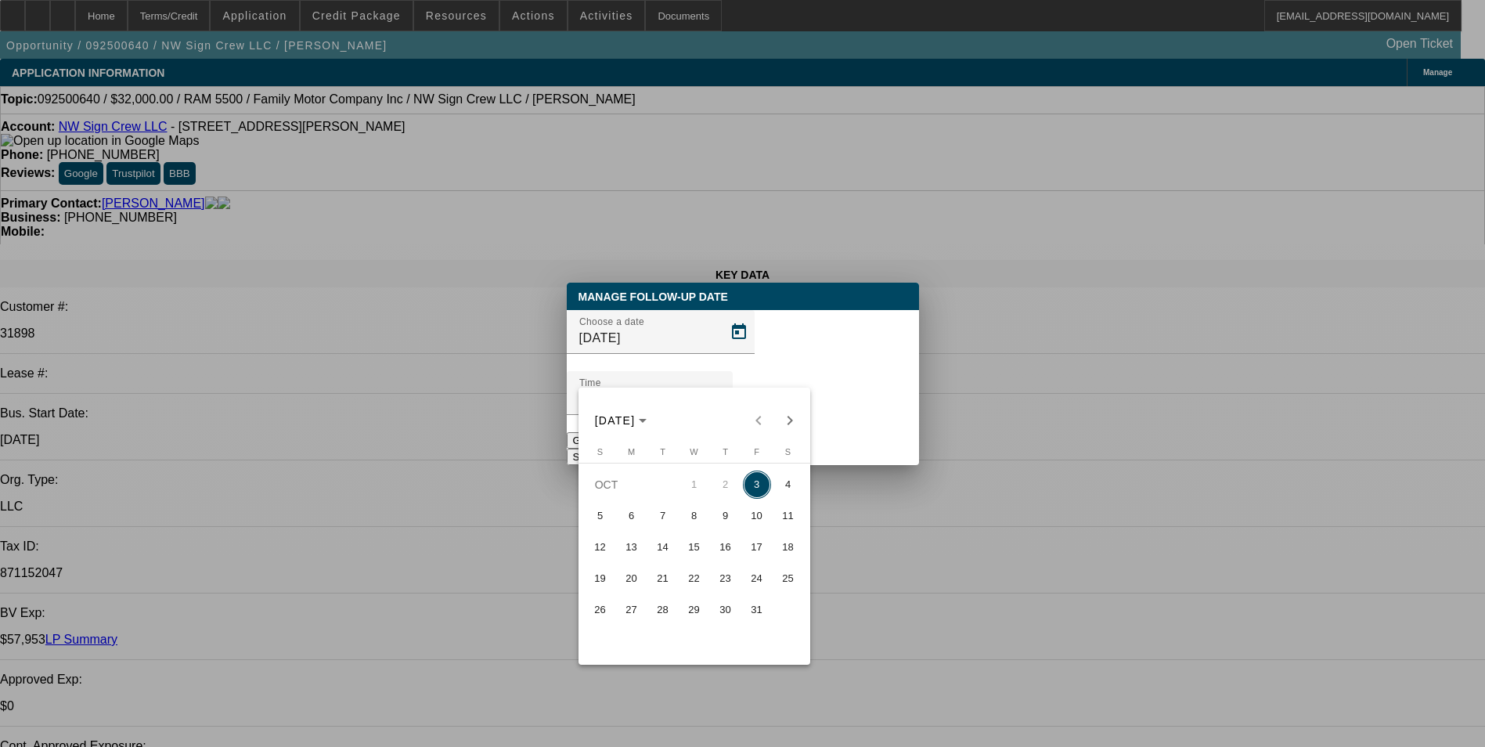
click at [628, 524] on span "6" at bounding box center [631, 516] width 28 height 28
type input "[DATE]"
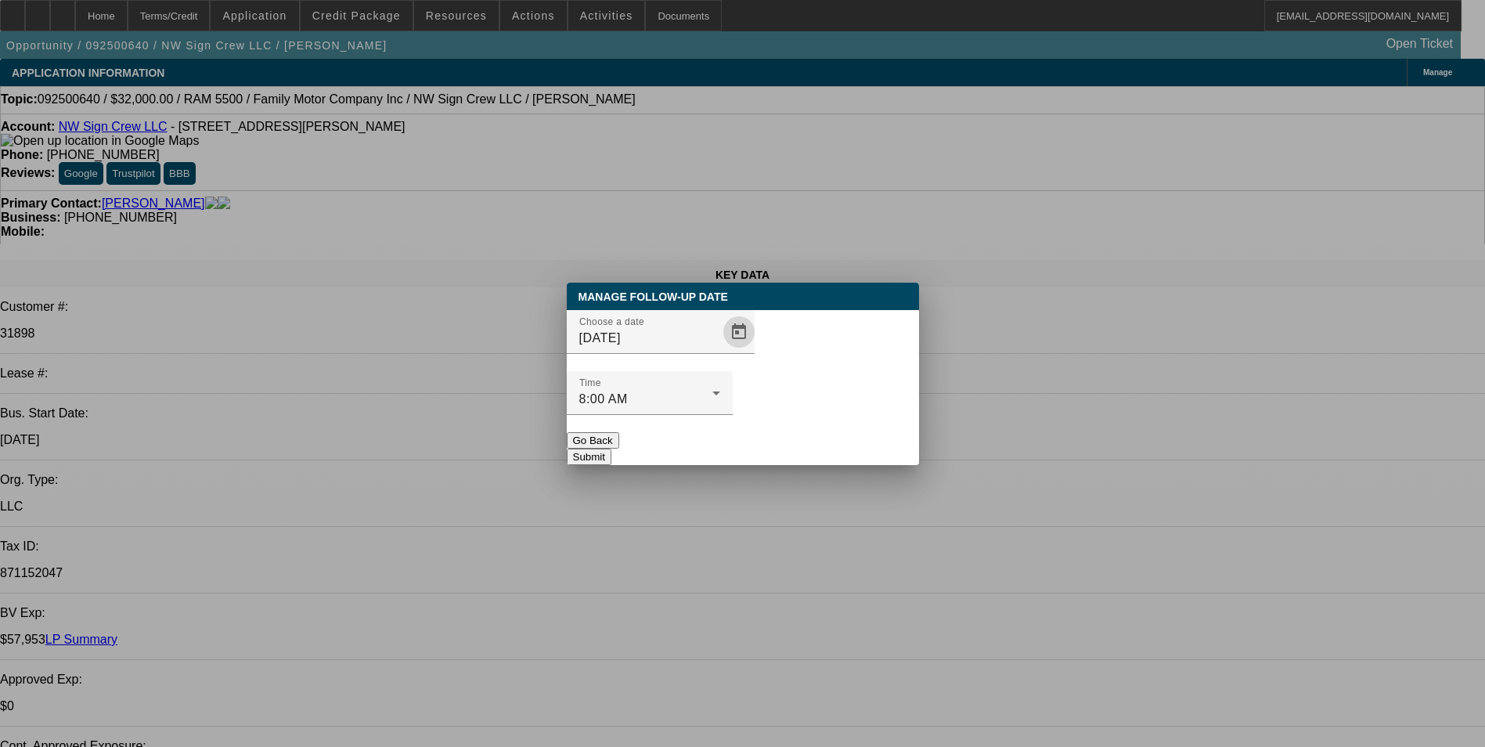
click at [611, 448] on button "Submit" at bounding box center [589, 456] width 45 height 16
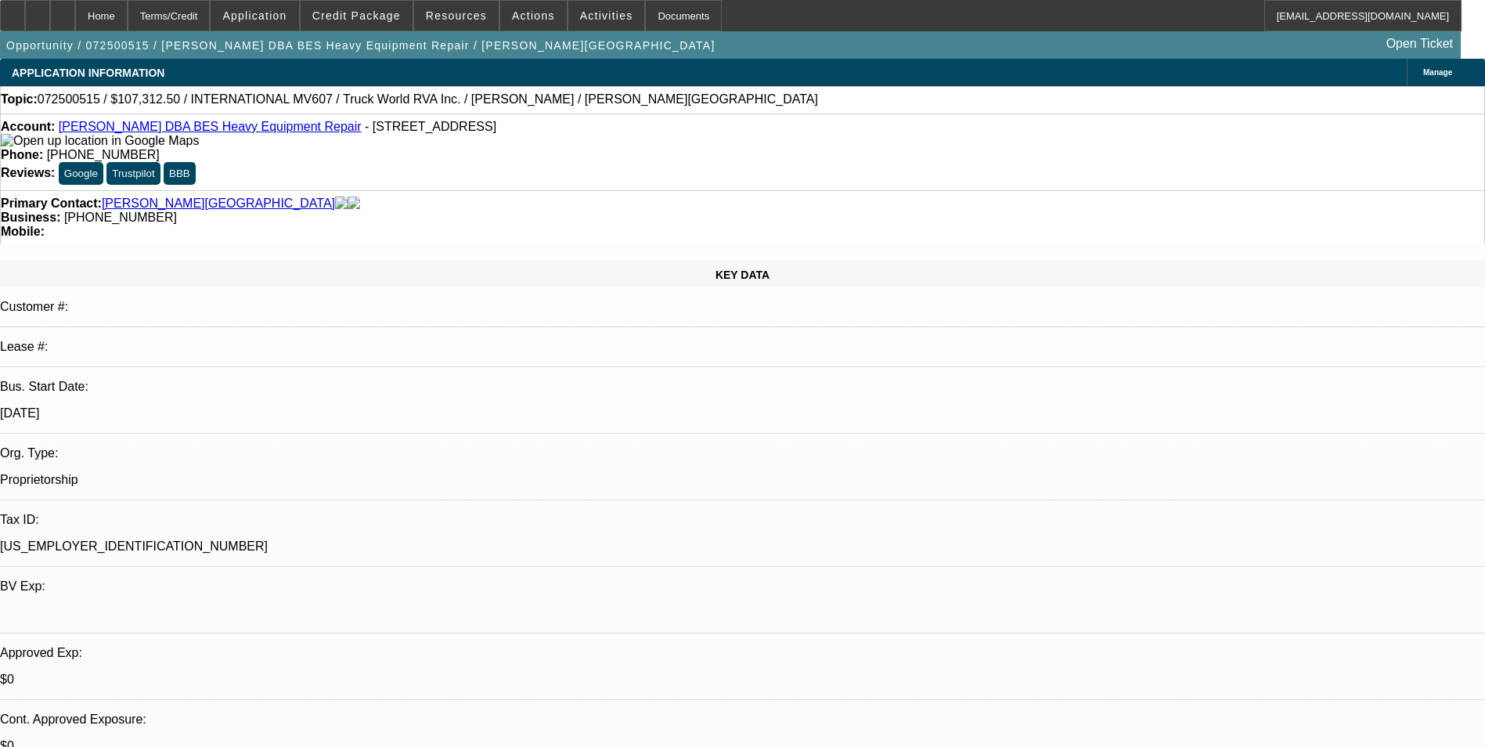
select select "0"
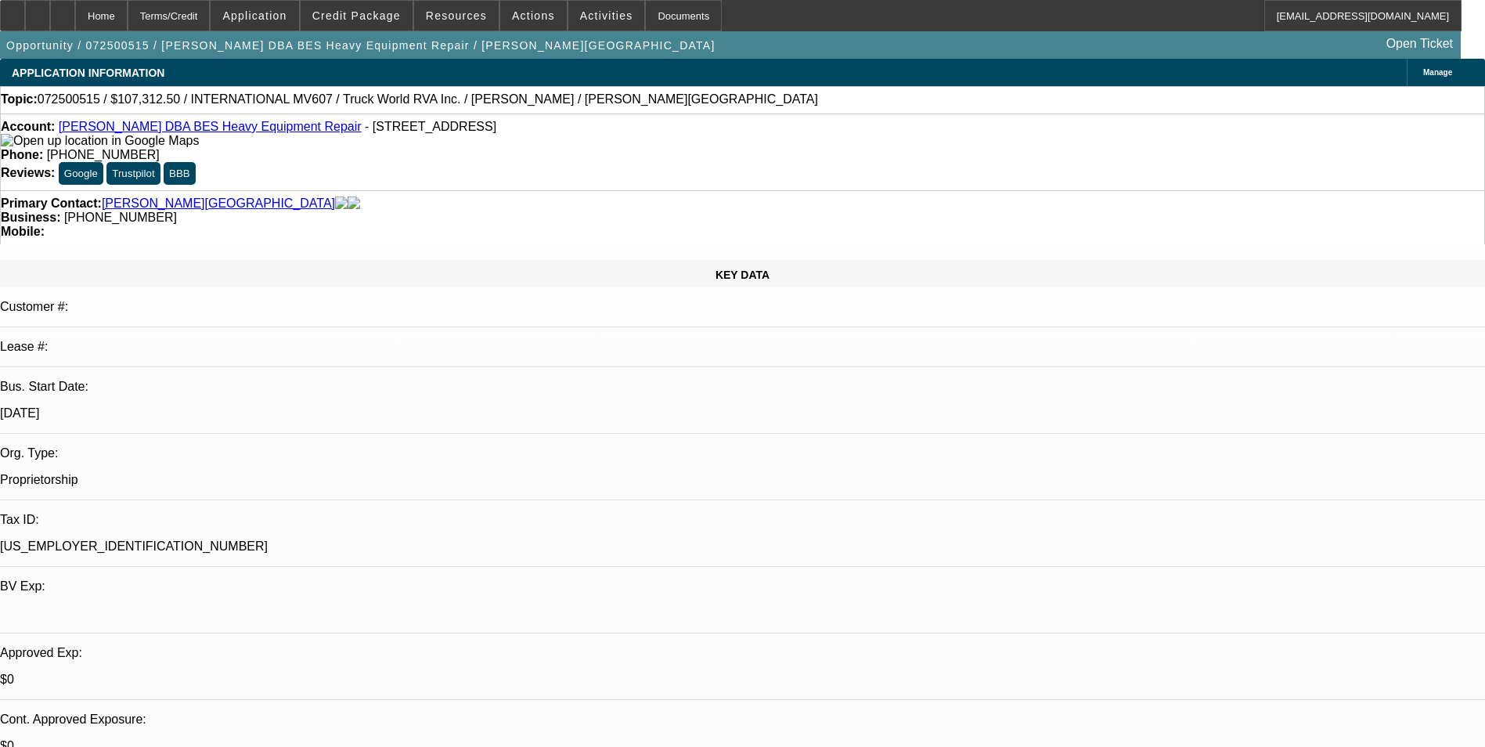
select select "0"
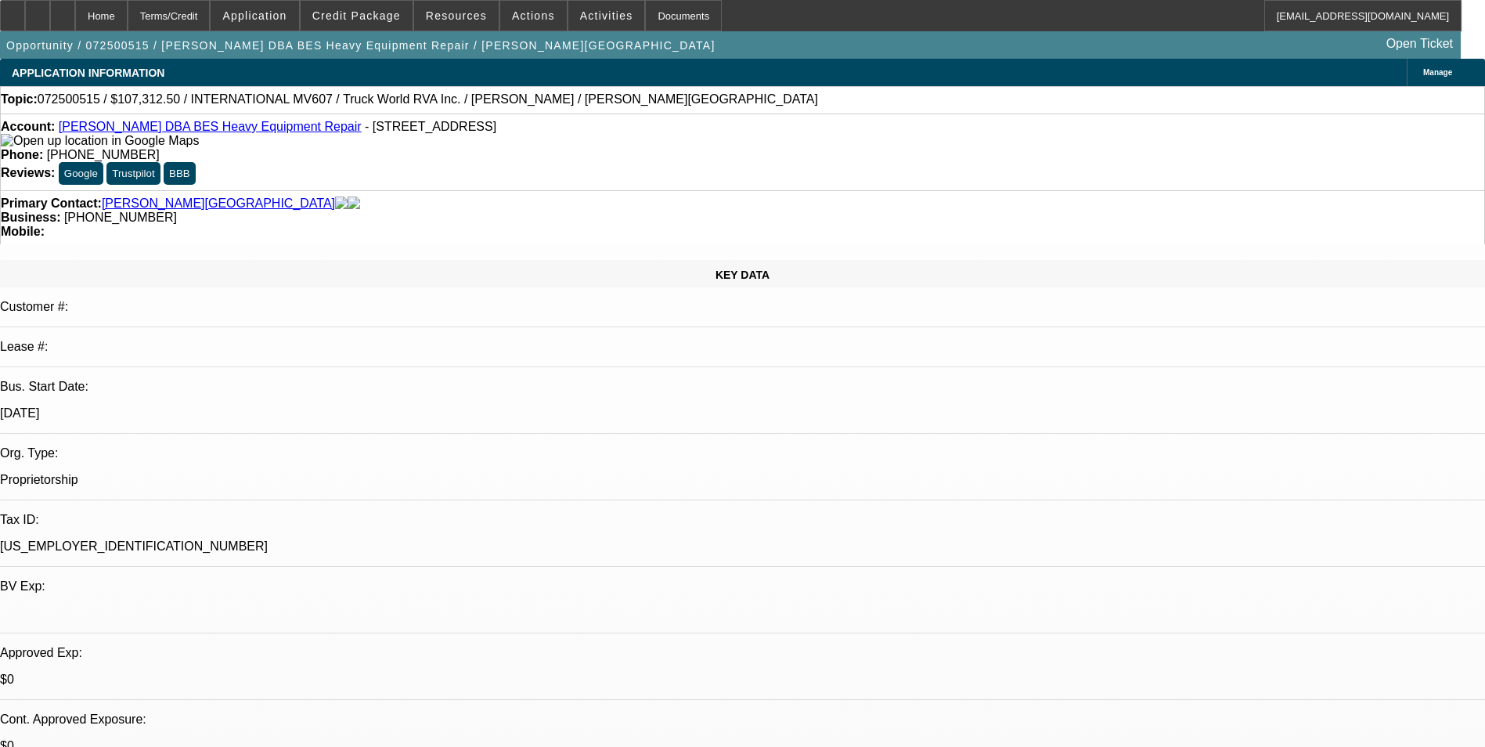
select select "0"
select select "1"
select select "6"
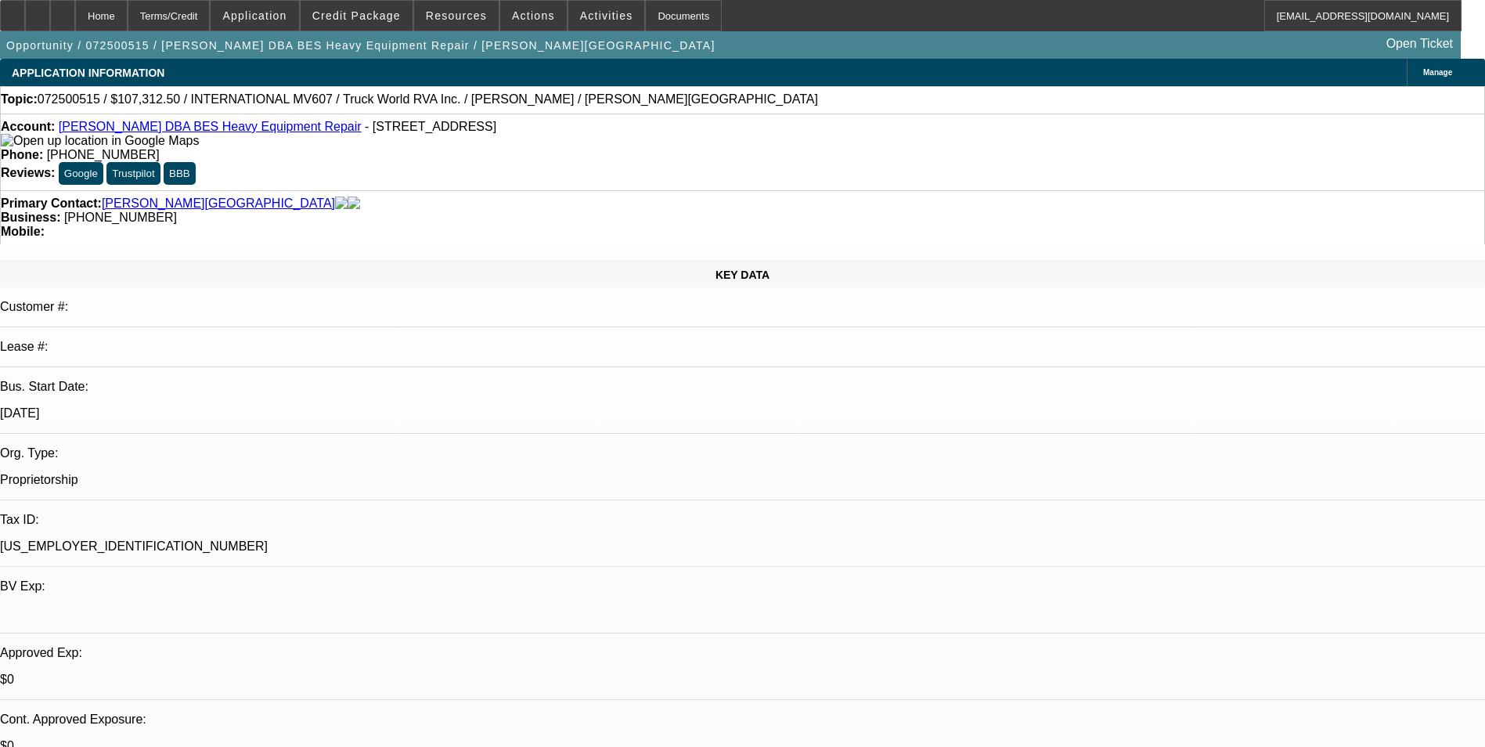
select select "1"
select select "6"
select select "1"
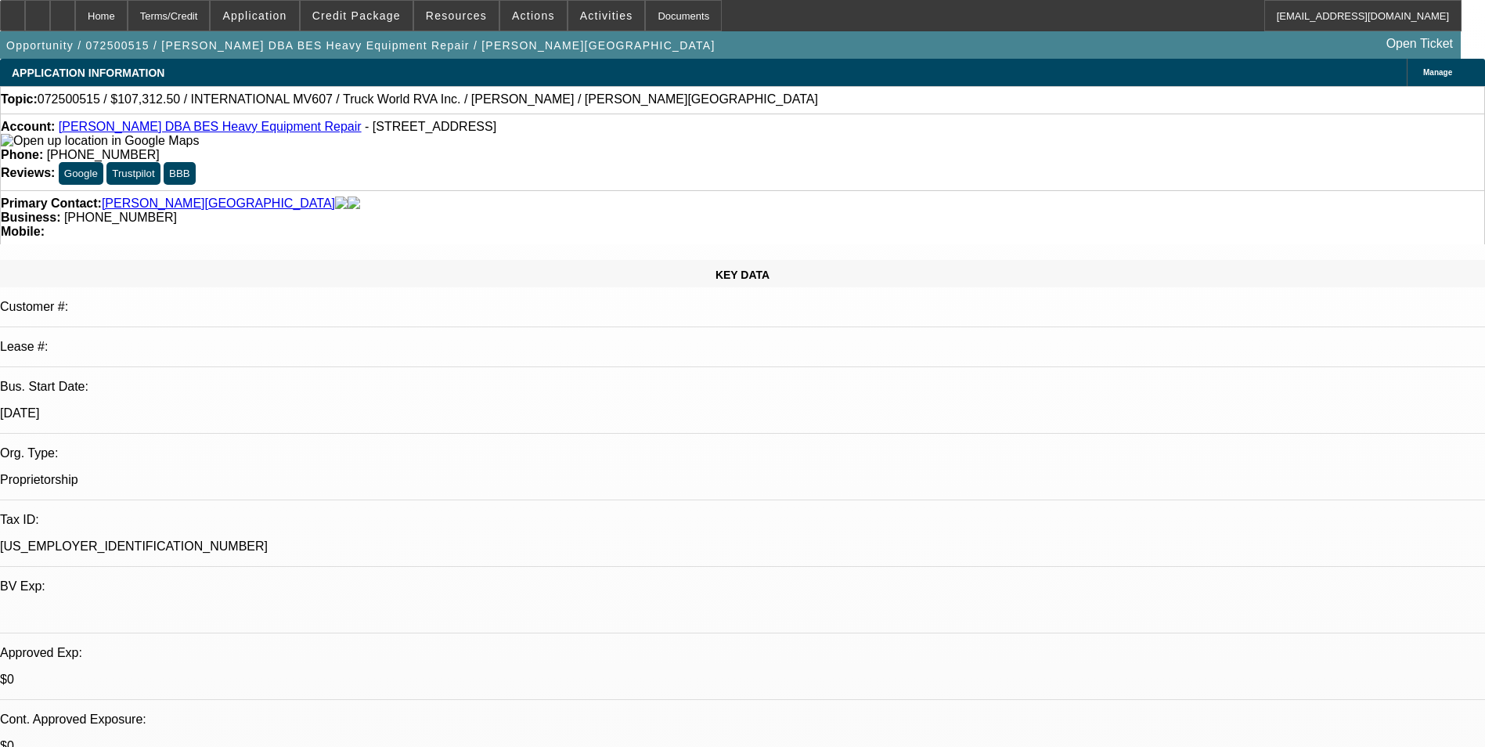
select select "6"
select select "1"
select select "6"
click at [211, 24] on div "Terms/Credit" at bounding box center [169, 15] width 83 height 31
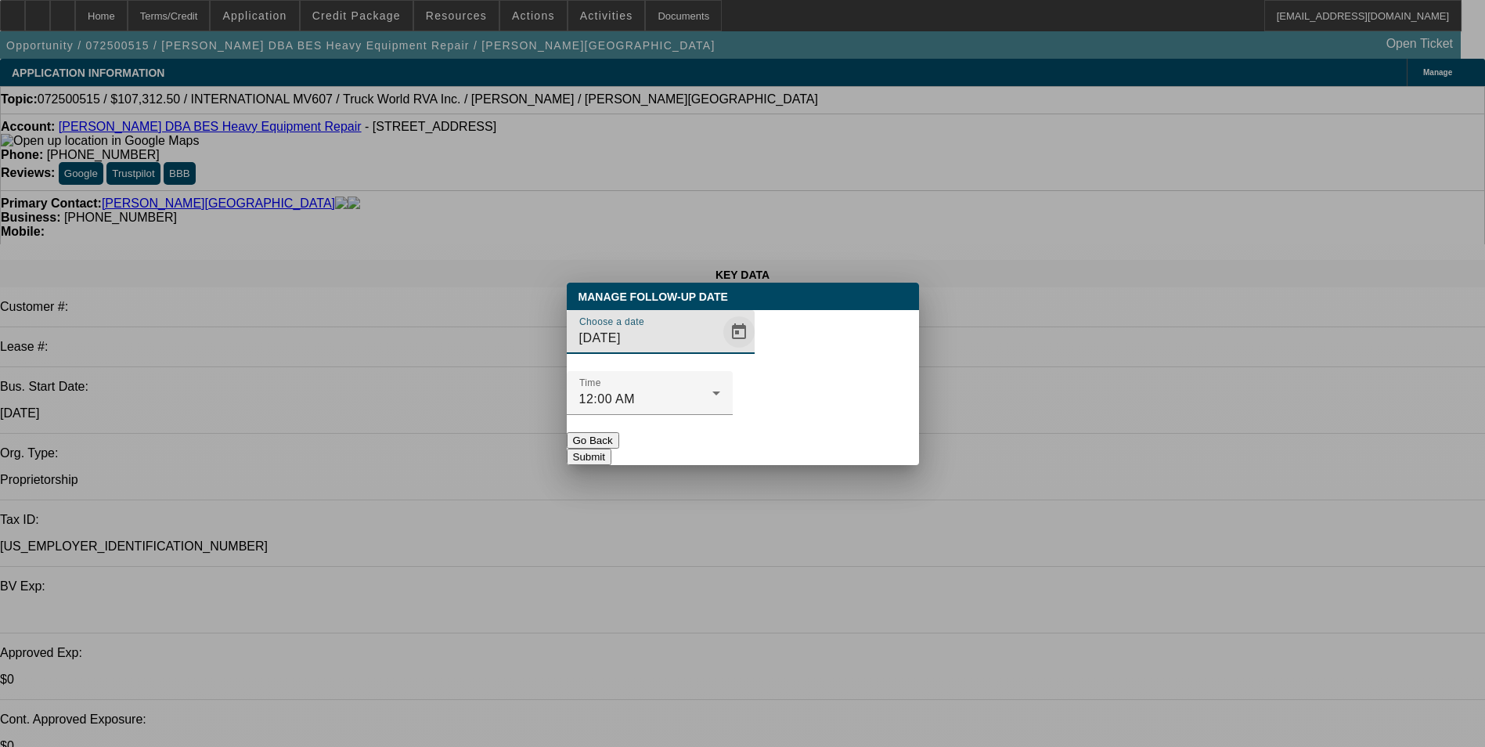
click at [720, 351] on span "Open calendar" at bounding box center [739, 332] width 38 height 38
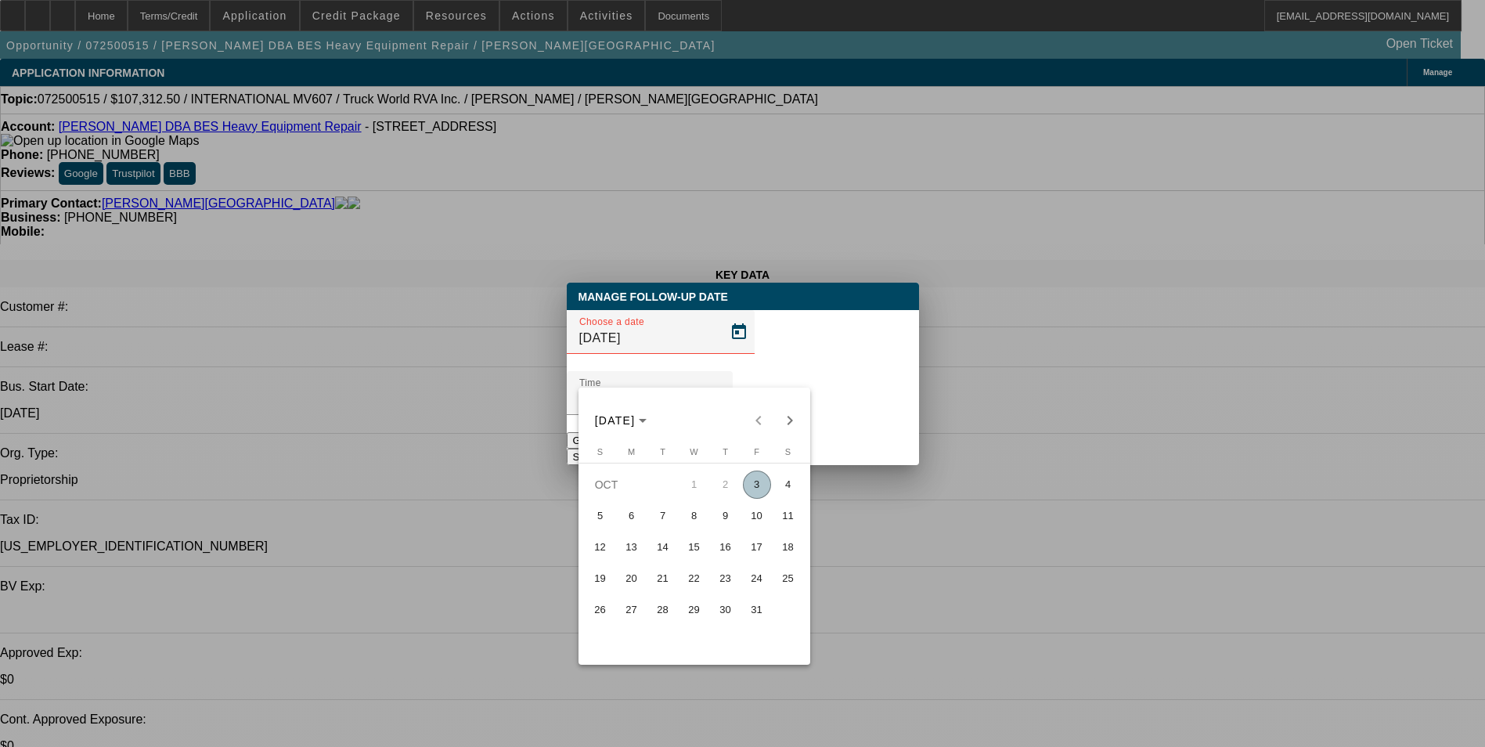
click at [629, 520] on span "6" at bounding box center [631, 516] width 28 height 28
type input "[DATE]"
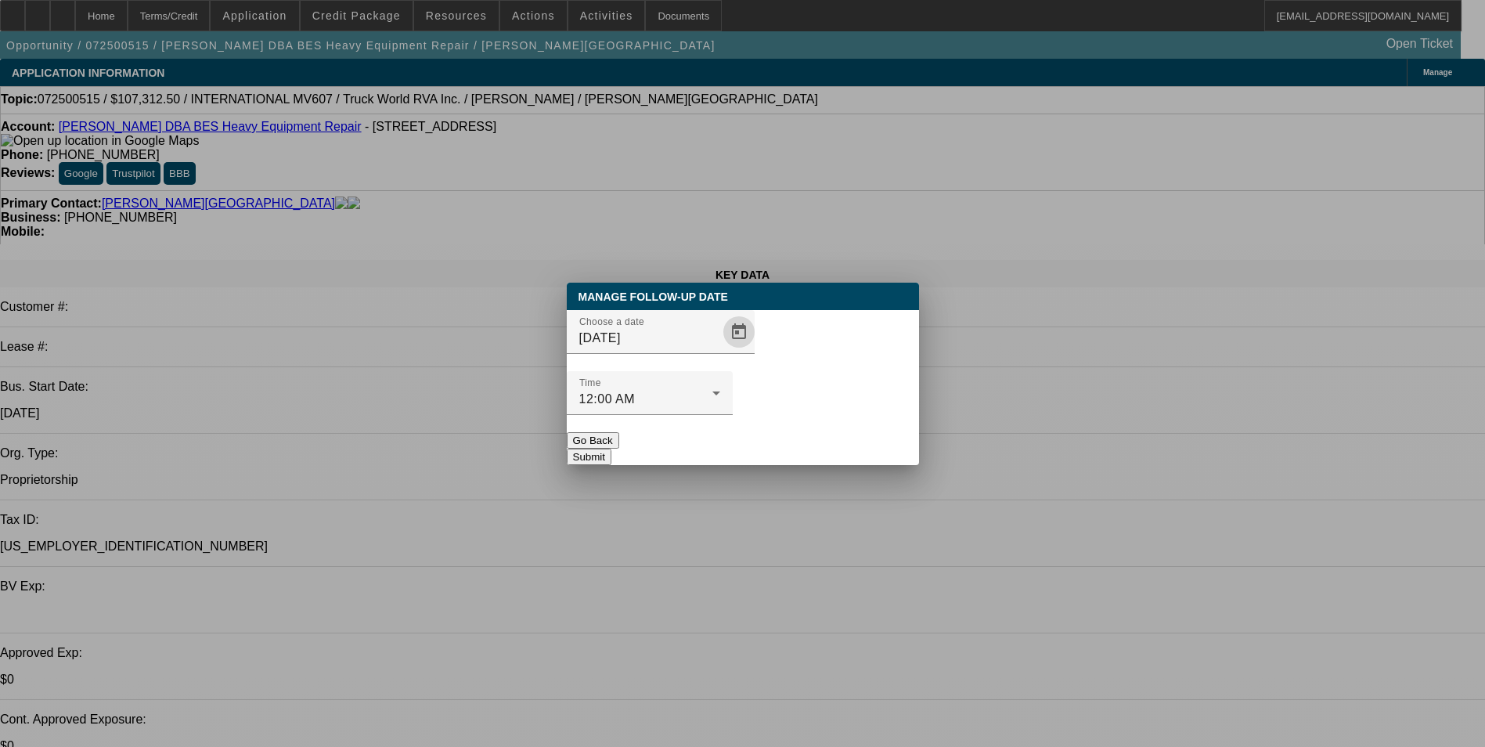
click at [611, 448] on button "Submit" at bounding box center [589, 456] width 45 height 16
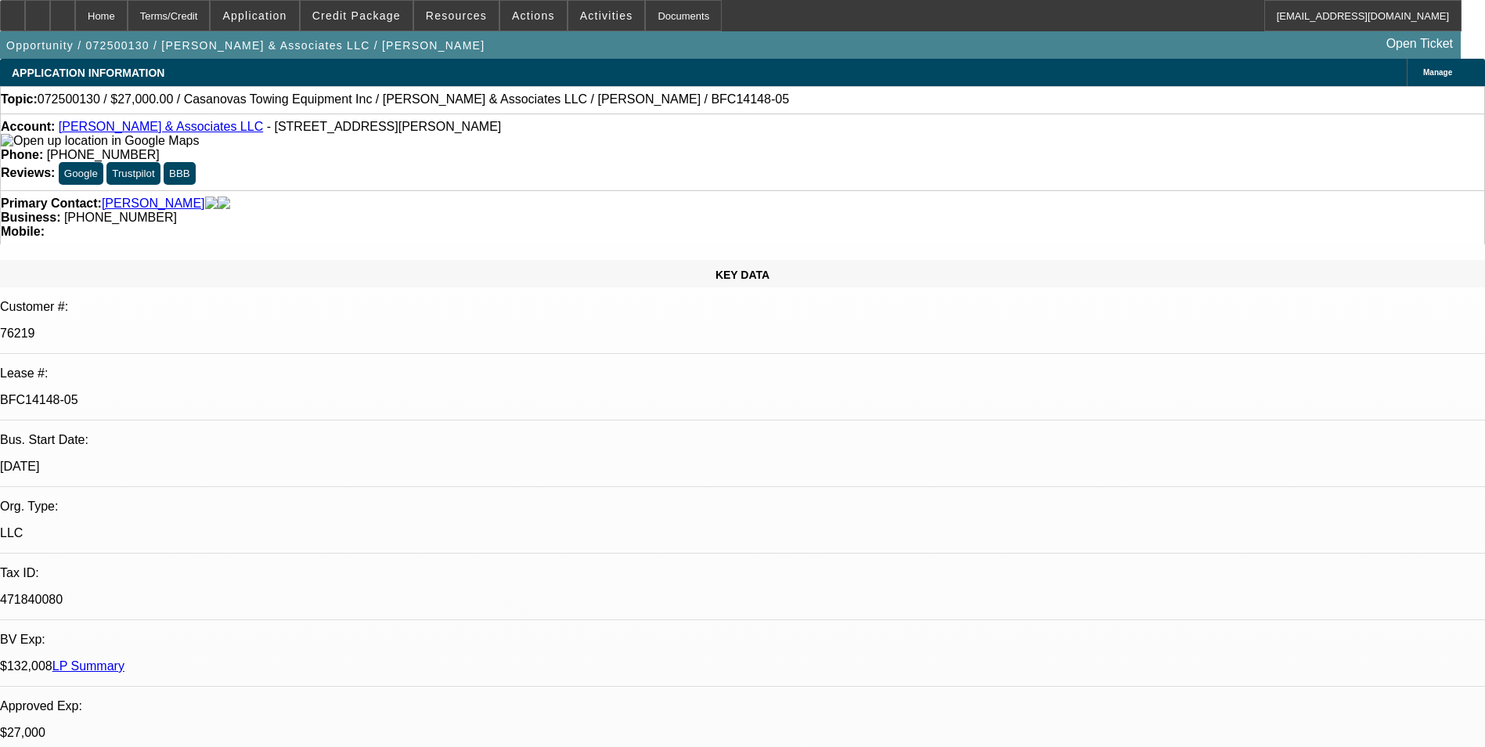
select select "0"
select select "2"
select select "0.1"
select select "0"
select select "2"
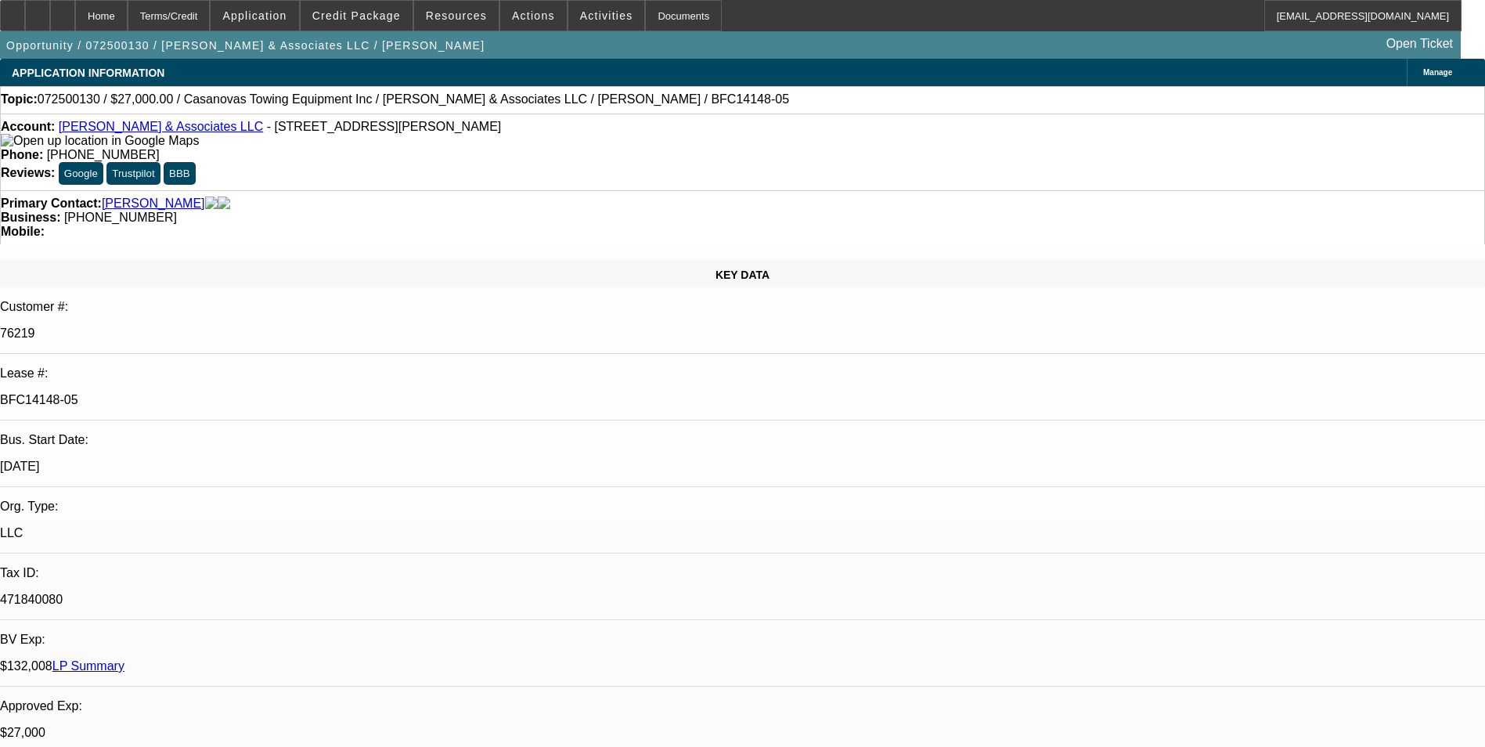
select select "0.1"
select select "0"
select select "2"
select select "0.1"
select select "0"
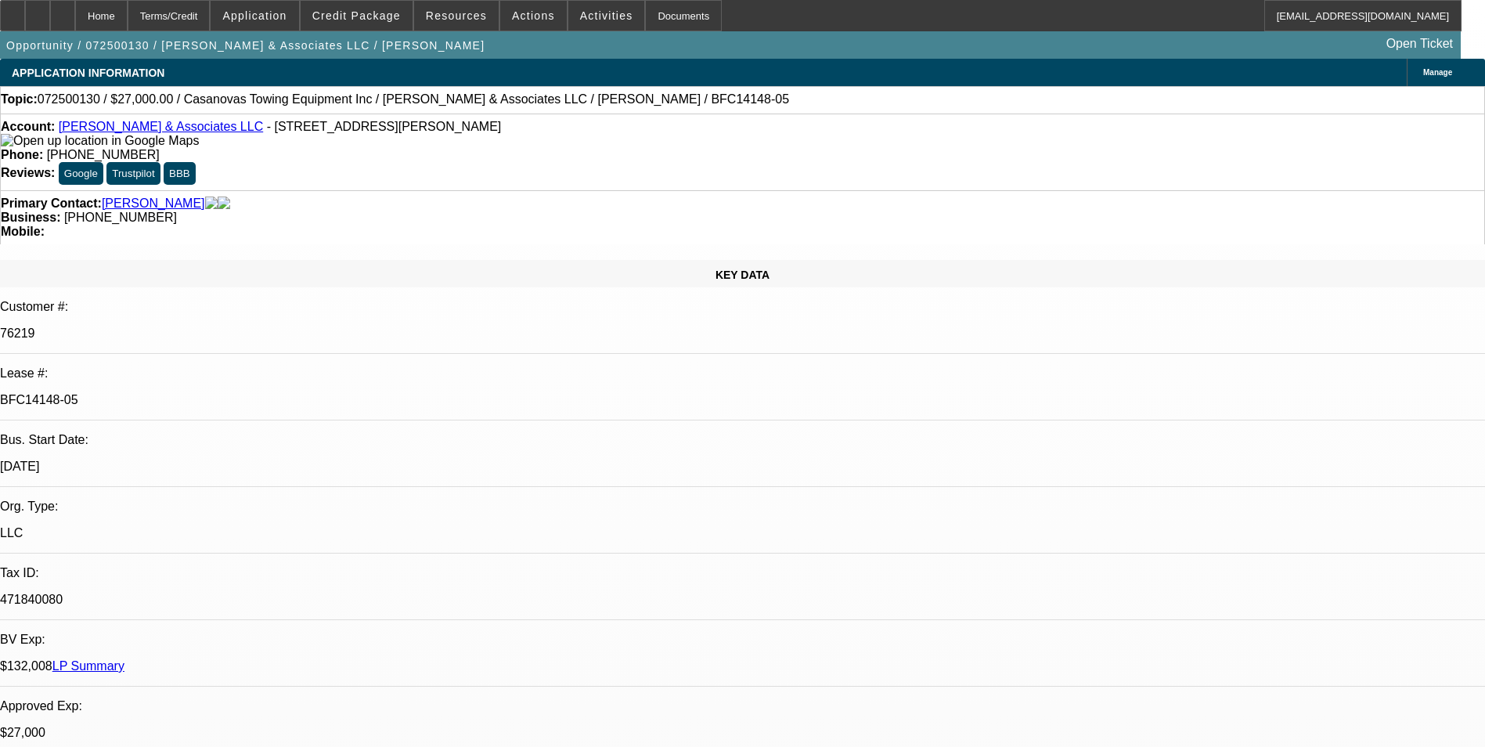
select select "2"
select select "0.1"
select select "1"
select select "2"
select select "4"
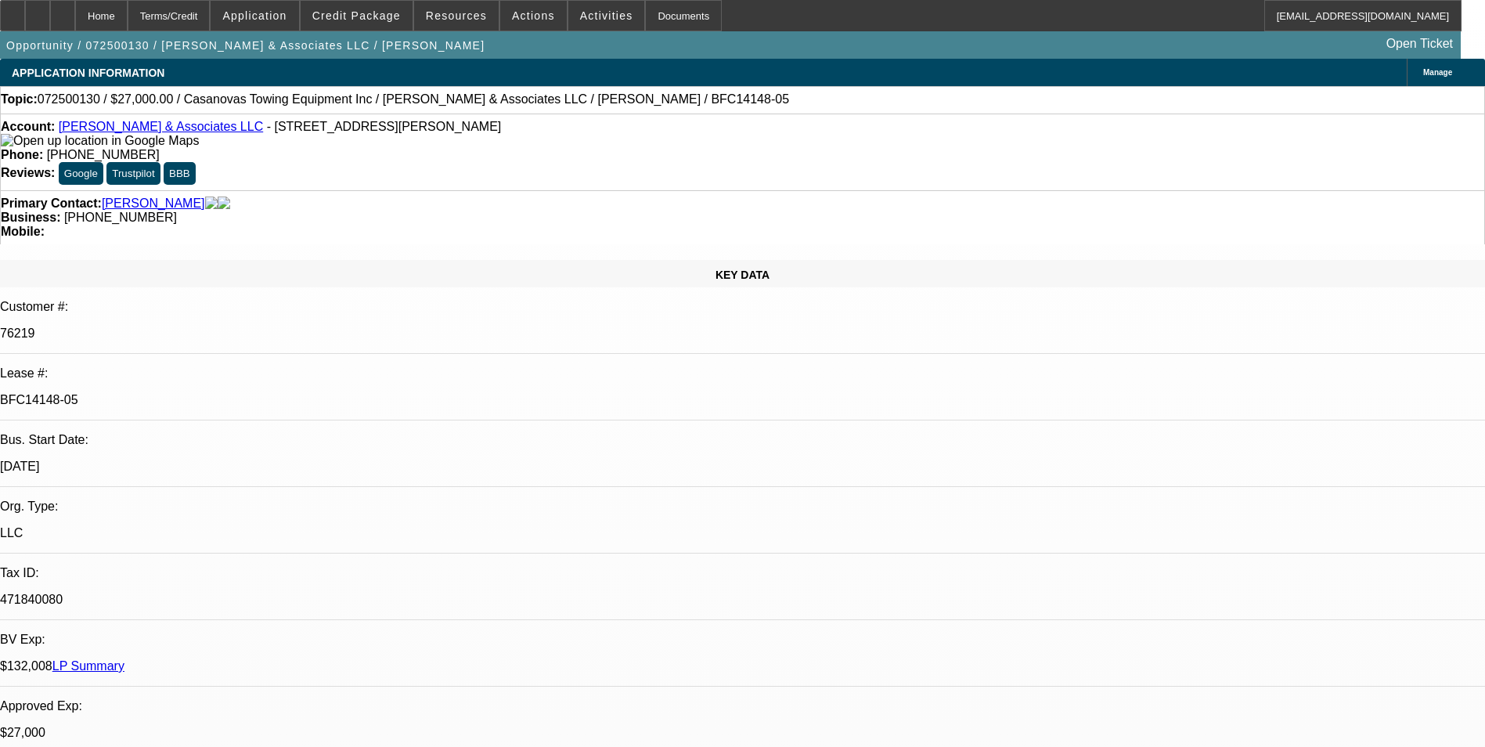
select select "1"
select select "2"
select select "4"
select select "1"
select select "2"
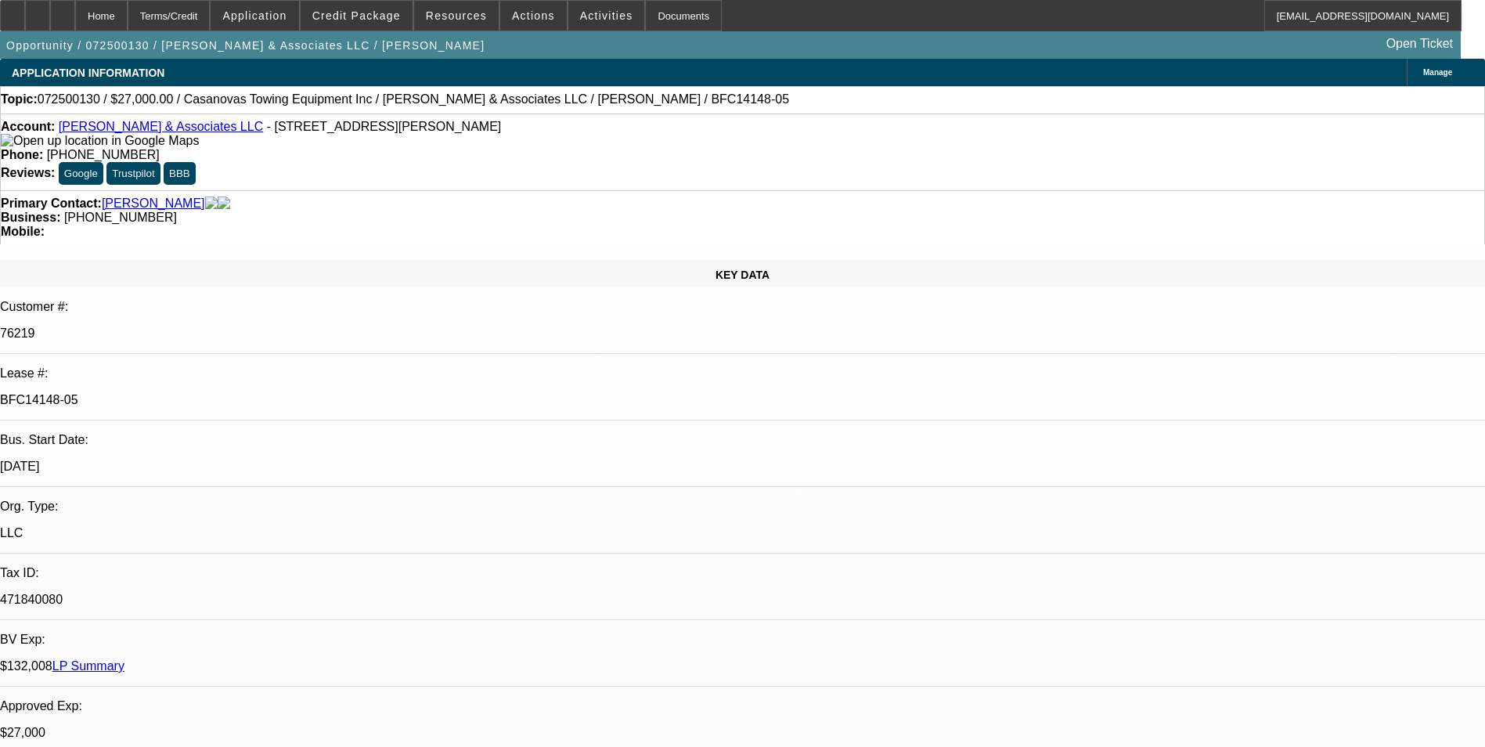
select select "4"
select select "1"
select select "2"
select select "4"
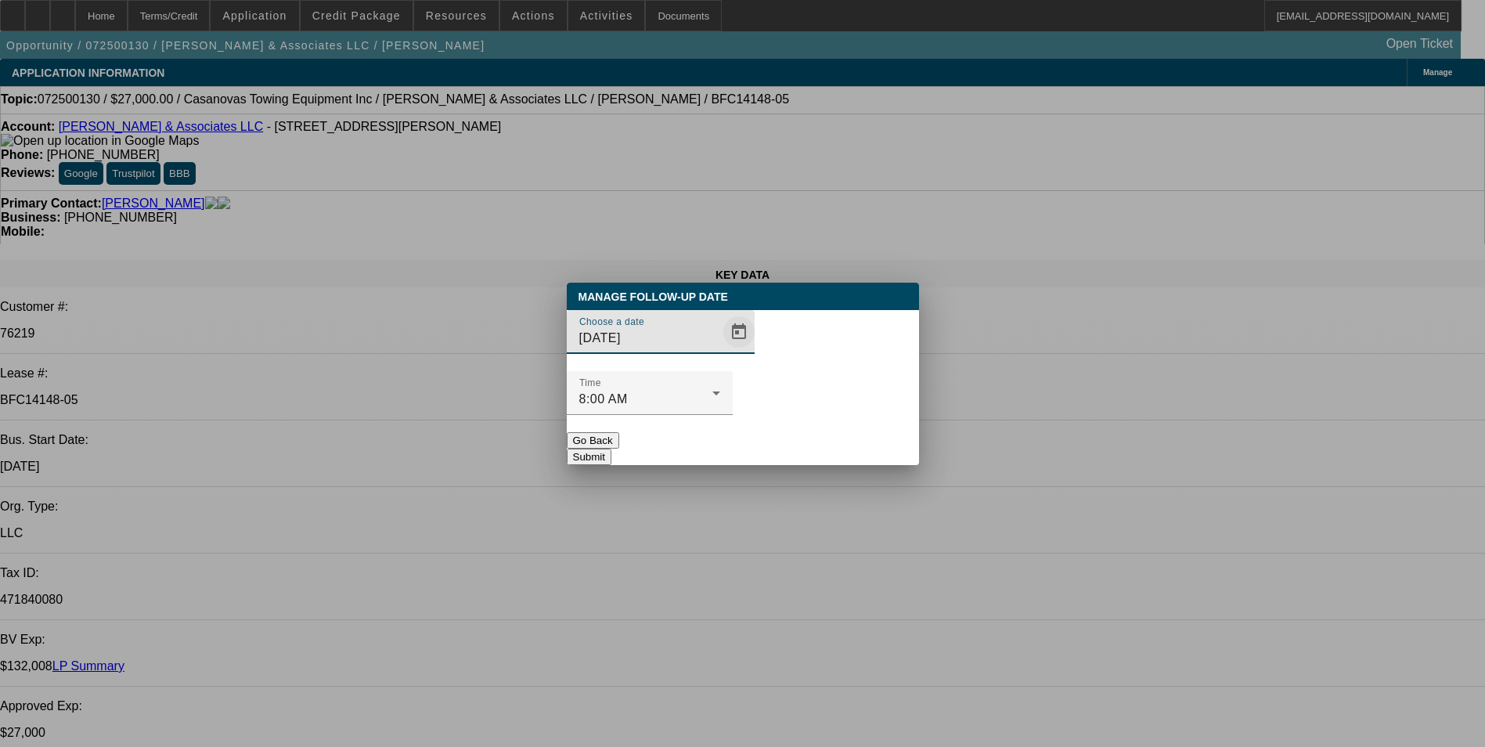
click at [720, 351] on span "Open calendar" at bounding box center [739, 332] width 38 height 38
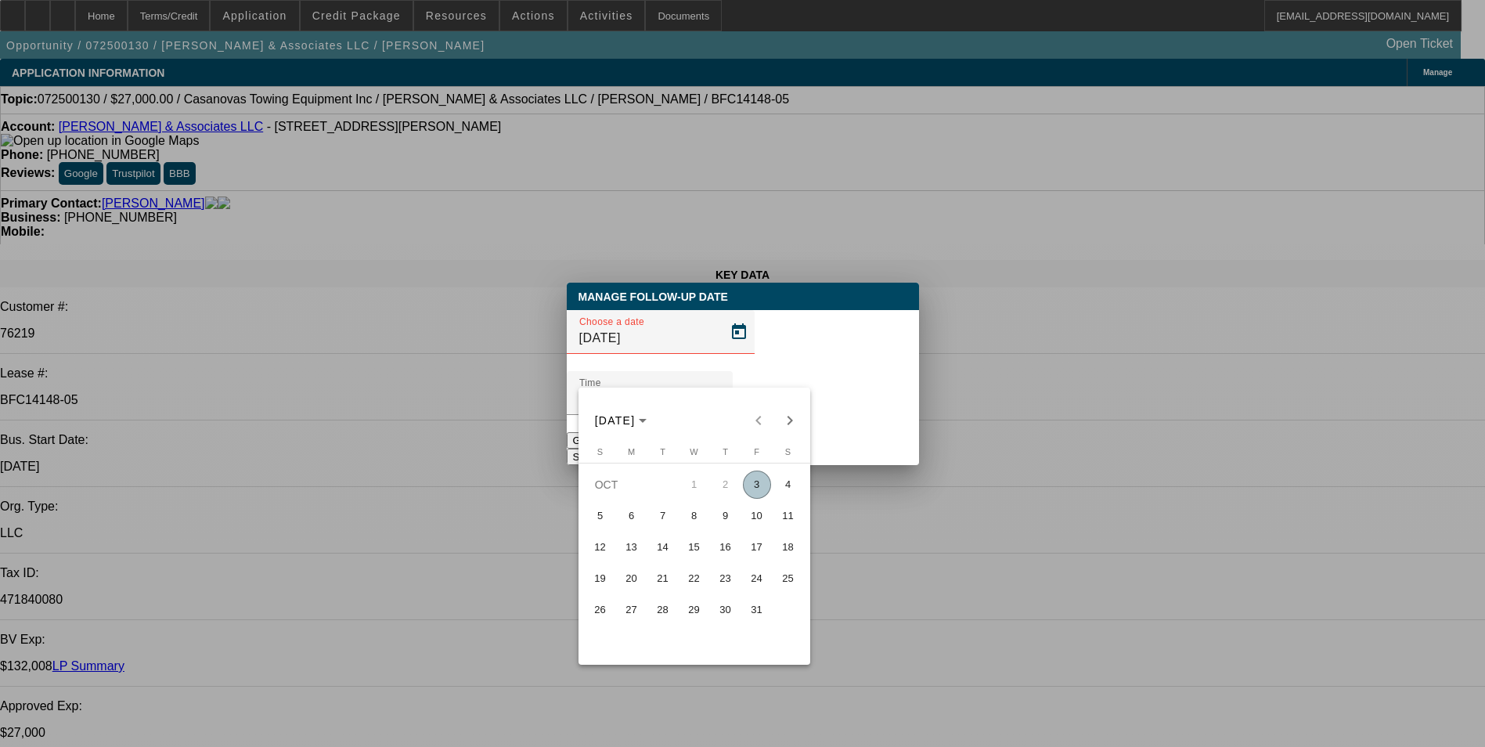
click at [639, 519] on span "6" at bounding box center [631, 516] width 28 height 28
type input "[DATE]"
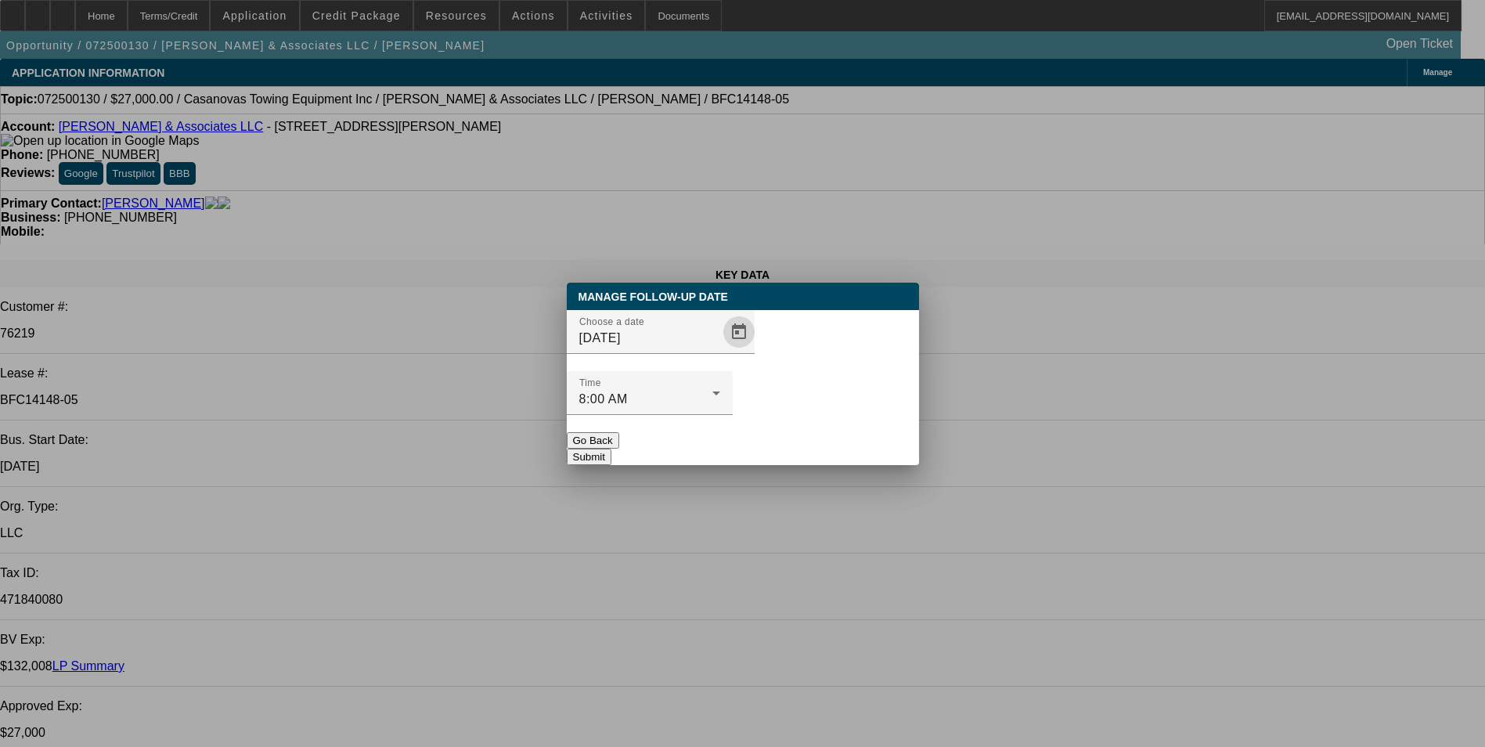
click at [611, 448] on button "Submit" at bounding box center [589, 456] width 45 height 16
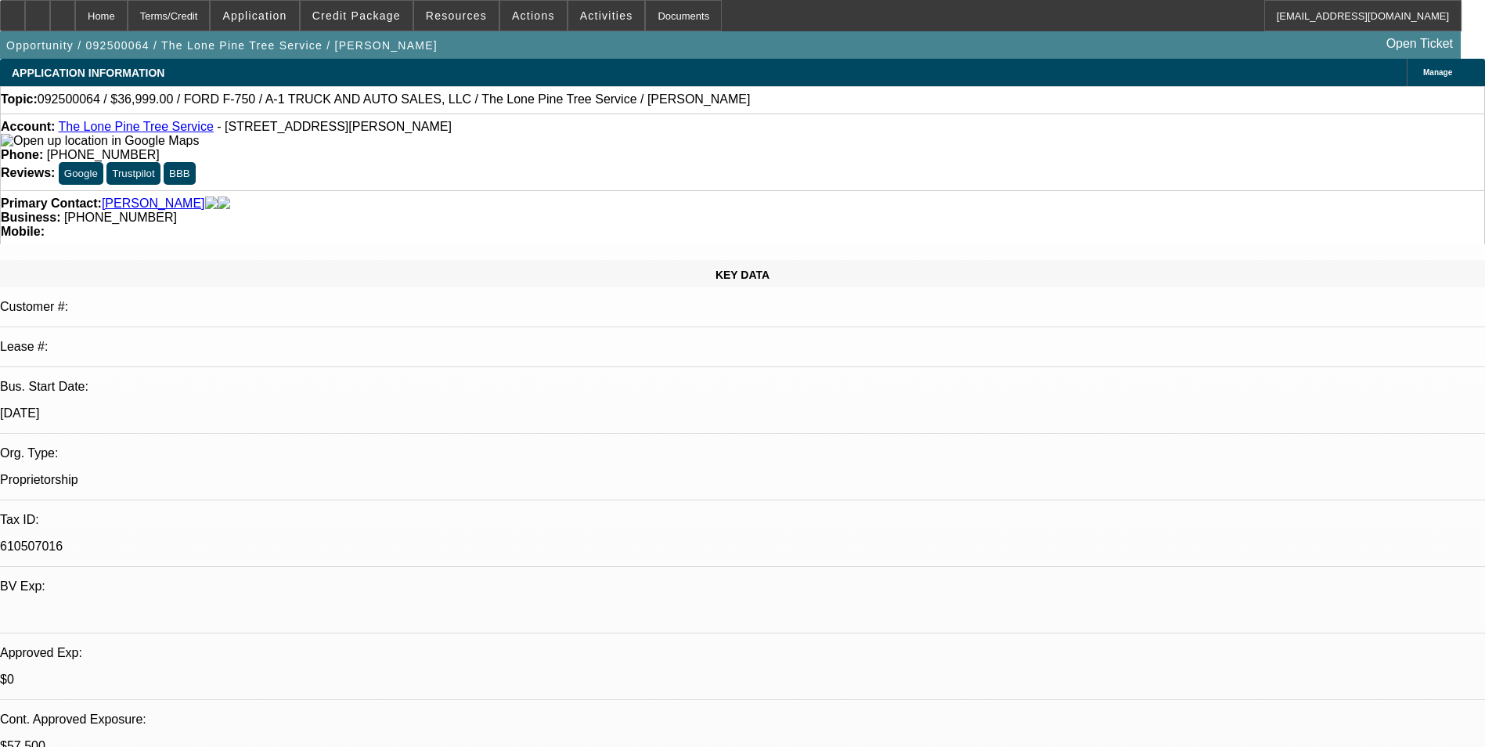
select select "0"
select select "2"
select select "0.1"
select select "0"
select select "2"
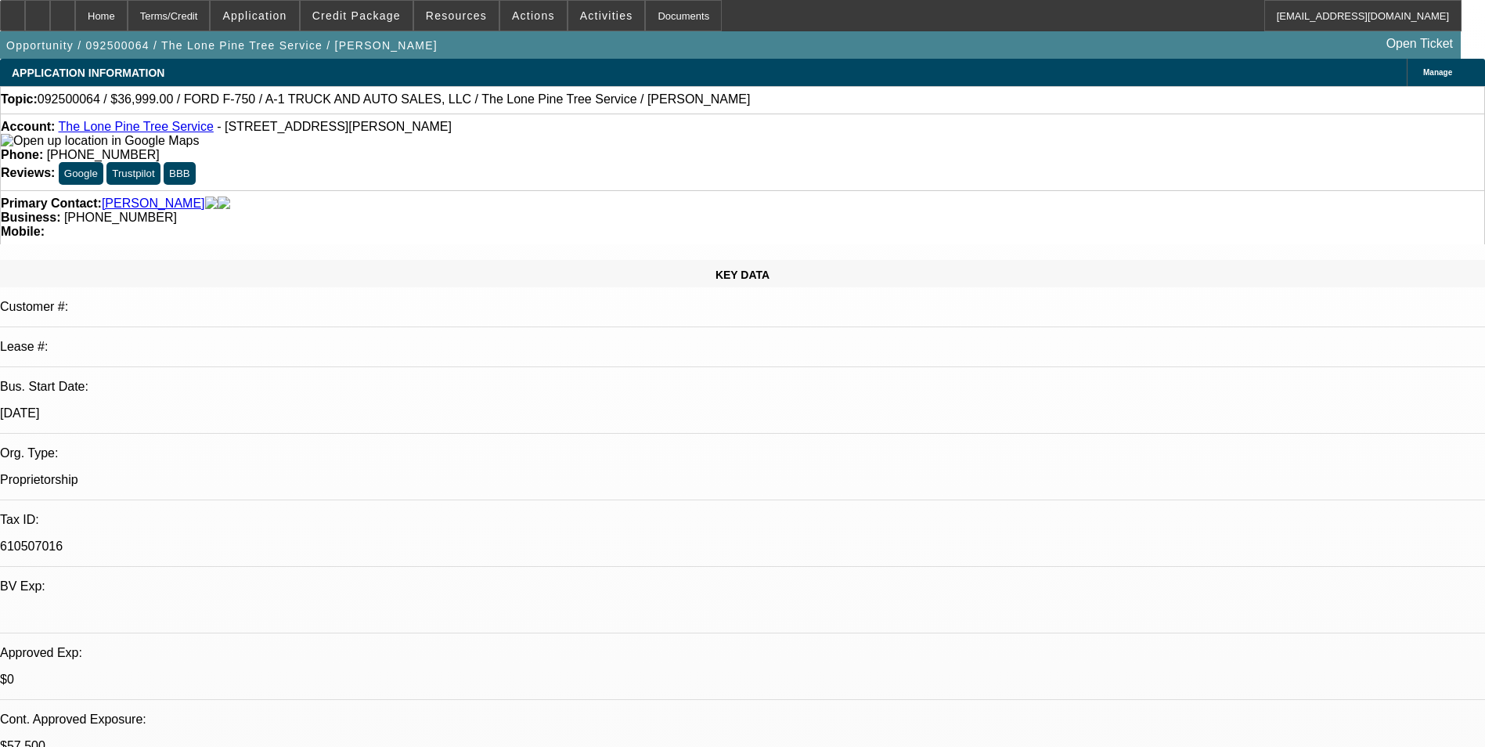
select select "0.1"
select select "0"
select select "2"
select select "0.1"
select select "0"
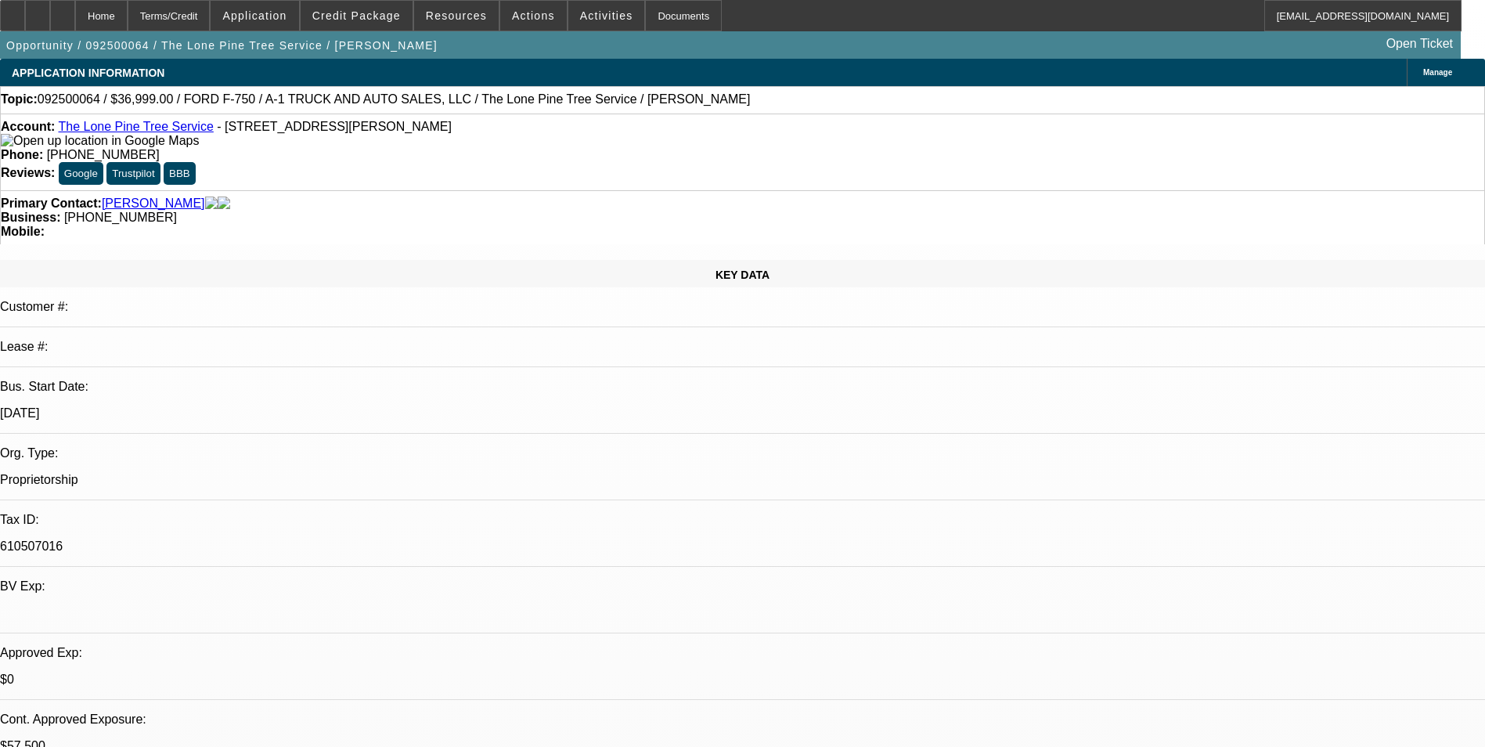
select select "2"
select select "0.1"
select select "1"
select select "2"
select select "4"
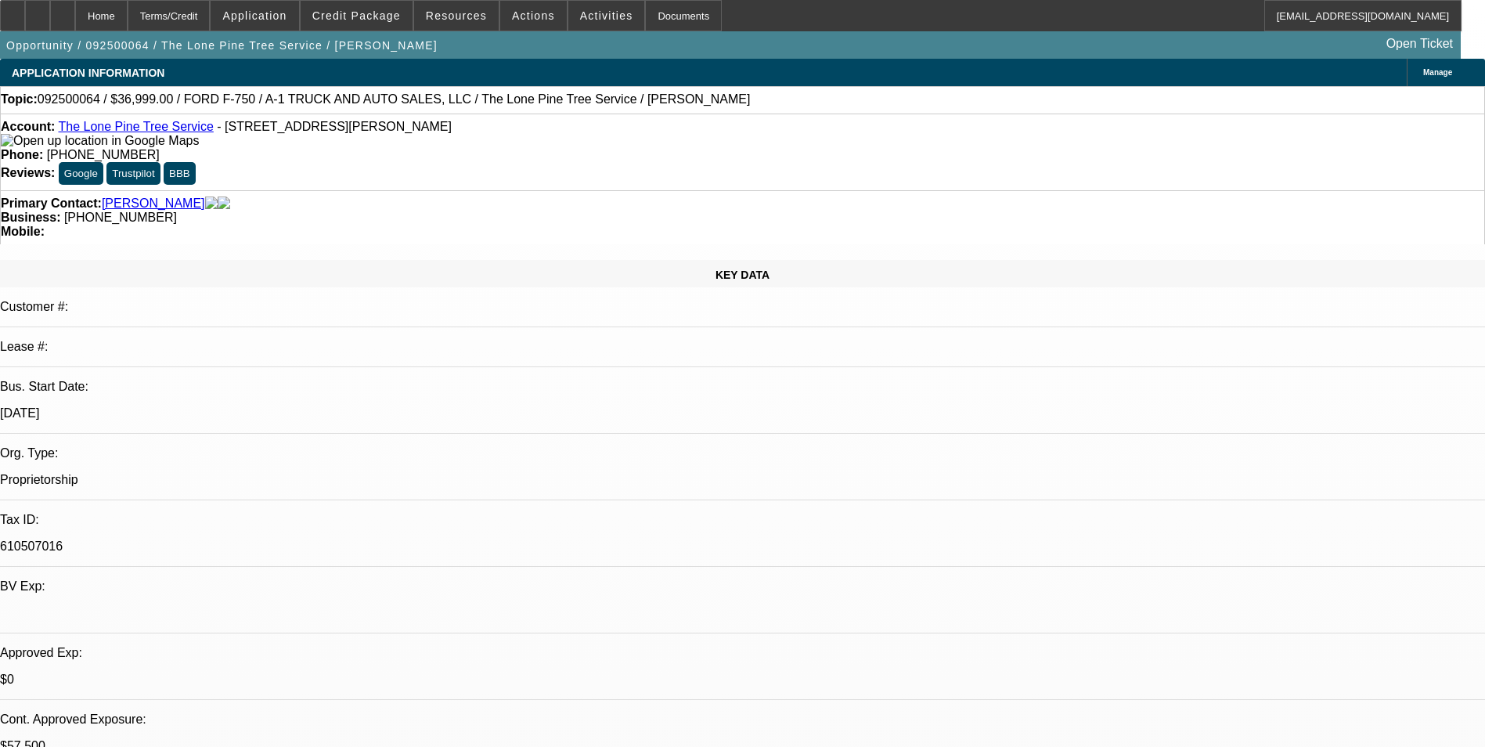
select select "1"
select select "2"
select select "4"
select select "1"
select select "2"
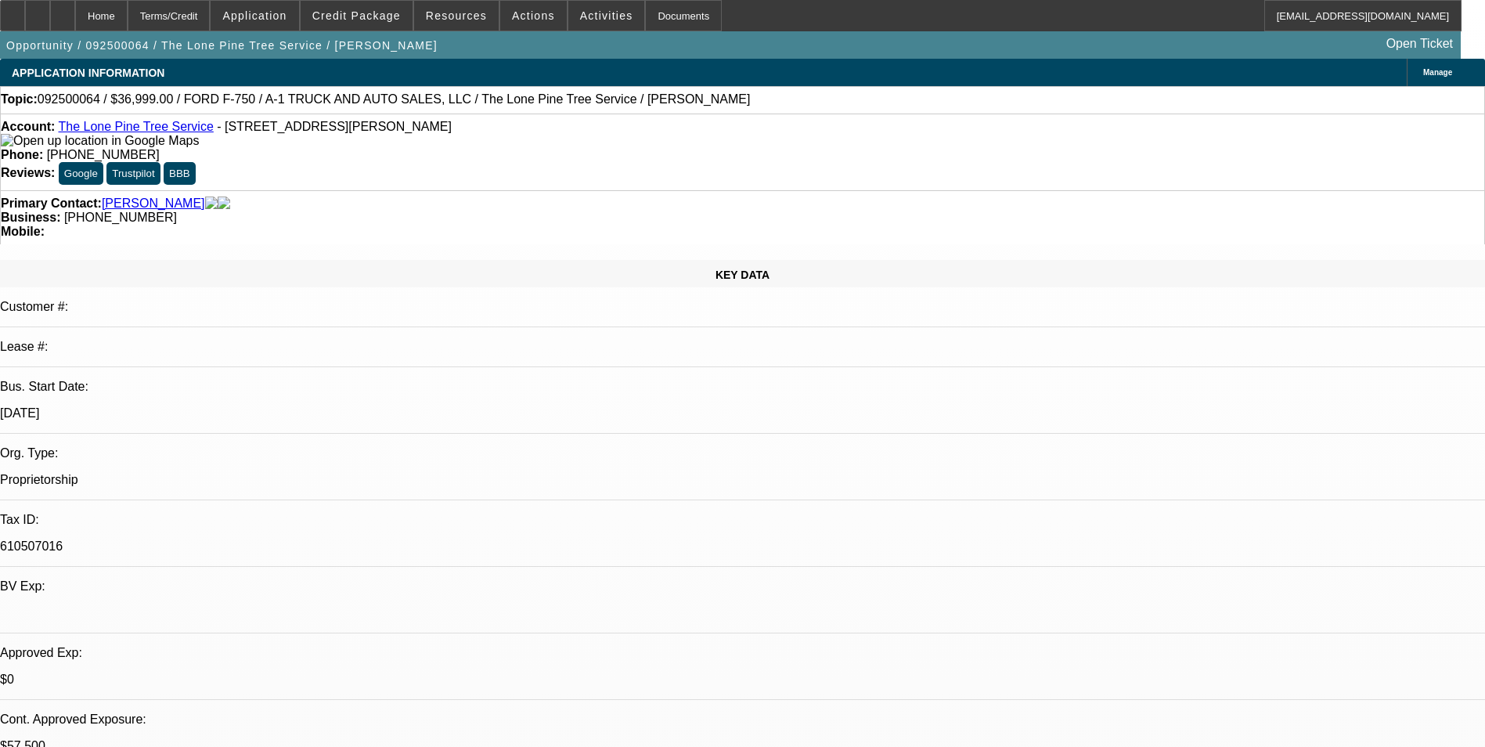
select select "4"
select select "1"
select select "2"
select select "4"
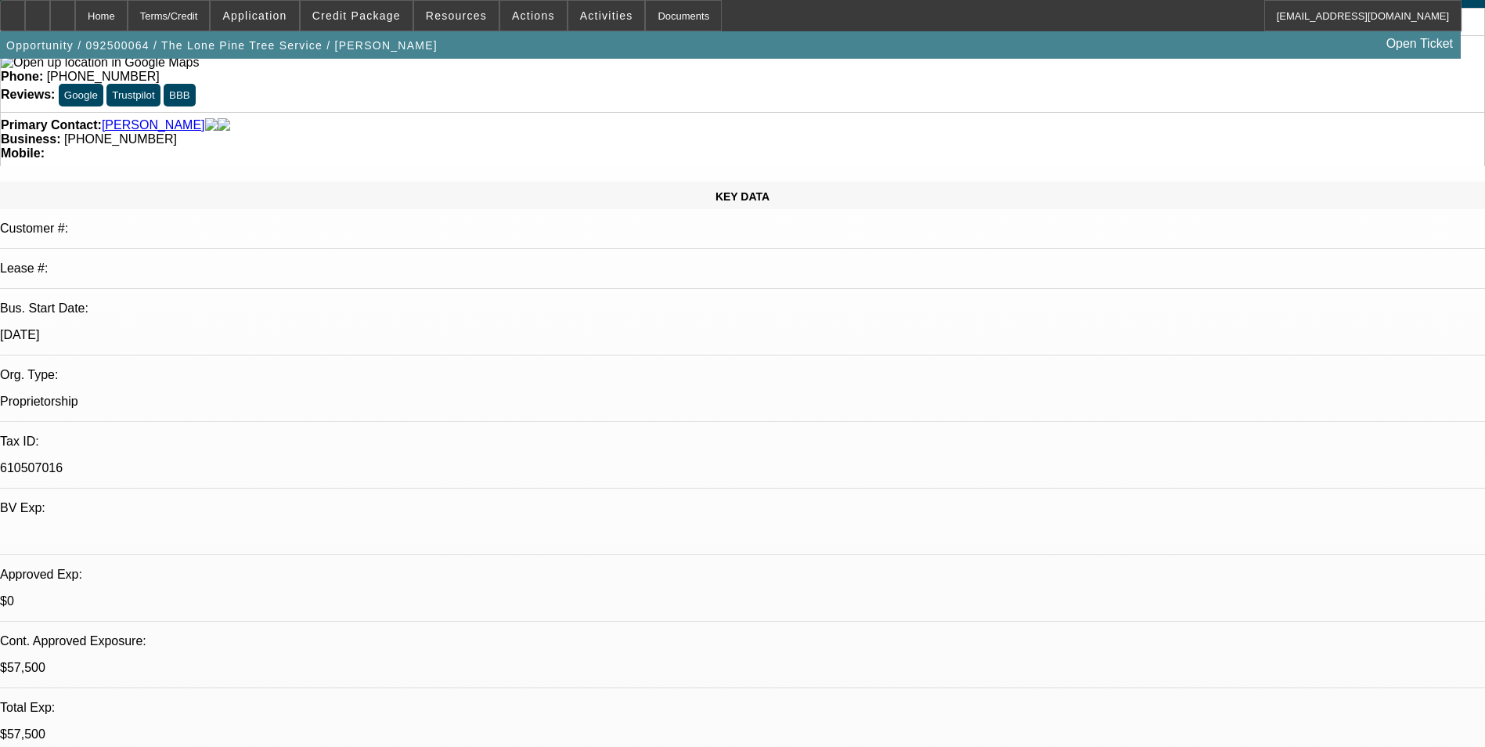
scroll to position [391, 0]
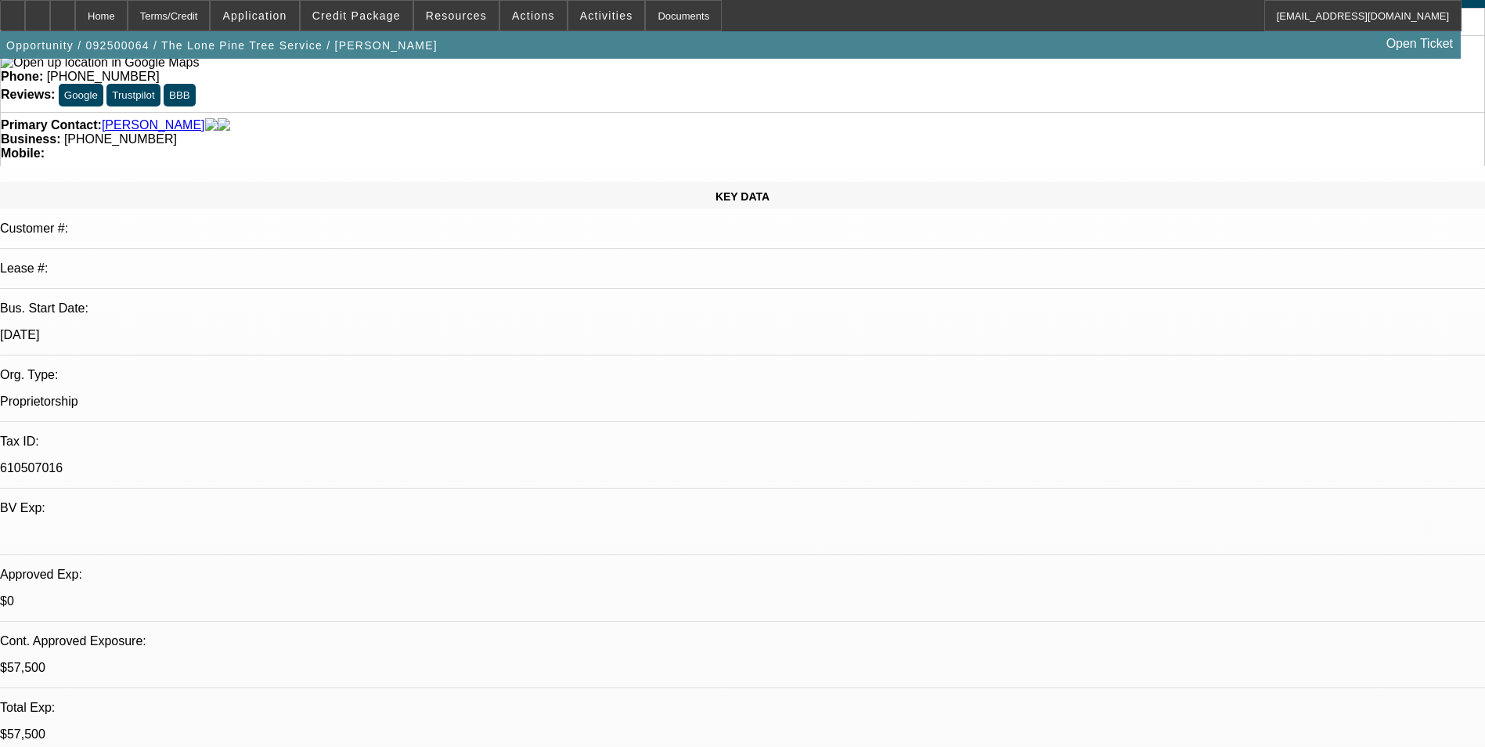
drag, startPoint x: 1227, startPoint y: 617, endPoint x: 1206, endPoint y: 614, distance: 21.3
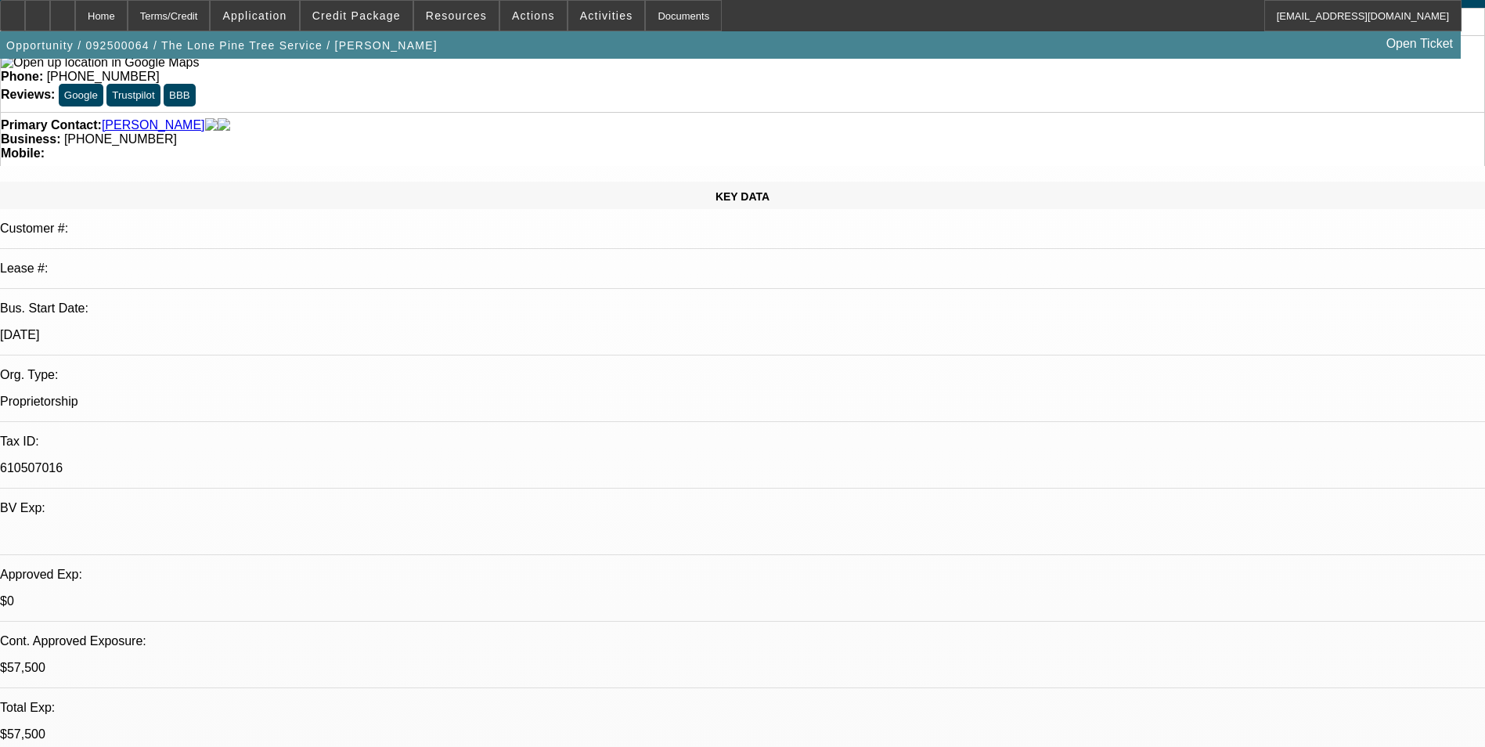
scroll to position [704, 0]
drag, startPoint x: 1171, startPoint y: 612, endPoint x: 1094, endPoint y: 598, distance: 78.0
drag, startPoint x: 1094, startPoint y: 598, endPoint x: 1129, endPoint y: 609, distance: 36.9
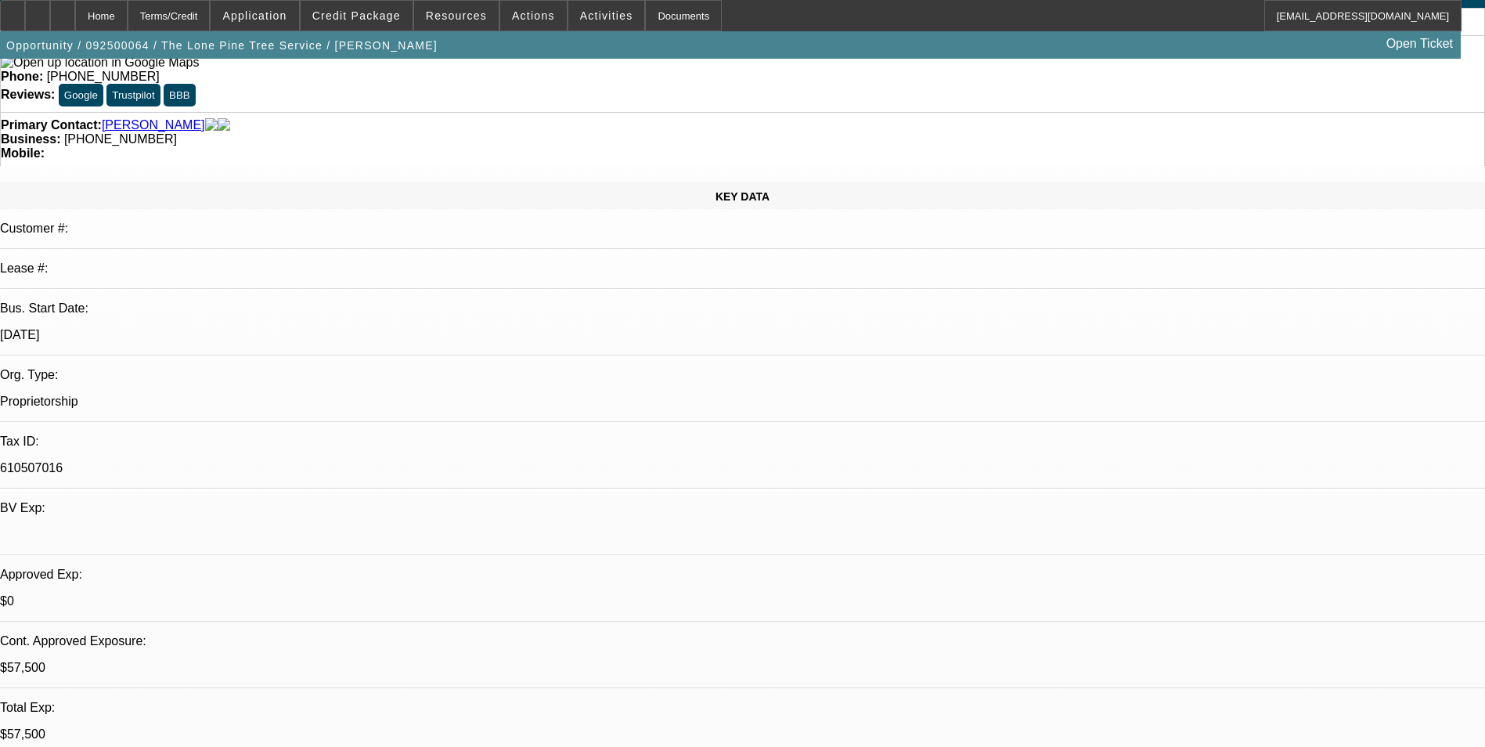
copy td "https://www.facebook.com/marketplace/item/1441434047152642/?mibextid=wwXIfr"
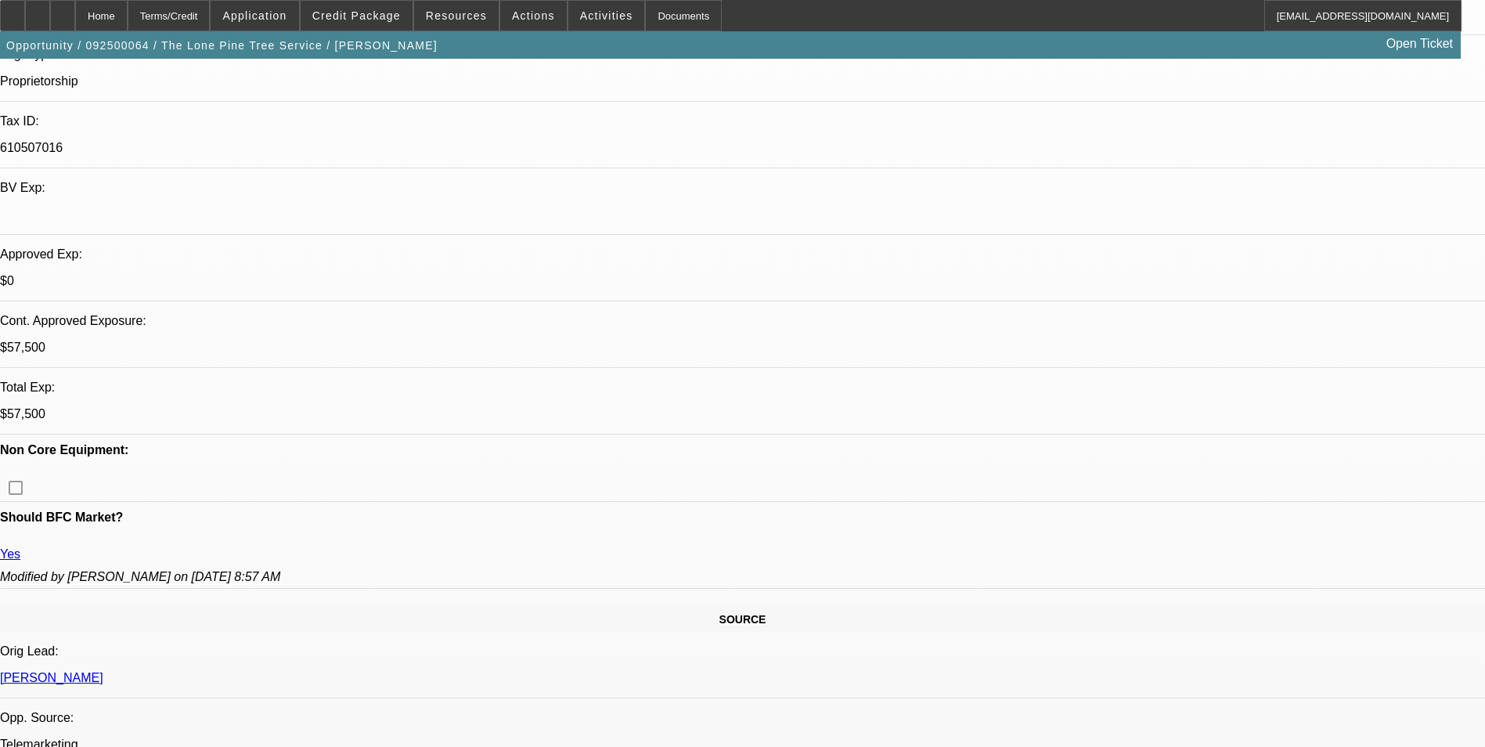
scroll to position [391, 0]
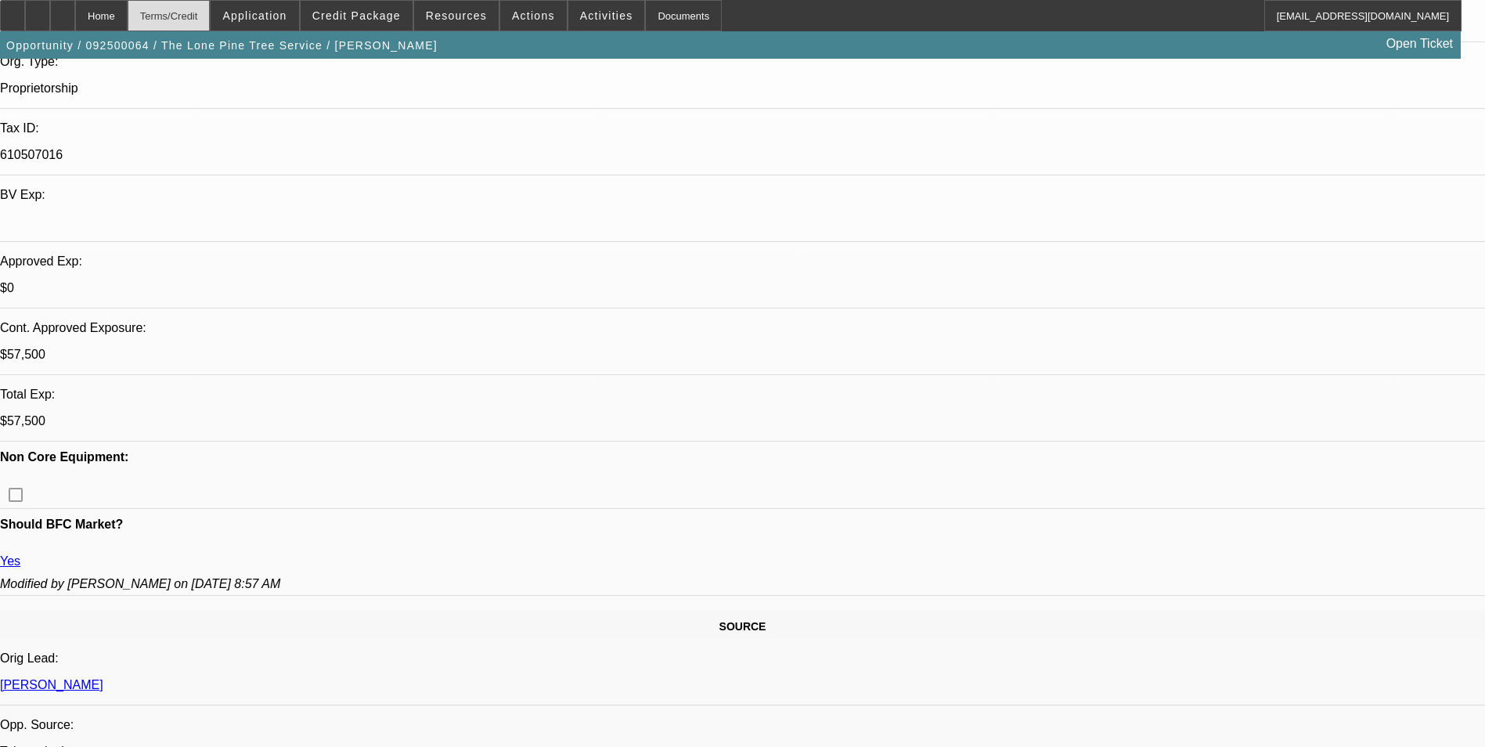
click at [211, 15] on div "Terms/Credit" at bounding box center [169, 15] width 83 height 31
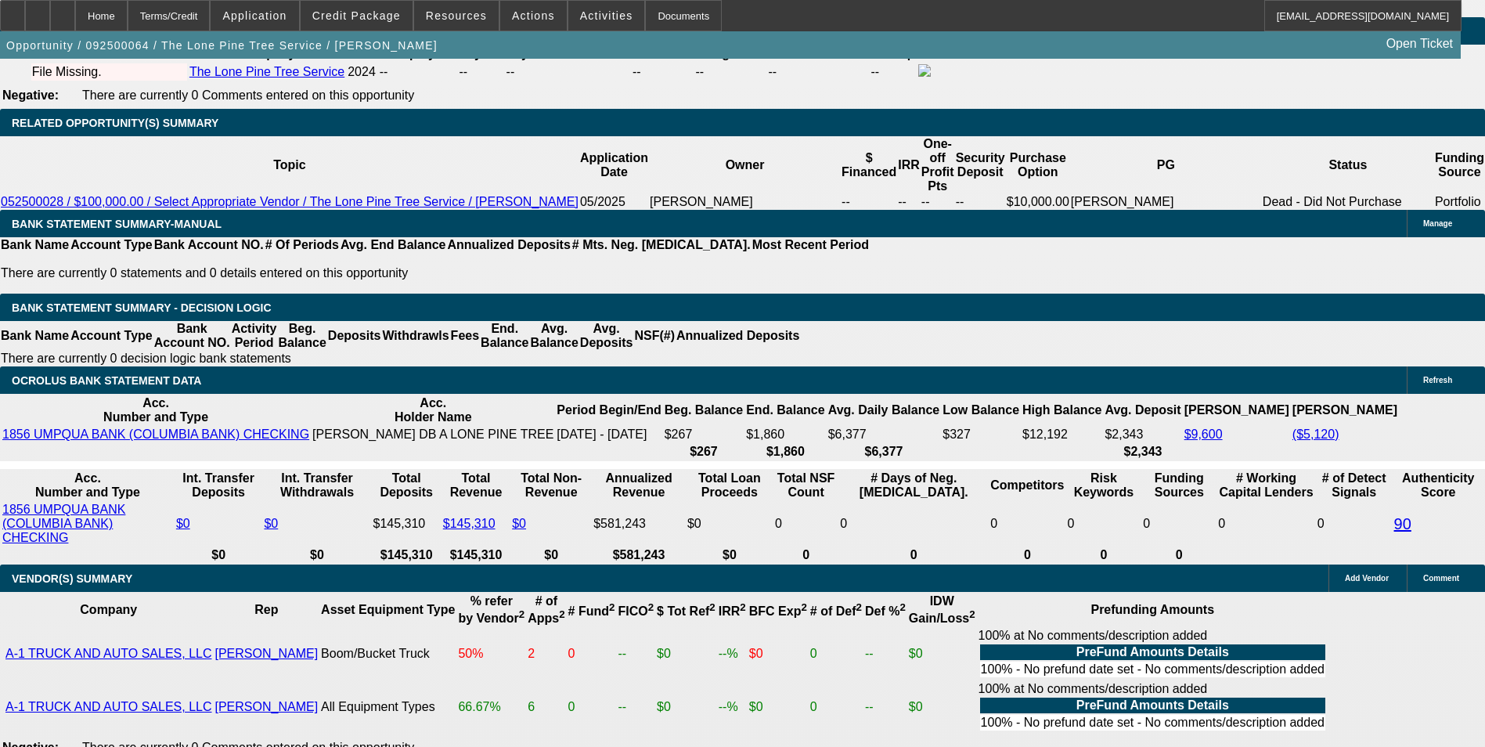
scroll to position [2454, 0]
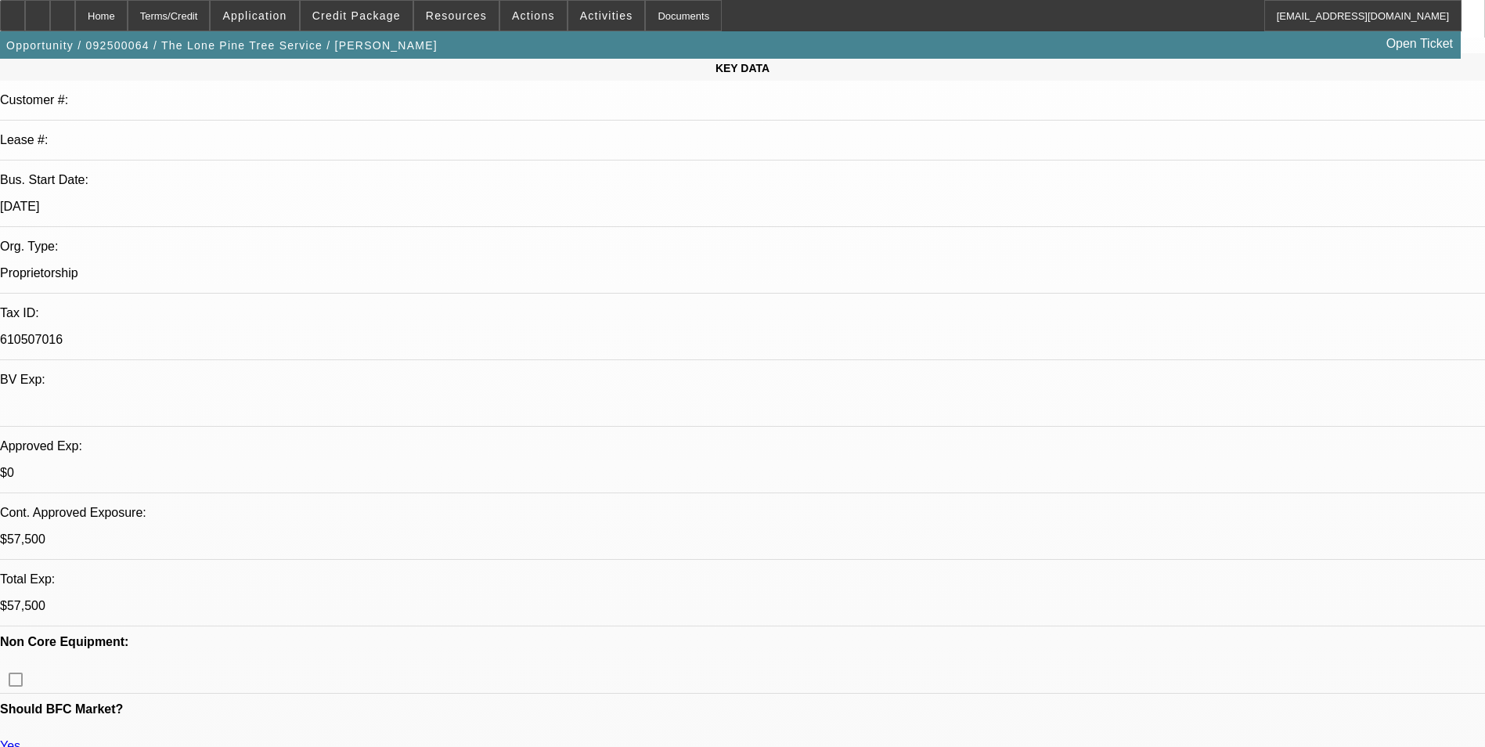
scroll to position [235, 0]
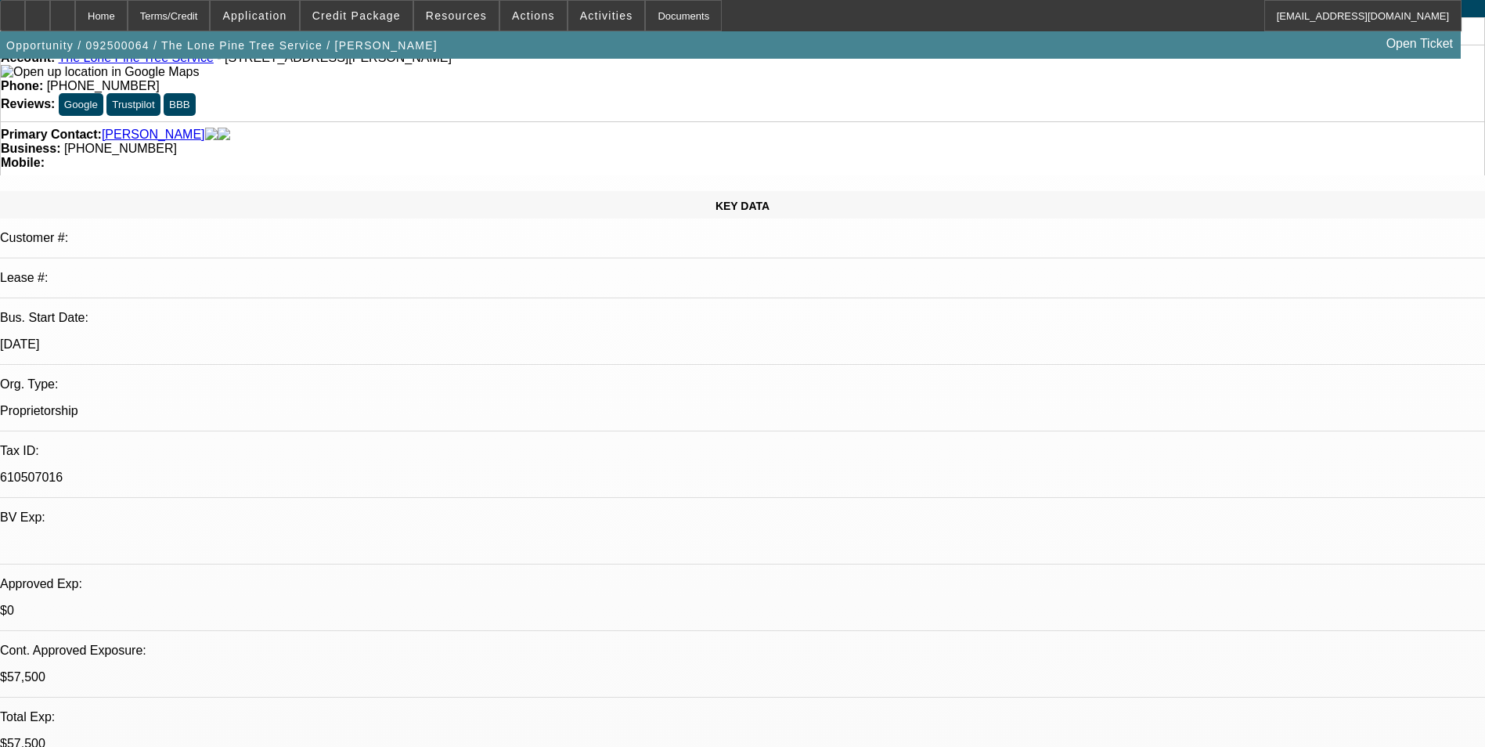
scroll to position [0, 0]
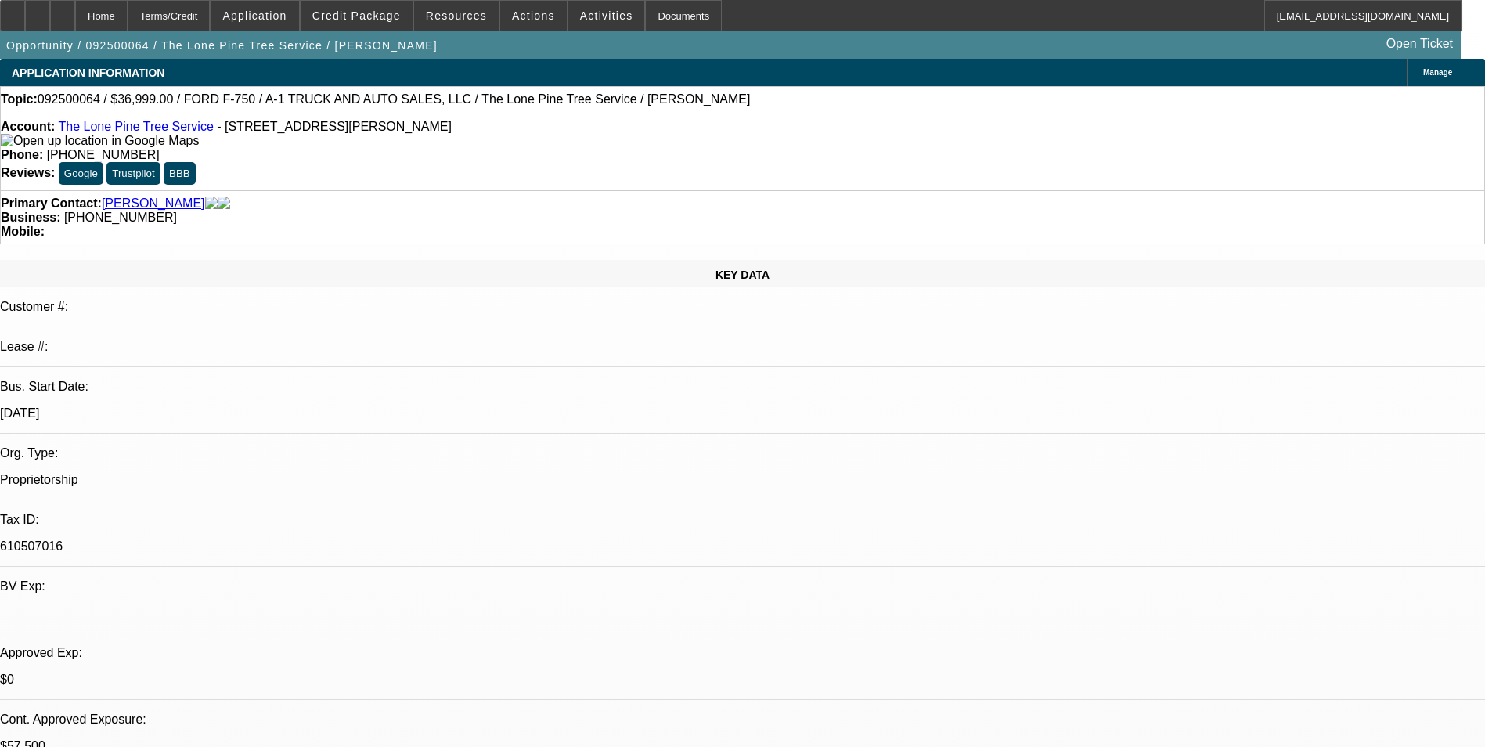
drag, startPoint x: 1109, startPoint y: 628, endPoint x: 1186, endPoint y: 643, distance: 78.0
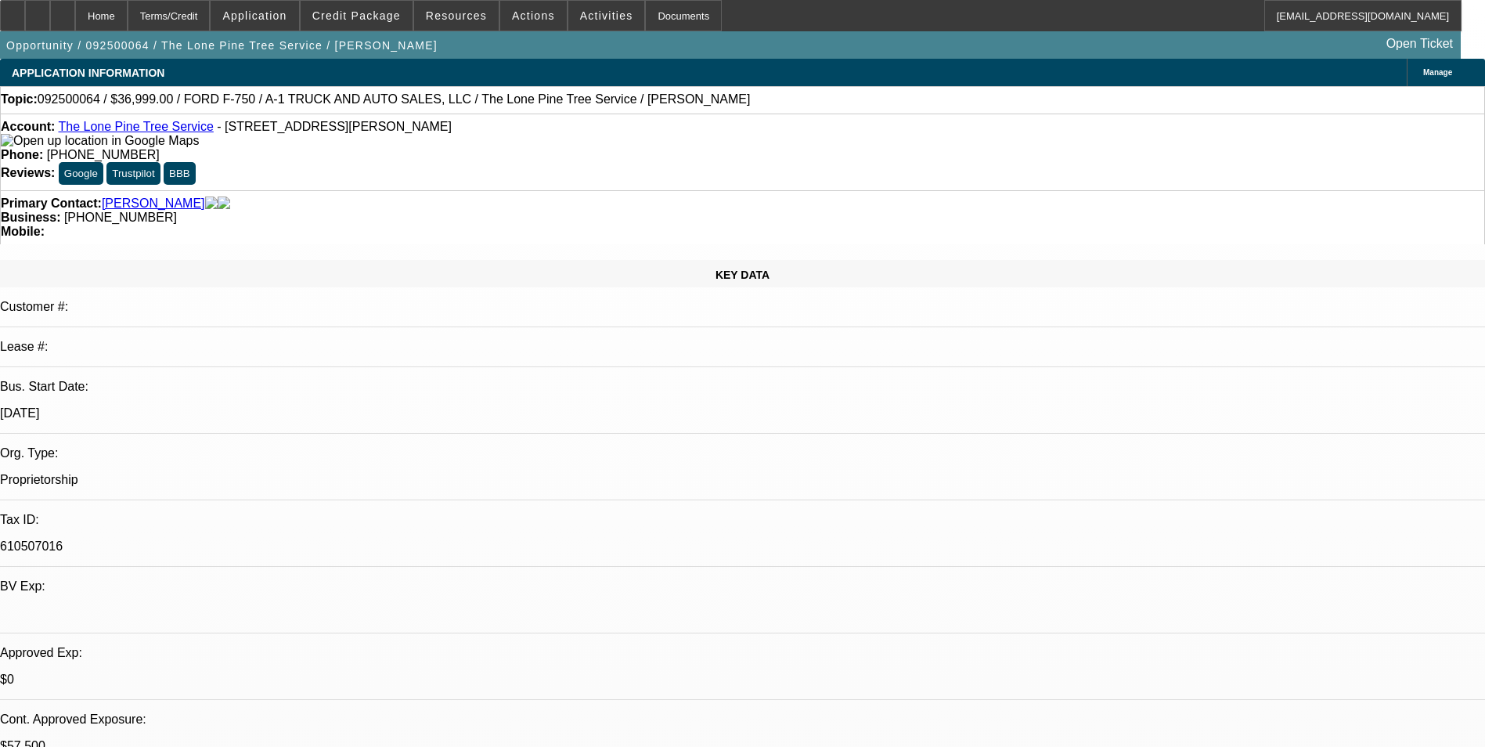
drag, startPoint x: 1186, startPoint y: 643, endPoint x: 1157, endPoint y: 629, distance: 31.9
copy td "https://www.facebook.com/marketplace/item/1441434047152642/?mibextid=wwXIfr"
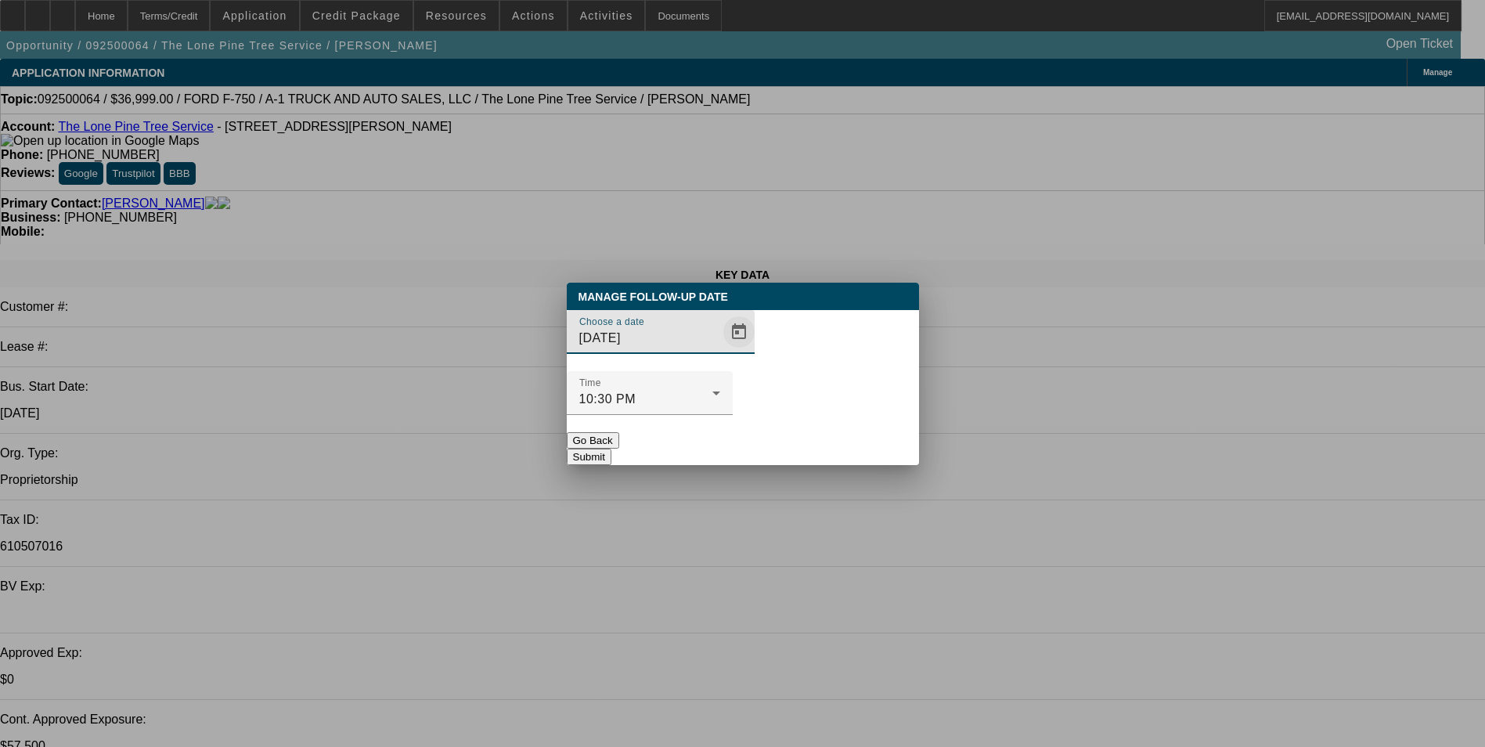
click at [720, 351] on span "Open calendar" at bounding box center [739, 332] width 38 height 38
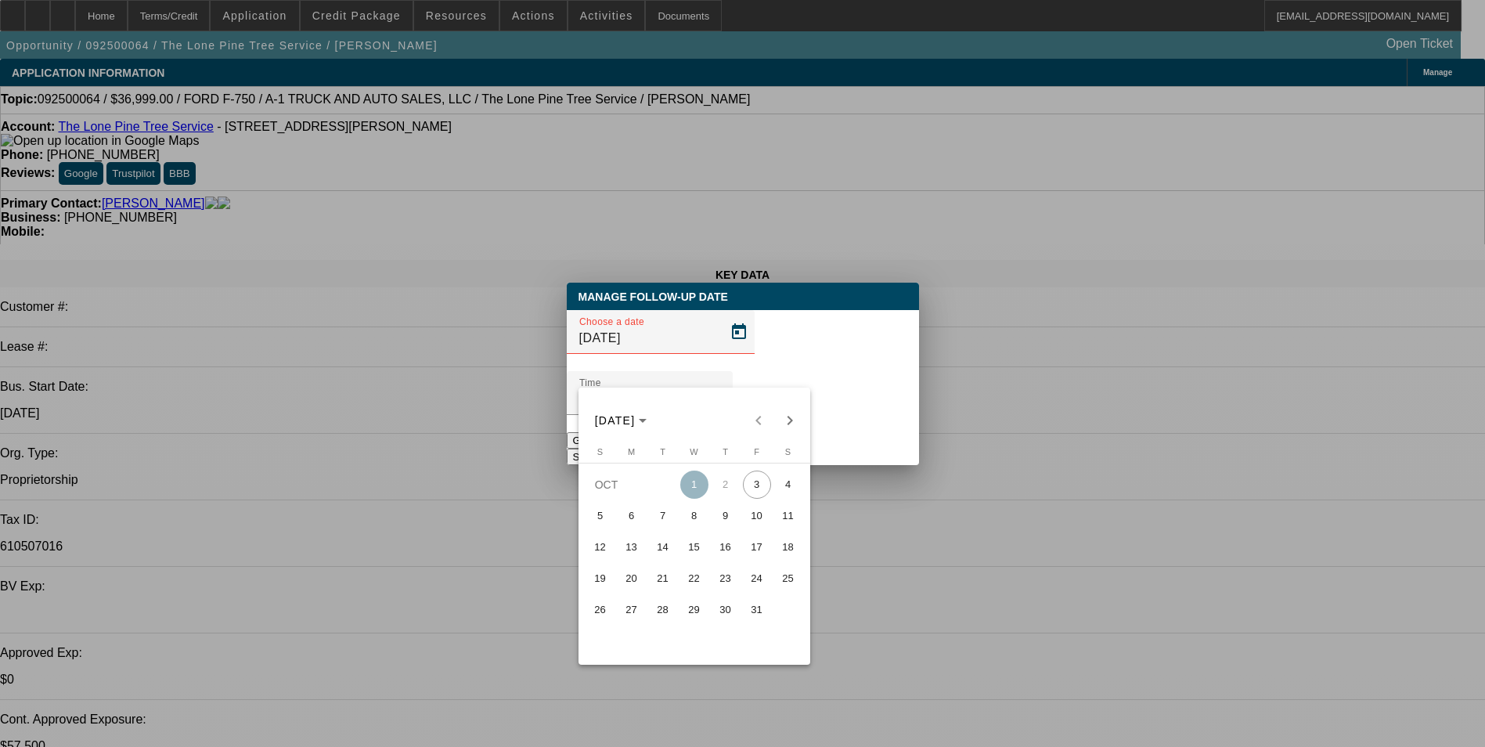
click at [638, 522] on span "6" at bounding box center [631, 516] width 28 height 28
type input "10/6/2025"
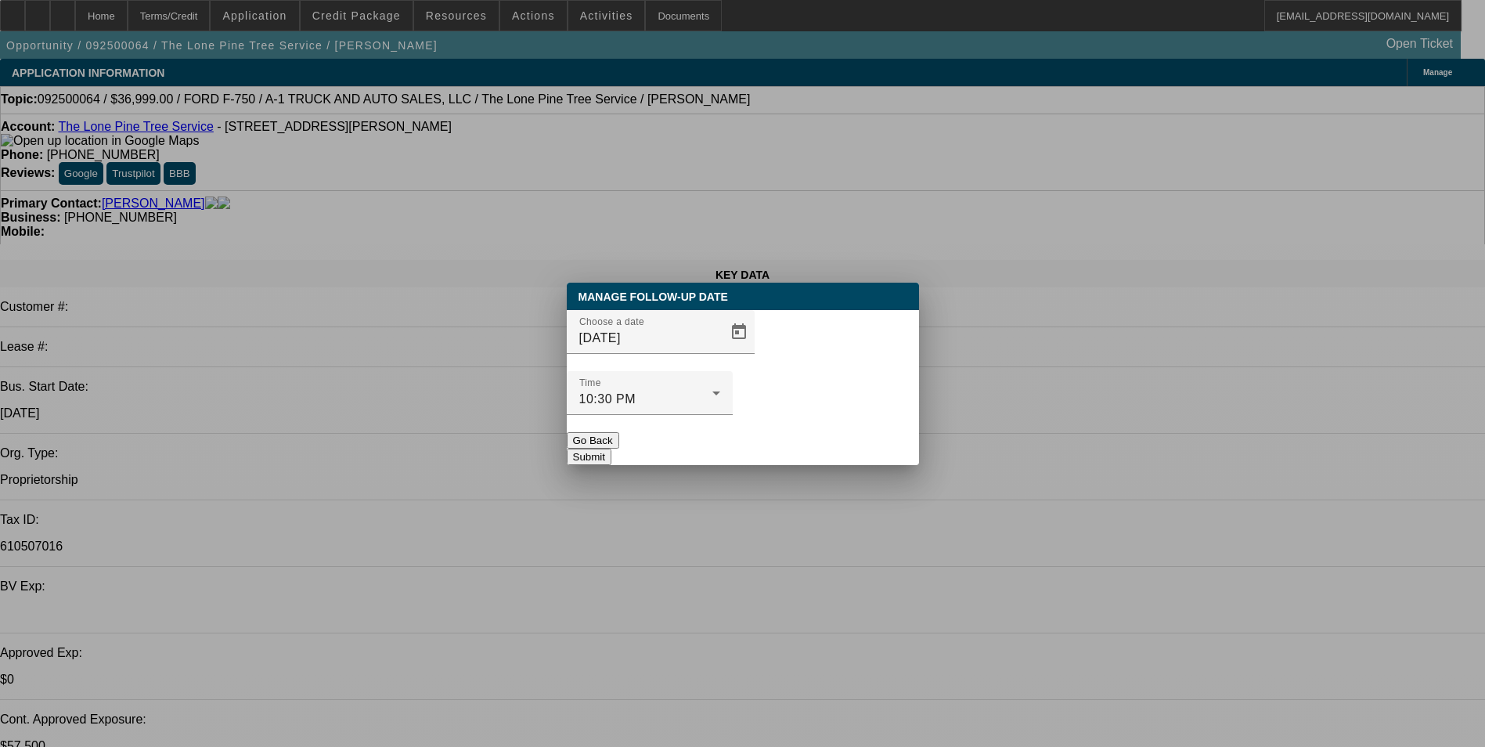
click at [611, 448] on button "Submit" at bounding box center [589, 456] width 45 height 16
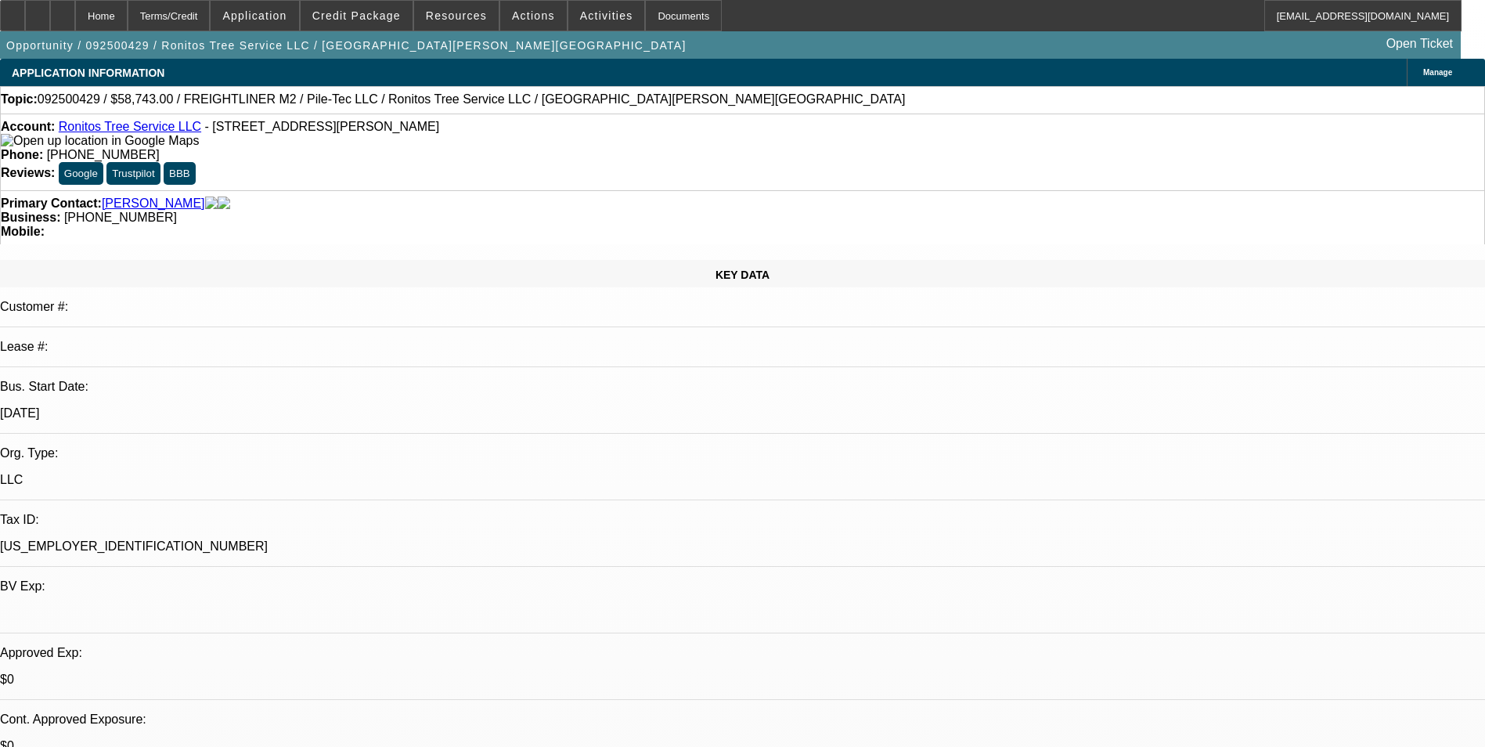
select select "0"
select select "6"
select select "0"
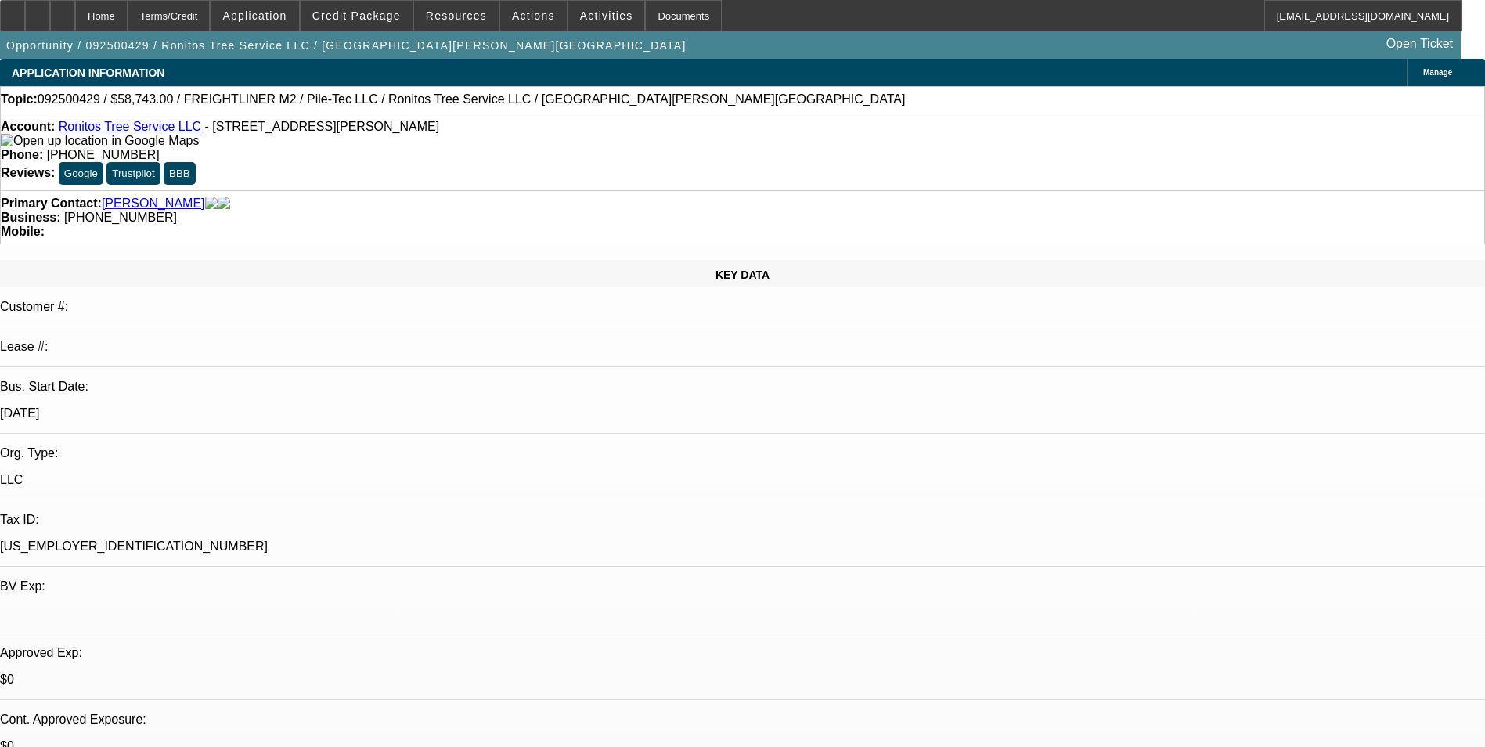
select select "0"
select select "6"
select select "0"
select select "2"
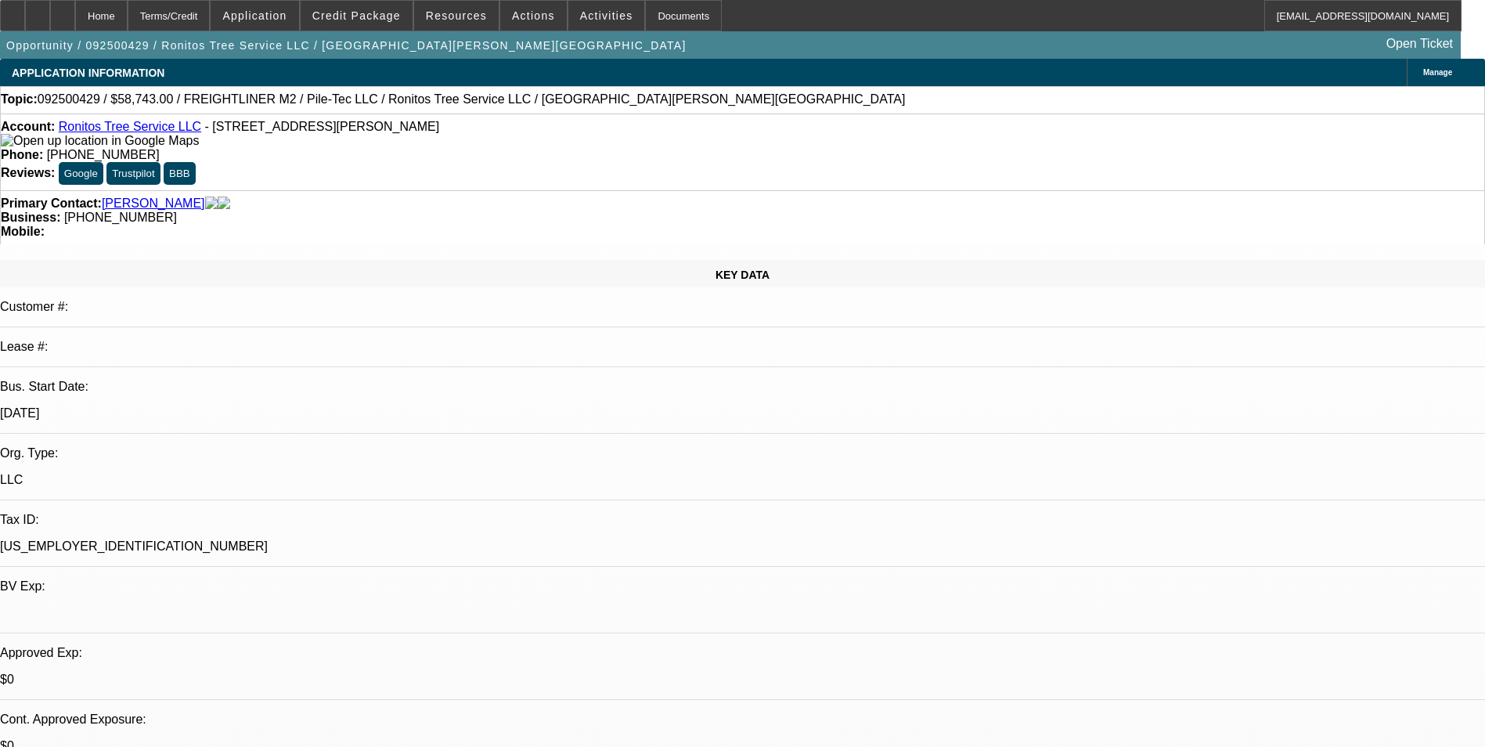
select select "2"
select select "0"
select select "6"
select select "0"
select select "2"
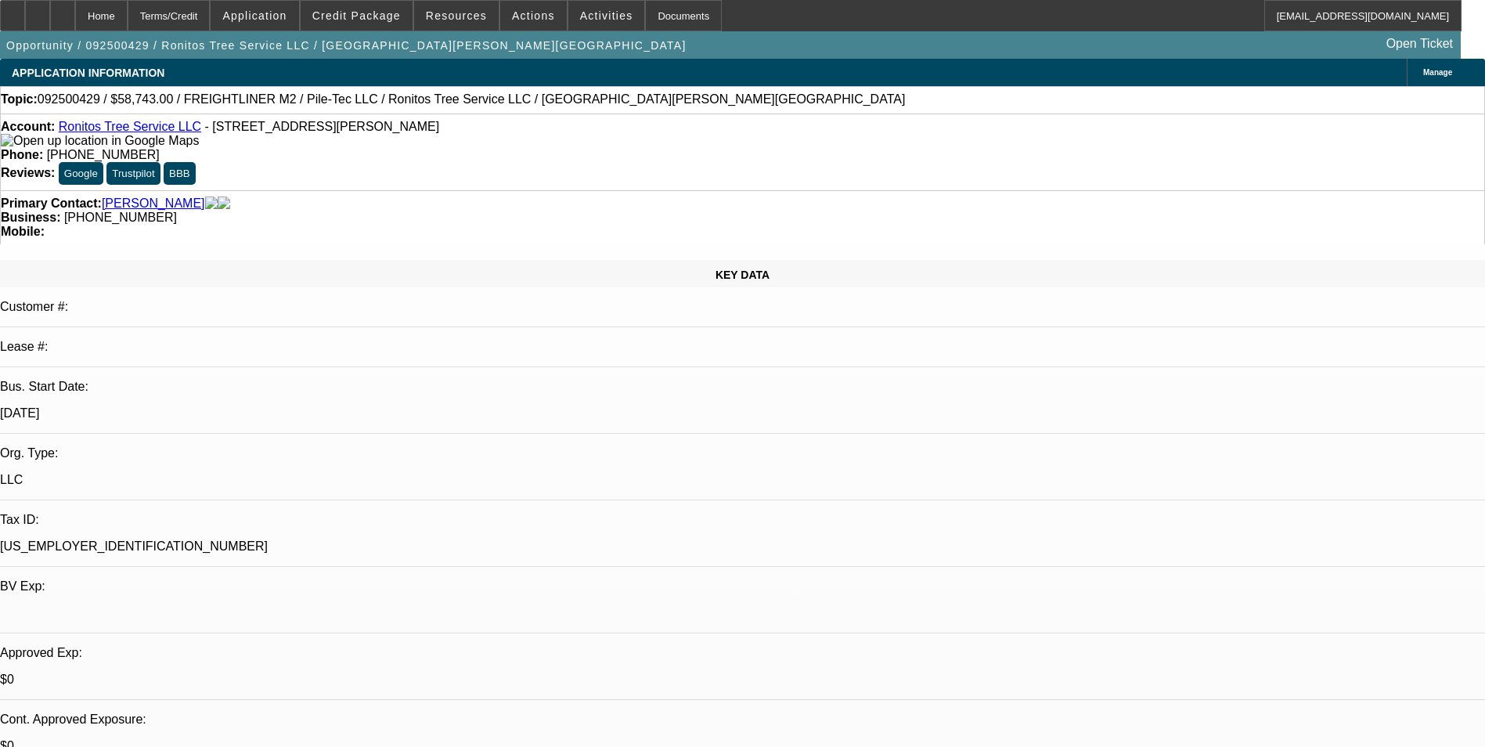
select select "2"
select select "0"
select select "6"
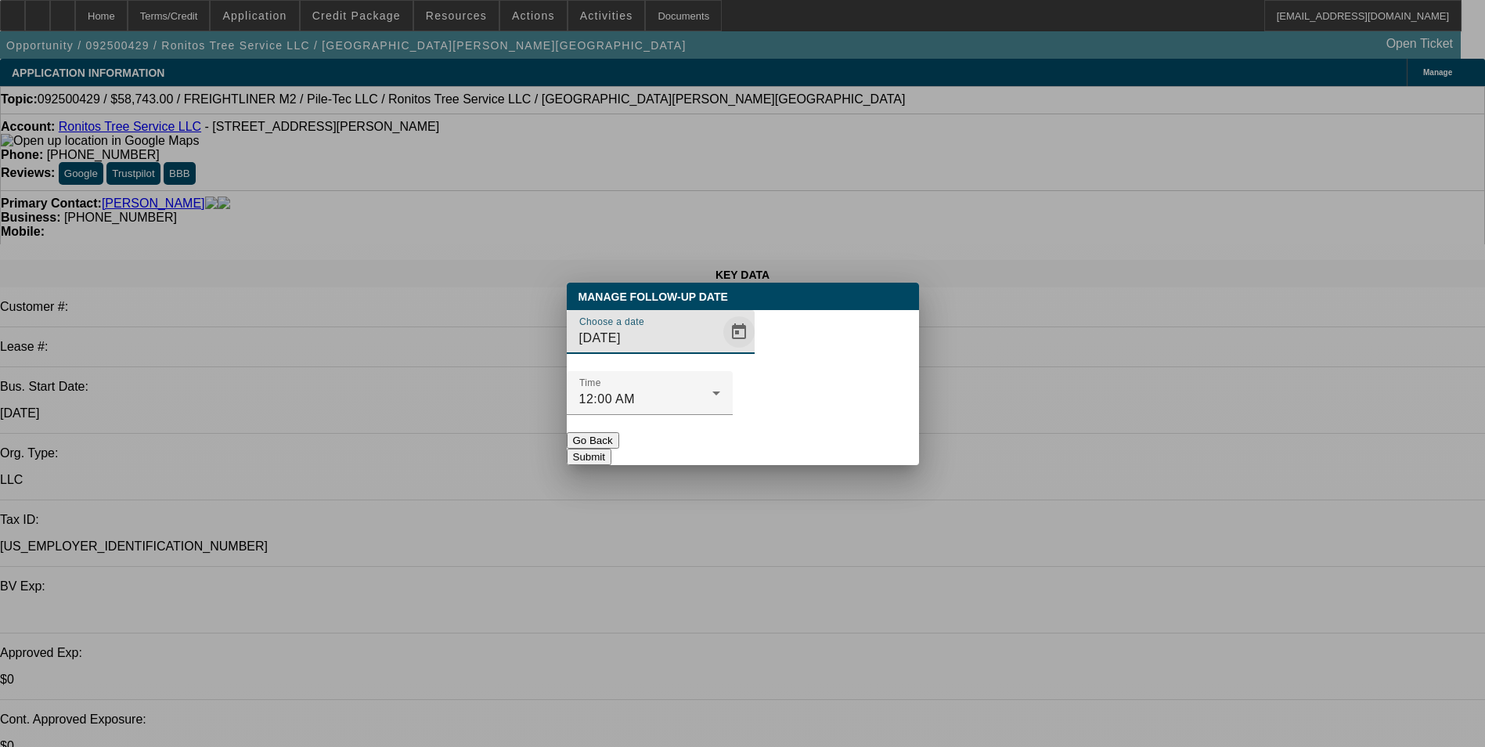
click at [720, 351] on span "Open calendar" at bounding box center [739, 332] width 38 height 38
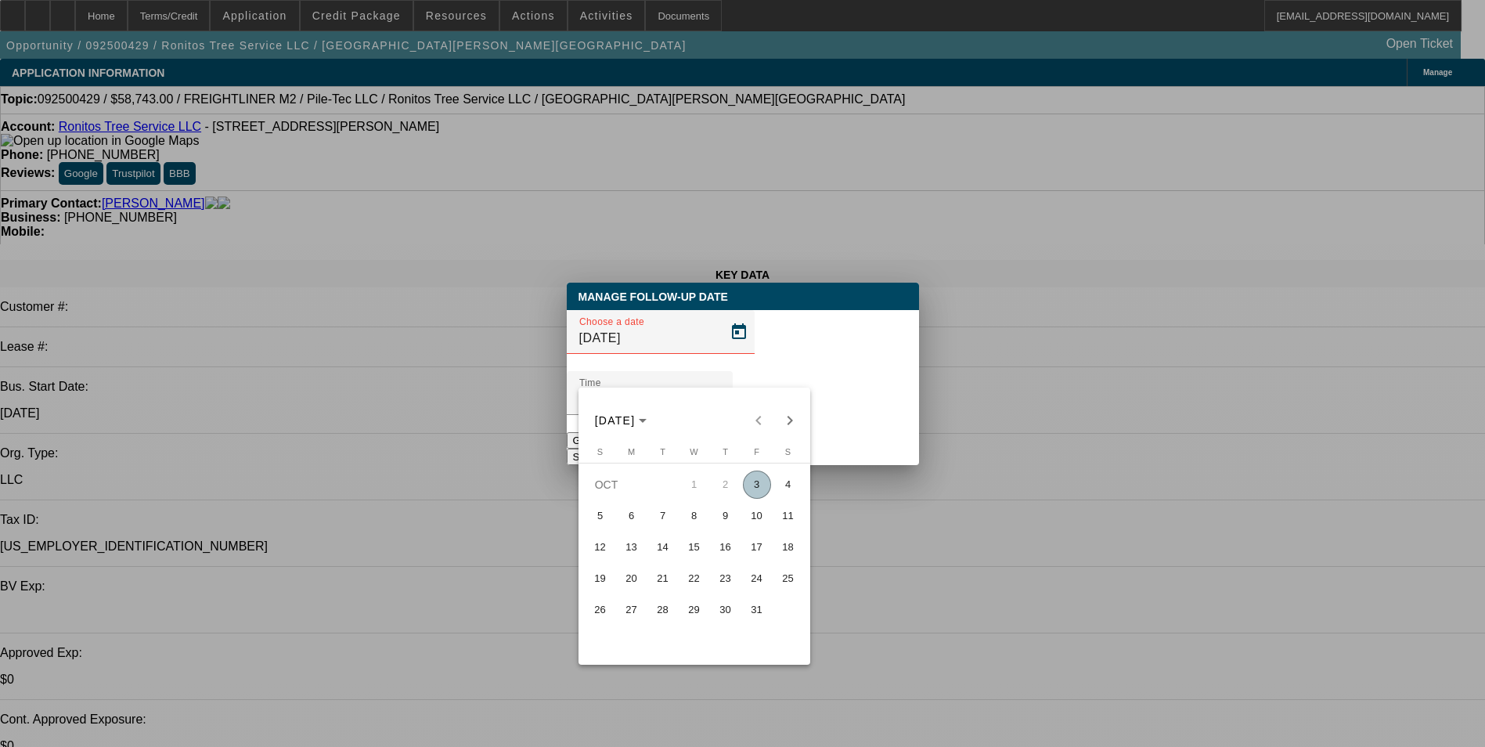
click at [635, 515] on span "6" at bounding box center [631, 516] width 28 height 28
type input "10/6/2025"
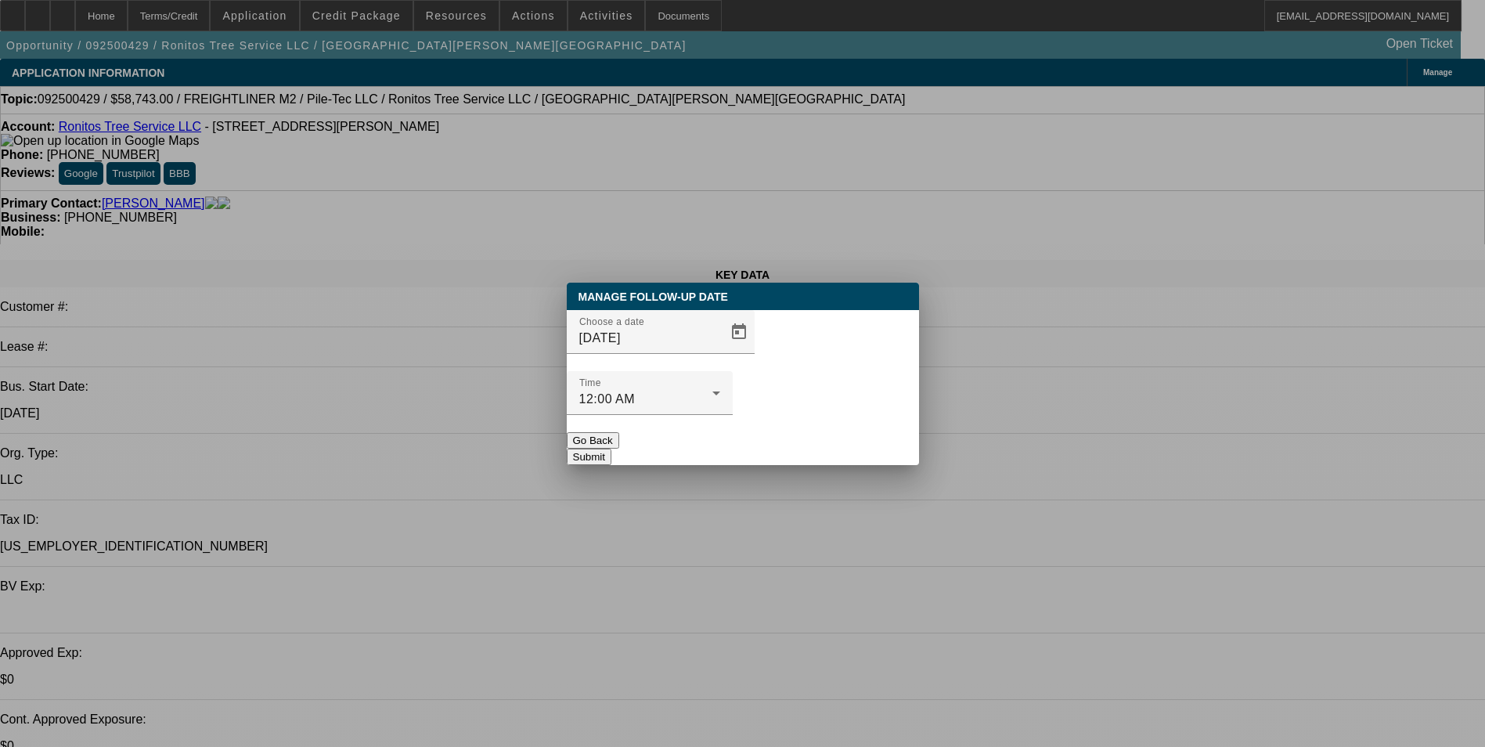
click at [611, 448] on button "Submit" at bounding box center [589, 456] width 45 height 16
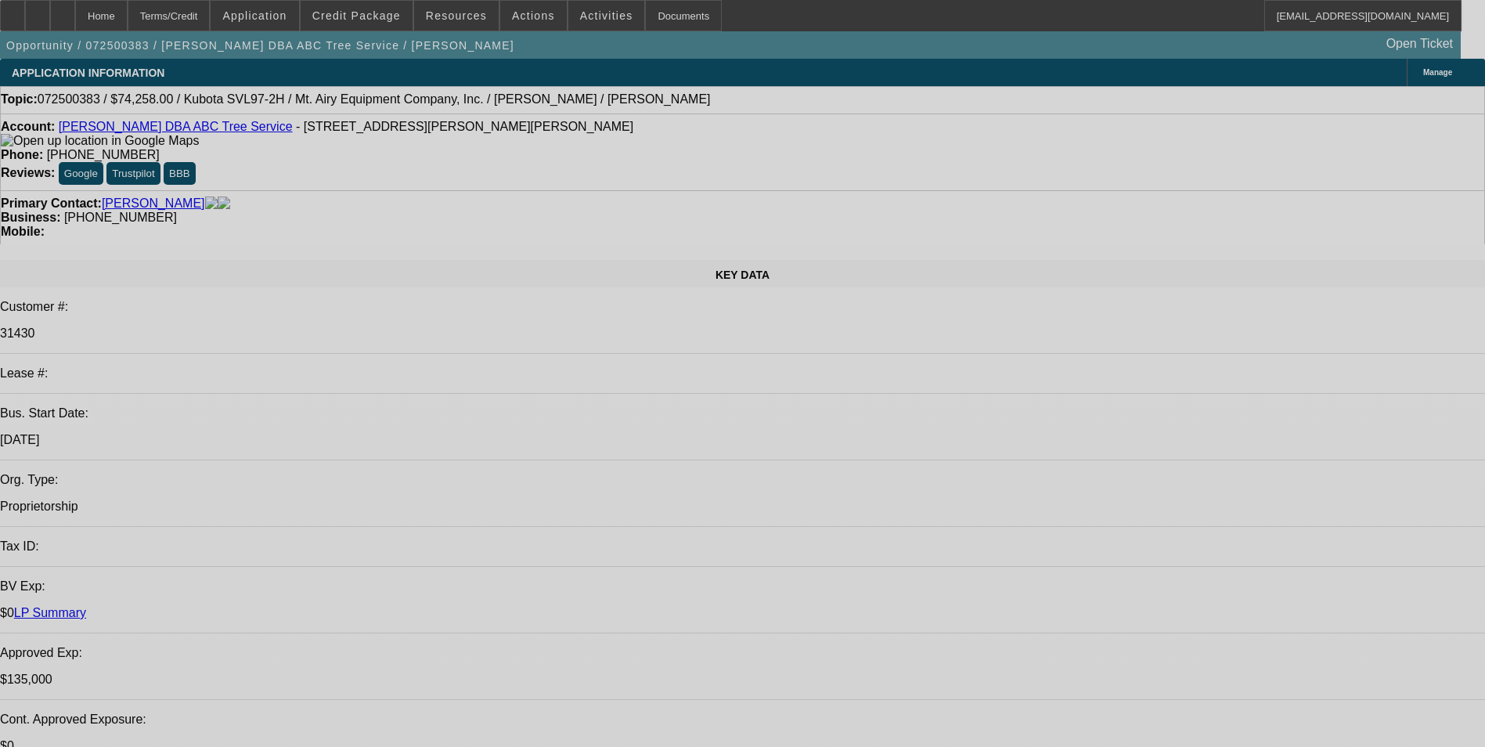
select select "0"
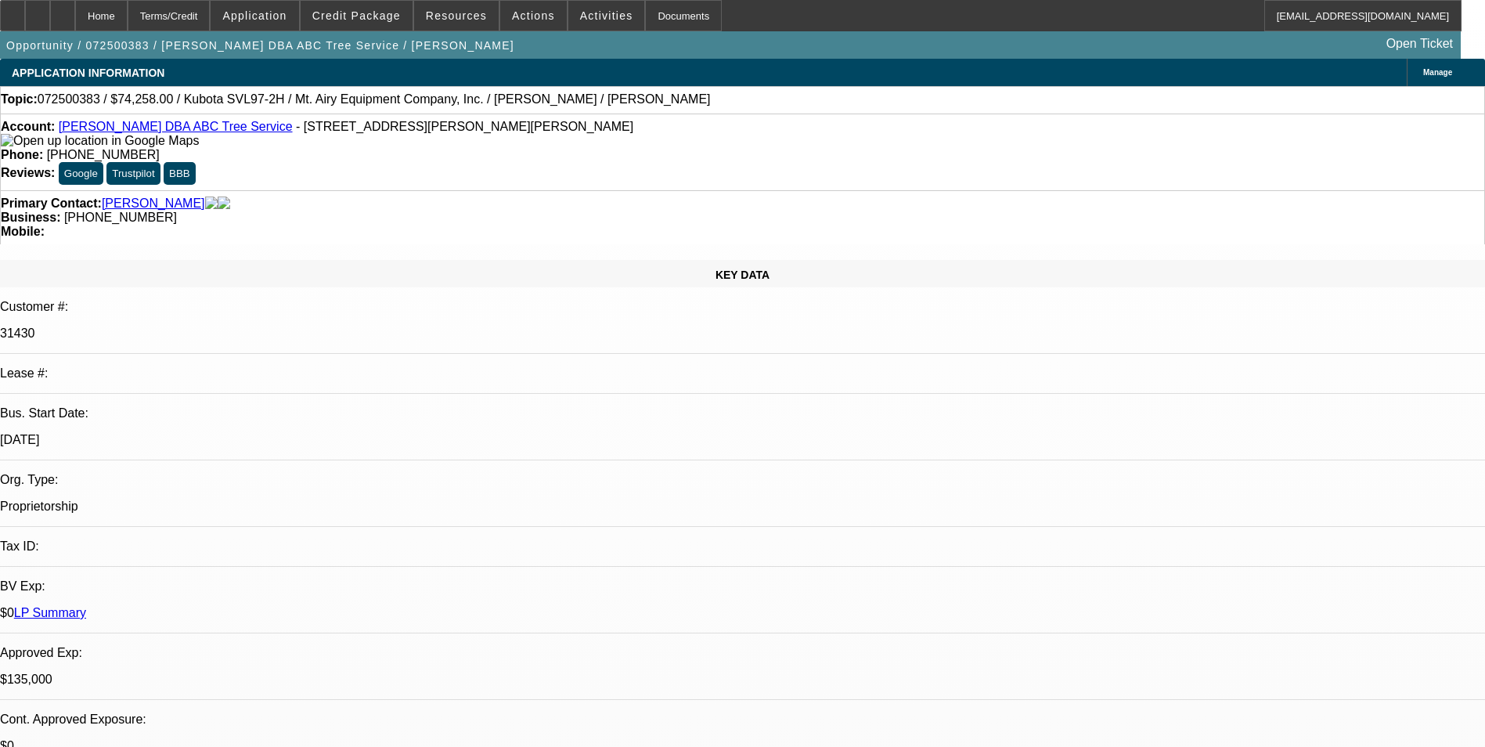
select select "2"
select select "0"
select select "0.1"
select select "0"
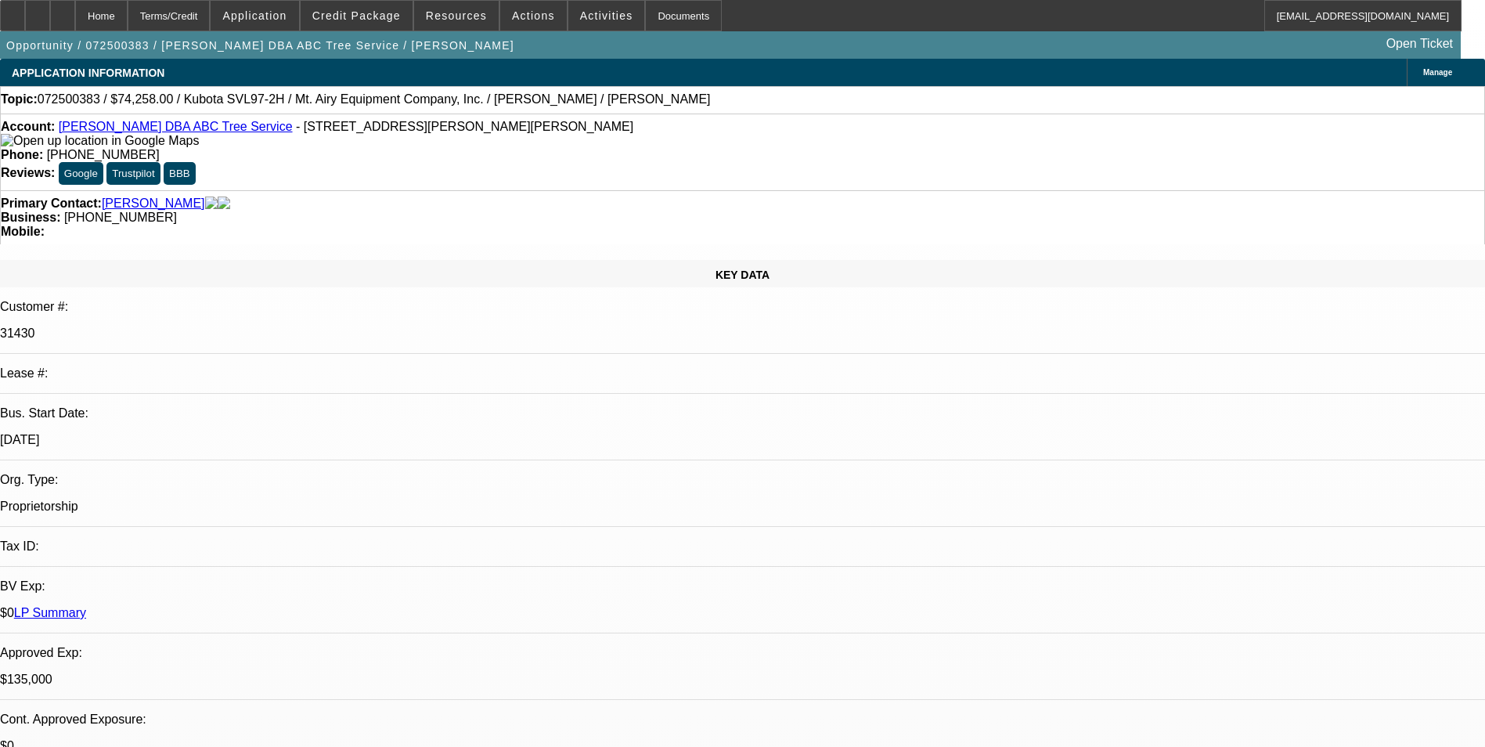
select select "0"
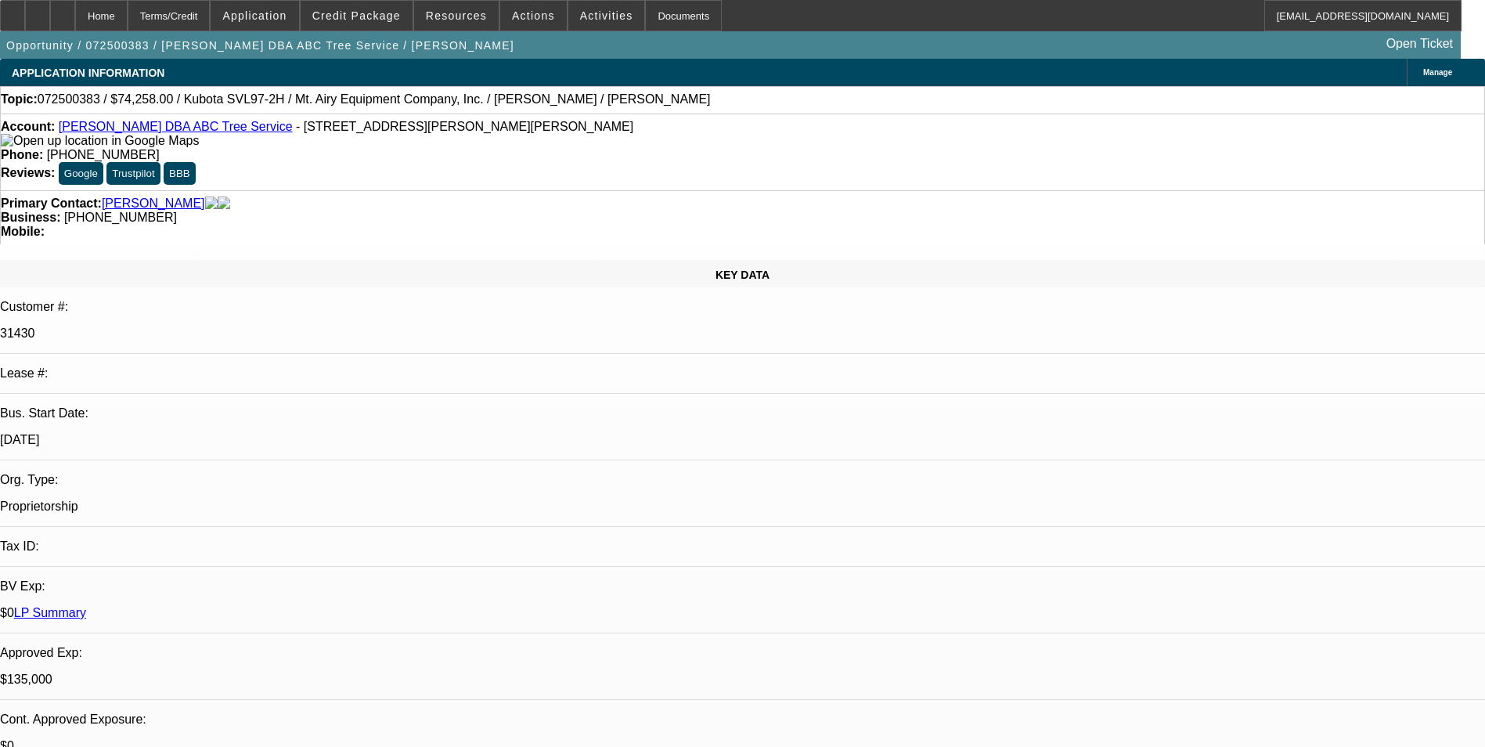
select select "0"
select select "1"
select select "2"
select select "6"
select select "1"
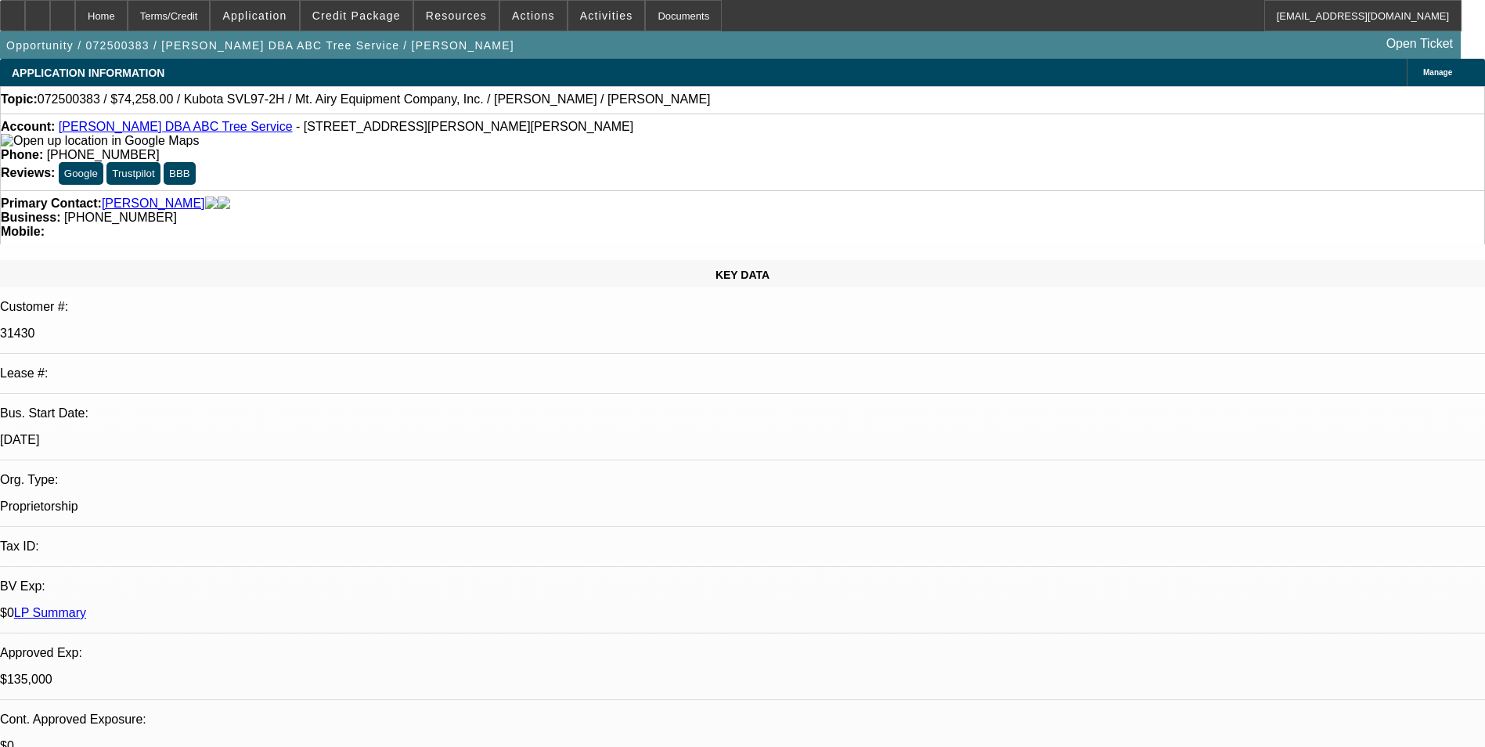
select select "1"
select select "6"
select select "1"
select select "6"
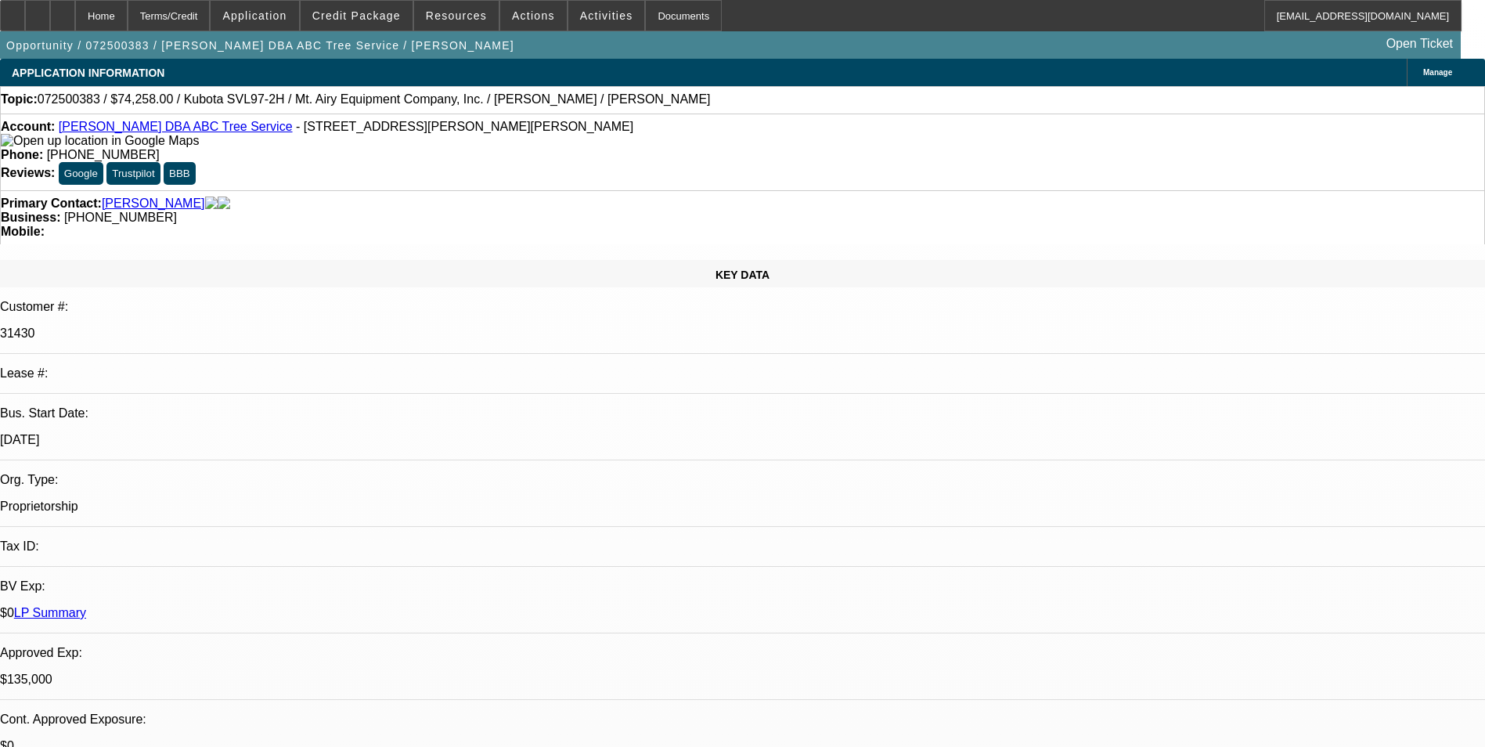
select select "1"
select select "6"
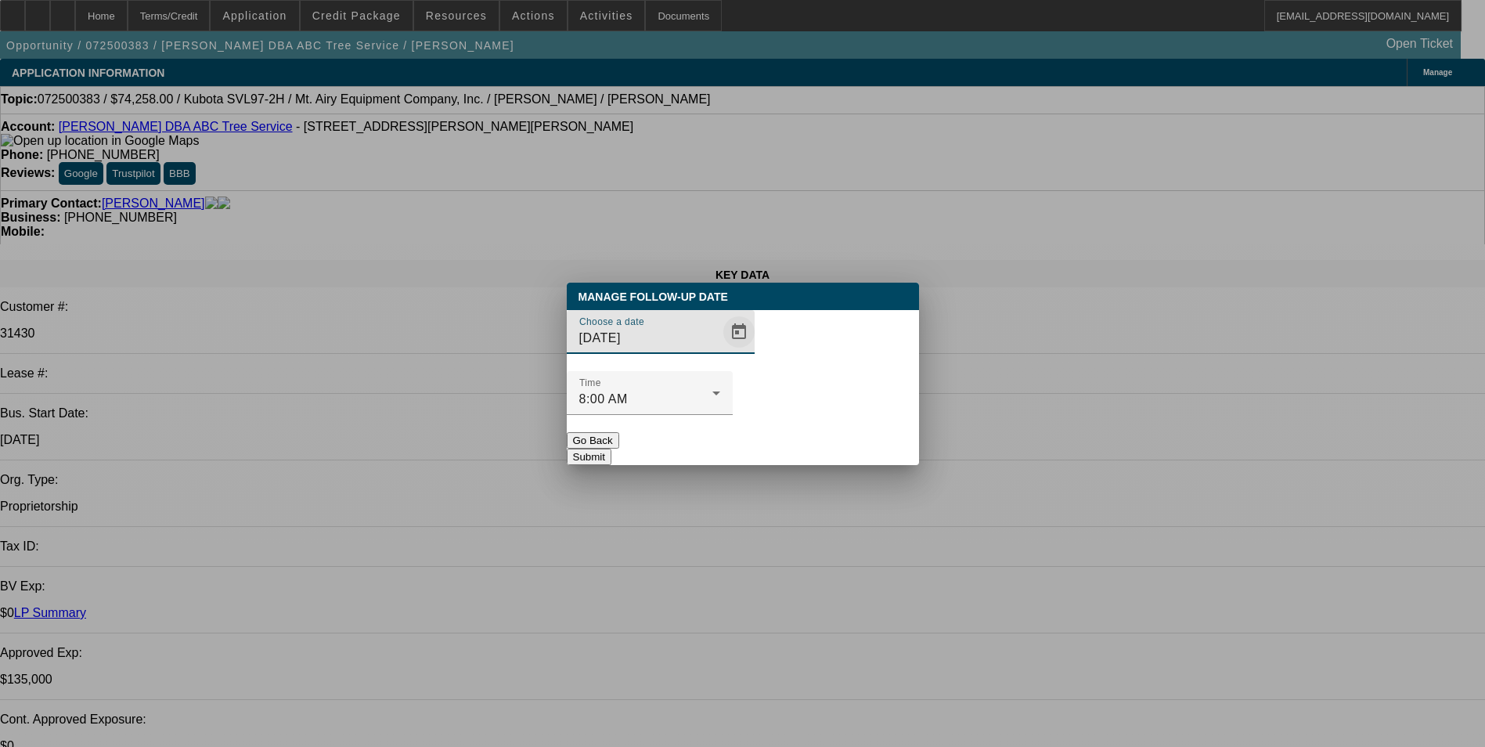
click at [720, 351] on span "Open calendar" at bounding box center [739, 332] width 38 height 38
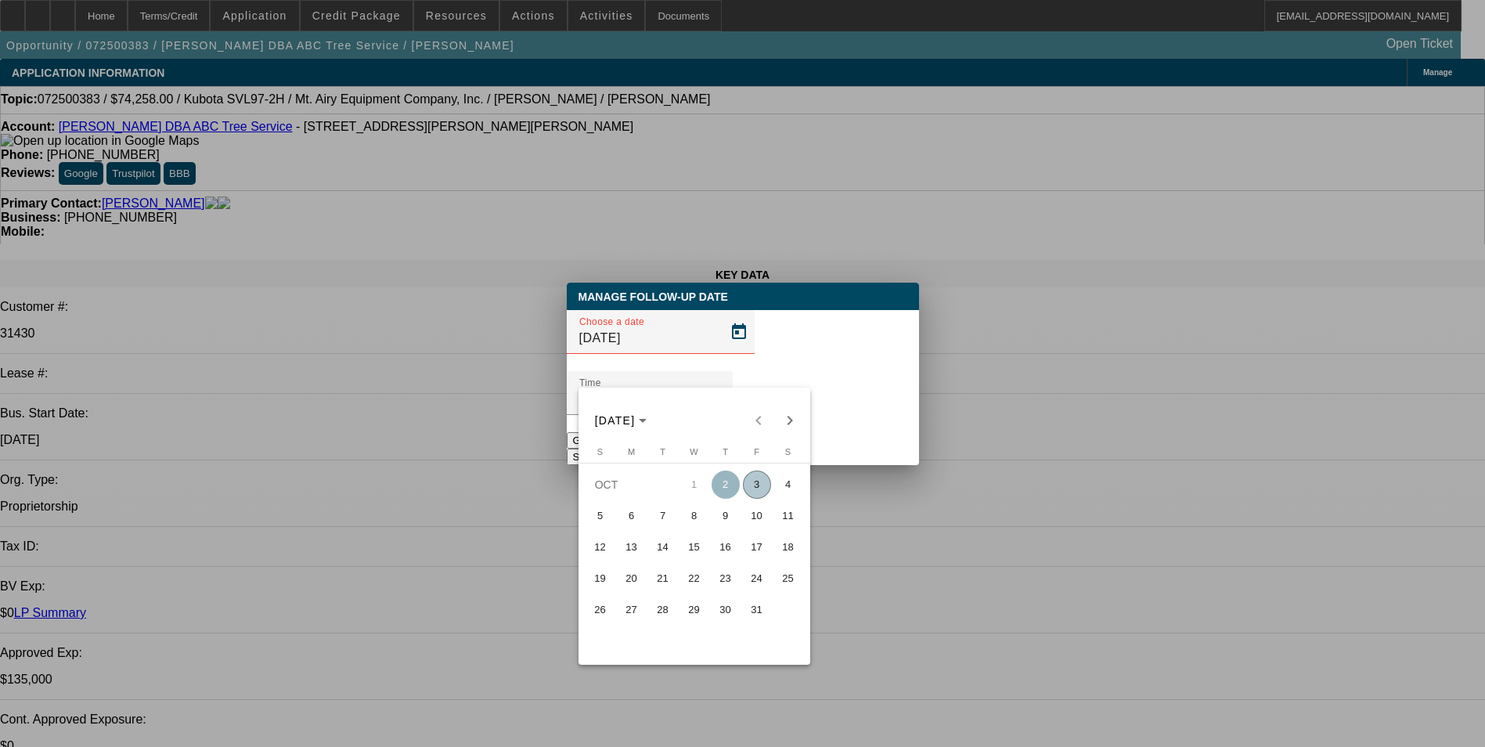
click at [657, 522] on span "7" at bounding box center [663, 516] width 28 height 28
type input "[DATE]"
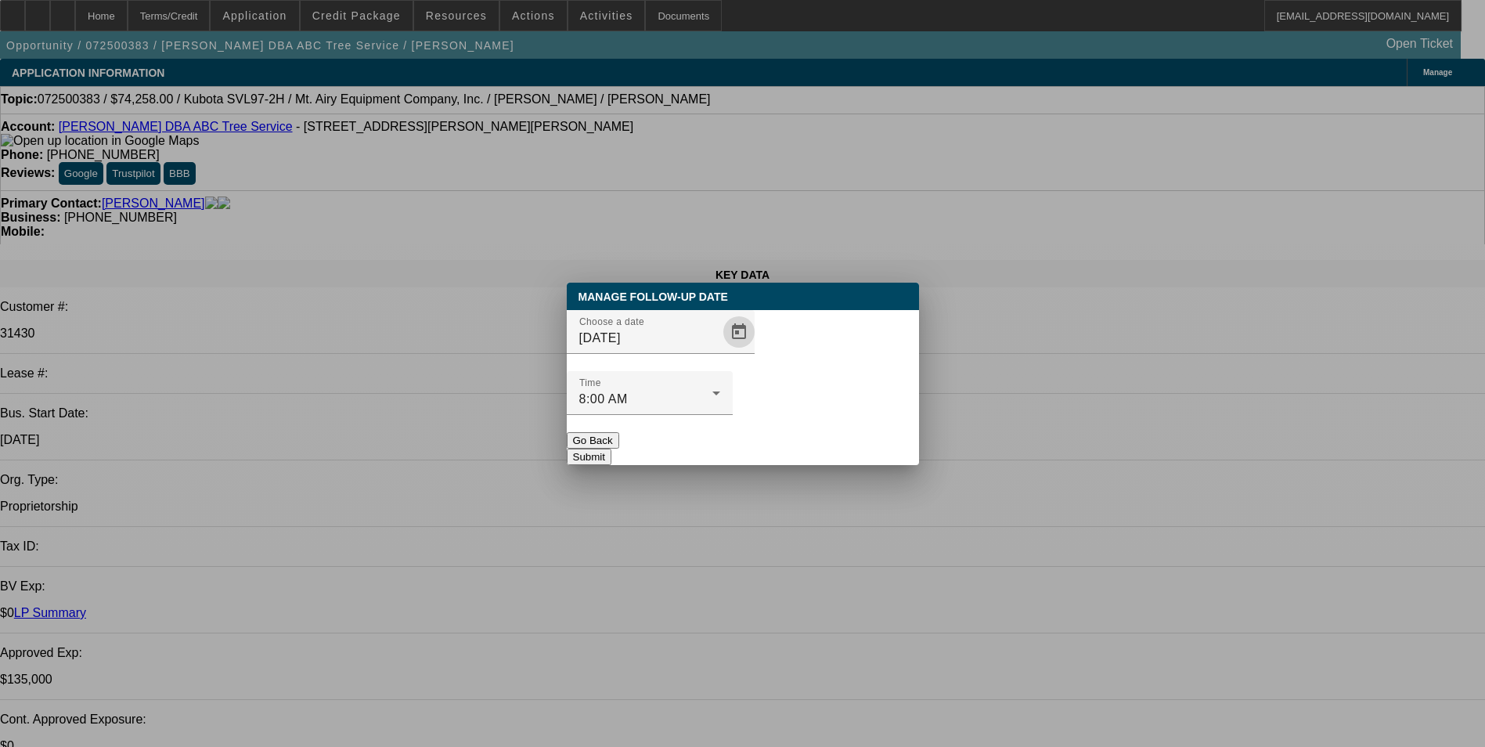
click at [611, 448] on button "Submit" at bounding box center [589, 456] width 45 height 16
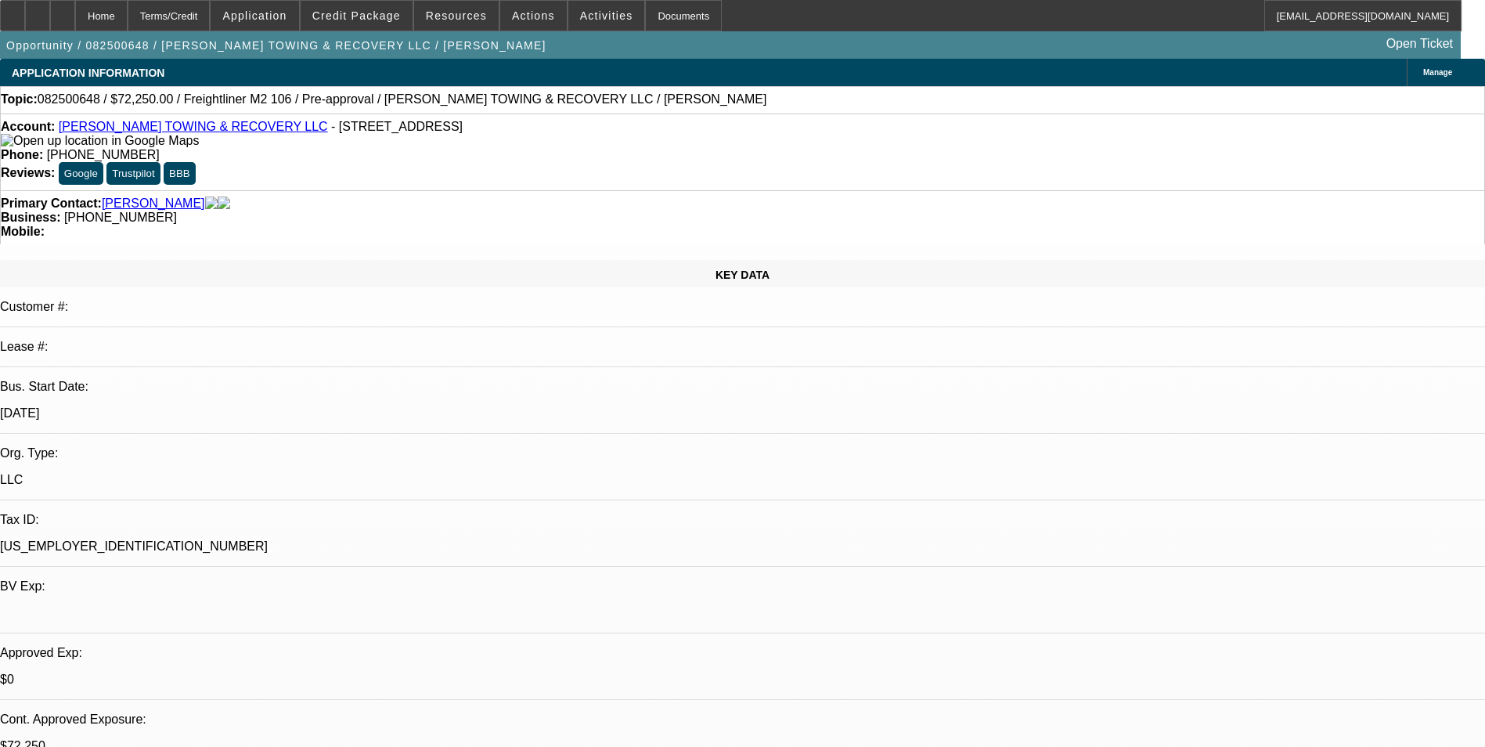
select select "0.15"
select select "2"
select select "0"
select select "6"
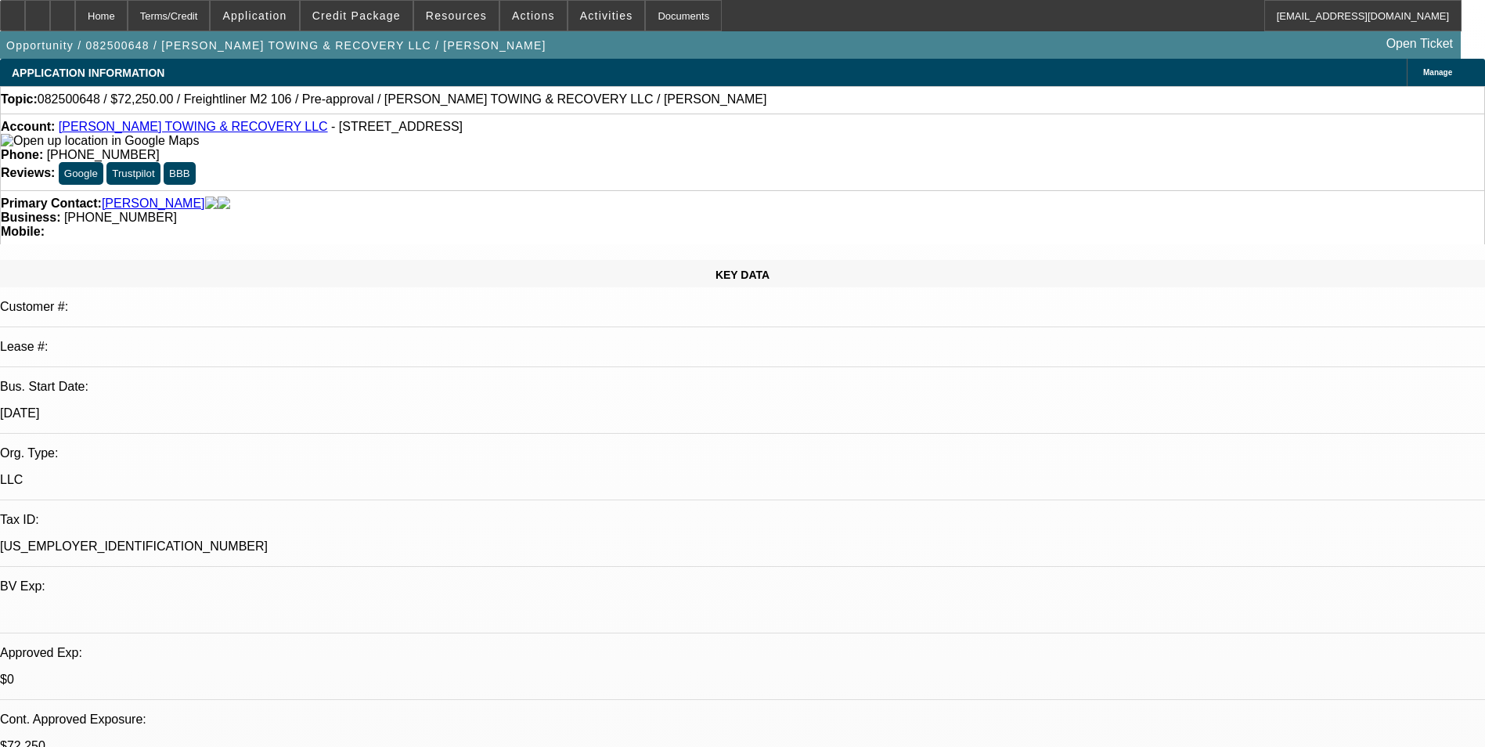
select select "0.15"
select select "2"
select select "0"
select select "6"
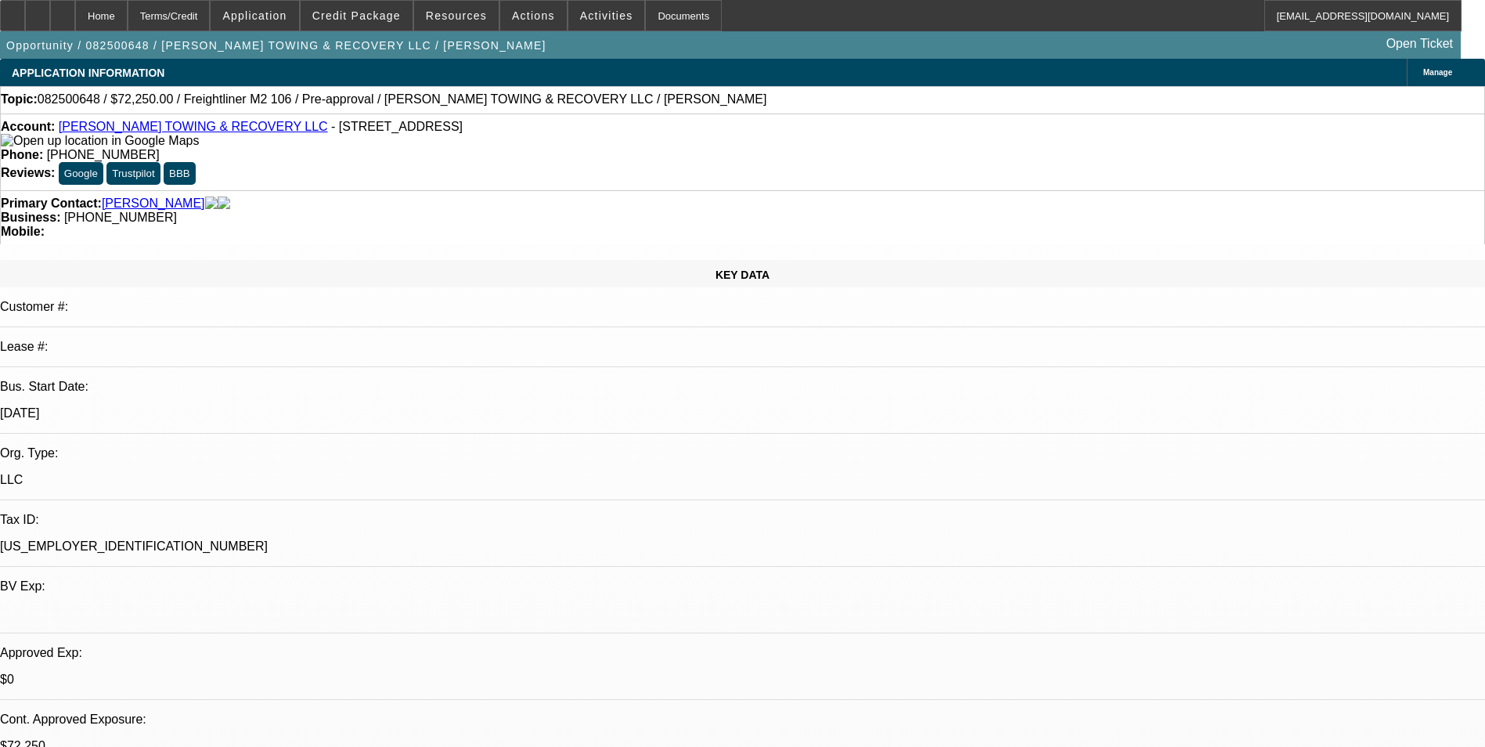
select select "0.15"
select select "2"
select select "0"
select select "6"
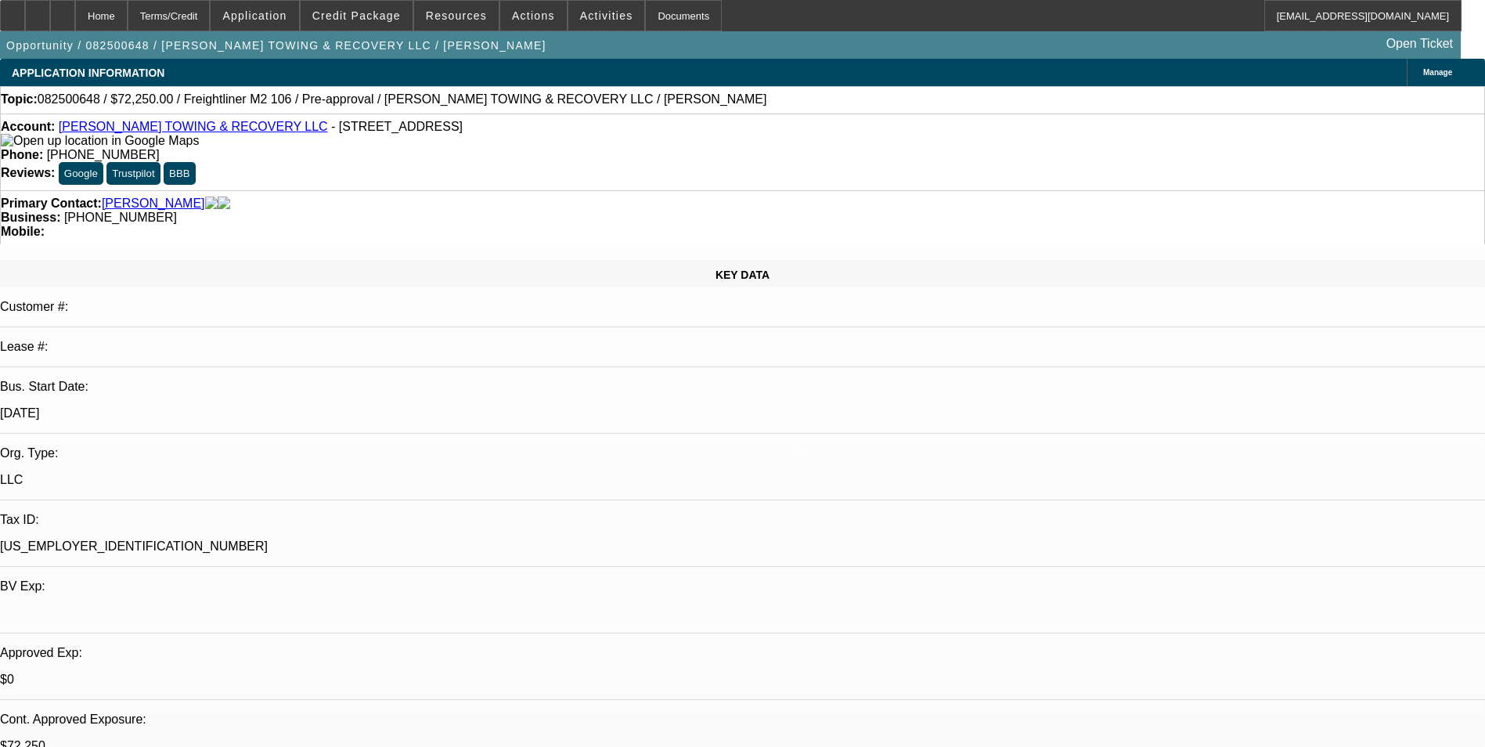
select select "0.15"
select select "2"
select select "0"
select select "6"
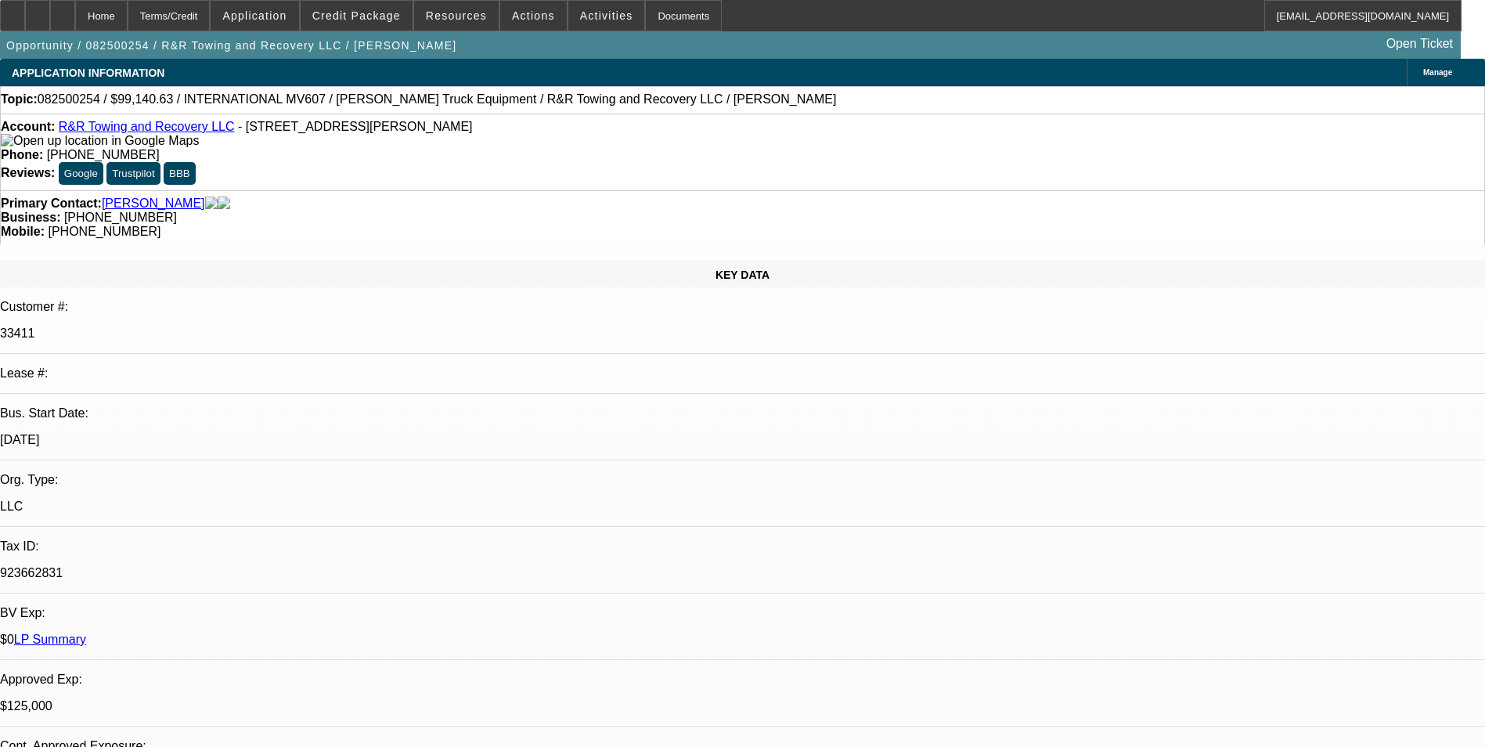
select select "0"
select select "2"
select select "0.1"
select select "0"
select select "2"
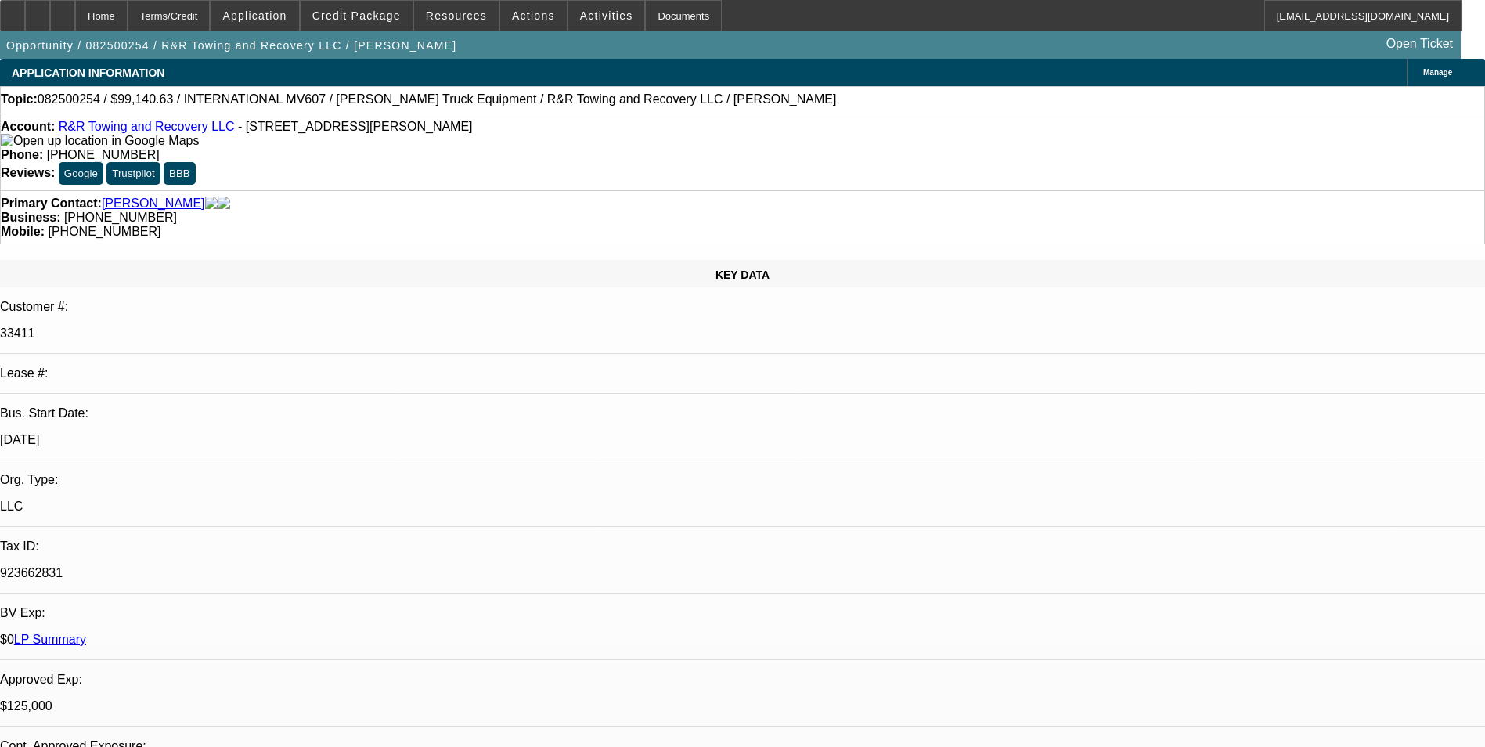
select select "0.1"
select select "0"
select select "2"
select select "0.1"
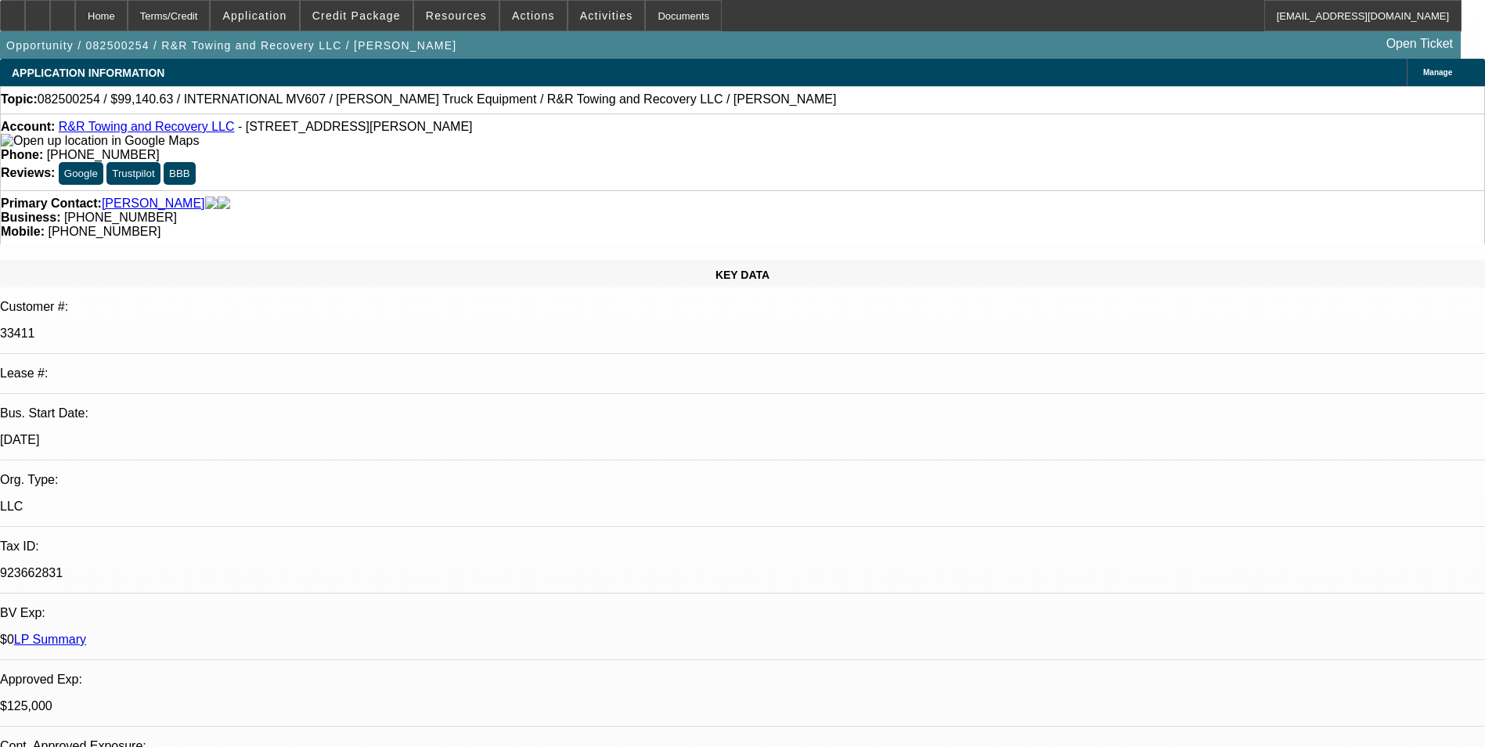
select select "2"
select select "0.1"
select select "1"
select select "2"
select select "4"
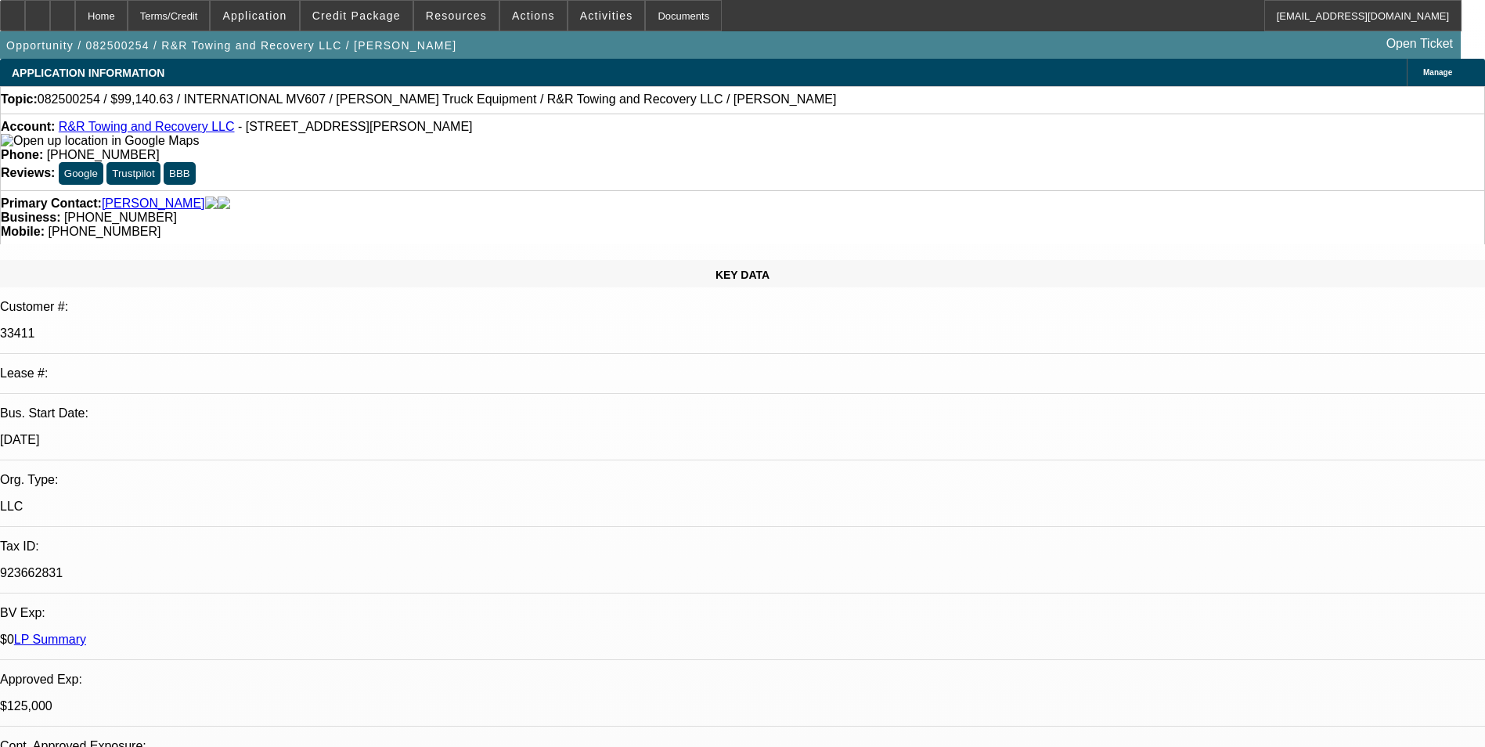
select select "1"
select select "2"
select select "4"
select select "1"
select select "2"
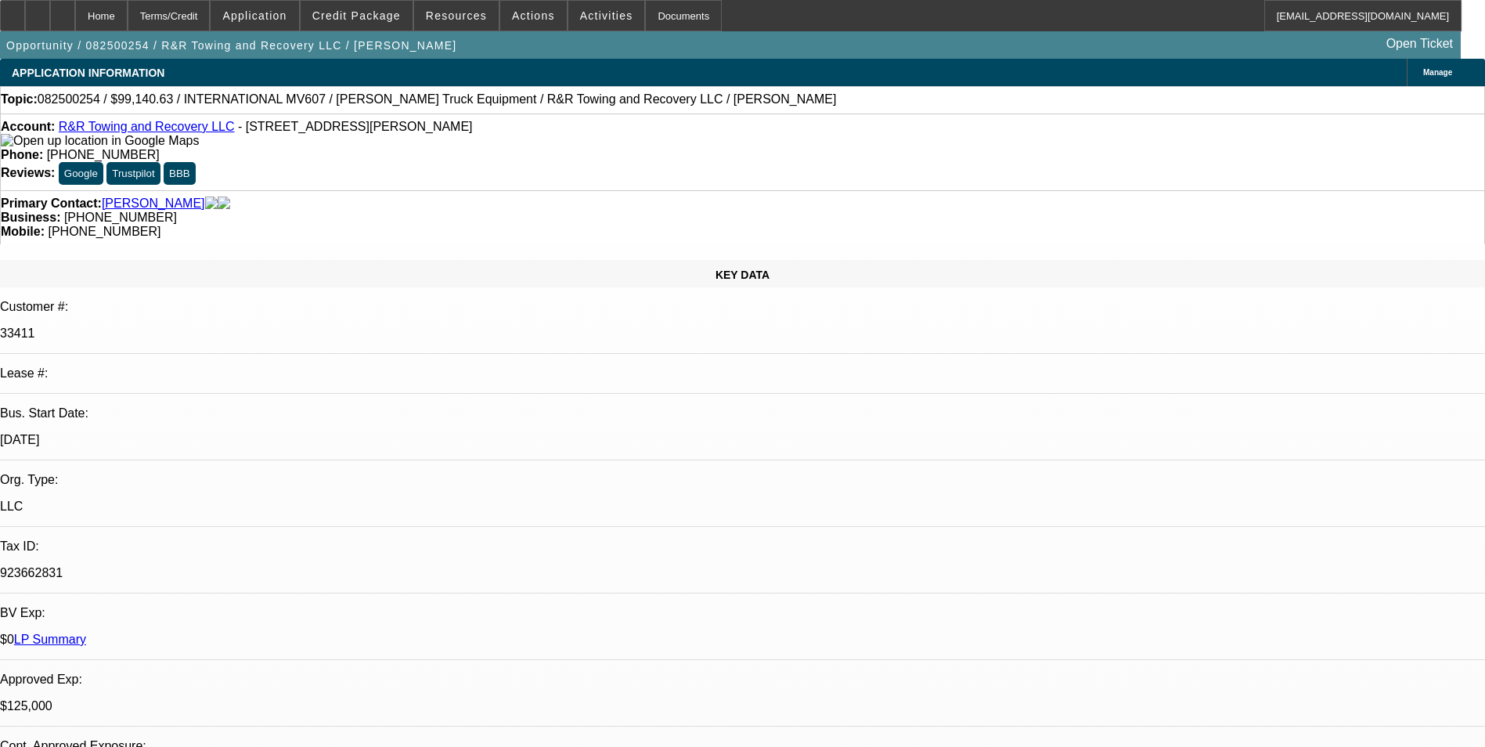
select select "4"
select select "1"
select select "2"
select select "4"
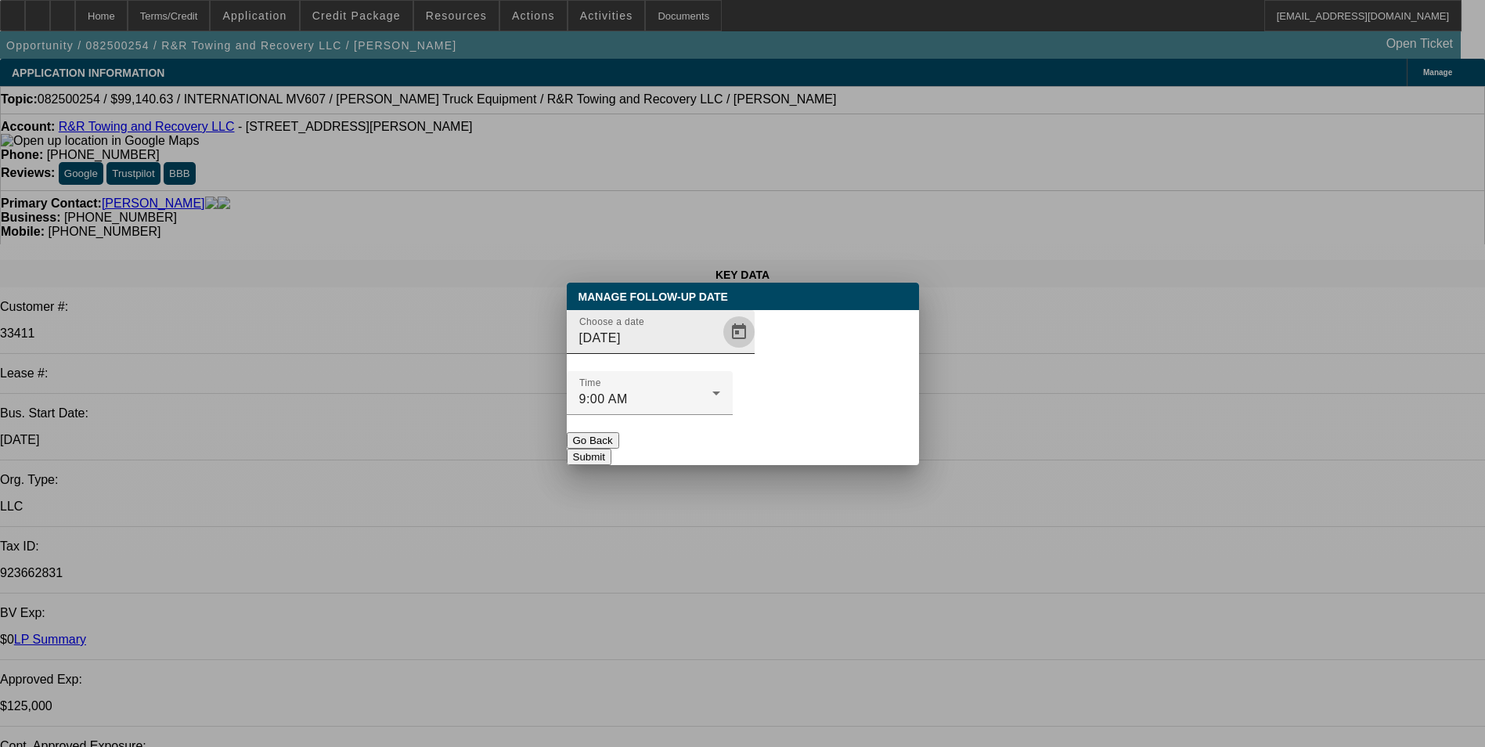
click at [720, 351] on span "Open calendar" at bounding box center [739, 332] width 38 height 38
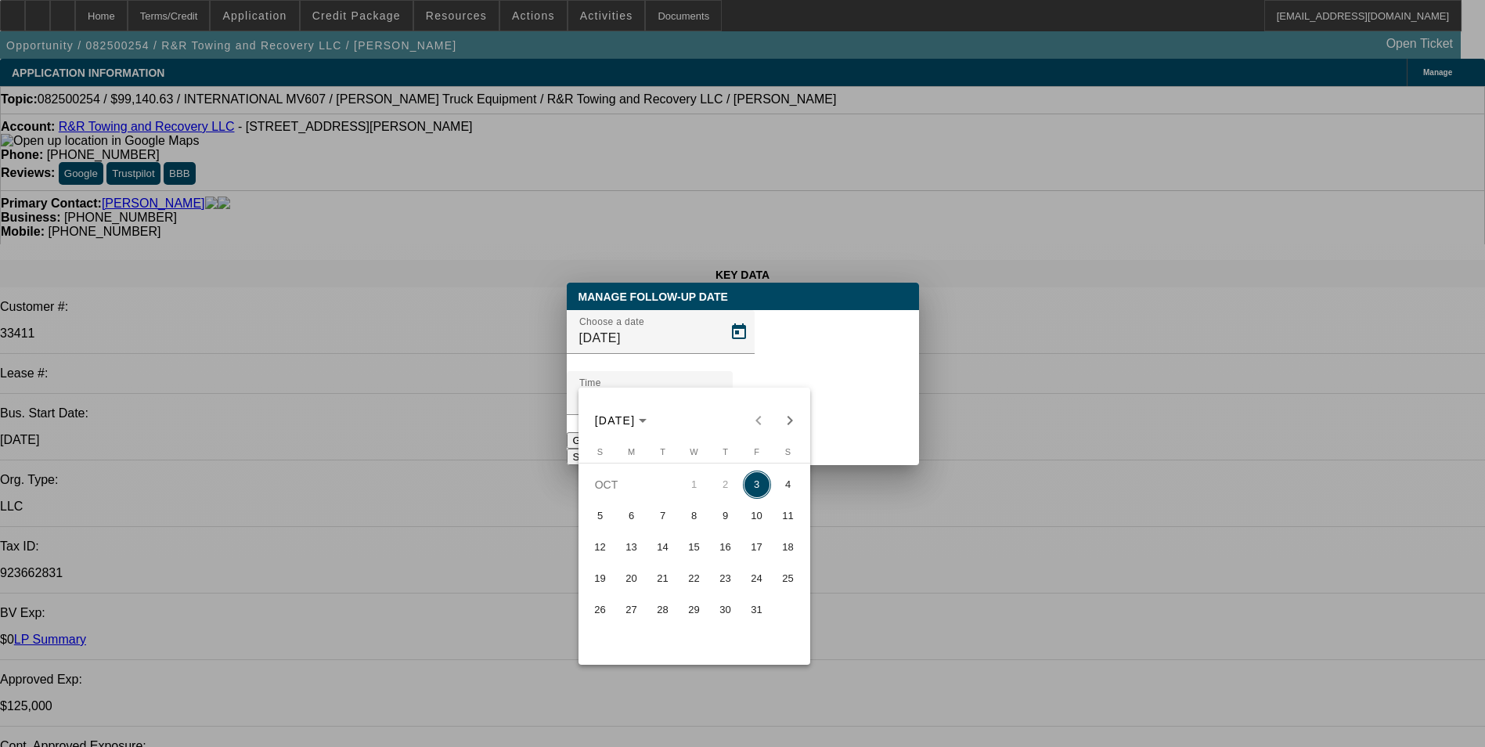
click at [669, 517] on span "7" at bounding box center [663, 516] width 28 height 28
type input "[DATE]"
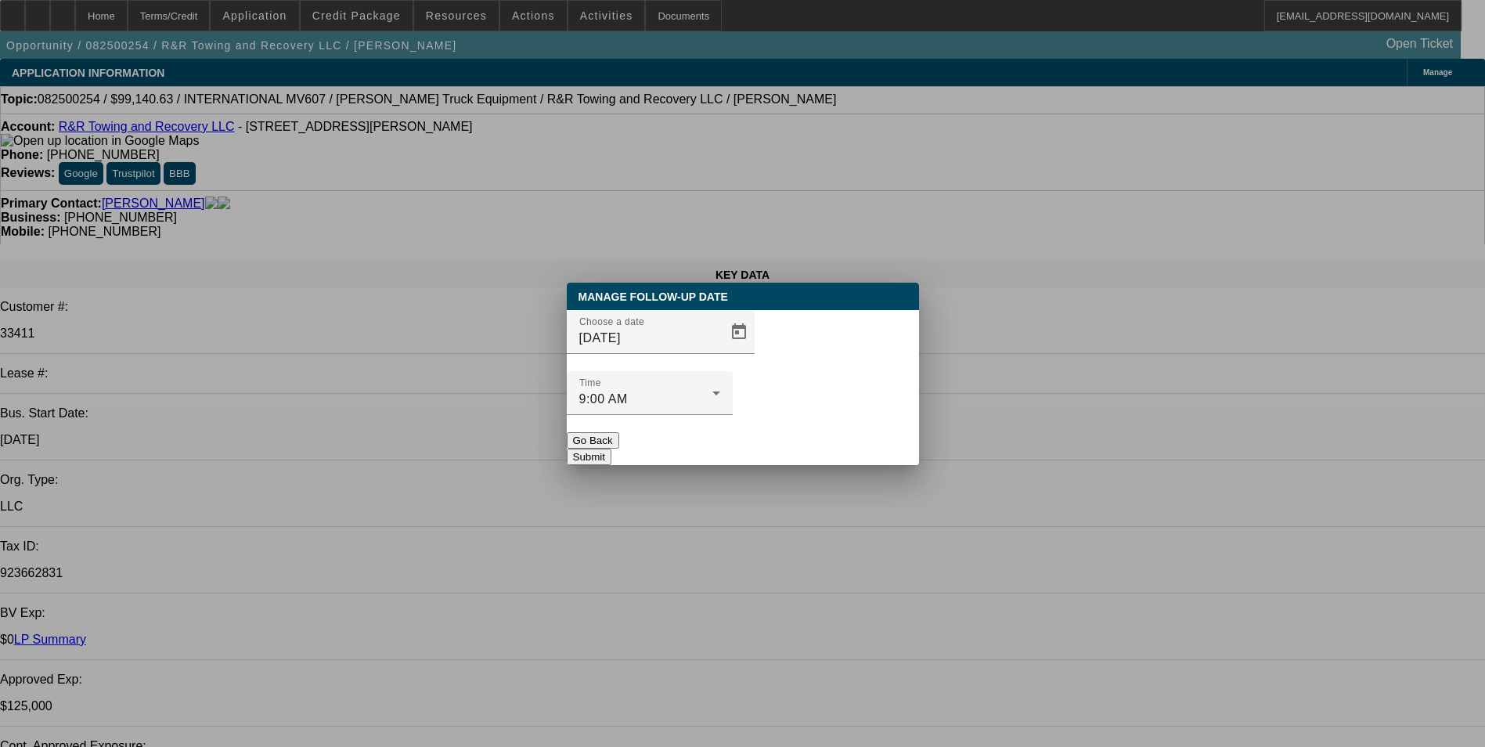
click at [611, 448] on button "Submit" at bounding box center [589, 456] width 45 height 16
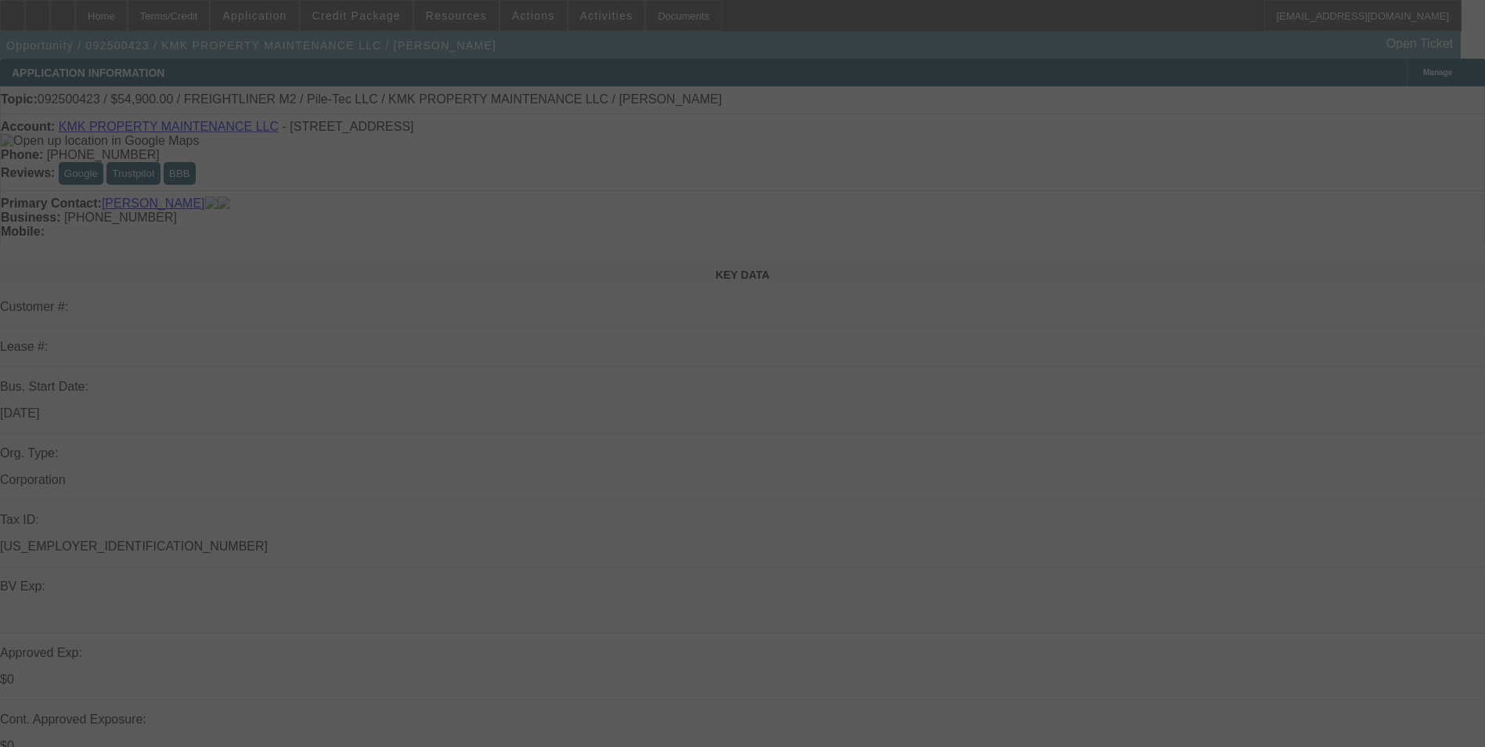
select select "0"
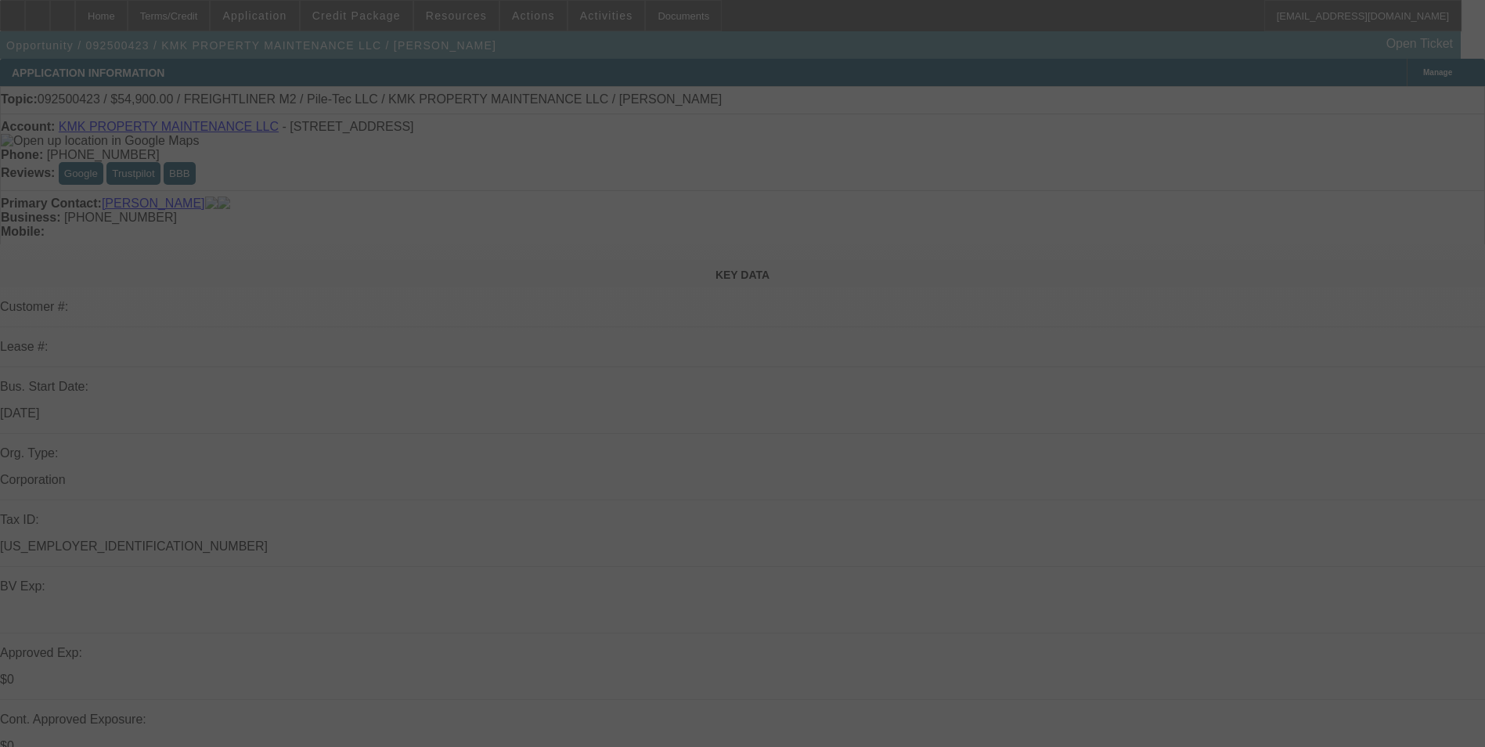
select select "0"
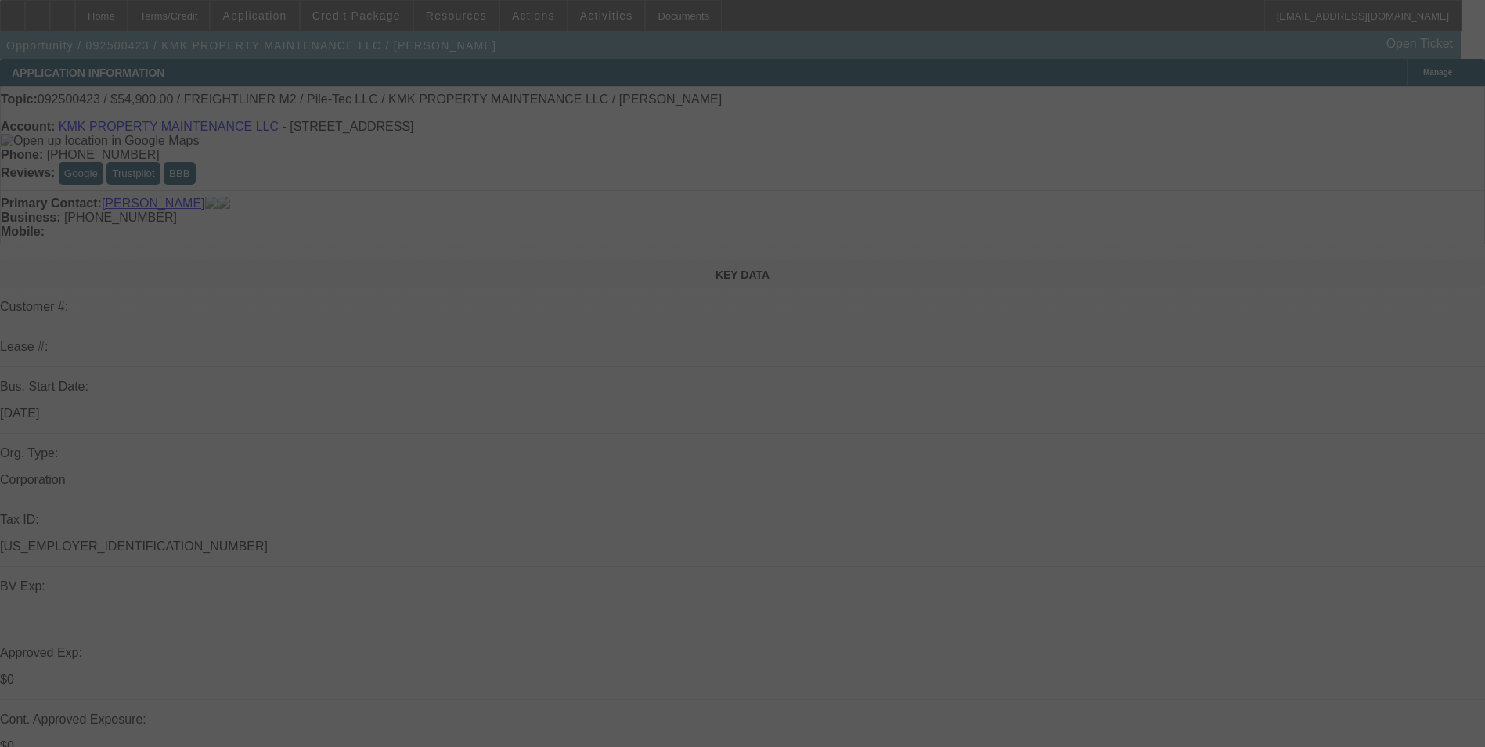
select select "0"
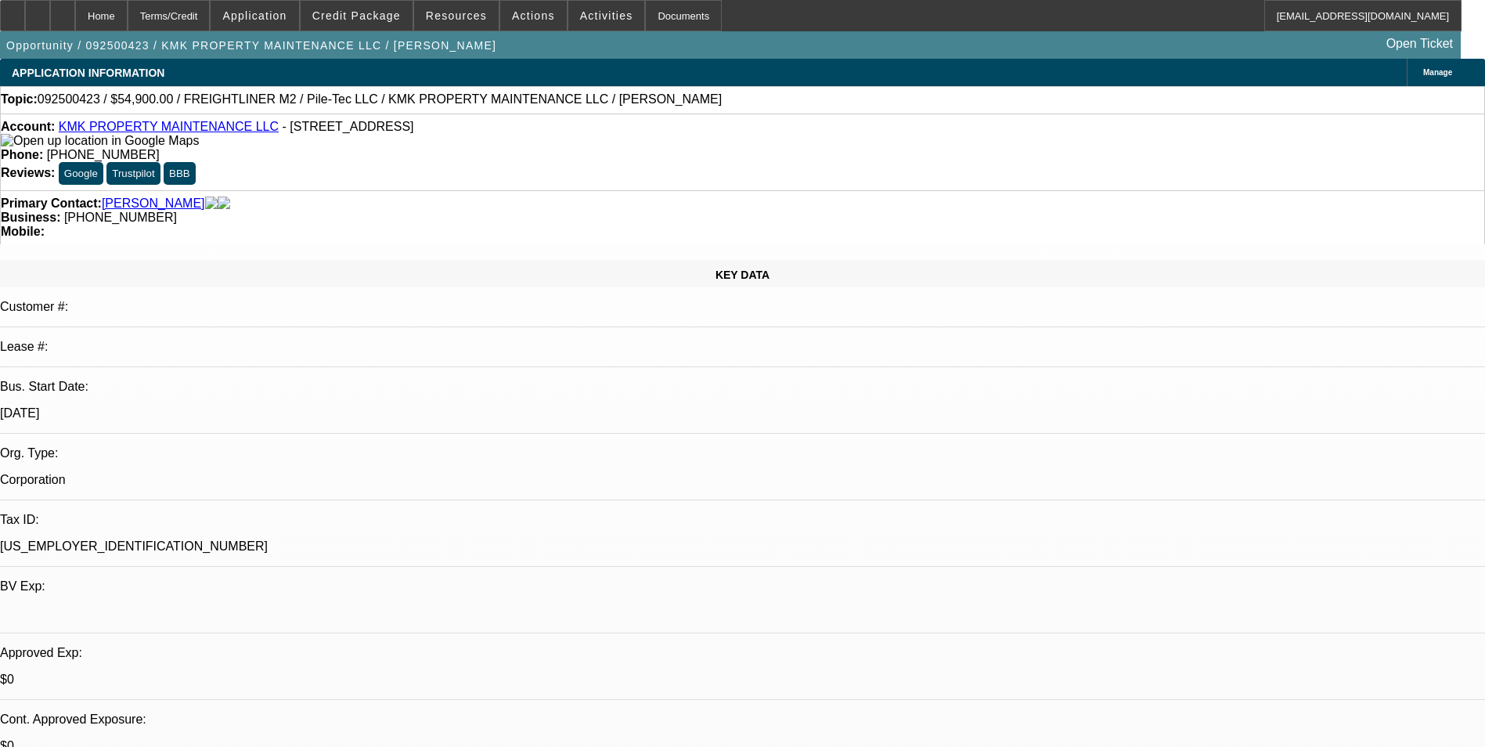
select select "1"
select select "6"
select select "1"
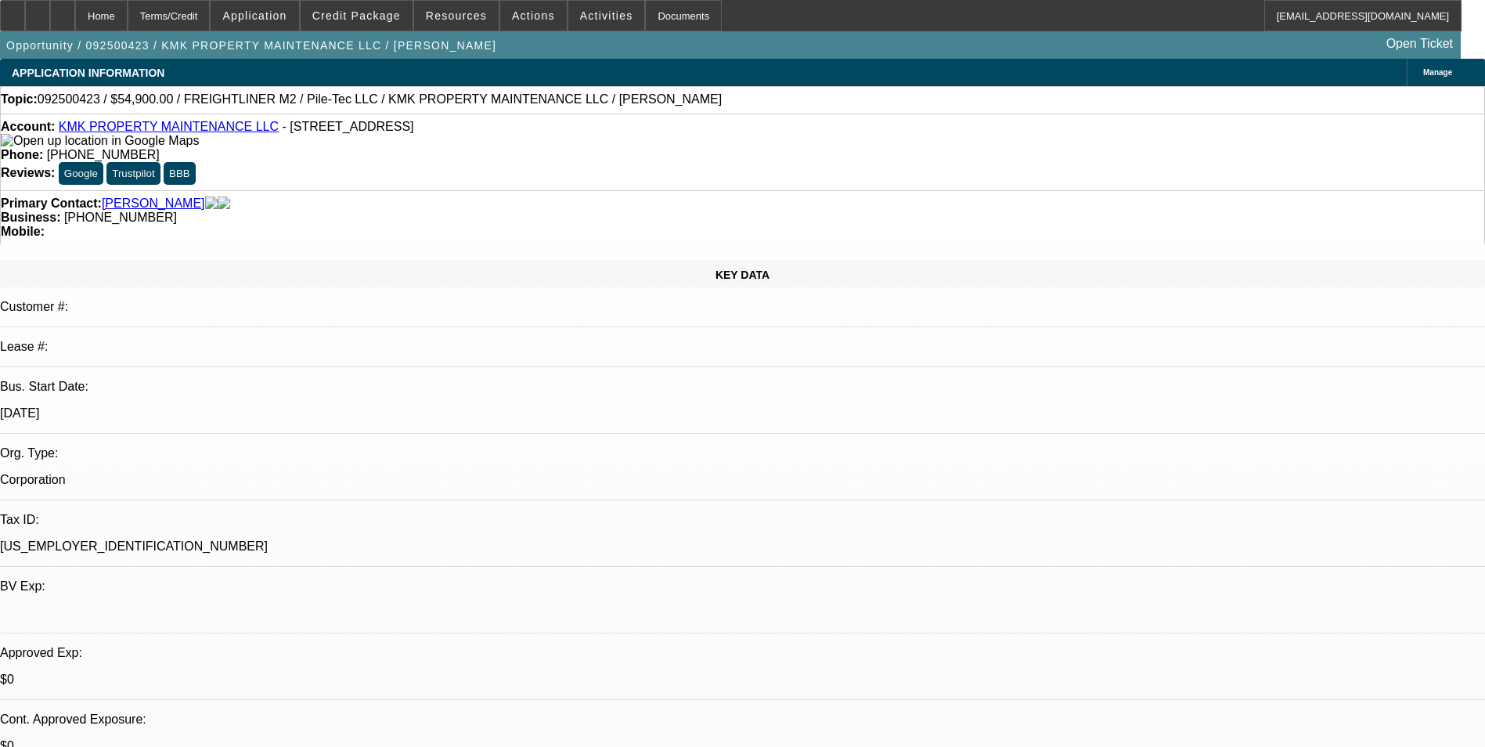
select select "6"
select select "1"
select select "6"
select select "1"
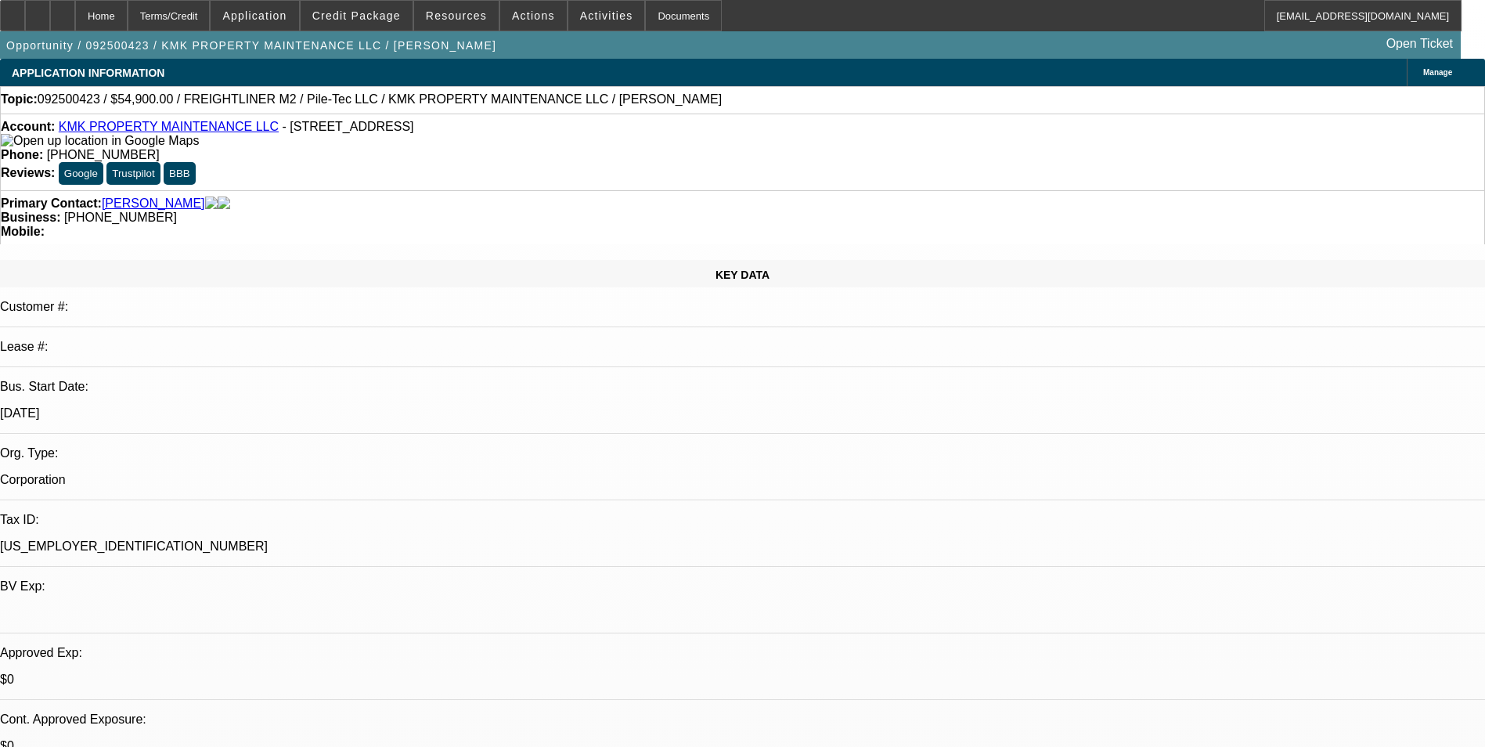
select select "1"
select select "6"
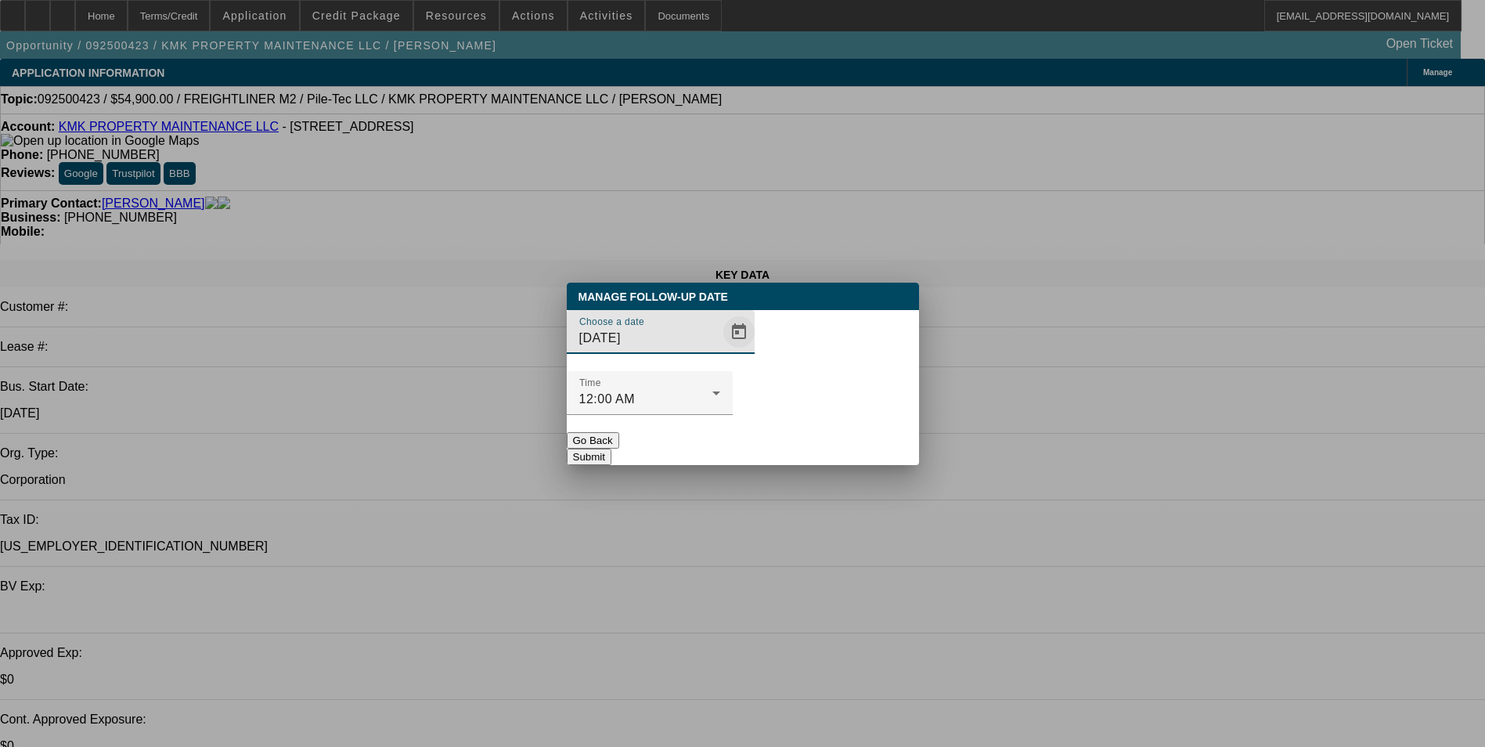
click at [720, 351] on span "Open calendar" at bounding box center [739, 332] width 38 height 38
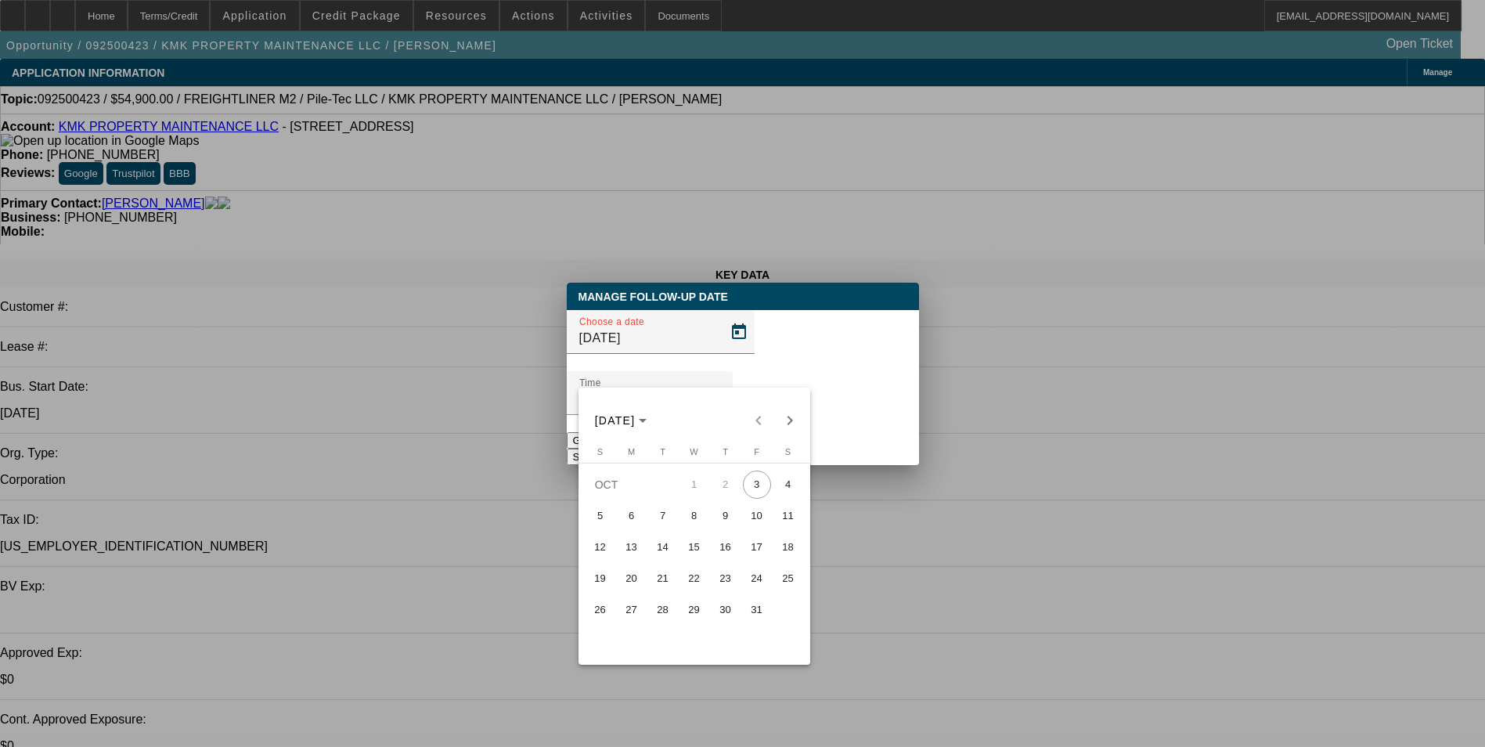
click at [632, 519] on span "6" at bounding box center [631, 516] width 28 height 28
type input "[DATE]"
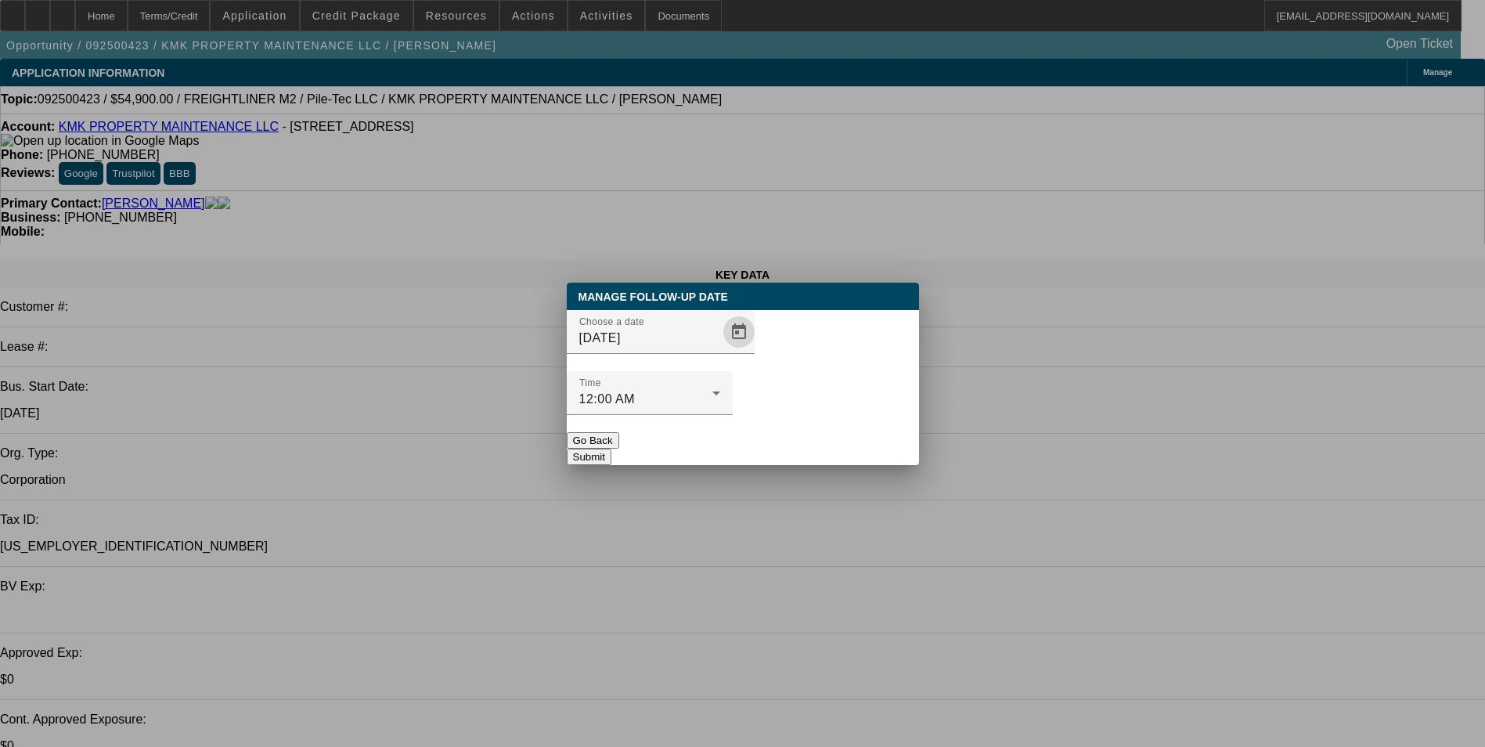
click at [611, 448] on button "Submit" at bounding box center [589, 456] width 45 height 16
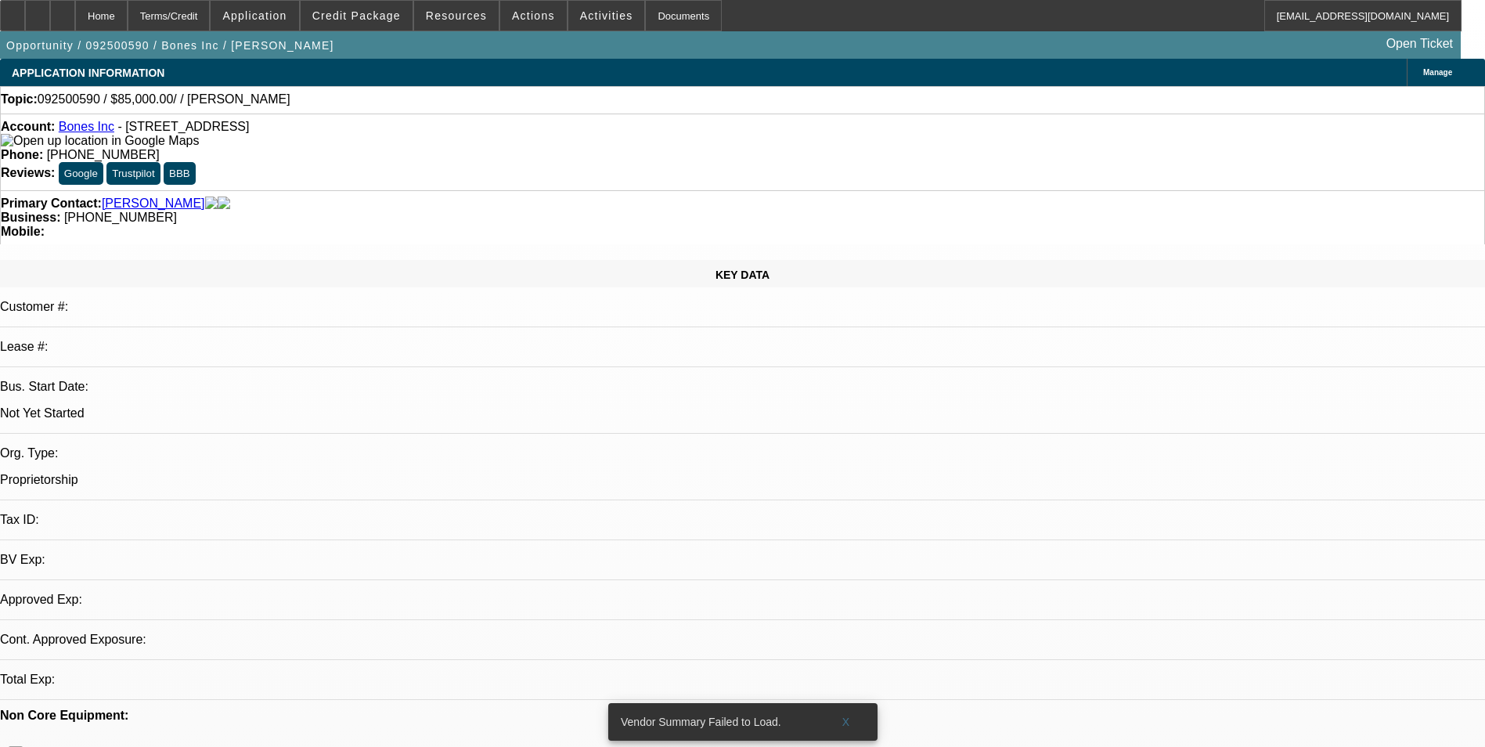
select select "0"
select select "2"
select select "0.1"
select select "4"
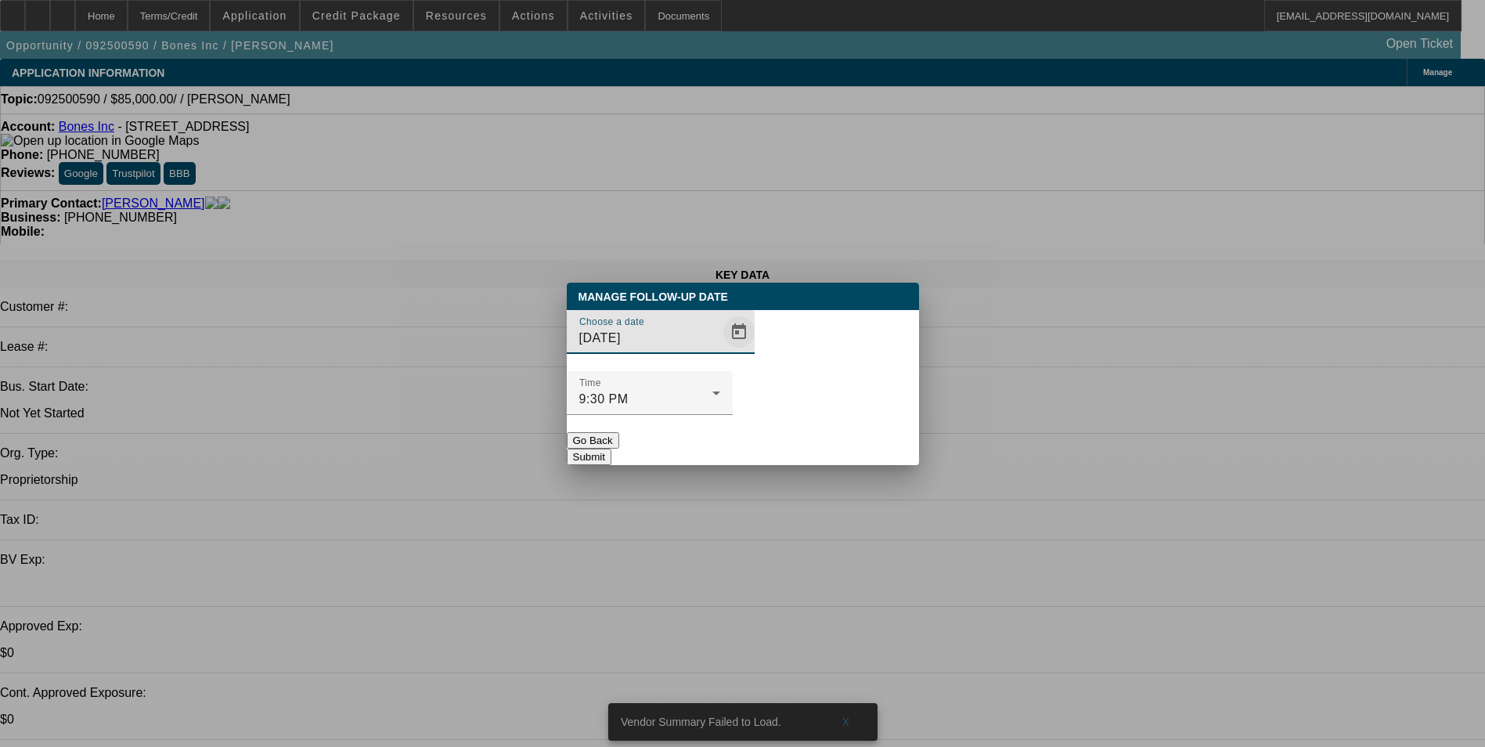
click at [720, 351] on span "Open calendar" at bounding box center [739, 332] width 38 height 38
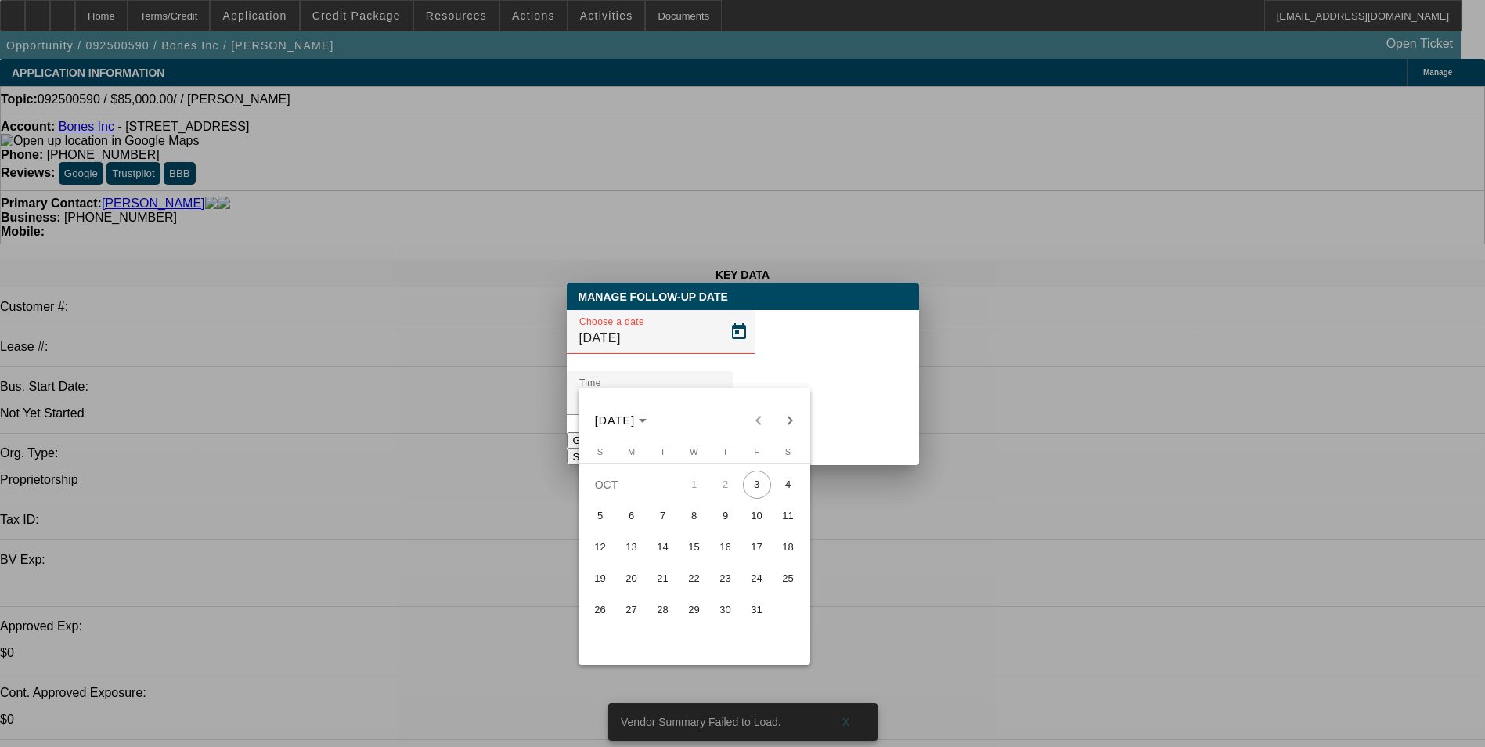
click at [635, 523] on span "6" at bounding box center [631, 516] width 28 height 28
type input "[DATE]"
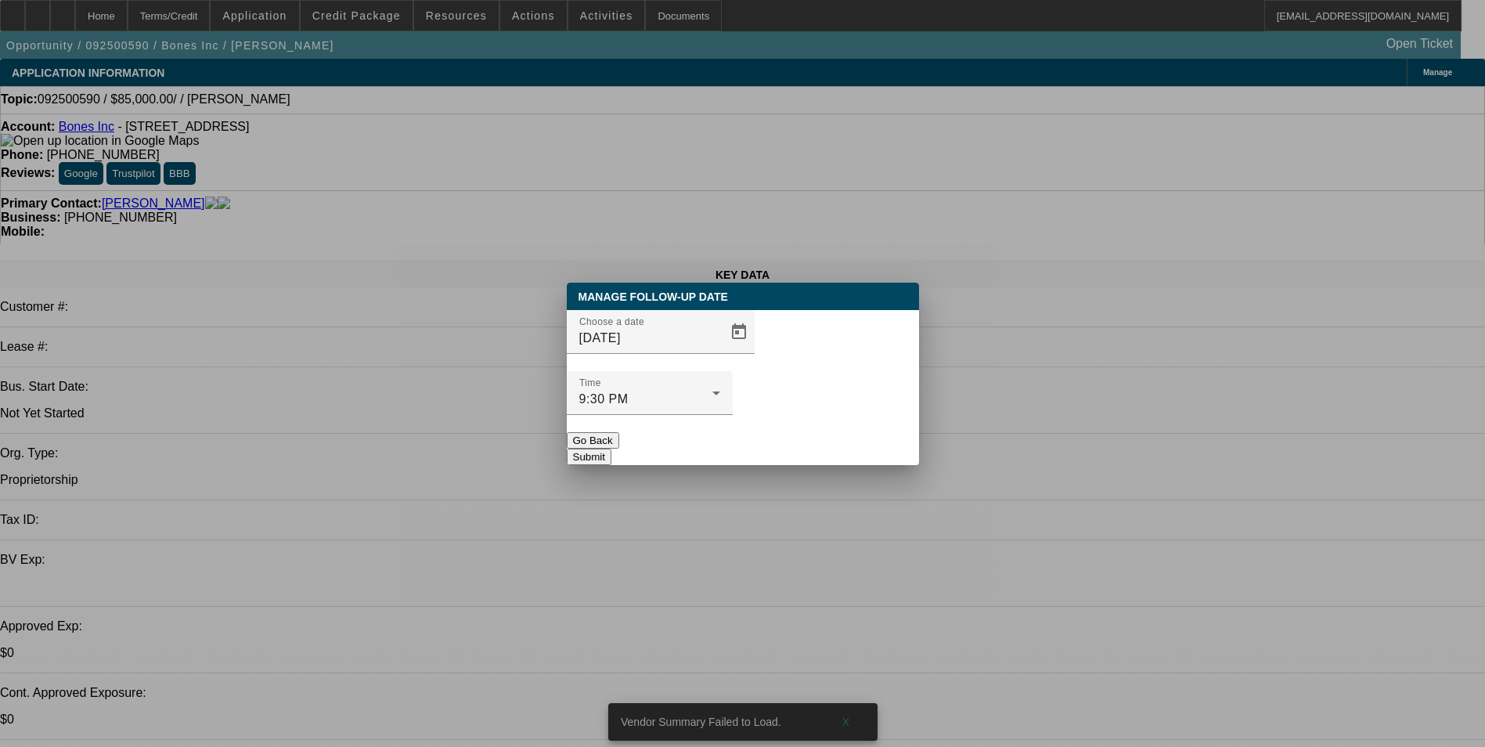
click at [611, 448] on button "Submit" at bounding box center [589, 456] width 45 height 16
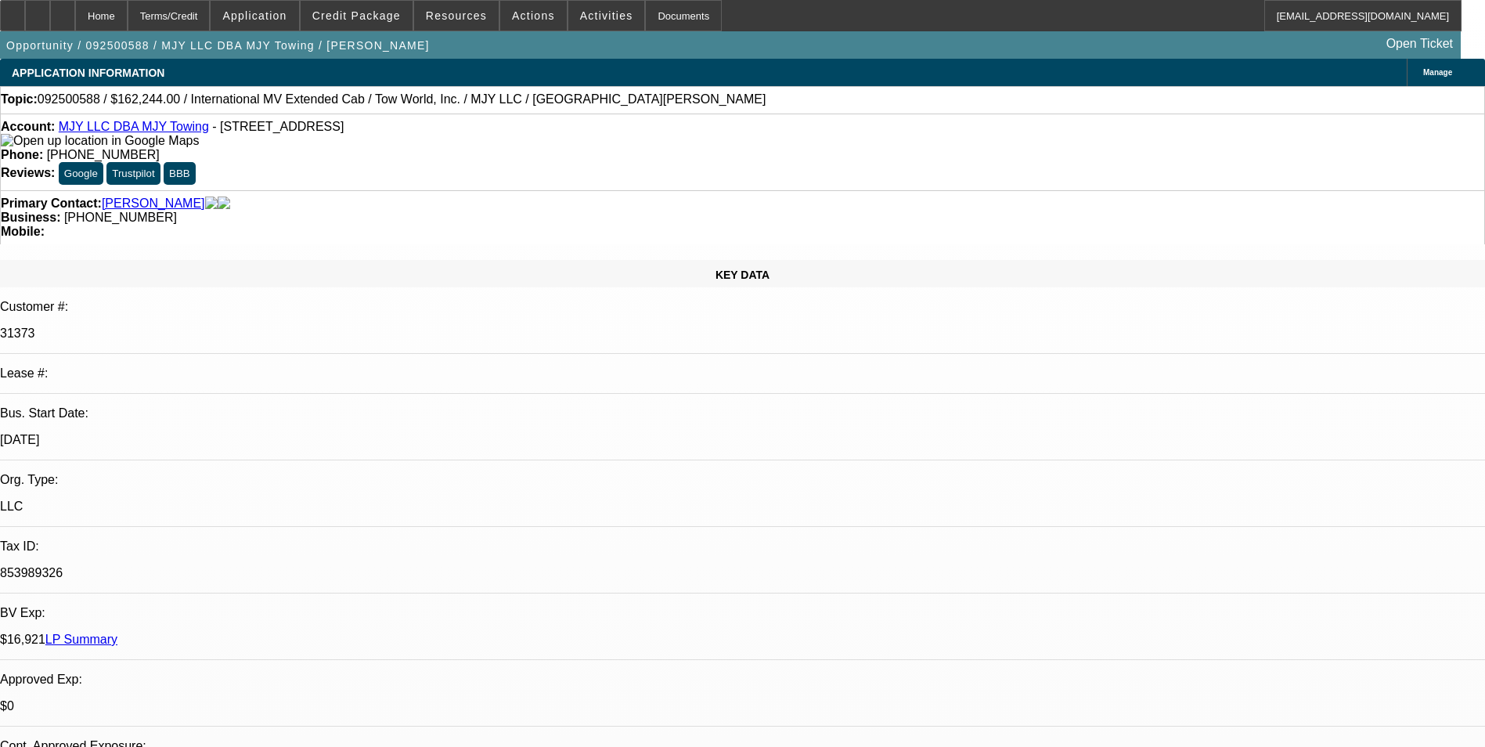
select select "0"
select select "2"
select select "0.1"
select select "4"
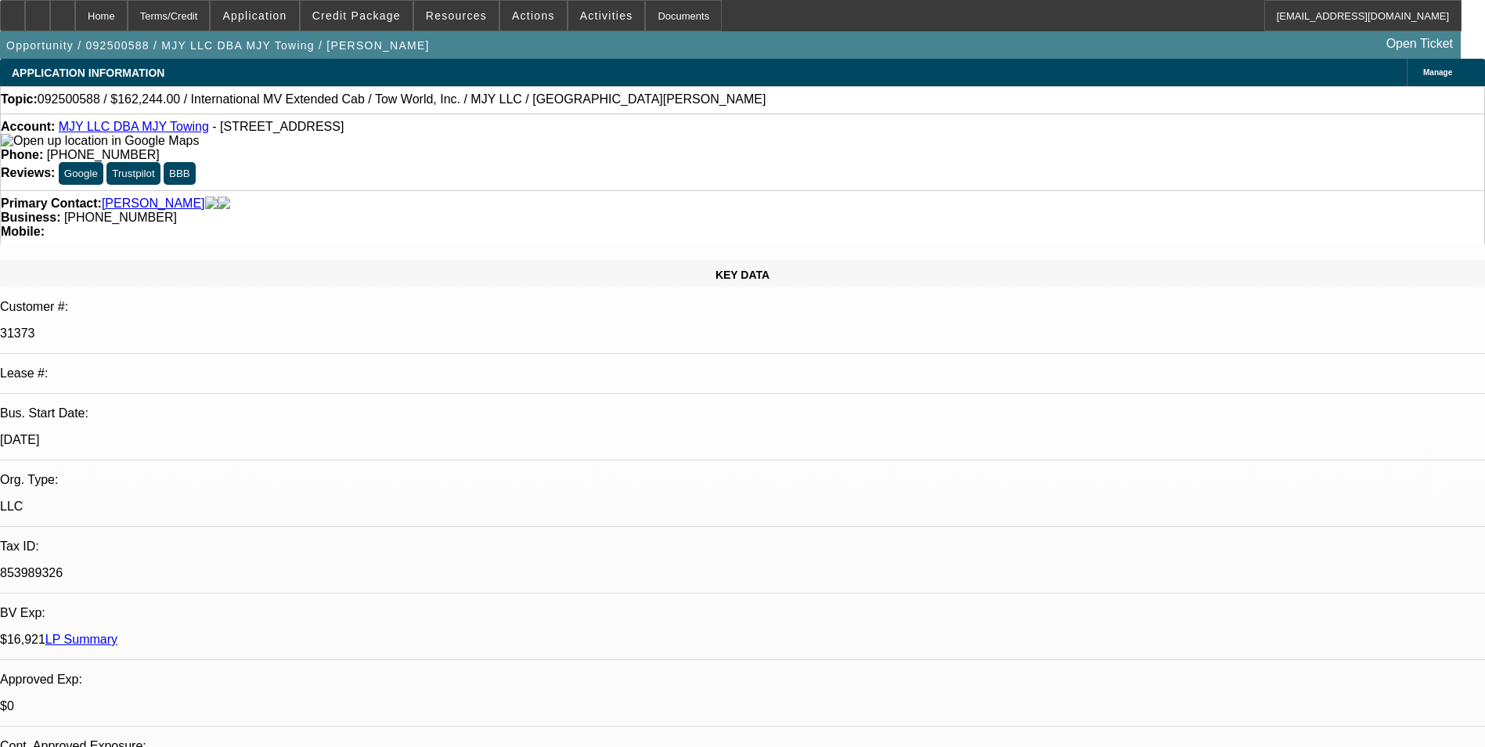
select select "0"
select select "2"
select select "0.1"
select select "4"
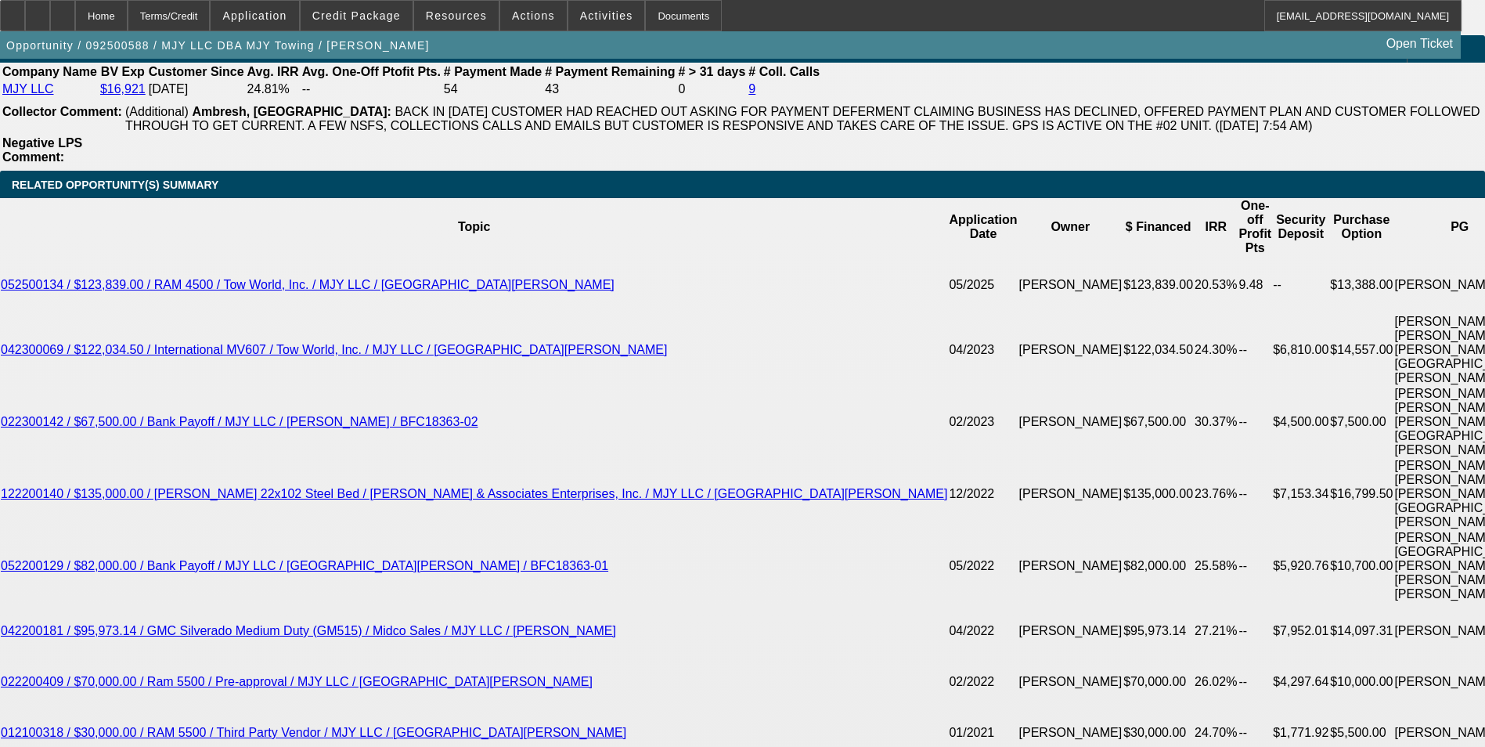
scroll to position [2739, 0]
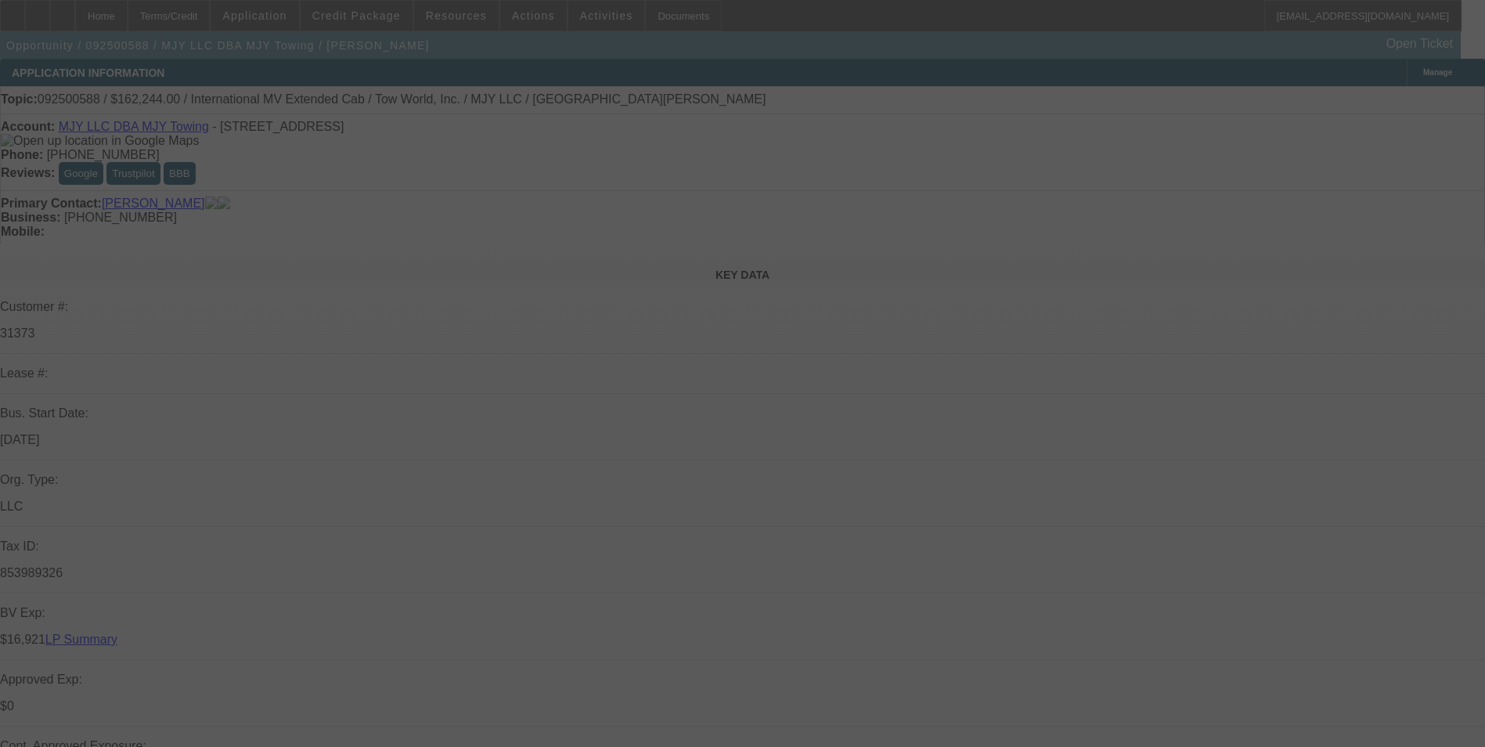
select select "0"
select select "2"
select select "0.1"
select select "4"
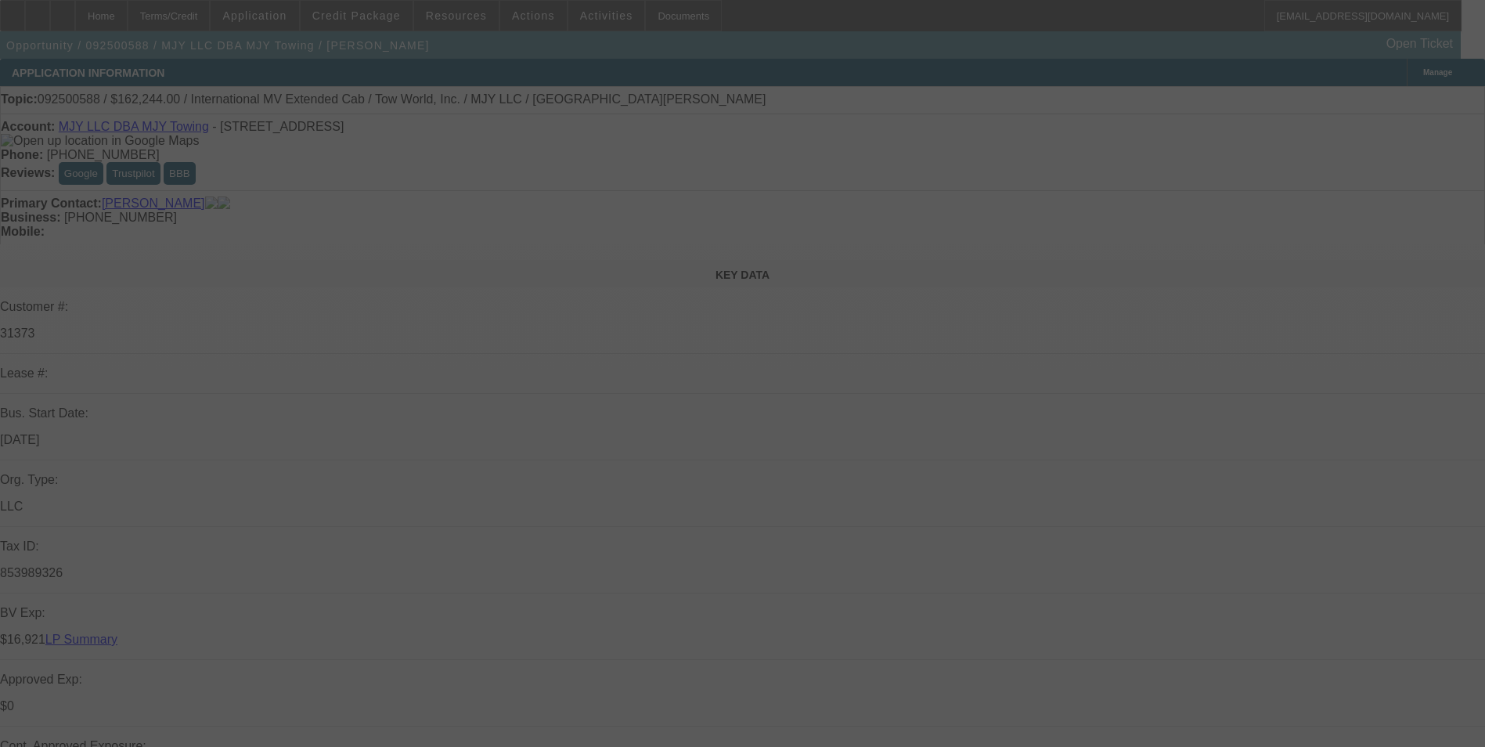
select select "0"
select select "2"
select select "0.1"
select select "4"
